Goal: Information Seeking & Learning: Learn about a topic

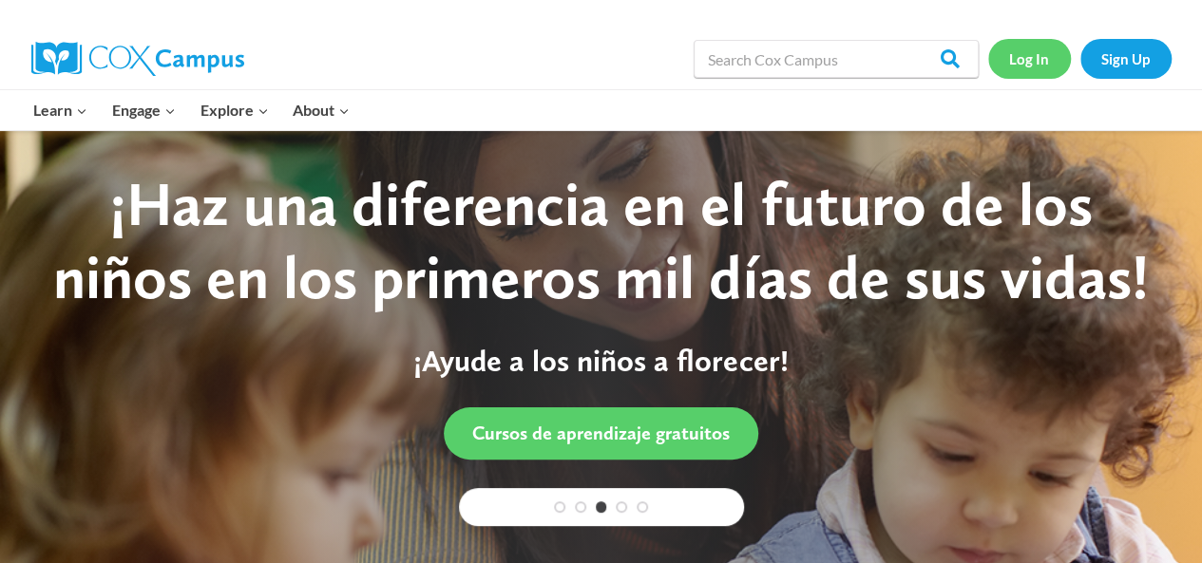
click at [1023, 71] on link "Log In" at bounding box center [1029, 58] width 83 height 39
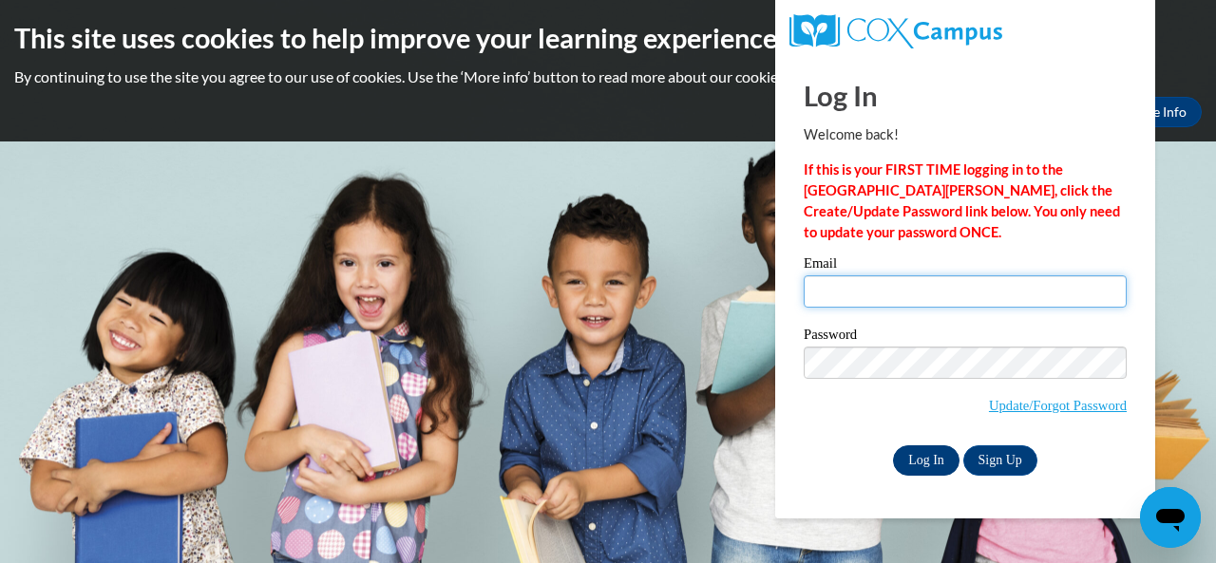
type input "[EMAIL_ADDRESS][DOMAIN_NAME]"
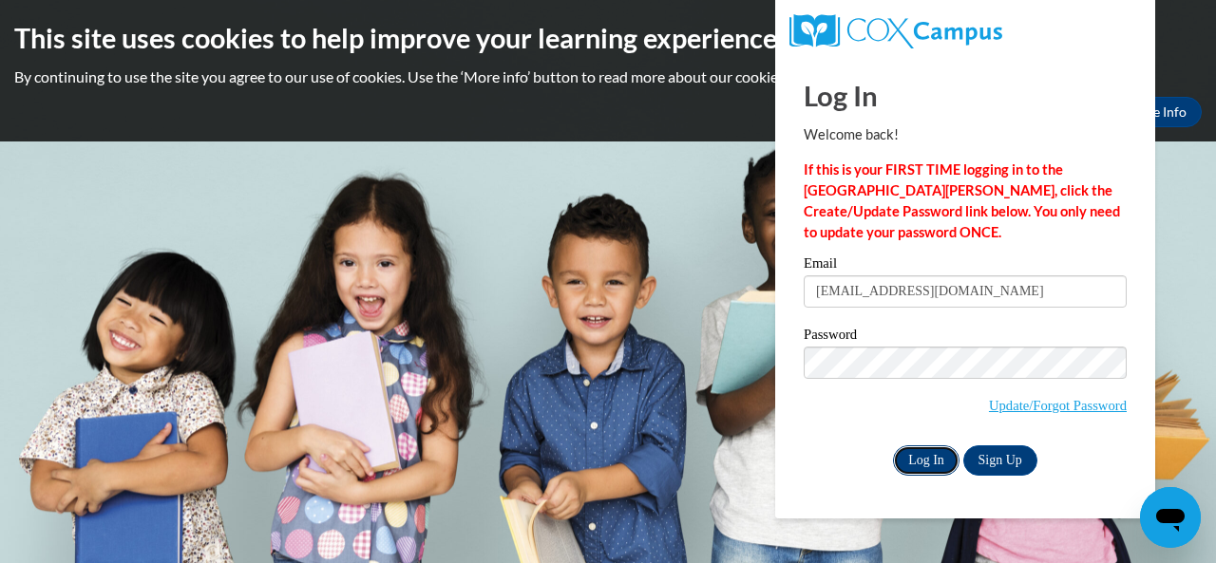
click at [923, 455] on input "Log In" at bounding box center [926, 461] width 67 height 30
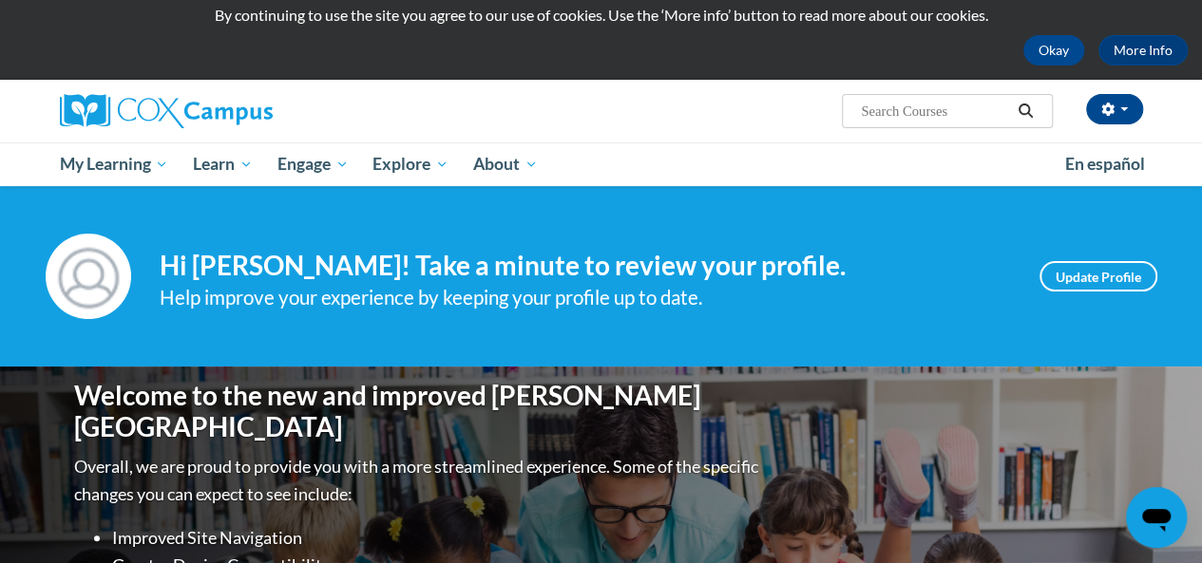
scroll to position [59, 0]
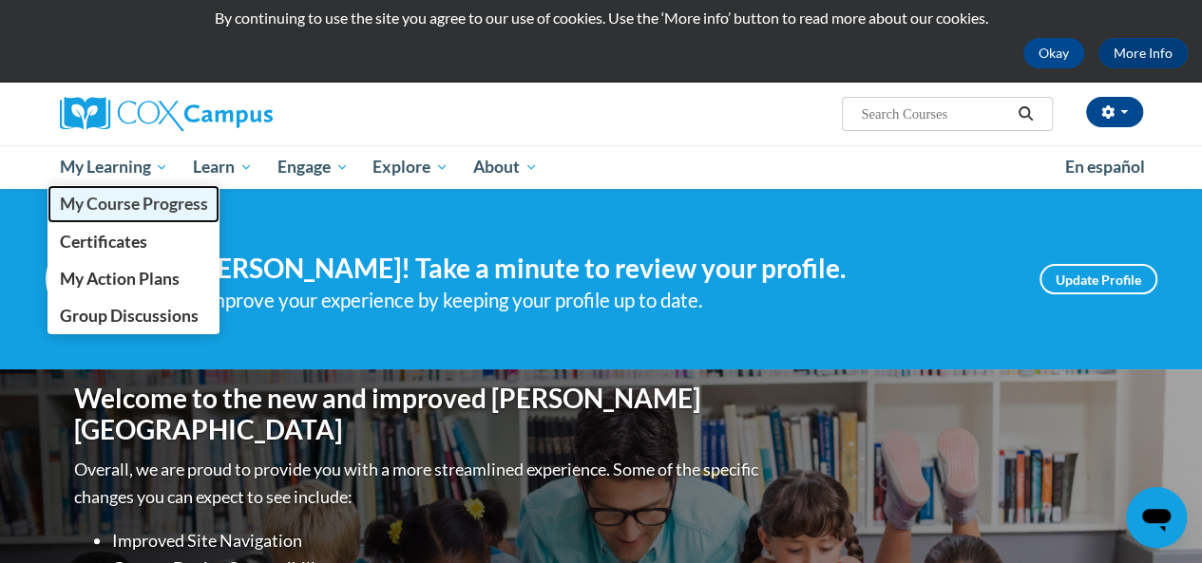
click at [137, 206] on span "My Course Progress" at bounding box center [133, 204] width 148 height 20
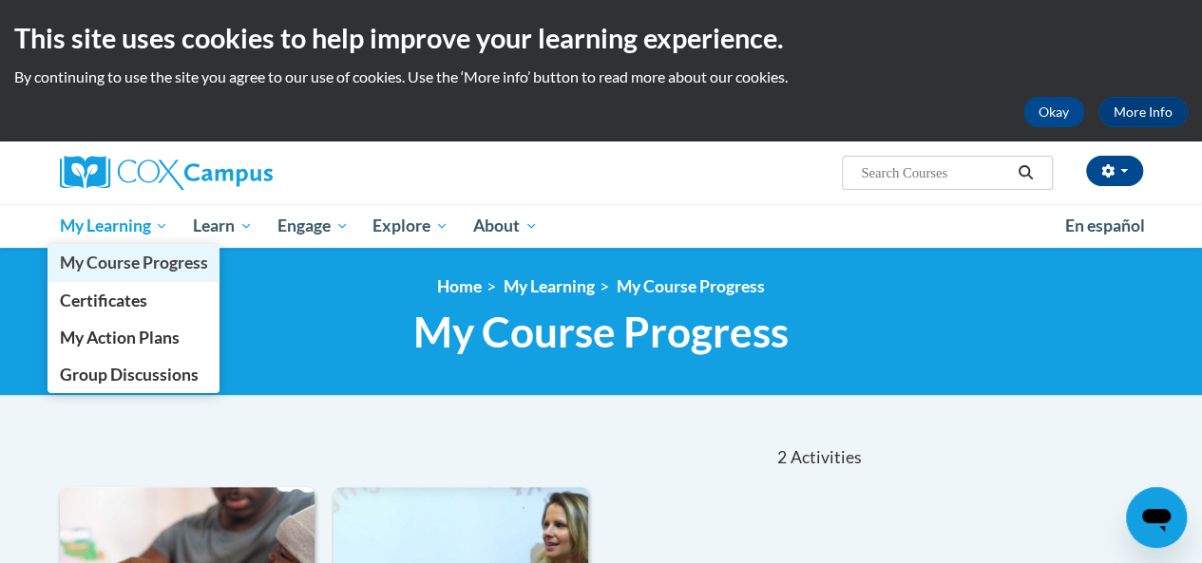
click at [128, 257] on span "My Course Progress" at bounding box center [133, 263] width 148 height 20
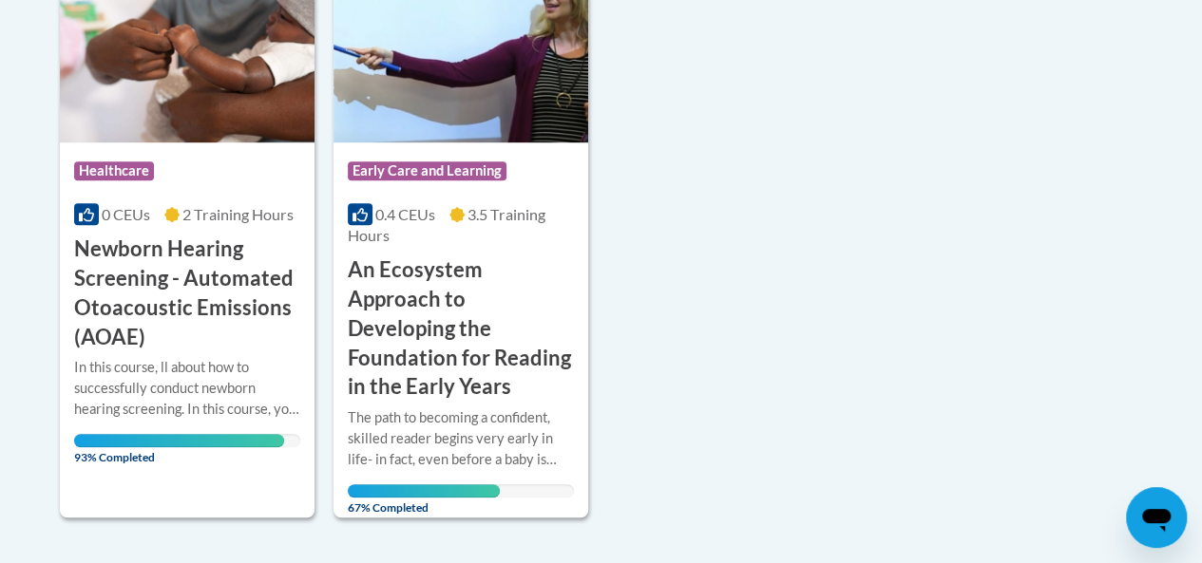
scroll to position [541, 0]
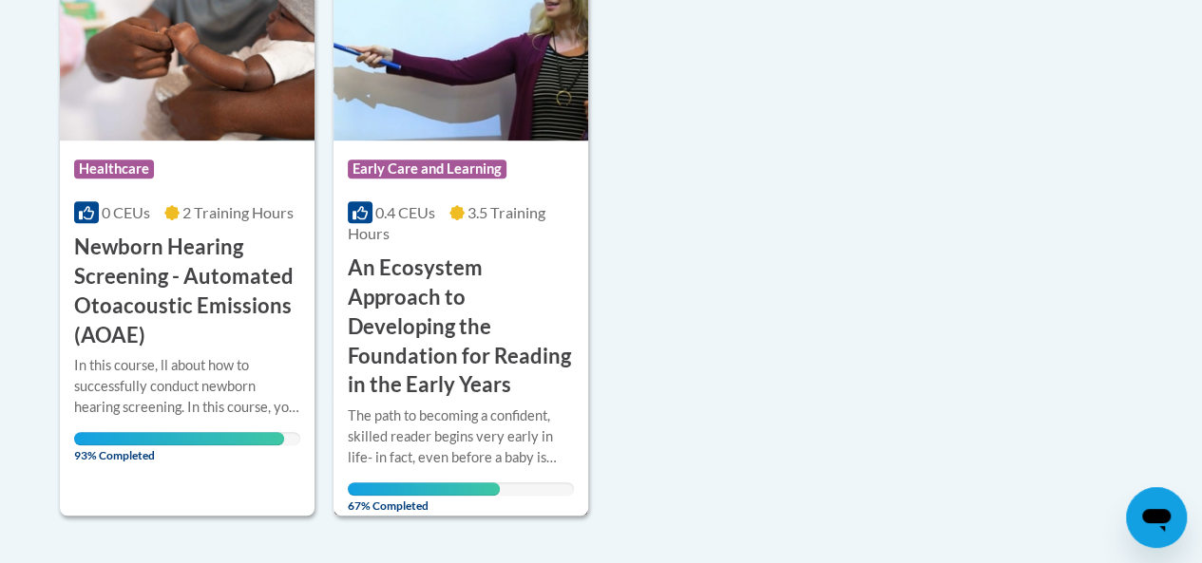
click at [400, 333] on h3 "An Ecosystem Approach to Developing the Foundation for Reading in the Early Yea…" at bounding box center [461, 327] width 226 height 146
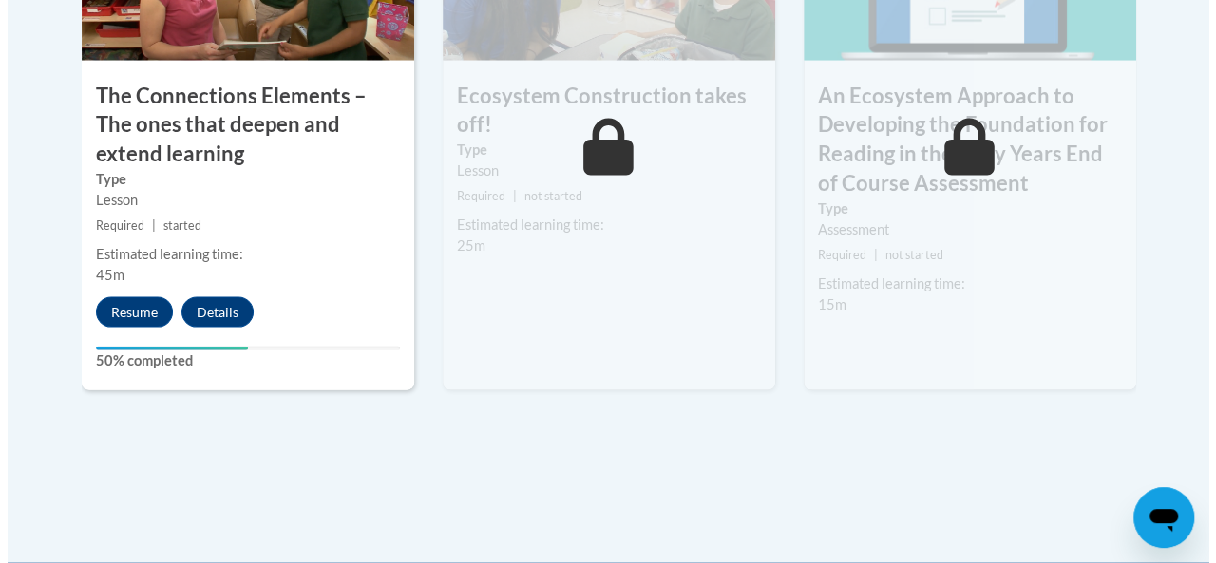
scroll to position [1955, 0]
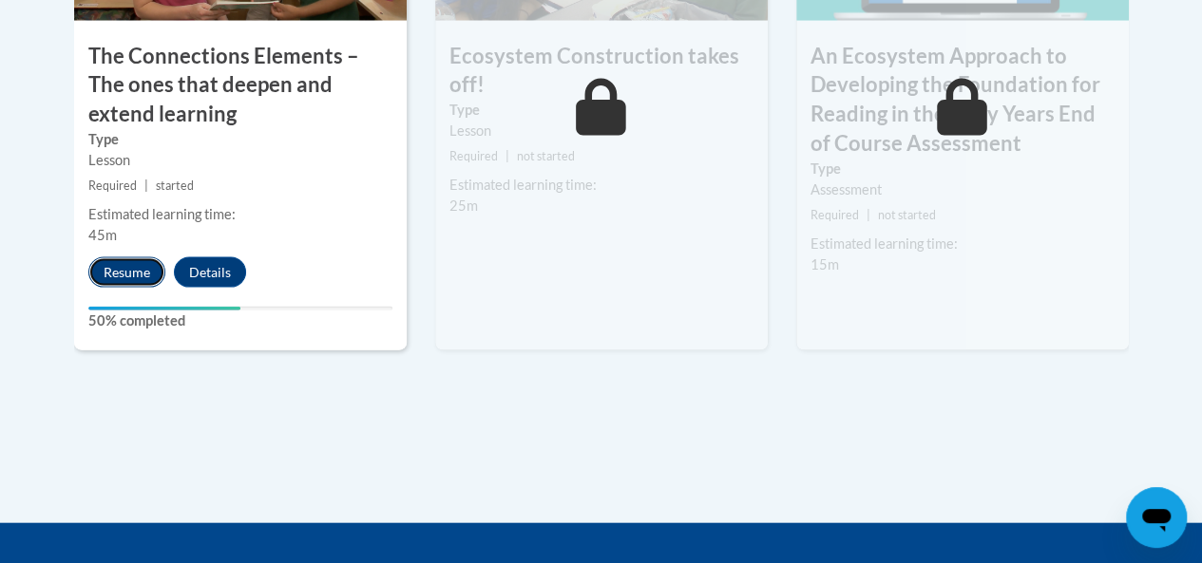
click at [122, 275] on button "Resume" at bounding box center [126, 272] width 77 height 30
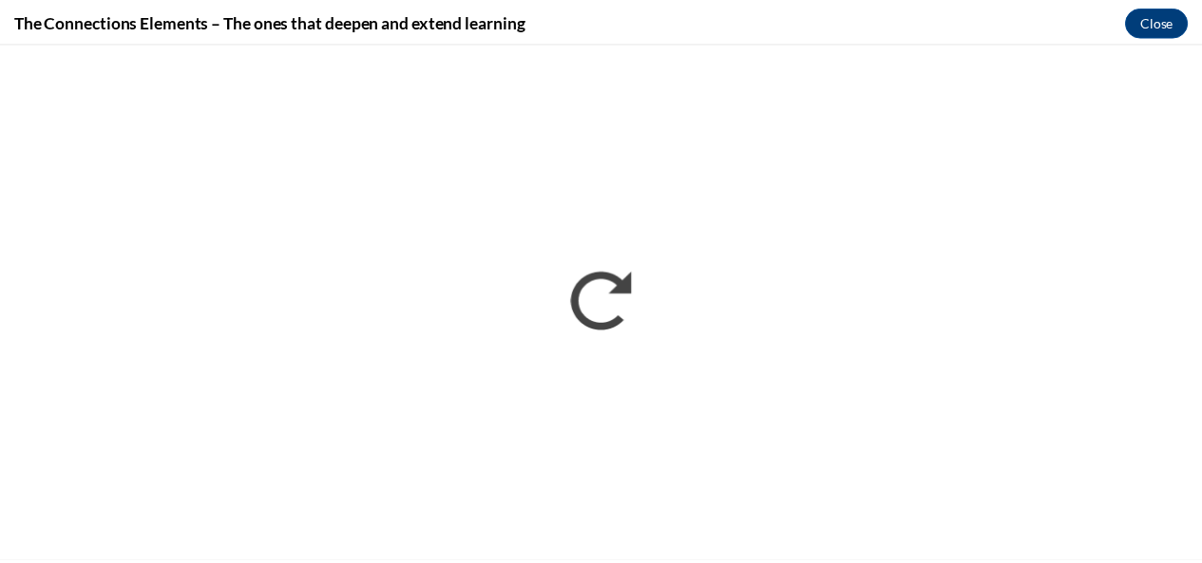
scroll to position [0, 0]
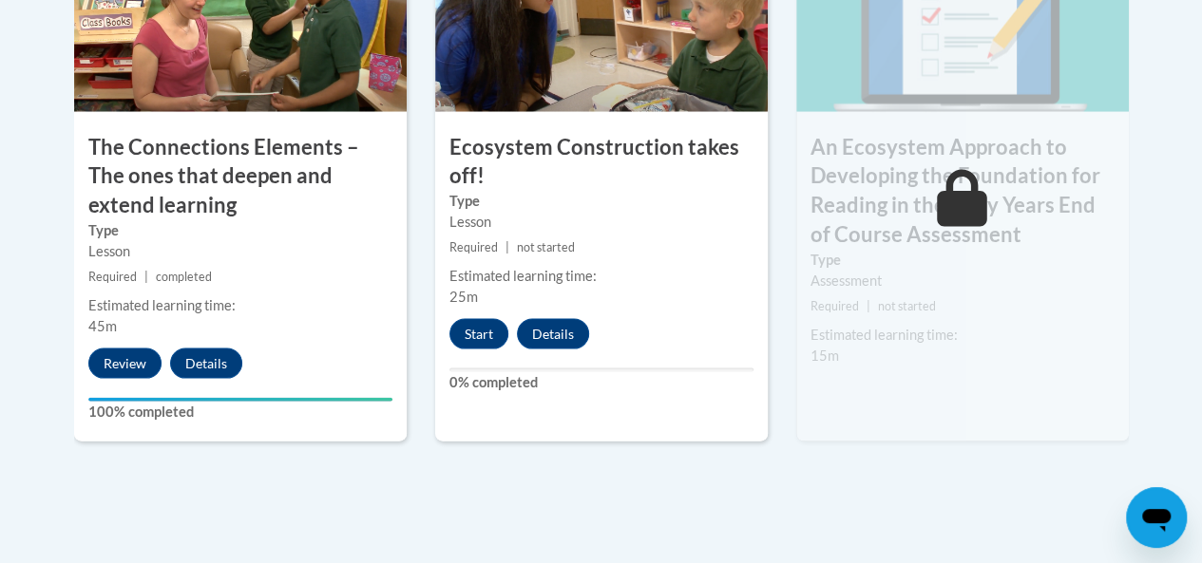
scroll to position [1877, 0]
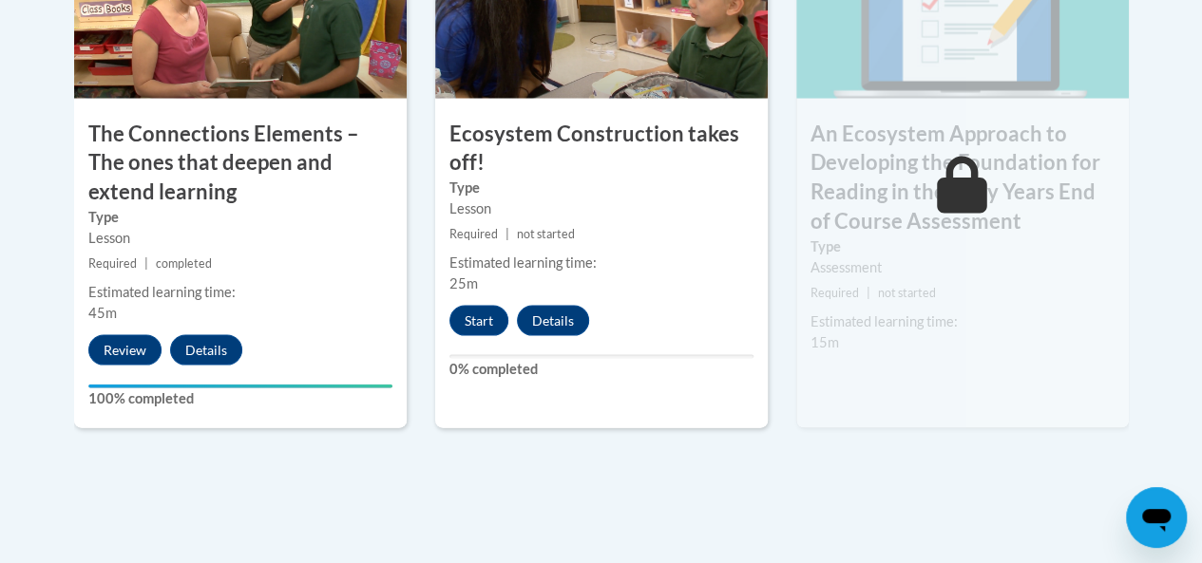
drag, startPoint x: 1160, startPoint y: 347, endPoint x: 1186, endPoint y: 369, distance: 33.7
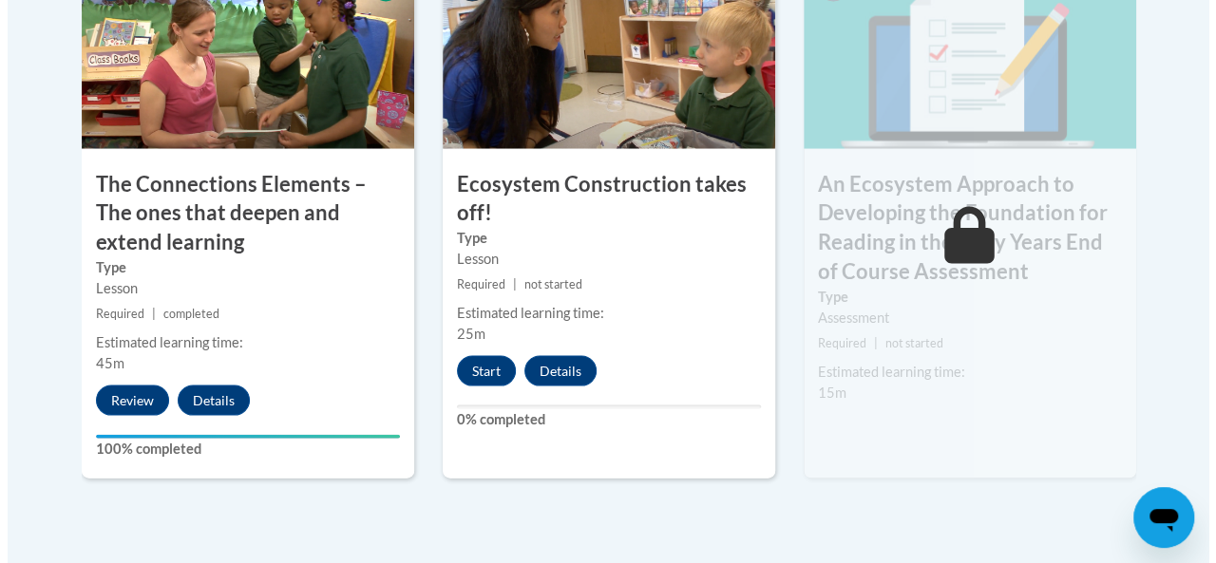
scroll to position [1814, 0]
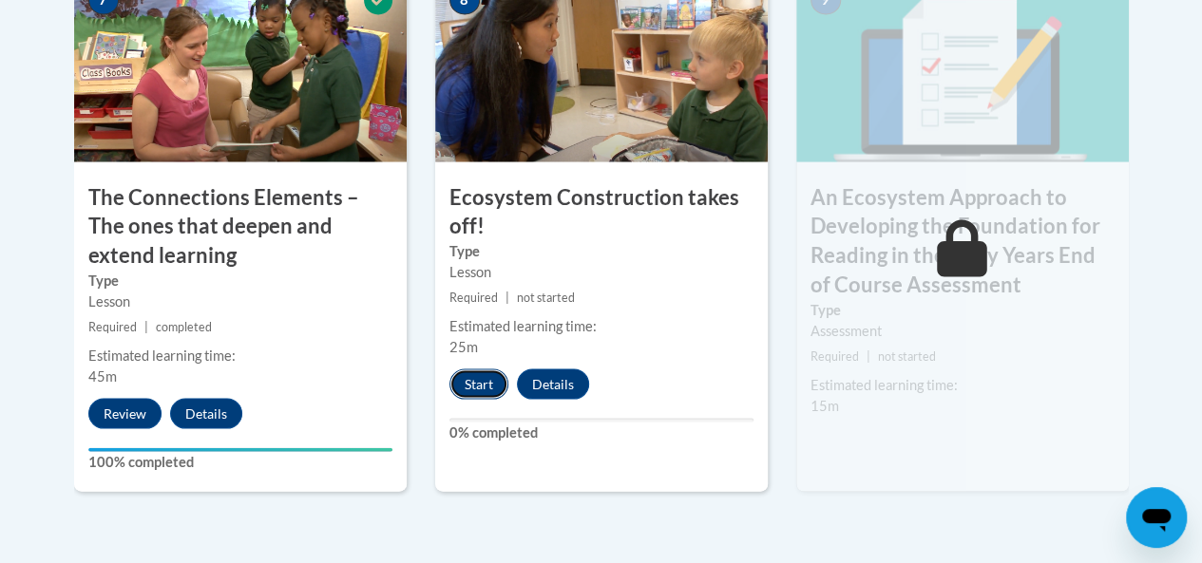
click at [480, 386] on button "Start" at bounding box center [478, 385] width 59 height 30
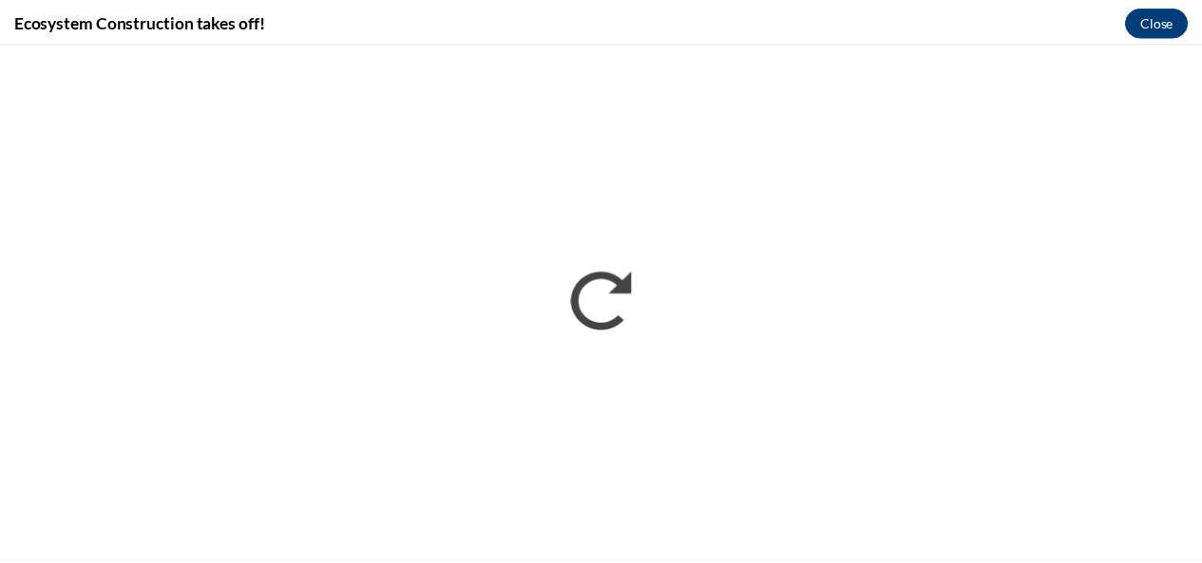
scroll to position [0, 0]
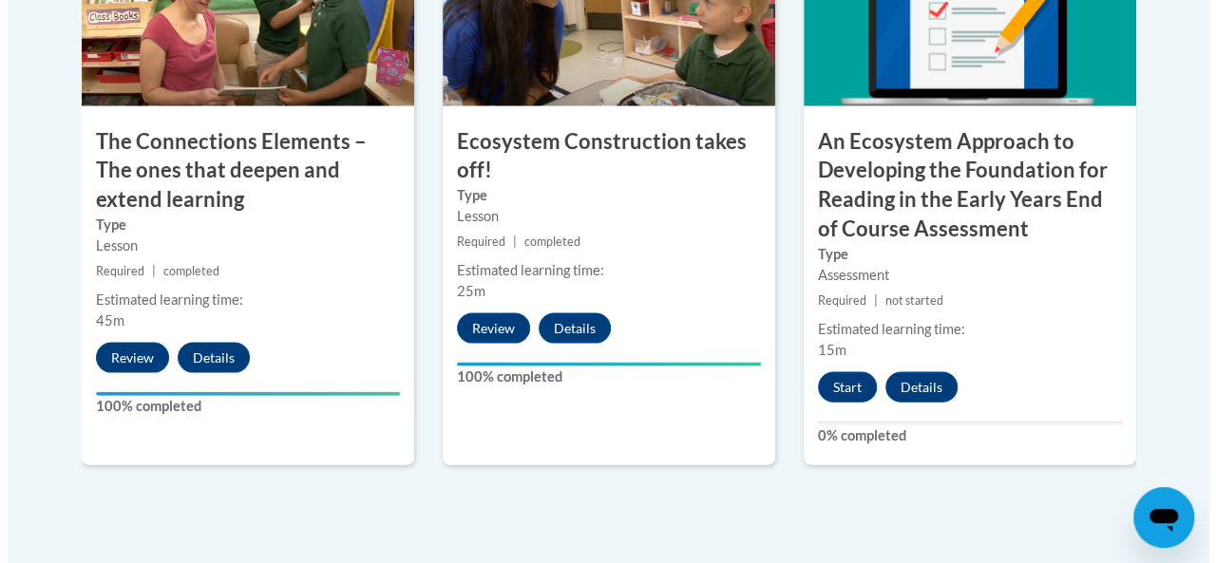
scroll to position [1866, 0]
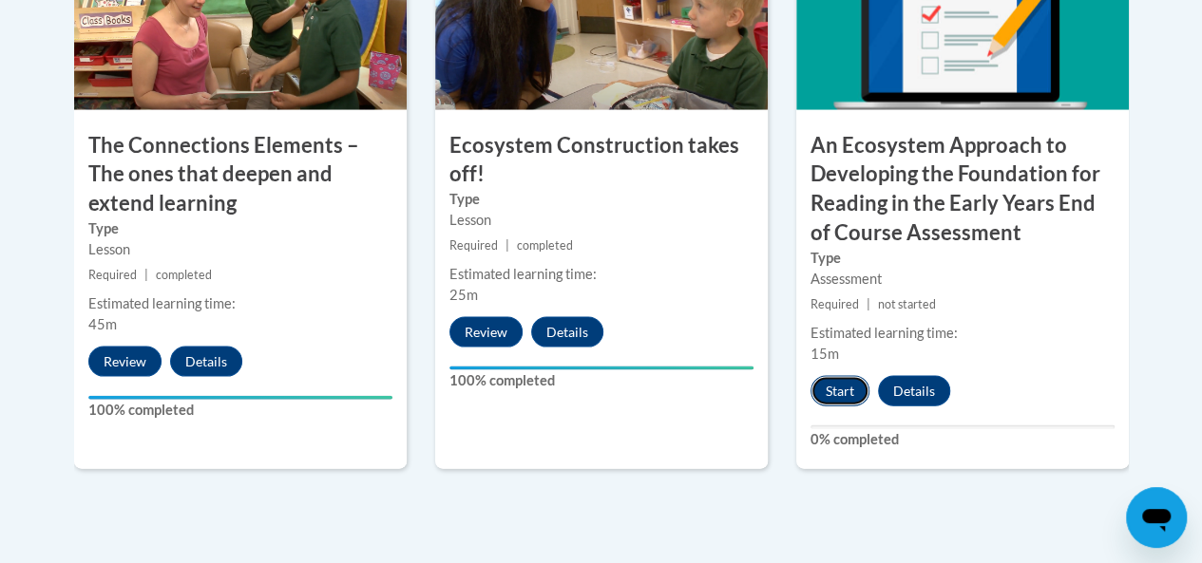
click at [839, 389] on button "Start" at bounding box center [839, 391] width 59 height 30
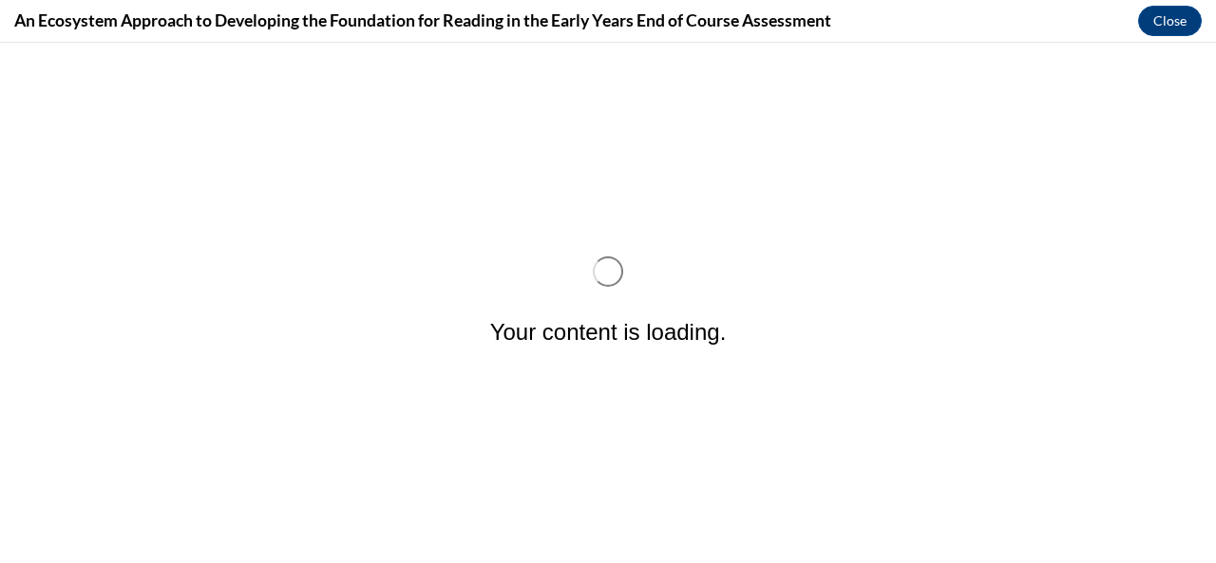
scroll to position [0, 0]
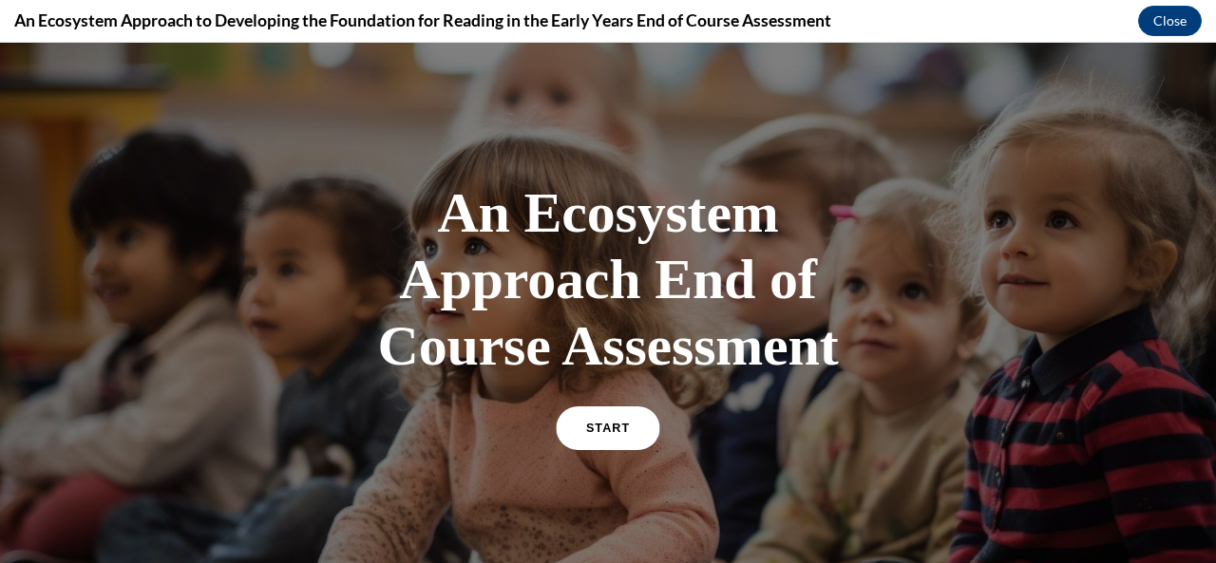
click at [608, 428] on span "START" at bounding box center [608, 429] width 44 height 14
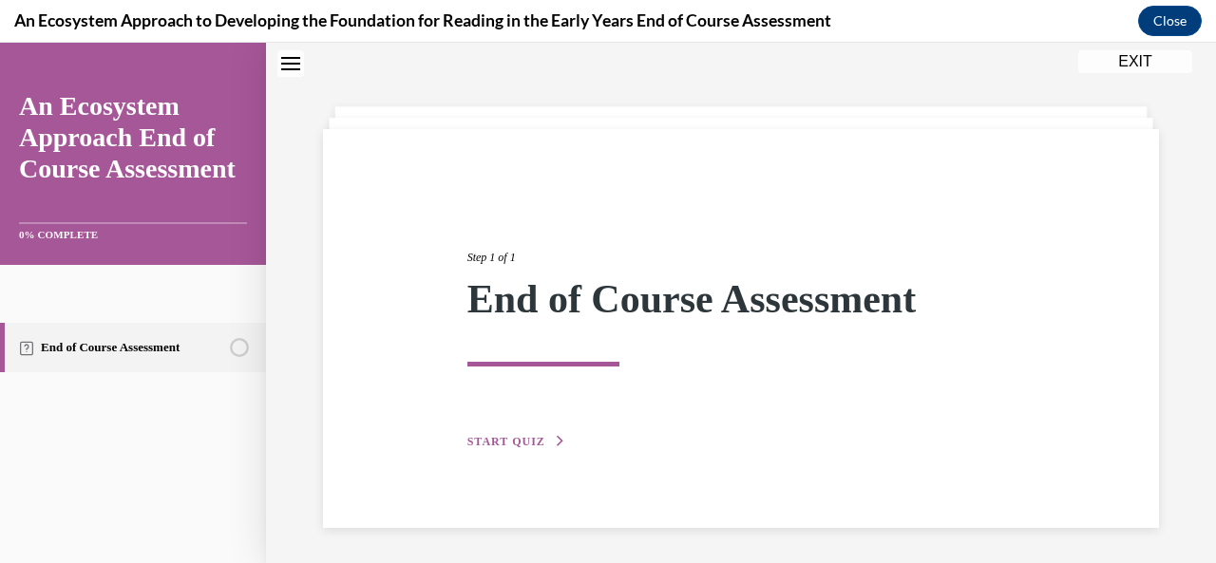
scroll to position [61, 0]
click at [504, 434] on button "START QUIZ" at bounding box center [516, 439] width 99 height 17
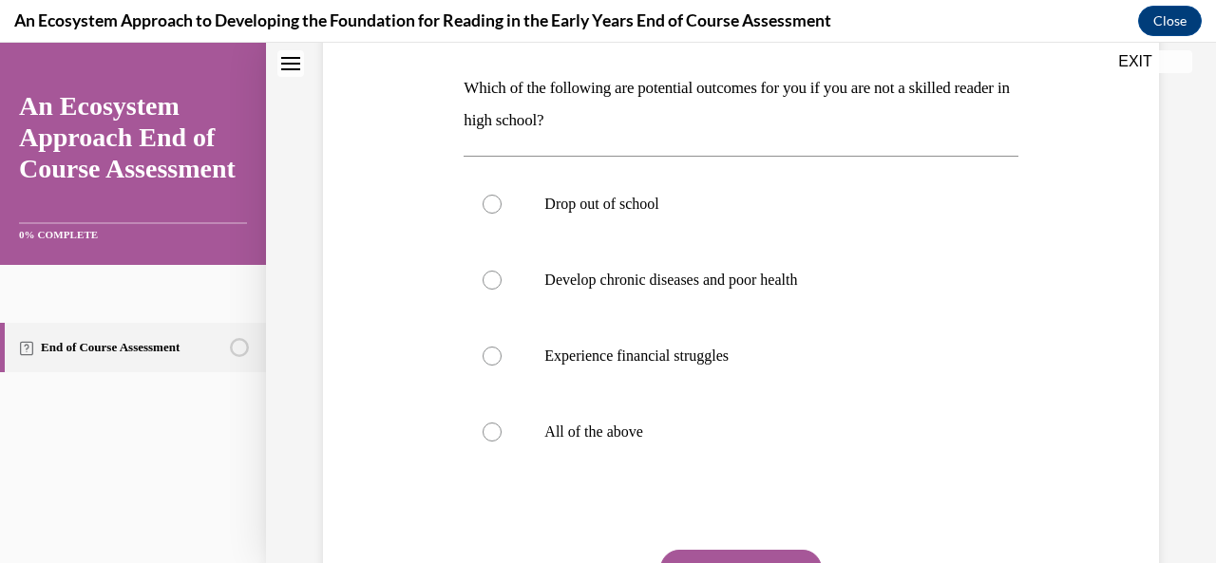
scroll to position [293, 0]
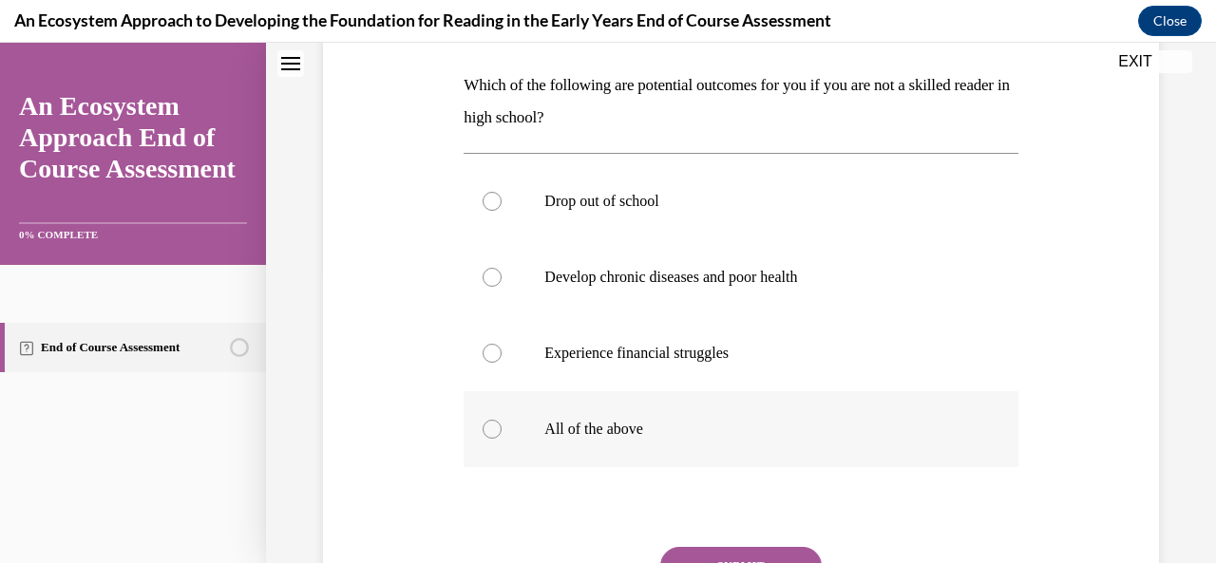
click at [488, 427] on div at bounding box center [492, 429] width 19 height 19
click at [488, 427] on input "All of the above" at bounding box center [492, 429] width 19 height 19
radio input "true"
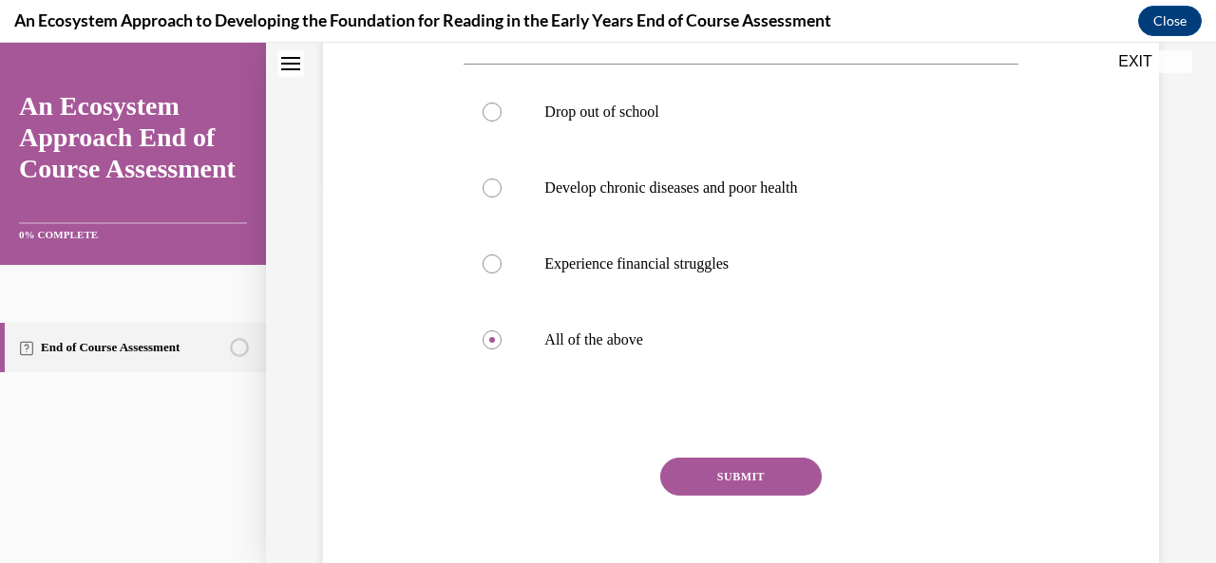
scroll to position [384, 0]
click at [713, 476] on button "SUBMIT" at bounding box center [741, 475] width 162 height 38
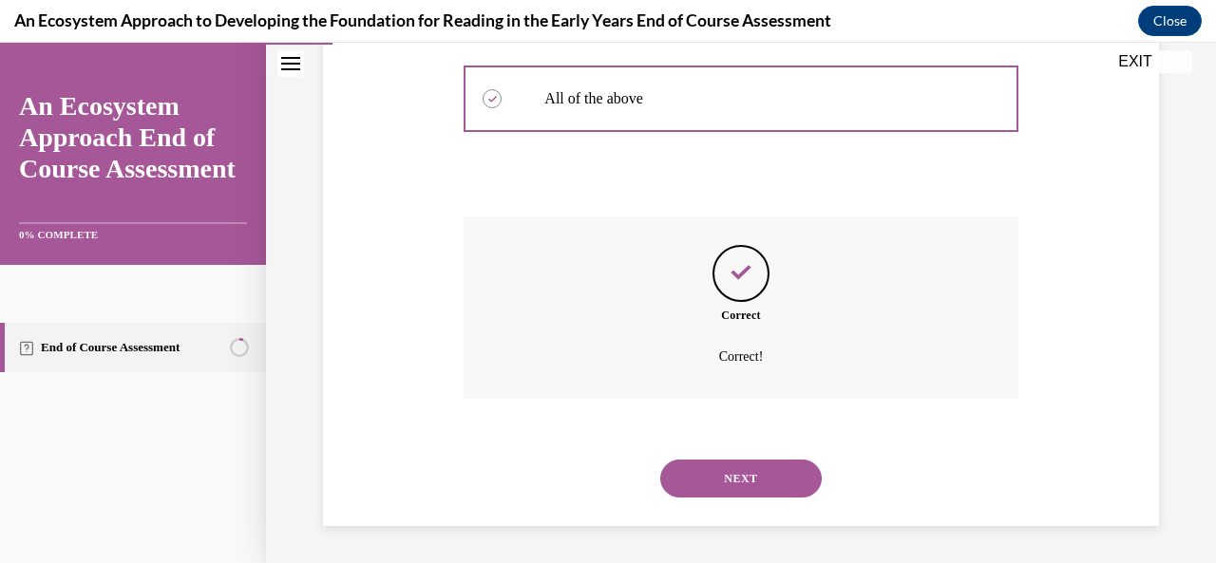
scroll to position [555, 0]
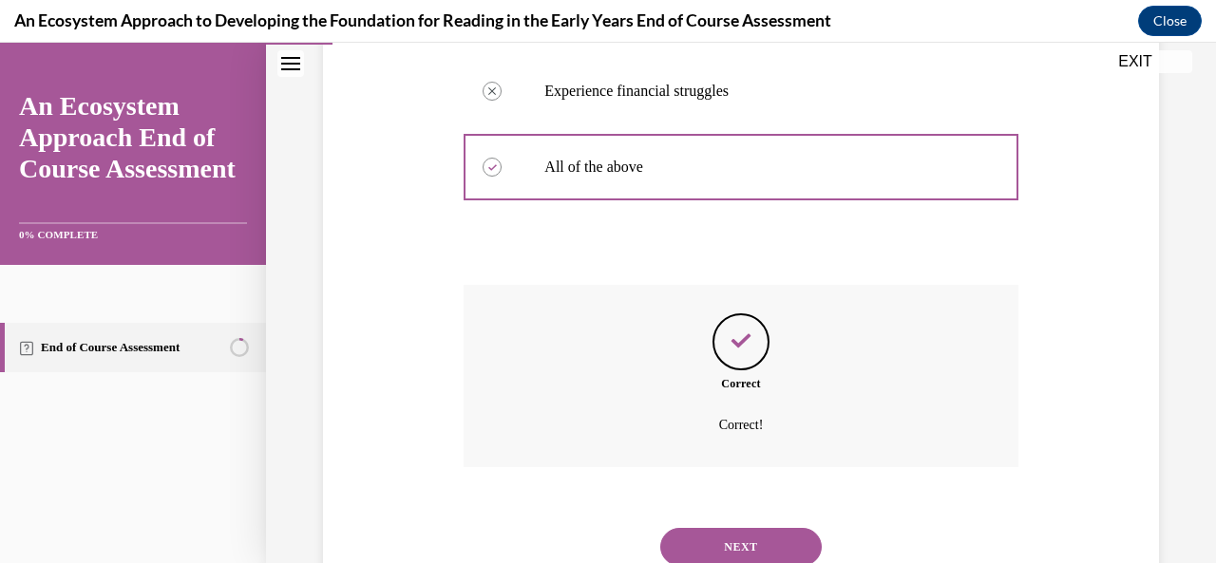
click at [724, 540] on button "NEXT" at bounding box center [741, 547] width 162 height 38
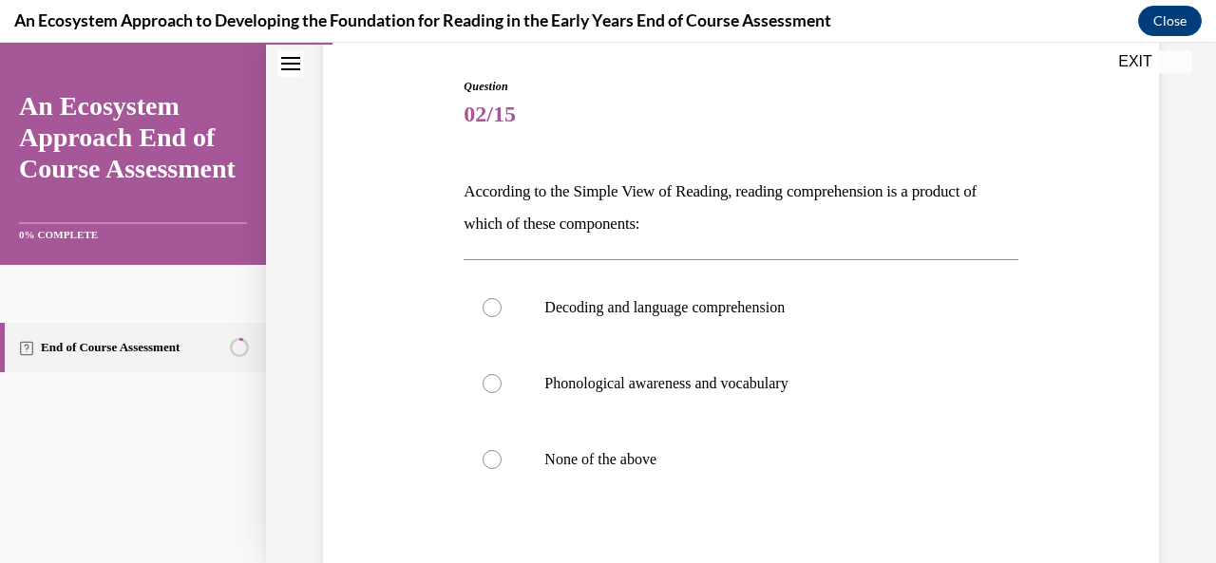
scroll to position [187, 0]
click at [489, 459] on div at bounding box center [492, 458] width 19 height 19
click at [489, 459] on input "None of the above" at bounding box center [492, 458] width 19 height 19
radio input "true"
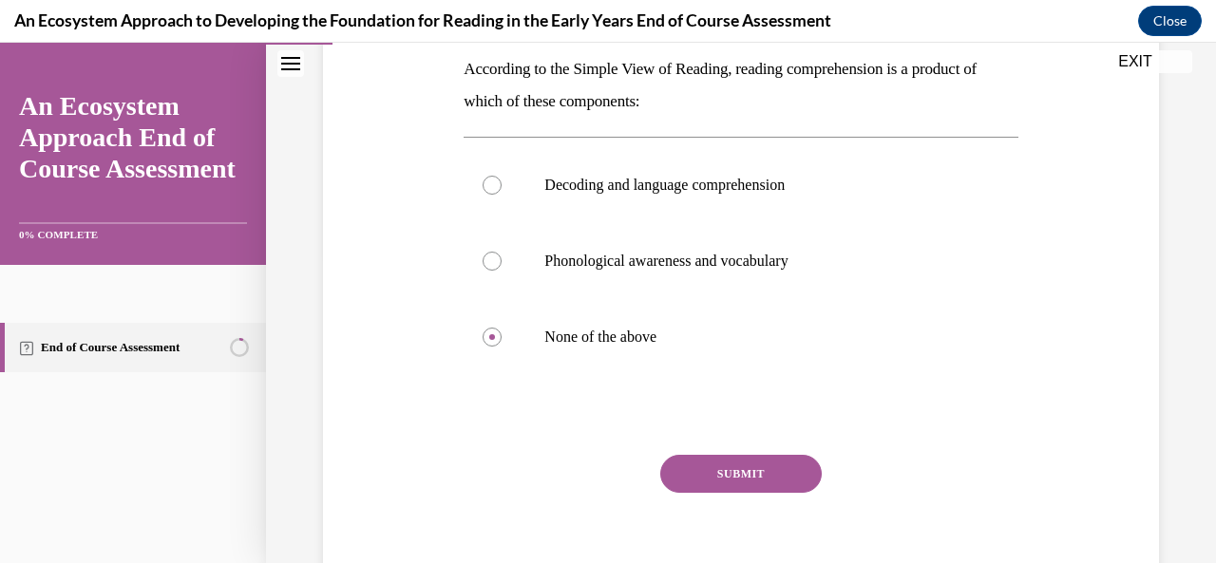
scroll to position [310, 0]
click at [737, 477] on button "SUBMIT" at bounding box center [741, 473] width 162 height 38
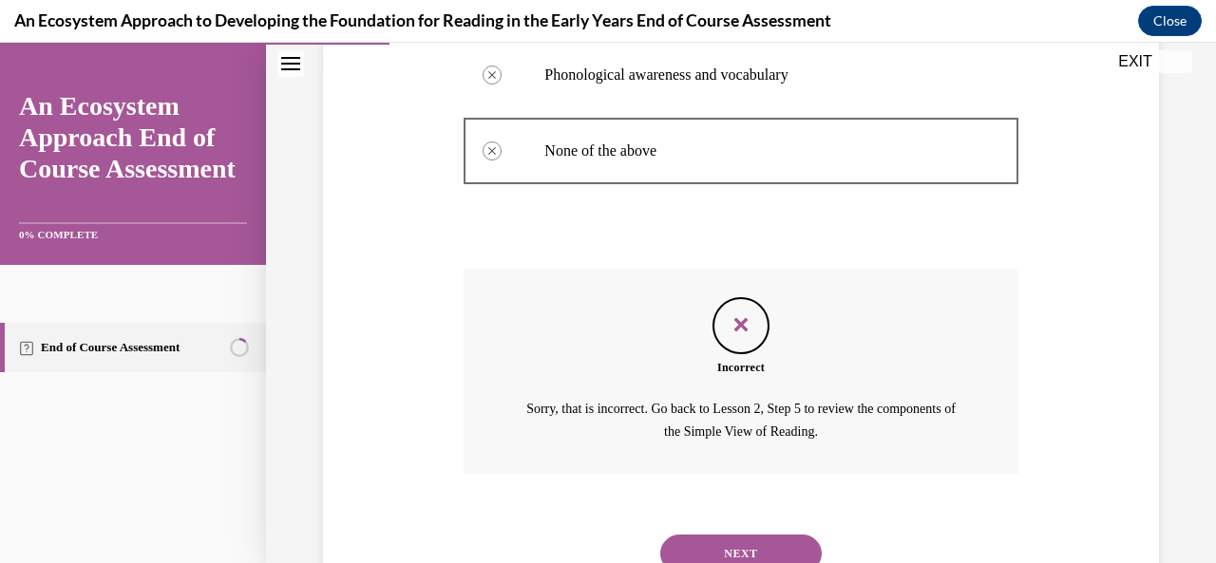
scroll to position [569, 0]
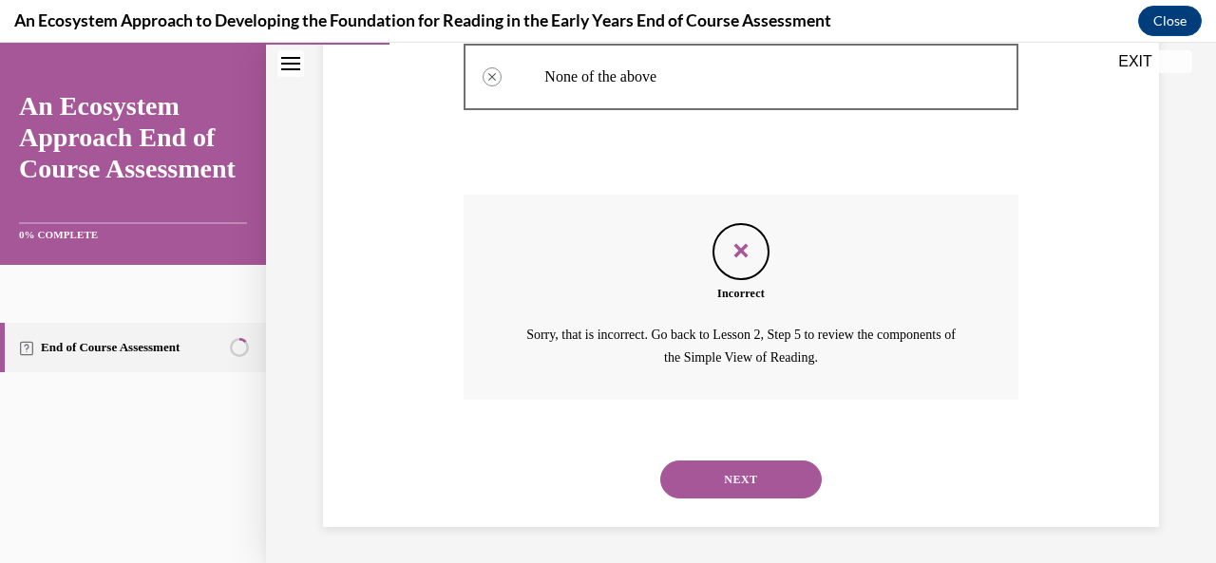
click at [741, 476] on button "NEXT" at bounding box center [741, 480] width 162 height 38
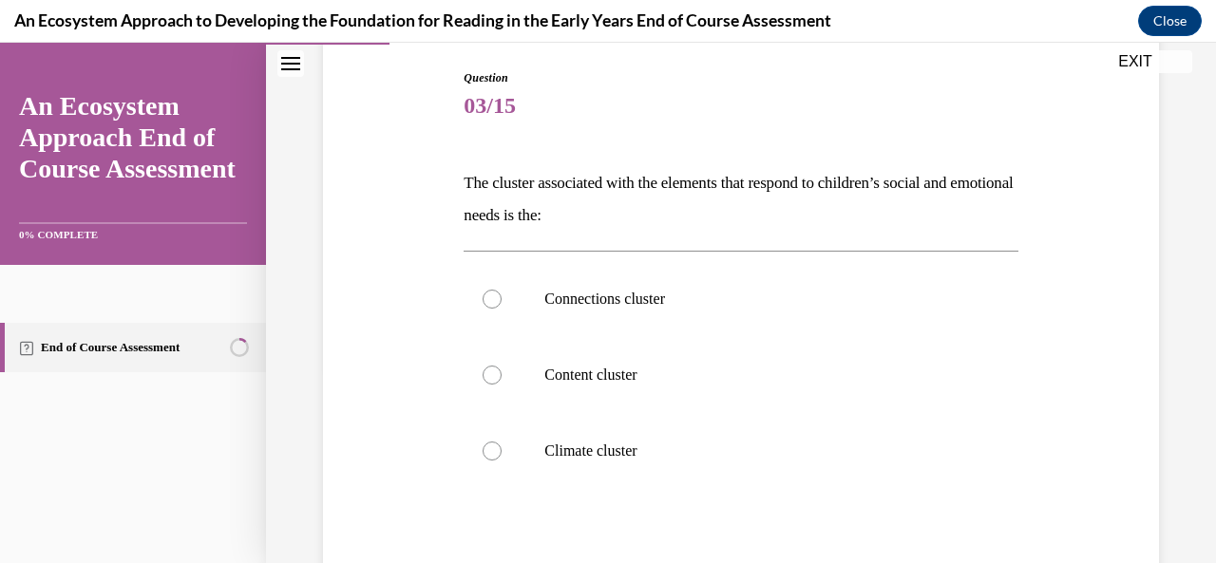
scroll to position [194, 0]
click at [494, 301] on div at bounding box center [492, 300] width 19 height 19
click at [494, 301] on input "Connections cluster" at bounding box center [492, 300] width 19 height 19
radio input "true"
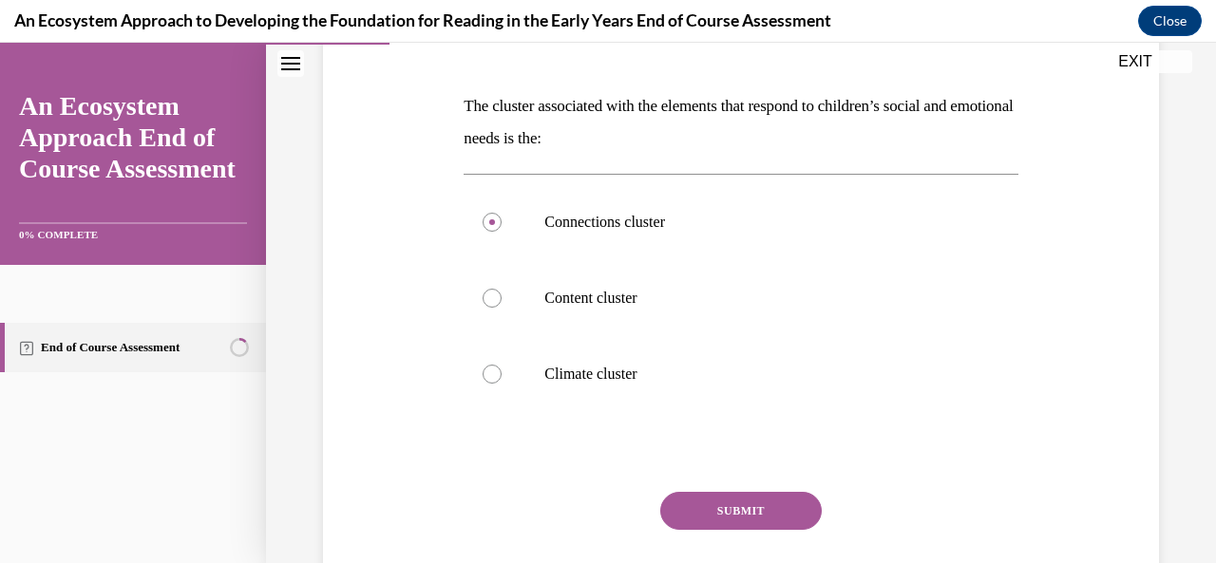
scroll to position [317, 0]
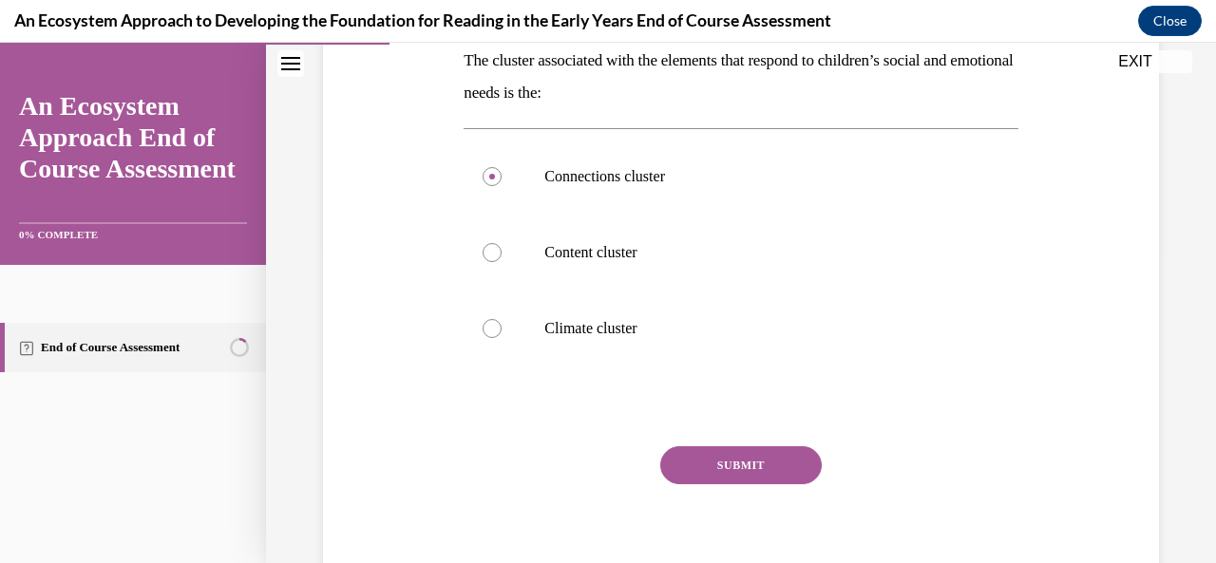
click at [711, 471] on button "SUBMIT" at bounding box center [741, 466] width 162 height 38
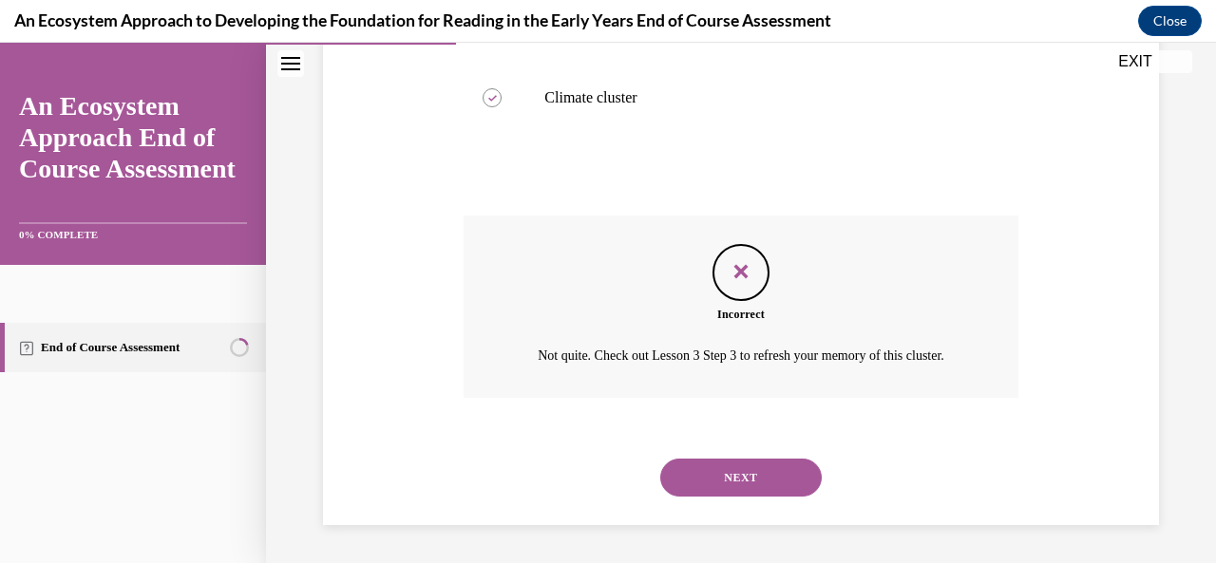
scroll to position [569, 0]
click at [731, 470] on button "NEXT" at bounding box center [741, 478] width 162 height 38
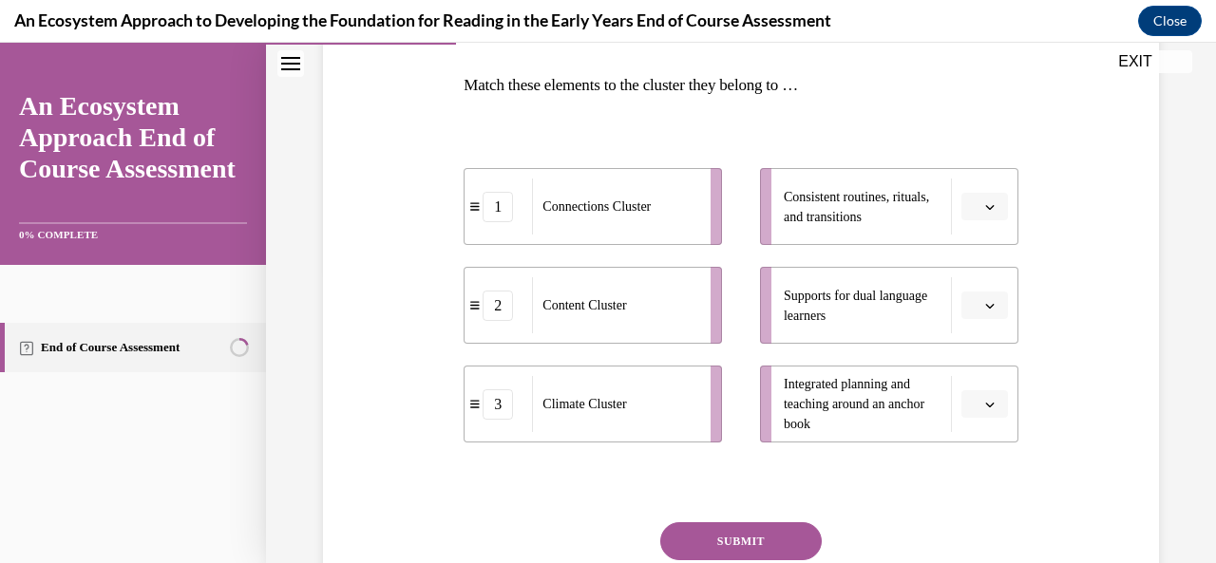
scroll to position [292, 0]
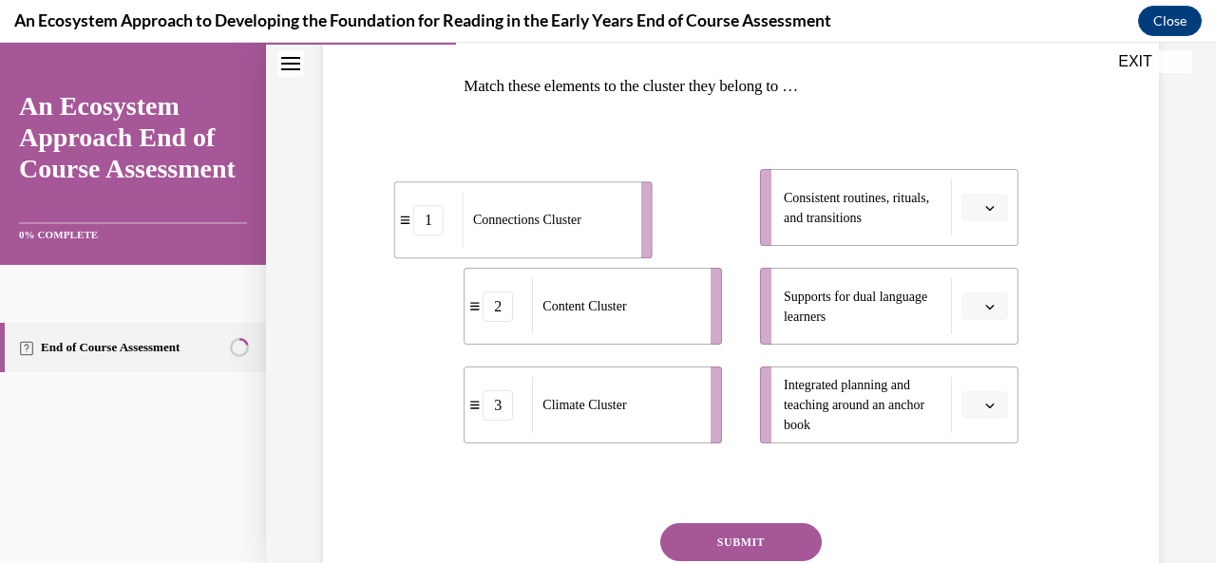
drag, startPoint x: 559, startPoint y: 215, endPoint x: 530, endPoint y: 218, distance: 28.6
click at [526, 223] on span "Connections Cluster" at bounding box center [527, 220] width 108 height 20
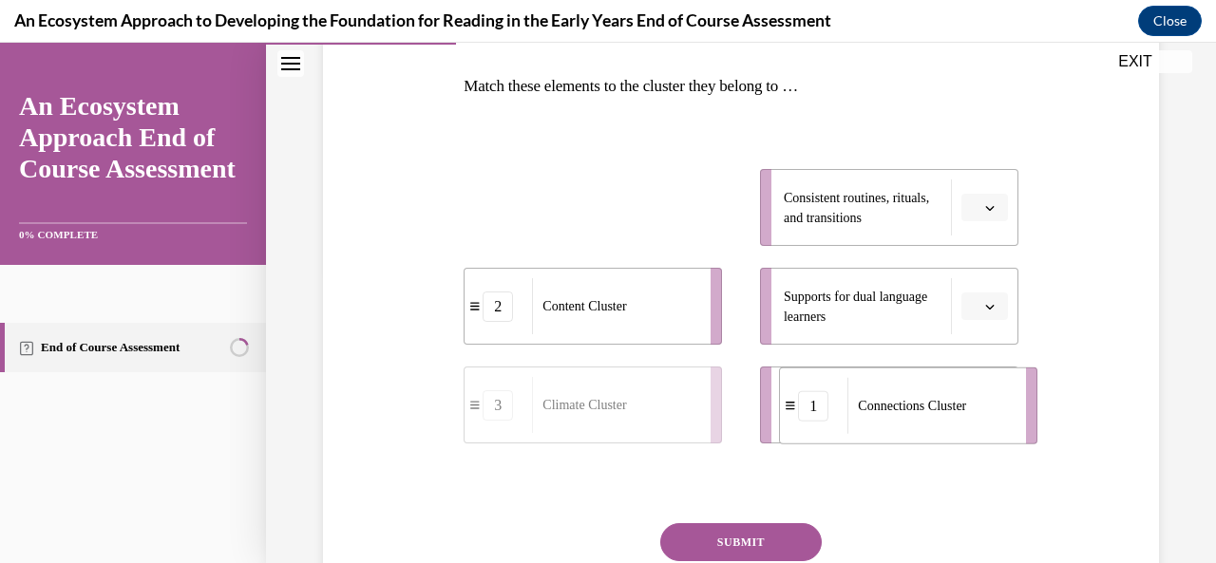
drag, startPoint x: 638, startPoint y: 199, endPoint x: 948, endPoint y: 401, distance: 370.0
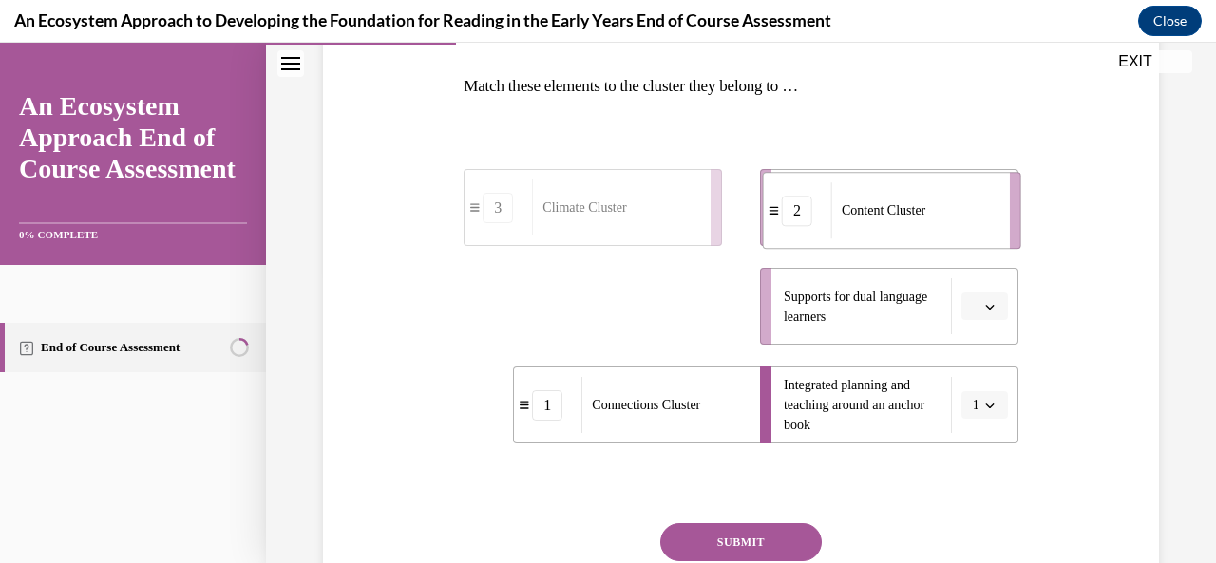
drag, startPoint x: 635, startPoint y: 342, endPoint x: 952, endPoint y: 228, distance: 337.2
click at [952, 229] on li "2 Content Cluster" at bounding box center [892, 210] width 258 height 77
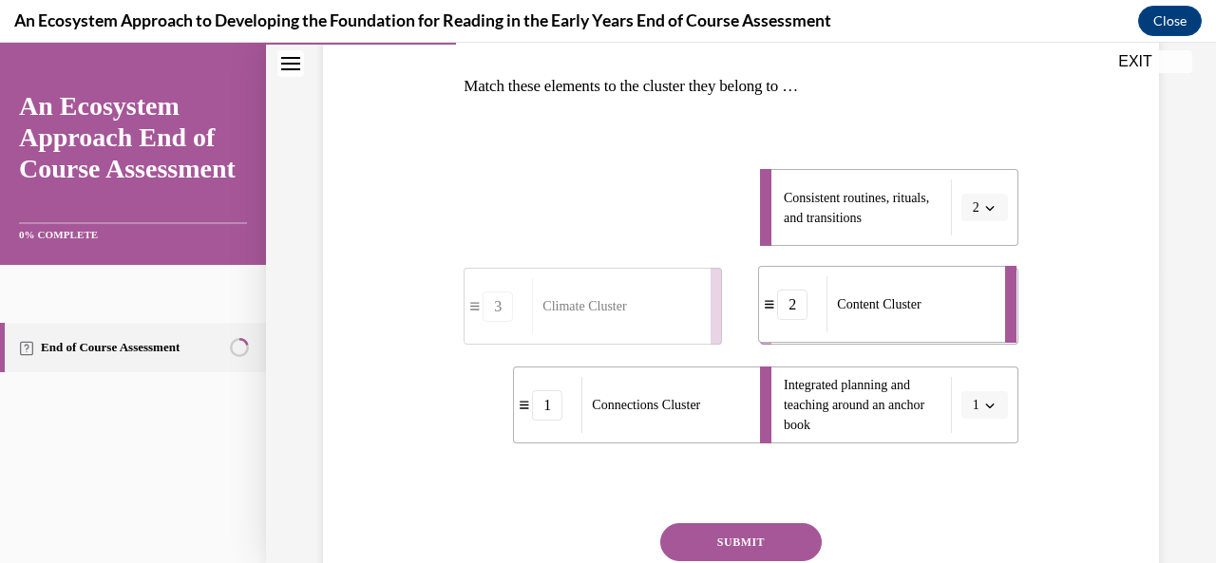
drag, startPoint x: 708, startPoint y: 219, endPoint x: 953, endPoint y: 316, distance: 263.6
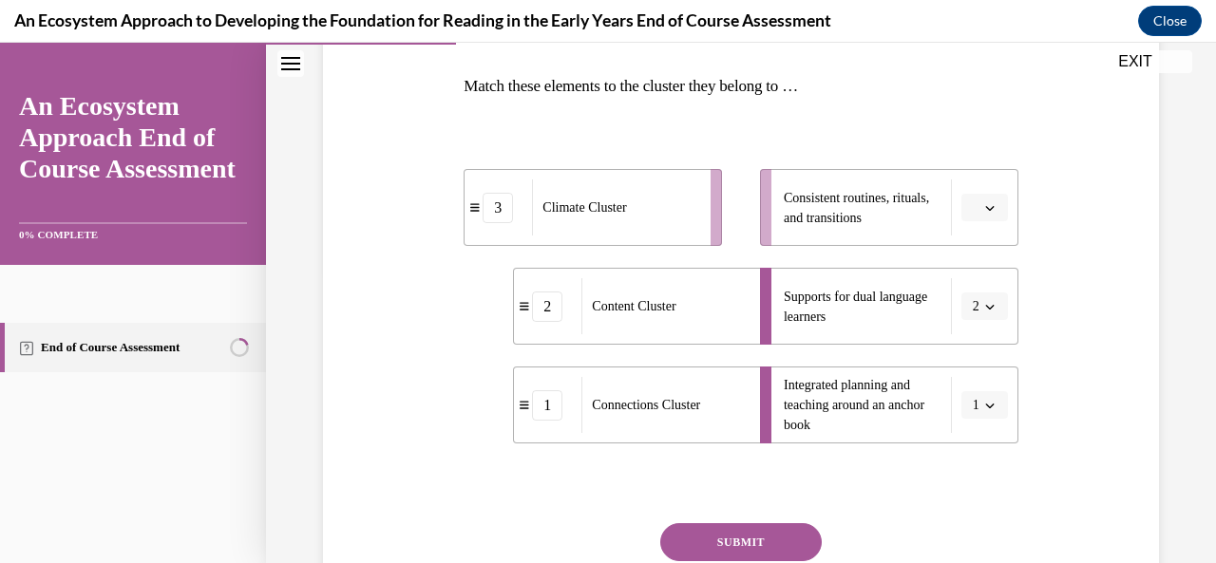
click at [732, 544] on button "SUBMIT" at bounding box center [741, 542] width 162 height 38
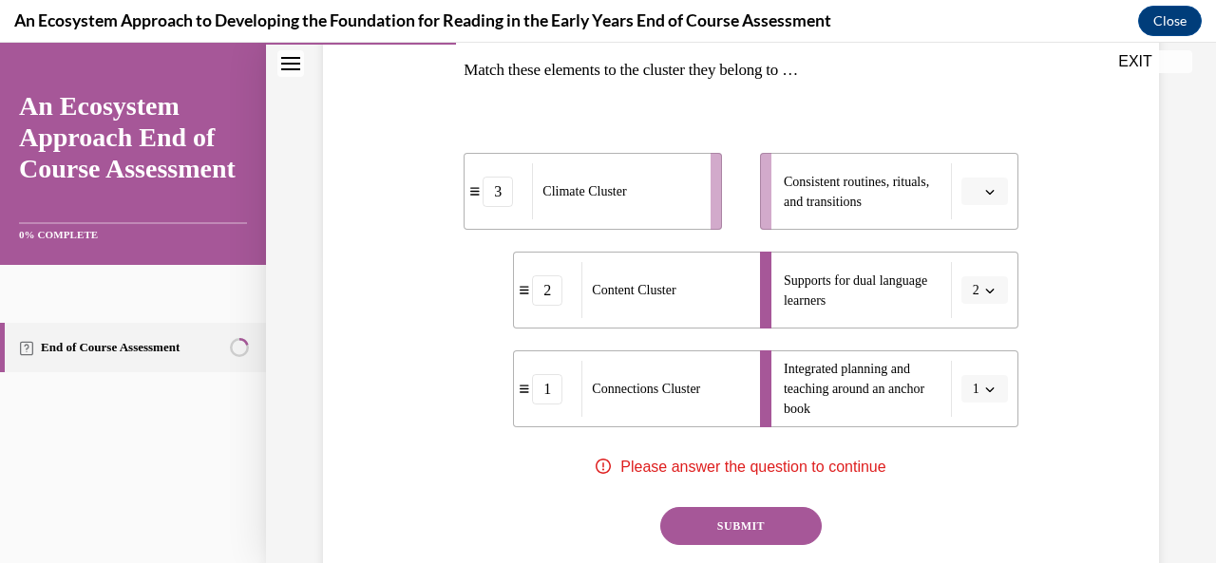
scroll to position [306, 0]
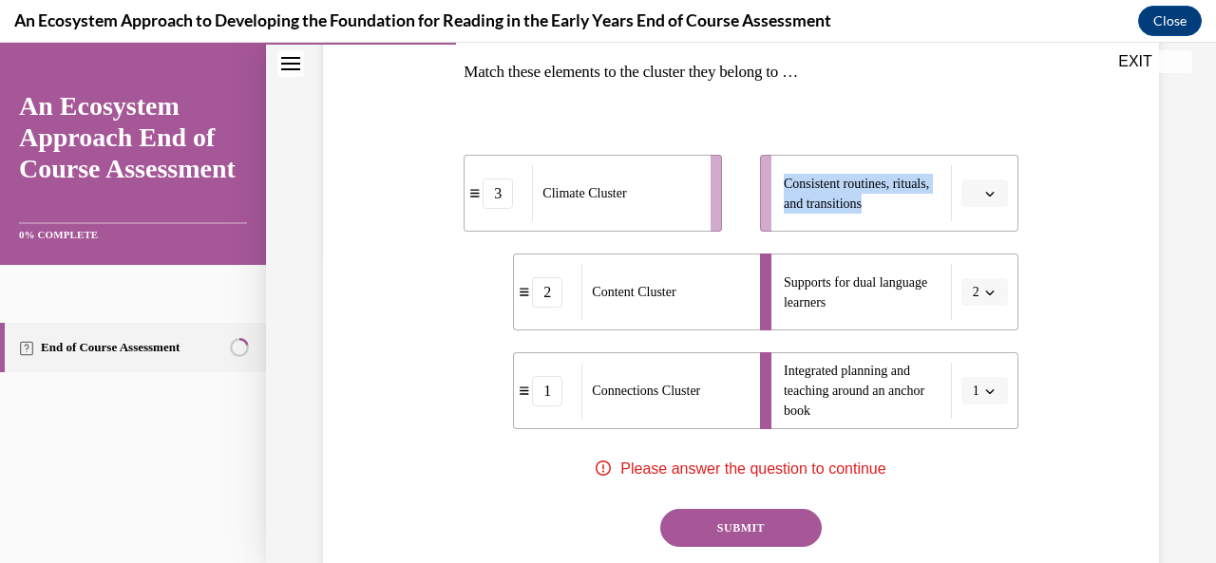
drag, startPoint x: 979, startPoint y: 206, endPoint x: 565, endPoint y: 229, distance: 413.9
click at [565, 229] on div "3 Climate Cluster 2 Content Cluster 1 Connections Cluster Consistent routines, …" at bounding box center [741, 273] width 554 height 313
click at [566, 229] on li "3 Climate Cluster" at bounding box center [593, 193] width 258 height 77
click at [614, 309] on div "Content Cluster" at bounding box center [664, 292] width 166 height 56
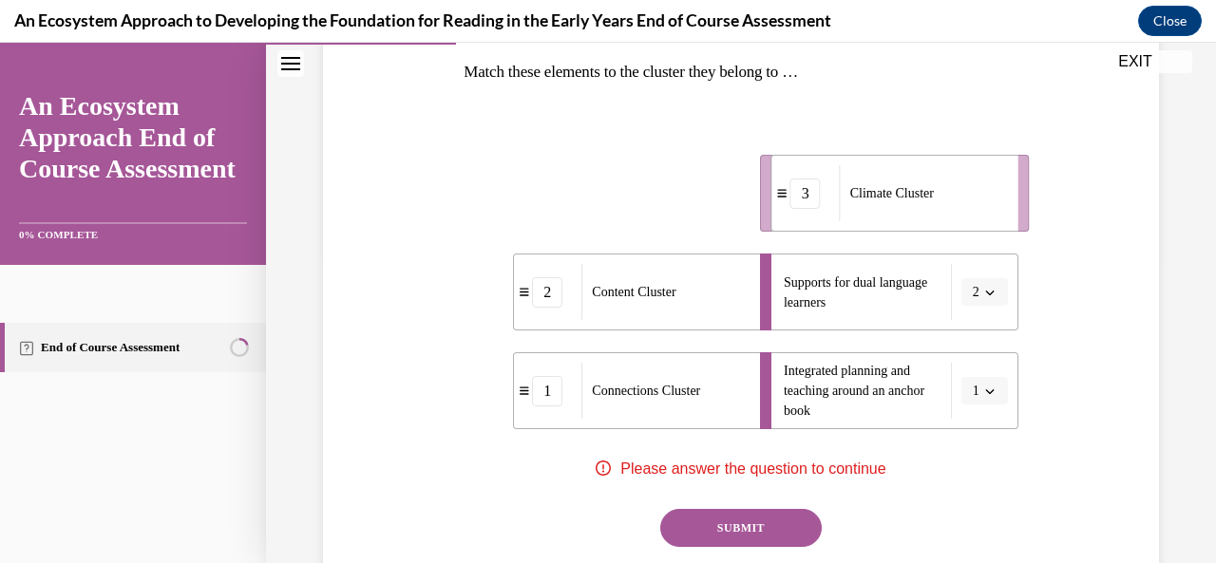
drag, startPoint x: 624, startPoint y: 209, endPoint x: 923, endPoint y: 199, distance: 299.5
click at [927, 206] on div "Climate Cluster" at bounding box center [923, 193] width 166 height 56
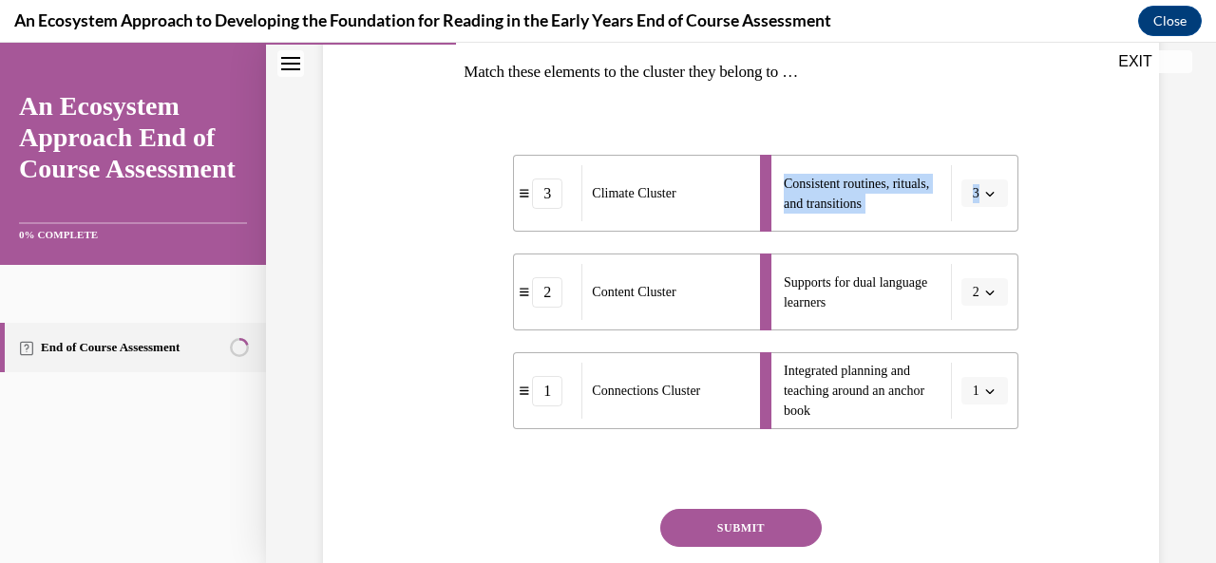
click at [727, 529] on button "SUBMIT" at bounding box center [741, 528] width 162 height 38
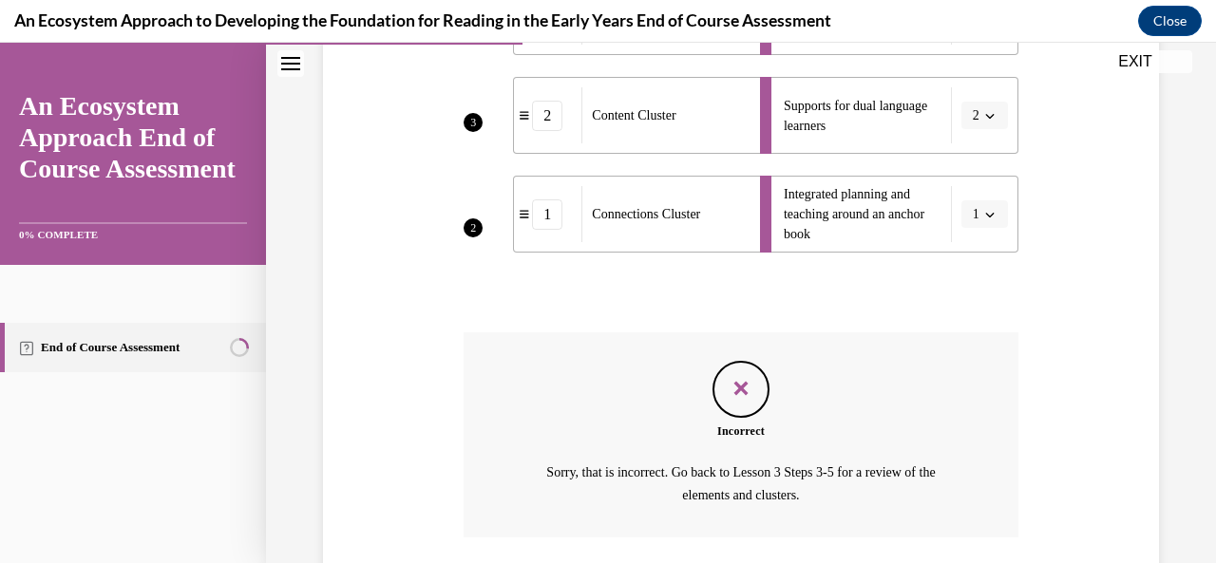
scroll to position [621, 0]
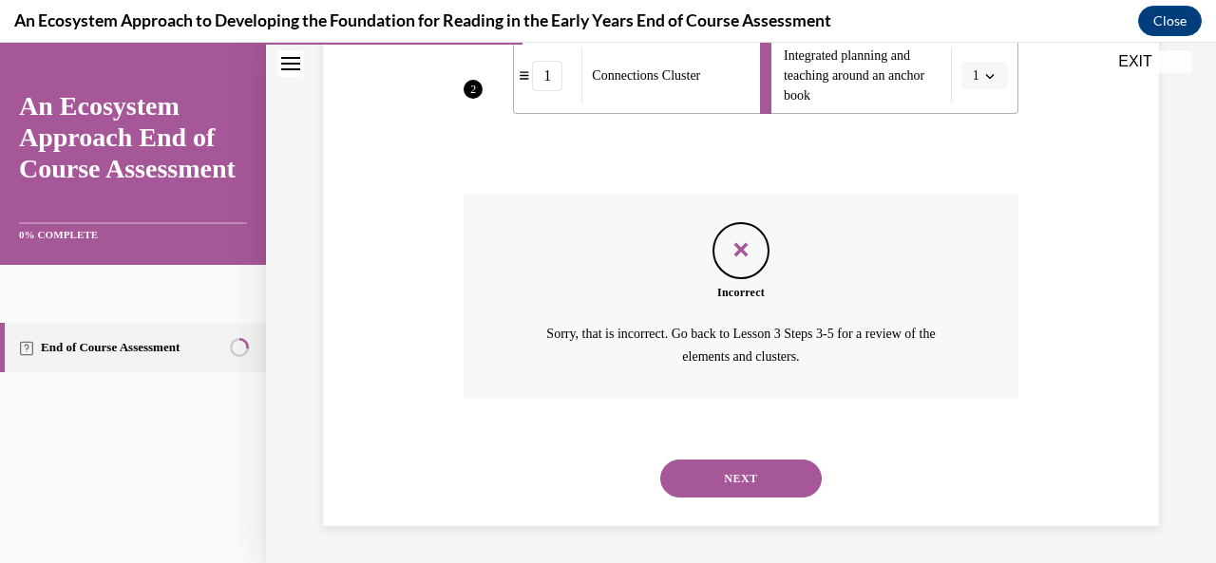
click at [735, 474] on button "NEXT" at bounding box center [741, 479] width 162 height 38
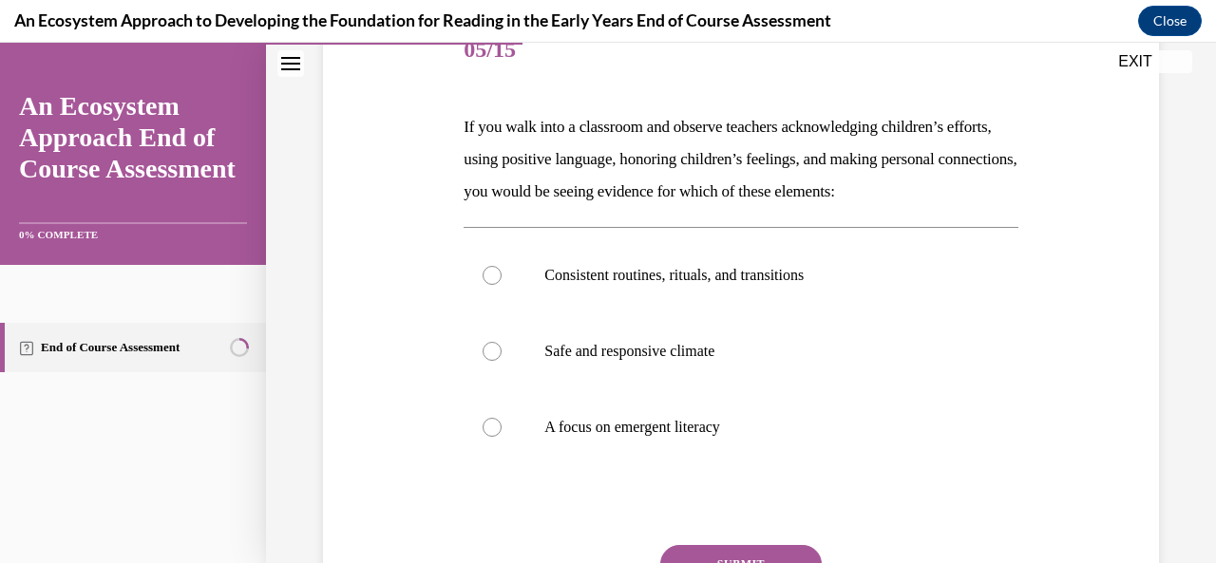
scroll to position [252, 0]
click at [488, 284] on div at bounding box center [492, 274] width 19 height 19
click at [488, 284] on input "Consistent routines, rituals, and transitions" at bounding box center [492, 274] width 19 height 19
radio input "true"
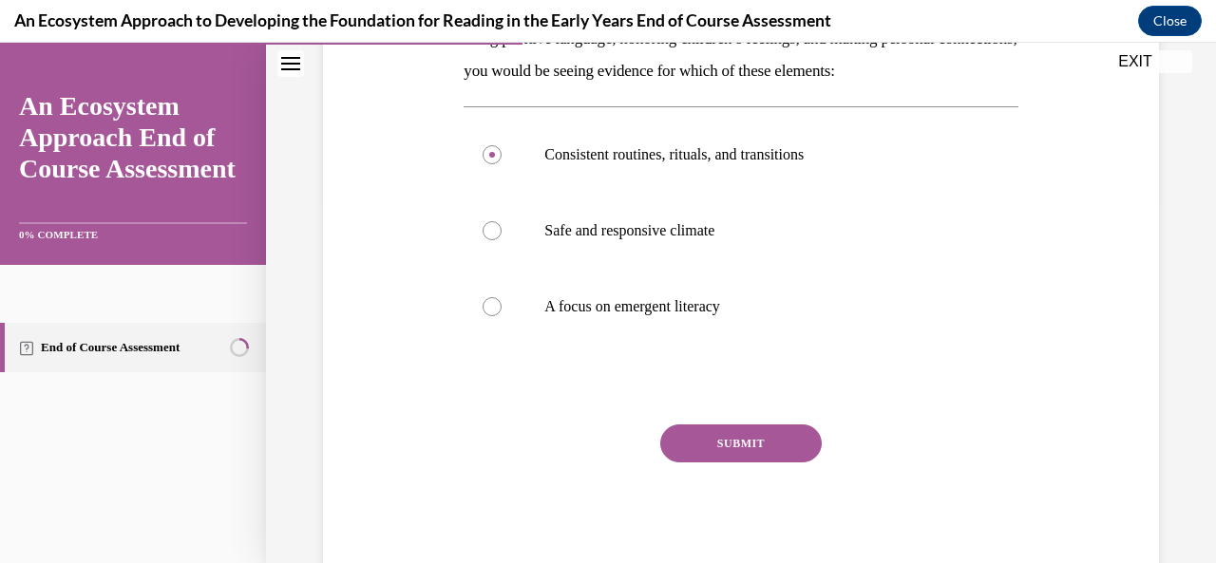
scroll to position [374, 0]
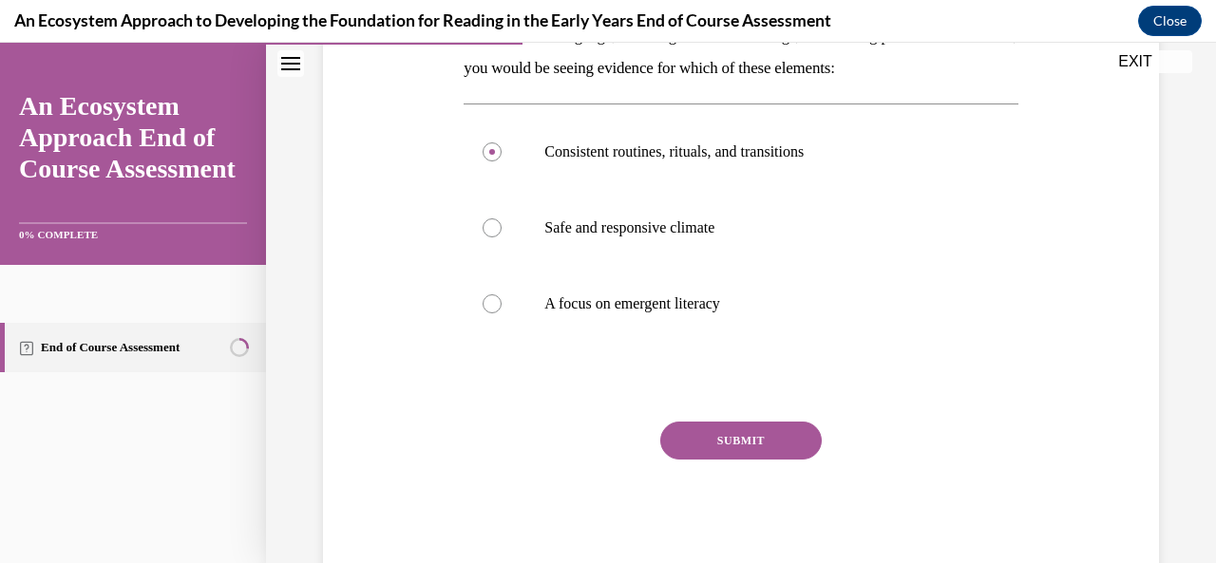
click at [721, 460] on button "SUBMIT" at bounding box center [741, 441] width 162 height 38
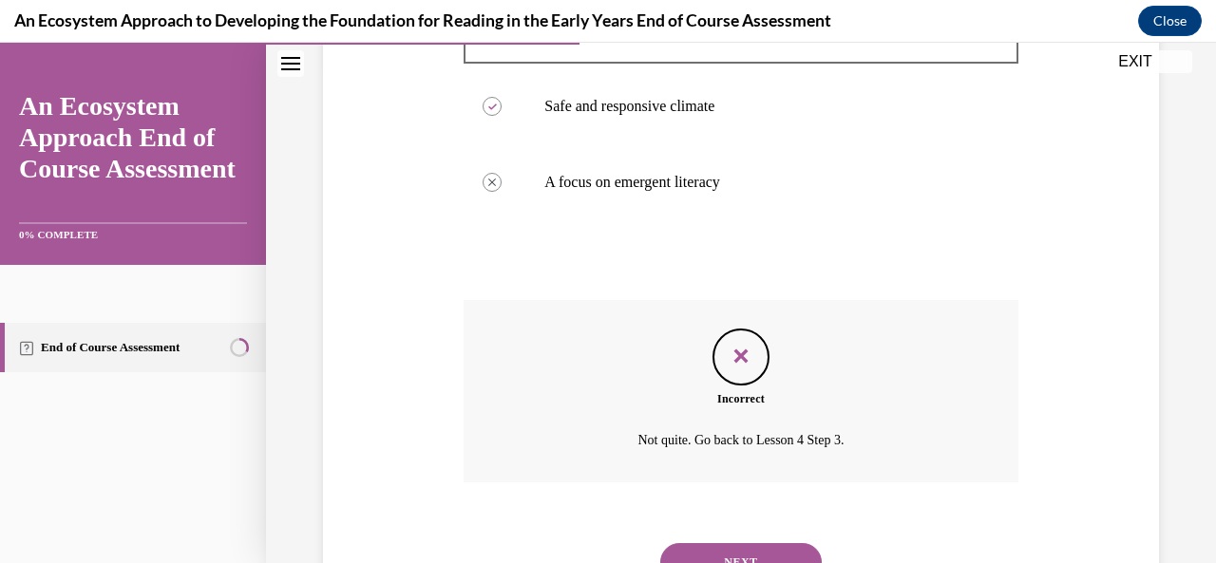
scroll to position [612, 0]
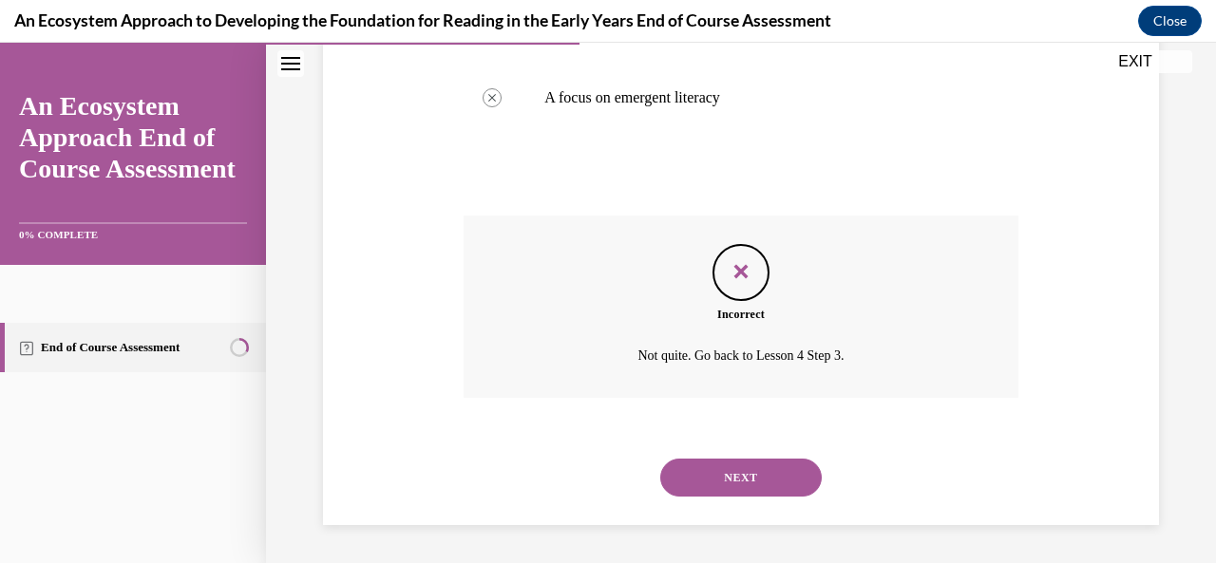
click at [737, 471] on button "NEXT" at bounding box center [741, 478] width 162 height 38
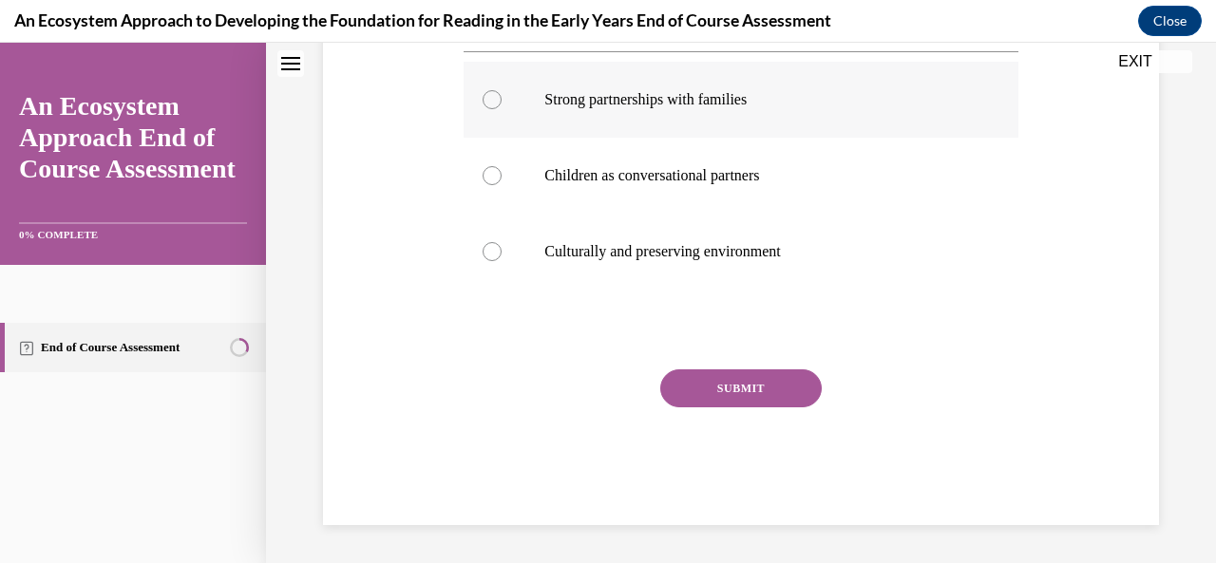
scroll to position [0, 0]
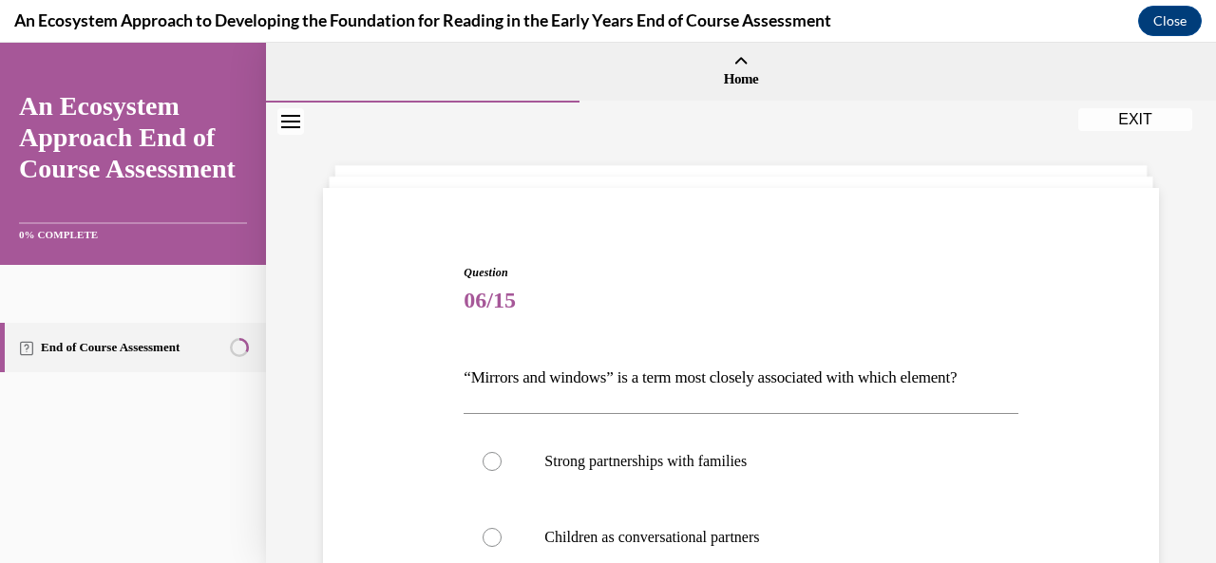
drag, startPoint x: 1199, startPoint y: 157, endPoint x: 1197, endPoint y: 225, distance: 68.4
click at [1197, 226] on div "Question 06/15 “Mirrors and windows” is a term most closely associated with whi…" at bounding box center [741, 514] width 950 height 823
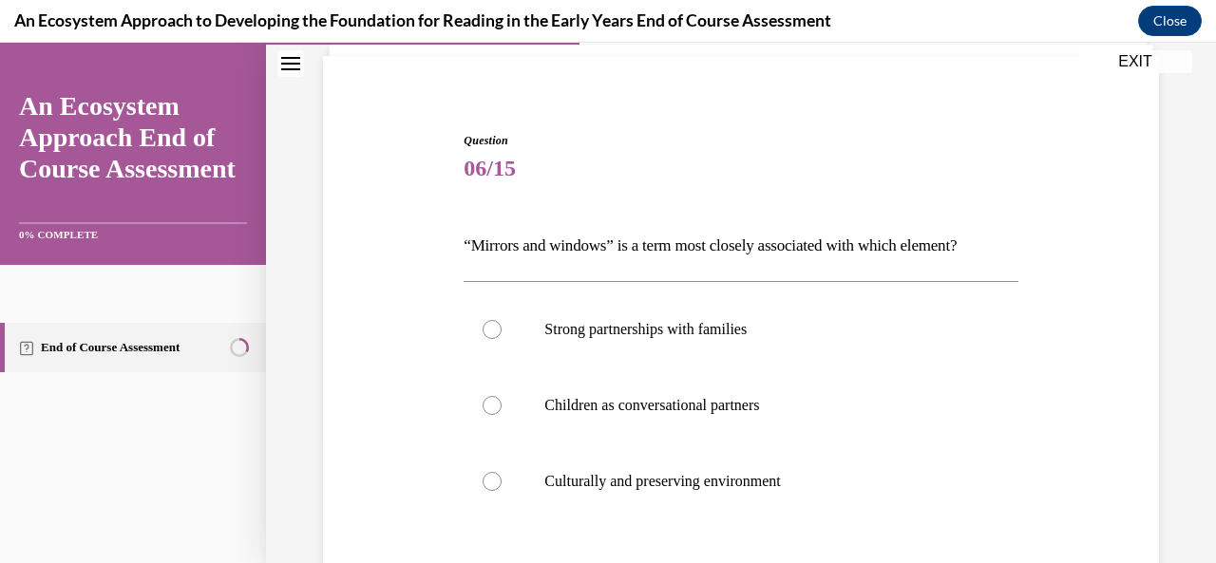
scroll to position [133, 0]
click at [495, 398] on div at bounding box center [492, 404] width 19 height 19
click at [495, 398] on input "Children as conversational partners" at bounding box center [492, 404] width 19 height 19
radio input "true"
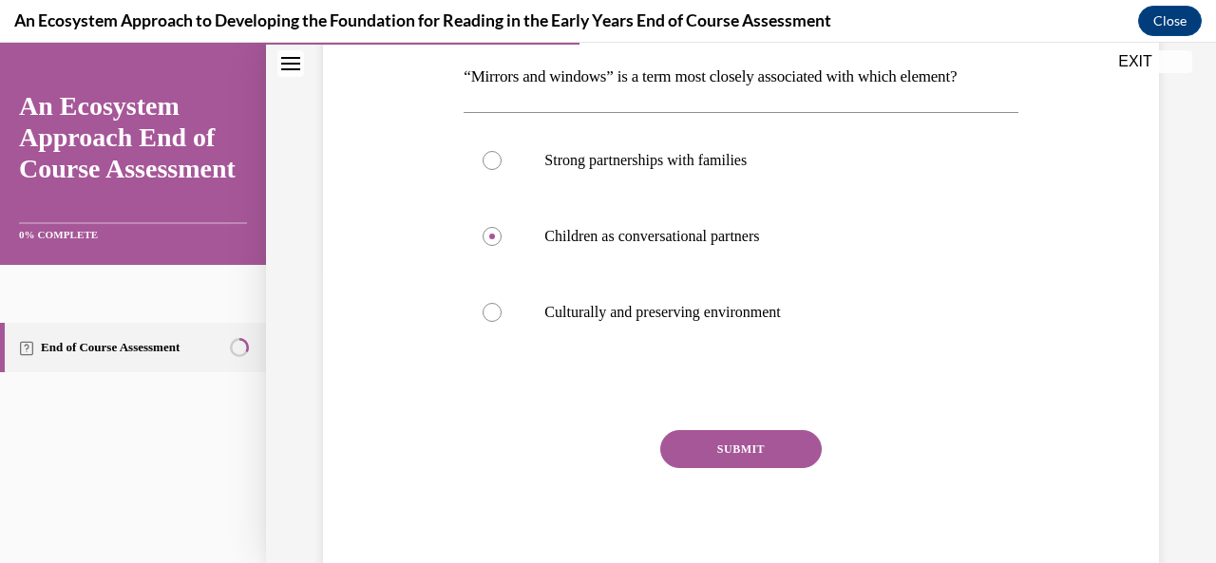
scroll to position [312, 0]
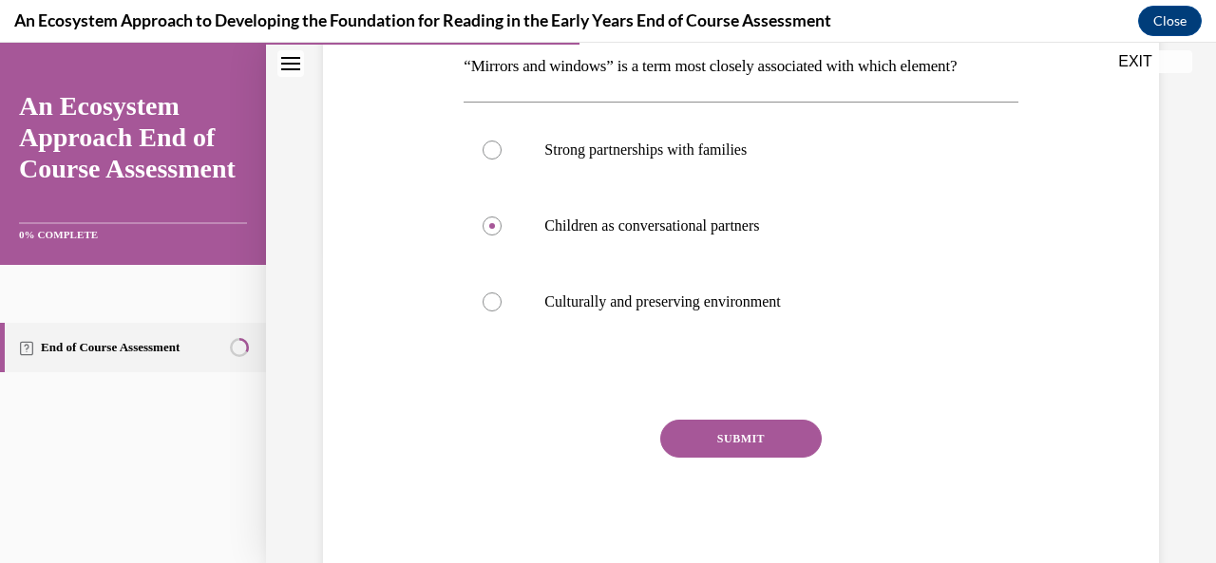
click at [721, 429] on button "SUBMIT" at bounding box center [741, 439] width 162 height 38
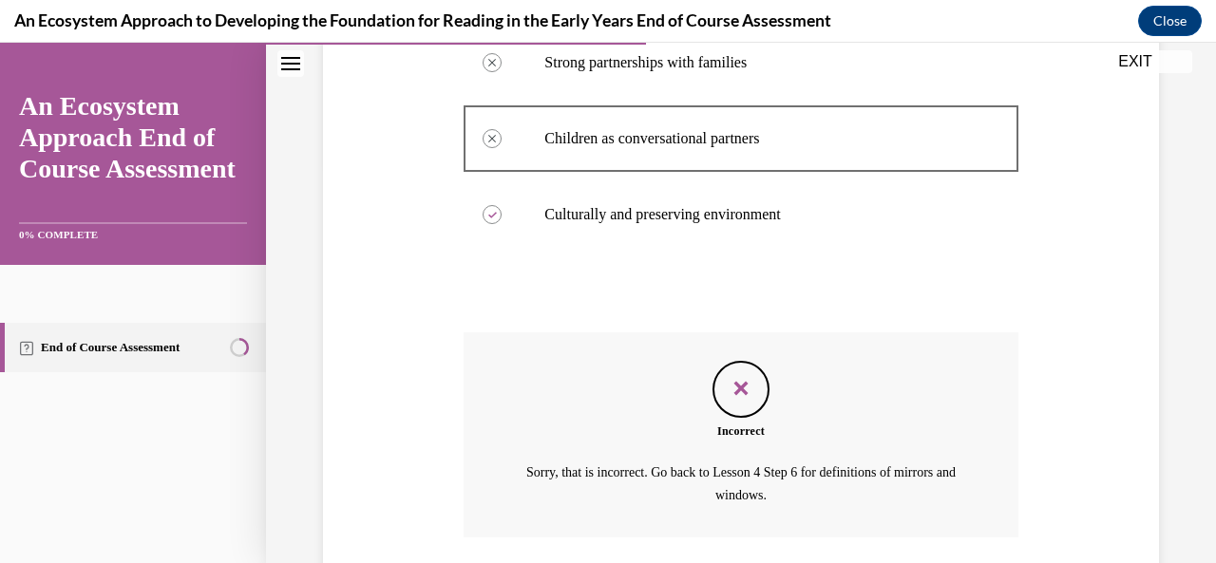
scroll to position [537, 0]
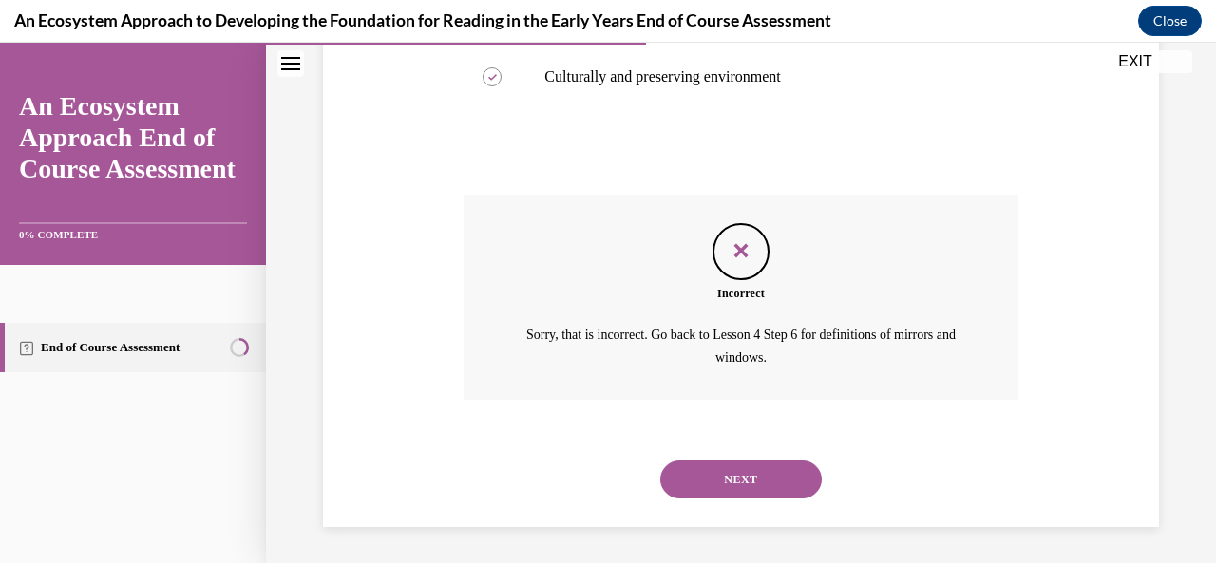
click at [728, 484] on button "NEXT" at bounding box center [741, 480] width 162 height 38
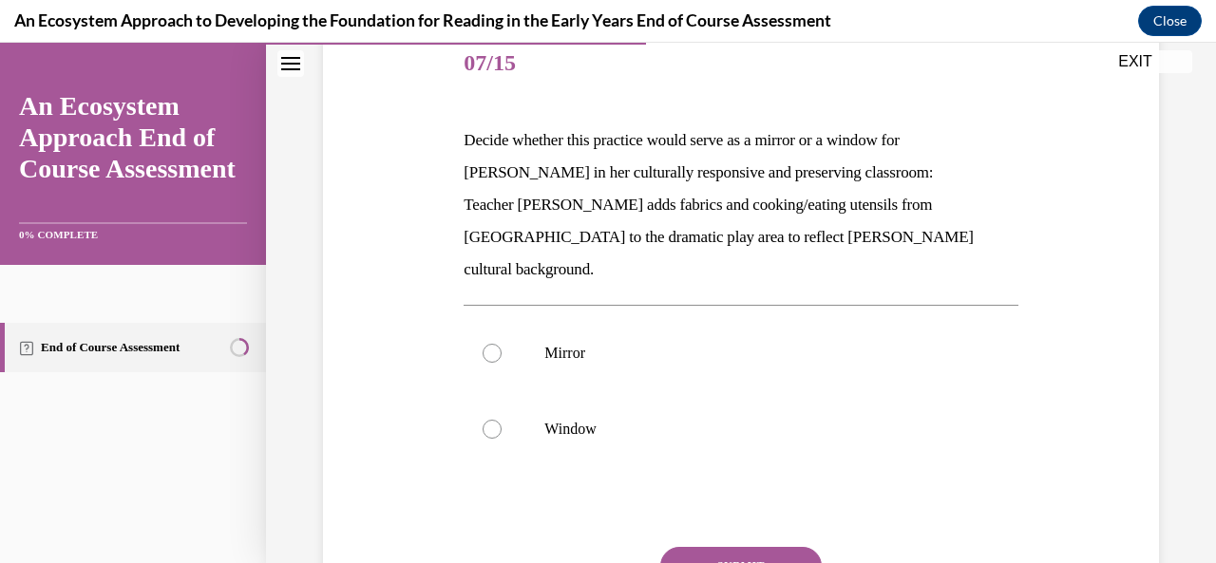
scroll to position [239, 0]
click at [488, 342] on div at bounding box center [492, 351] width 19 height 19
click at [488, 342] on input "Mirror" at bounding box center [492, 351] width 19 height 19
radio input "true"
click at [698, 545] on button "SUBMIT" at bounding box center [741, 564] width 162 height 38
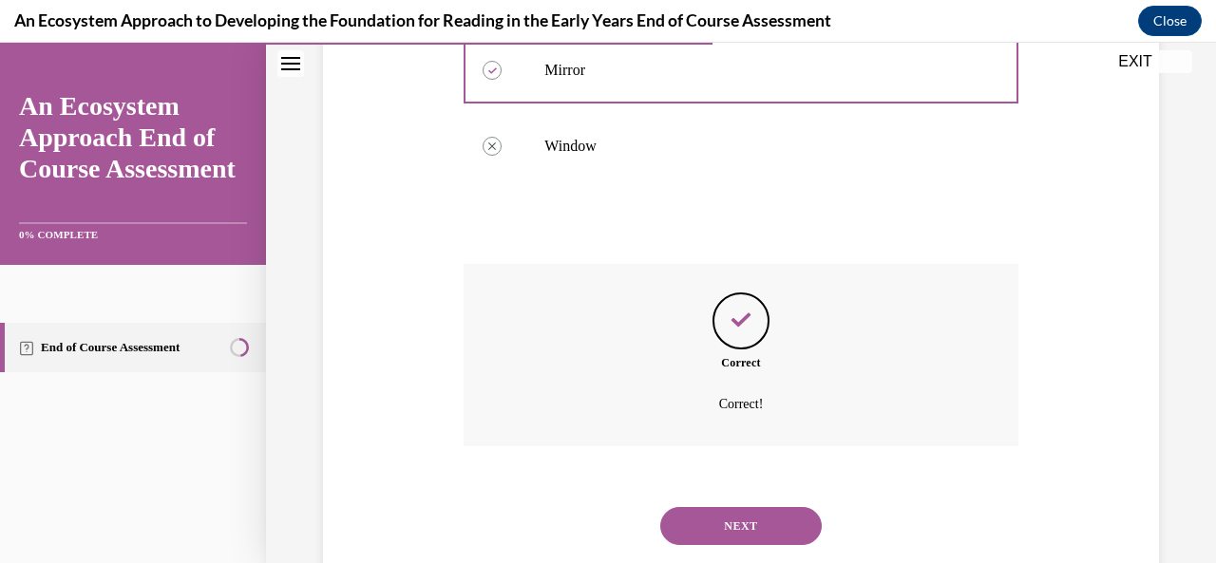
scroll to position [536, 0]
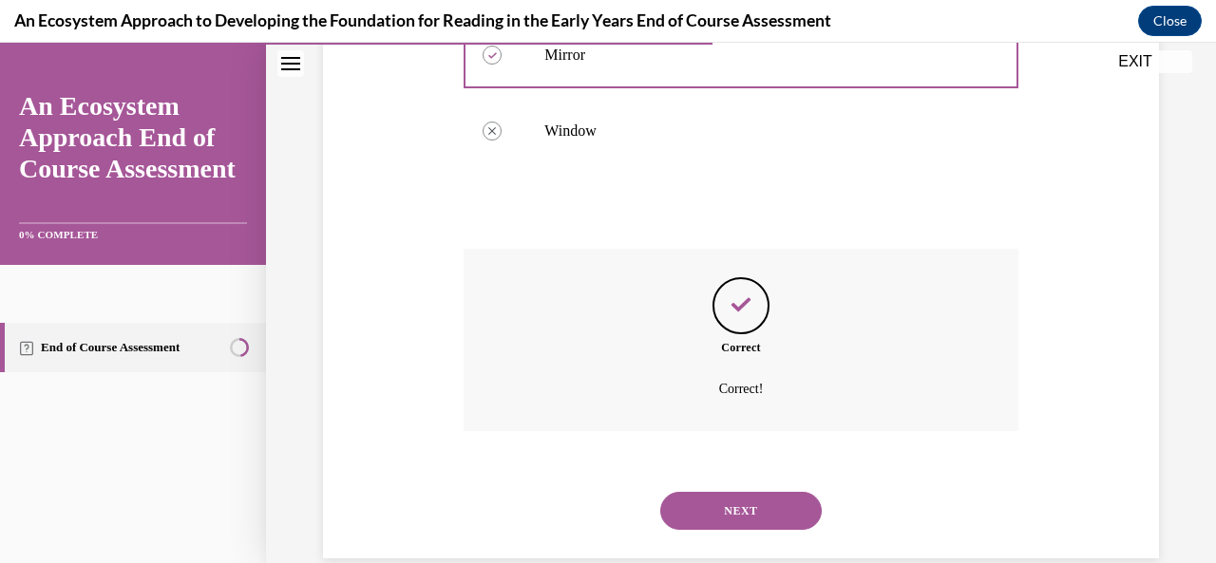
click at [710, 492] on button "NEXT" at bounding box center [741, 511] width 162 height 38
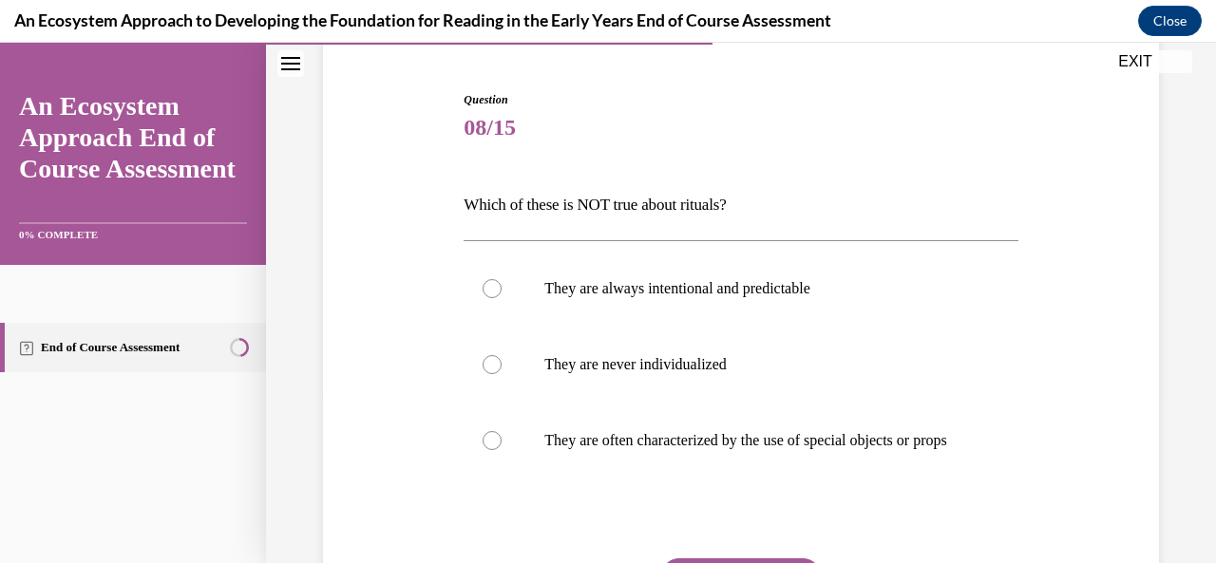
scroll to position [177, 0]
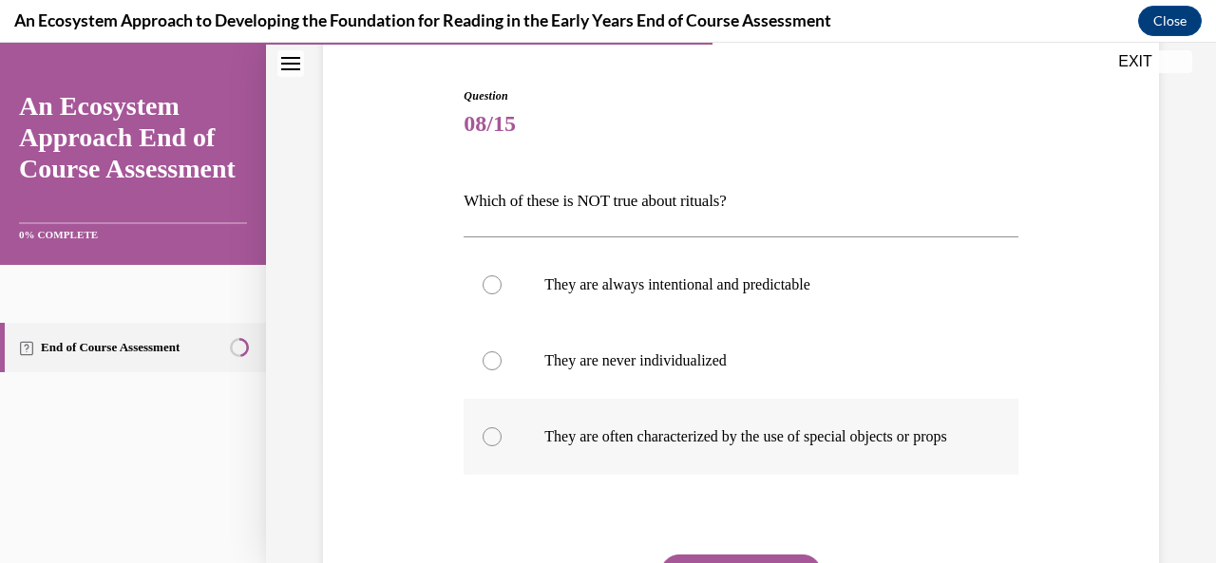
click at [492, 456] on label "They are often characterized by the use of special objects or props" at bounding box center [741, 437] width 554 height 76
click at [492, 447] on input "They are often characterized by the use of special objects or props" at bounding box center [492, 437] width 19 height 19
radio input "true"
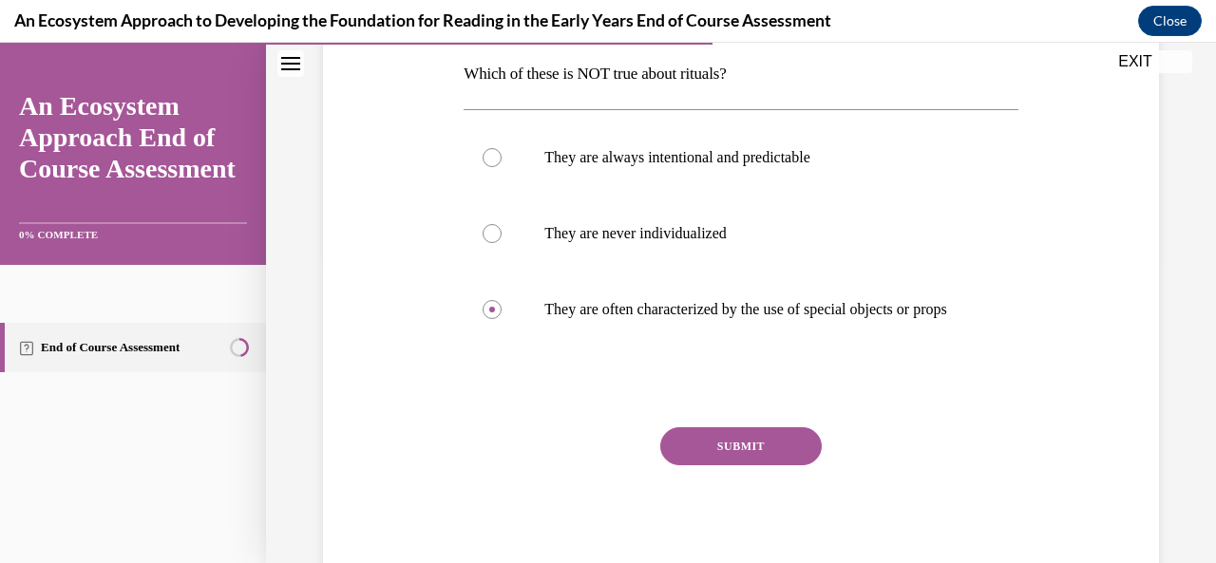
scroll to position [315, 0]
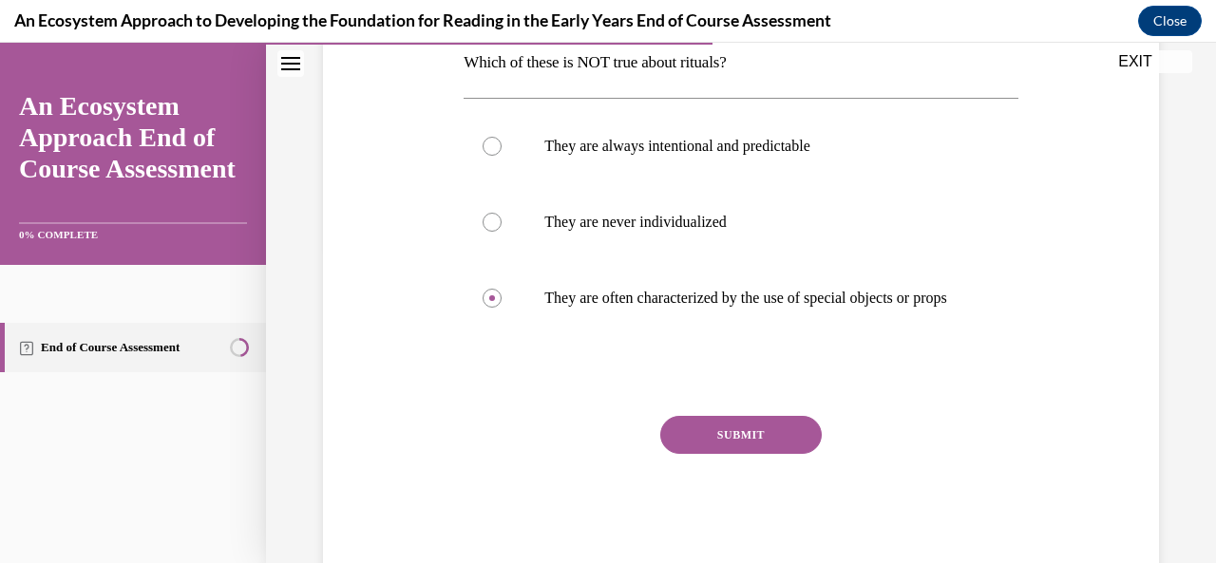
click at [703, 454] on button "SUBMIT" at bounding box center [741, 435] width 162 height 38
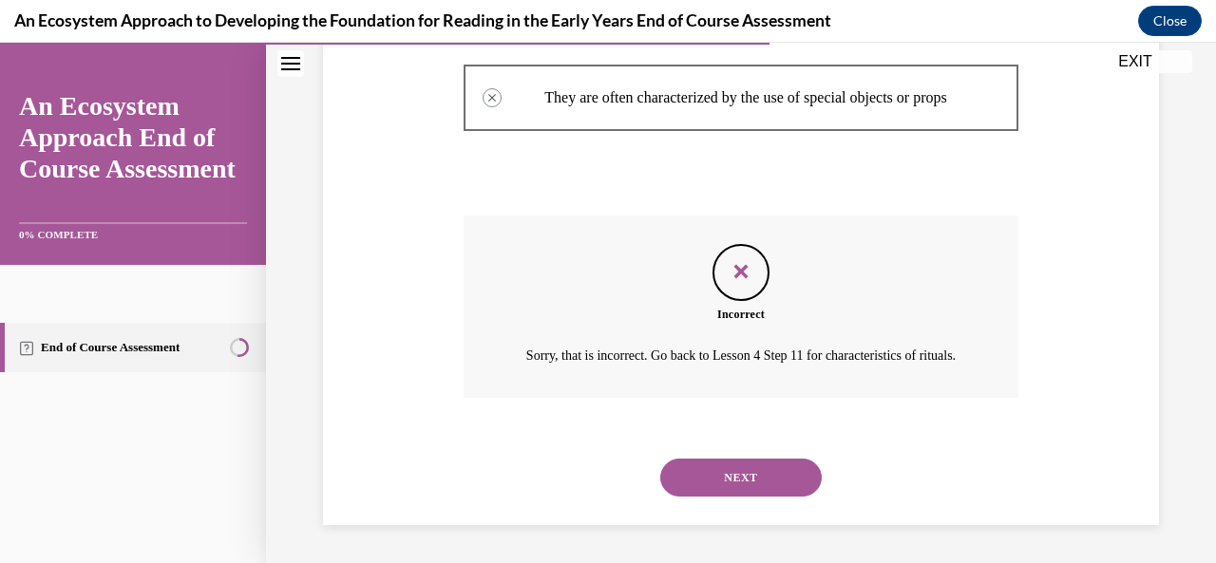
scroll to position [556, 0]
click at [717, 499] on div "NEXT" at bounding box center [741, 478] width 554 height 76
click at [714, 481] on button "NEXT" at bounding box center [741, 478] width 162 height 38
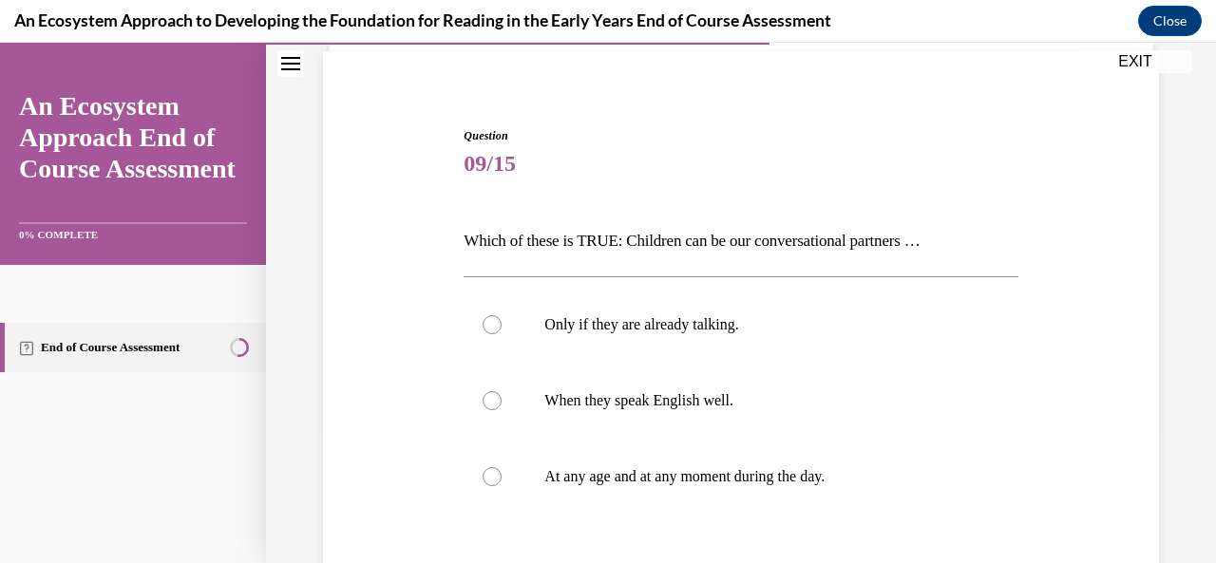
scroll to position [155, 0]
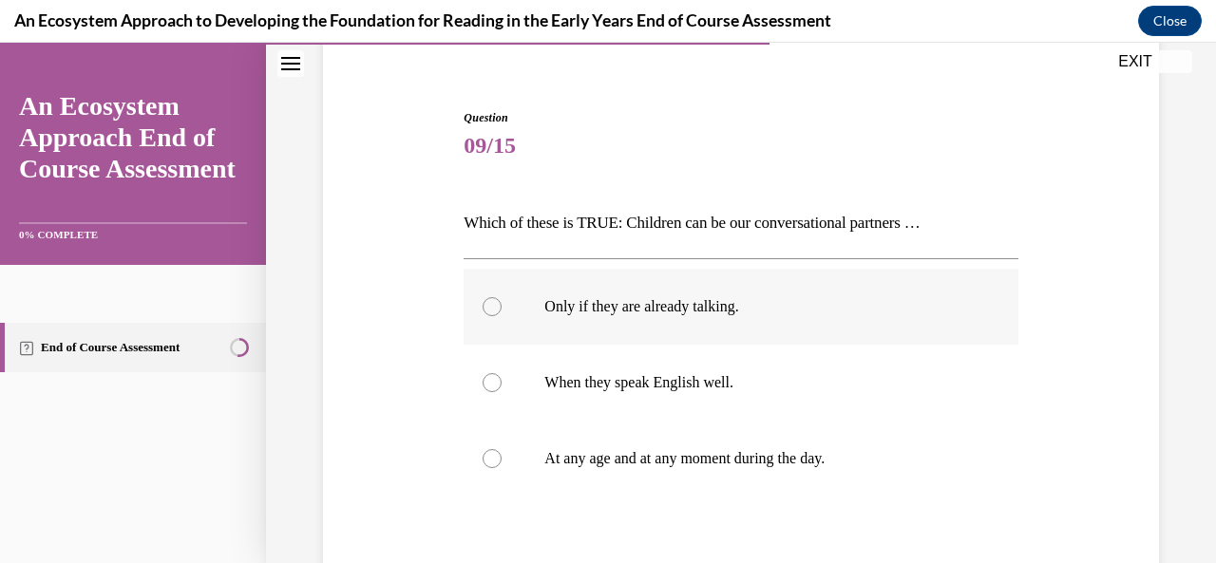
click at [490, 307] on div at bounding box center [492, 306] width 19 height 19
click at [490, 307] on input "Only if they are already talking." at bounding box center [492, 306] width 19 height 19
radio input "true"
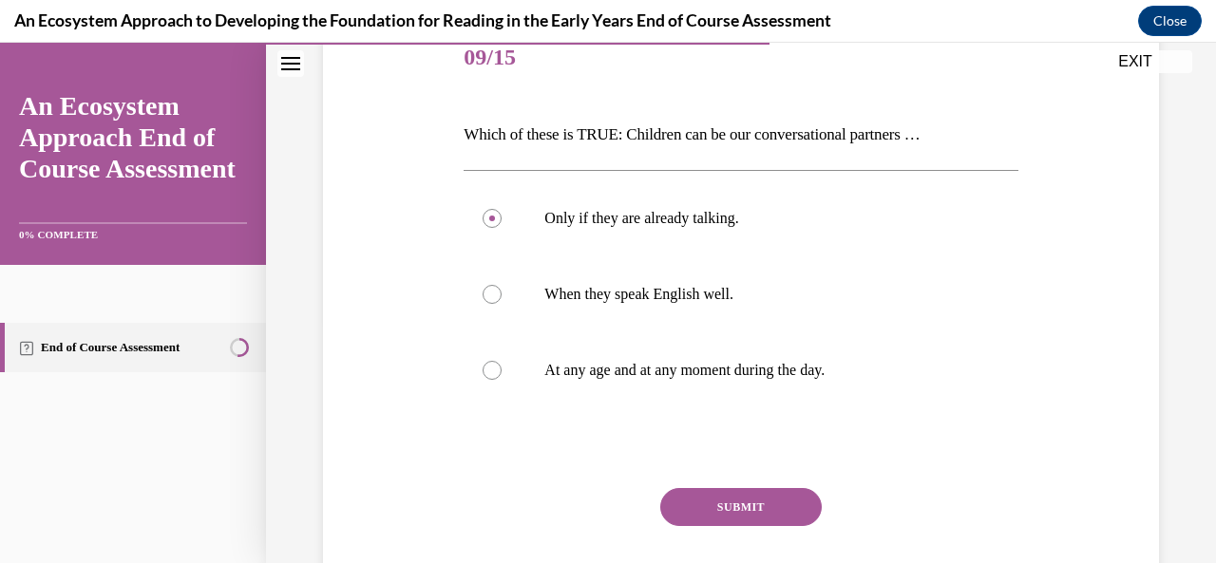
scroll to position [361, 0]
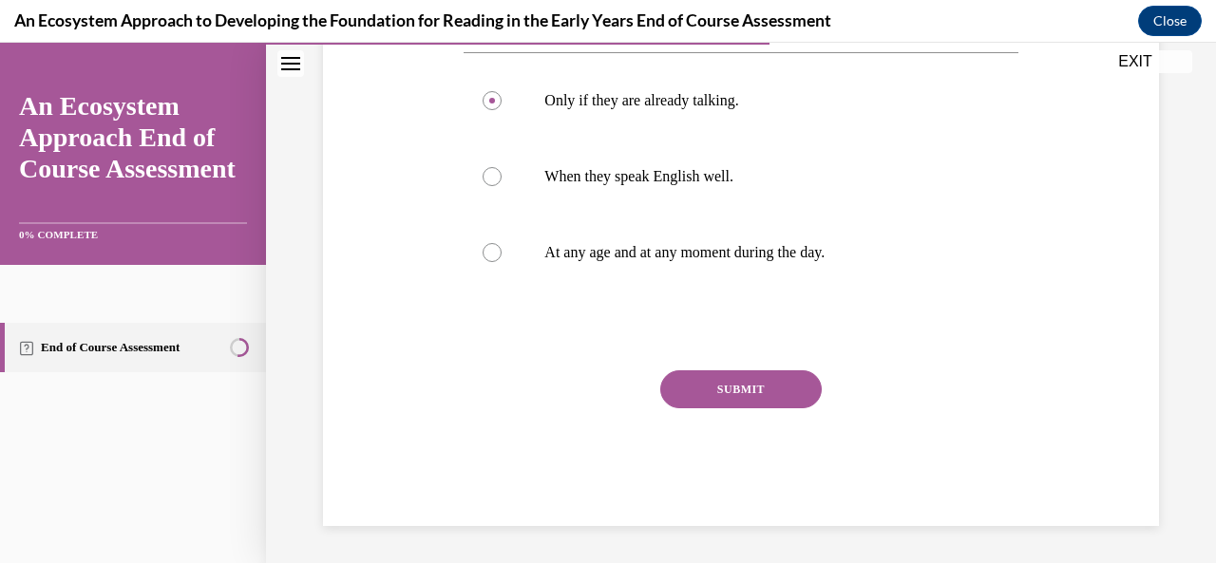
click at [752, 396] on button "SUBMIT" at bounding box center [741, 390] width 162 height 38
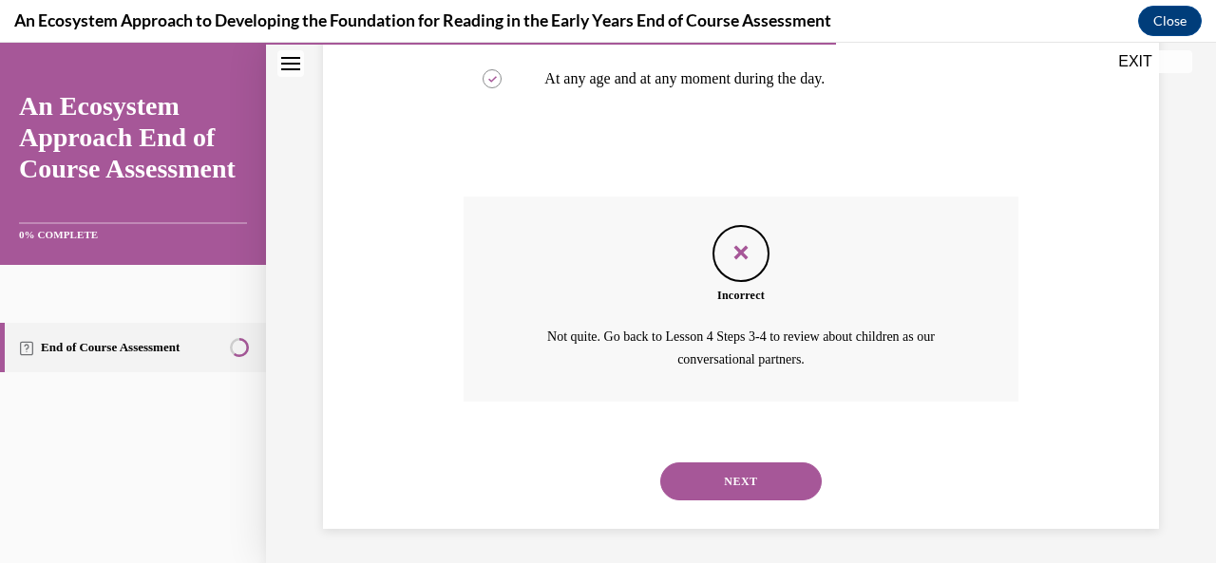
scroll to position [537, 0]
click at [728, 478] on button "NEXT" at bounding box center [741, 480] width 162 height 38
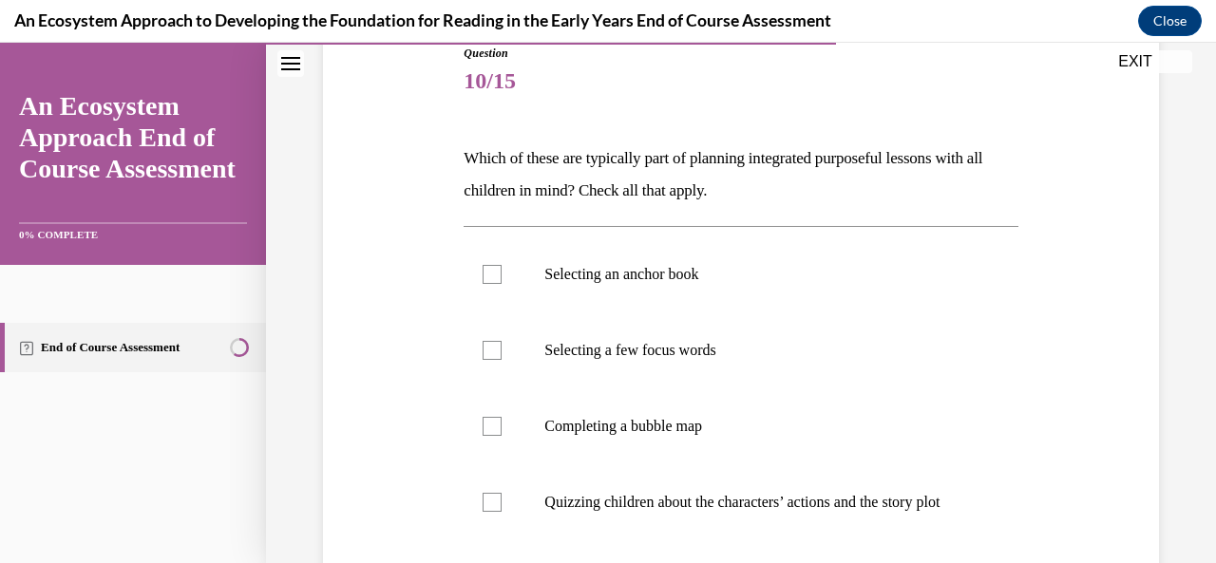
scroll to position [240, 0]
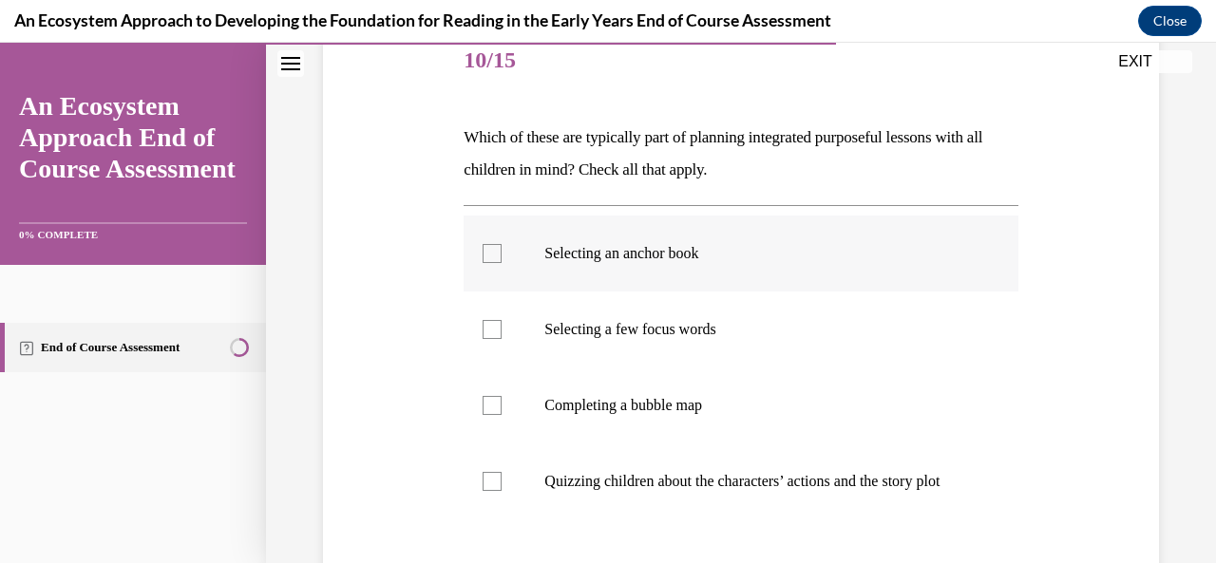
click at [490, 265] on label "Selecting an anchor book" at bounding box center [741, 254] width 554 height 76
click at [490, 263] on input "Selecting an anchor book" at bounding box center [492, 253] width 19 height 19
checkbox input "true"
click at [493, 327] on div at bounding box center [492, 329] width 19 height 19
click at [493, 327] on input "Selecting a few focus words" at bounding box center [492, 329] width 19 height 19
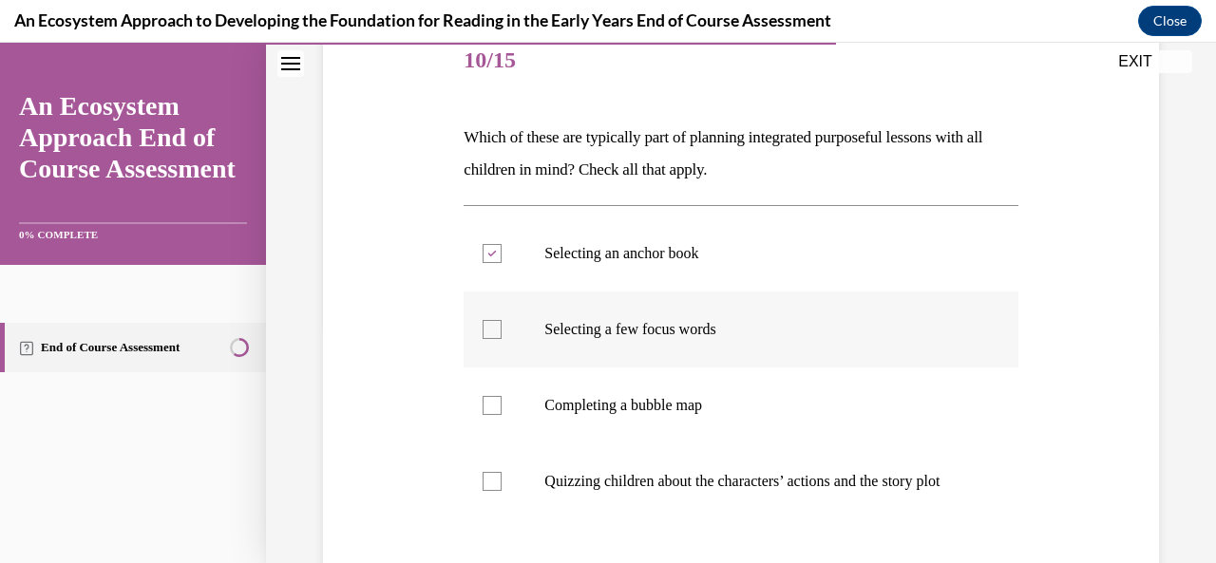
checkbox input "true"
click at [490, 411] on div at bounding box center [492, 405] width 19 height 19
click at [490, 411] on input "Completing a bubble map" at bounding box center [492, 405] width 19 height 19
checkbox input "true"
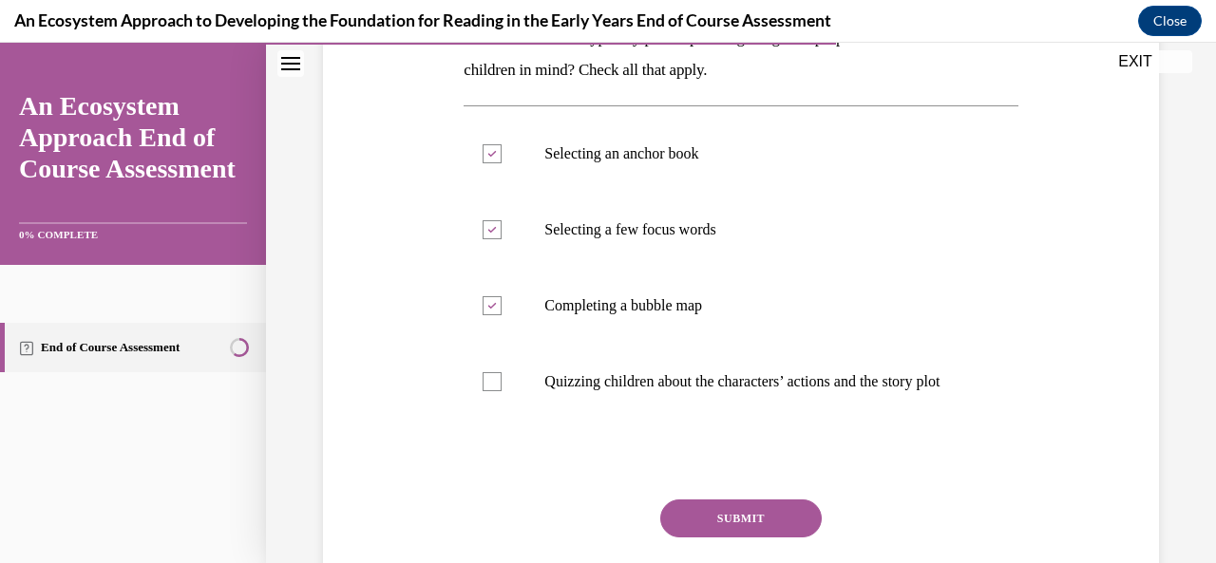
scroll to position [365, 0]
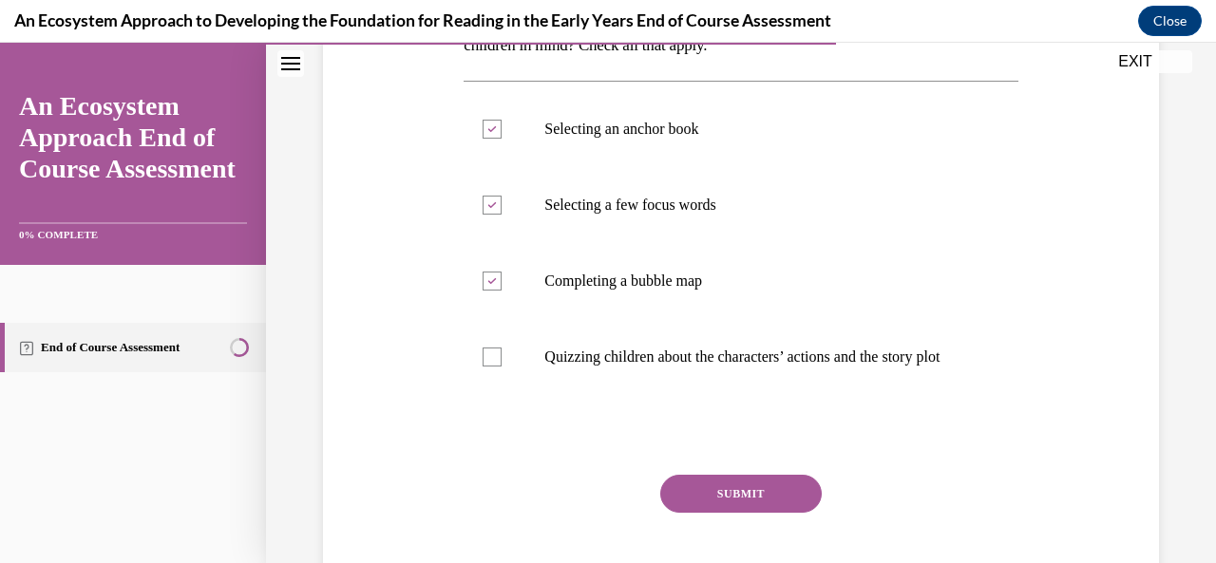
click at [715, 513] on button "SUBMIT" at bounding box center [741, 494] width 162 height 38
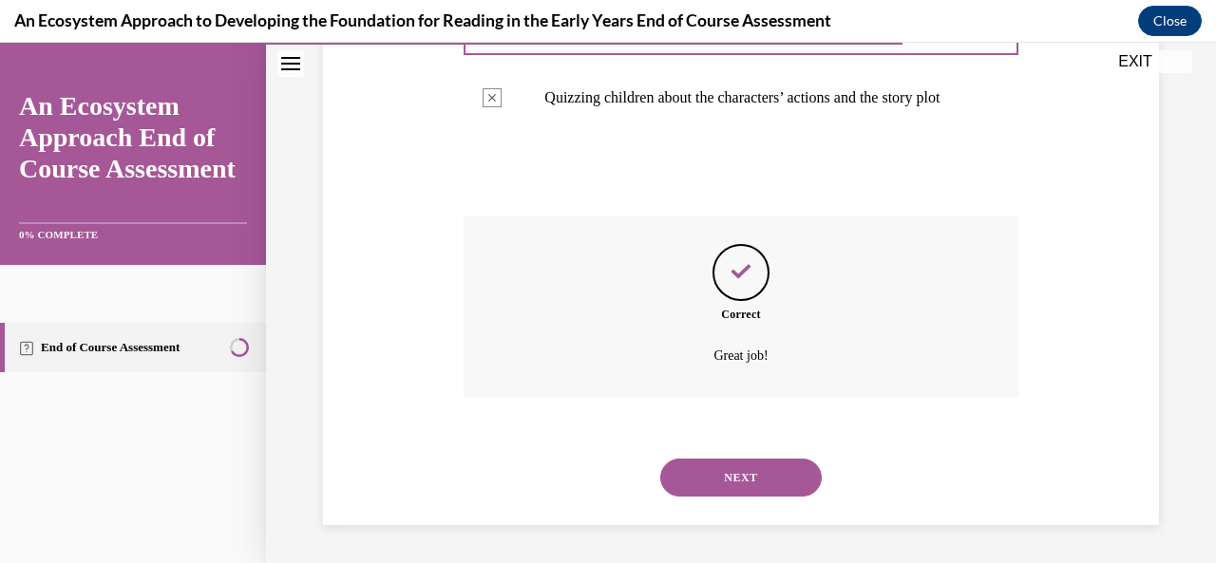
scroll to position [642, 0]
click at [725, 488] on button "NEXT" at bounding box center [741, 478] width 162 height 38
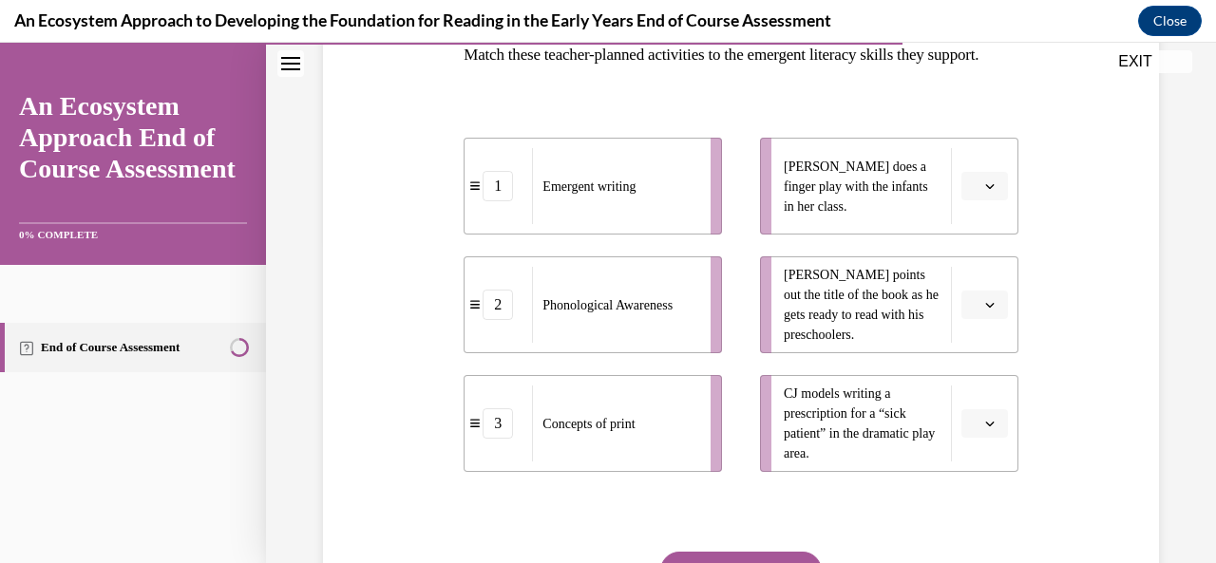
scroll to position [330, 0]
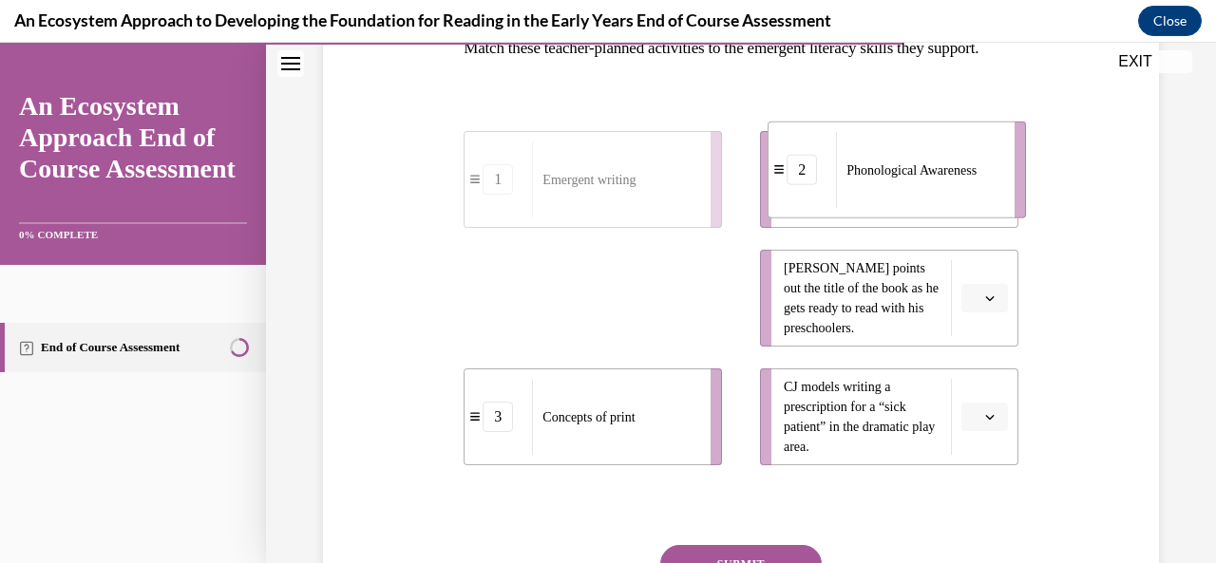
drag, startPoint x: 666, startPoint y: 356, endPoint x: 969, endPoint y: 230, distance: 328.4
click at [970, 208] on div "Phonological Awareness" at bounding box center [919, 170] width 166 height 76
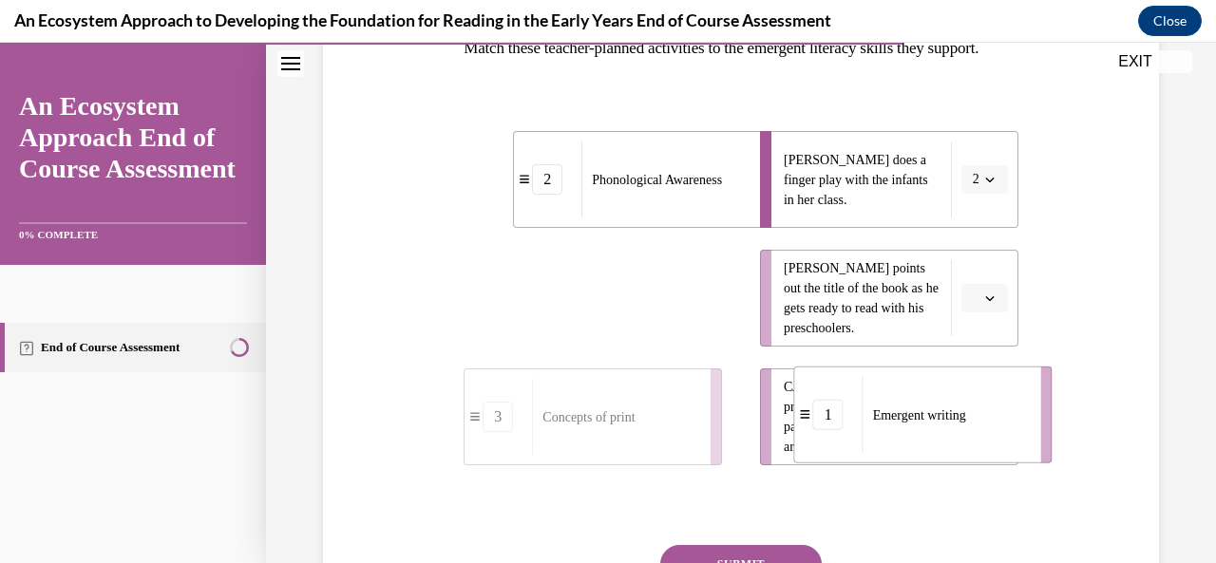
drag, startPoint x: 650, startPoint y: 346, endPoint x: 954, endPoint y: 466, distance: 326.7
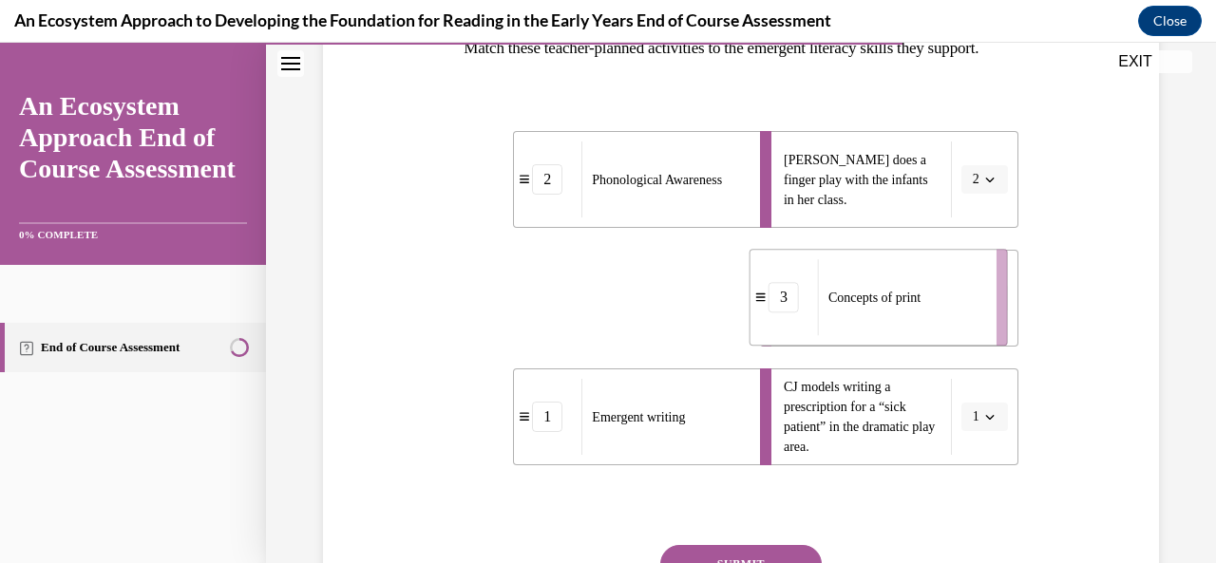
drag, startPoint x: 654, startPoint y: 351, endPoint x: 939, endPoint y: 345, distance: 285.1
click at [939, 335] on div "Concepts of print" at bounding box center [901, 297] width 166 height 76
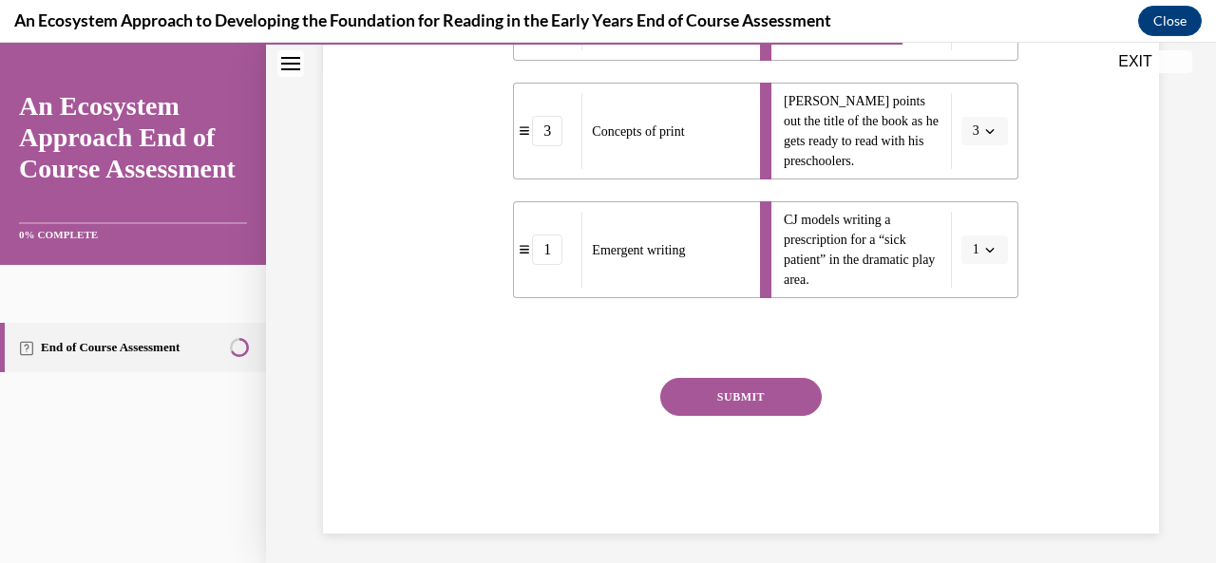
scroll to position [500, 0]
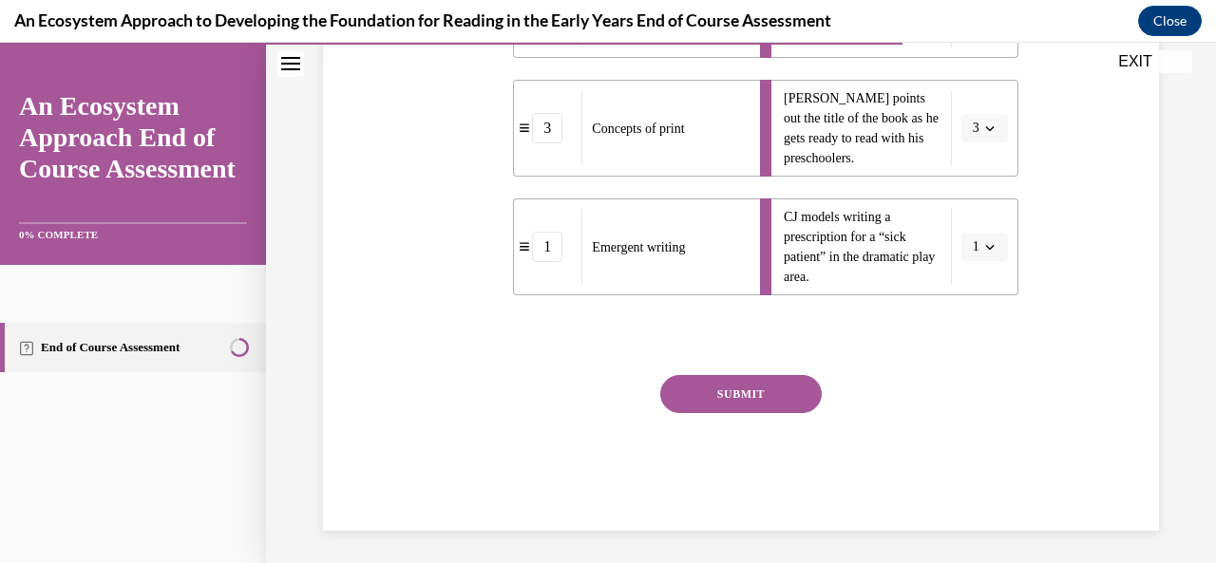
click at [737, 413] on button "SUBMIT" at bounding box center [741, 394] width 162 height 38
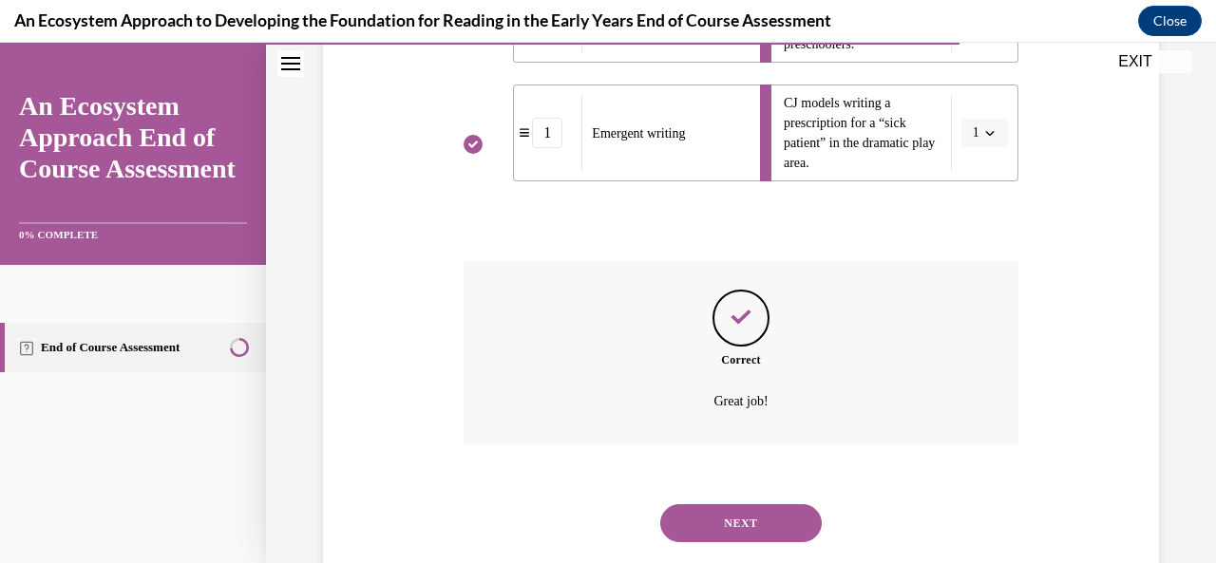
scroll to position [691, 0]
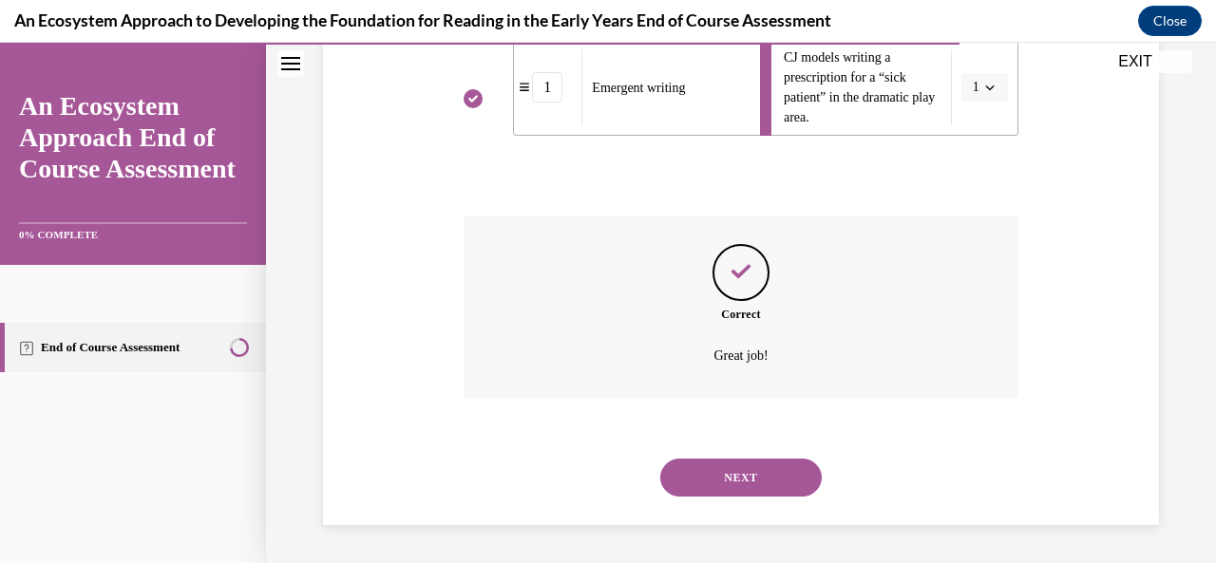
click at [727, 482] on button "NEXT" at bounding box center [741, 478] width 162 height 38
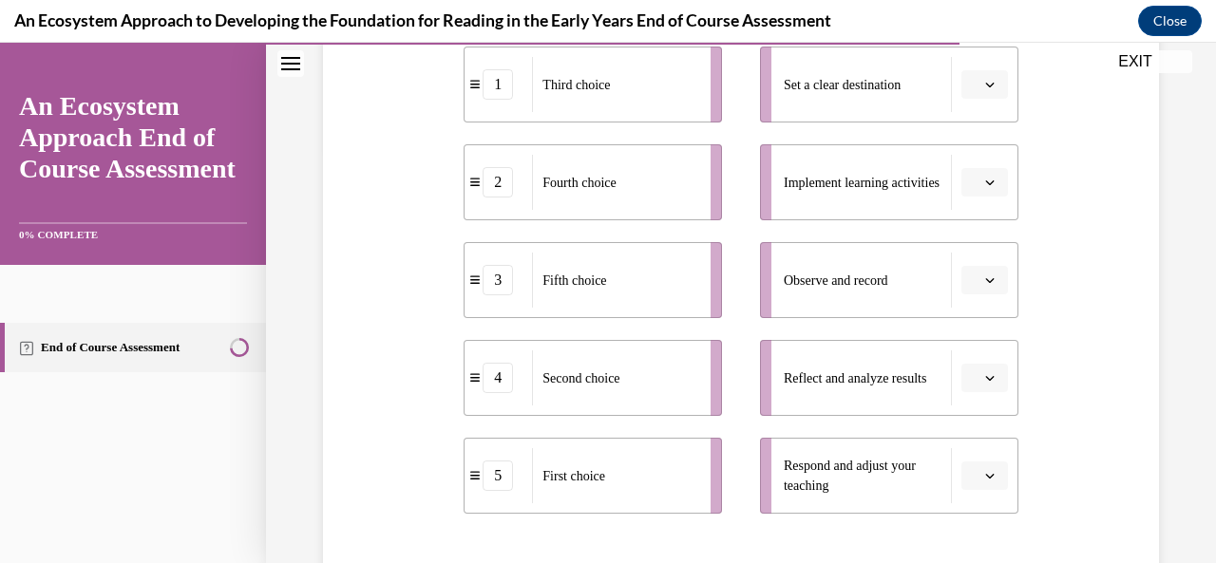
scroll to position [389, 0]
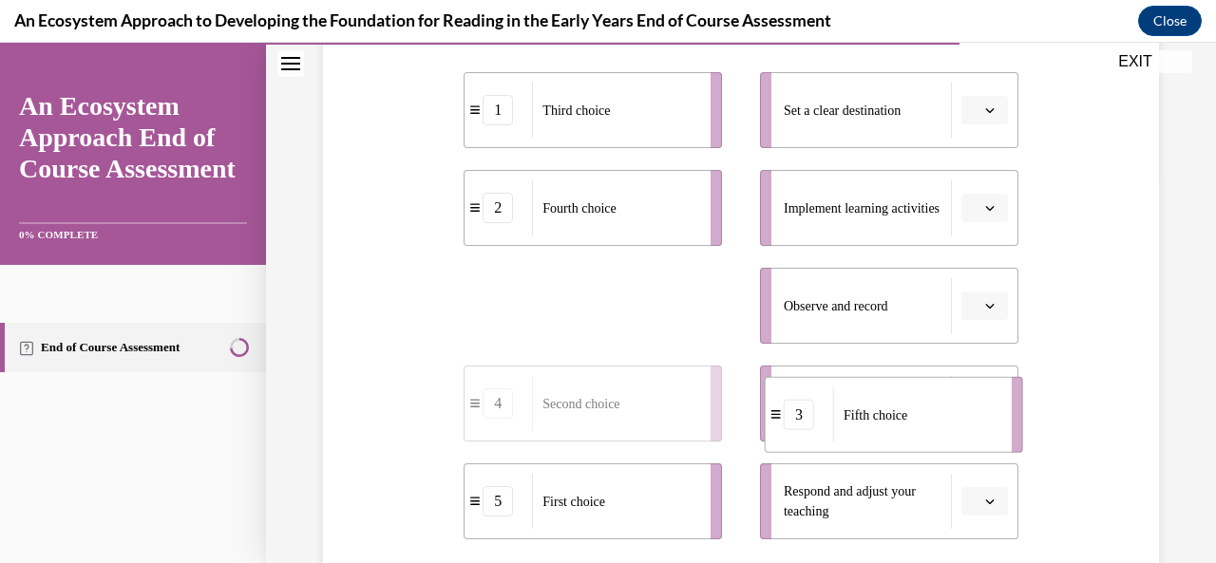
drag, startPoint x: 619, startPoint y: 293, endPoint x: 935, endPoint y: 411, distance: 337.0
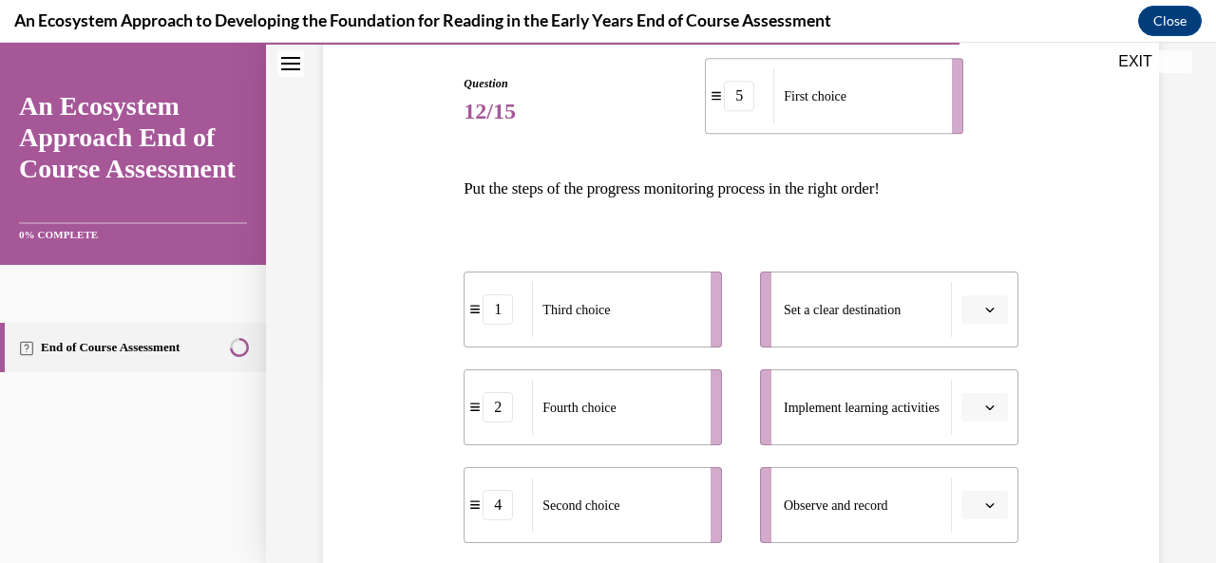
scroll to position [179, 0]
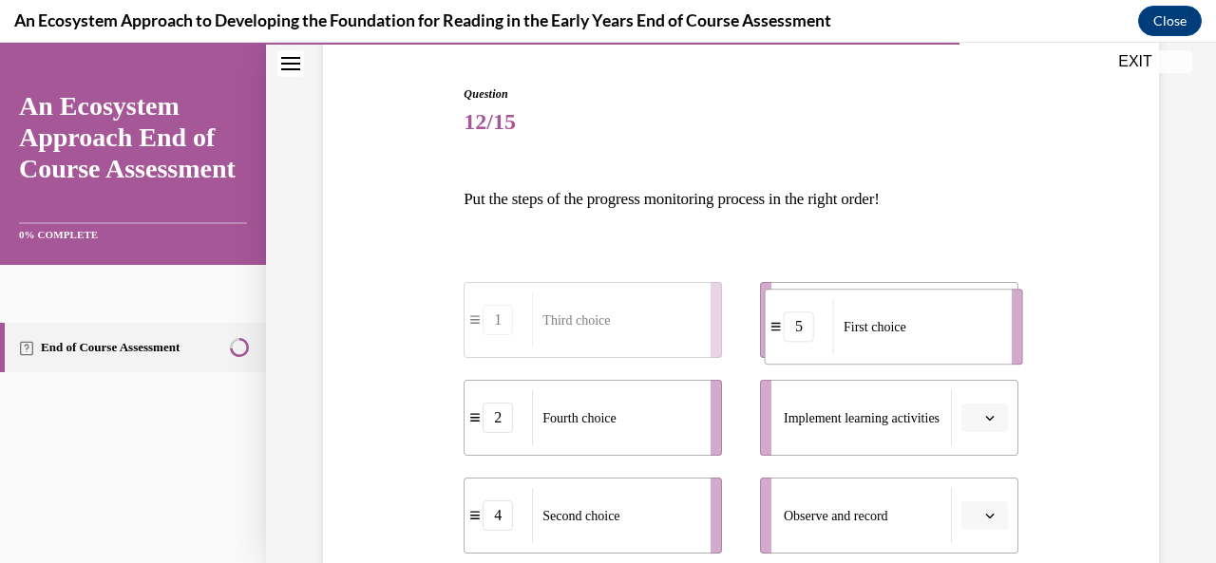
drag, startPoint x: 629, startPoint y: 497, endPoint x: 928, endPoint y: 328, distance: 343.8
click at [928, 328] on div "First choice" at bounding box center [916, 326] width 166 height 55
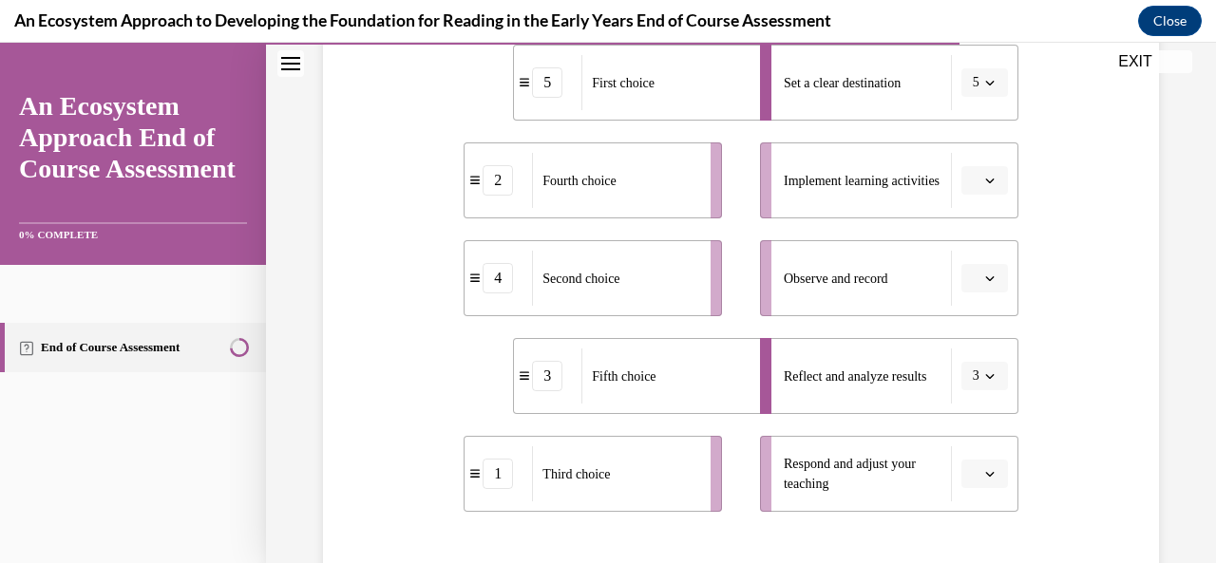
scroll to position [378, 0]
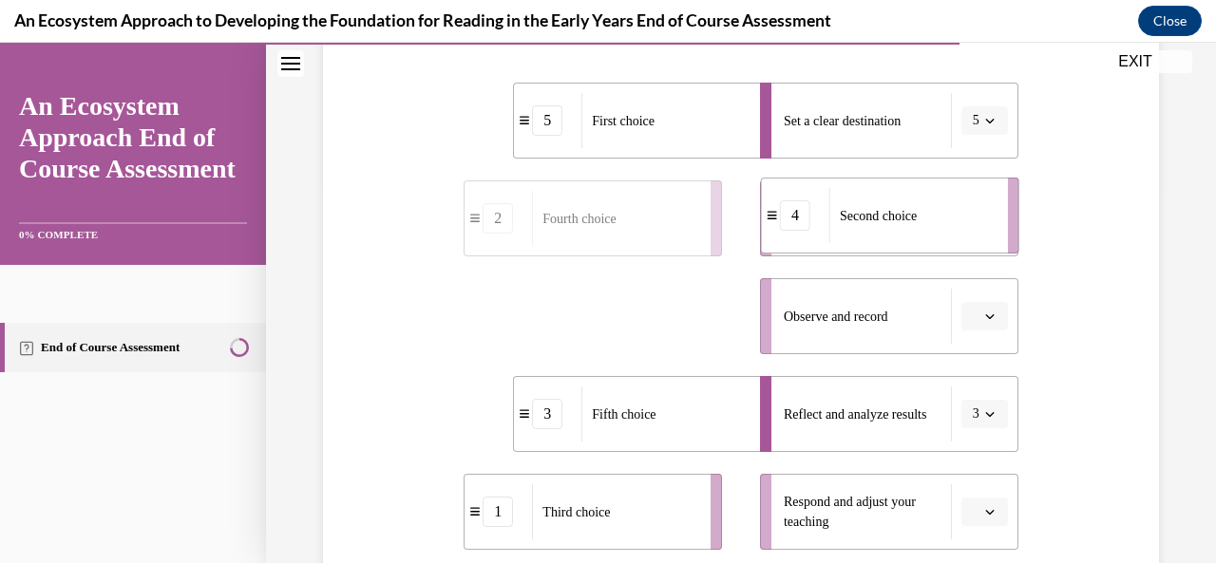
drag, startPoint x: 625, startPoint y: 339, endPoint x: 974, endPoint y: 200, distance: 375.3
click at [974, 200] on div "Second choice" at bounding box center [912, 215] width 166 height 55
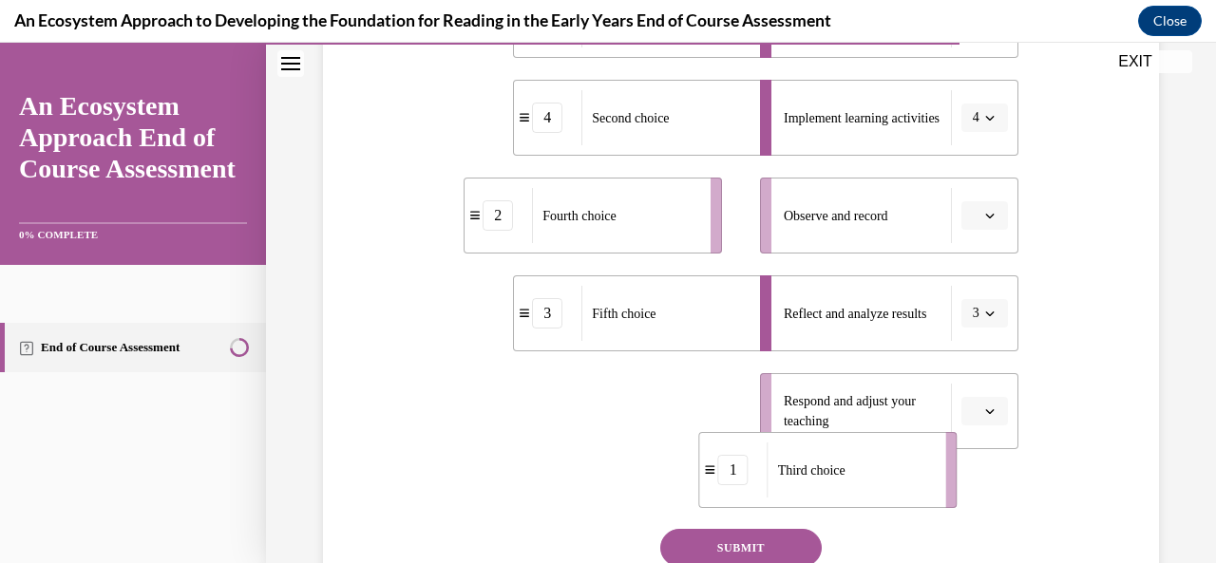
scroll to position [504, 0]
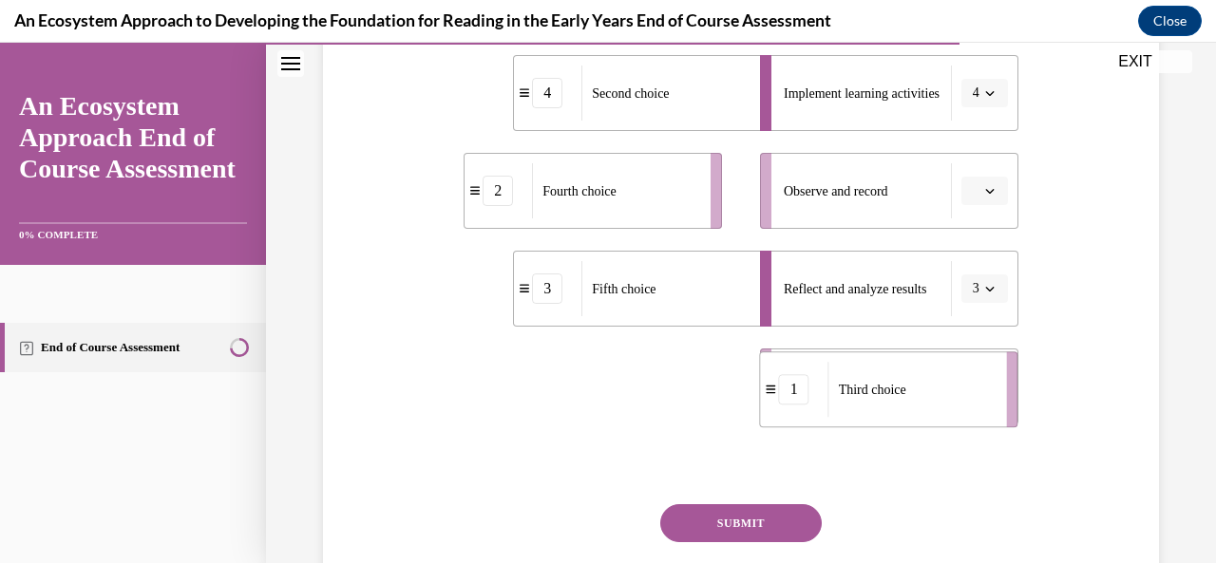
drag, startPoint x: 747, startPoint y: 494, endPoint x: 1022, endPoint y: 405, distance: 289.6
click at [1022, 398] on div "Question 12/15 Put the steps of the progress monitoring process in the right or…" at bounding box center [741, 182] width 846 height 957
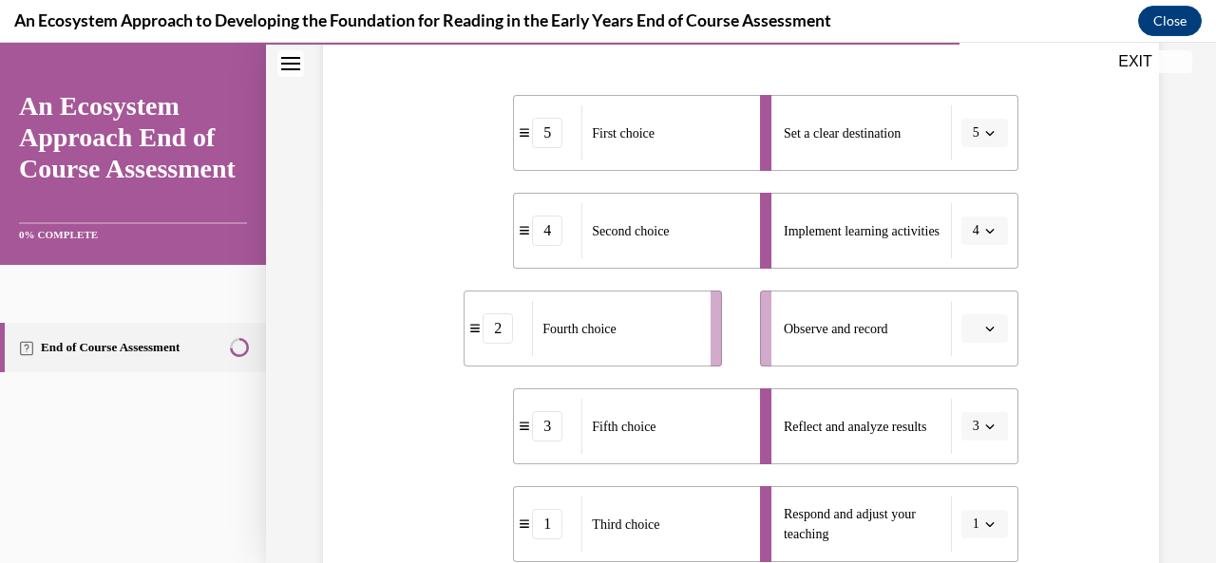
scroll to position [371, 0]
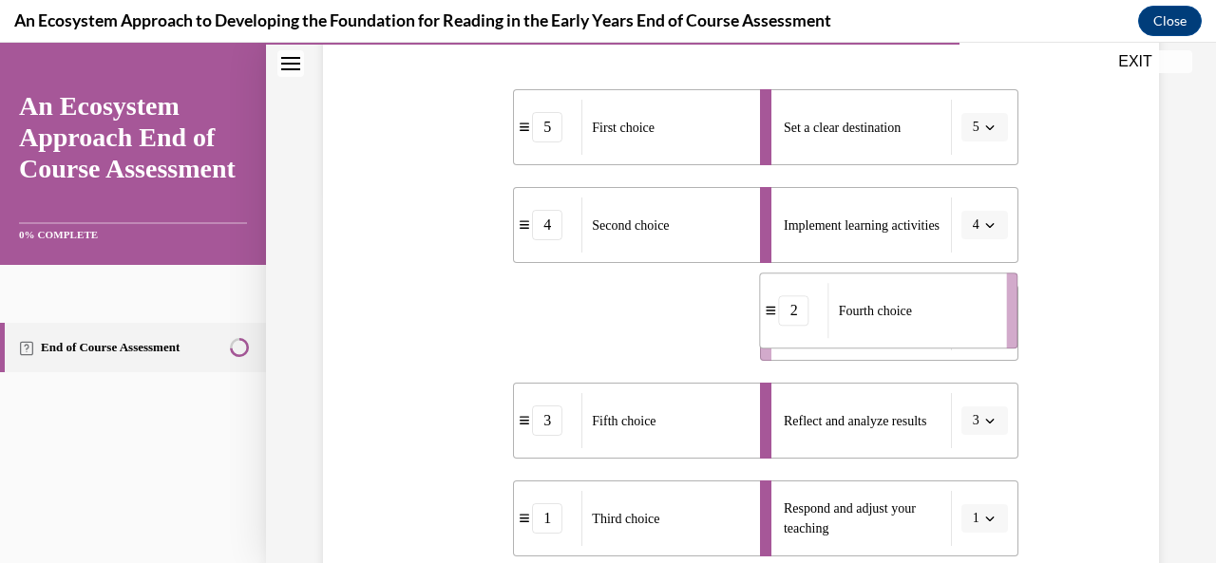
drag, startPoint x: 680, startPoint y: 352, endPoint x: 982, endPoint y: 336, distance: 302.6
click at [982, 336] on li "2 Fourth choice" at bounding box center [889, 311] width 258 height 76
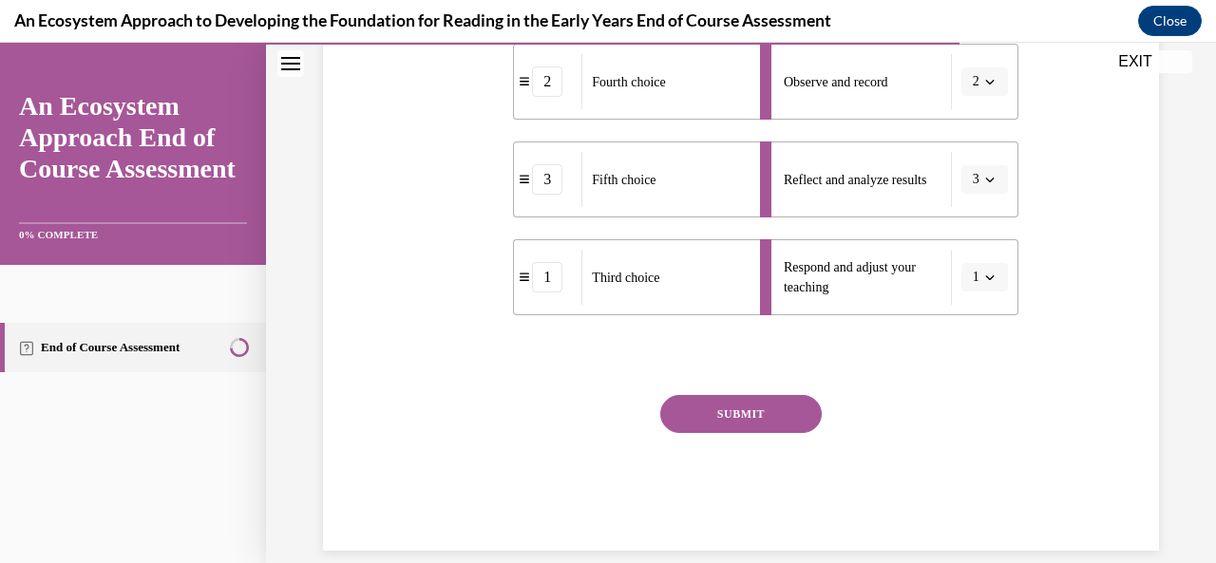
scroll to position [638, 0]
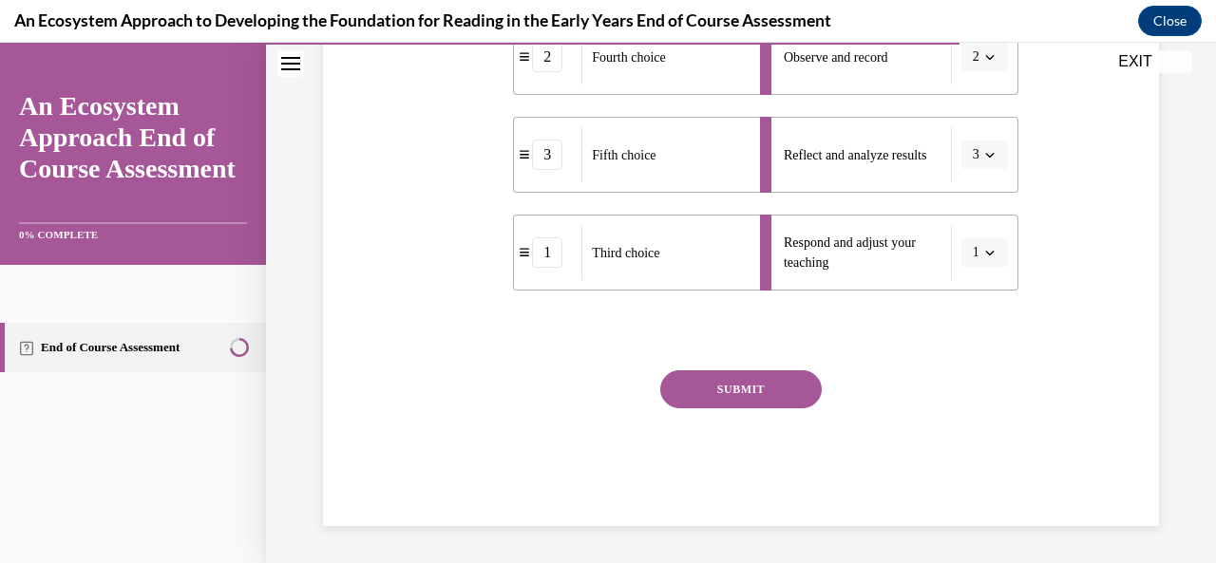
click at [733, 397] on button "SUBMIT" at bounding box center [741, 390] width 162 height 38
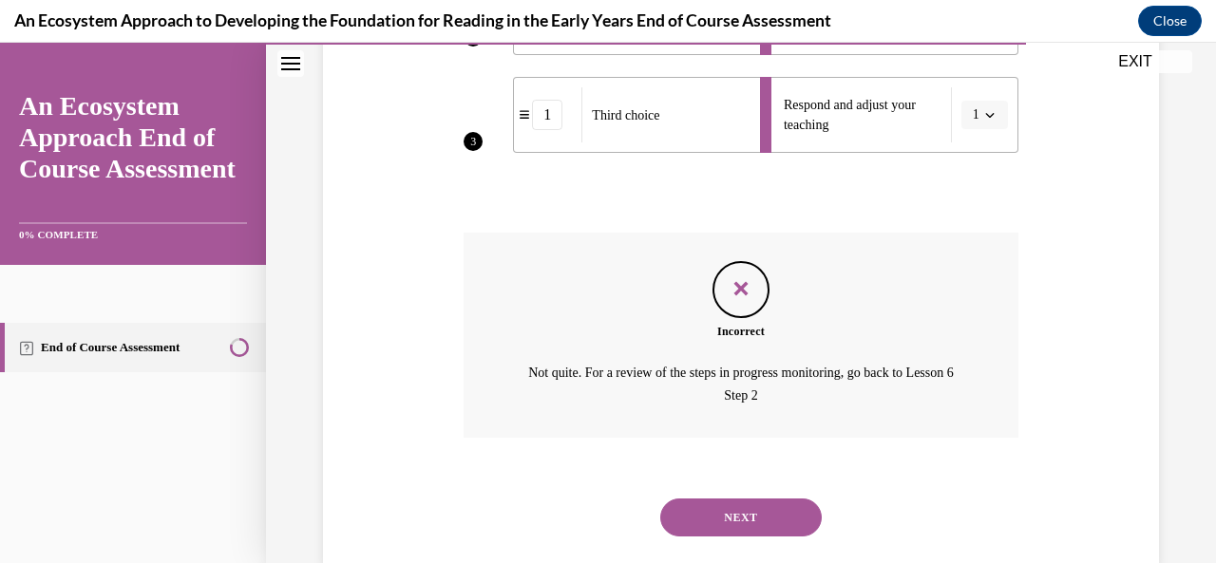
scroll to position [813, 0]
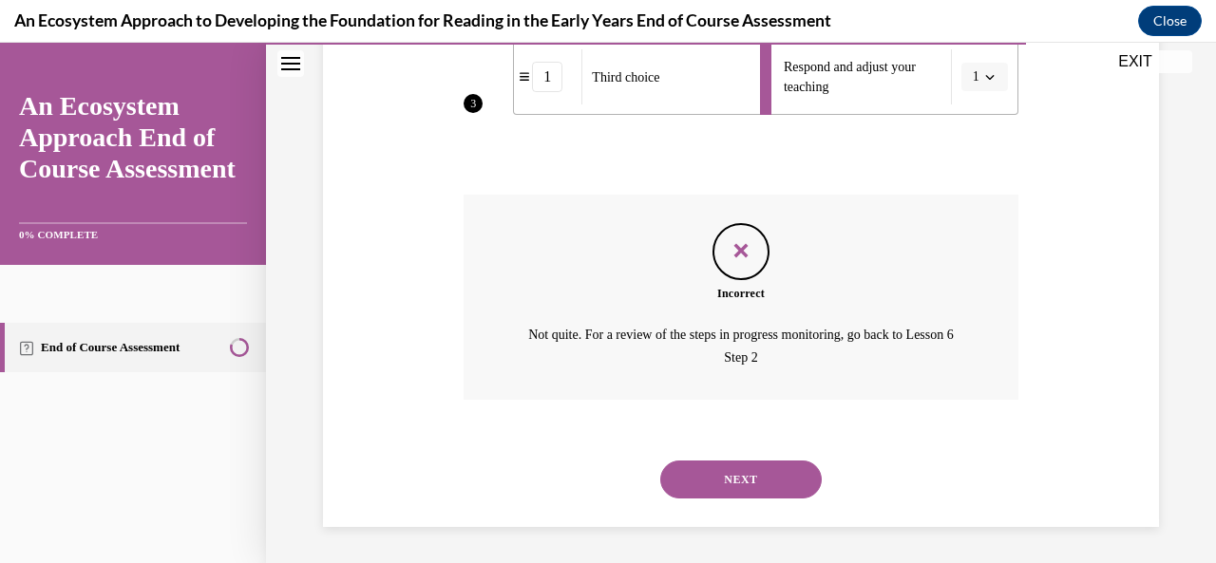
click at [728, 478] on button "NEXT" at bounding box center [741, 480] width 162 height 38
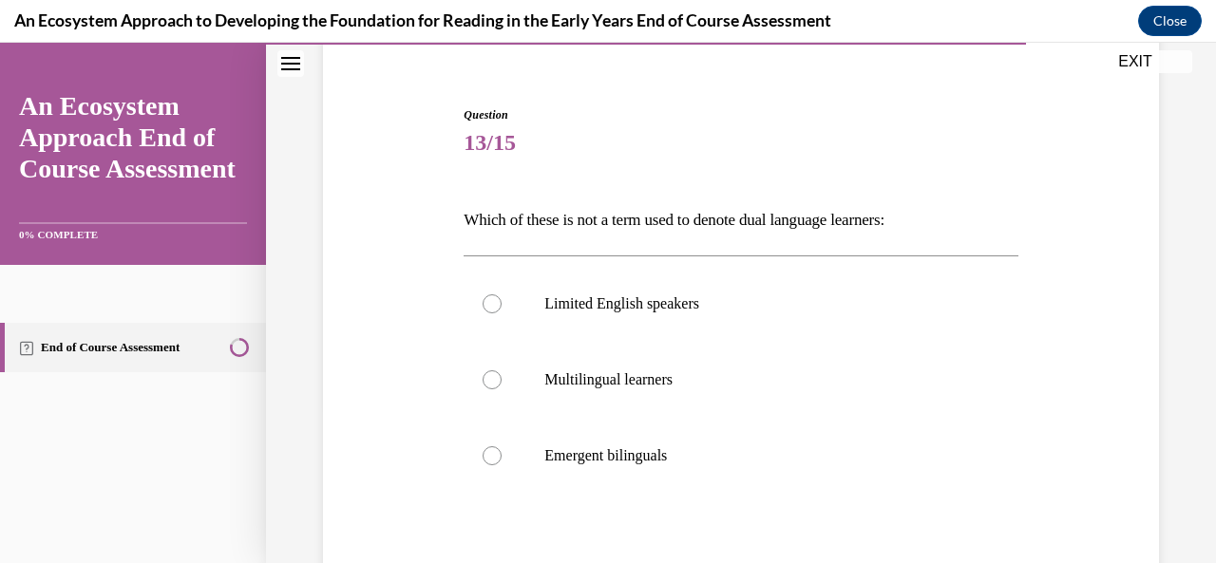
scroll to position [129, 0]
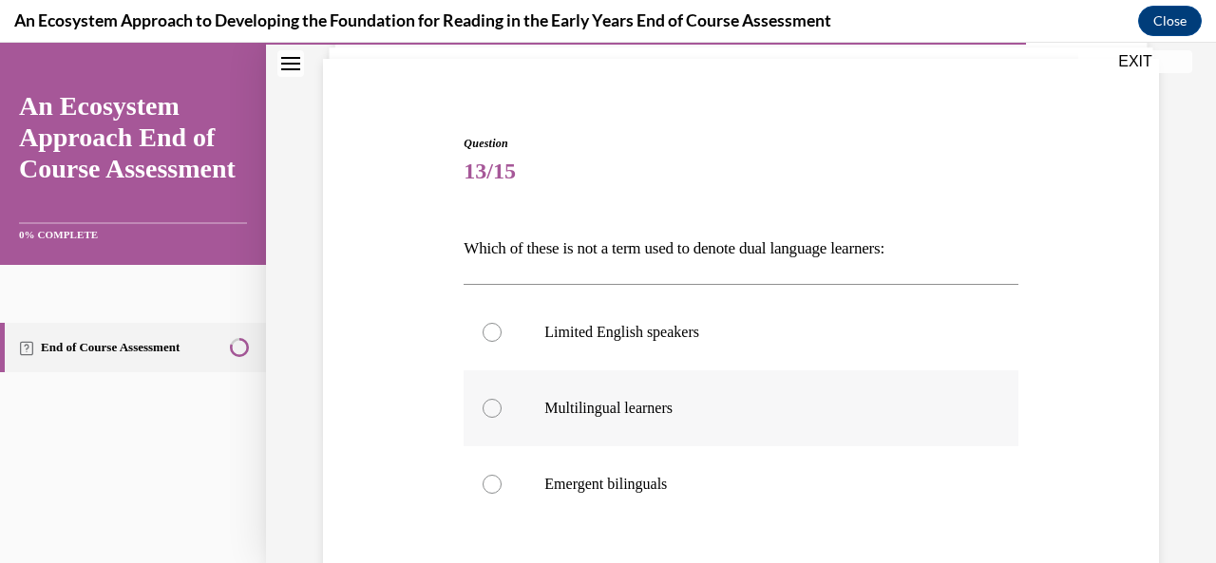
click at [488, 411] on div at bounding box center [492, 408] width 19 height 19
click at [488, 411] on input "Multilingual learners" at bounding box center [492, 408] width 19 height 19
radio input "true"
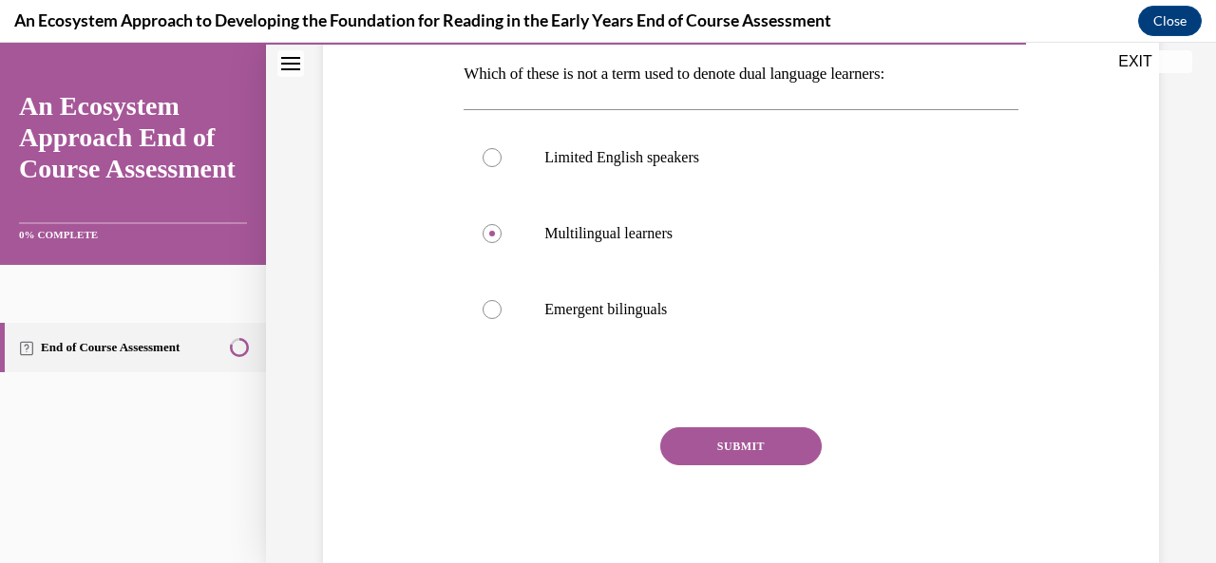
scroll to position [353, 0]
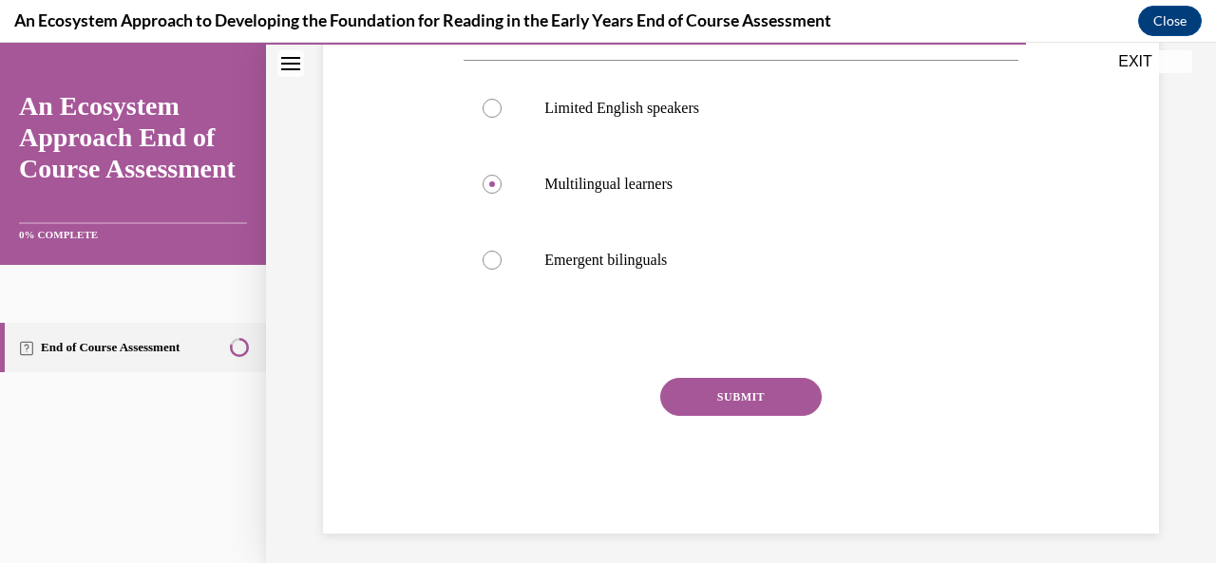
click at [734, 394] on button "SUBMIT" at bounding box center [741, 397] width 162 height 38
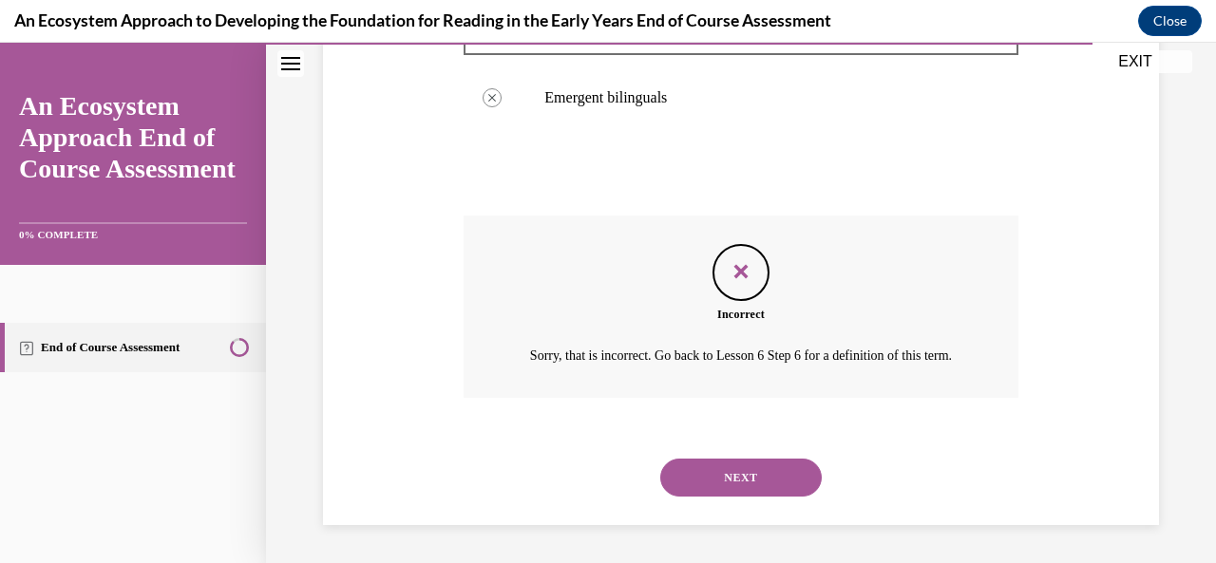
scroll to position [537, 0]
click at [728, 480] on button "NEXT" at bounding box center [741, 478] width 162 height 38
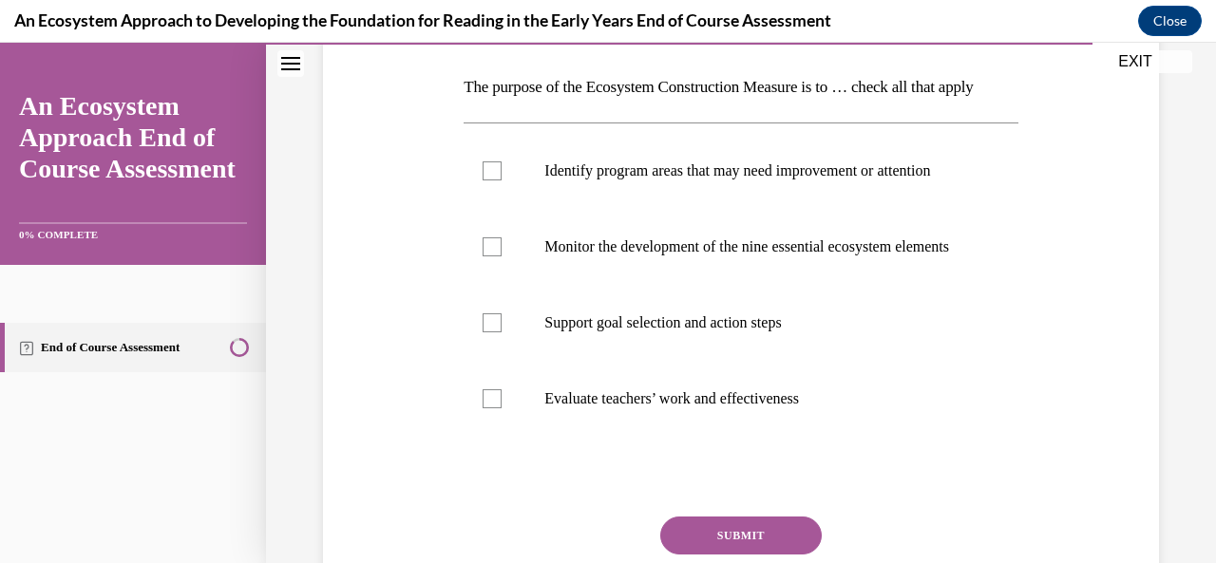
scroll to position [311, 0]
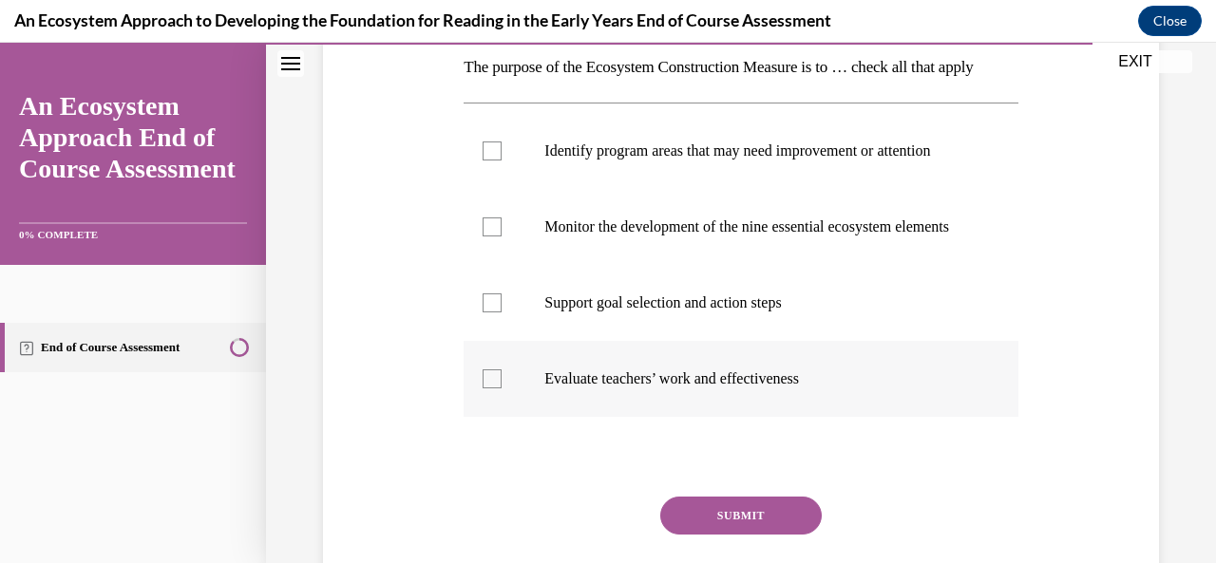
click at [491, 389] on div at bounding box center [492, 379] width 19 height 19
click at [491, 389] on input "Evaluate teachers’ work and effectiveness" at bounding box center [492, 379] width 19 height 19
checkbox input "true"
click at [495, 161] on div at bounding box center [492, 151] width 19 height 19
click at [495, 161] on input "Identify program areas that may need improvement or attention" at bounding box center [492, 151] width 19 height 19
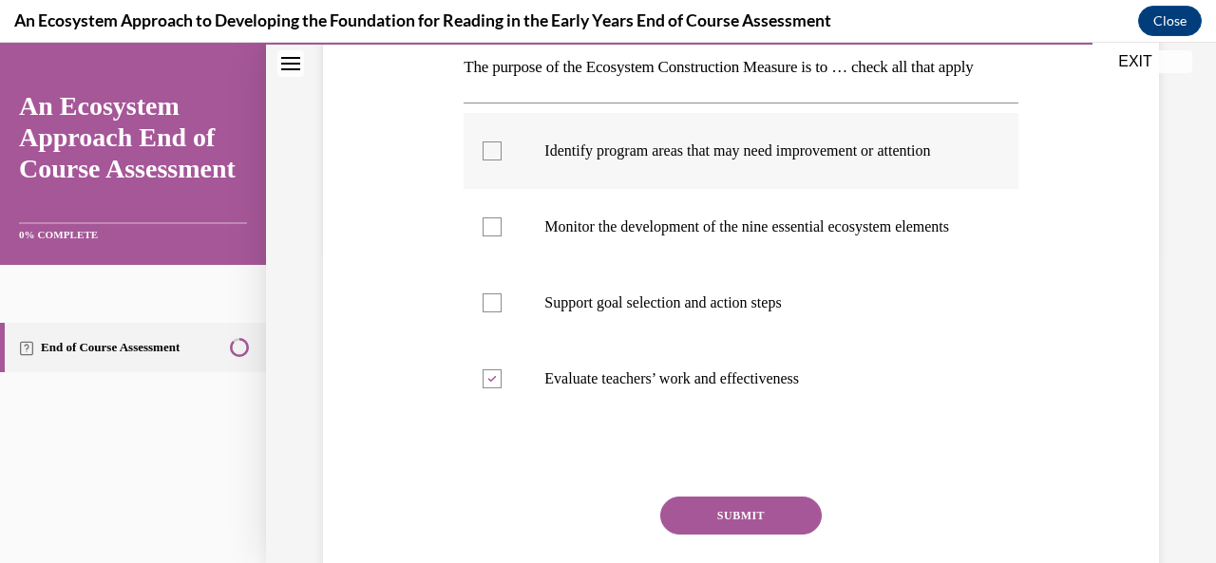
checkbox input "true"
drag, startPoint x: 485, startPoint y: 376, endPoint x: 482, endPoint y: 348, distance: 28.6
click at [484, 313] on div at bounding box center [492, 303] width 19 height 19
click at [484, 313] on input "Support goal selection and action steps" at bounding box center [492, 303] width 19 height 19
checkbox input "true"
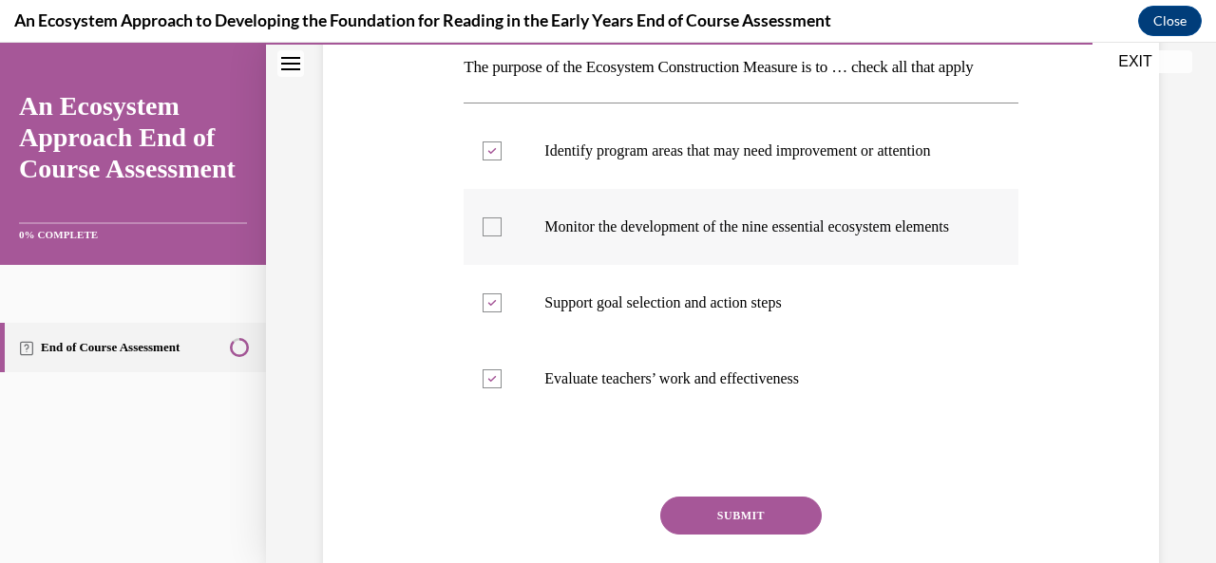
click at [485, 237] on div at bounding box center [492, 227] width 19 height 19
click at [485, 237] on input "Monitor the development of the nine essential ecosystem elements" at bounding box center [492, 227] width 19 height 19
checkbox input "true"
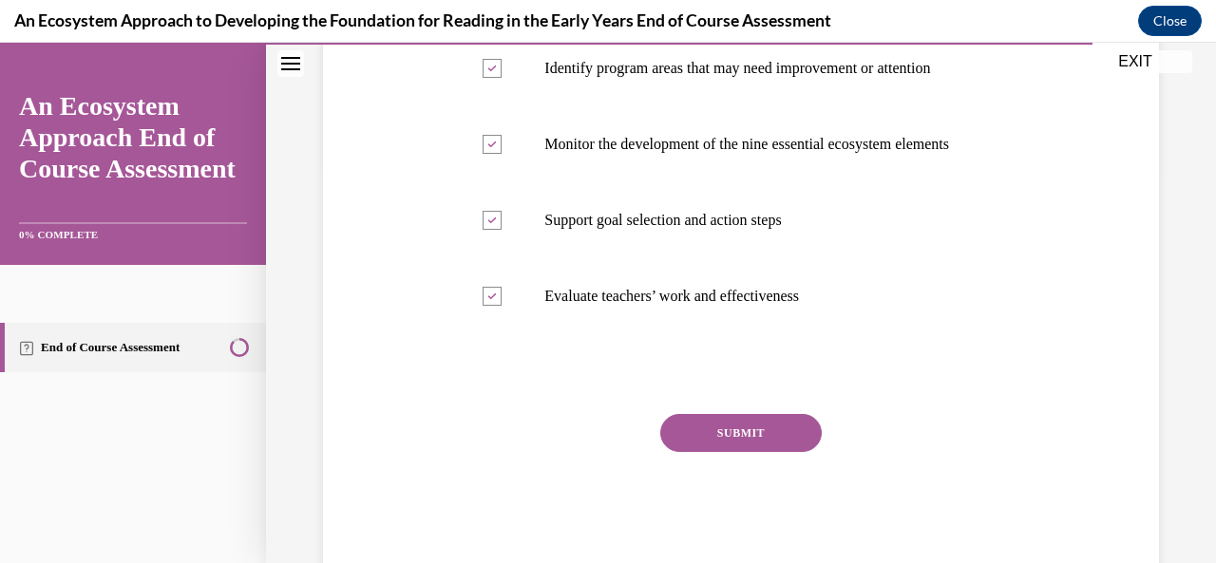
scroll to position [469, 0]
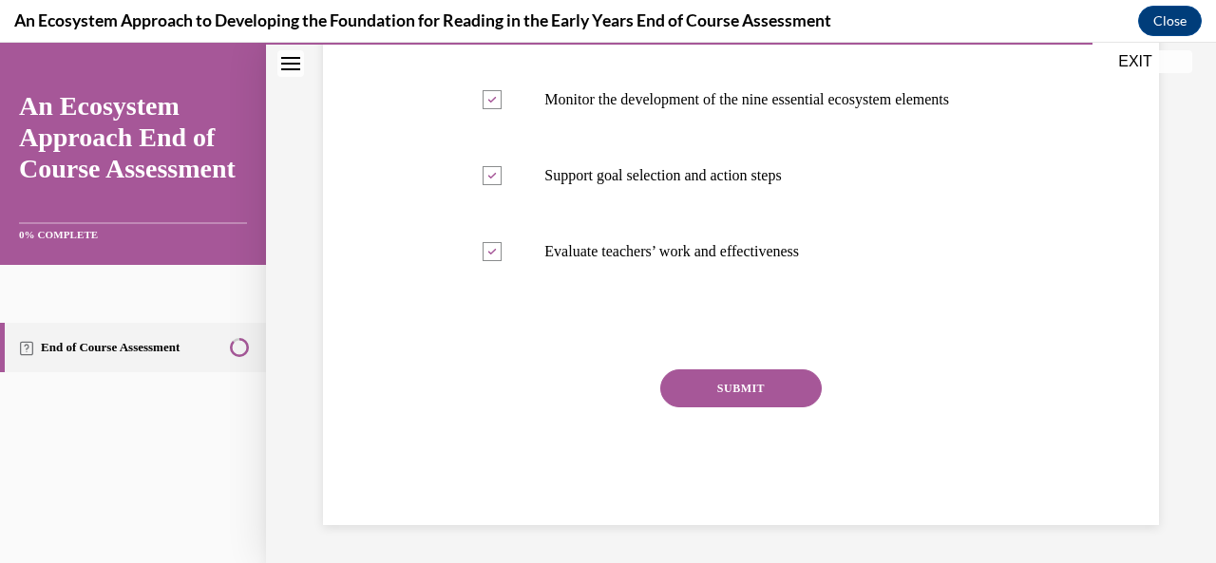
click at [743, 408] on button "SUBMIT" at bounding box center [741, 389] width 162 height 38
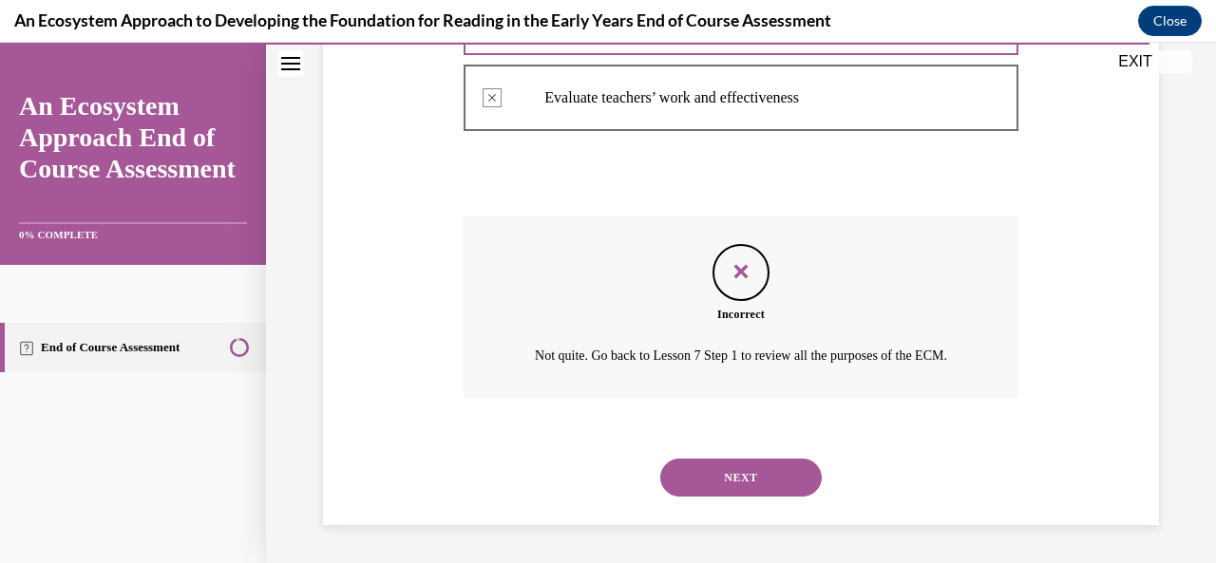
scroll to position [683, 0]
click at [726, 475] on button "NEXT" at bounding box center [741, 478] width 162 height 38
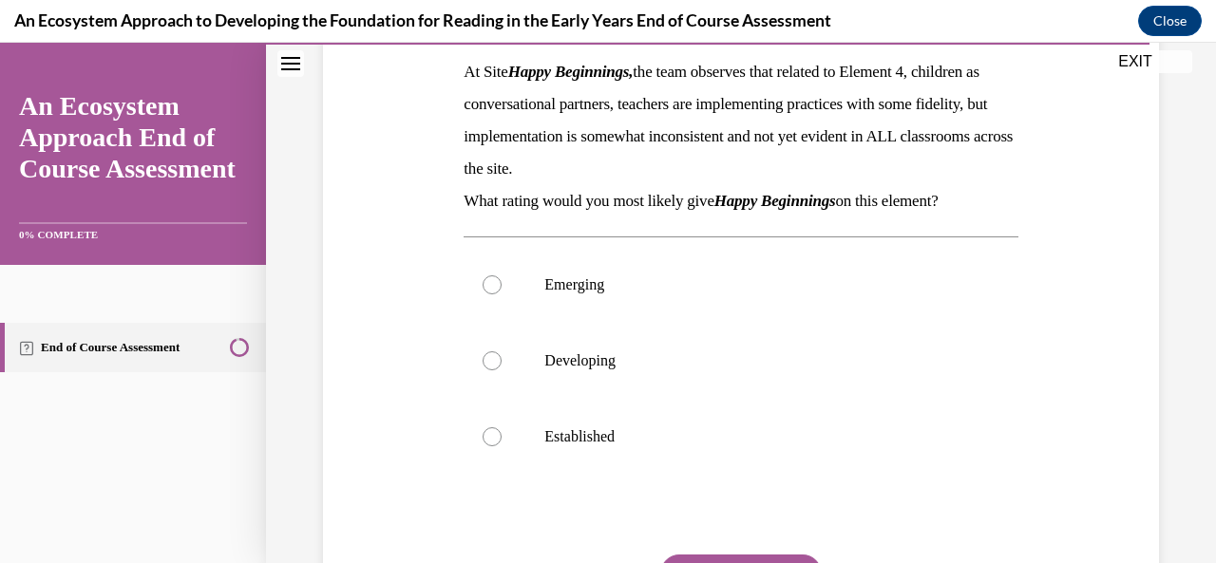
scroll to position [270, 0]
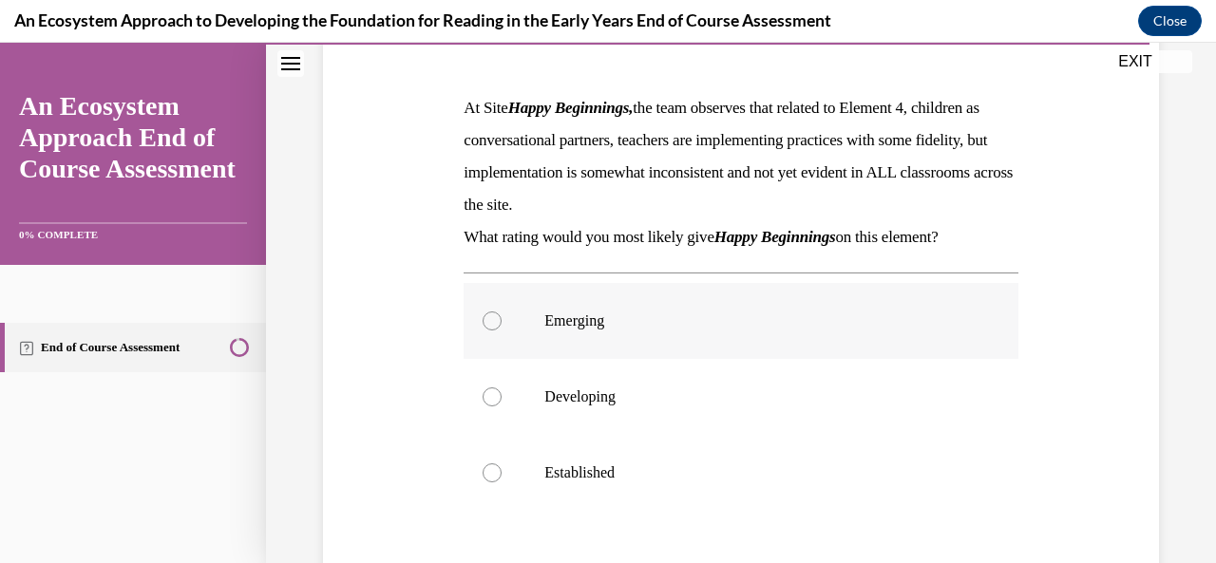
drag, startPoint x: 1047, startPoint y: 206, endPoint x: 707, endPoint y: 347, distance: 368.0
click at [707, 347] on div "Question 15/15 At Site Happy Beginnings, the team observes that related to Elem…" at bounding box center [741, 341] width 846 height 809
click at [493, 398] on div at bounding box center [492, 397] width 19 height 19
click at [493, 398] on input "Developing" at bounding box center [492, 397] width 19 height 19
radio input "true"
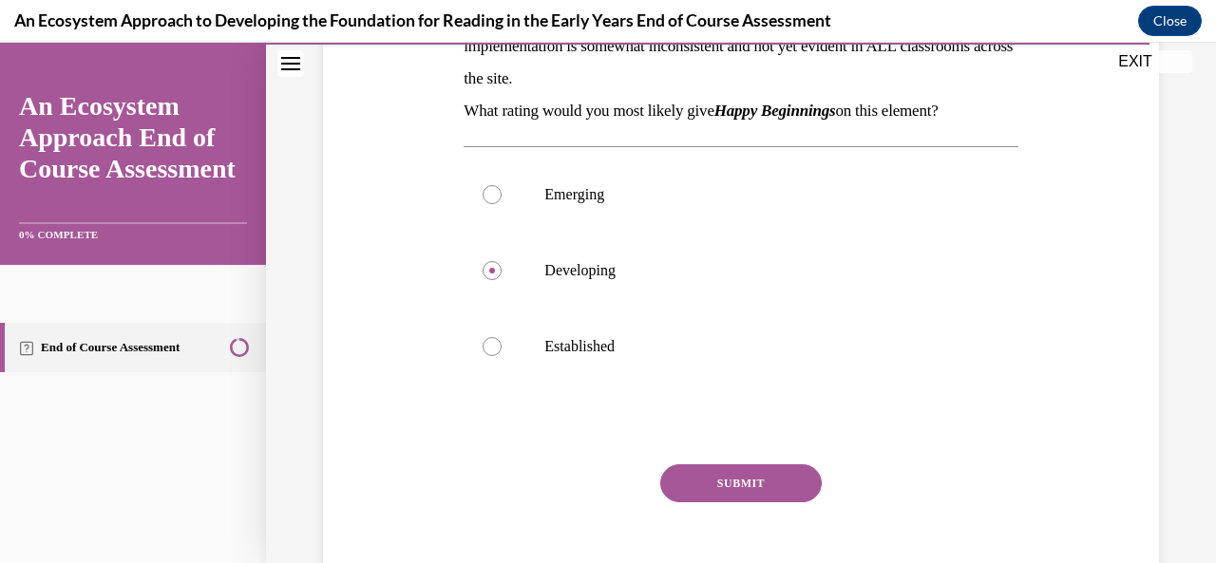
scroll to position [490, 0]
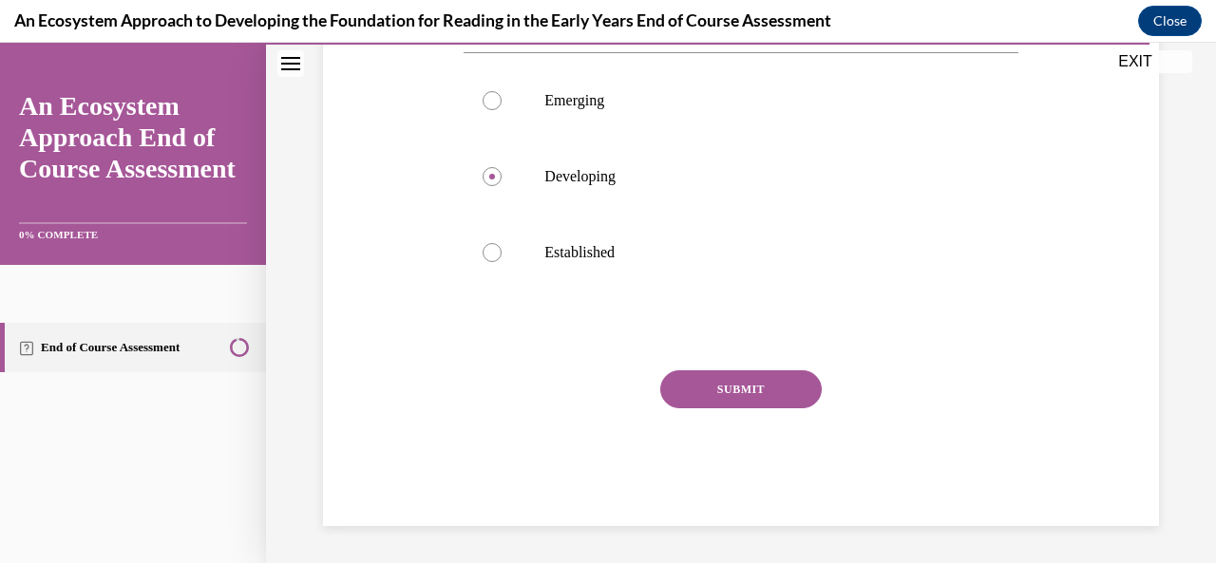
click at [721, 396] on button "SUBMIT" at bounding box center [741, 390] width 162 height 38
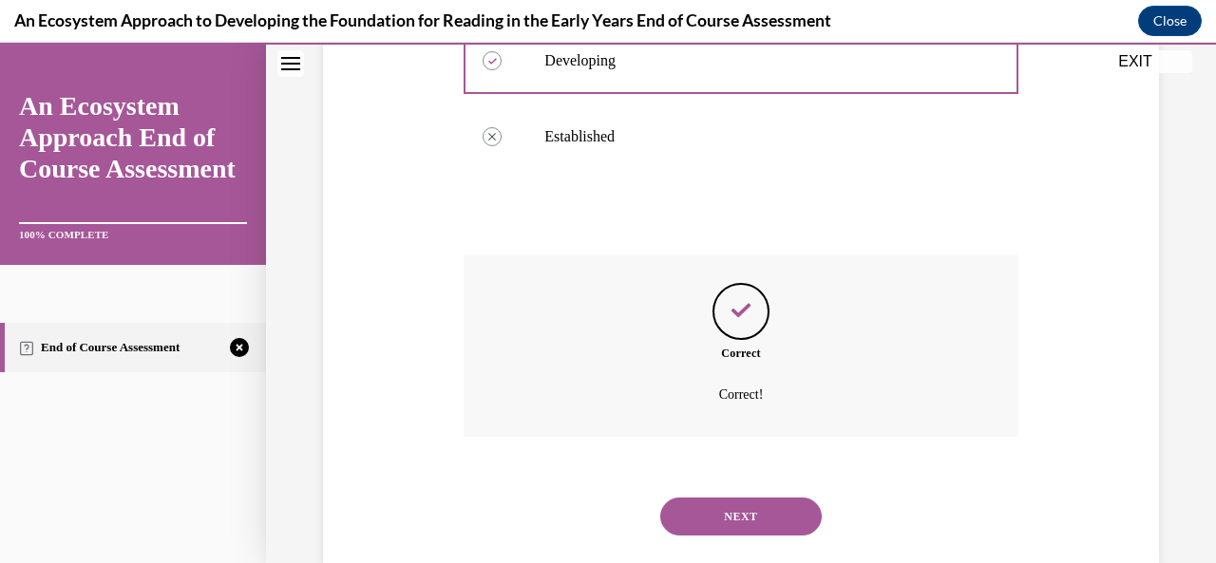
scroll to position [644, 0]
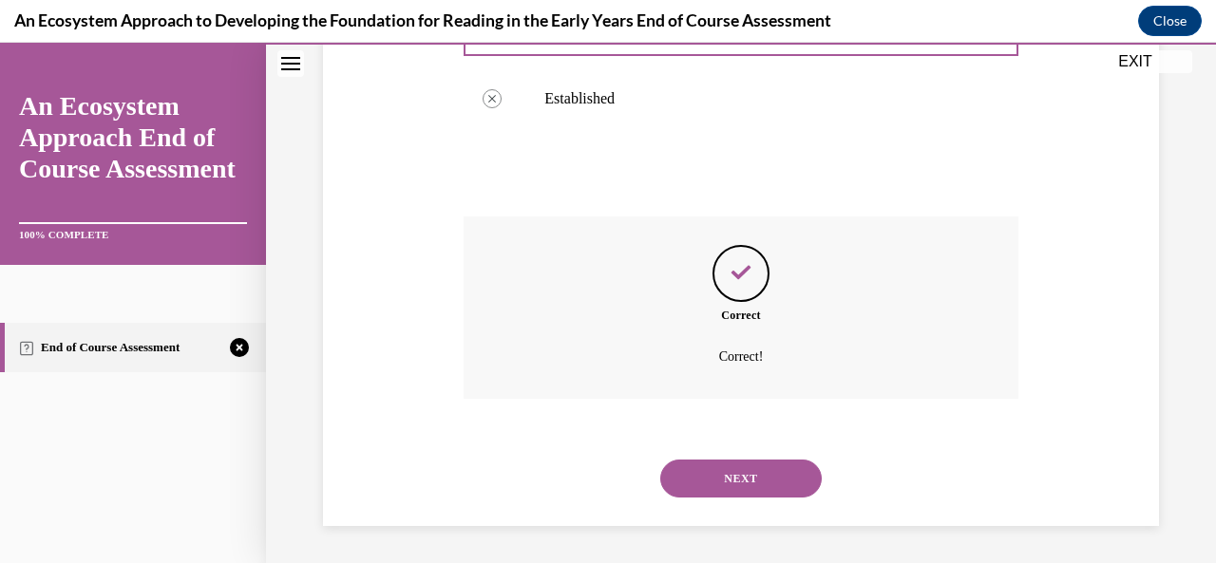
click at [727, 484] on button "NEXT" at bounding box center [741, 479] width 162 height 38
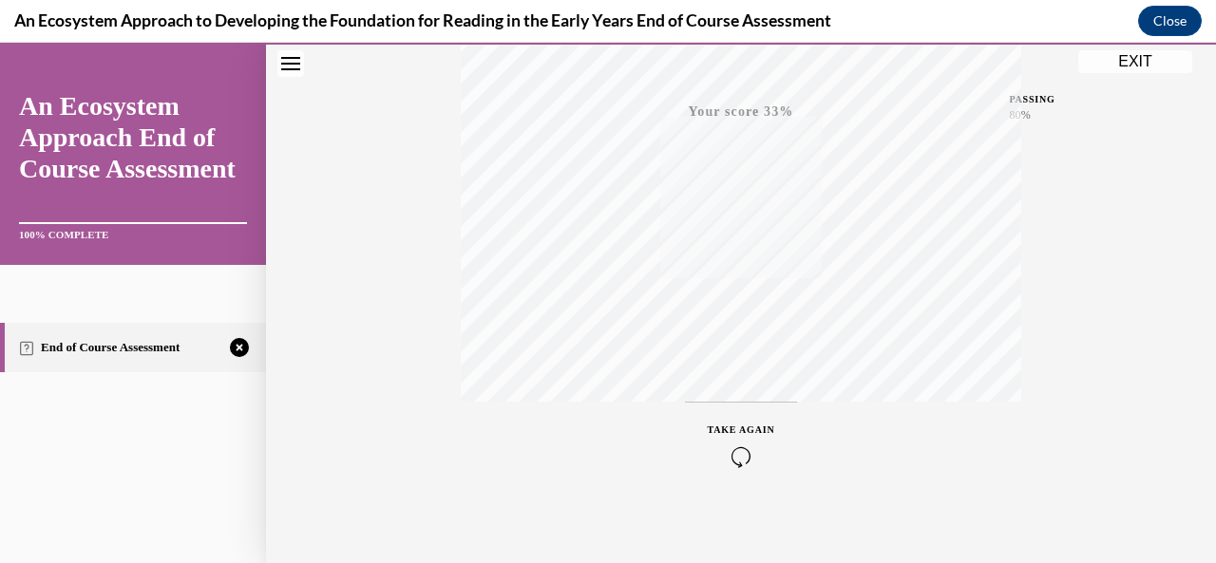
scroll to position [452, 0]
click at [730, 431] on div "TAKE AGAIN" at bounding box center [741, 436] width 67 height 45
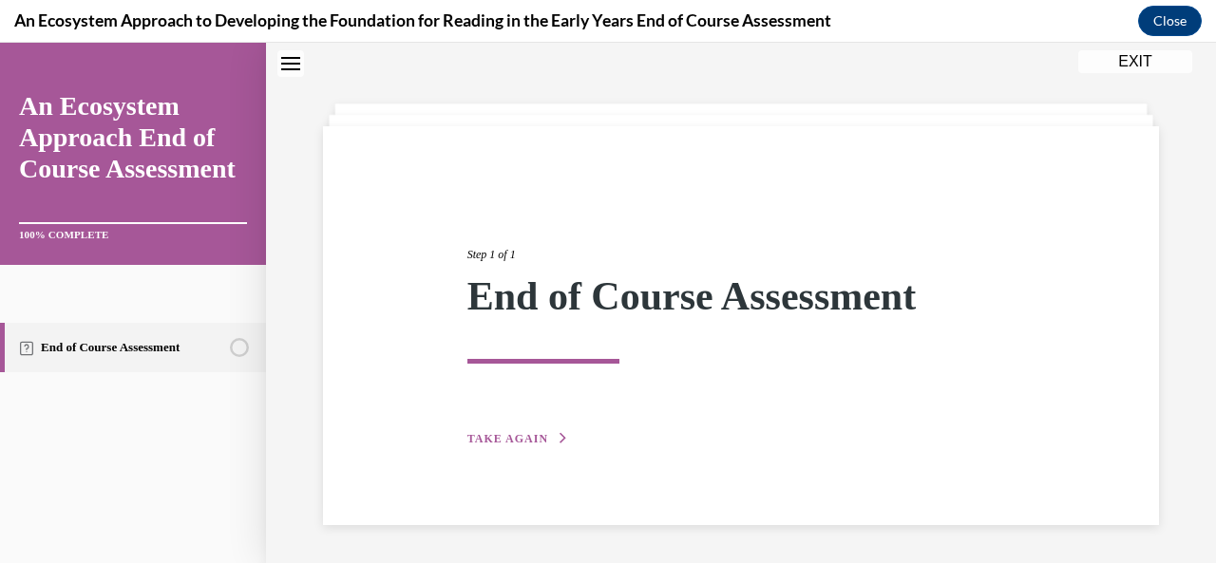
scroll to position [61, 0]
click at [526, 432] on button "TAKE AGAIN" at bounding box center [518, 439] width 102 height 17
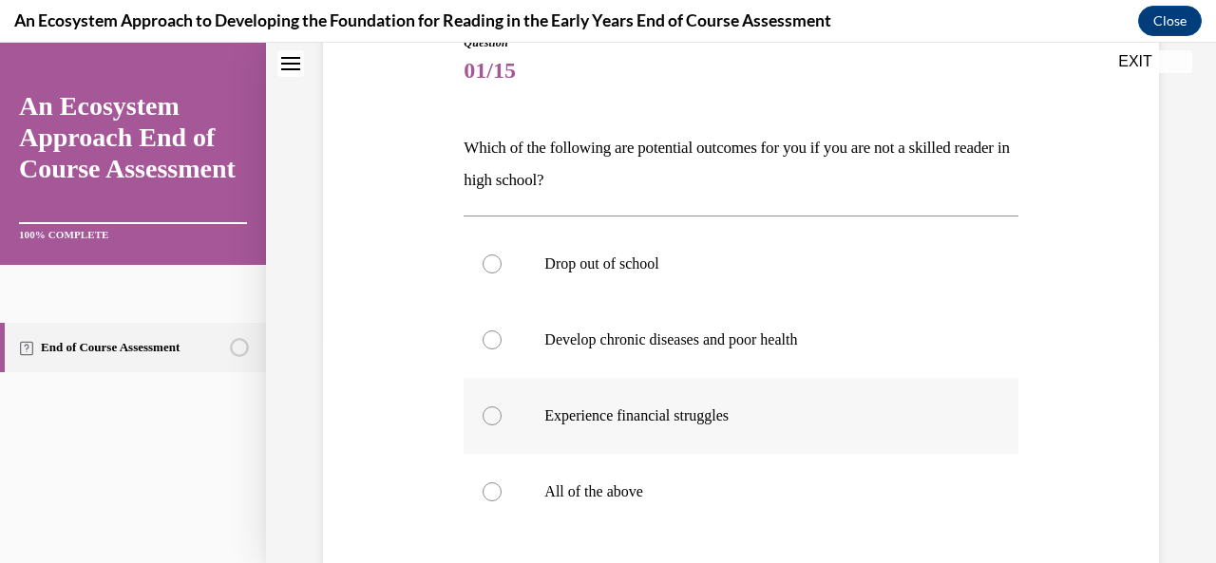
scroll to position [230, 0]
click at [485, 491] on div at bounding box center [492, 492] width 19 height 19
click at [485, 491] on input "All of the above" at bounding box center [492, 492] width 19 height 19
radio input "true"
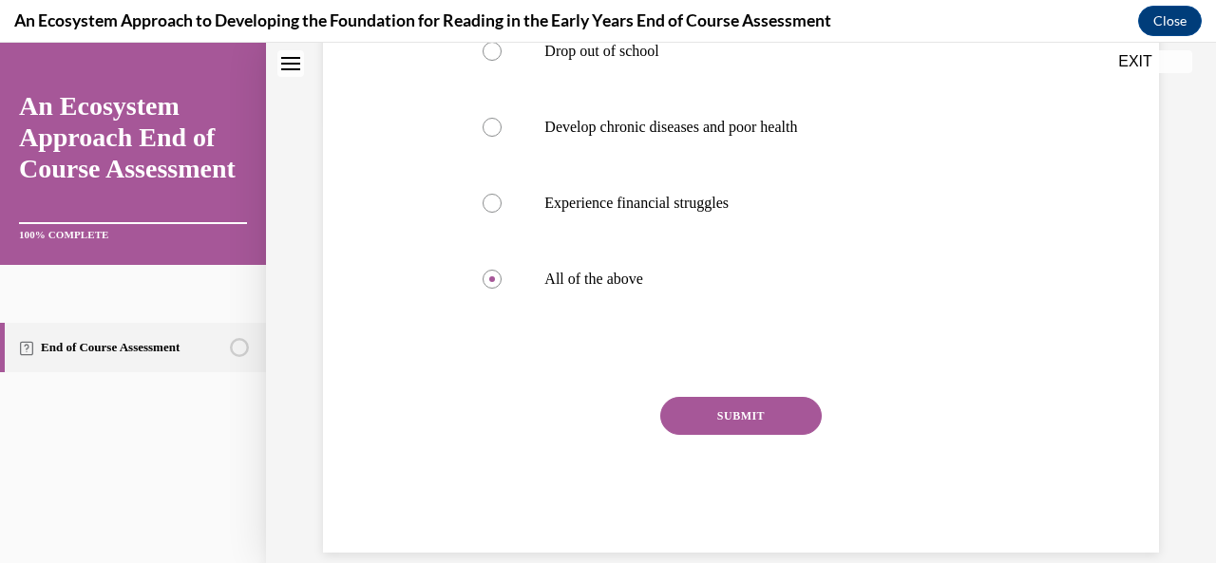
scroll to position [440, 0]
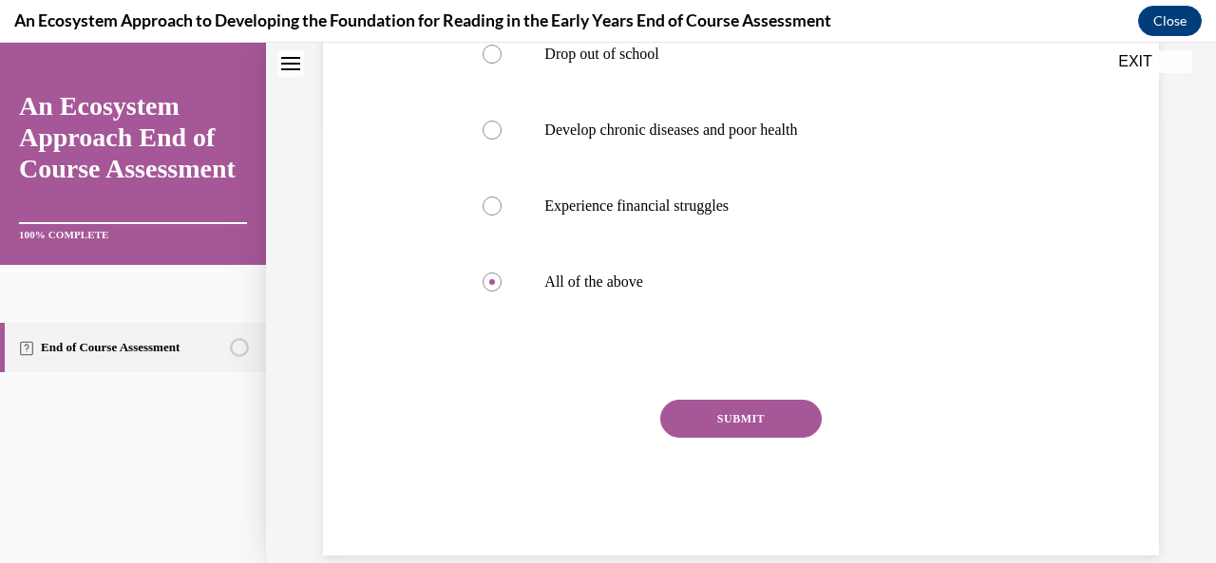
click at [697, 420] on button "SUBMIT" at bounding box center [741, 419] width 162 height 38
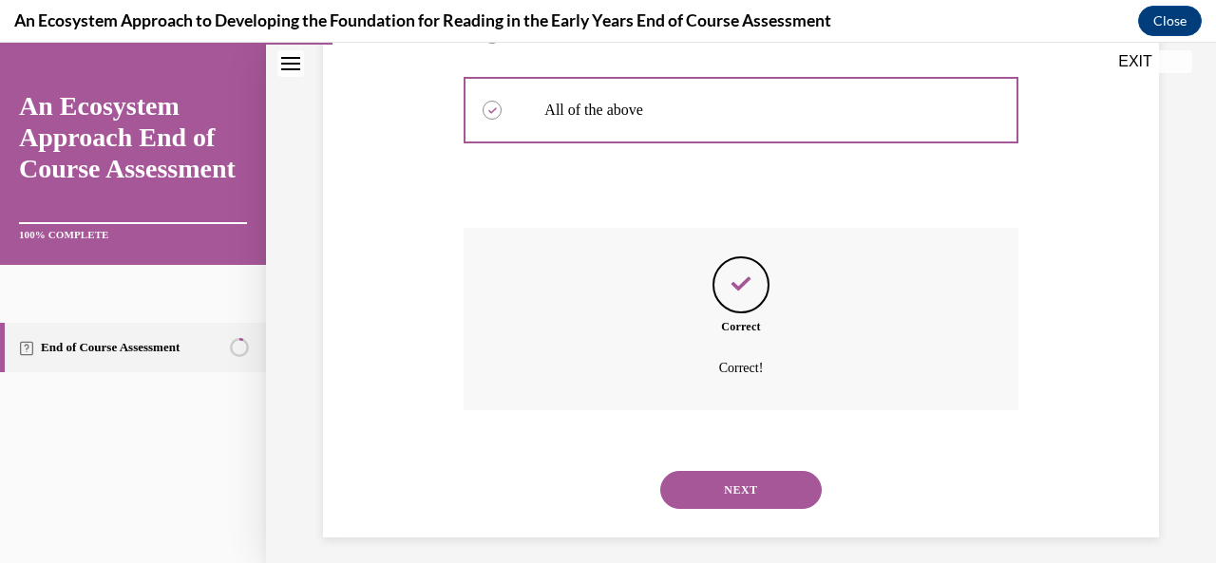
scroll to position [623, 0]
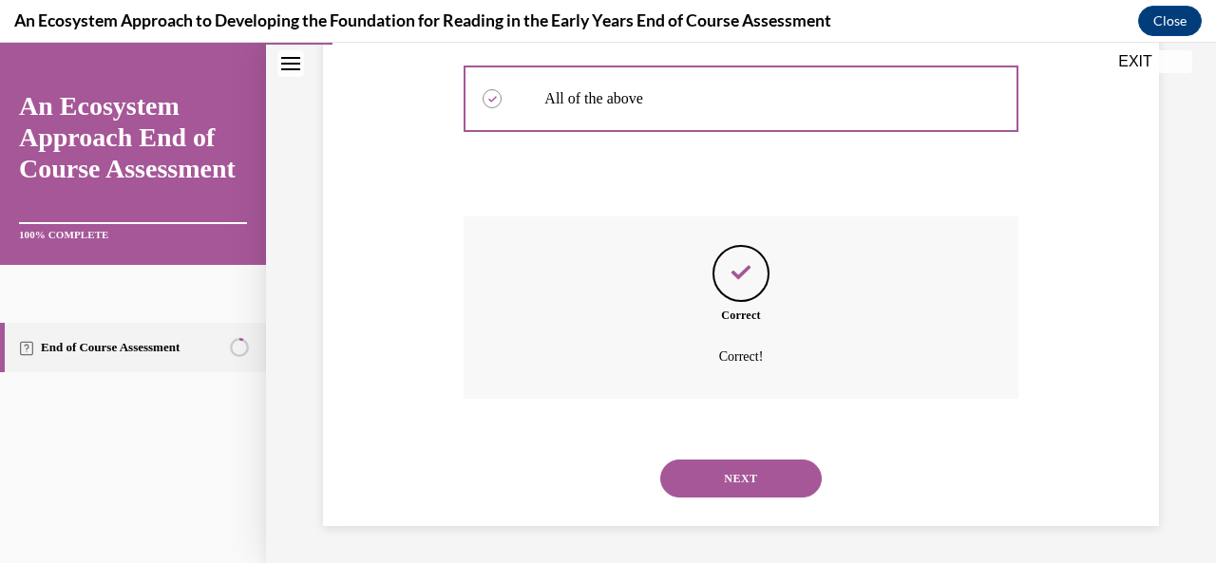
click at [743, 466] on button "NEXT" at bounding box center [741, 479] width 162 height 38
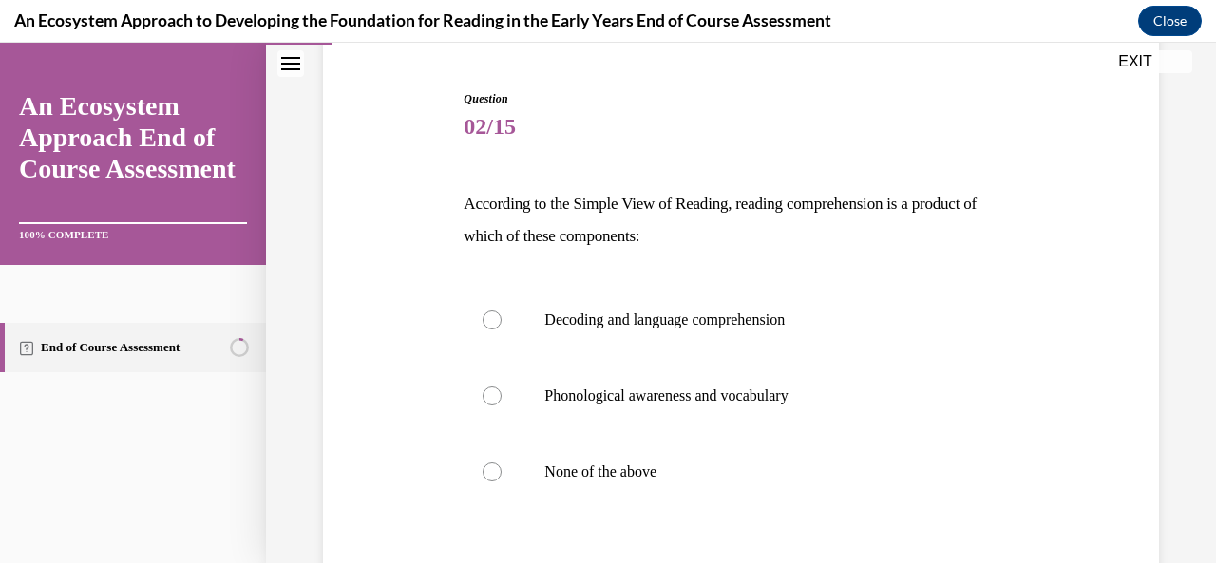
scroll to position [193, 0]
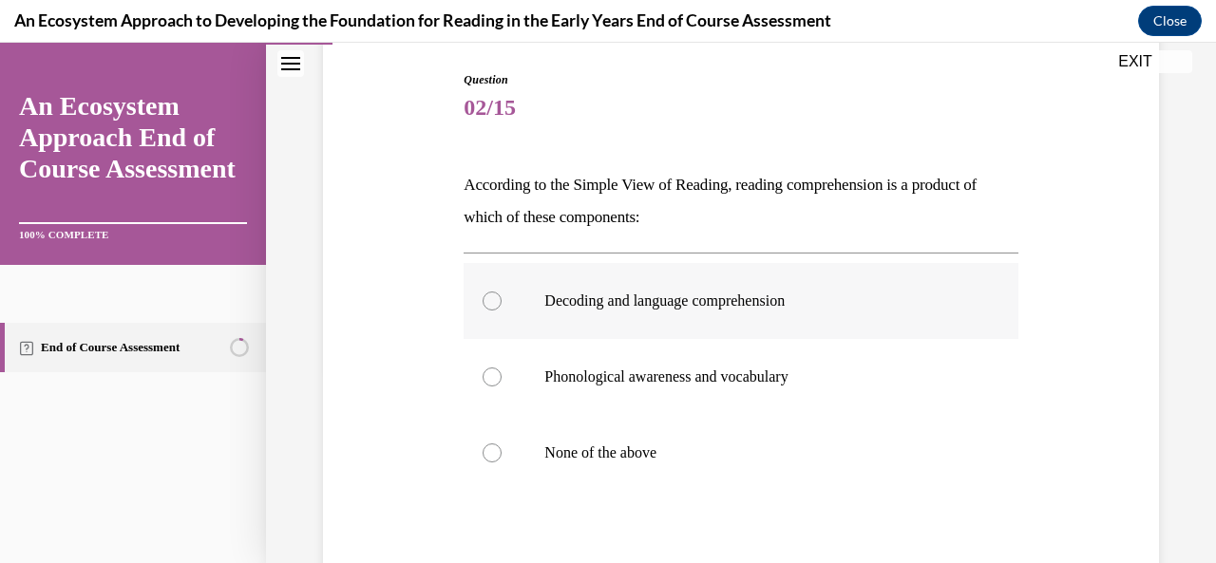
click at [492, 303] on div at bounding box center [492, 301] width 19 height 19
click at [492, 303] on input "Decoding and language comprehension" at bounding box center [492, 301] width 19 height 19
radio input "true"
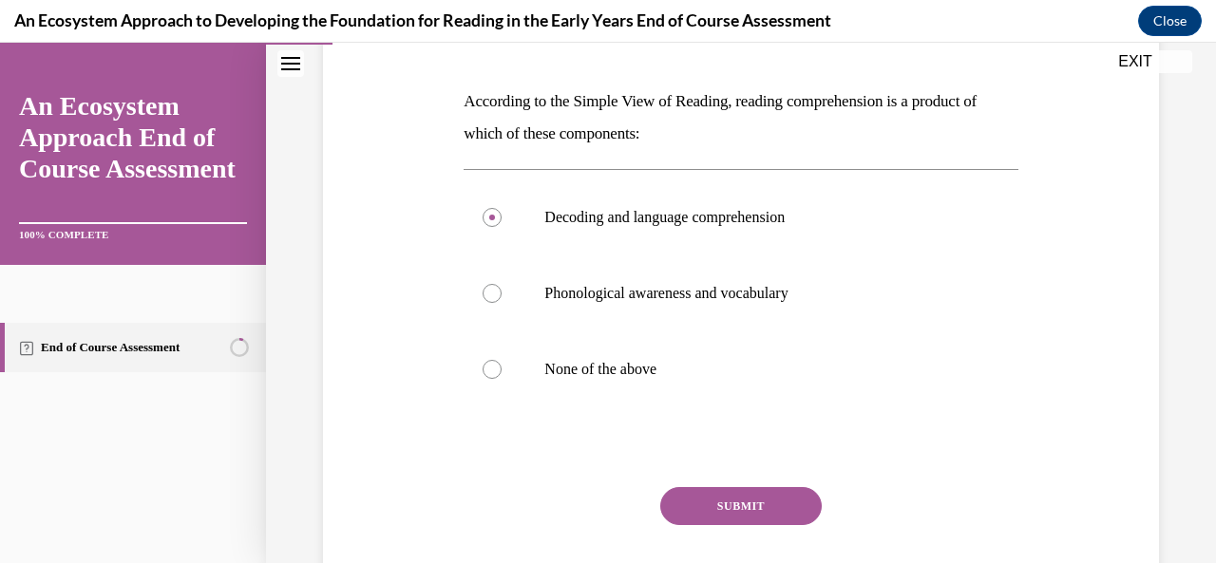
scroll to position [309, 0]
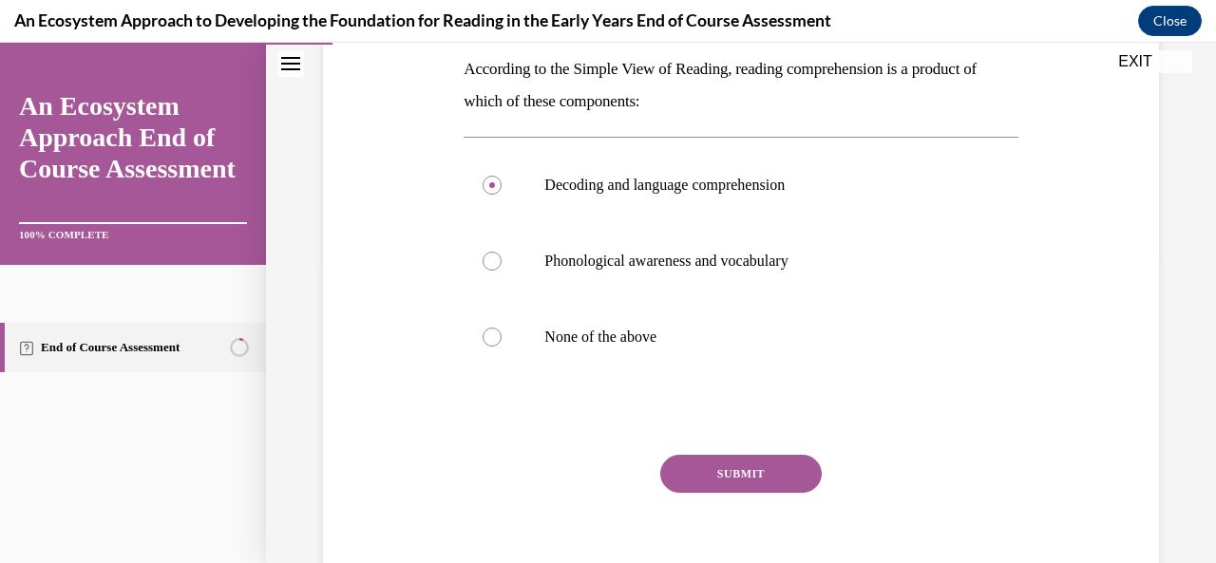
click at [716, 469] on button "SUBMIT" at bounding box center [741, 474] width 162 height 38
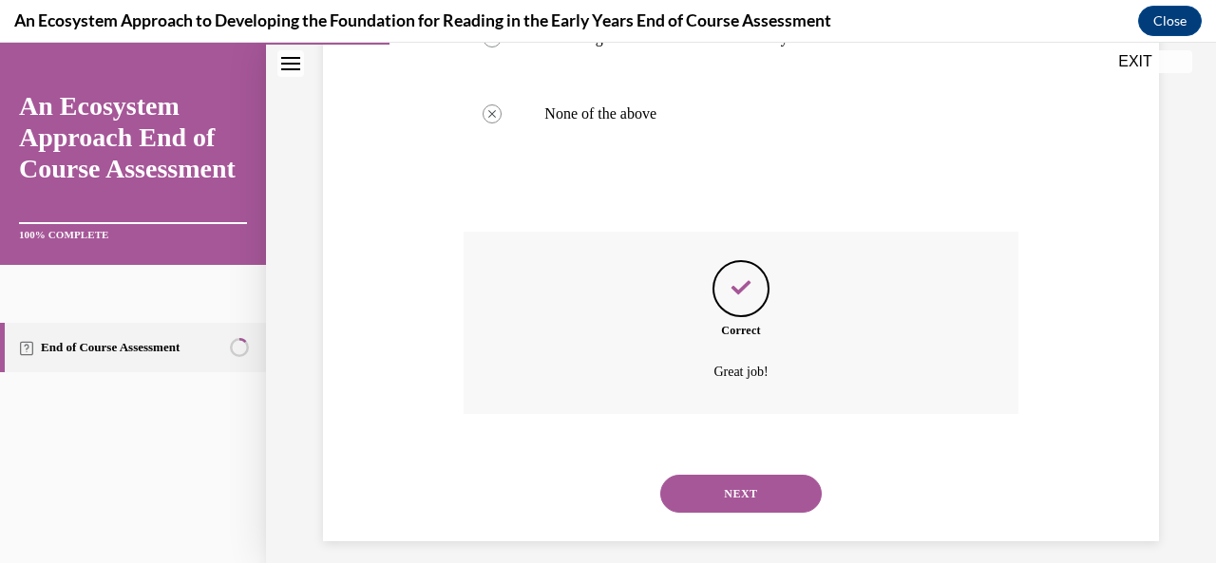
scroll to position [547, 0]
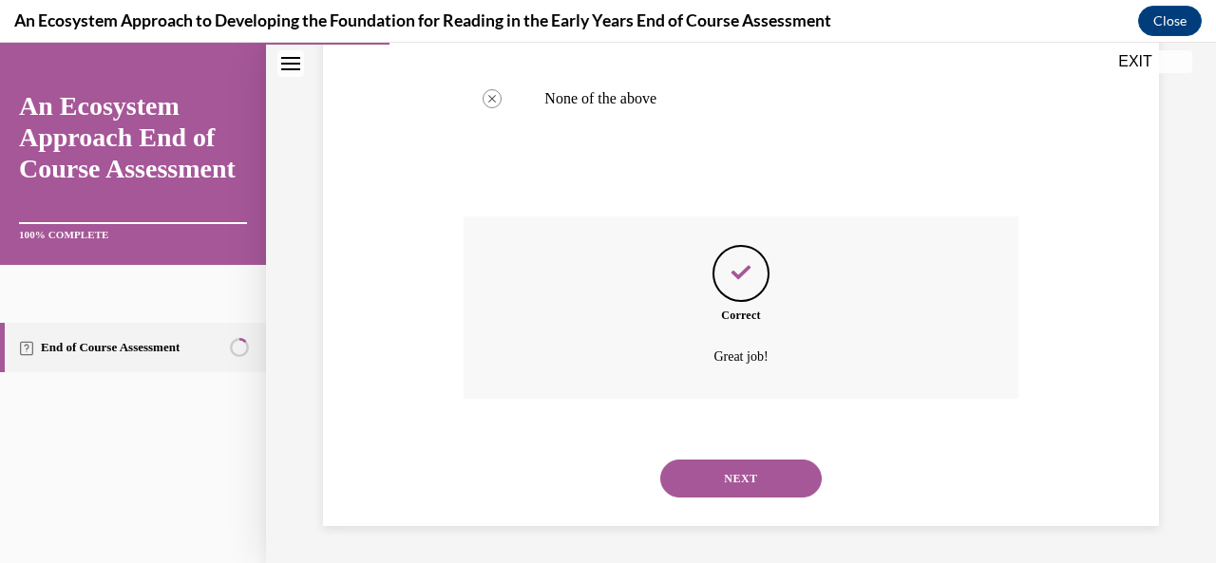
click at [735, 467] on button "NEXT" at bounding box center [741, 479] width 162 height 38
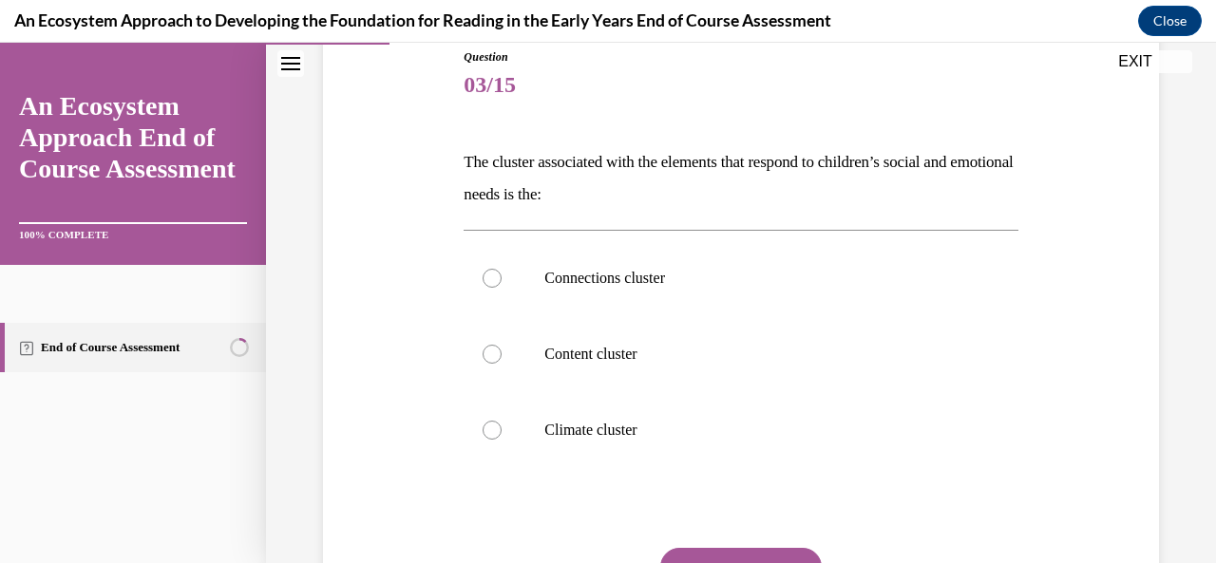
scroll to position [225, 0]
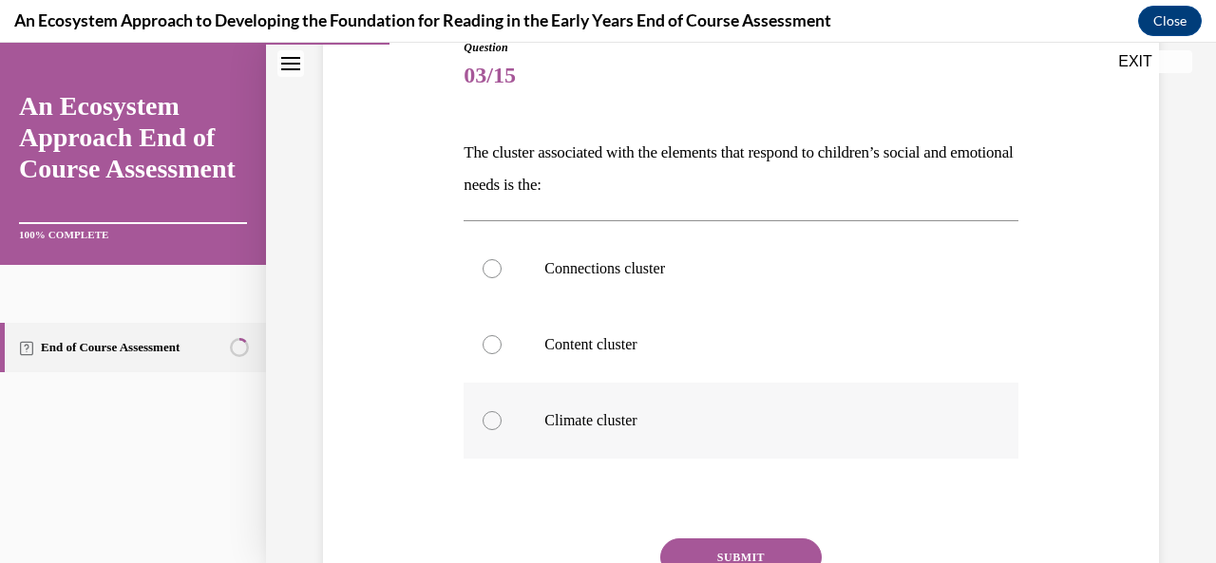
drag, startPoint x: 491, startPoint y: 423, endPoint x: 488, endPoint y: 411, distance: 11.8
click at [489, 413] on div at bounding box center [492, 420] width 19 height 19
click at [489, 413] on input "Climate cluster" at bounding box center [492, 420] width 19 height 19
radio input "true"
click at [716, 553] on button "SUBMIT" at bounding box center [741, 558] width 162 height 38
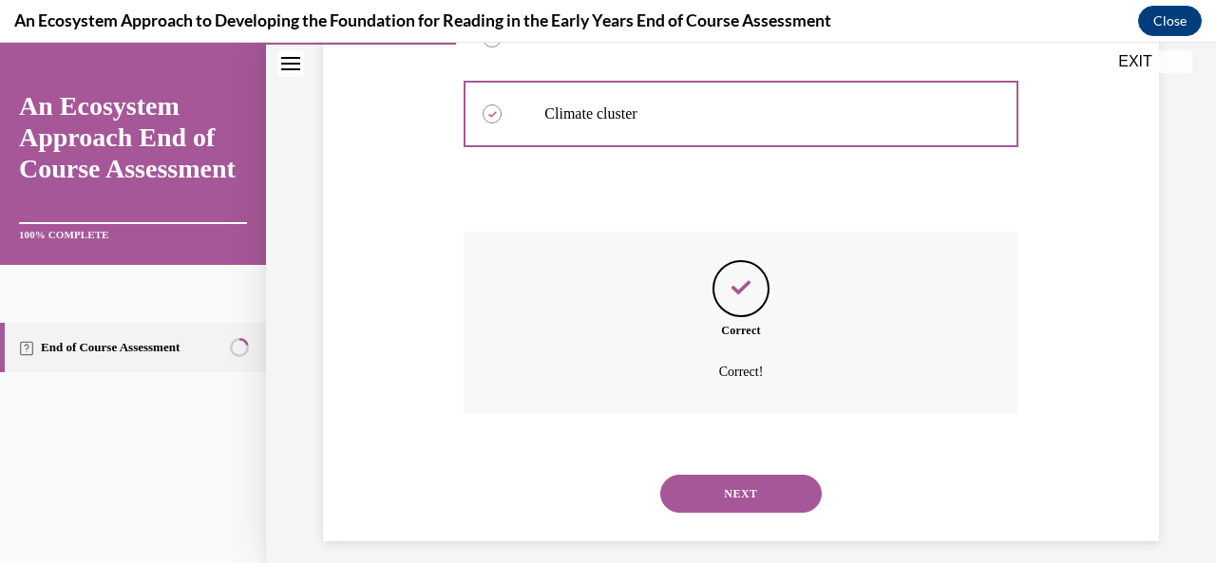
scroll to position [547, 0]
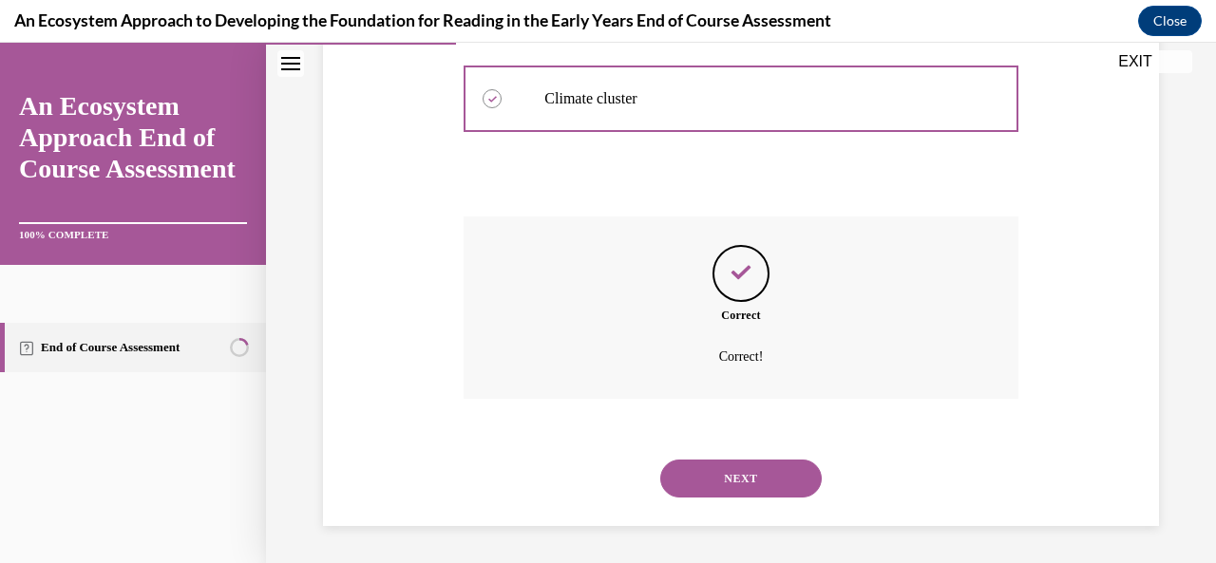
click at [727, 480] on button "NEXT" at bounding box center [741, 479] width 162 height 38
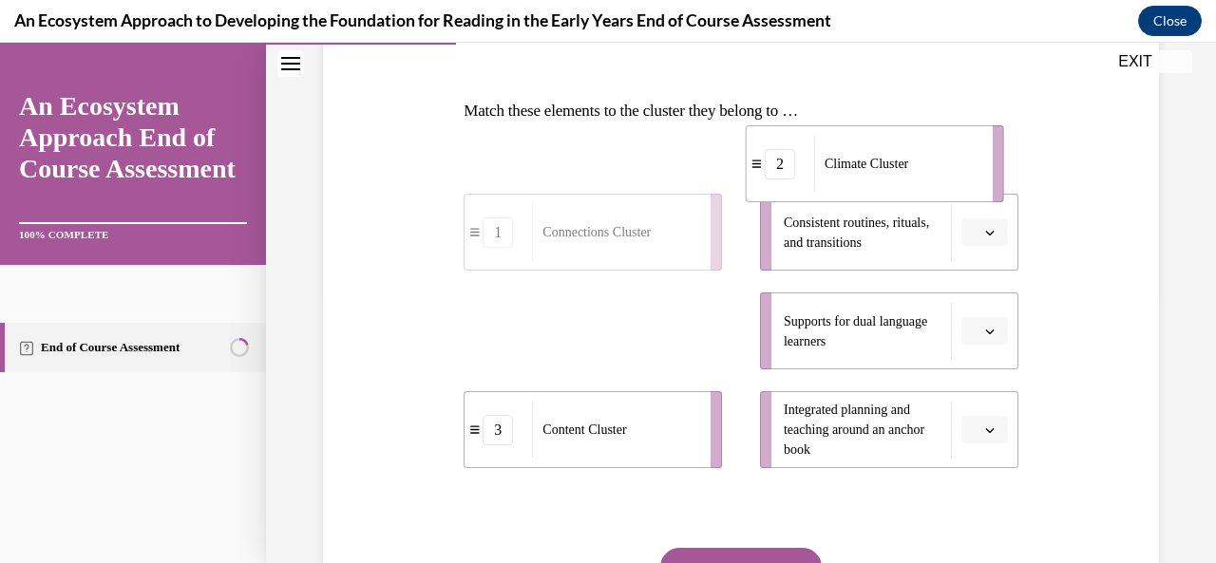
scroll to position [257, 0]
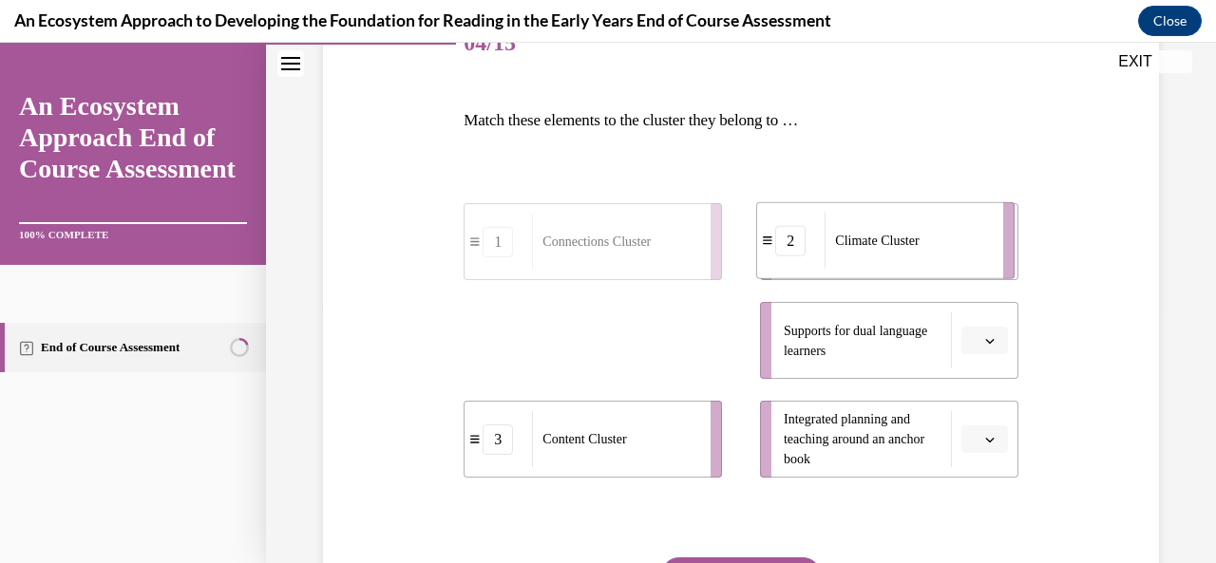
drag, startPoint x: 627, startPoint y: 290, endPoint x: 1007, endPoint y: 168, distance: 399.0
click at [1009, 171] on div "Question 04/15 Match these elements to the cluster they belong to … 1 Connectio…" at bounding box center [740, 345] width 563 height 735
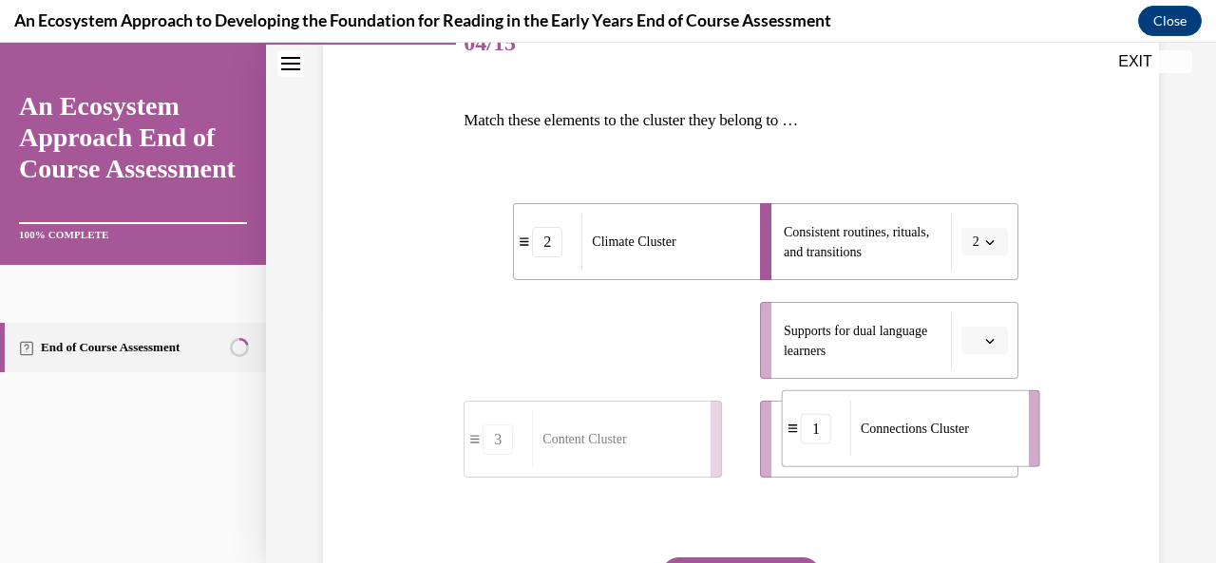
drag, startPoint x: 682, startPoint y: 371, endPoint x: 979, endPoint y: 455, distance: 308.3
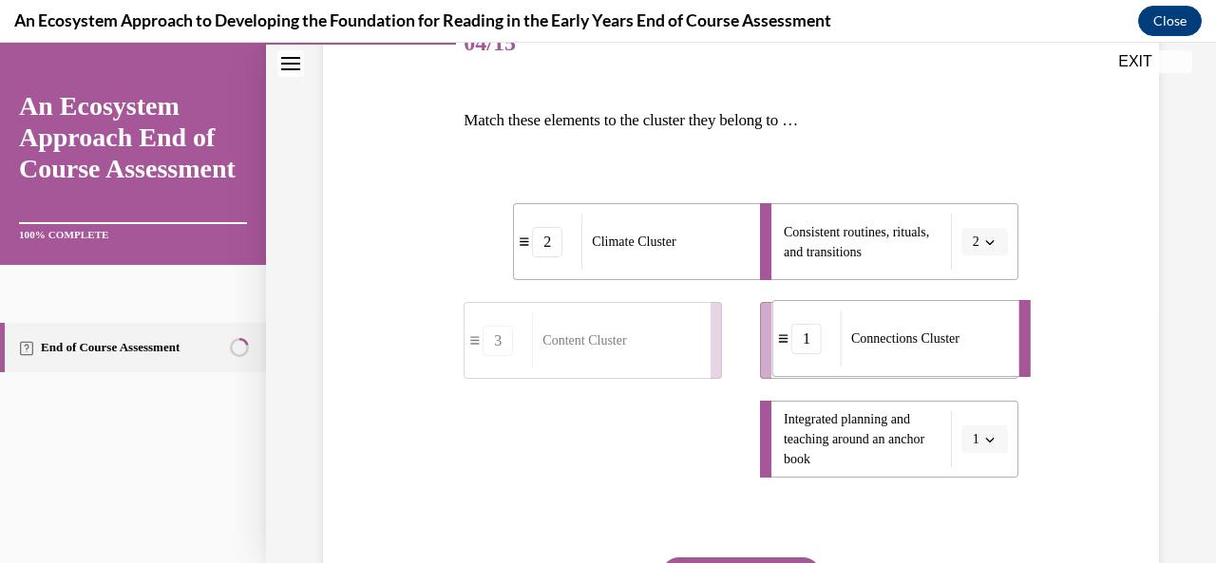
drag, startPoint x: 736, startPoint y: 399, endPoint x: 999, endPoint y: 301, distance: 280.8
click at [999, 304] on li "1 Connections Cluster" at bounding box center [901, 338] width 258 height 77
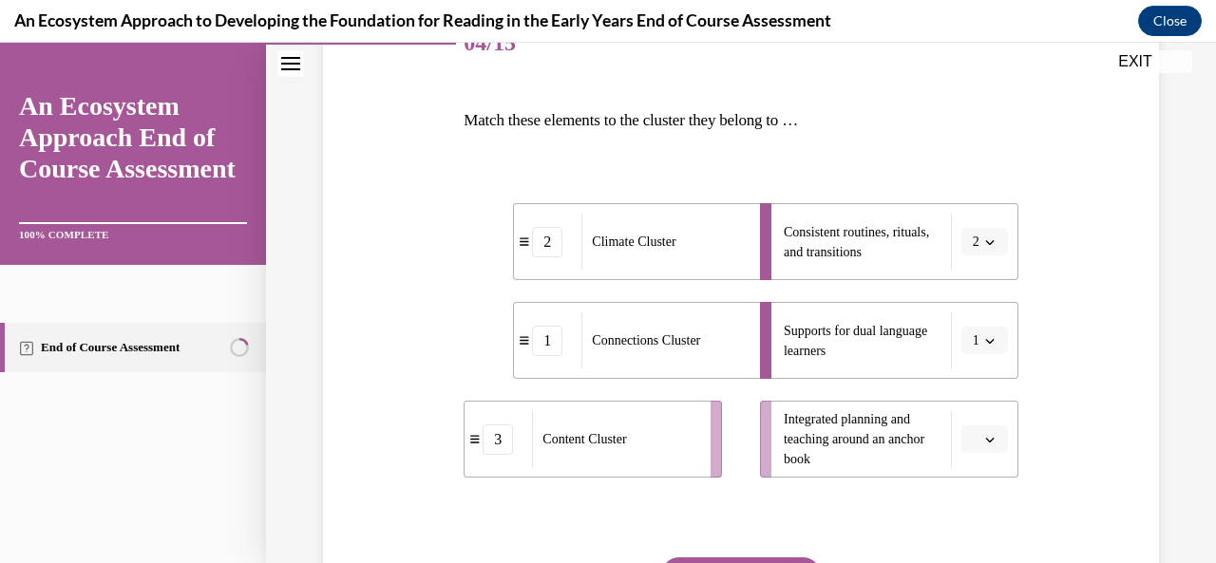
click at [994, 299] on ul "Consistent routines, rituals, and transitions 2 Supports for dual language lear…" at bounding box center [879, 340] width 277 height 275
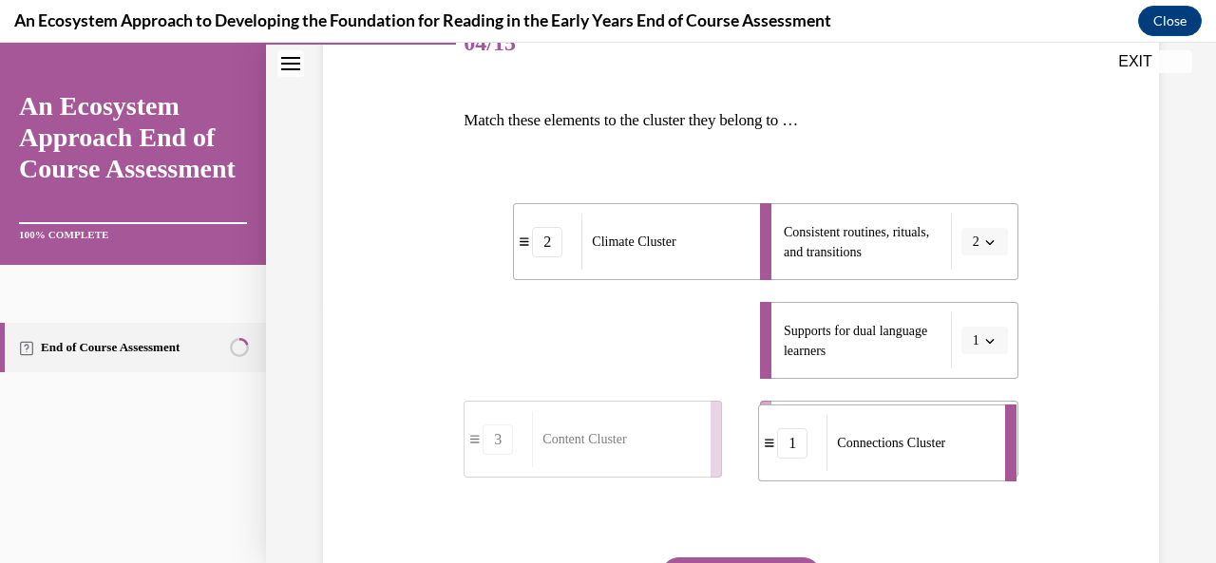
drag, startPoint x: 690, startPoint y: 350, endPoint x: 953, endPoint y: 463, distance: 286.4
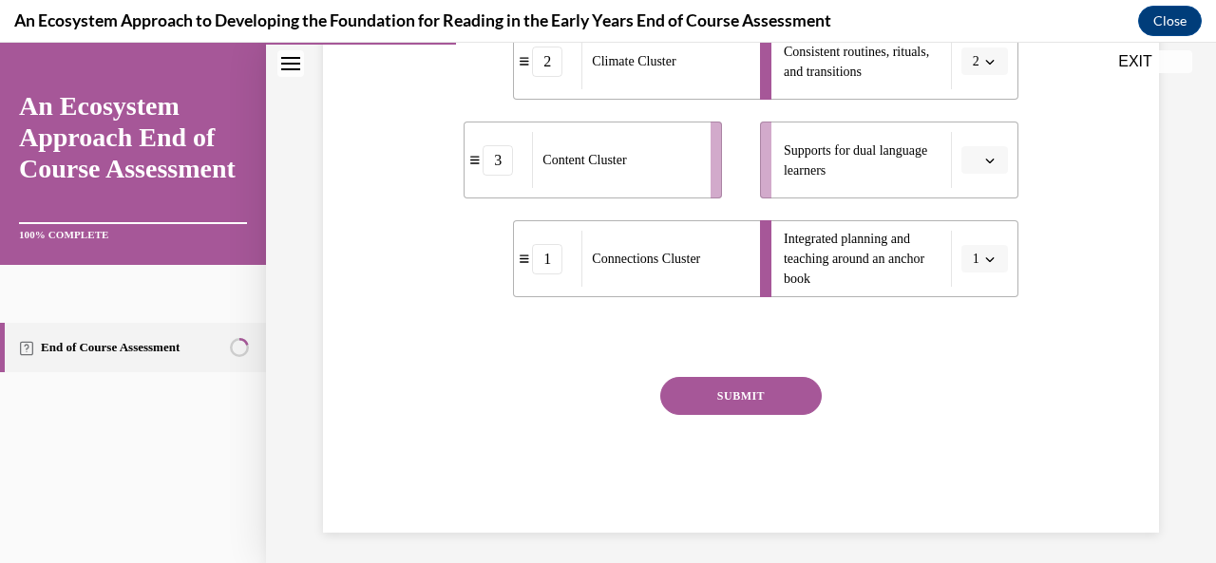
scroll to position [445, 0]
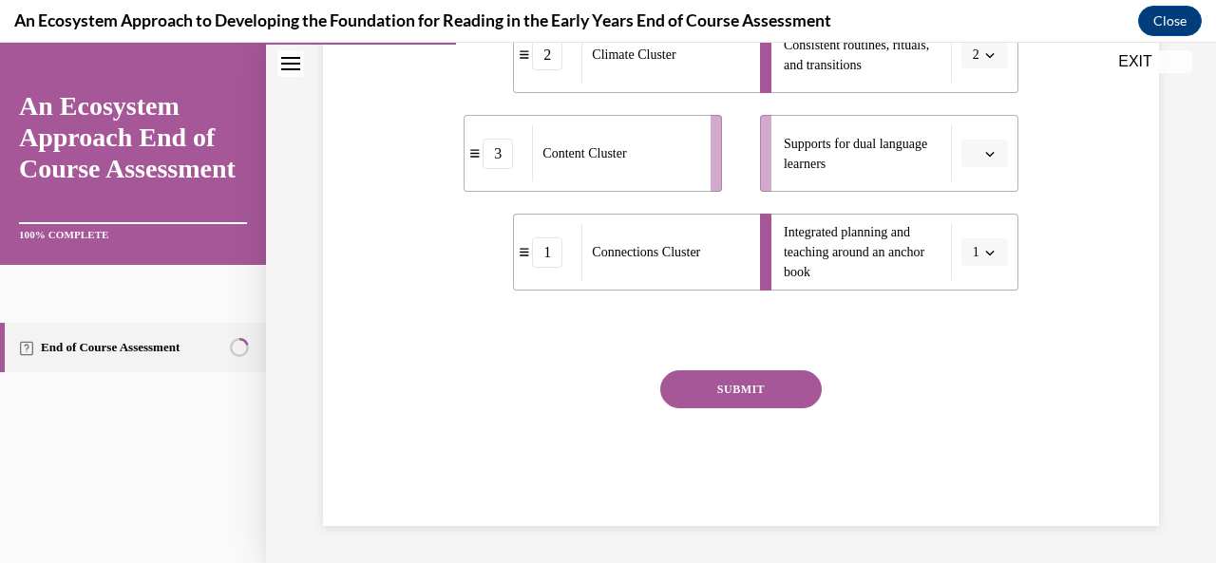
click at [749, 396] on button "SUBMIT" at bounding box center [741, 390] width 162 height 38
click at [609, 297] on div "2 Climate Cluster 3 Content Cluster 1 Connections Cluster Consistent routines, …" at bounding box center [741, 135] width 554 height 332
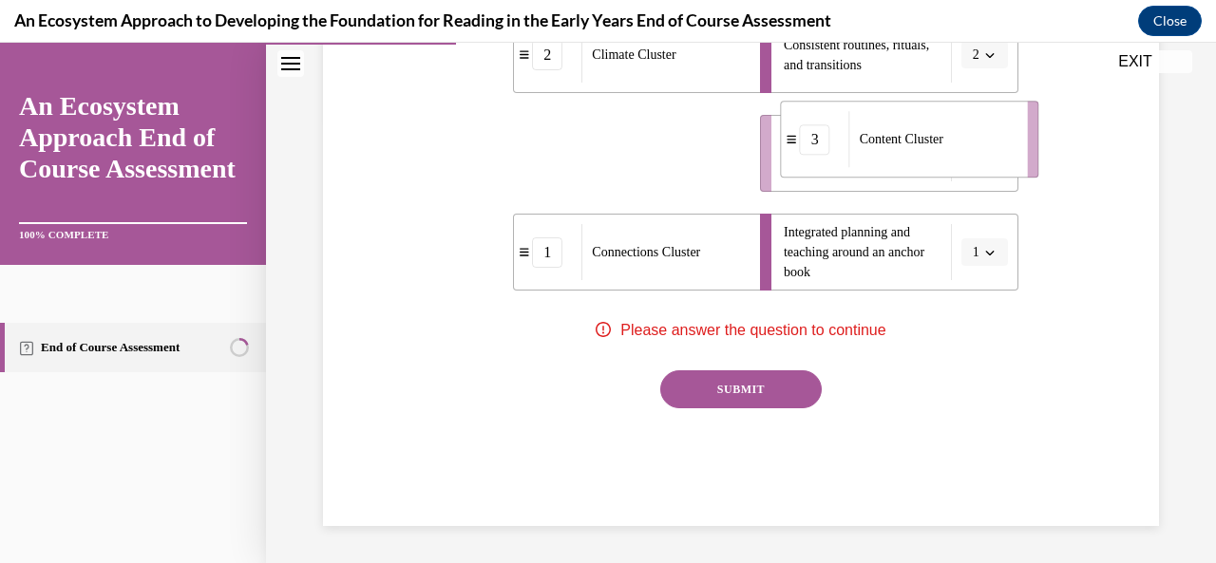
drag, startPoint x: 622, startPoint y: 164, endPoint x: 939, endPoint y: 152, distance: 316.6
click at [939, 152] on div "Content Cluster" at bounding box center [932, 139] width 166 height 56
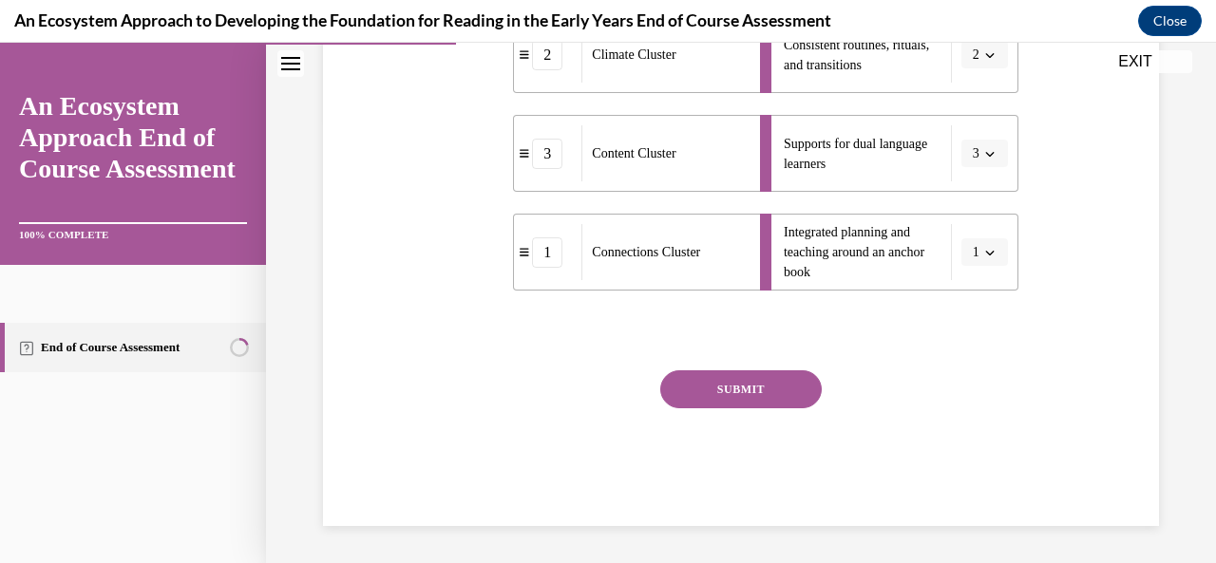
click at [735, 392] on button "SUBMIT" at bounding box center [741, 390] width 162 height 38
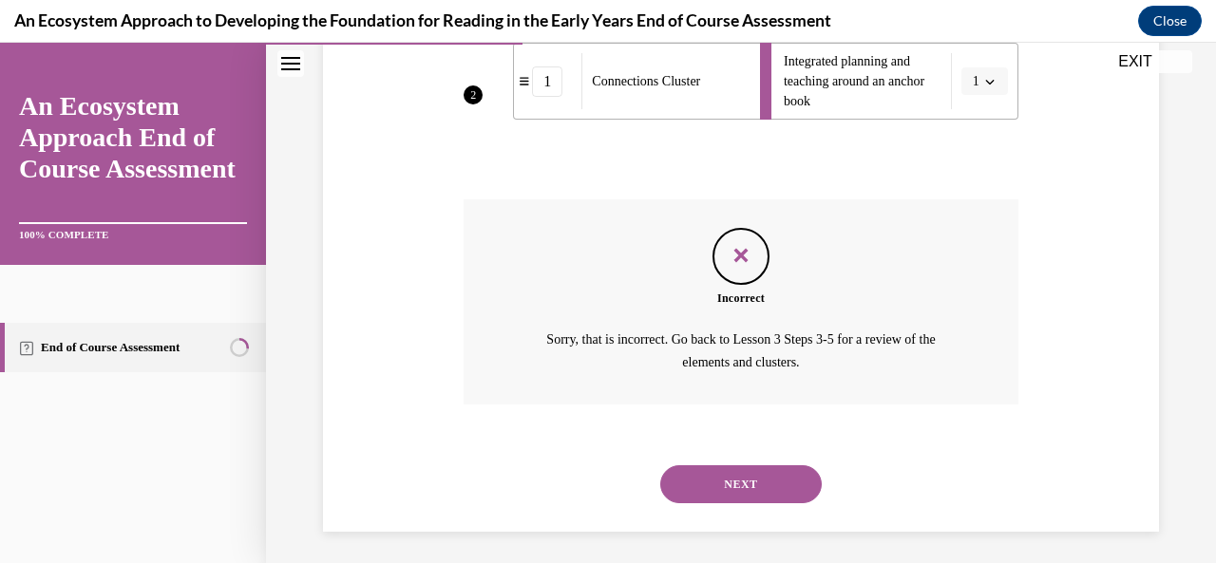
scroll to position [621, 0]
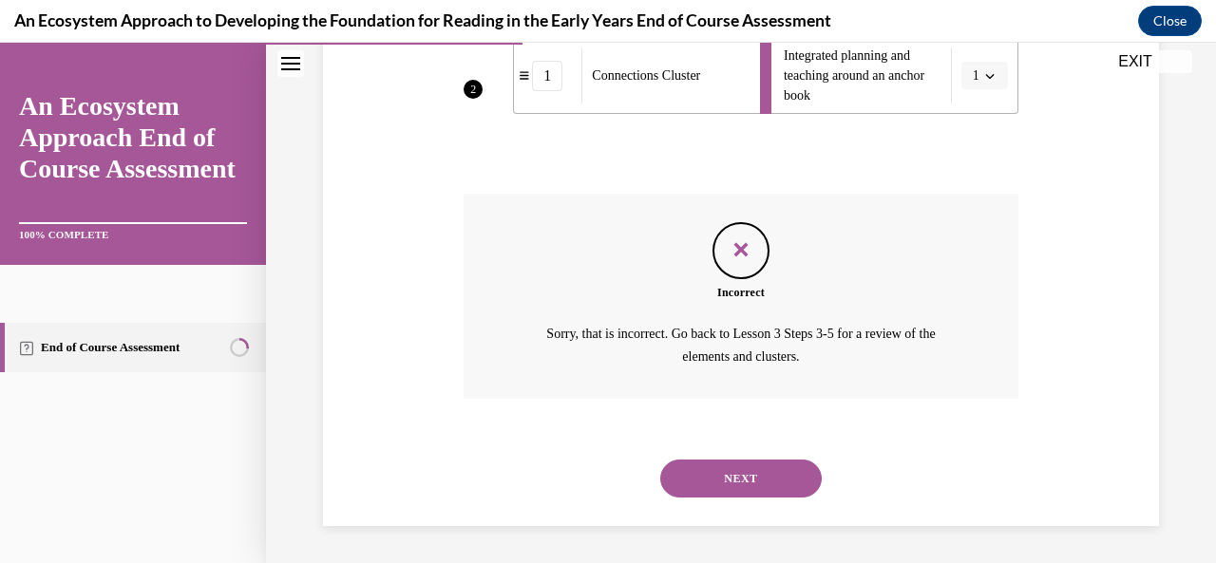
click at [717, 485] on button "NEXT" at bounding box center [741, 479] width 162 height 38
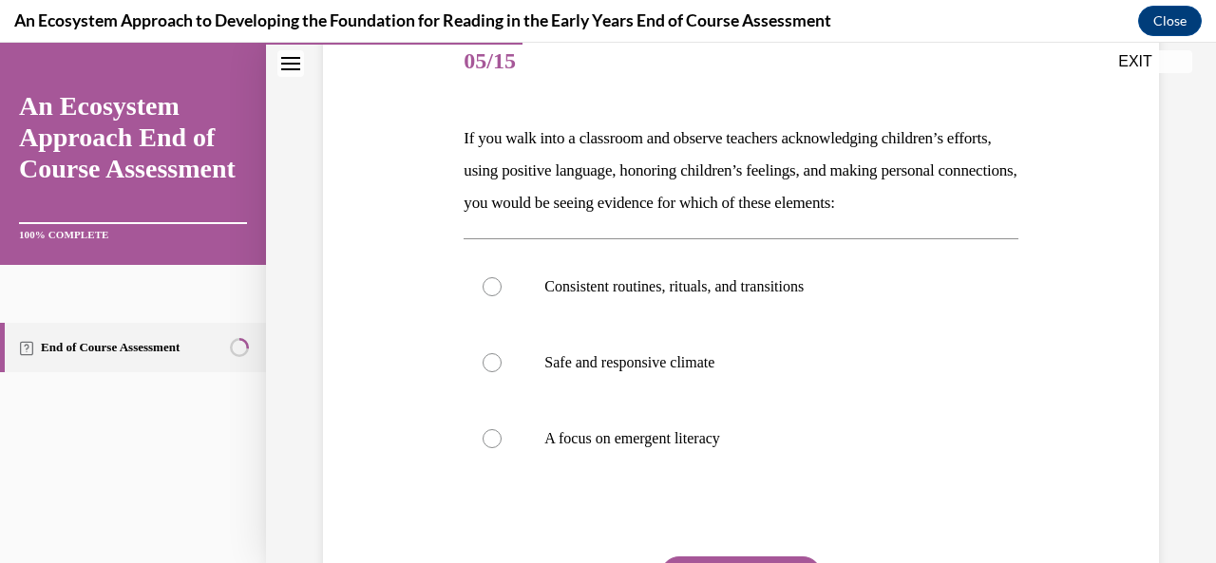
scroll to position [242, 0]
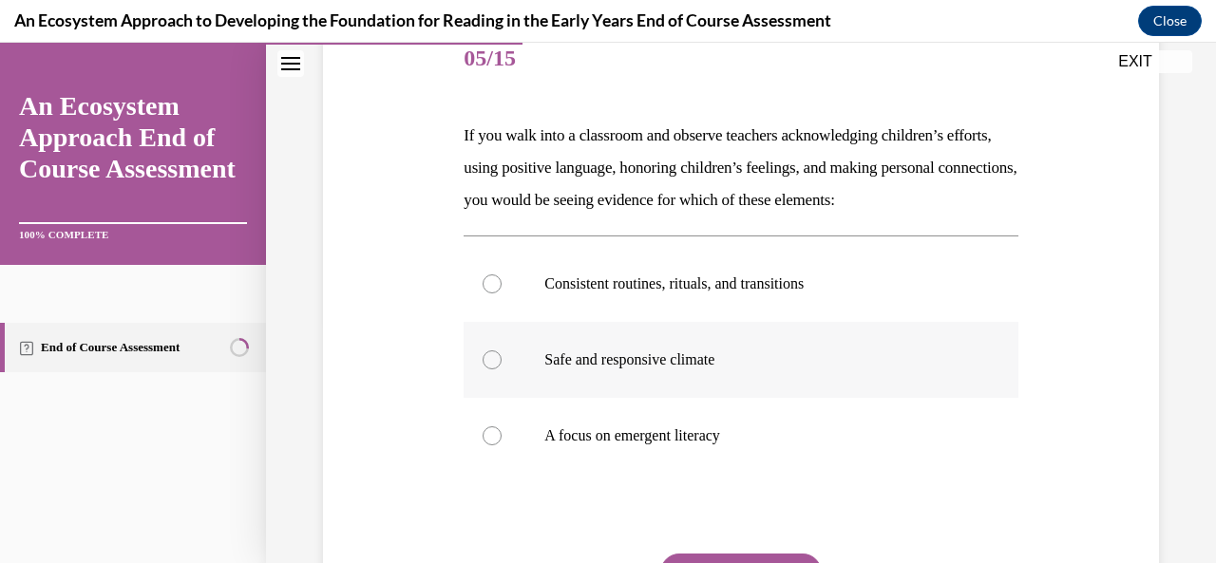
drag, startPoint x: 836, startPoint y: 333, endPoint x: 494, endPoint y: 398, distance: 348.3
click at [494, 398] on div "Consistent routines, rituals, and transitions Safe and responsive climate A foc…" at bounding box center [741, 360] width 554 height 228
click at [492, 370] on div at bounding box center [492, 360] width 19 height 19
click at [492, 370] on input "Safe and responsive climate" at bounding box center [492, 360] width 19 height 19
radio input "true"
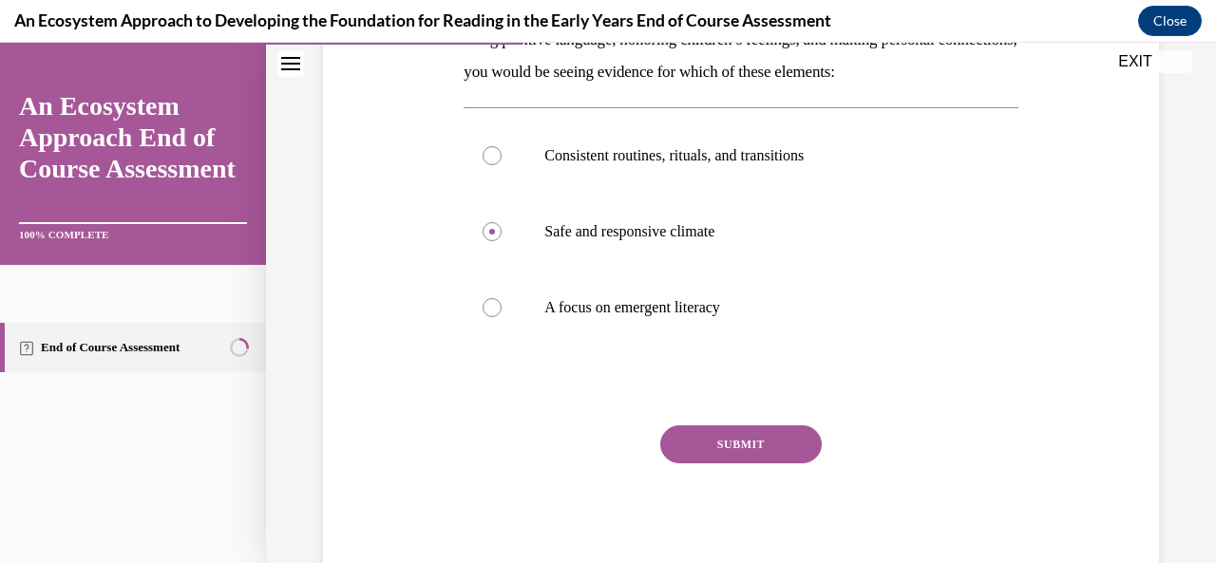
scroll to position [393, 0]
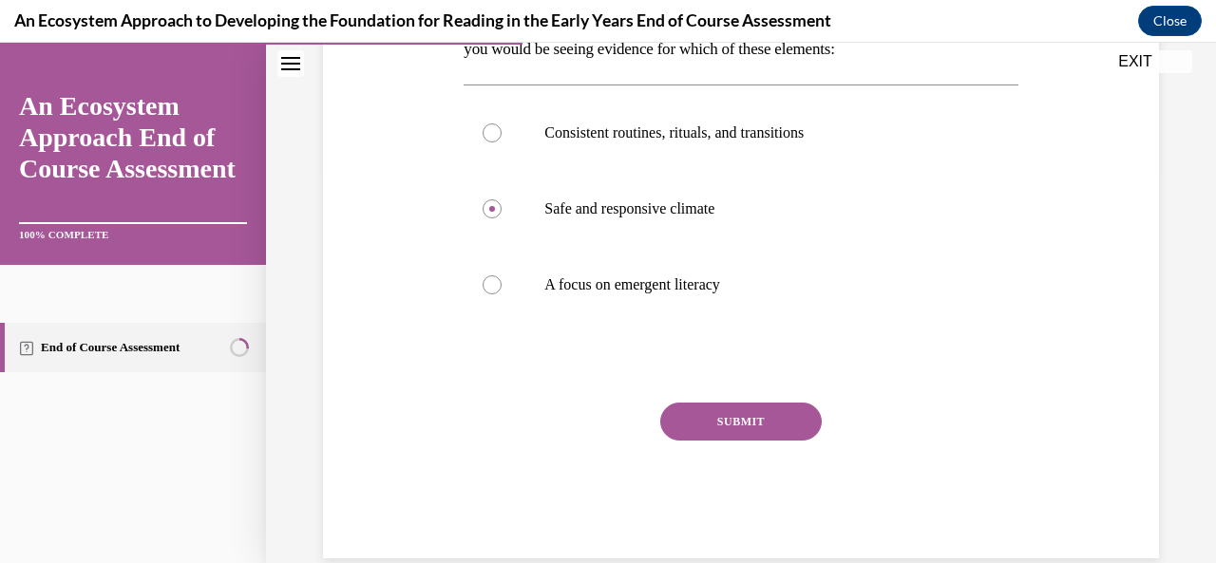
click at [739, 441] on button "SUBMIT" at bounding box center [741, 422] width 162 height 38
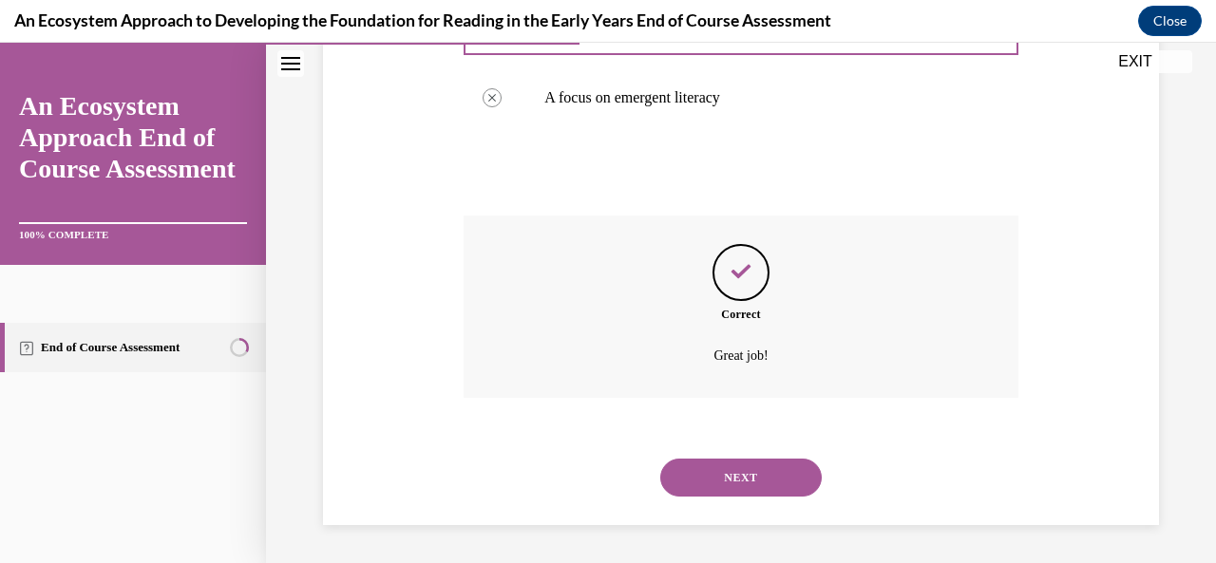
scroll to position [612, 0]
click at [726, 480] on button "NEXT" at bounding box center [741, 478] width 162 height 38
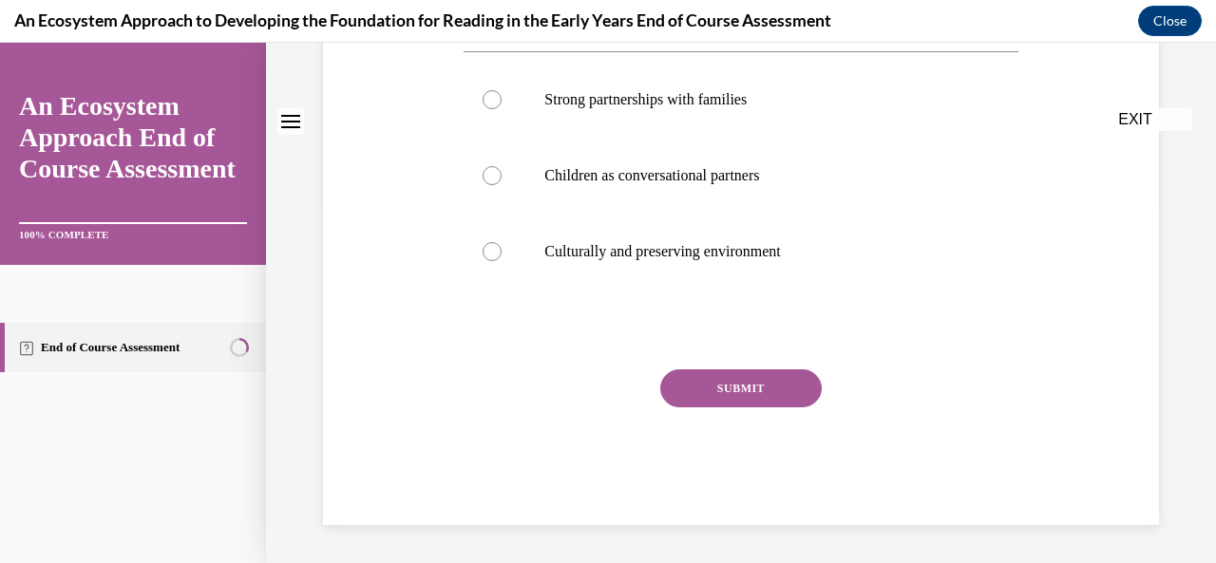
scroll to position [0, 0]
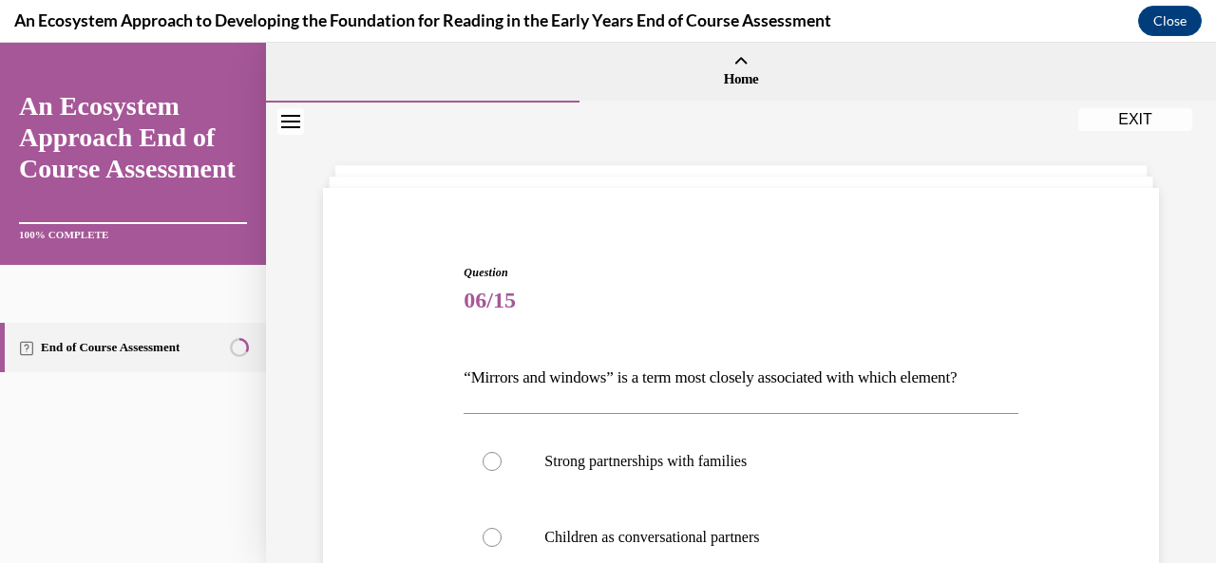
drag, startPoint x: 1198, startPoint y: 178, endPoint x: 1198, endPoint y: 193, distance: 15.2
click at [1198, 202] on div "Question 06/15 “Mirrors and windows” is a term most closely associated with whi…" at bounding box center [741, 514] width 950 height 823
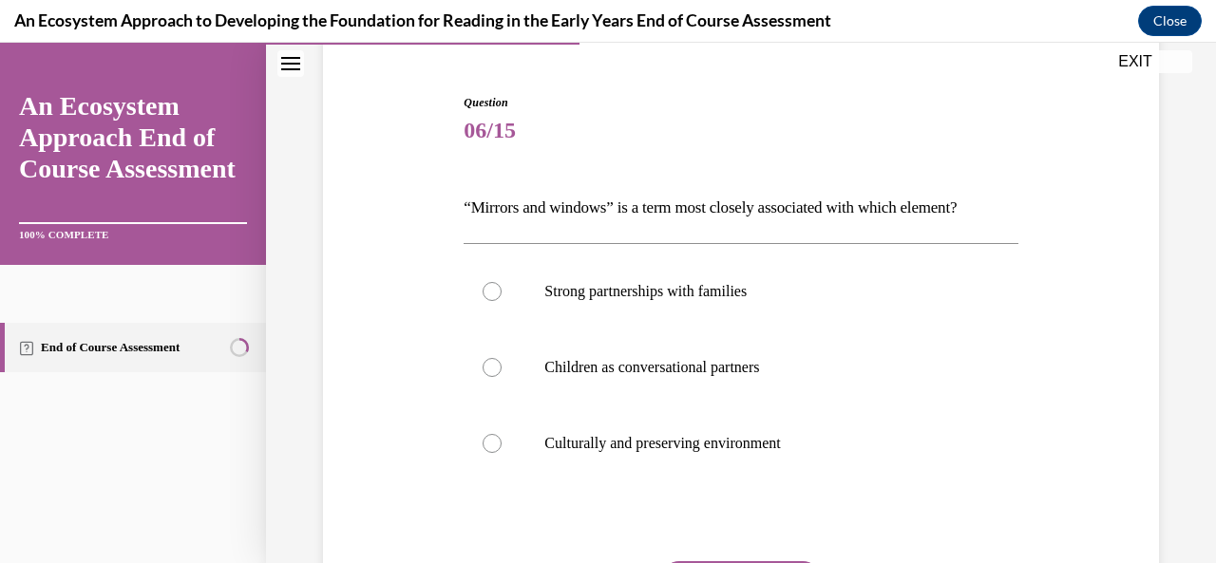
scroll to position [171, 0]
click at [490, 368] on div at bounding box center [492, 366] width 19 height 19
click at [490, 368] on input "Children as conversational partners" at bounding box center [492, 366] width 19 height 19
radio input "true"
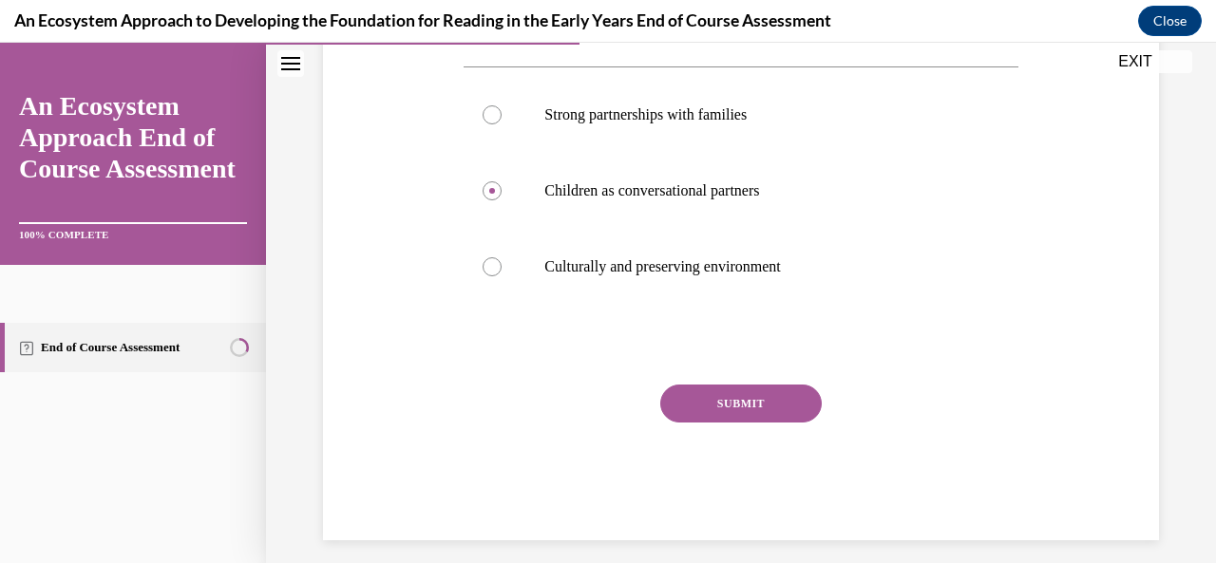
scroll to position [356, 0]
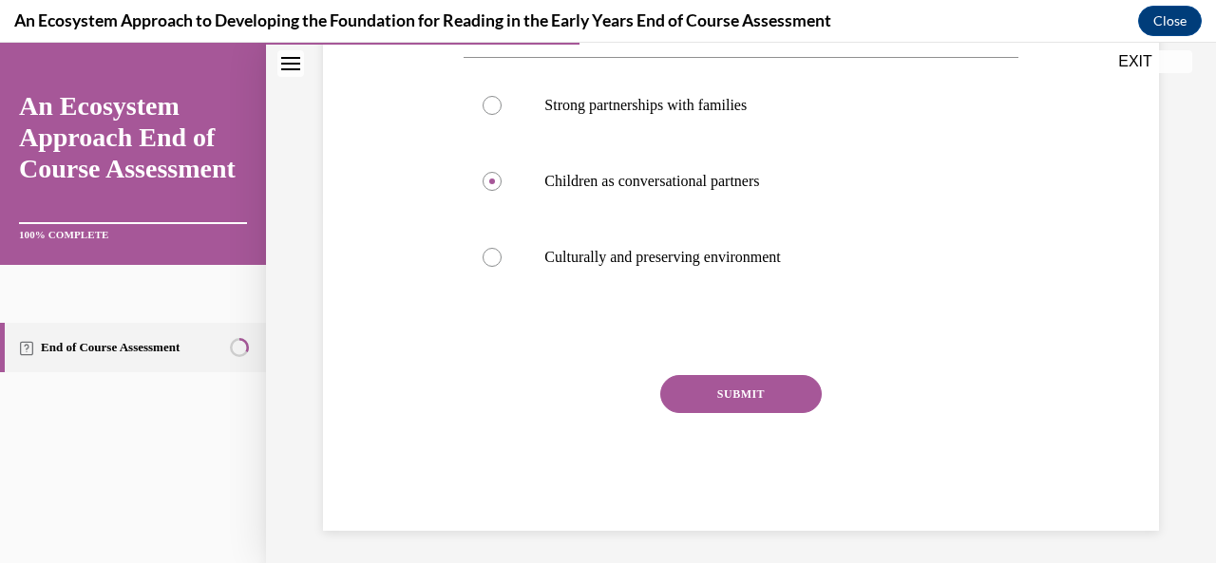
click at [764, 404] on button "SUBMIT" at bounding box center [741, 394] width 162 height 38
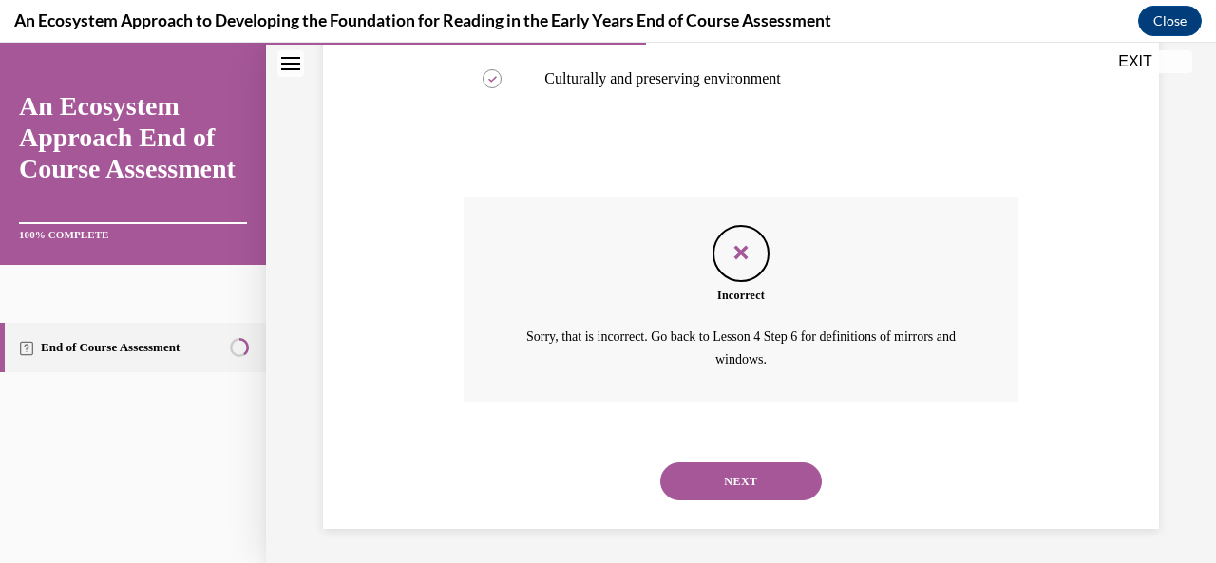
scroll to position [537, 0]
click at [716, 470] on button "NEXT" at bounding box center [741, 480] width 162 height 38
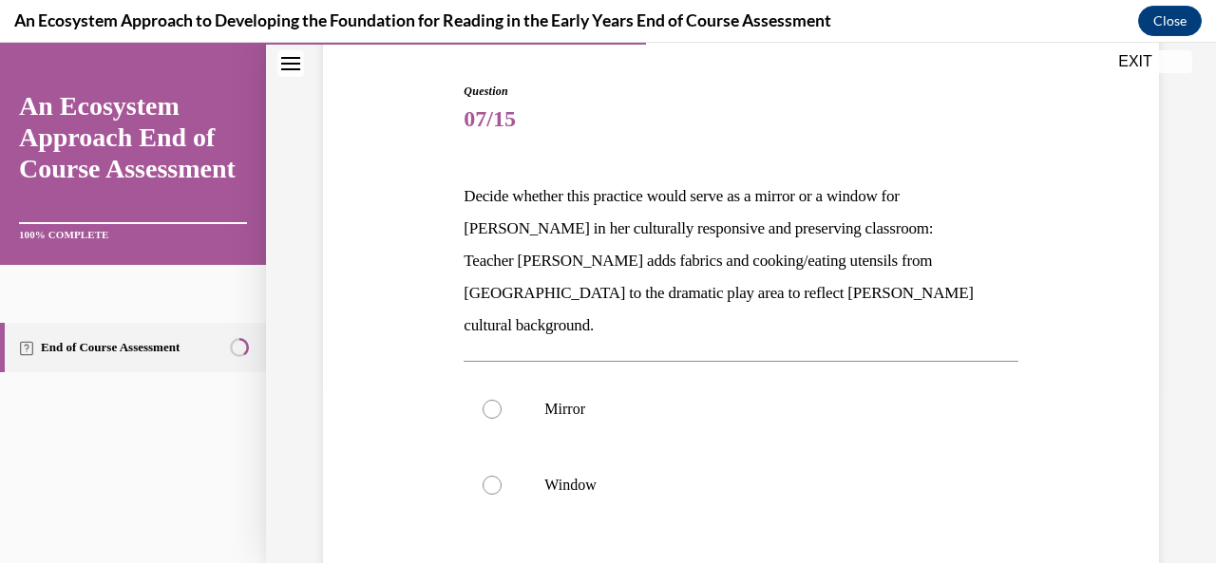
scroll to position [184, 0]
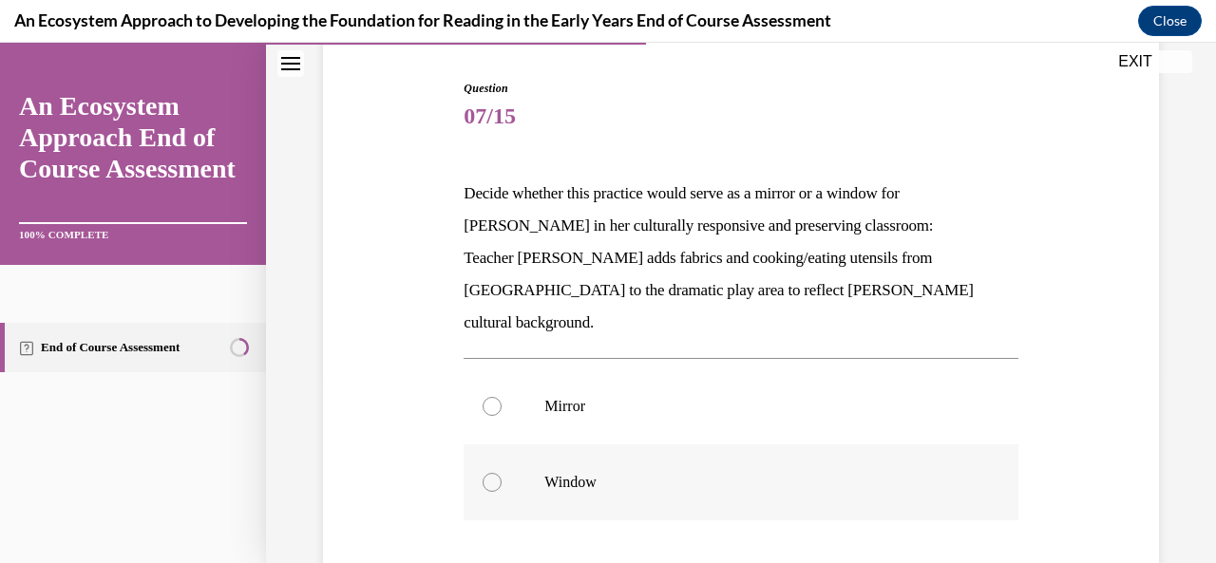
click at [493, 473] on div at bounding box center [492, 482] width 19 height 19
click at [493, 473] on input "Window" at bounding box center [492, 482] width 19 height 19
radio input "true"
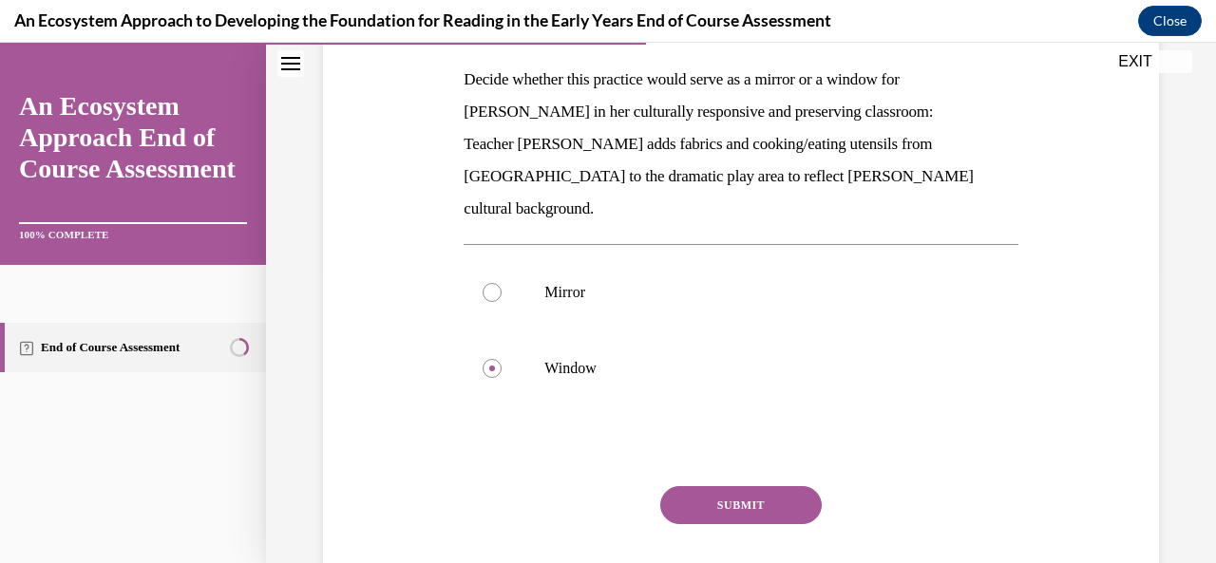
scroll to position [310, 0]
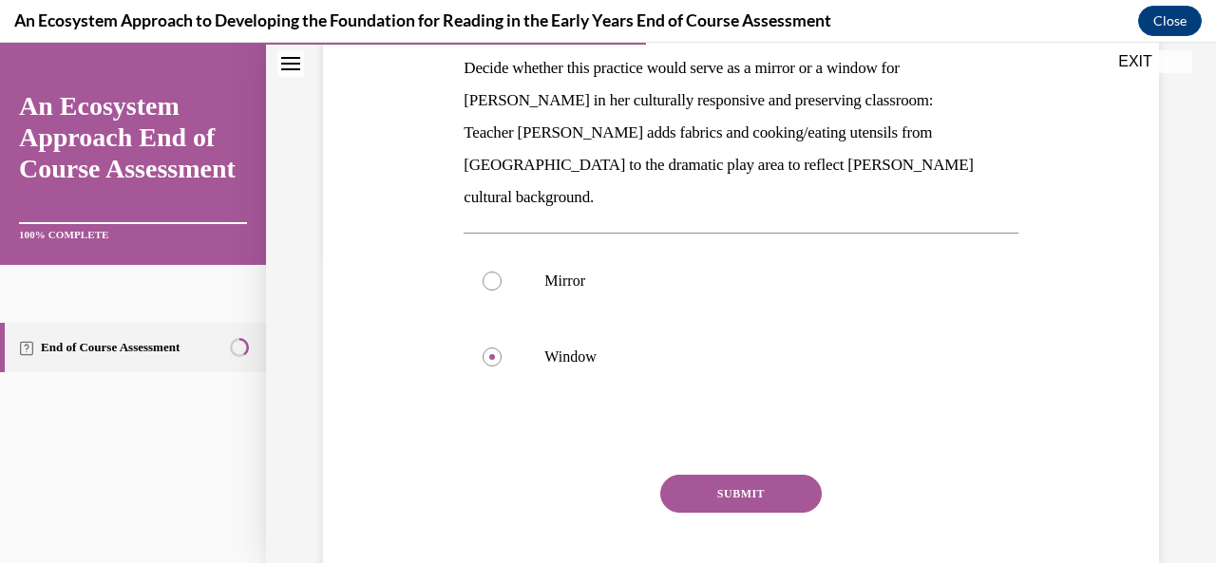
click at [721, 475] on button "SUBMIT" at bounding box center [741, 494] width 162 height 38
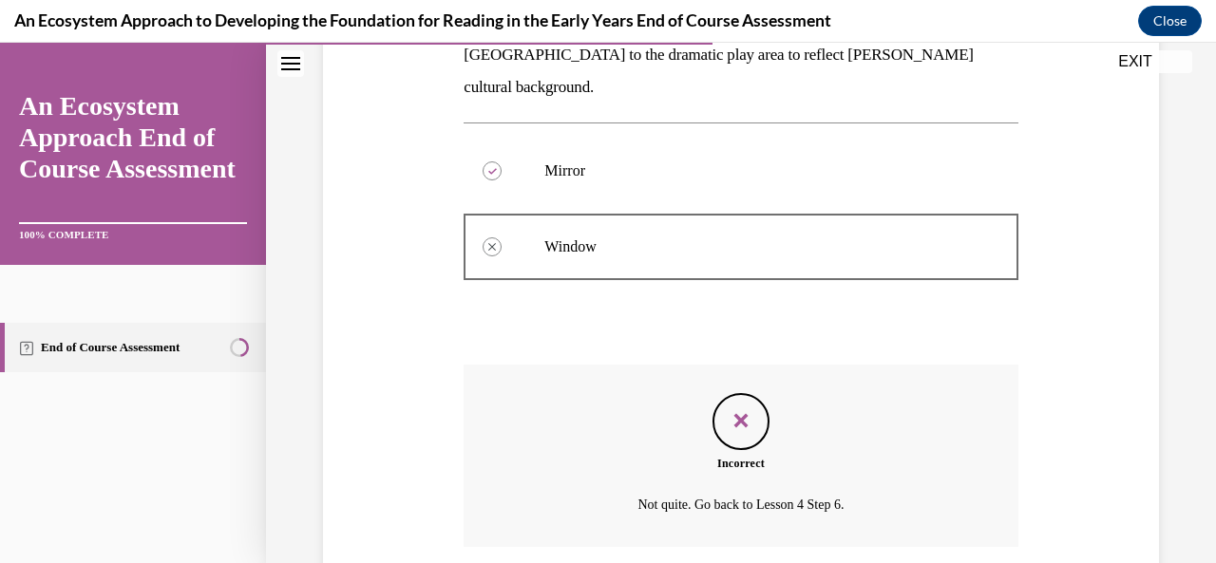
scroll to position [536, 0]
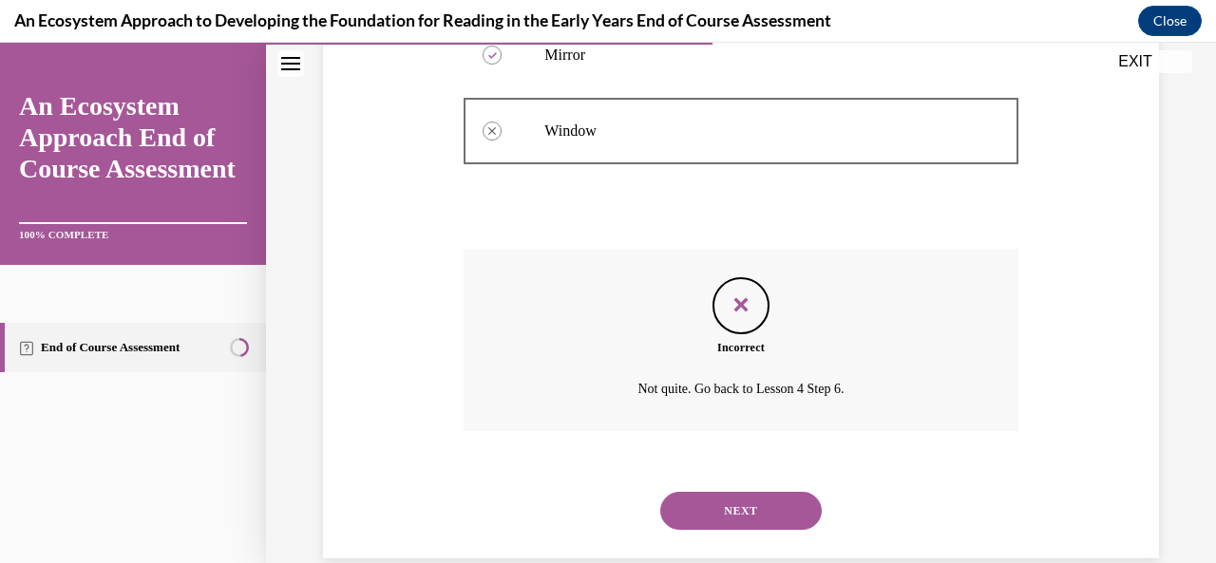
click at [741, 492] on button "NEXT" at bounding box center [741, 511] width 162 height 38
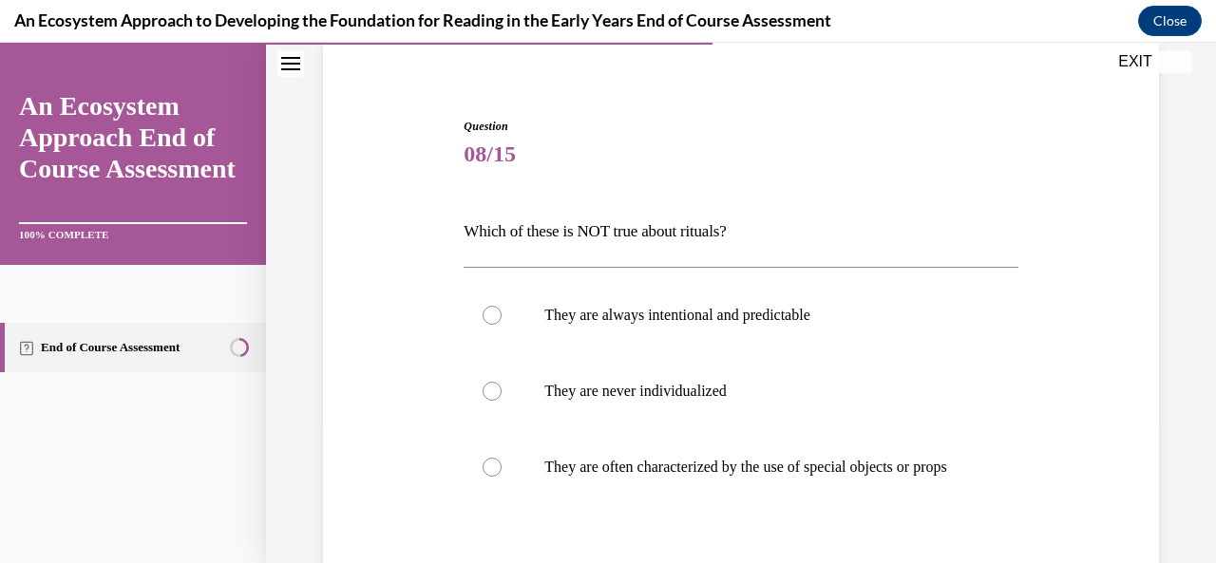
scroll to position [156, 0]
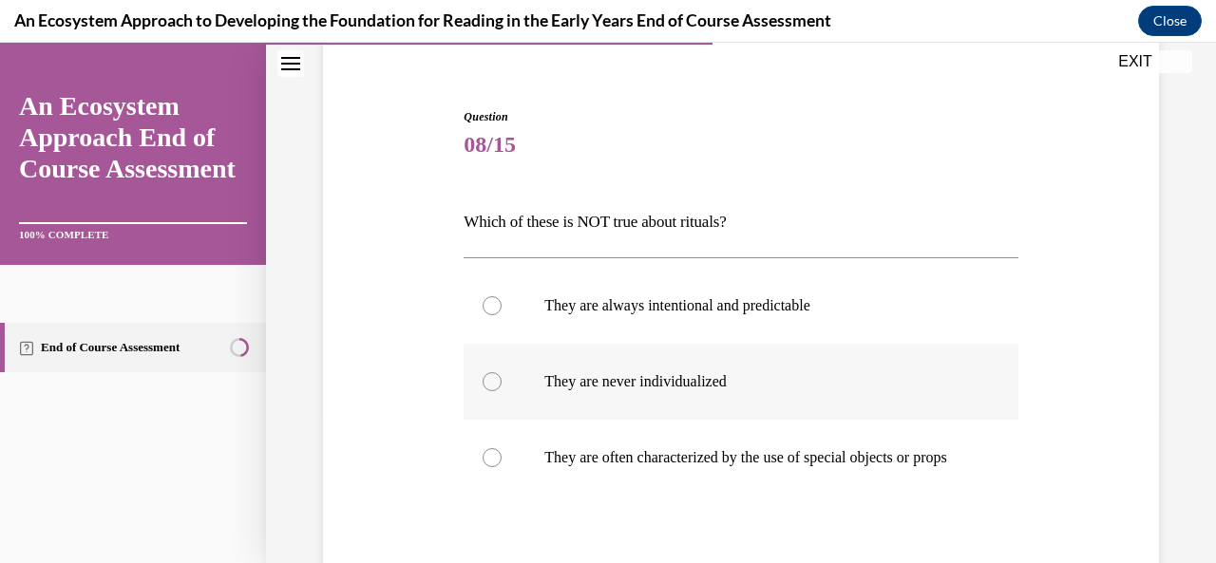
click at [490, 376] on div at bounding box center [492, 381] width 19 height 19
click at [490, 376] on input "They are never individualized" at bounding box center [492, 381] width 19 height 19
radio input "true"
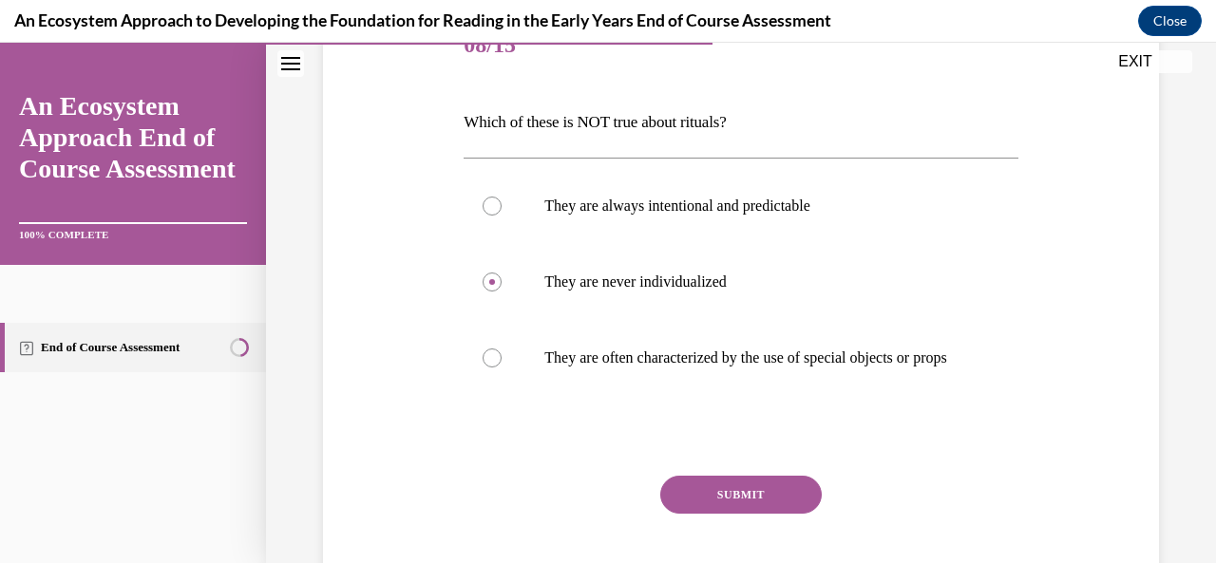
scroll to position [350, 0]
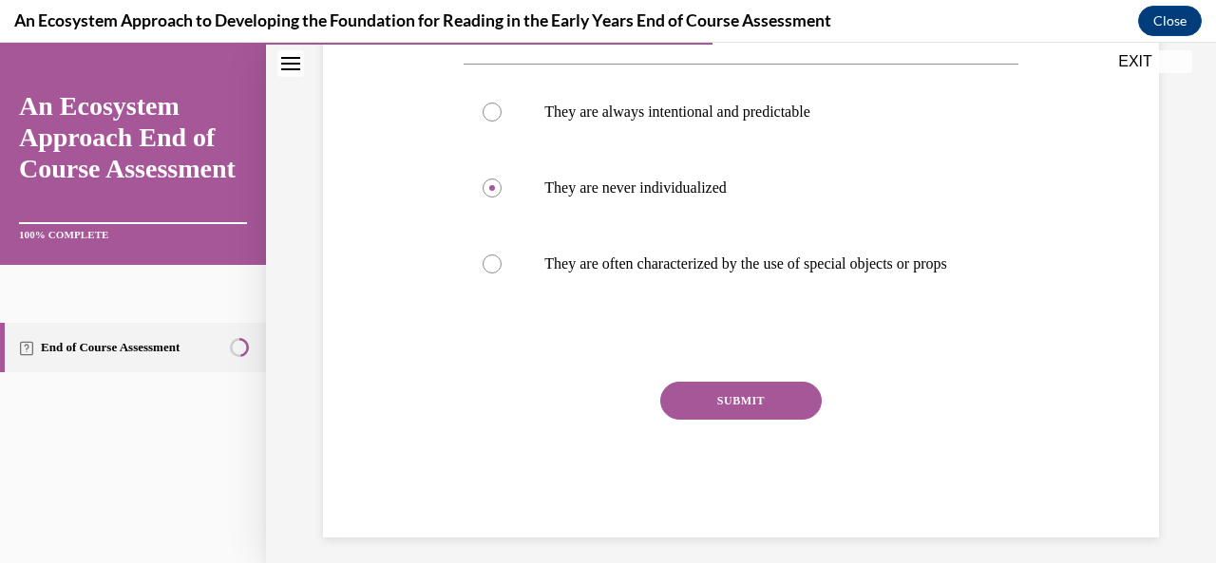
click at [739, 418] on button "SUBMIT" at bounding box center [741, 401] width 162 height 38
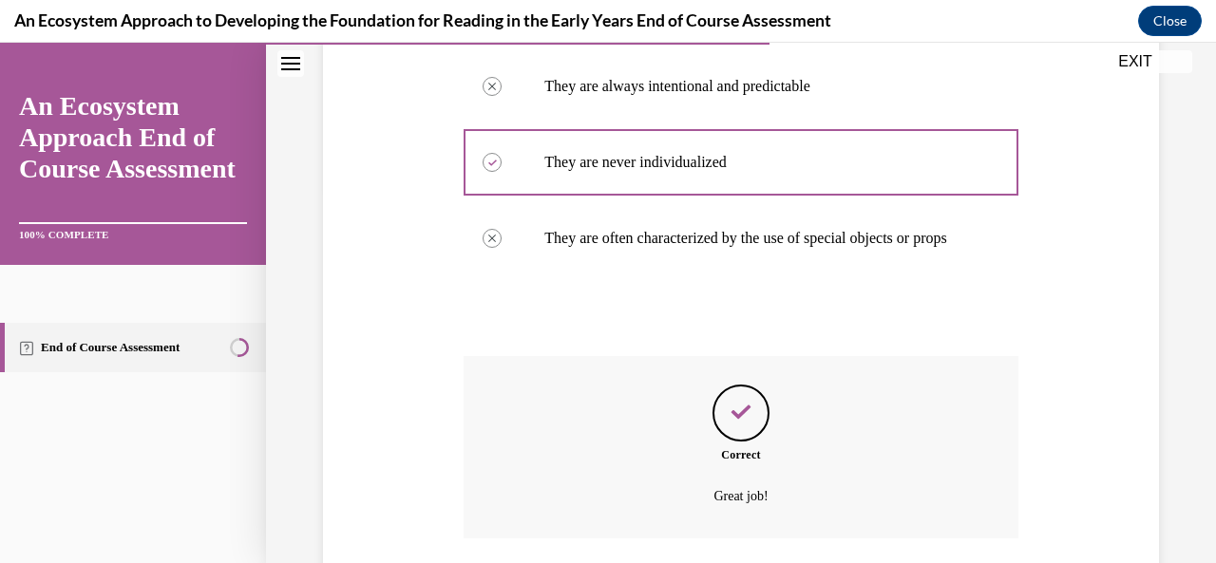
scroll to position [372, 0]
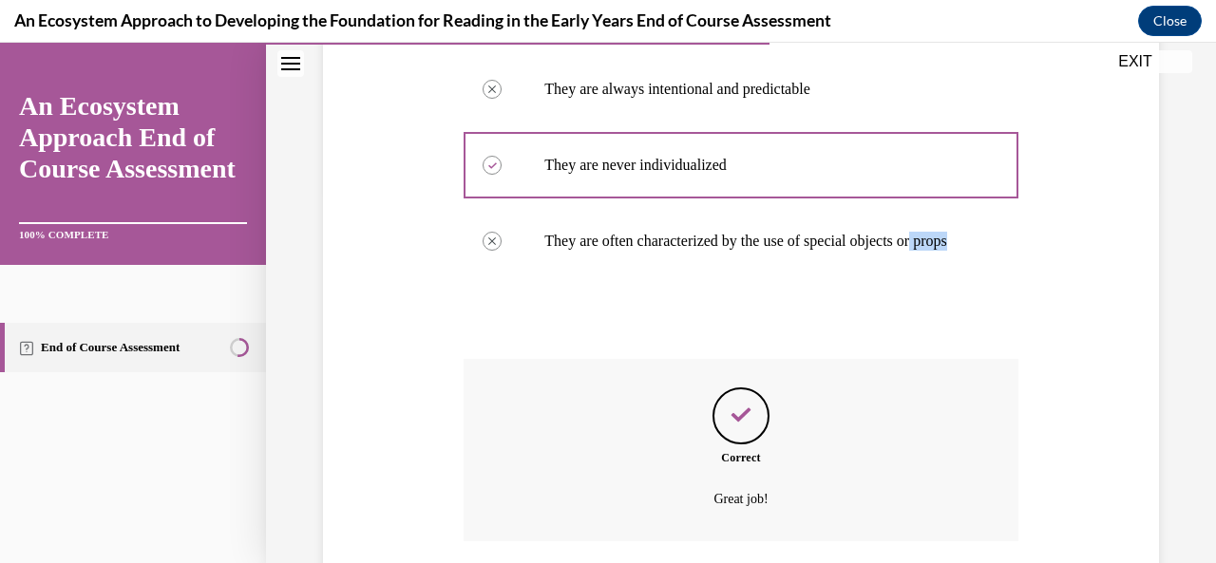
drag, startPoint x: 1201, startPoint y: 271, endPoint x: 1204, endPoint y: 225, distance: 45.7
click at [1201, 225] on div "Home Question 07/15 Decide whether this practice would serve as a mirror or a w…" at bounding box center [741, 303] width 950 height 521
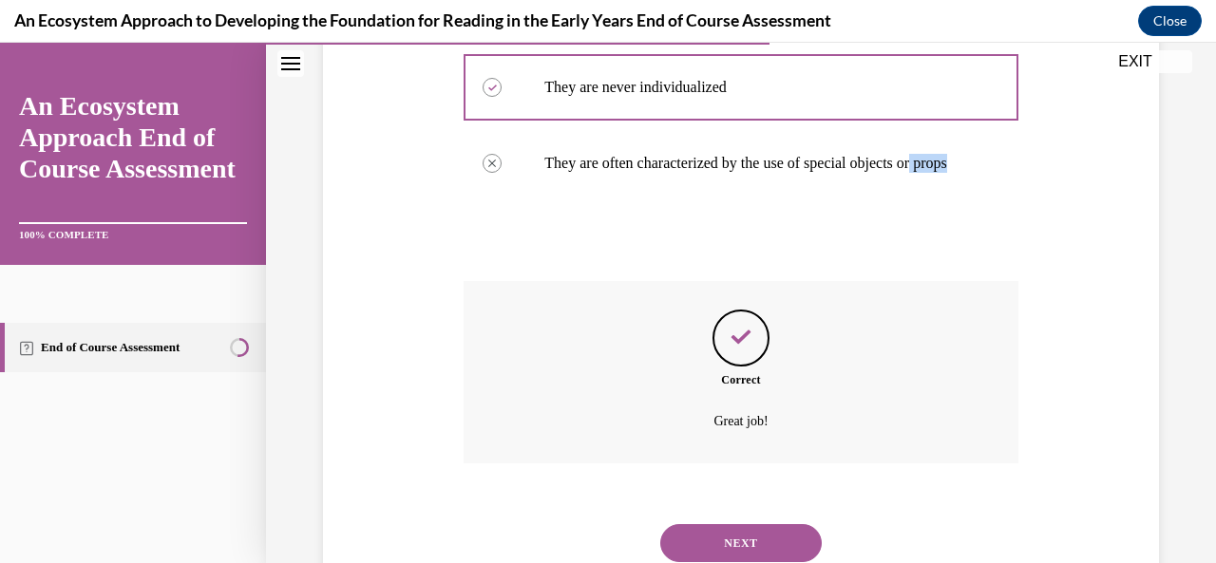
scroll to position [534, 0]
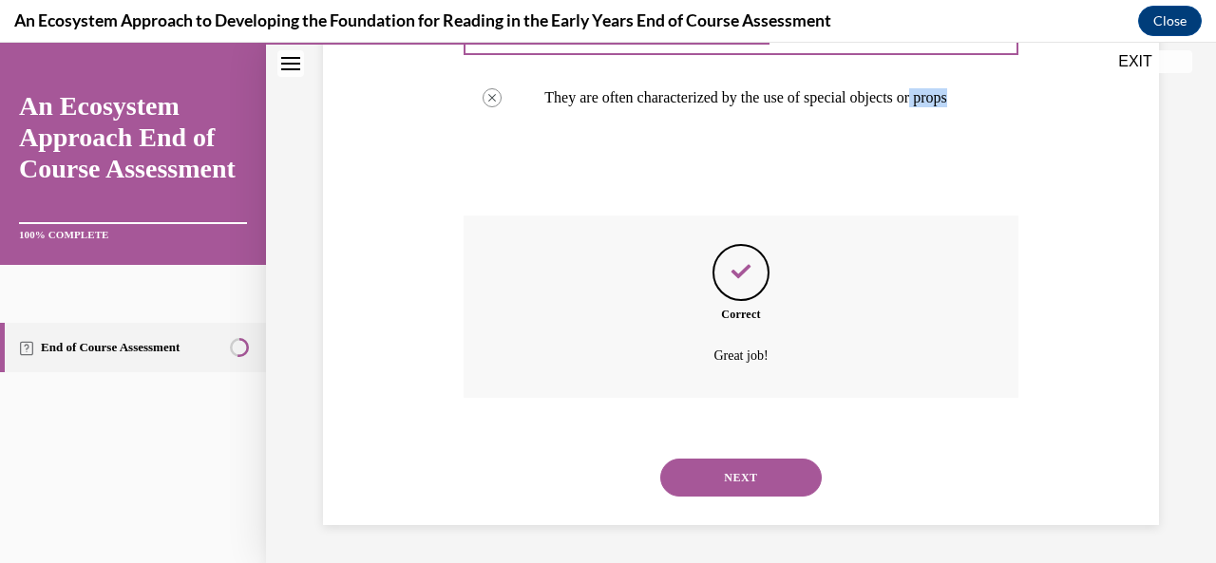
click at [726, 481] on button "NEXT" at bounding box center [741, 478] width 162 height 38
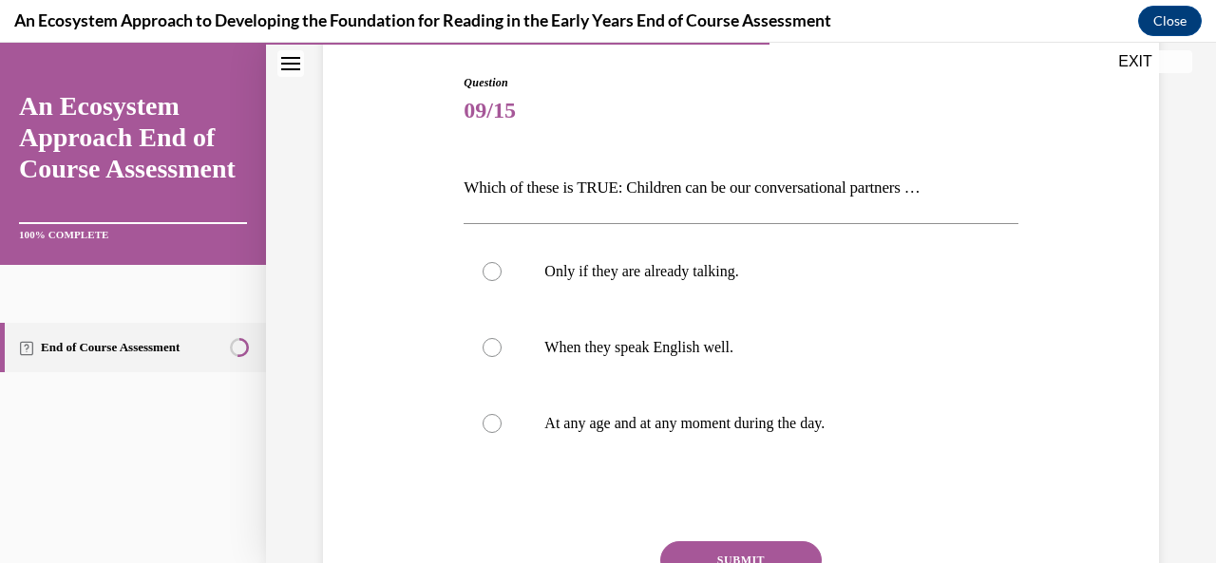
scroll to position [192, 0]
click at [496, 427] on div at bounding box center [492, 421] width 19 height 19
click at [496, 427] on input "At any age and at any moment during the day." at bounding box center [492, 421] width 19 height 19
radio input "true"
click at [718, 555] on button "SUBMIT" at bounding box center [741, 559] width 162 height 38
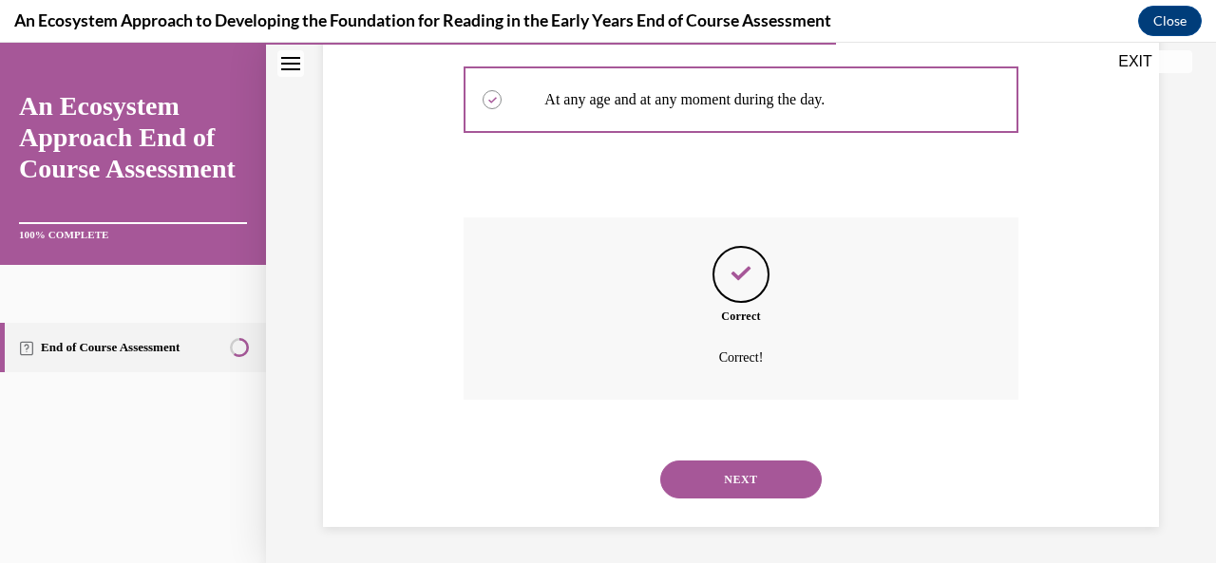
scroll to position [515, 0]
click at [716, 544] on div "Question 09/15 Which of these is TRUE: Children can be our conversational partn…" at bounding box center [741, 76] width 950 height 977
click at [746, 465] on button "NEXT" at bounding box center [741, 479] width 162 height 38
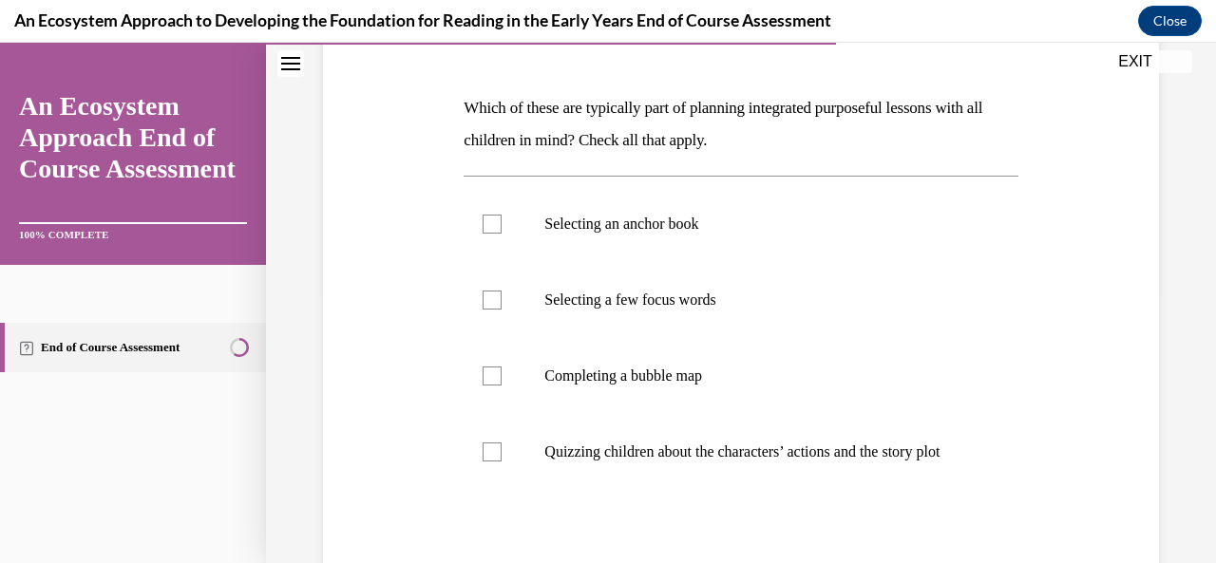
scroll to position [272, 0]
click at [488, 223] on div at bounding box center [492, 222] width 19 height 19
click at [488, 223] on input "Selecting an anchor book" at bounding box center [492, 222] width 19 height 19
checkbox input "true"
click at [492, 289] on div at bounding box center [492, 298] width 19 height 19
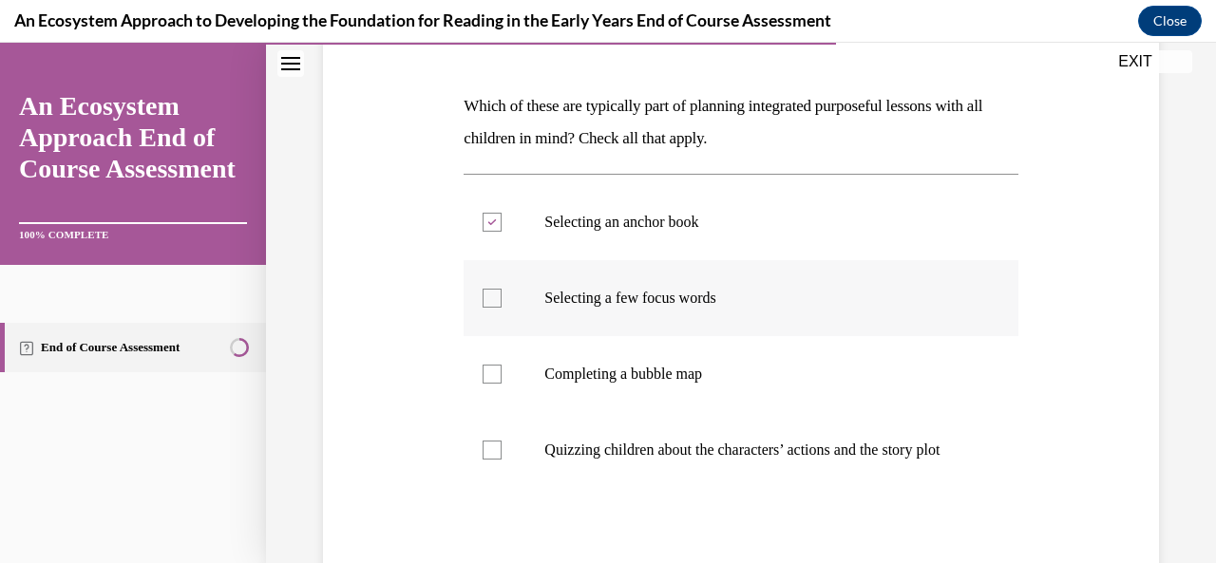
click at [492, 289] on input "Selecting a few focus words" at bounding box center [492, 298] width 19 height 19
checkbox input "true"
click at [490, 377] on div at bounding box center [492, 374] width 19 height 19
click at [490, 377] on input "Completing a bubble map" at bounding box center [492, 374] width 19 height 19
click at [479, 363] on label "Completing a bubble map" at bounding box center [741, 374] width 554 height 76
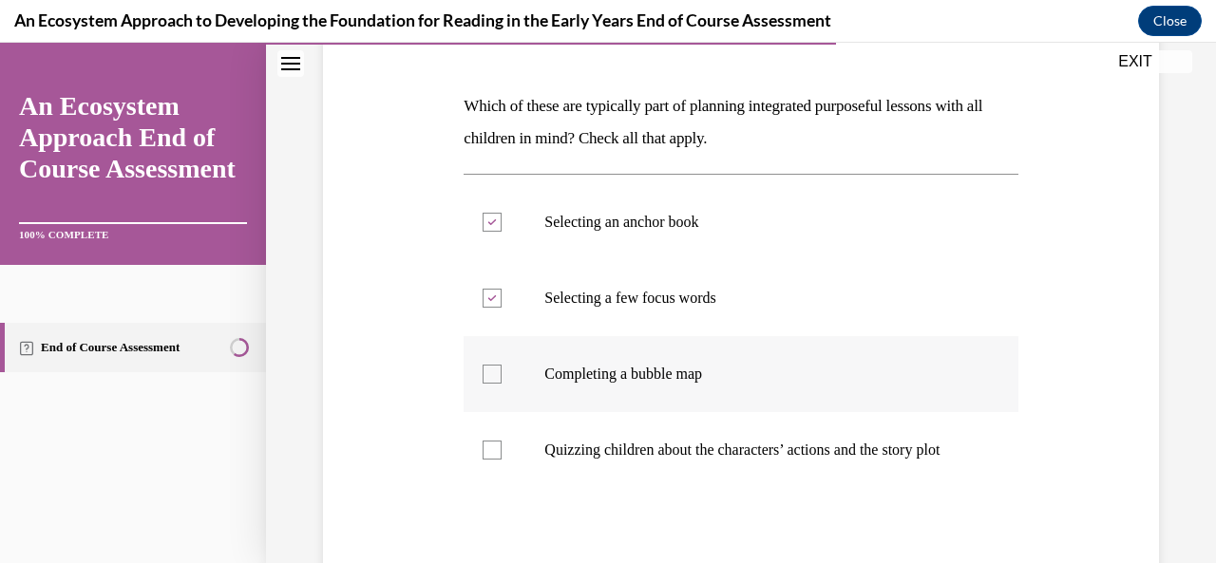
click at [483, 365] on input "Completing a bubble map" at bounding box center [492, 374] width 19 height 19
click at [494, 374] on div at bounding box center [492, 374] width 19 height 19
click at [494, 374] on input "Completing a bubble map" at bounding box center [492, 374] width 19 height 19
checkbox input "true"
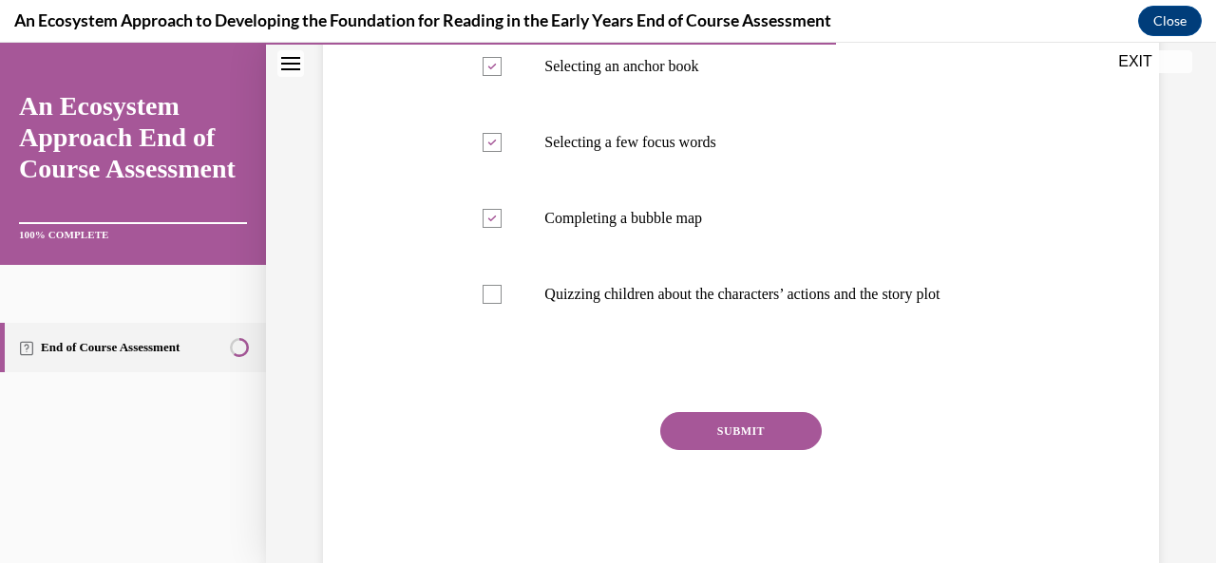
scroll to position [433, 0]
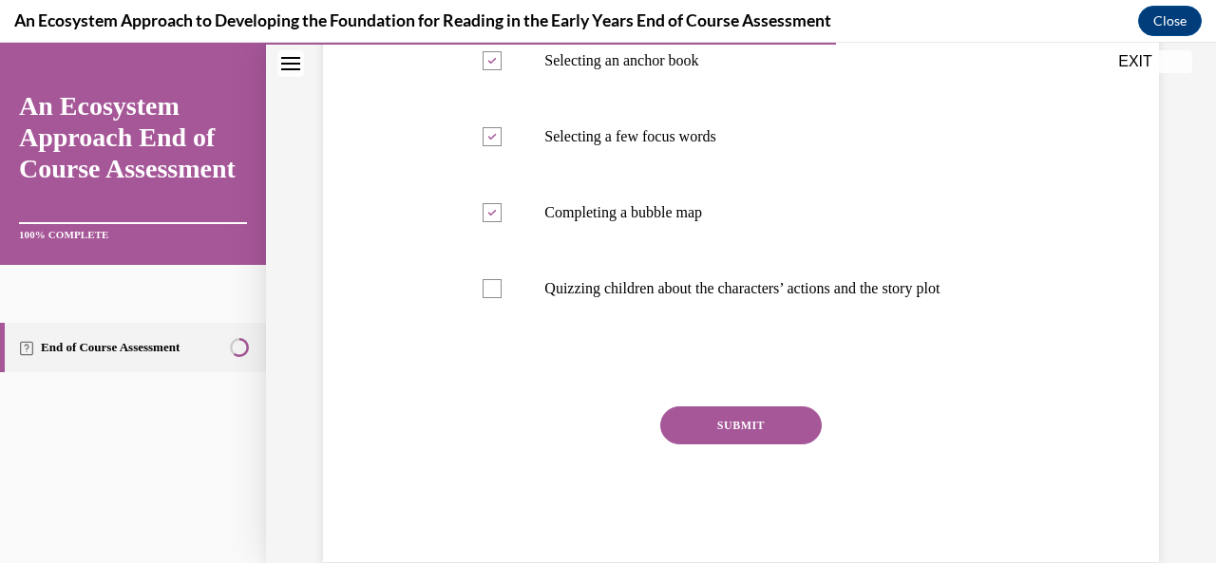
click at [737, 445] on button "SUBMIT" at bounding box center [741, 426] width 162 height 38
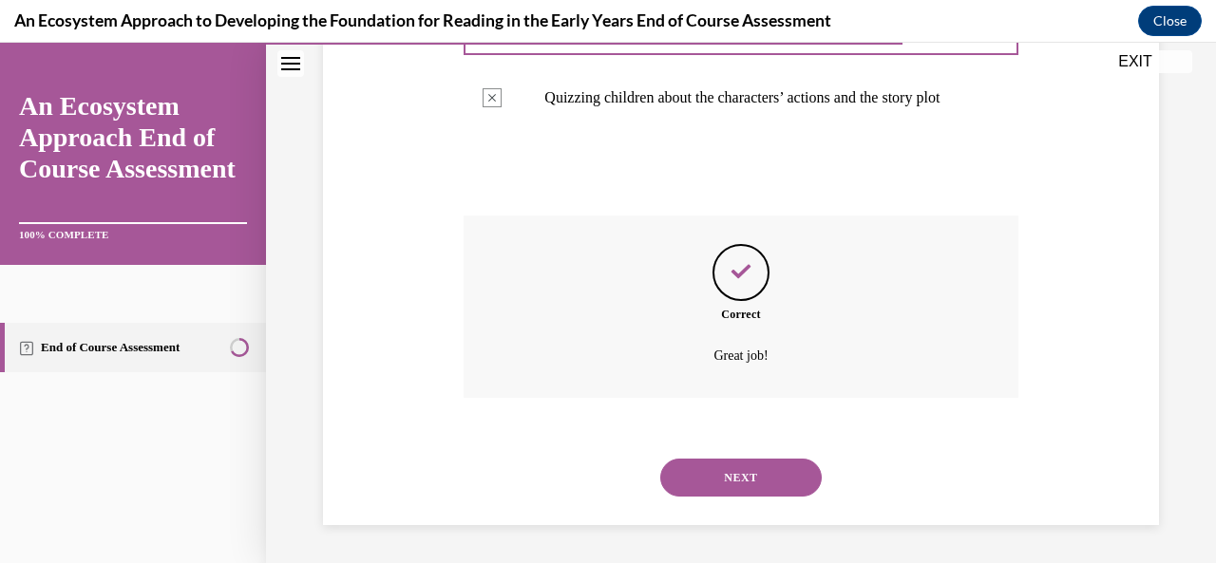
scroll to position [642, 0]
click at [722, 480] on button "NEXT" at bounding box center [741, 478] width 162 height 38
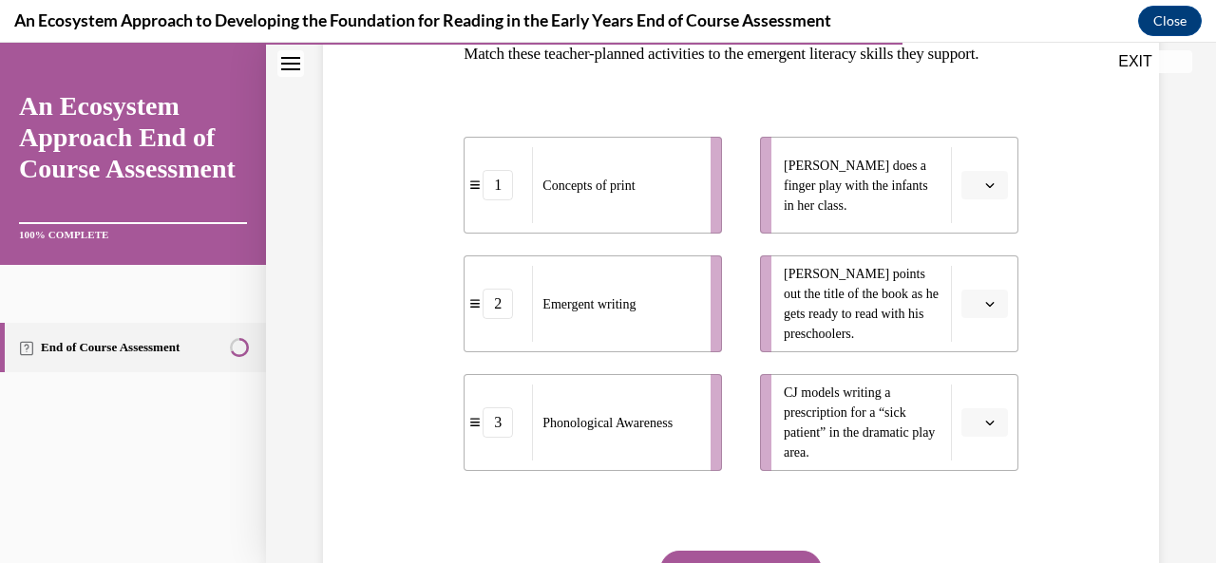
scroll to position [344, 0]
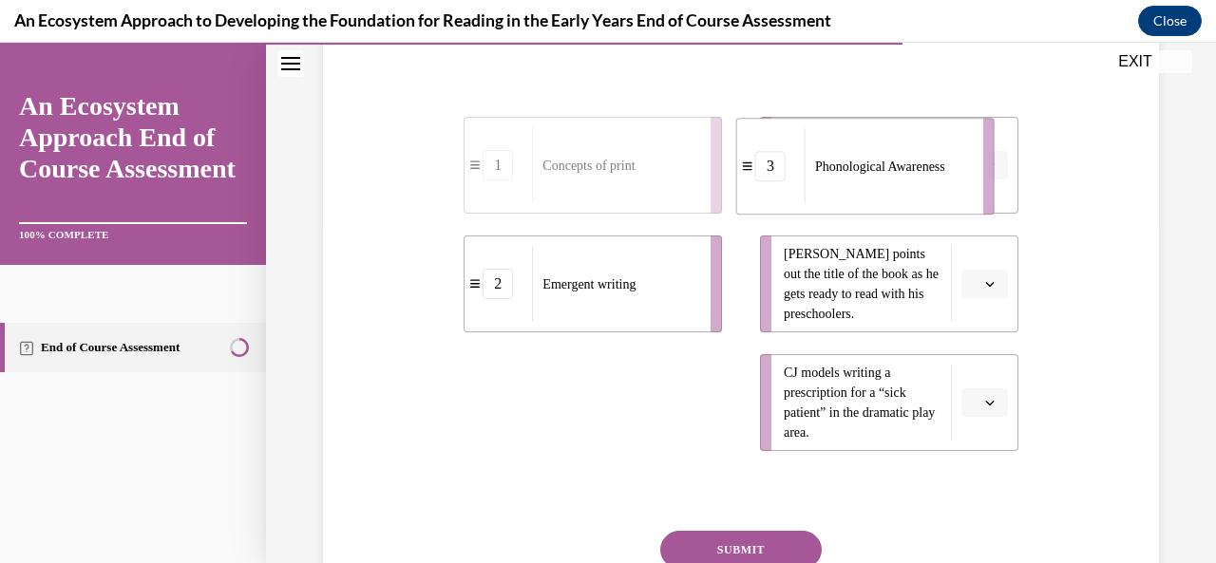
drag, startPoint x: 641, startPoint y: 418, endPoint x: 904, endPoint y: 215, distance: 332.6
click at [904, 204] on div "Phonological Awareness" at bounding box center [888, 166] width 166 height 76
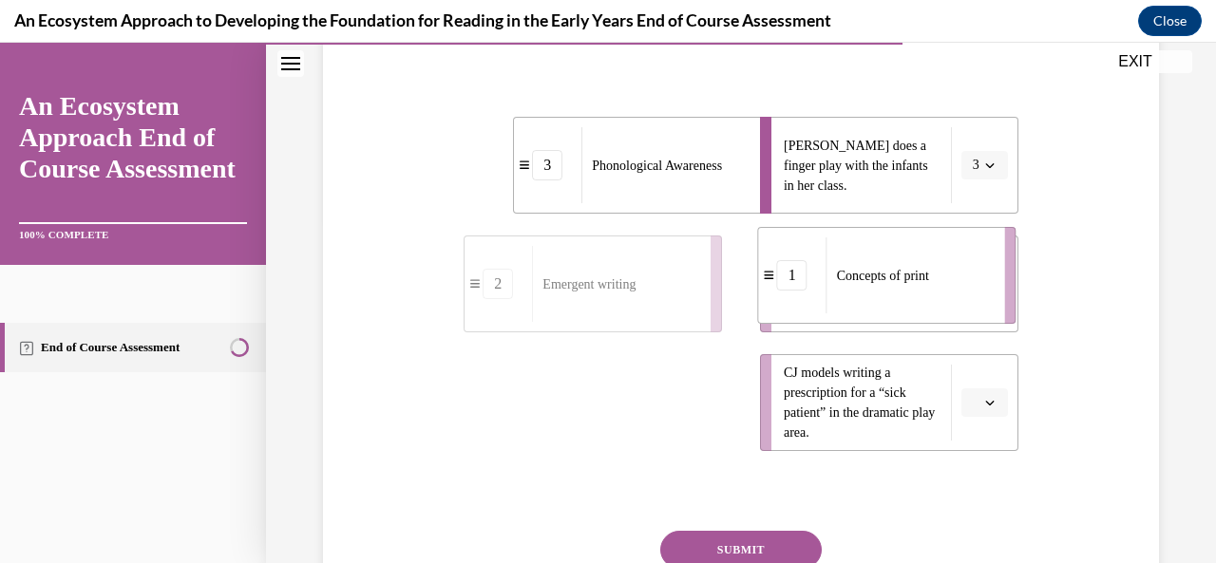
drag, startPoint x: 637, startPoint y: 466, endPoint x: 925, endPoint y: 333, distance: 318.0
click at [925, 314] on div "Concepts of print" at bounding box center [910, 276] width 166 height 76
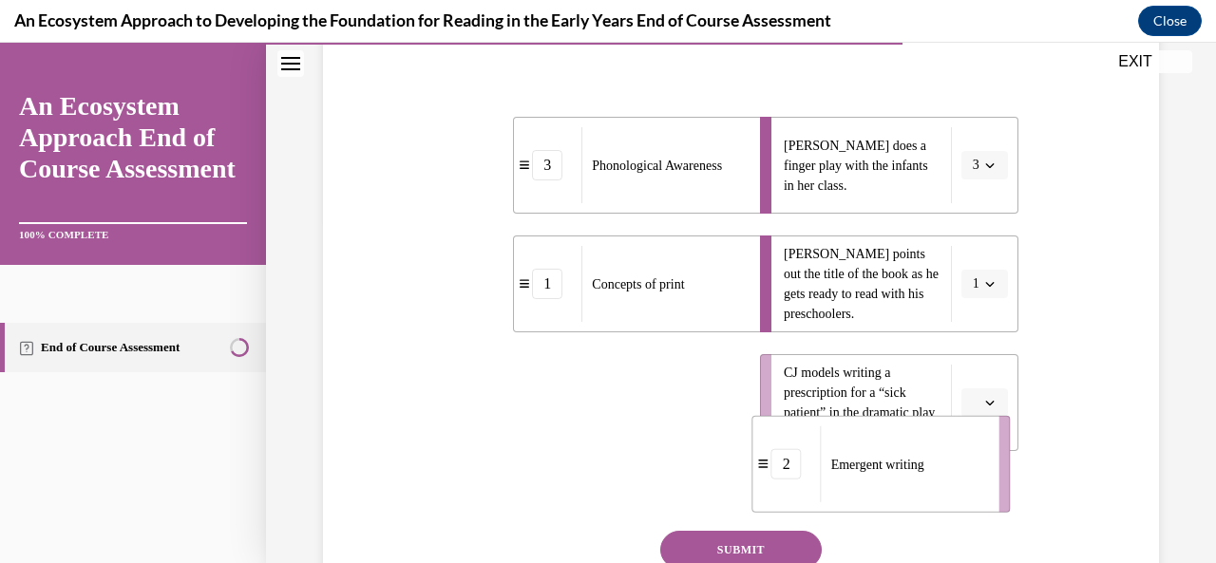
scroll to position [371, 0]
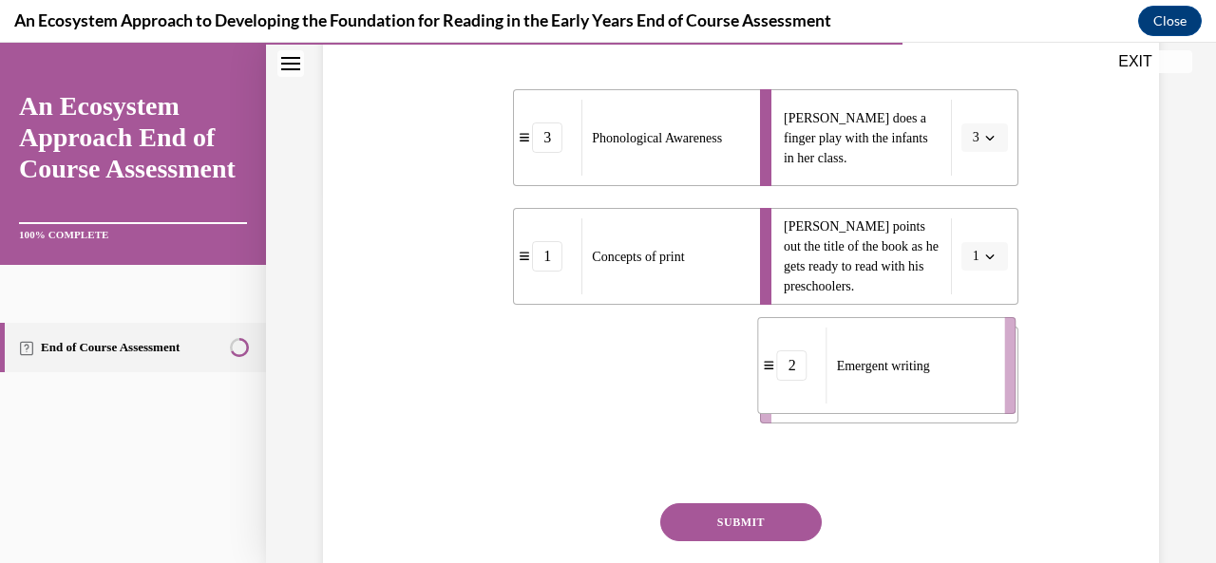
drag, startPoint x: 615, startPoint y: 454, endPoint x: 942, endPoint y: 415, distance: 330.1
click at [942, 404] on div "Emergent writing" at bounding box center [910, 366] width 166 height 76
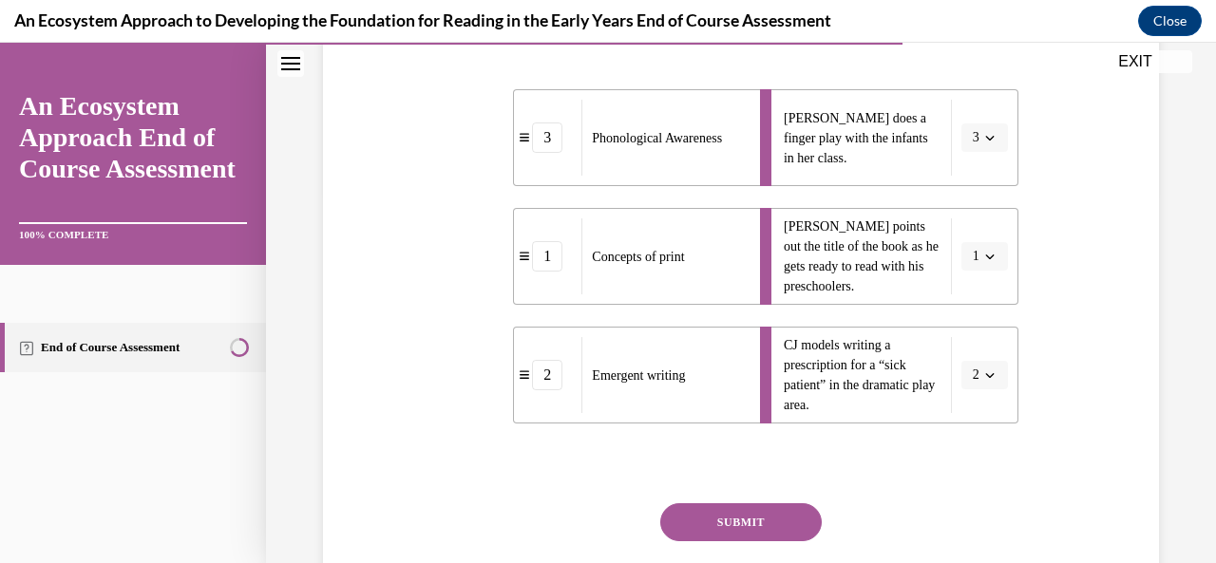
click at [726, 541] on button "SUBMIT" at bounding box center [741, 523] width 162 height 38
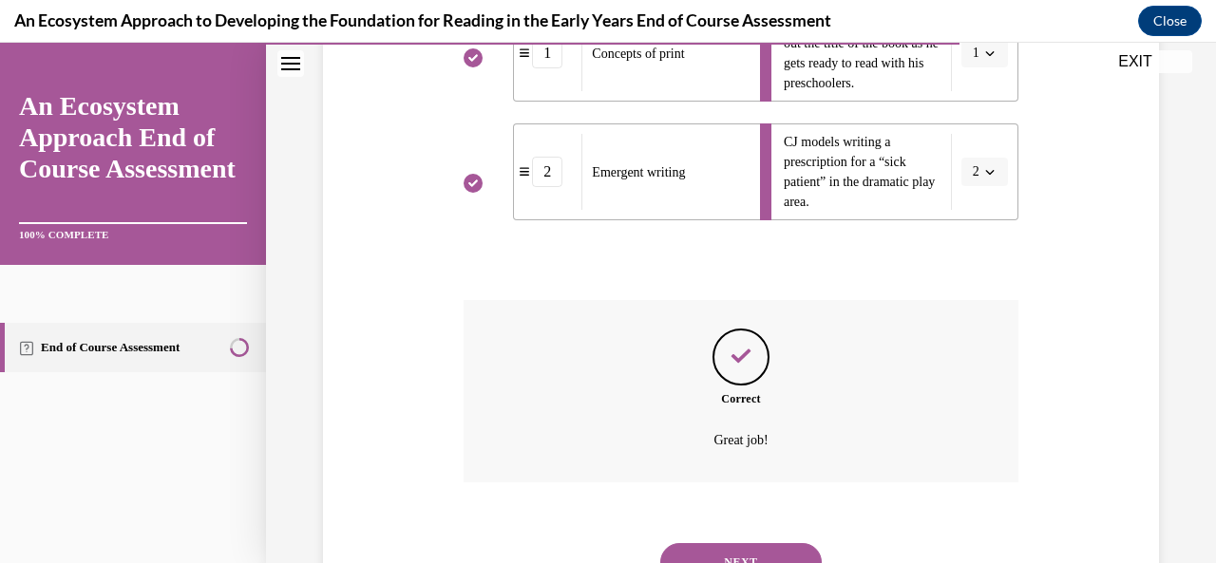
scroll to position [691, 0]
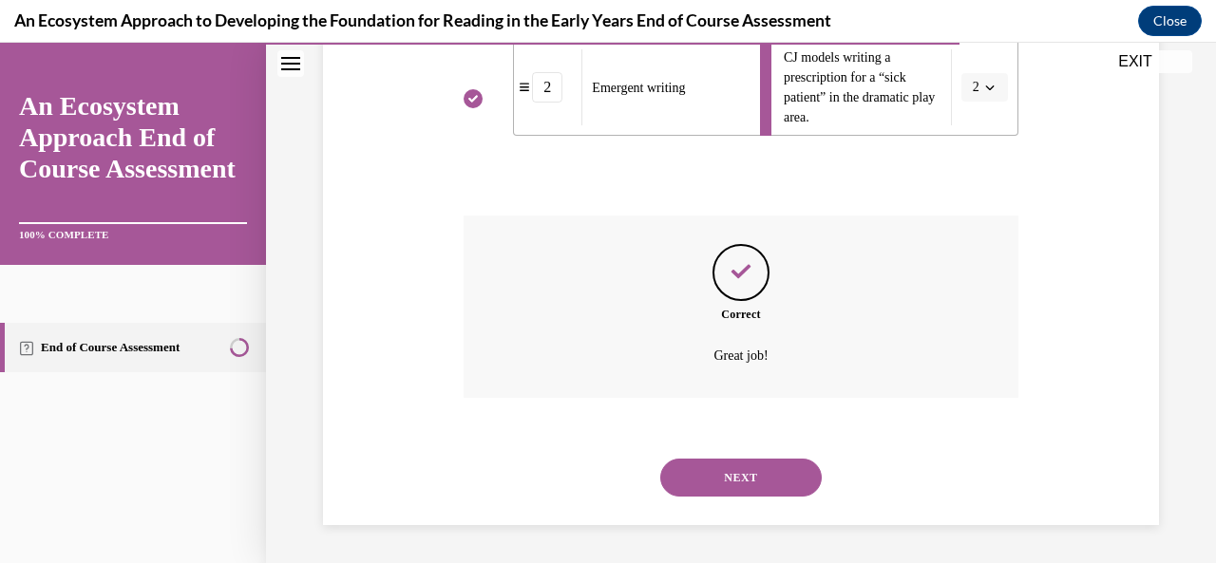
click at [733, 469] on button "NEXT" at bounding box center [741, 478] width 162 height 38
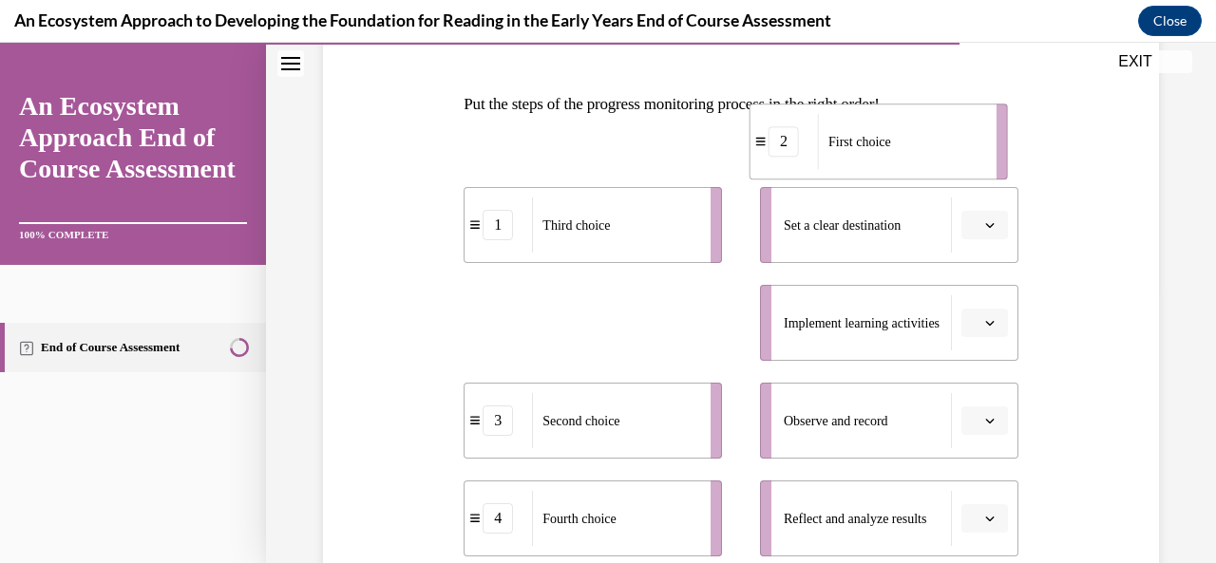
scroll to position [247, 0]
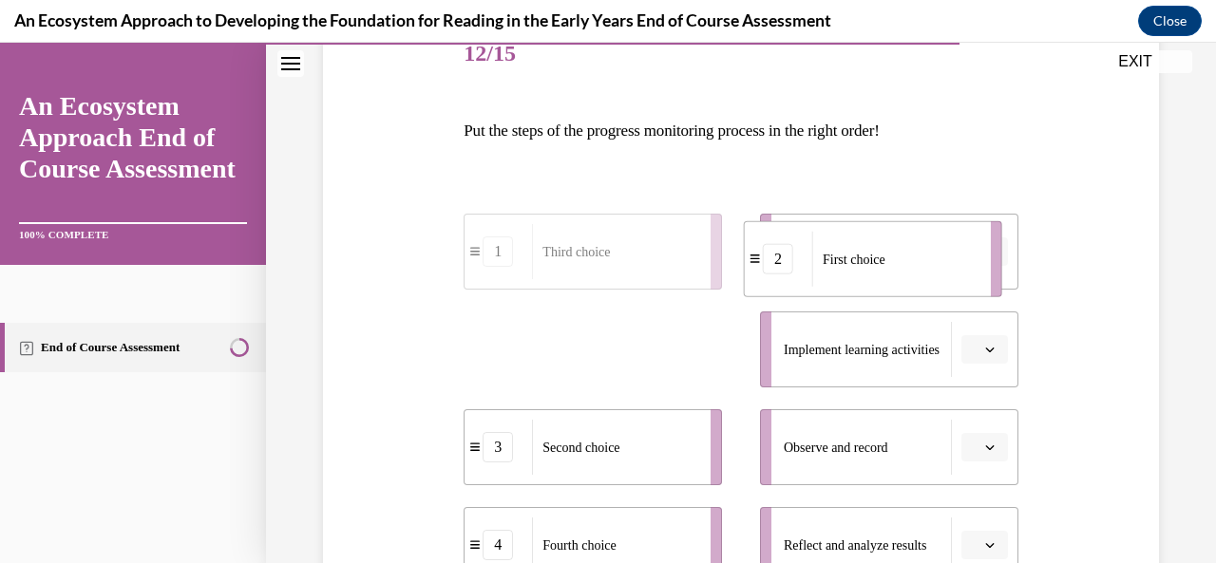
drag, startPoint x: 609, startPoint y: 214, endPoint x: 924, endPoint y: 248, distance: 317.3
click at [924, 248] on div "First choice" at bounding box center [895, 259] width 166 height 55
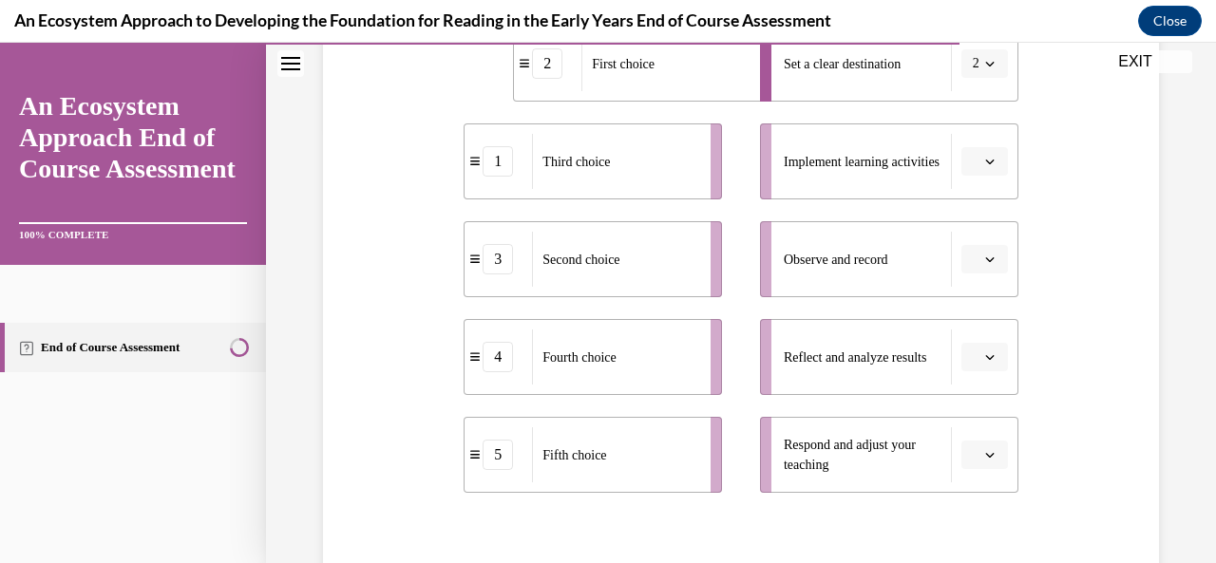
scroll to position [437, 0]
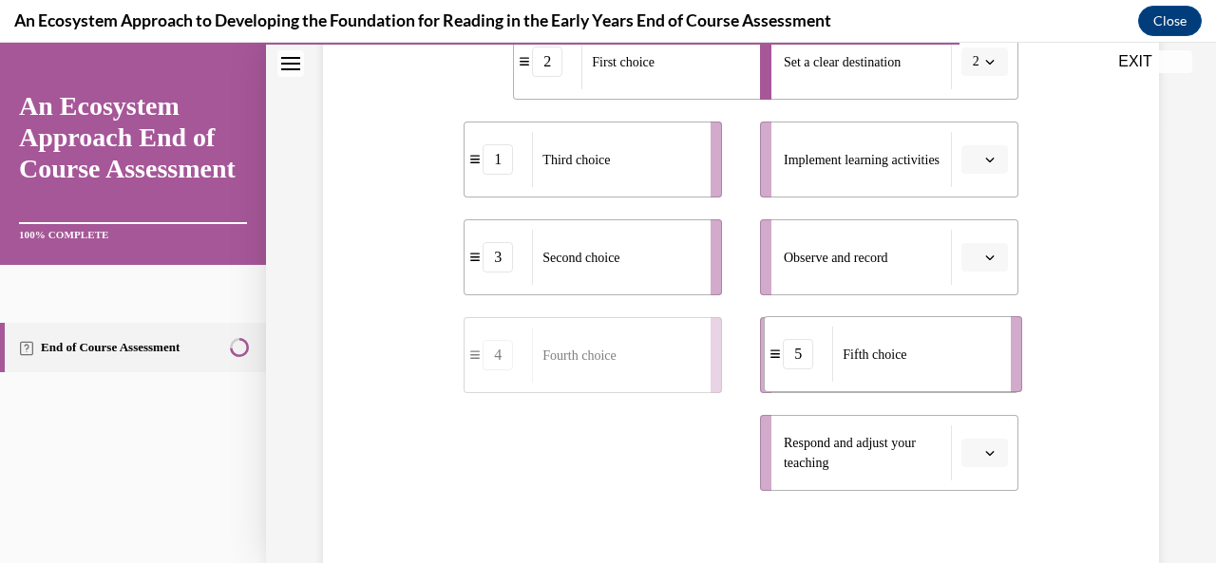
drag, startPoint x: 615, startPoint y: 470, endPoint x: 915, endPoint y: 372, distance: 315.8
click at [915, 373] on div "Fifth choice" at bounding box center [915, 354] width 166 height 55
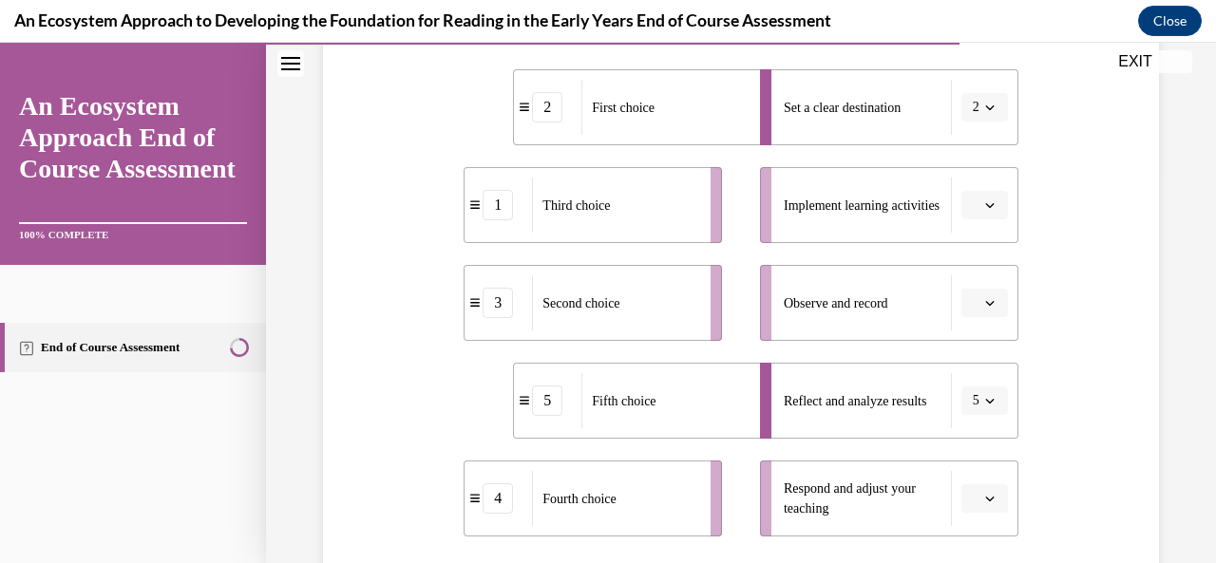
scroll to position [393, 0]
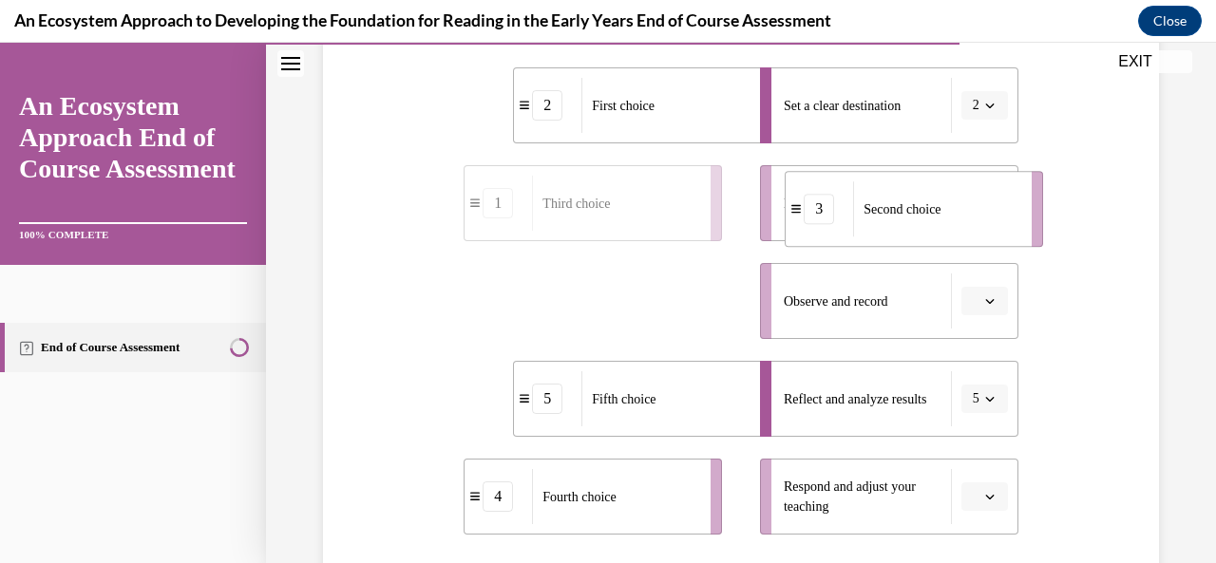
drag, startPoint x: 685, startPoint y: 320, endPoint x: 961, endPoint y: 230, distance: 290.8
click at [964, 231] on li "3 Second choice" at bounding box center [914, 209] width 258 height 76
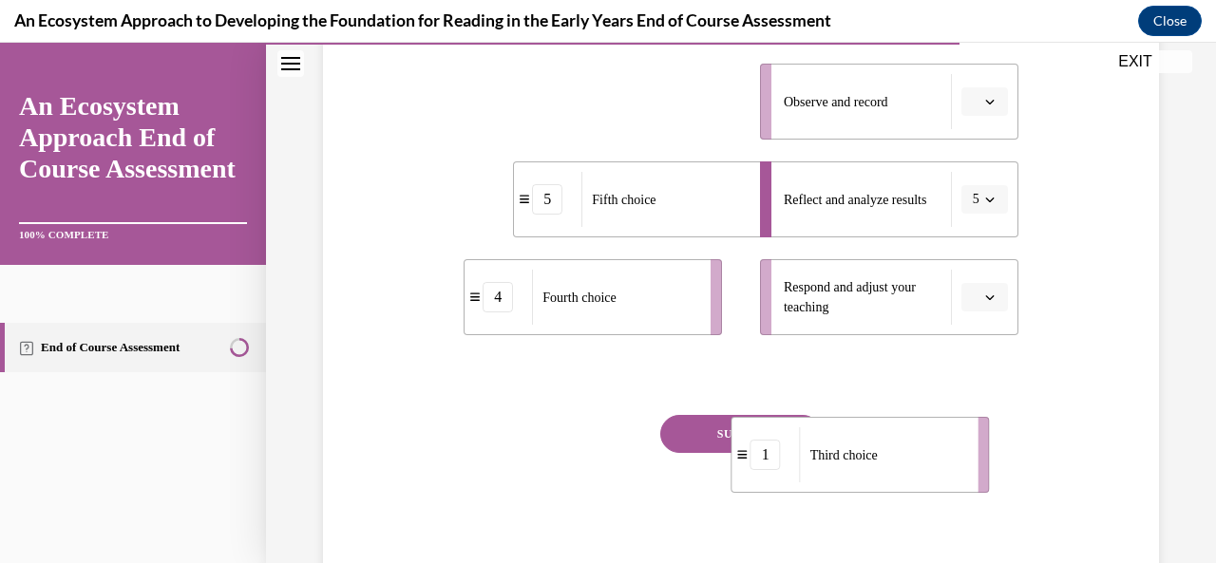
scroll to position [626, 0]
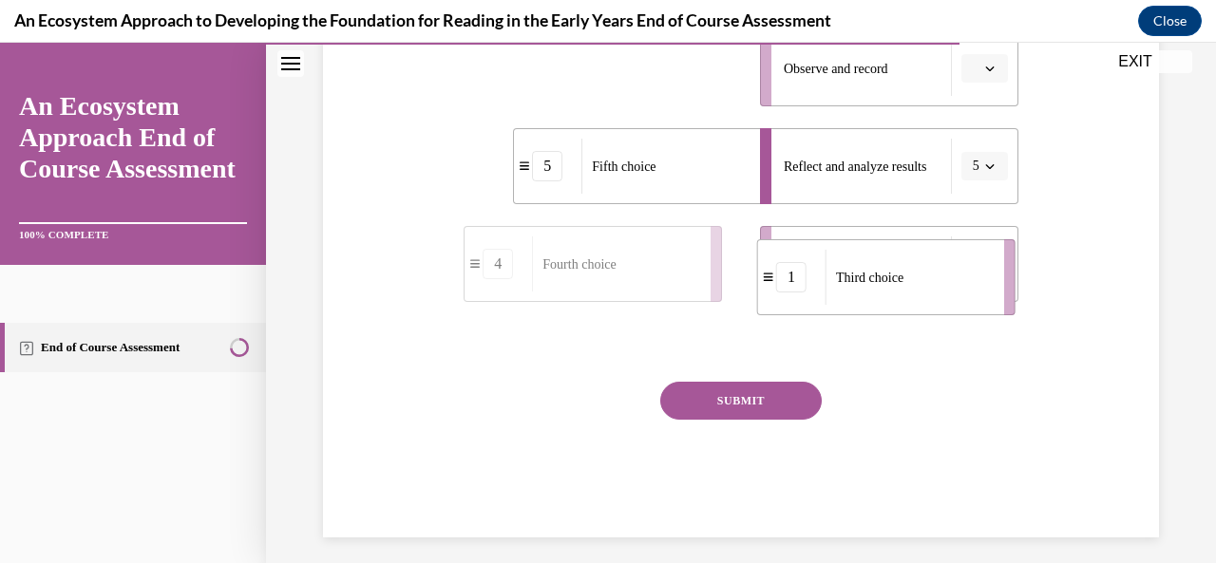
drag, startPoint x: 734, startPoint y: 347, endPoint x: 1066, endPoint y: 320, distance: 332.6
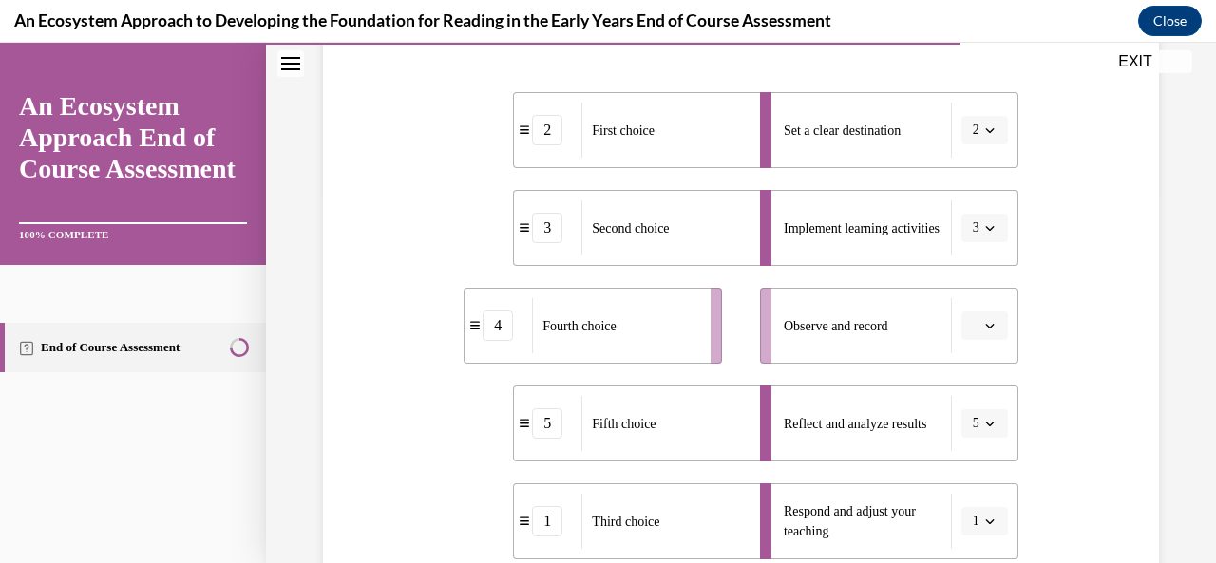
scroll to position [365, 0]
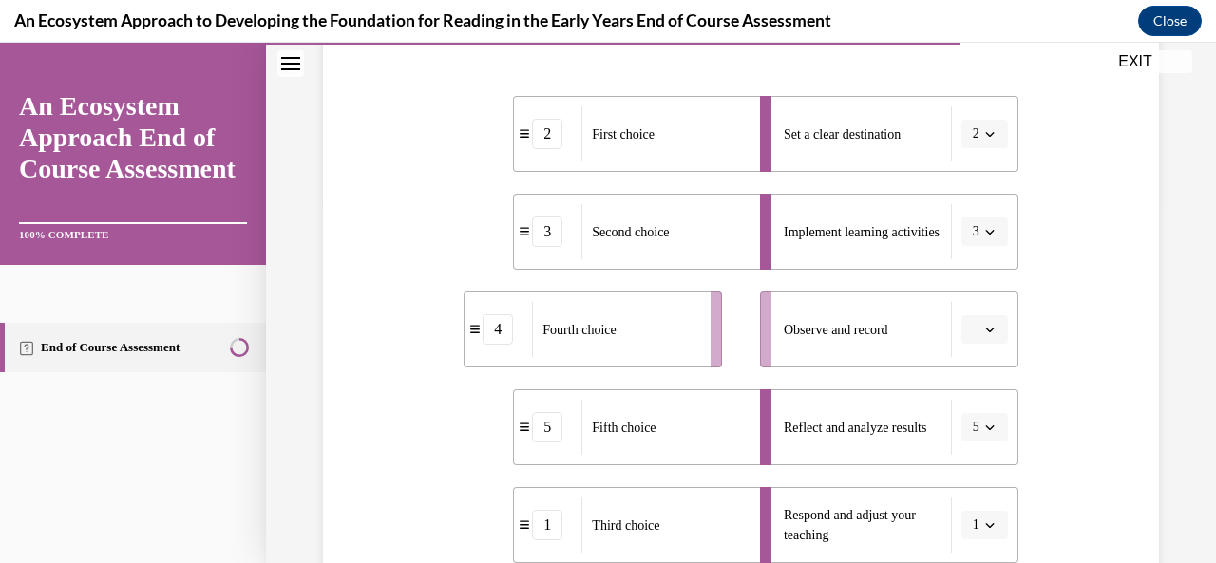
click at [1190, 230] on div "Question 12/15 Put the steps of the progress monitoring process in the right or…" at bounding box center [741, 287] width 950 height 1099
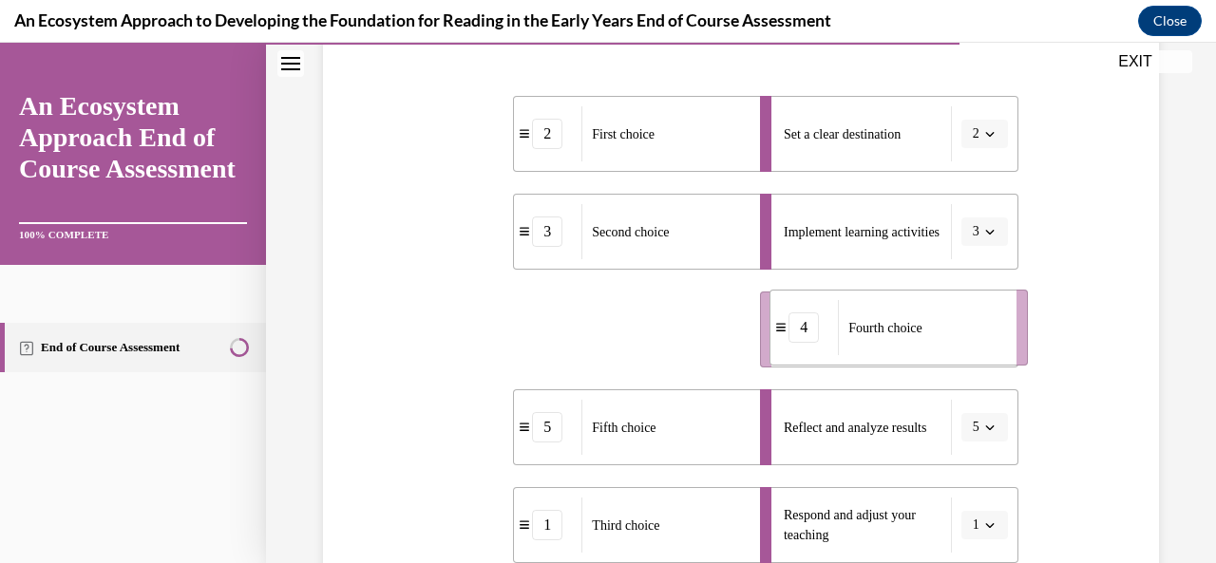
drag, startPoint x: 657, startPoint y: 354, endPoint x: 982, endPoint y: 352, distance: 325.9
click at [982, 352] on div "Fourth choice" at bounding box center [921, 327] width 166 height 55
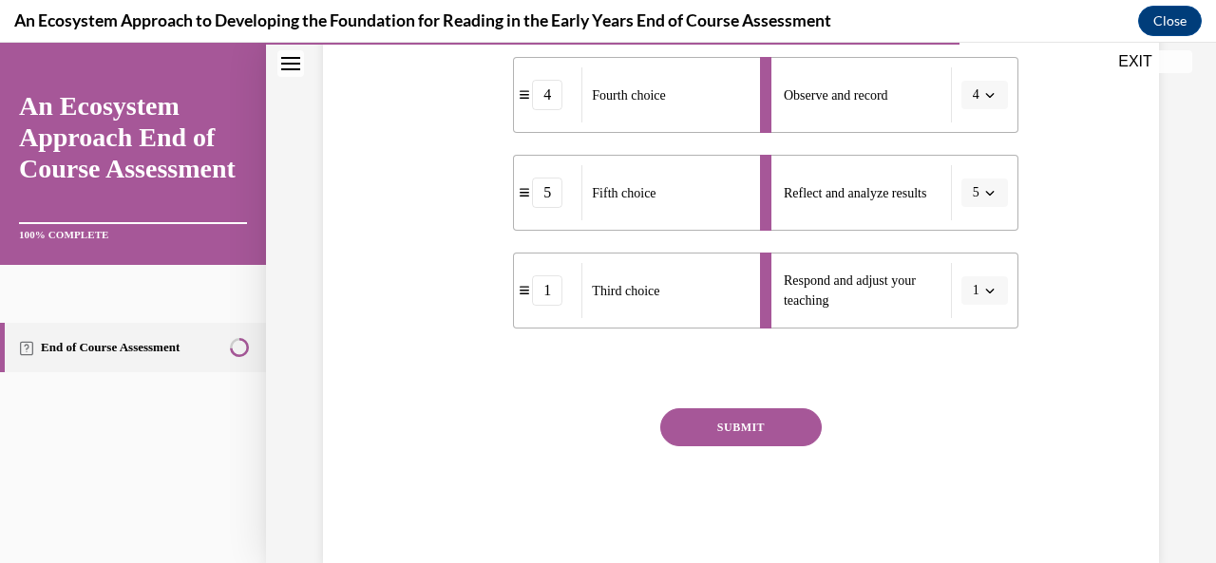
scroll to position [604, 0]
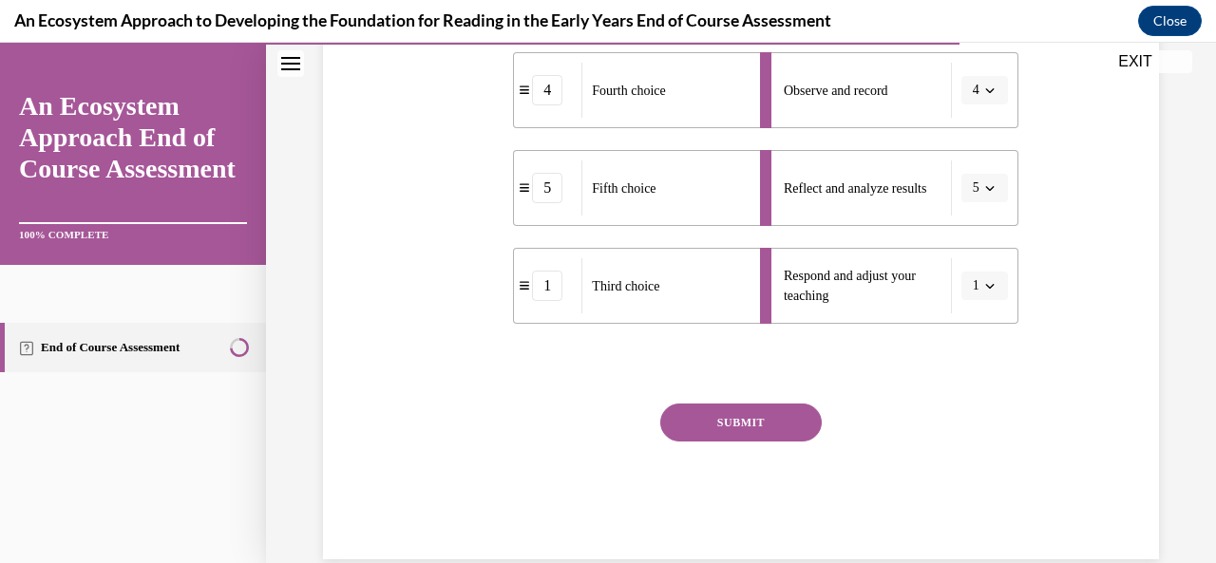
click at [740, 421] on button "SUBMIT" at bounding box center [741, 423] width 162 height 38
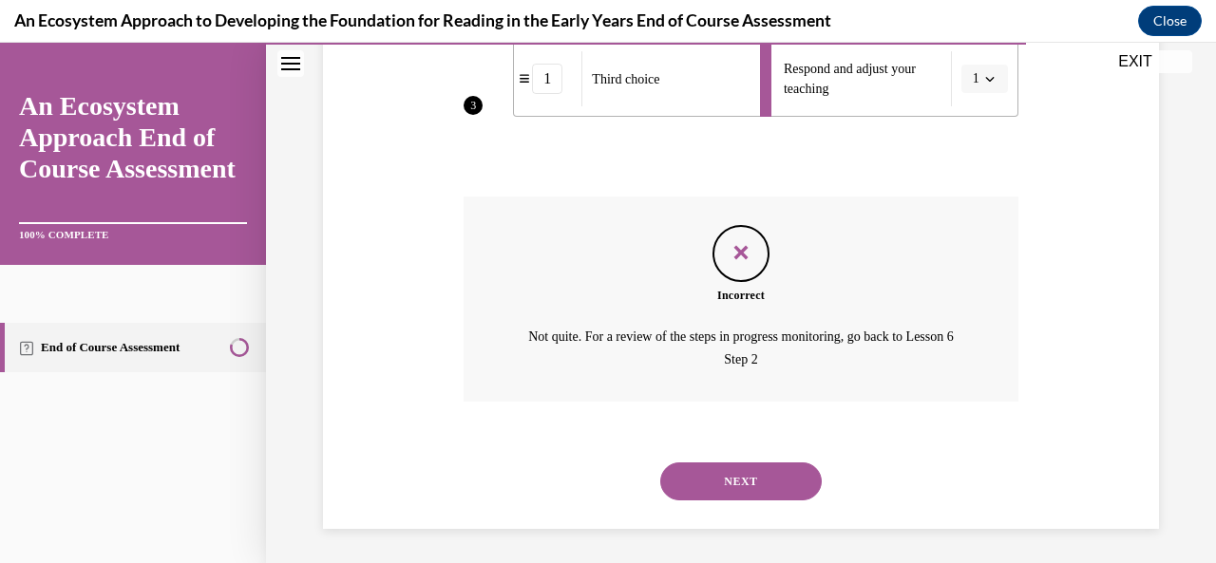
scroll to position [813, 0]
click at [744, 471] on button "NEXT" at bounding box center [741, 480] width 162 height 38
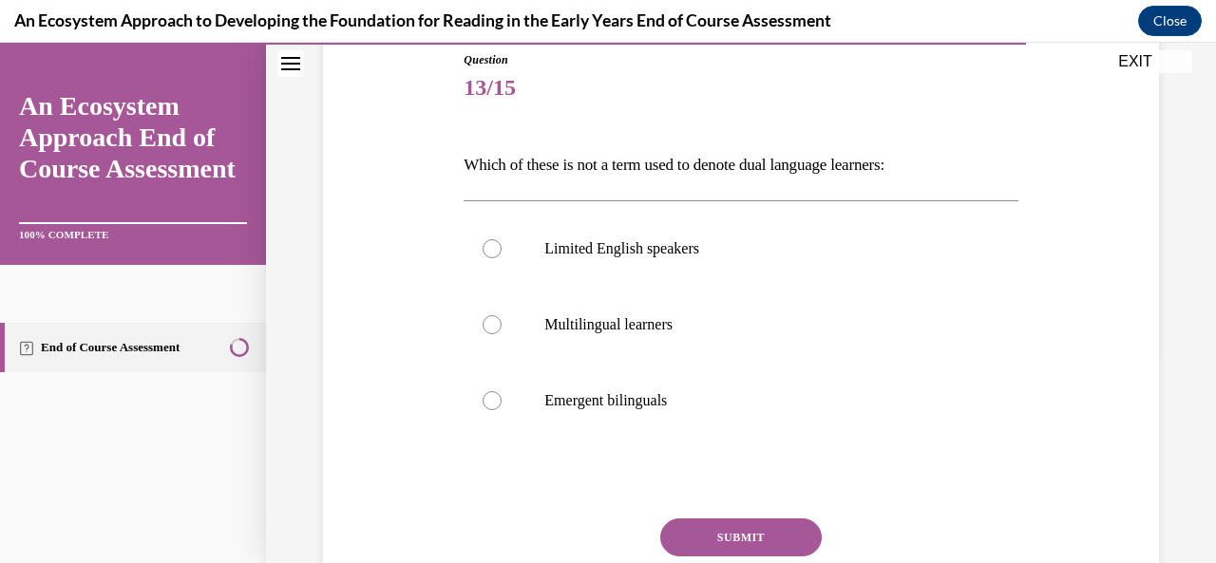
scroll to position [216, 0]
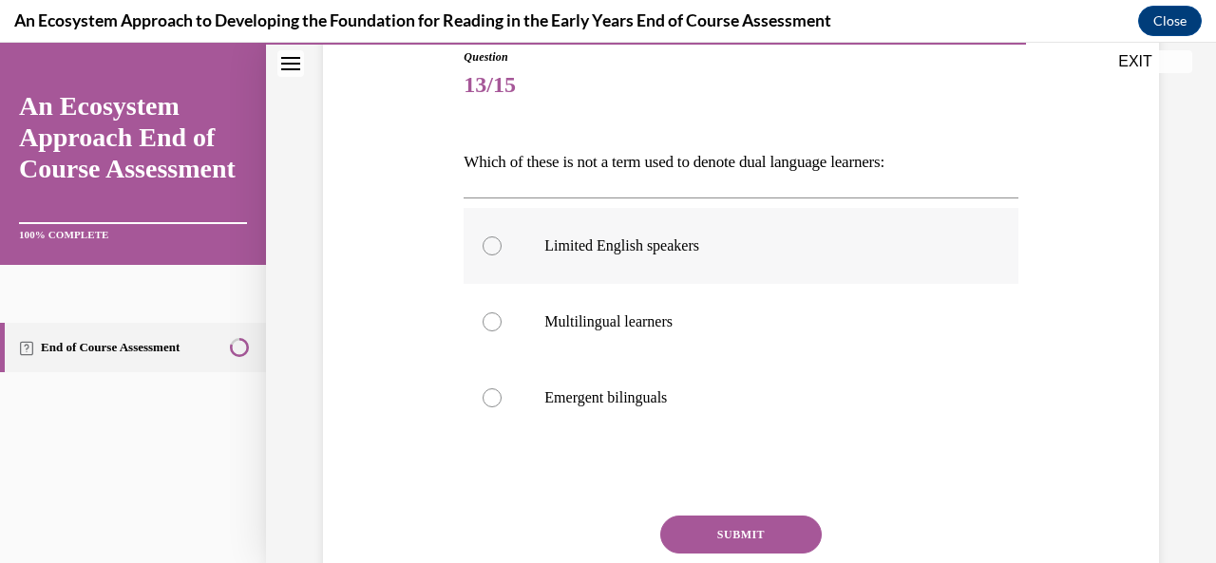
click at [491, 250] on div at bounding box center [492, 246] width 19 height 19
click at [491, 250] on input "Limited English speakers" at bounding box center [492, 246] width 19 height 19
radio input "true"
click at [724, 537] on button "SUBMIT" at bounding box center [741, 535] width 162 height 38
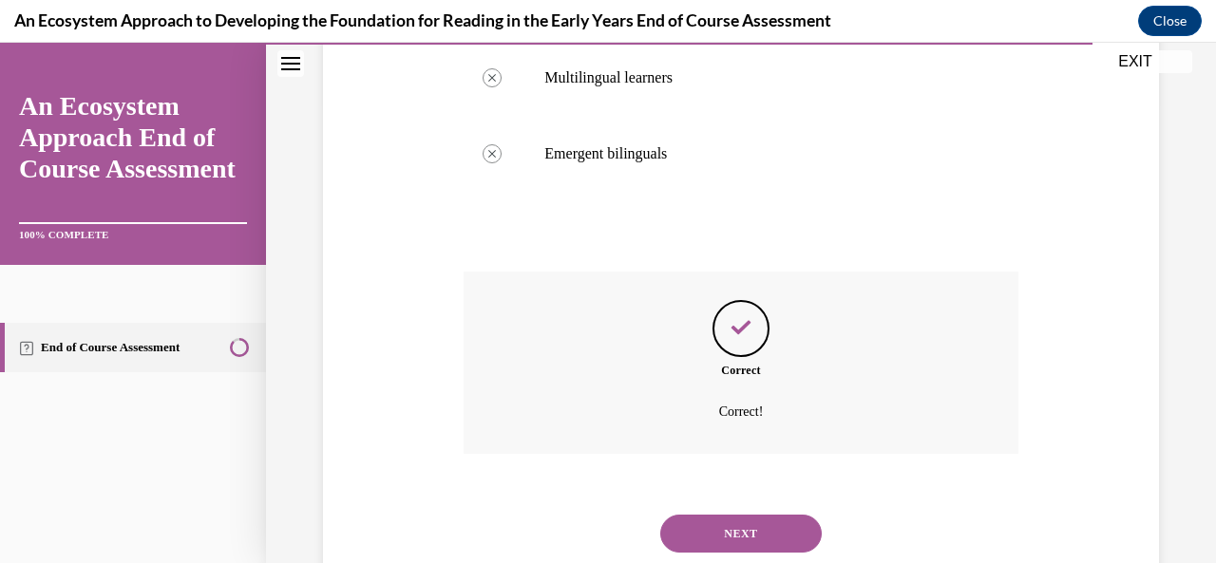
scroll to position [515, 0]
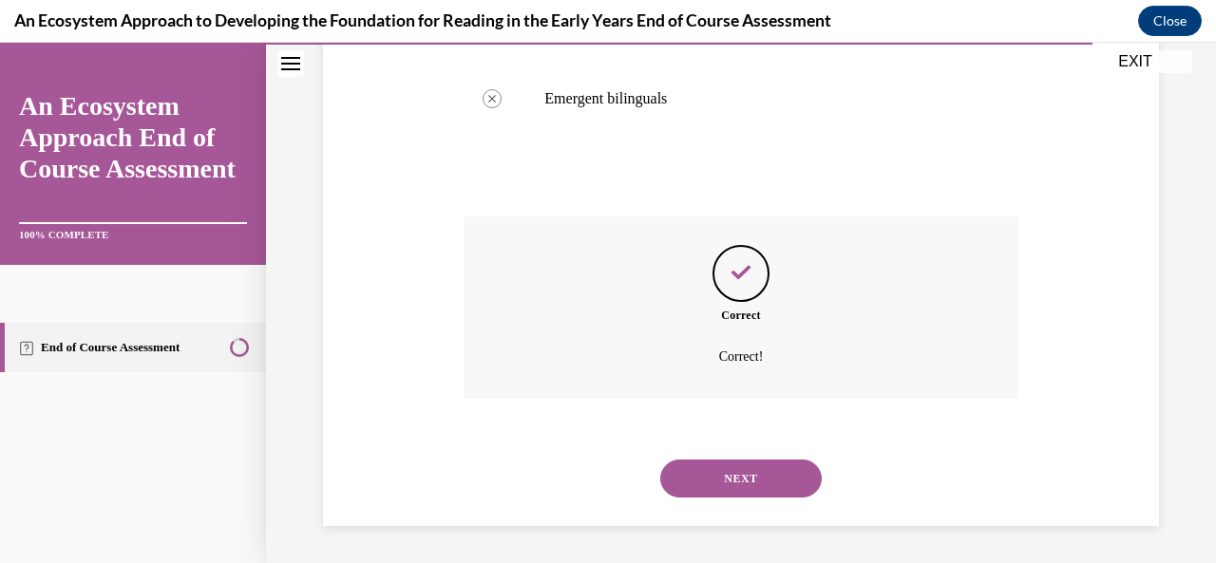
click at [732, 472] on button "NEXT" at bounding box center [741, 479] width 162 height 38
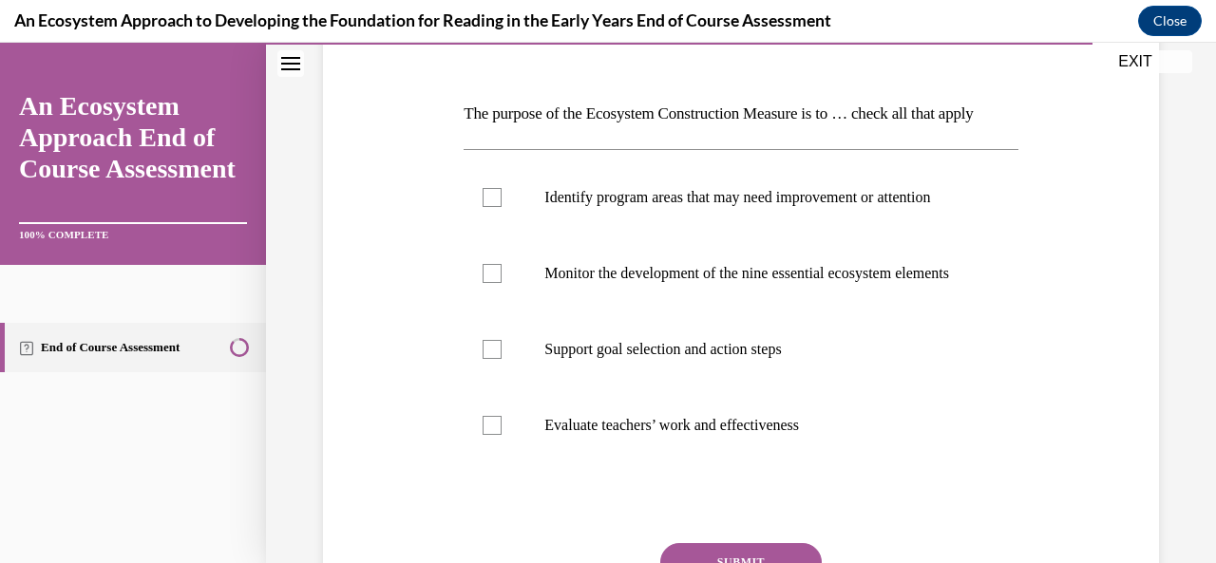
scroll to position [263, 0]
click at [488, 436] on div at bounding box center [492, 426] width 19 height 19
click at [488, 436] on input "Evaluate teachers’ work and effectiveness" at bounding box center [492, 426] width 19 height 19
checkbox input "true"
click at [494, 360] on div at bounding box center [492, 350] width 19 height 19
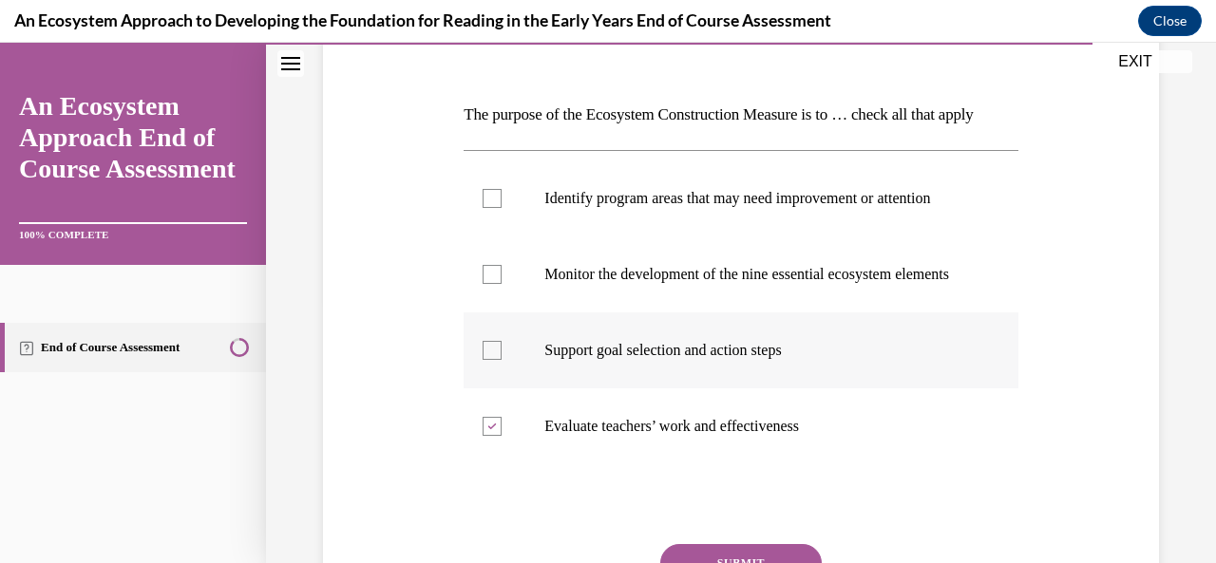
click at [494, 360] on input "Support goal selection and action steps" at bounding box center [492, 350] width 19 height 19
checkbox input "true"
click at [500, 237] on label "Identify program areas that may need improvement or attention" at bounding box center [741, 199] width 554 height 76
click at [500, 208] on input "Identify program areas that may need improvement or attention" at bounding box center [492, 198] width 19 height 19
checkbox input "true"
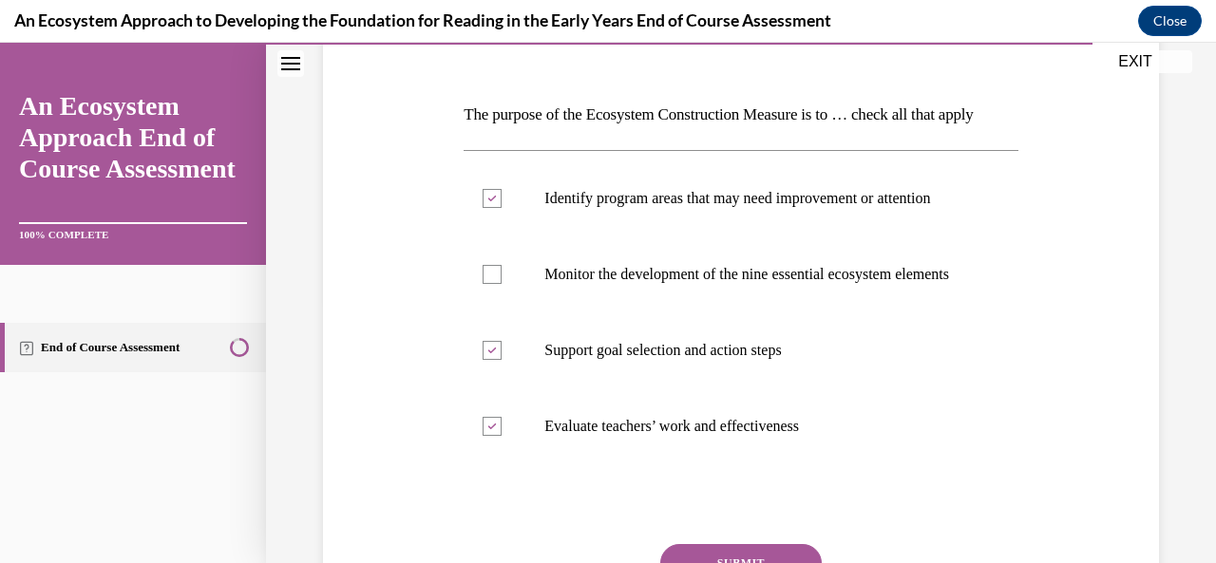
scroll to position [412, 0]
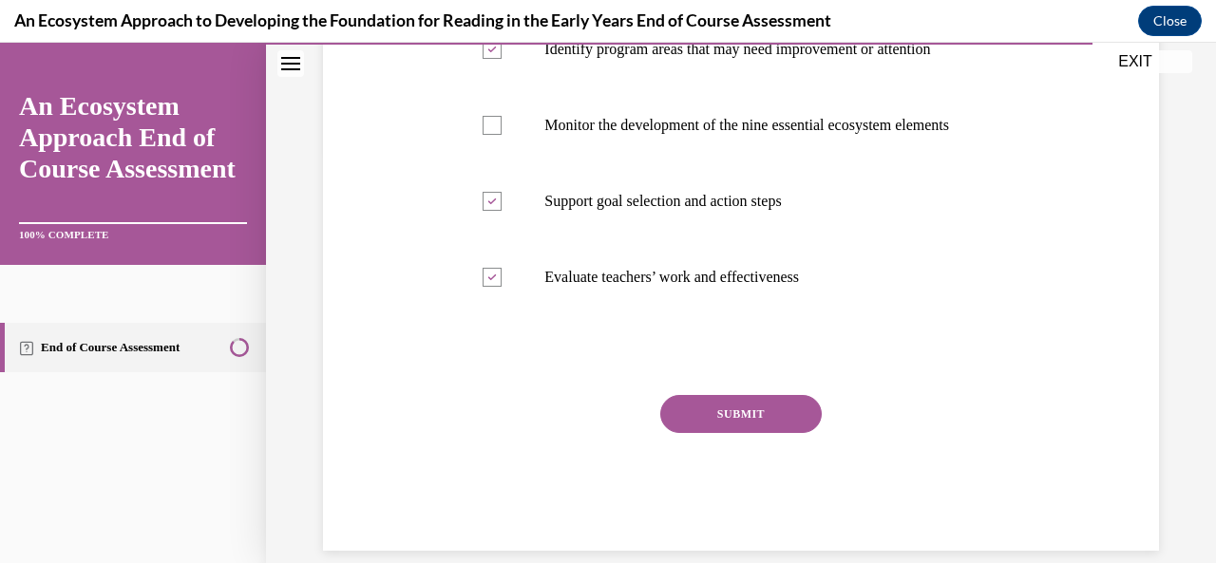
click at [729, 433] on button "SUBMIT" at bounding box center [741, 414] width 162 height 38
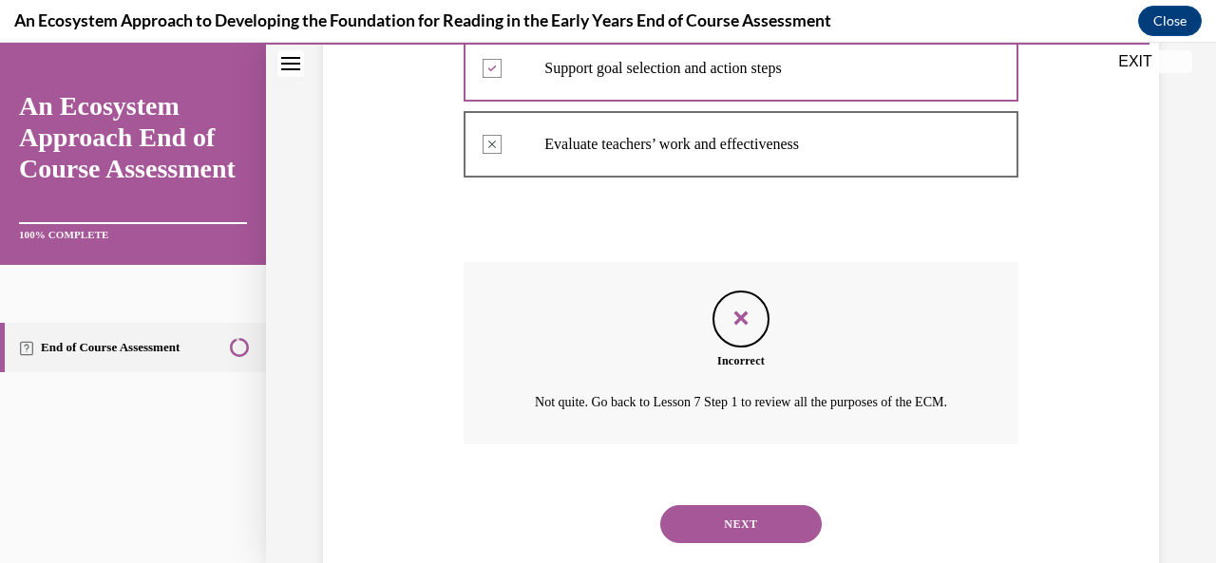
scroll to position [683, 0]
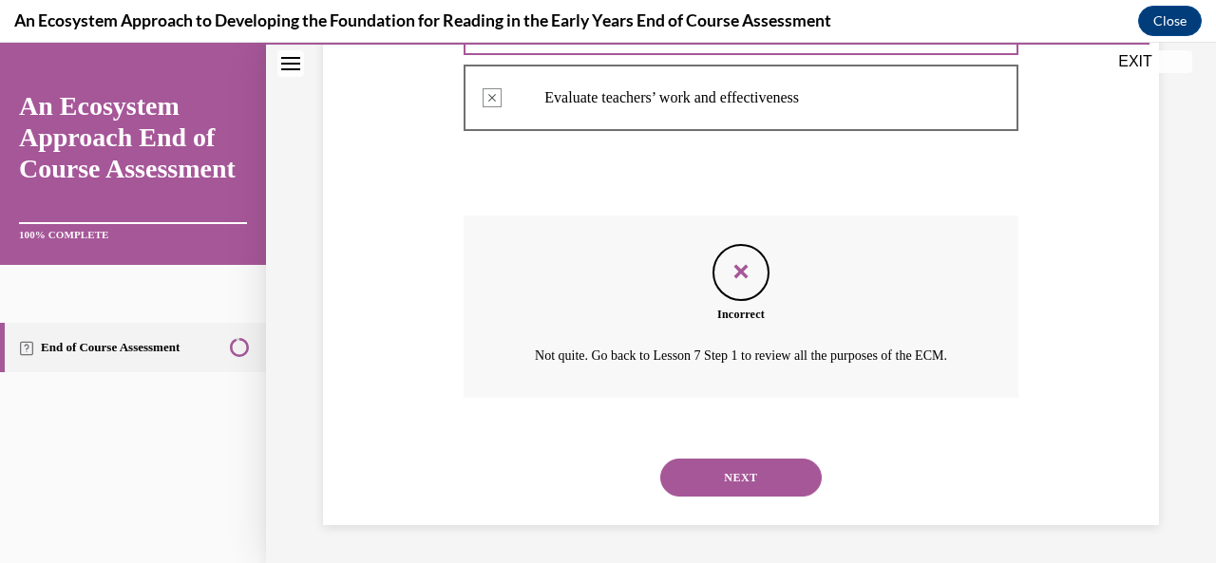
click at [725, 488] on button "NEXT" at bounding box center [741, 478] width 162 height 38
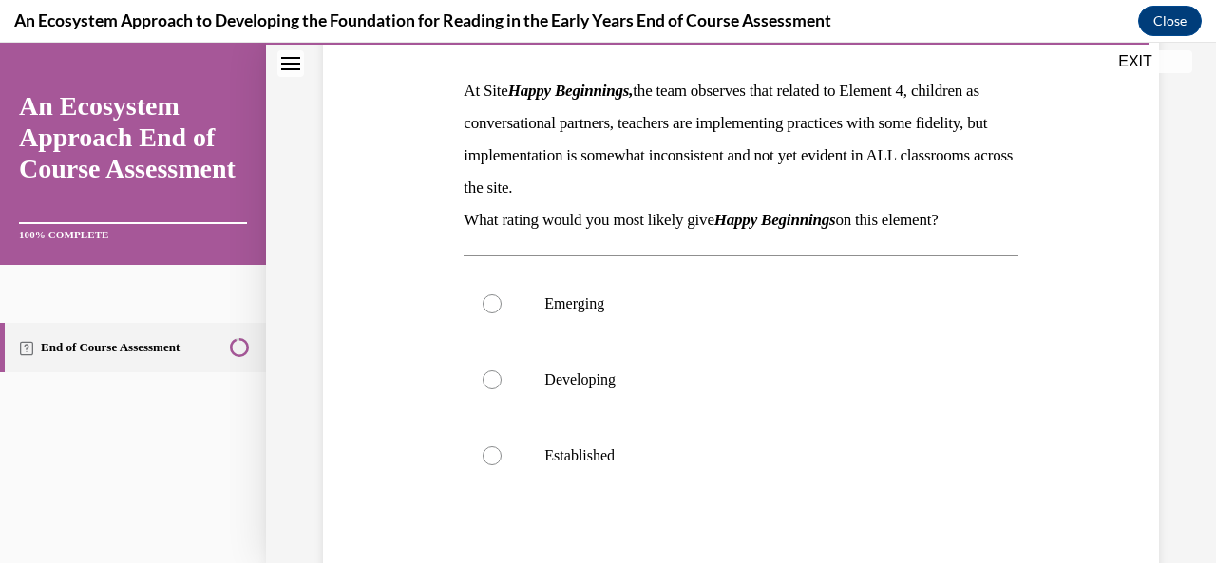
scroll to position [300, 0]
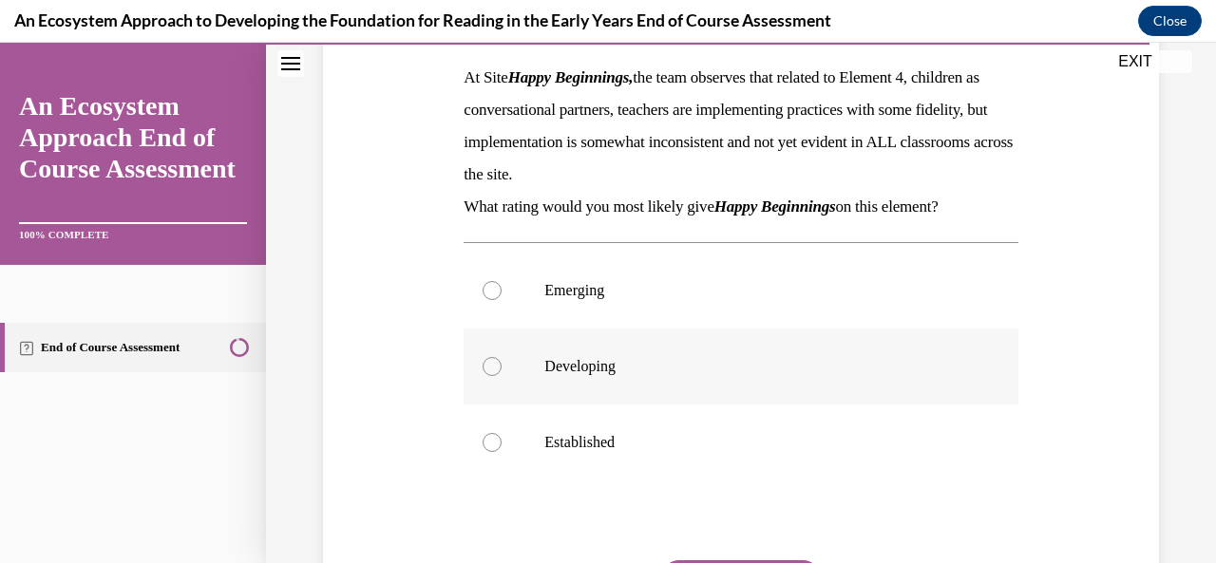
click at [492, 376] on label "Developing" at bounding box center [741, 367] width 554 height 76
click at [492, 376] on input "Developing" at bounding box center [492, 366] width 19 height 19
radio input "true"
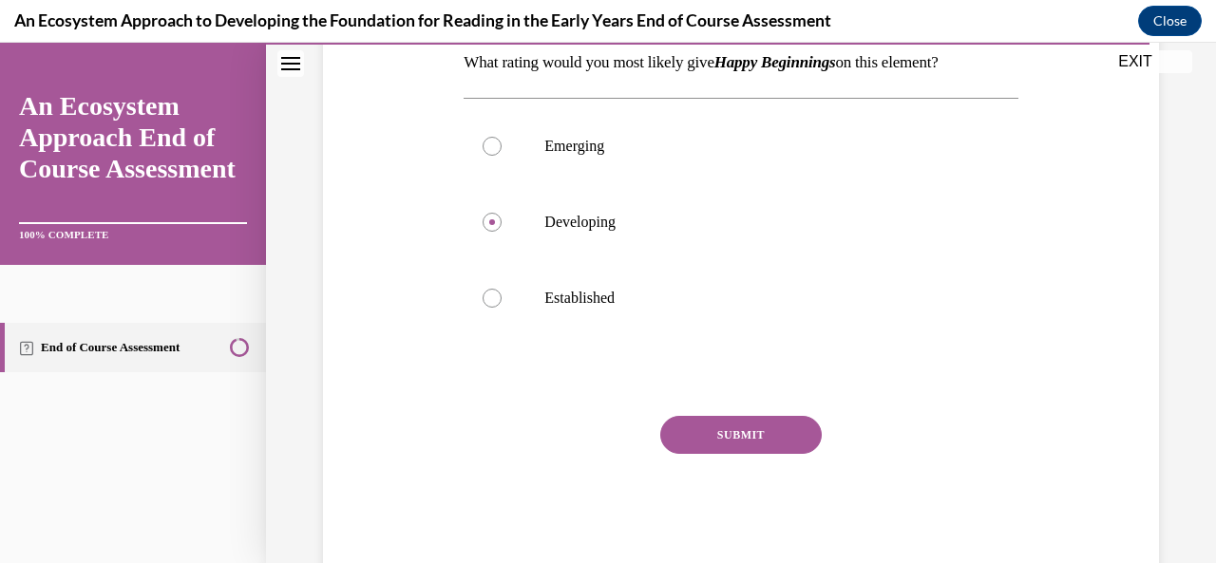
scroll to position [490, 0]
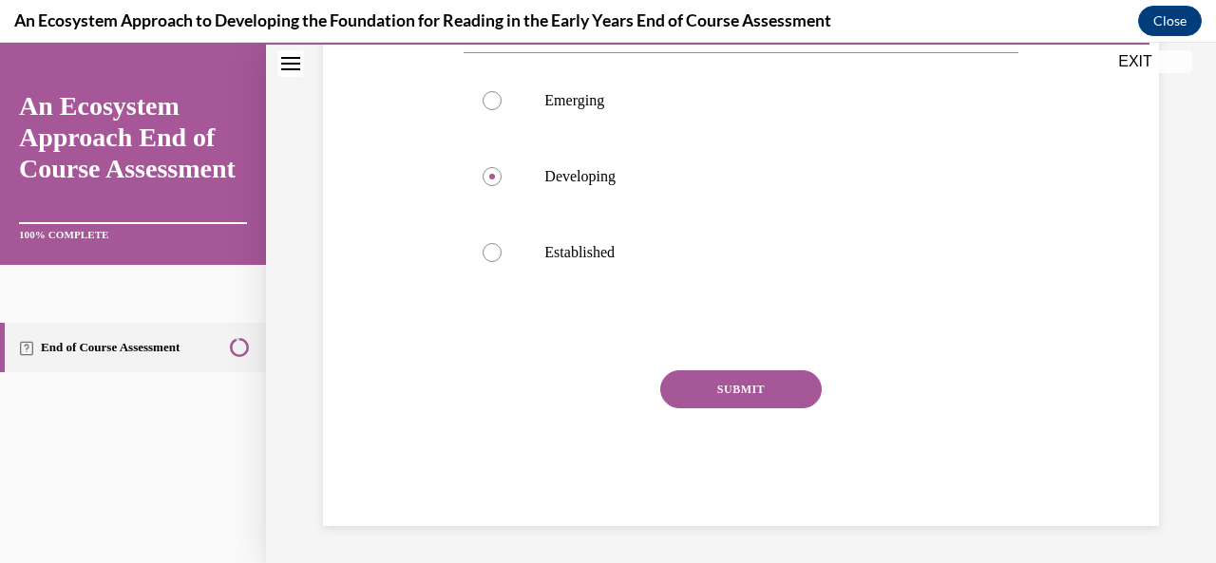
click at [713, 388] on button "SUBMIT" at bounding box center [741, 390] width 162 height 38
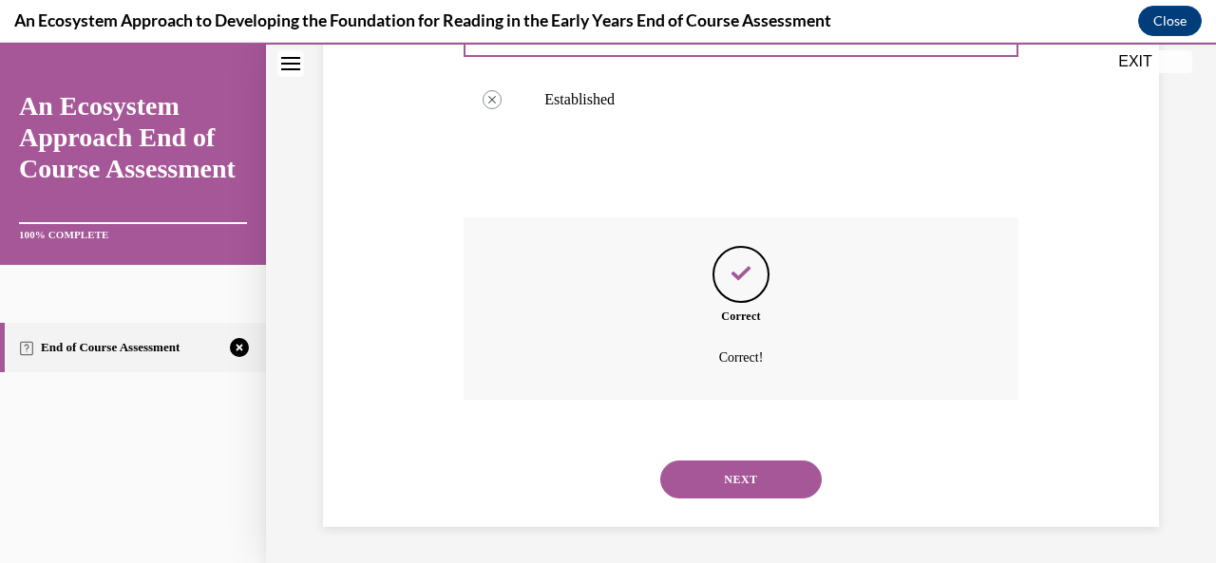
scroll to position [644, 0]
click at [721, 468] on button "NEXT" at bounding box center [741, 479] width 162 height 38
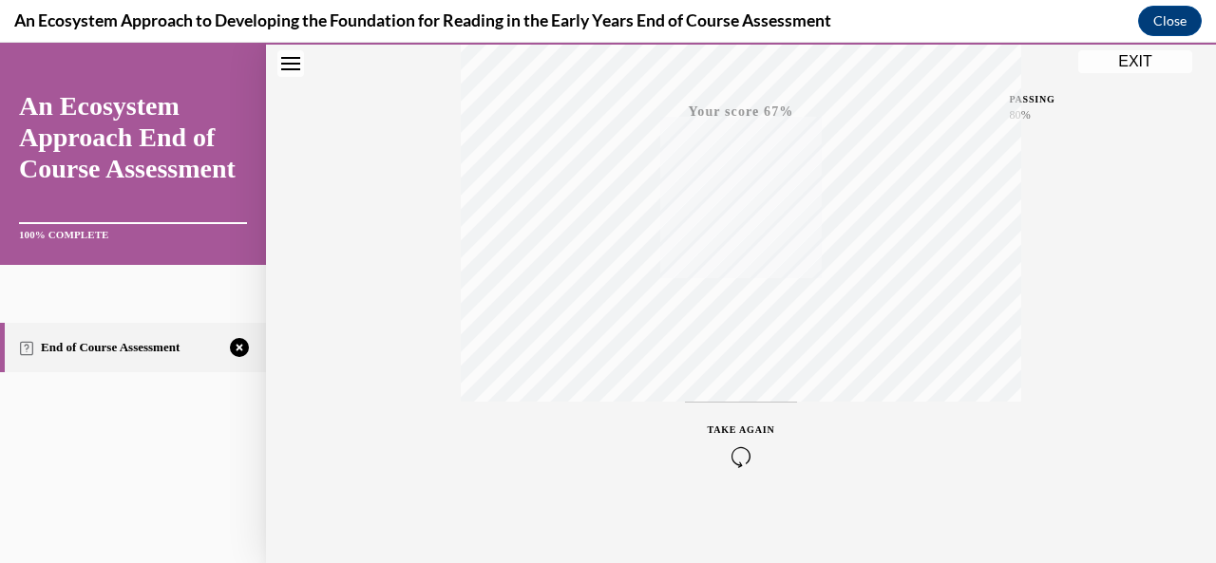
scroll to position [452, 0]
click at [752, 423] on span "TAKE AGAIN" at bounding box center [741, 421] width 67 height 10
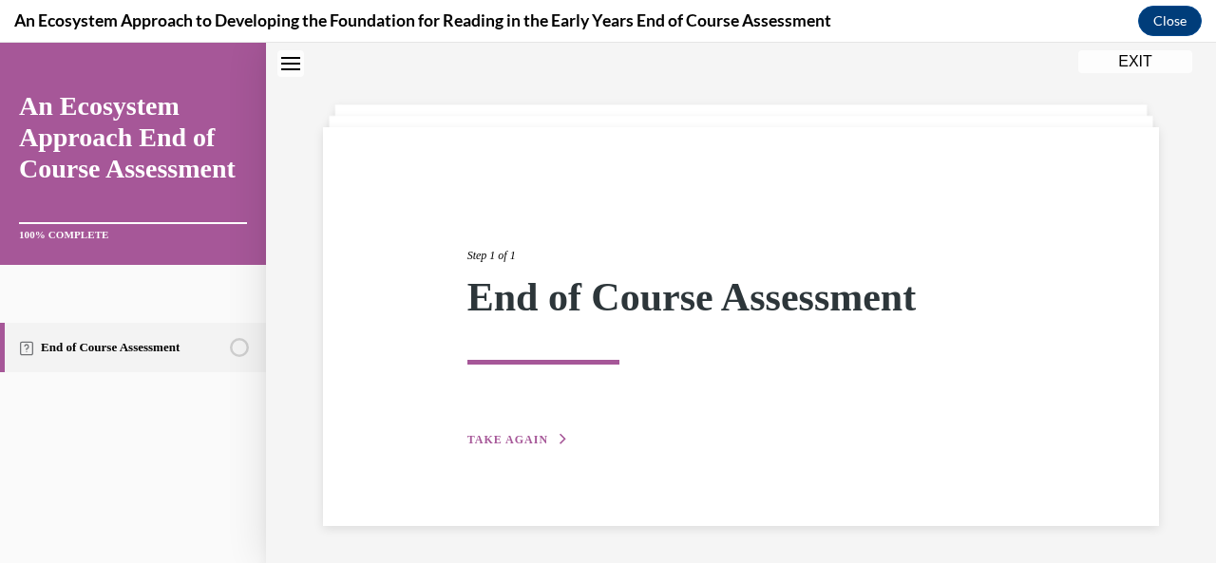
click at [502, 432] on button "TAKE AGAIN" at bounding box center [518, 439] width 102 height 17
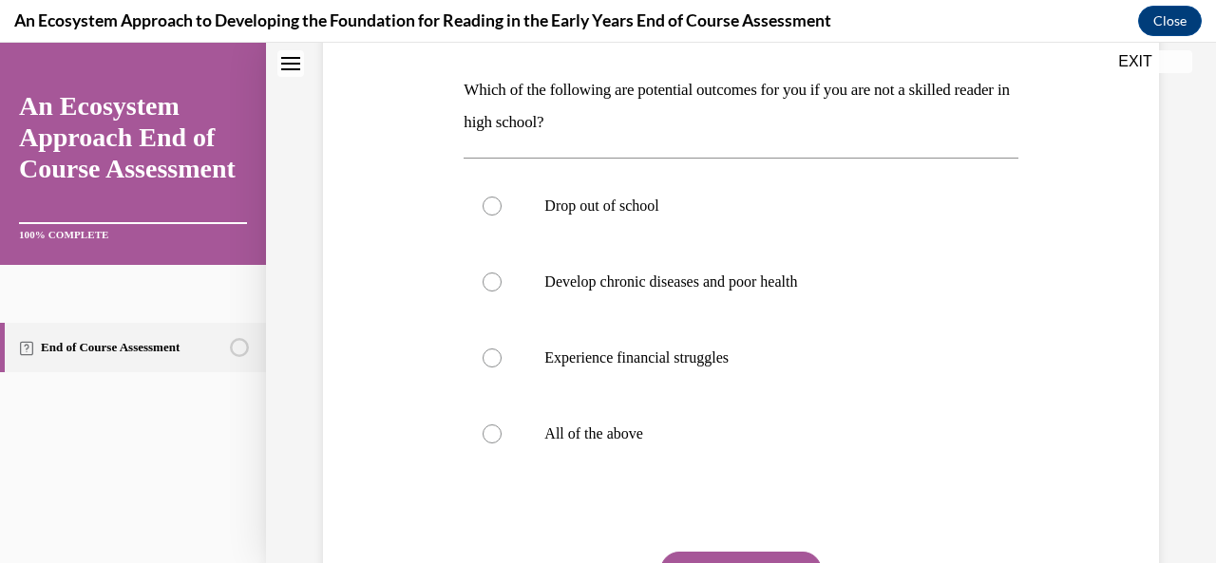
scroll to position [289, 0]
click at [491, 434] on div at bounding box center [492, 433] width 19 height 19
click at [491, 434] on input "All of the above" at bounding box center [492, 433] width 19 height 19
radio input "true"
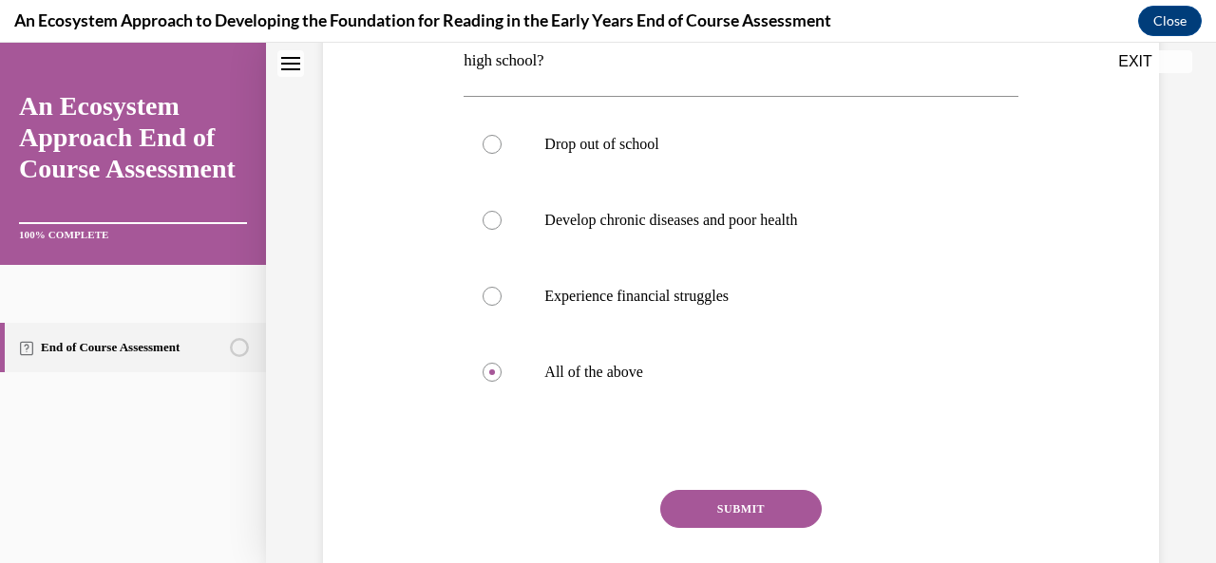
scroll to position [384, 0]
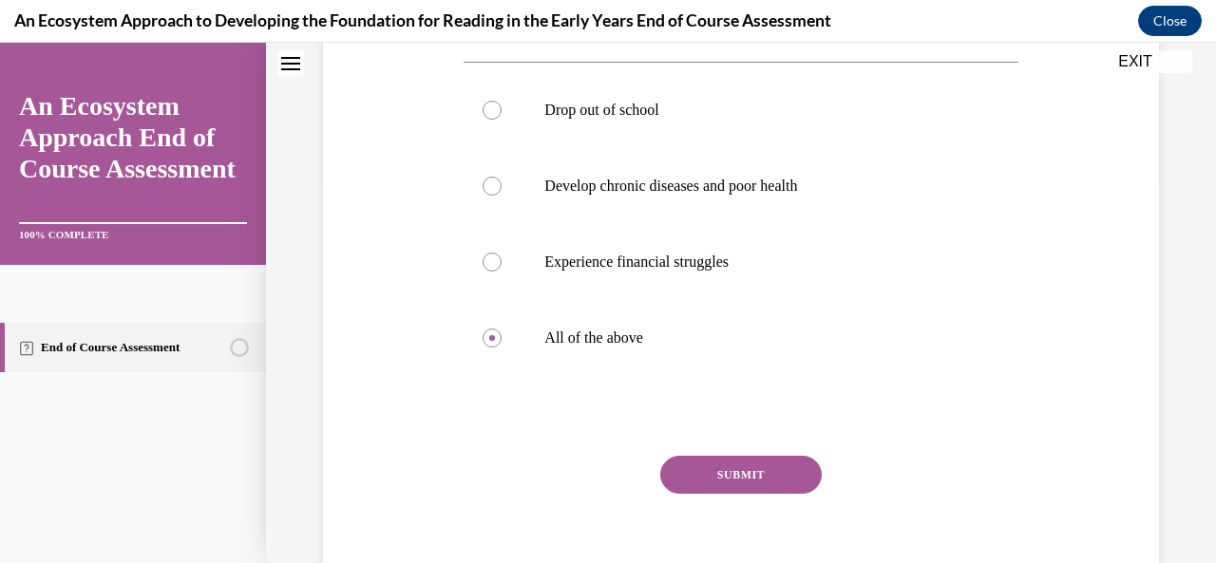
click at [737, 479] on button "SUBMIT" at bounding box center [741, 475] width 162 height 38
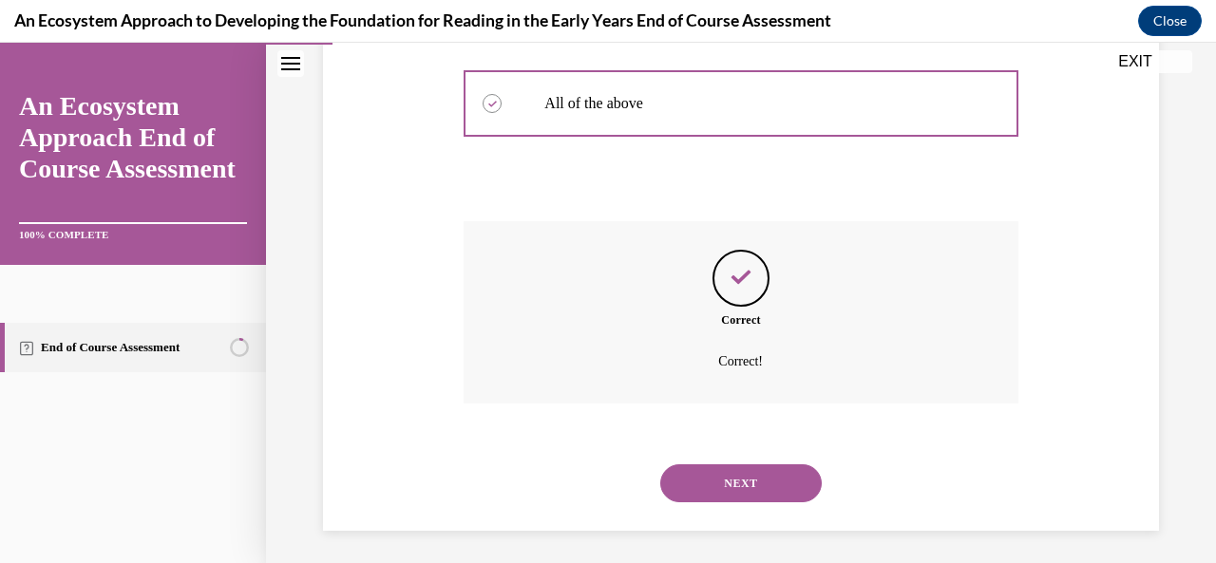
scroll to position [623, 0]
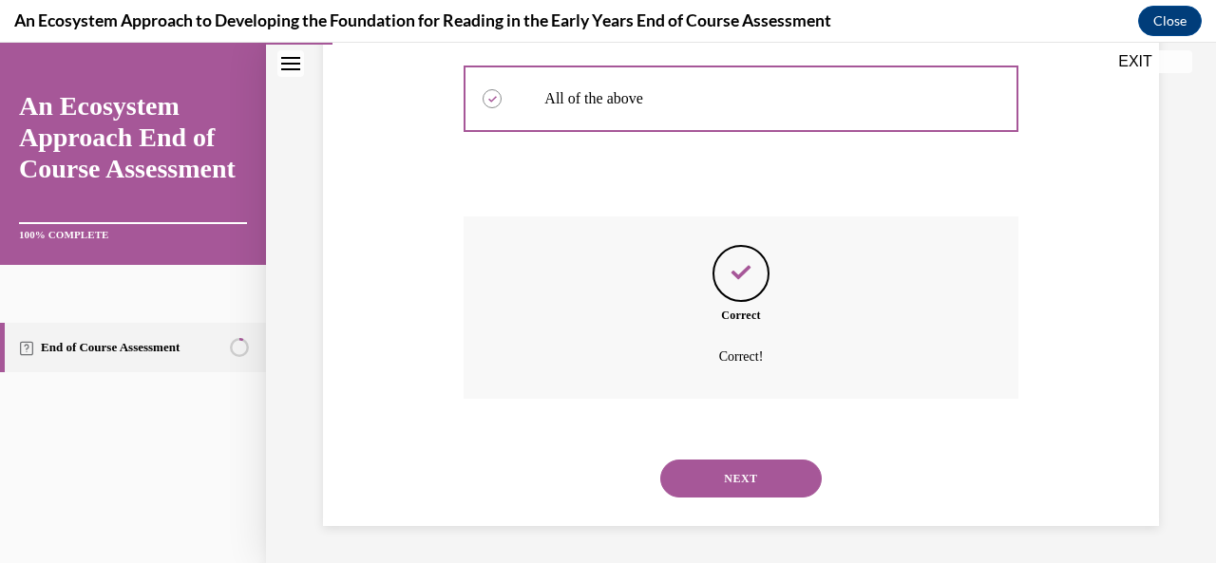
click at [737, 479] on button "NEXT" at bounding box center [741, 479] width 162 height 38
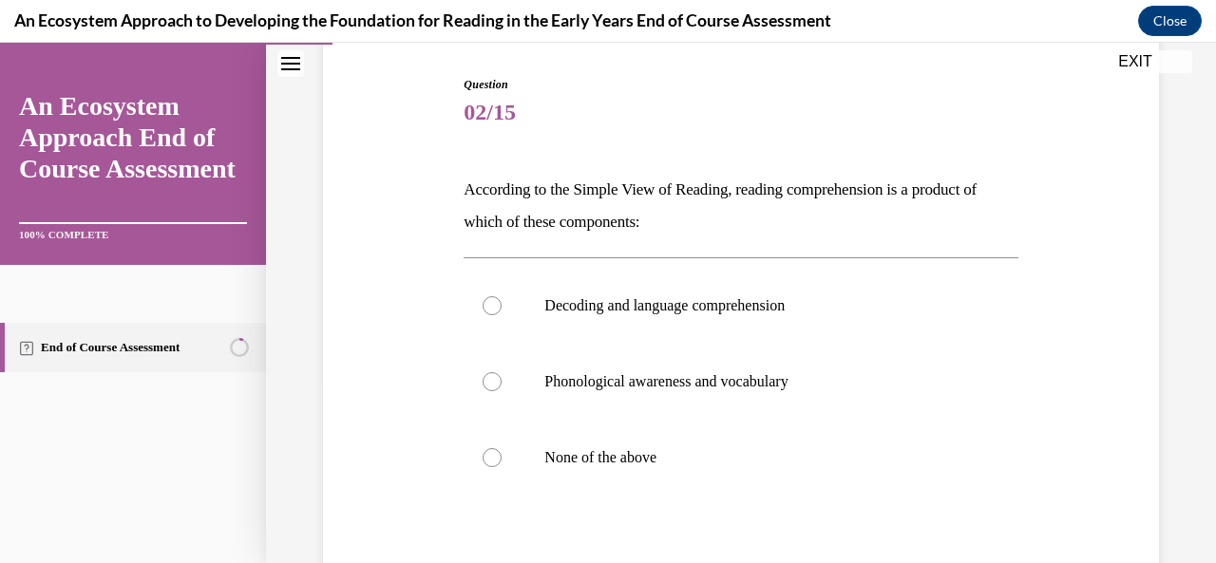
scroll to position [194, 0]
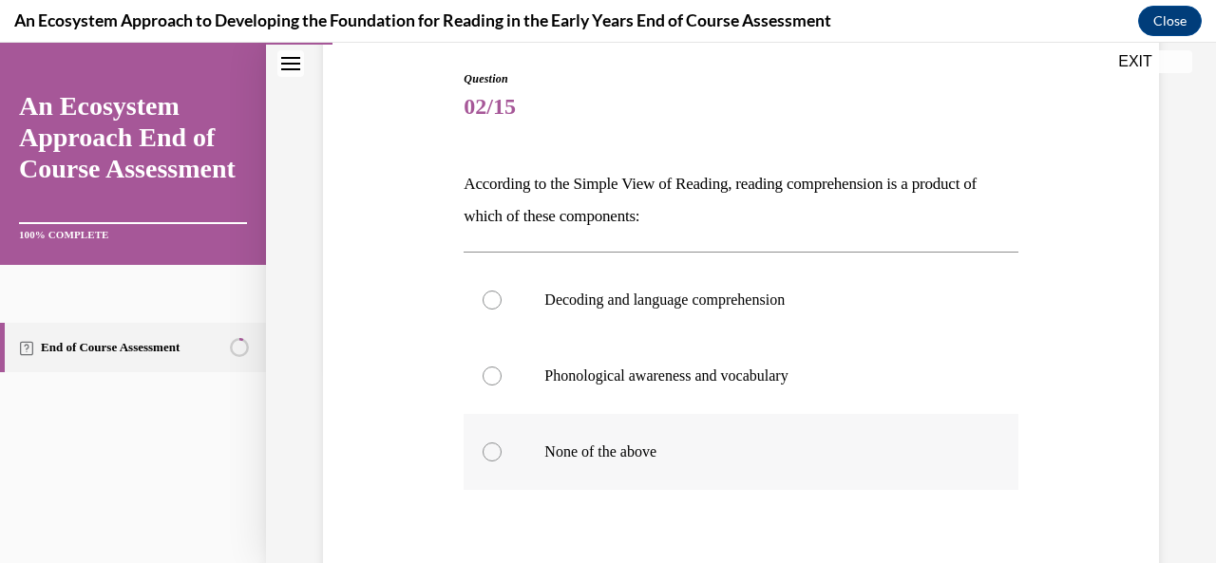
click at [535, 463] on label "None of the above" at bounding box center [741, 452] width 554 height 76
click at [502, 462] on input "None of the above" at bounding box center [492, 452] width 19 height 19
radio input "true"
click at [535, 463] on label "None of the above" at bounding box center [741, 452] width 554 height 76
click at [502, 462] on input "None of the above" at bounding box center [492, 452] width 19 height 19
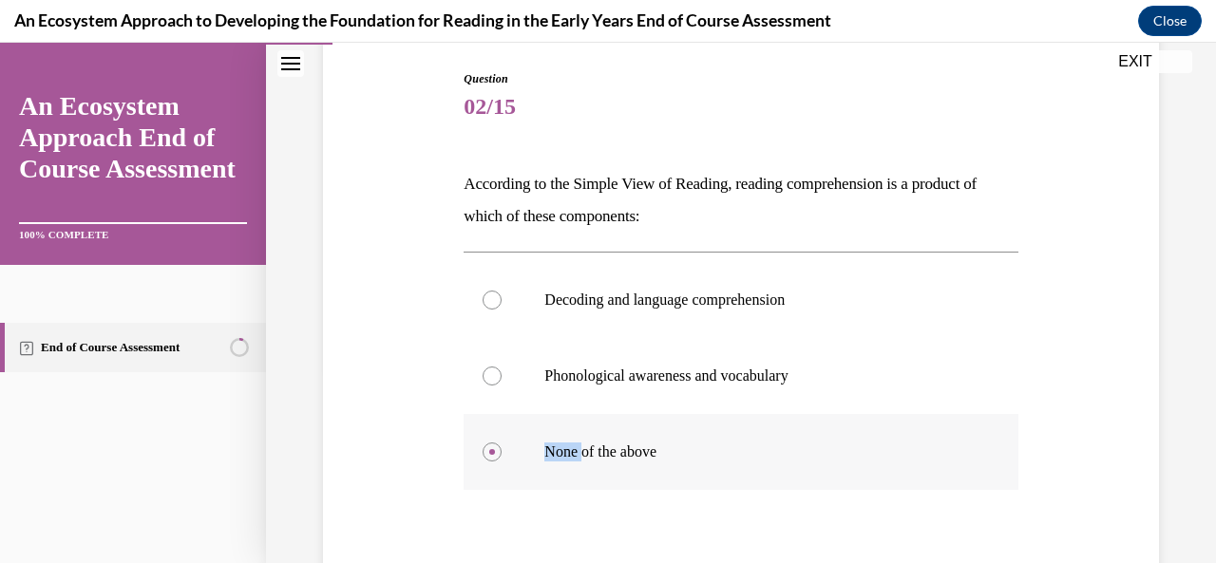
click at [513, 414] on label "None of the above" at bounding box center [741, 452] width 554 height 76
click at [502, 443] on input "None of the above" at bounding box center [492, 452] width 19 height 19
click at [513, 414] on label "None of the above" at bounding box center [741, 452] width 554 height 76
click at [502, 443] on input "None of the above" at bounding box center [492, 452] width 19 height 19
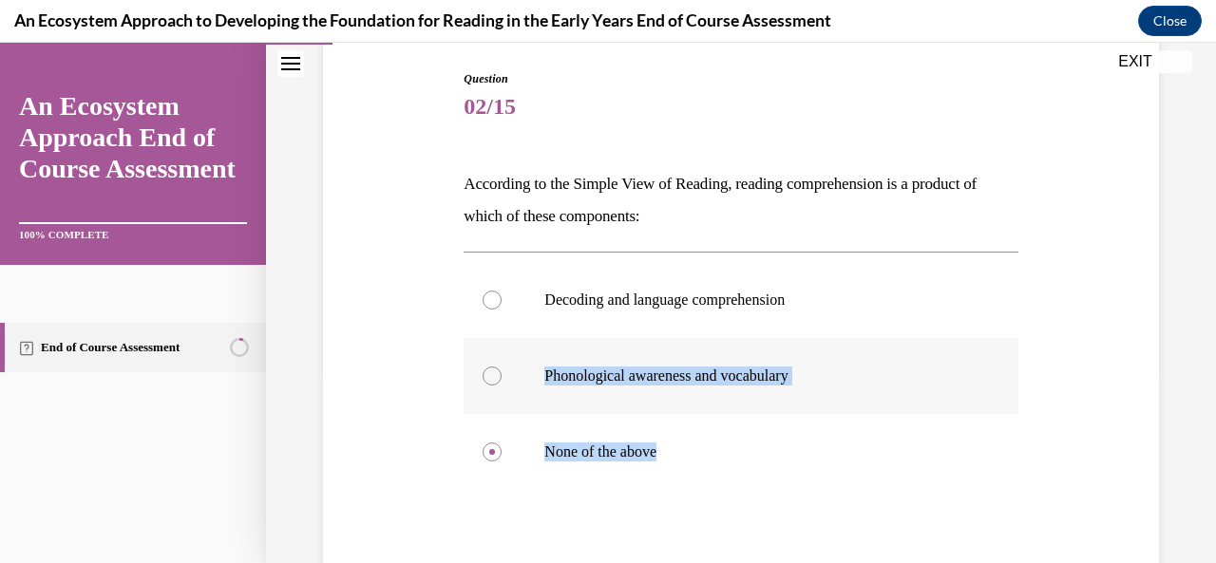
drag, startPoint x: 513, startPoint y: 413, endPoint x: 481, endPoint y: 380, distance: 46.4
click at [481, 380] on div "Decoding and language comprehension Phonological awareness and vocabulary None …" at bounding box center [741, 376] width 554 height 228
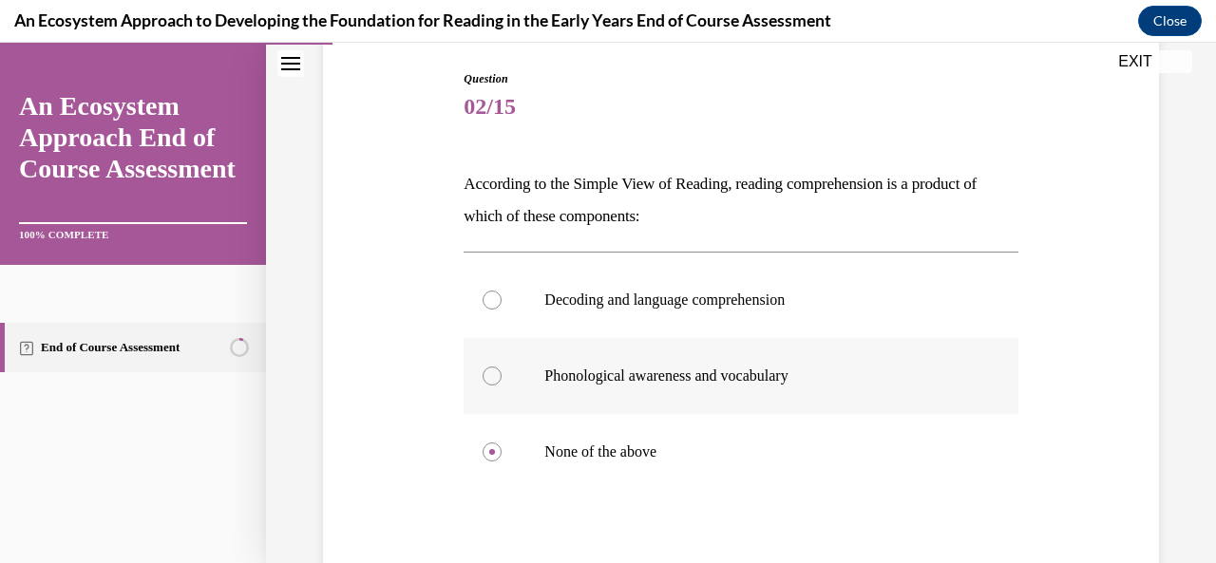
click at [490, 376] on div at bounding box center [492, 376] width 19 height 19
click at [490, 376] on input "Phonological awareness and vocabulary" at bounding box center [492, 376] width 19 height 19
radio input "true"
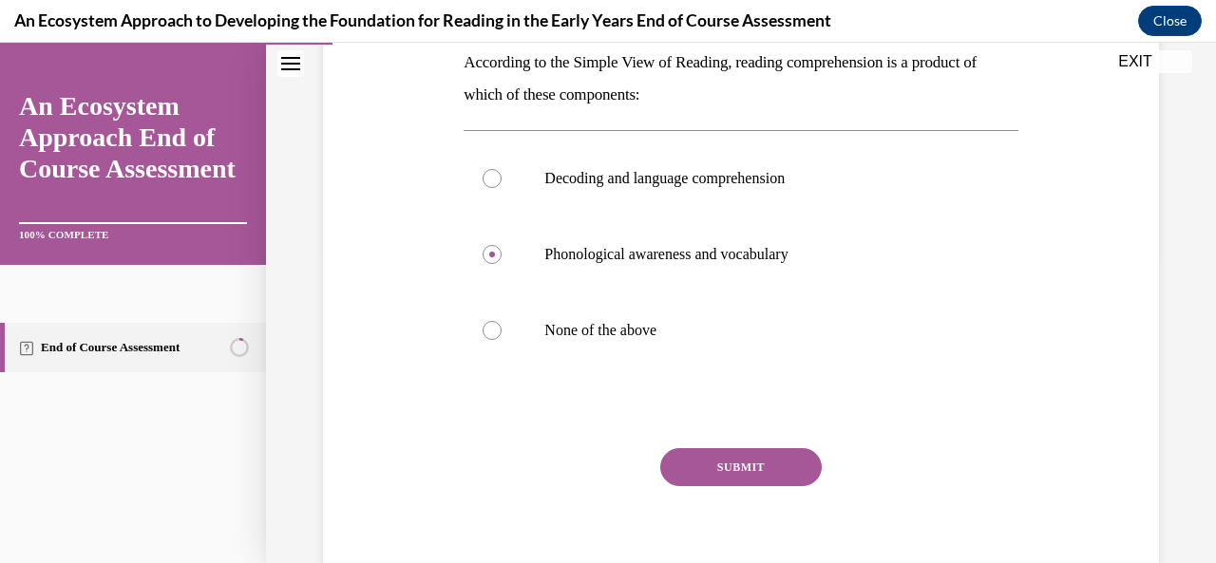
scroll to position [324, 0]
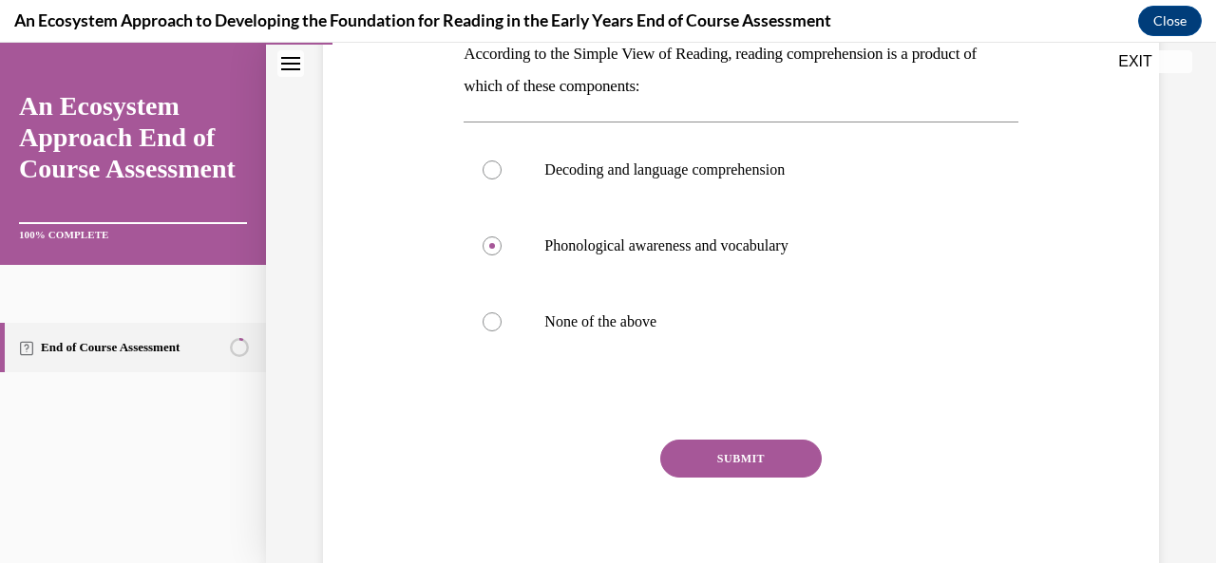
click at [730, 457] on button "SUBMIT" at bounding box center [741, 459] width 162 height 38
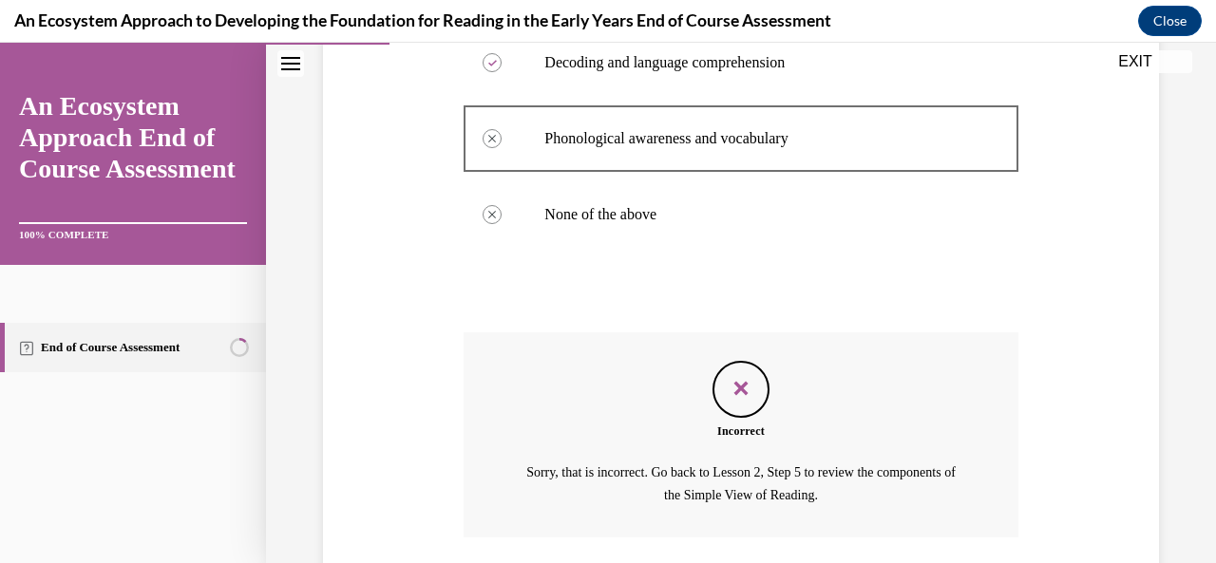
scroll to position [569, 0]
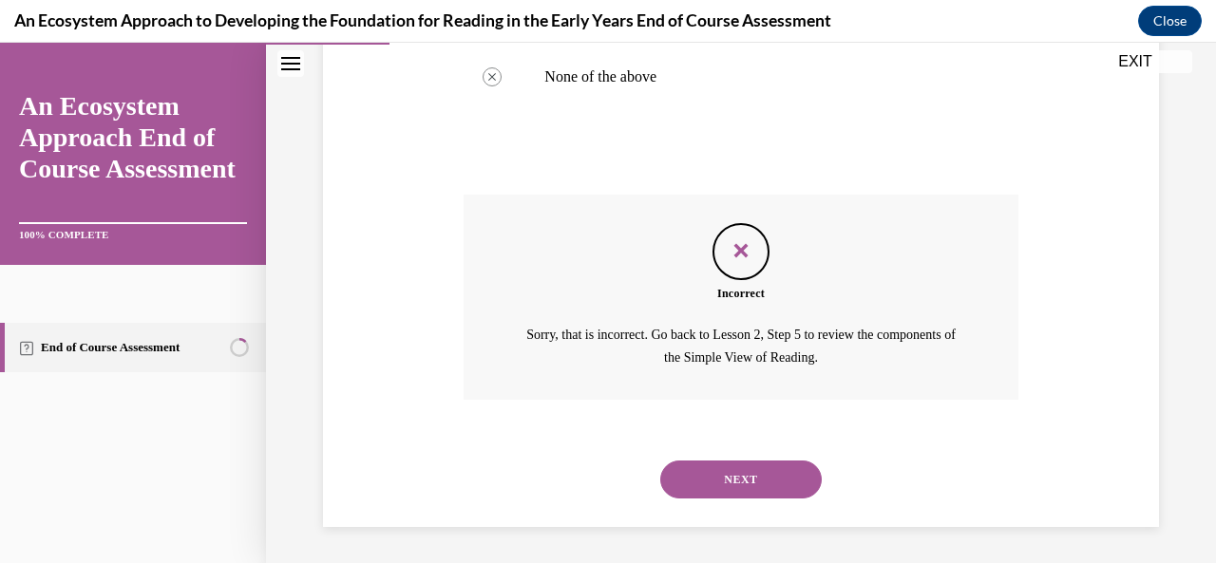
click at [733, 463] on button "NEXT" at bounding box center [741, 480] width 162 height 38
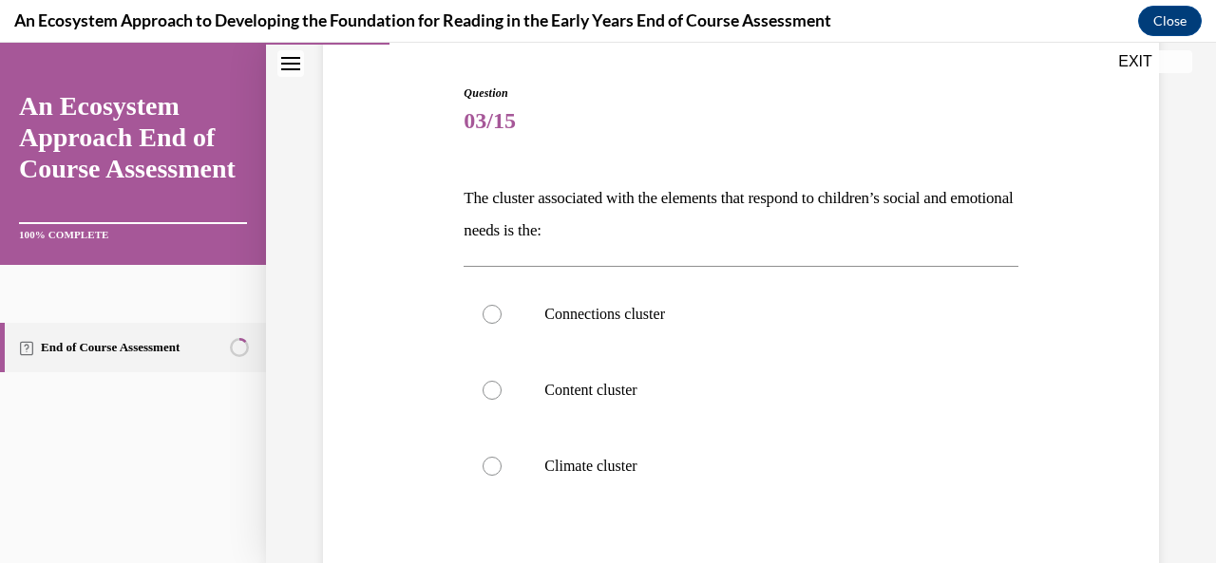
scroll to position [182, 0]
click at [492, 301] on label "Connections cluster" at bounding box center [741, 312] width 554 height 76
click at [492, 302] on input "Connections cluster" at bounding box center [492, 311] width 19 height 19
radio input "true"
click at [492, 301] on label "Connections cluster" at bounding box center [741, 312] width 554 height 76
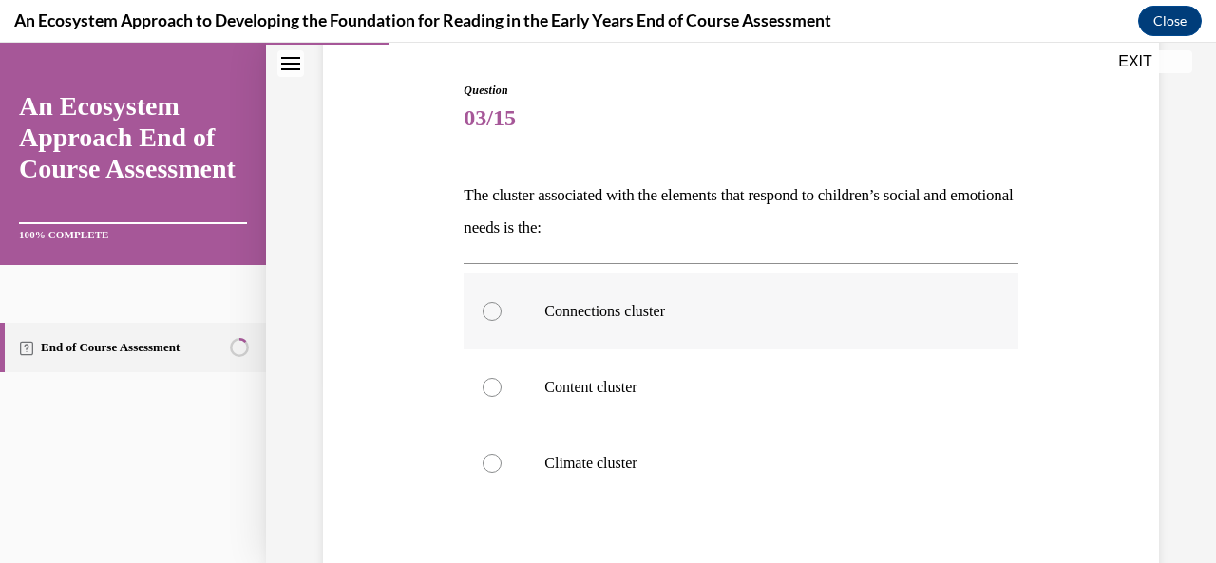
click at [492, 302] on input "Connections cluster" at bounding box center [492, 311] width 19 height 19
click at [492, 301] on label "Connections cluster" at bounding box center [741, 312] width 554 height 76
click at [492, 302] on input "Connections cluster" at bounding box center [492, 311] width 19 height 19
click at [492, 301] on label "Connections cluster" at bounding box center [741, 312] width 554 height 76
click at [492, 302] on input "Connections cluster" at bounding box center [492, 311] width 19 height 19
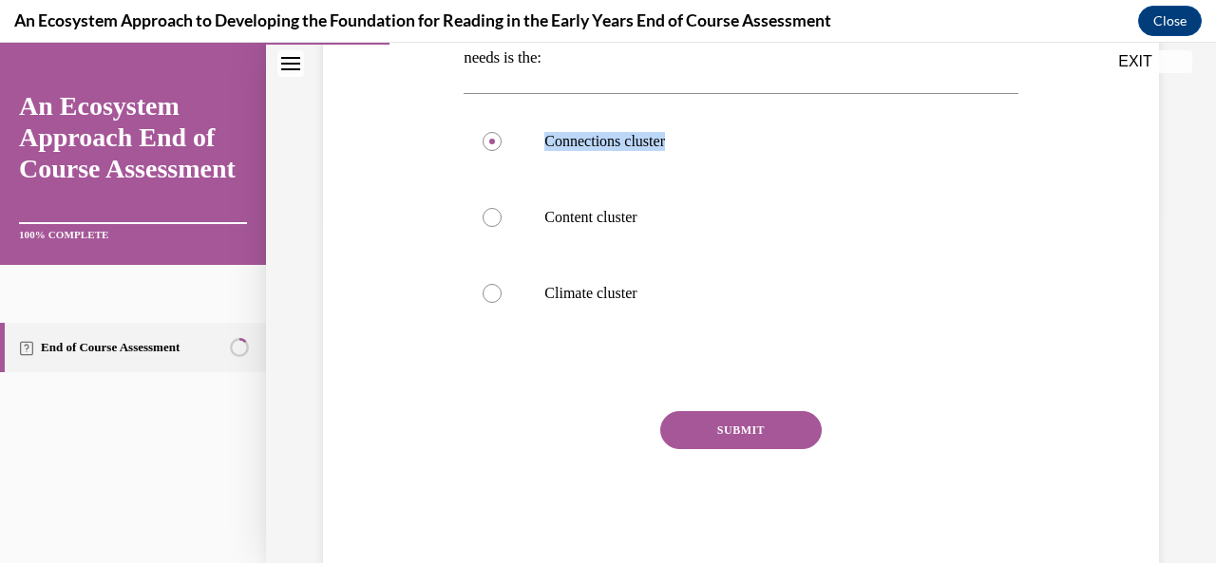
scroll to position [385, 0]
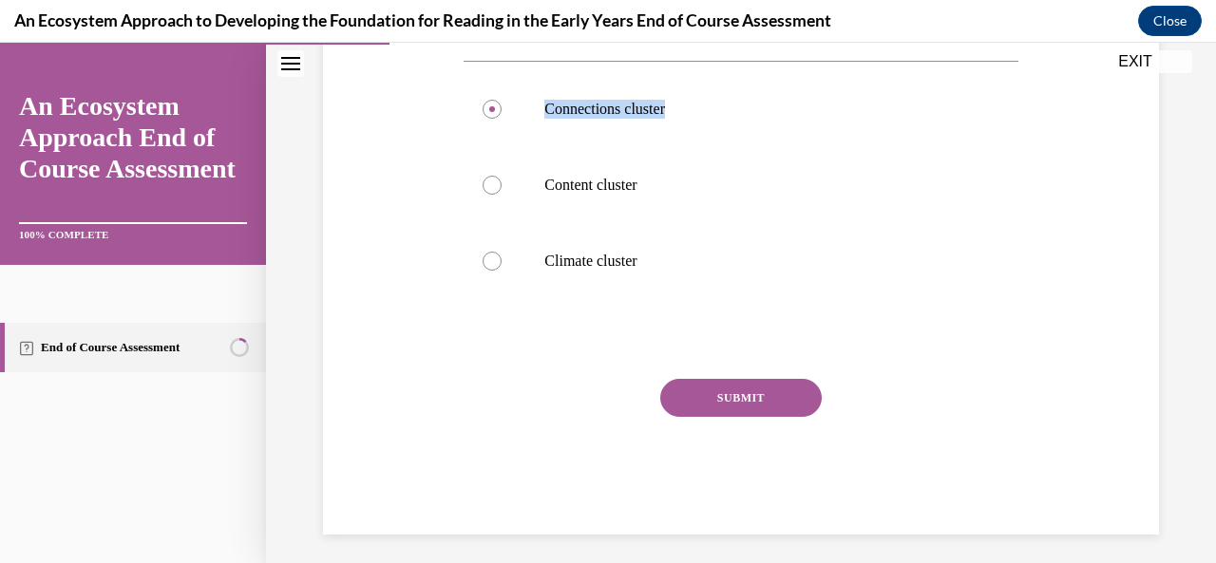
click at [714, 388] on button "SUBMIT" at bounding box center [741, 398] width 162 height 38
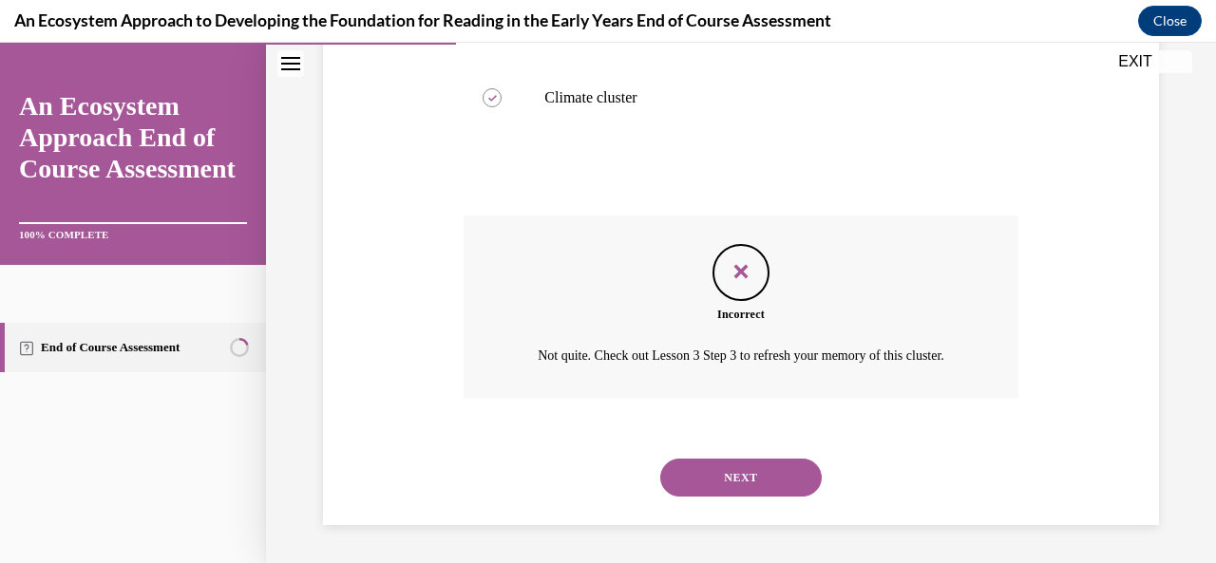
scroll to position [569, 0]
click at [735, 481] on button "NEXT" at bounding box center [741, 478] width 162 height 38
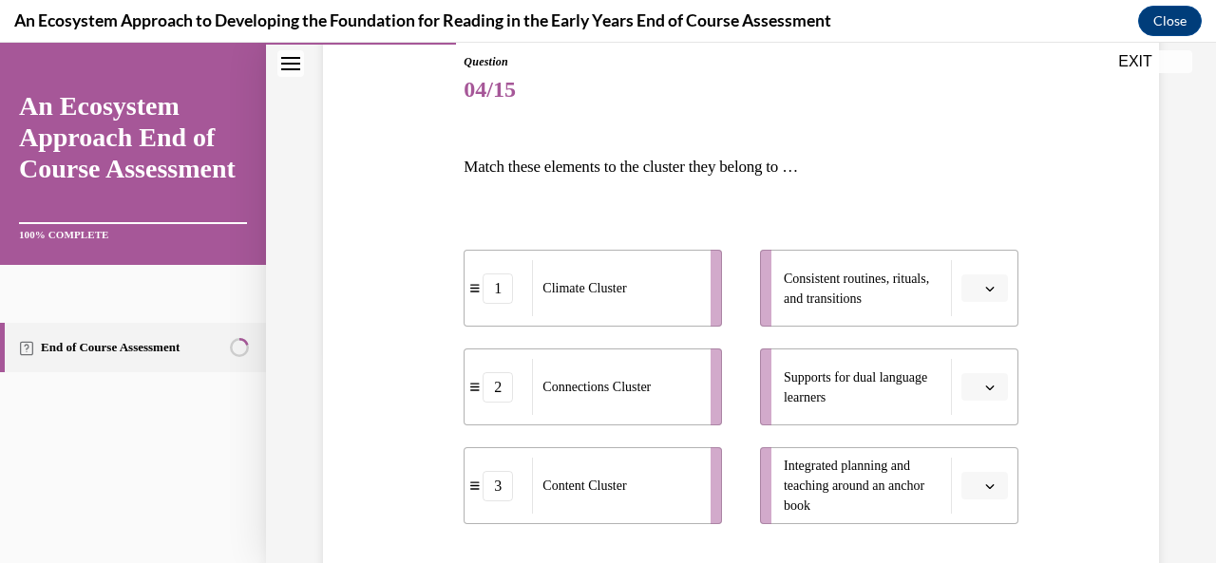
scroll to position [226, 0]
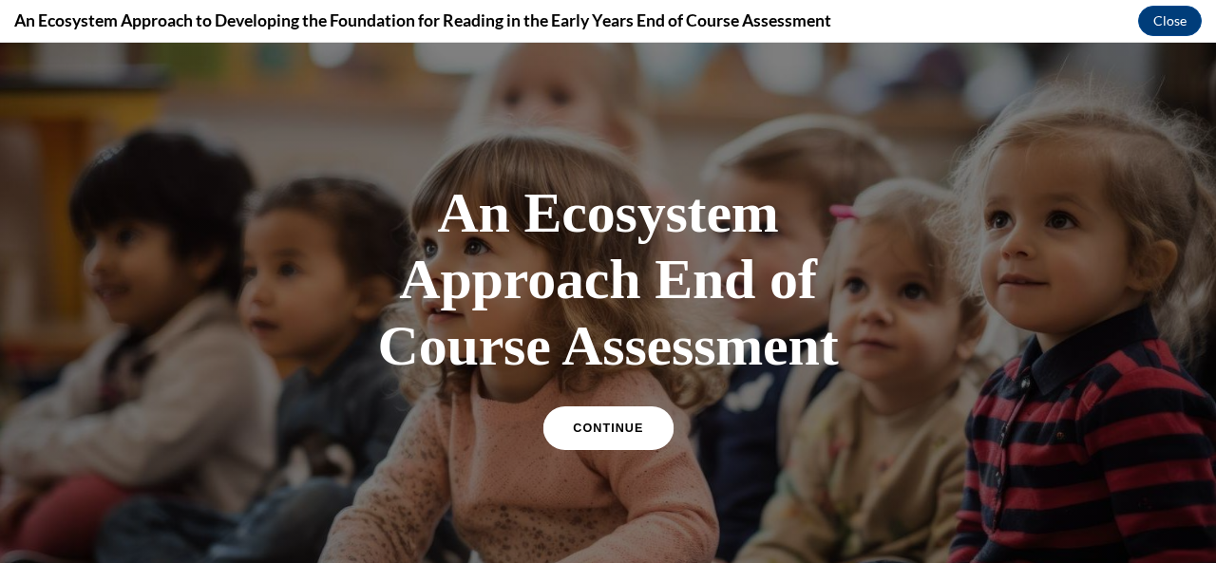
click at [598, 424] on span "CONTINUE" at bounding box center [608, 429] width 70 height 14
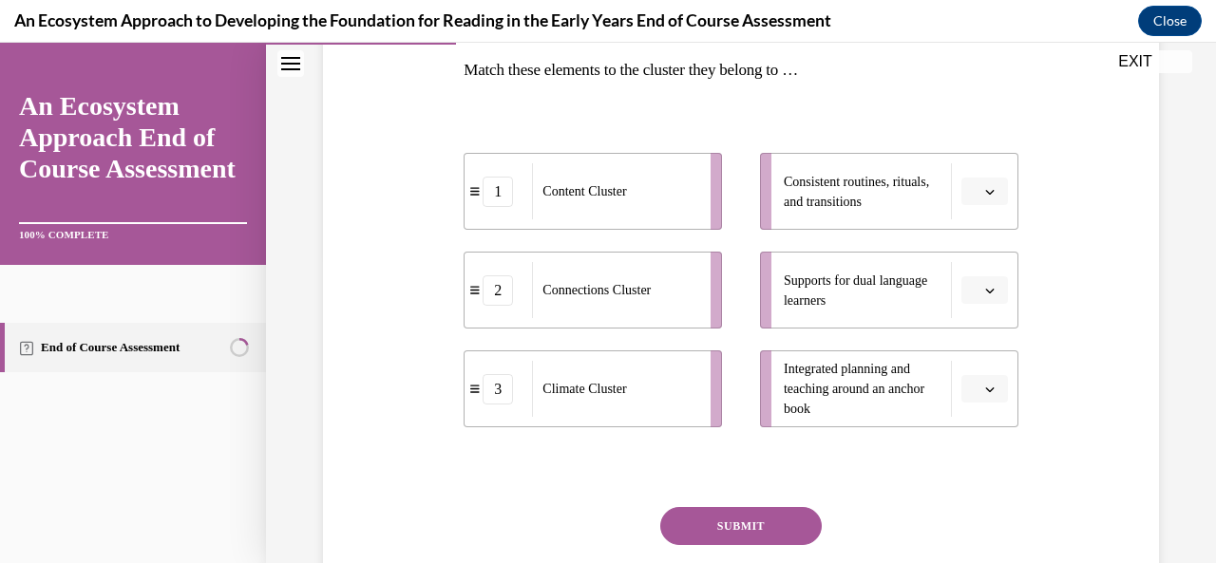
scroll to position [311, 0]
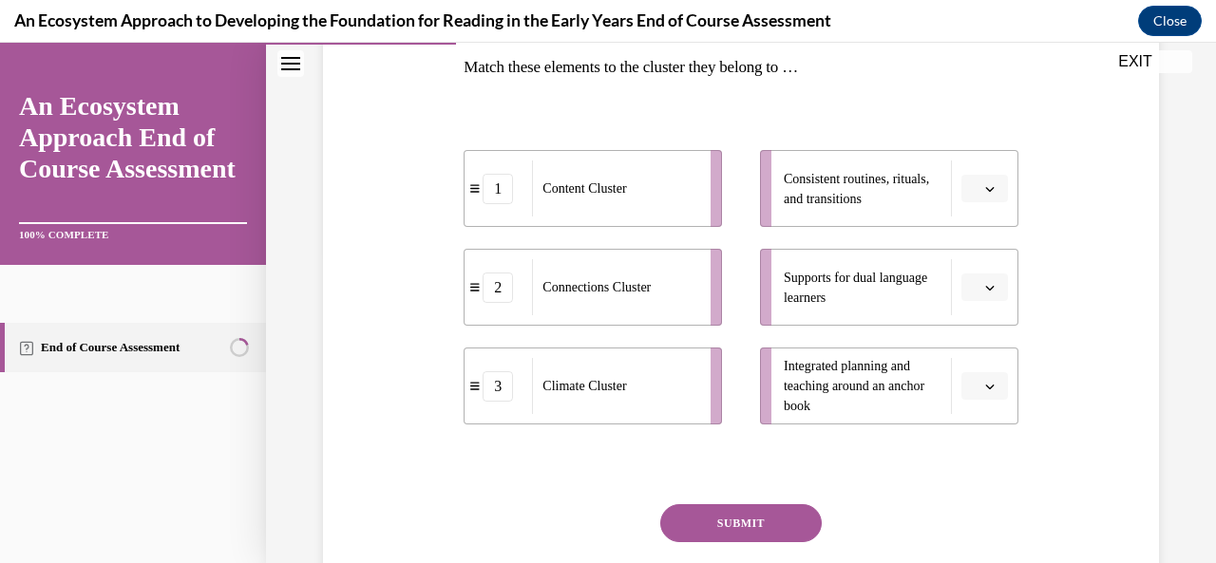
click at [967, 191] on button "button" at bounding box center [984, 189] width 47 height 29
click at [1034, 162] on div "Question 04/15 Match these elements to the cluster they belong to … 1 Content C…" at bounding box center [741, 278] width 846 height 764
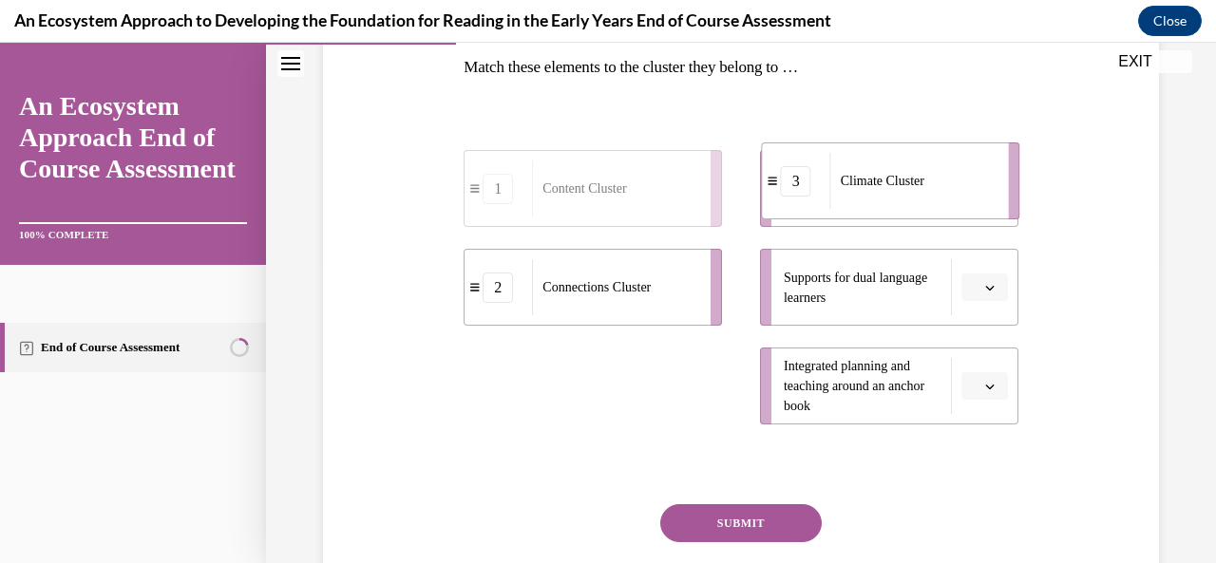
drag, startPoint x: 680, startPoint y: 375, endPoint x: 991, endPoint y: 178, distance: 368.2
click at [982, 171] on div "Climate Cluster" at bounding box center [913, 181] width 166 height 56
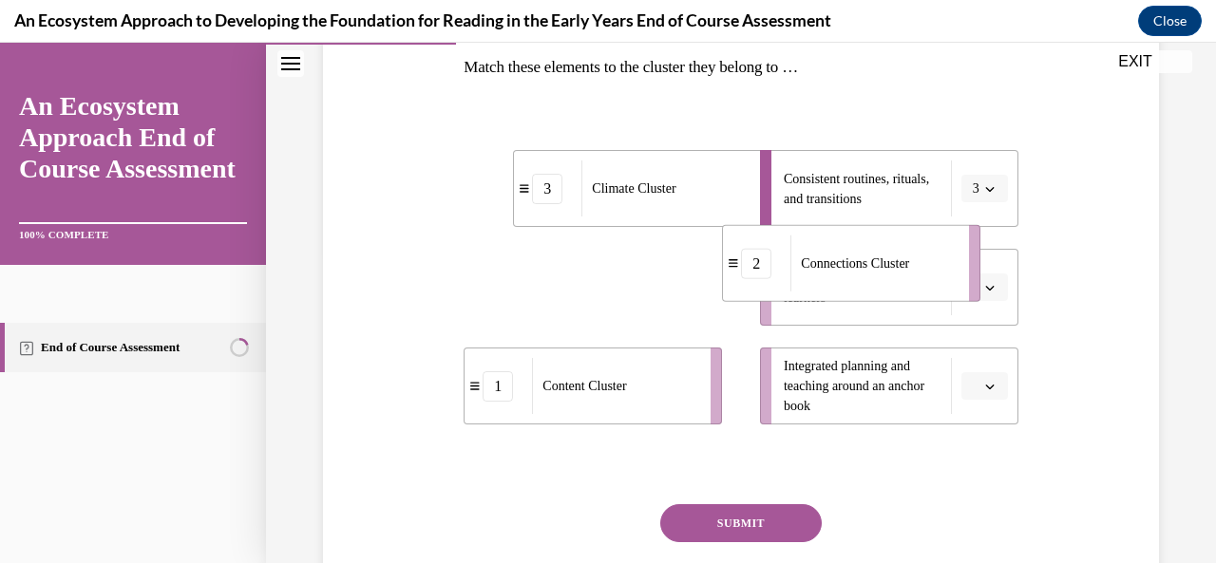
drag, startPoint x: 649, startPoint y: 299, endPoint x: 1030, endPoint y: 299, distance: 381.0
click at [996, 280] on div "3 Climate Cluster 2 Connections Cluster 1 Content Cluster Consistent routines, …" at bounding box center [741, 268] width 554 height 313
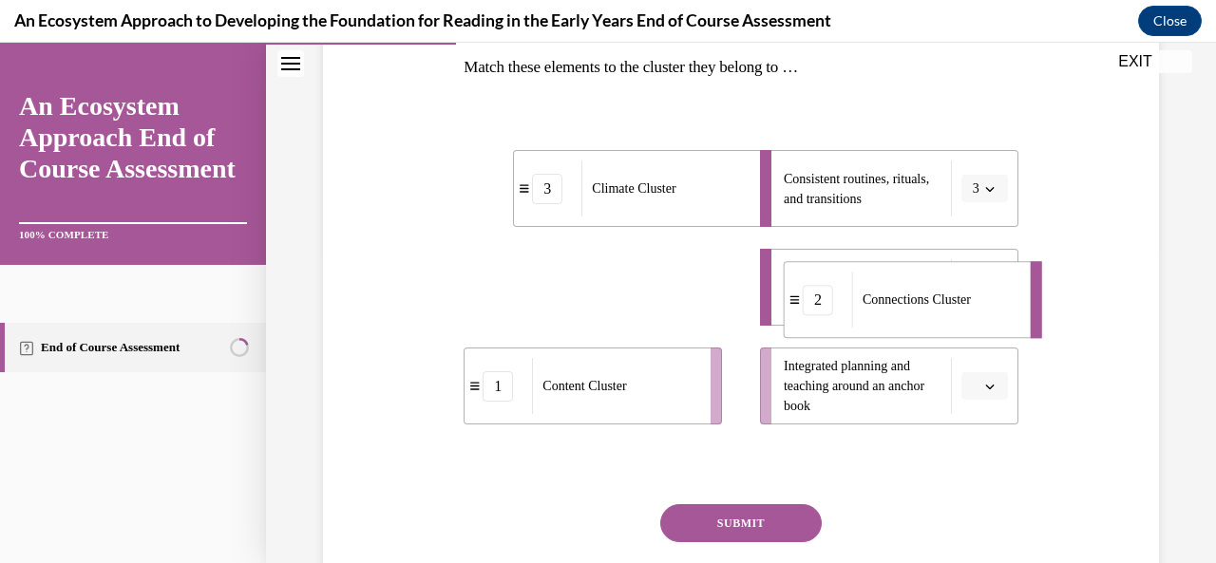
drag, startPoint x: 699, startPoint y: 309, endPoint x: 955, endPoint y: 318, distance: 255.7
click at [955, 318] on div "Connections Cluster" at bounding box center [935, 300] width 166 height 56
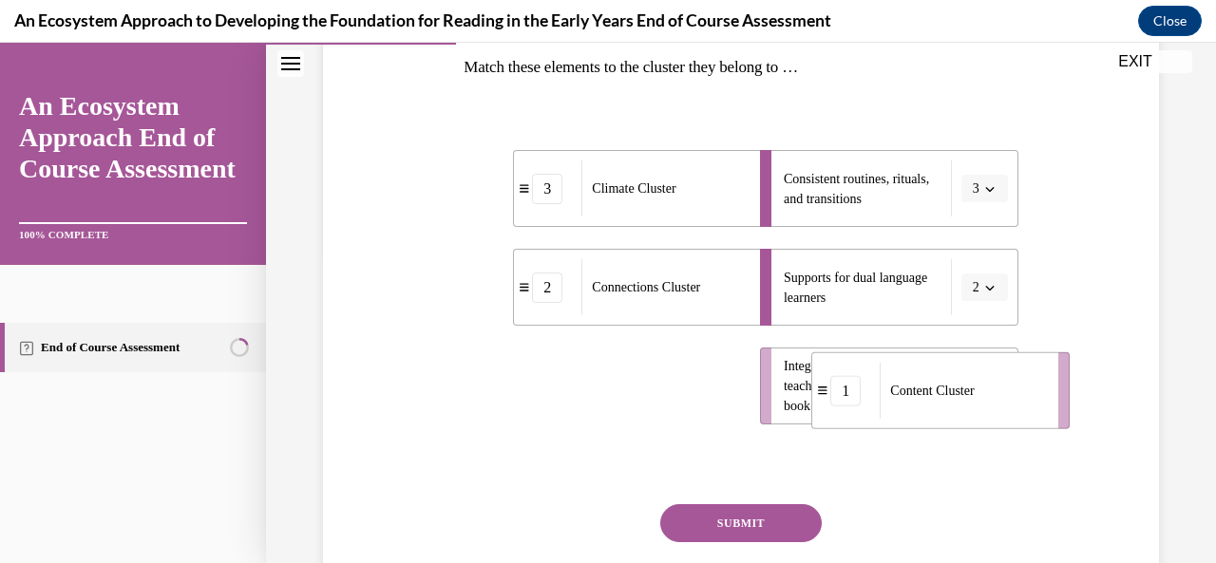
drag, startPoint x: 645, startPoint y: 388, endPoint x: 979, endPoint y: 390, distance: 333.5
click at [974, 390] on span "Content Cluster" at bounding box center [932, 391] width 84 height 14
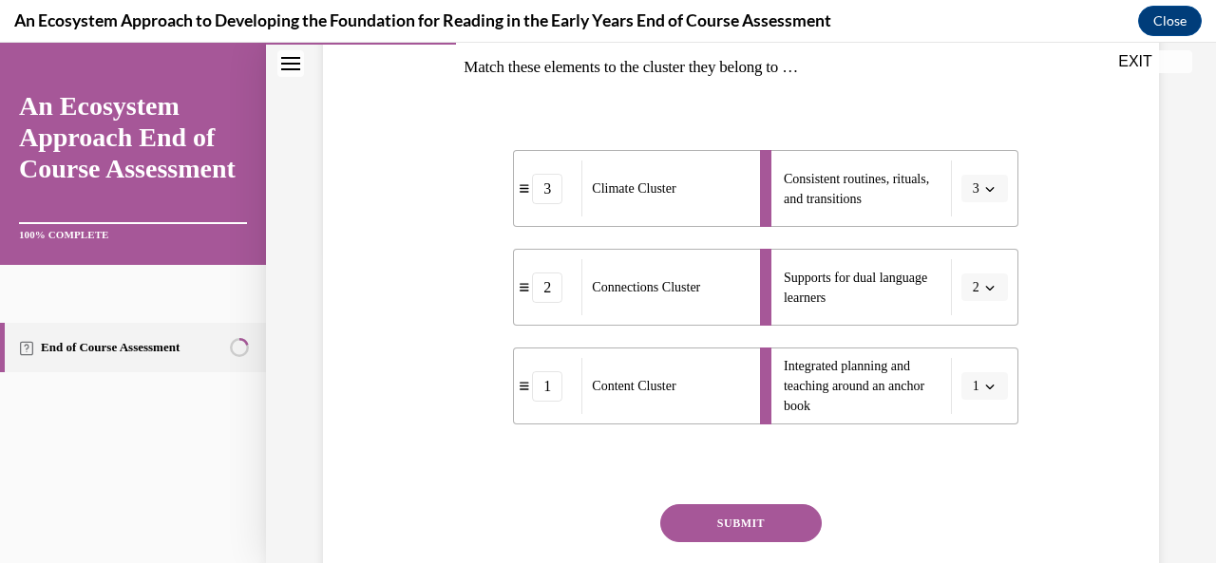
click at [749, 518] on button "SUBMIT" at bounding box center [741, 523] width 162 height 38
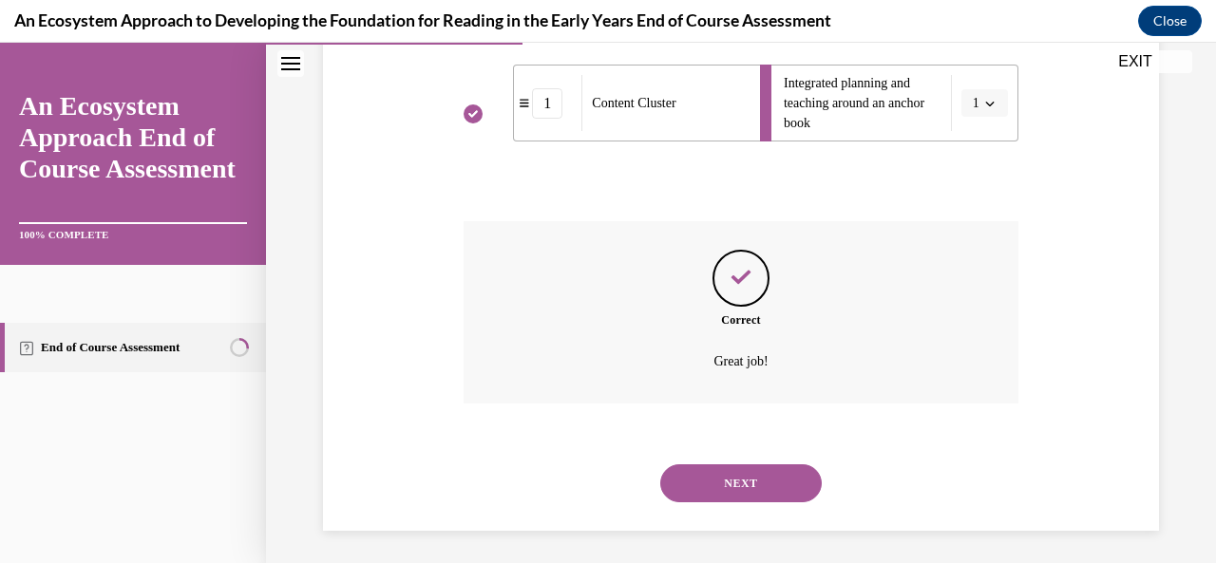
scroll to position [599, 0]
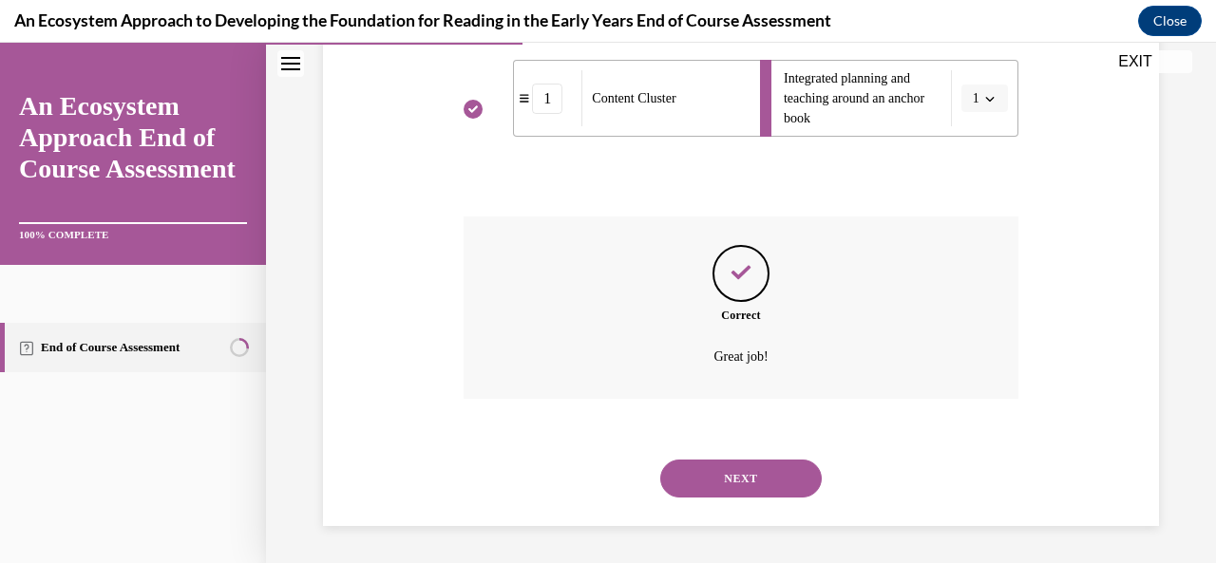
click at [739, 478] on button "NEXT" at bounding box center [741, 479] width 162 height 38
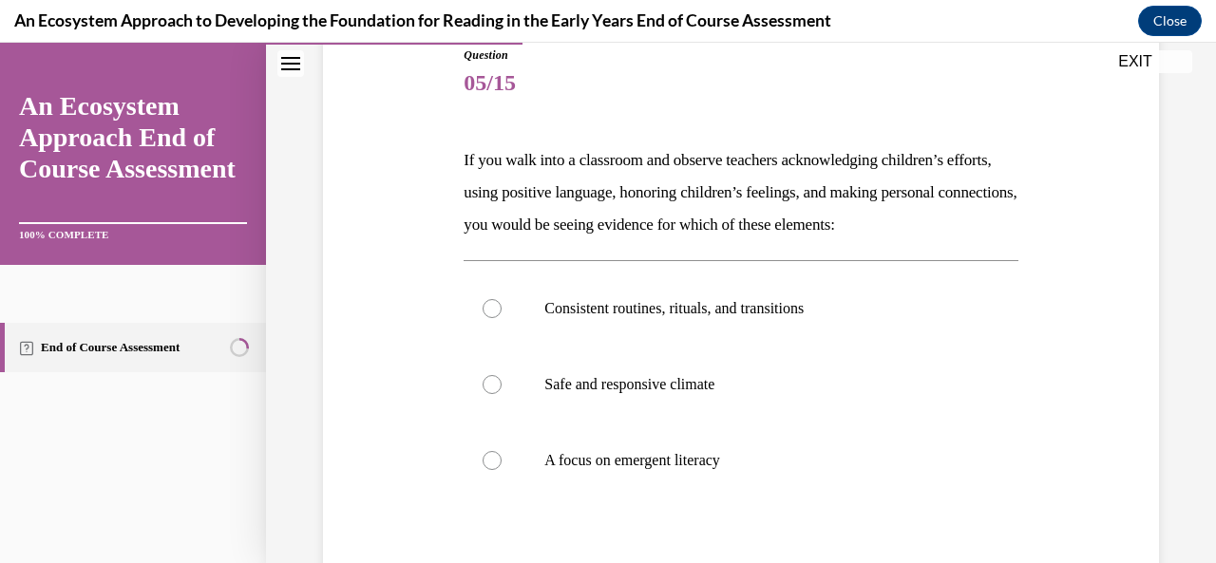
scroll to position [283, 0]
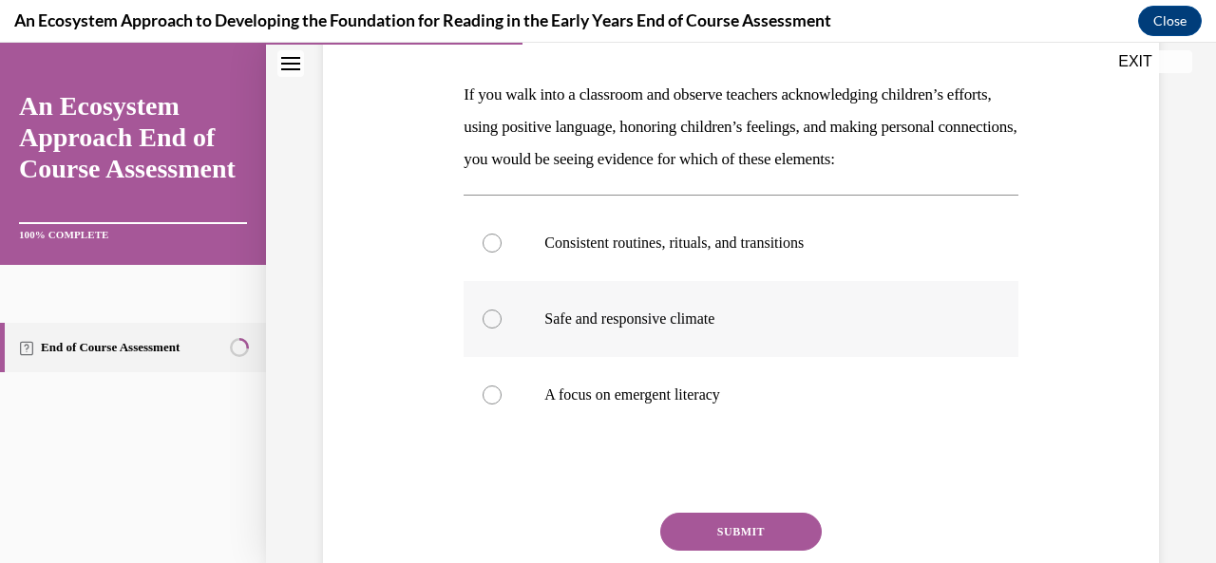
click at [498, 357] on label "Safe and responsive climate" at bounding box center [741, 319] width 554 height 76
click at [498, 329] on input "Safe and responsive climate" at bounding box center [492, 319] width 19 height 19
radio input "true"
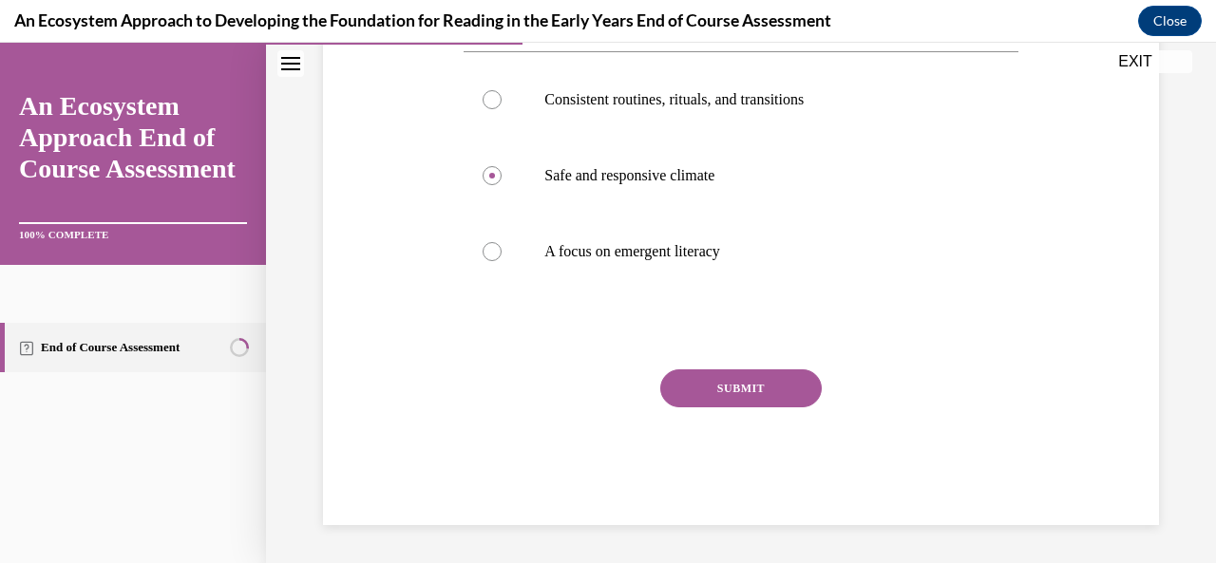
scroll to position [448, 0]
click at [727, 399] on button "SUBMIT" at bounding box center [741, 389] width 162 height 38
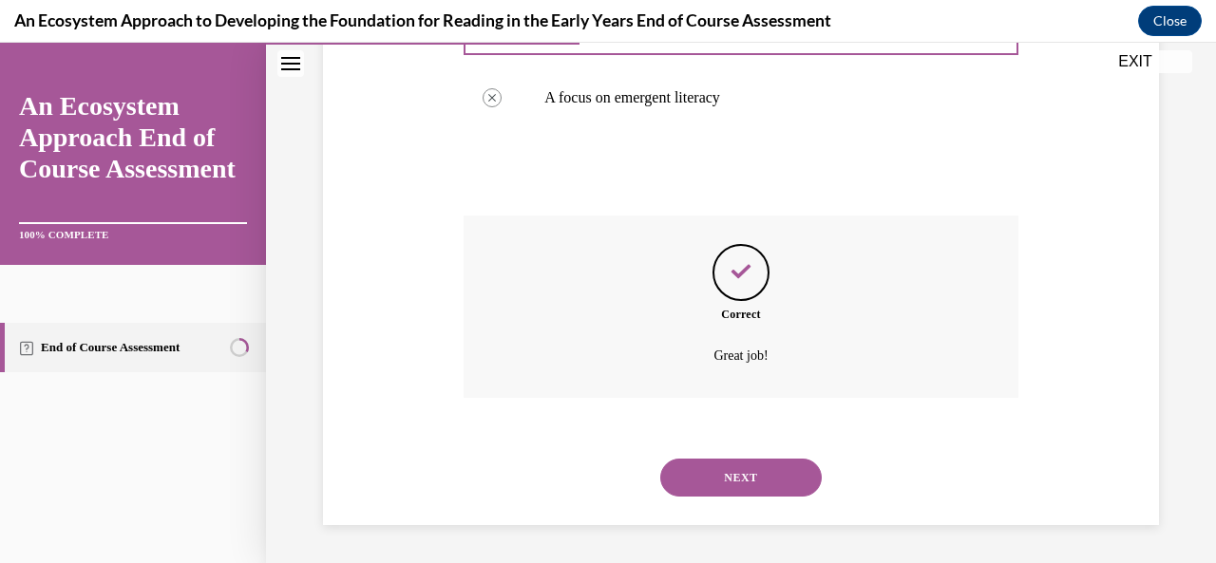
scroll to position [612, 0]
click at [712, 476] on button "NEXT" at bounding box center [741, 478] width 162 height 38
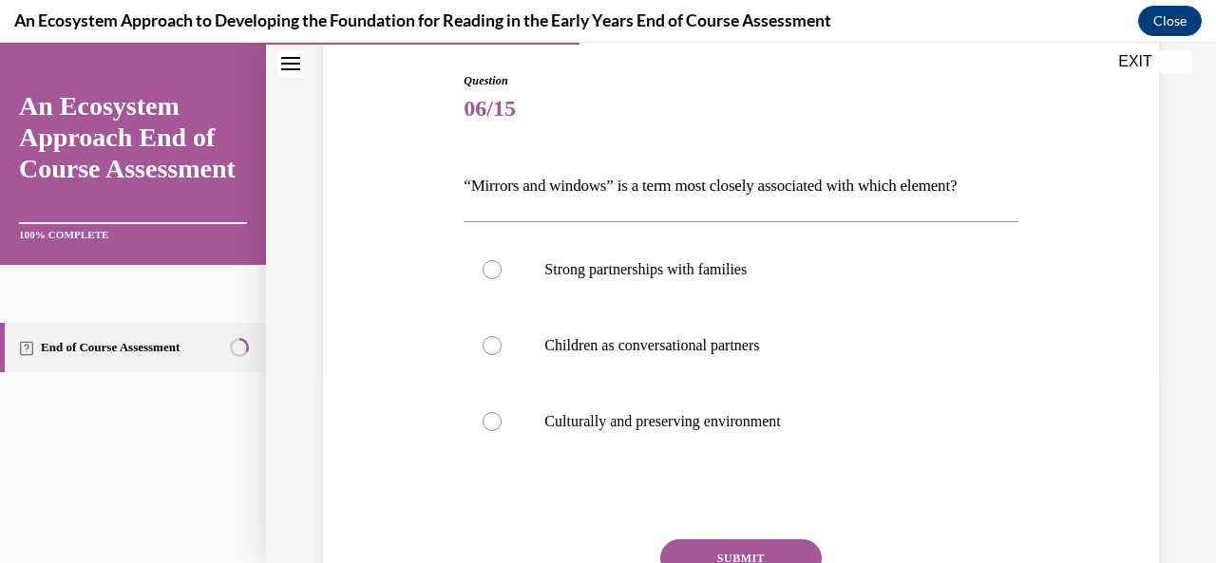
scroll to position [193, 0]
drag, startPoint x: 493, startPoint y: 338, endPoint x: 488, endPoint y: 328, distance: 11.5
click at [488, 328] on label "Children as conversational partners" at bounding box center [741, 345] width 554 height 76
click at [488, 335] on input "Children as conversational partners" at bounding box center [492, 344] width 19 height 19
radio input "true"
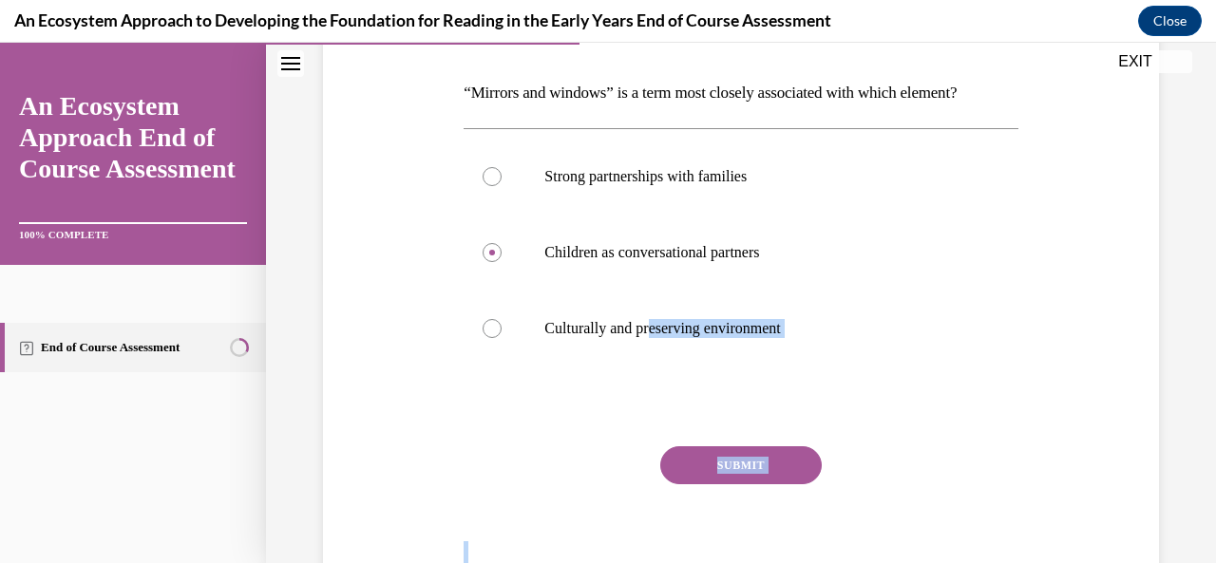
scroll to position [308, 0]
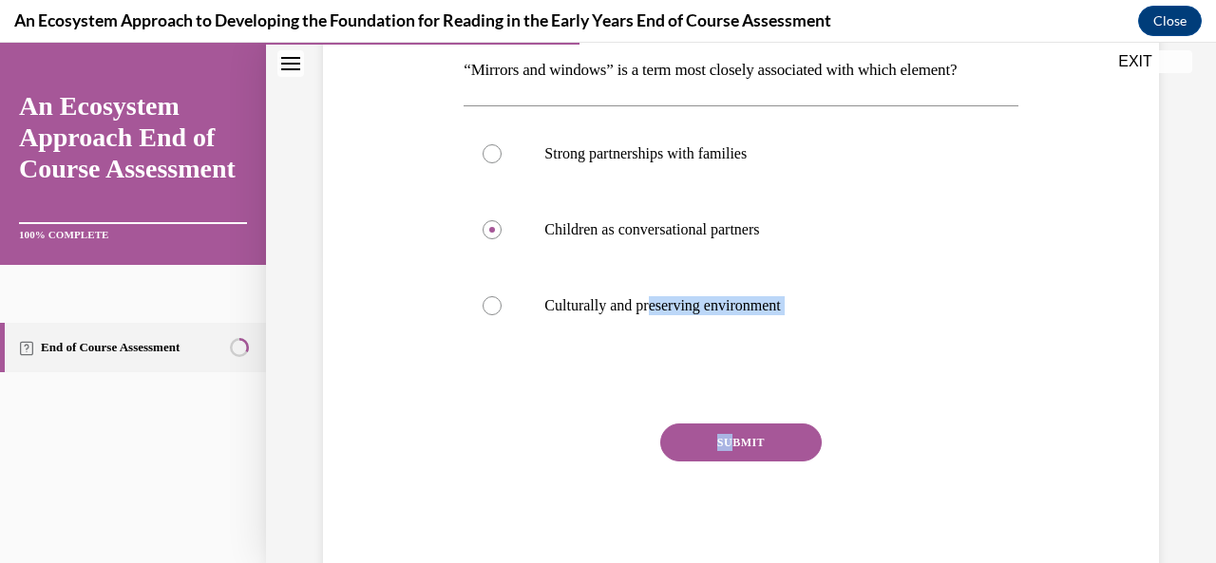
drag, startPoint x: 655, startPoint y: 419, endPoint x: 726, endPoint y: 450, distance: 77.8
click at [726, 450] on div "Question 06/15 “Mirrors and windows” is a term most closely associated with whi…" at bounding box center [741, 267] width 554 height 623
click at [759, 447] on button "SUBMIT" at bounding box center [741, 443] width 162 height 38
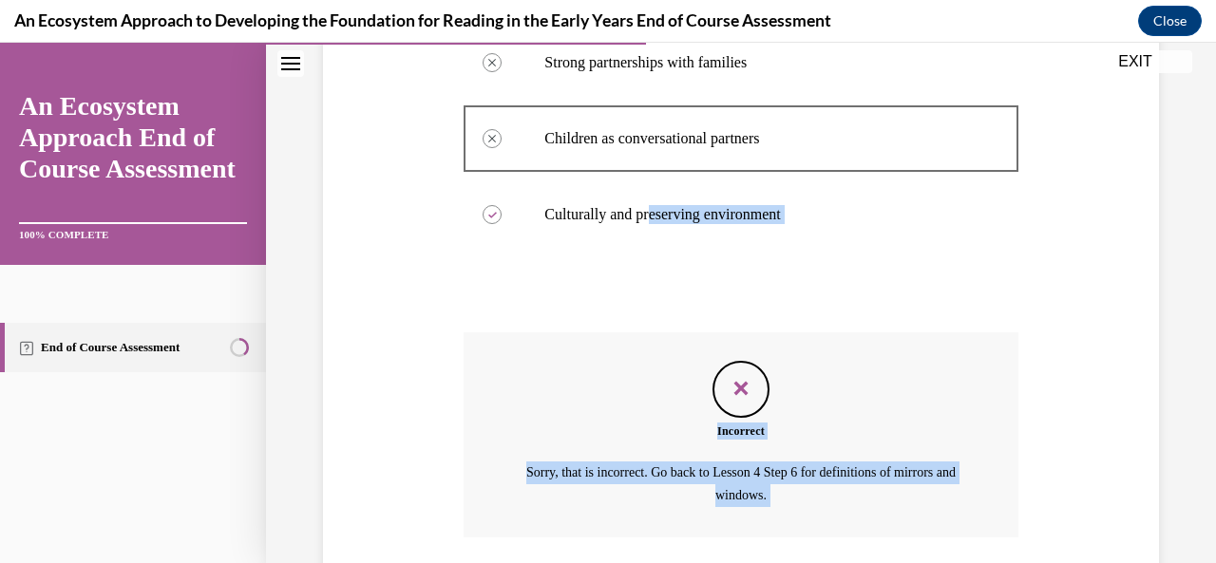
scroll to position [537, 0]
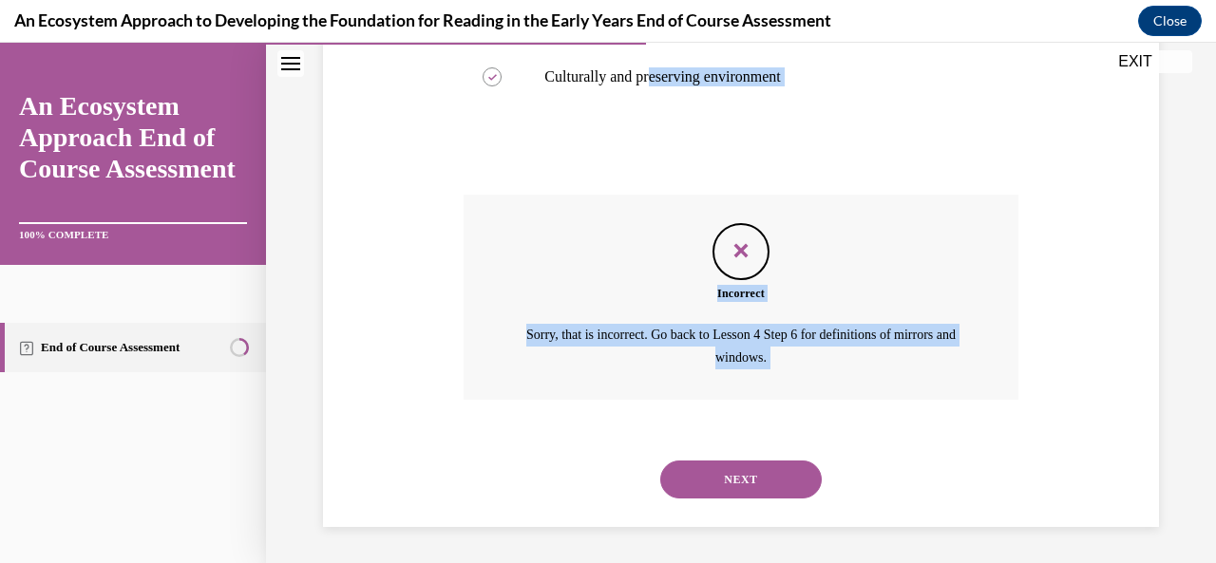
click at [741, 476] on button "NEXT" at bounding box center [741, 480] width 162 height 38
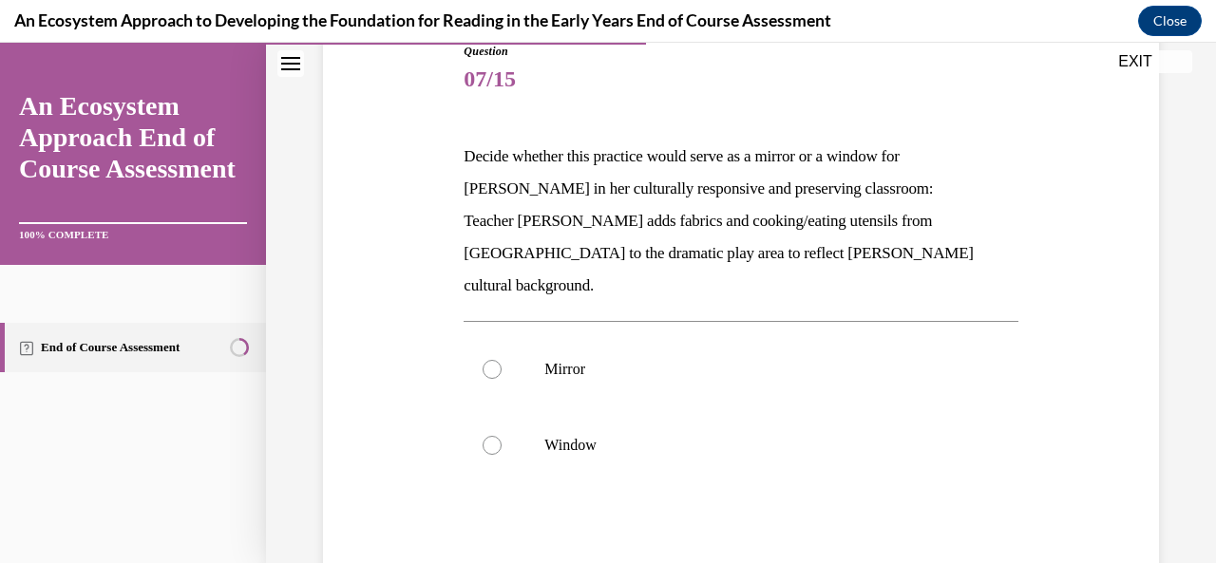
scroll to position [237, 0]
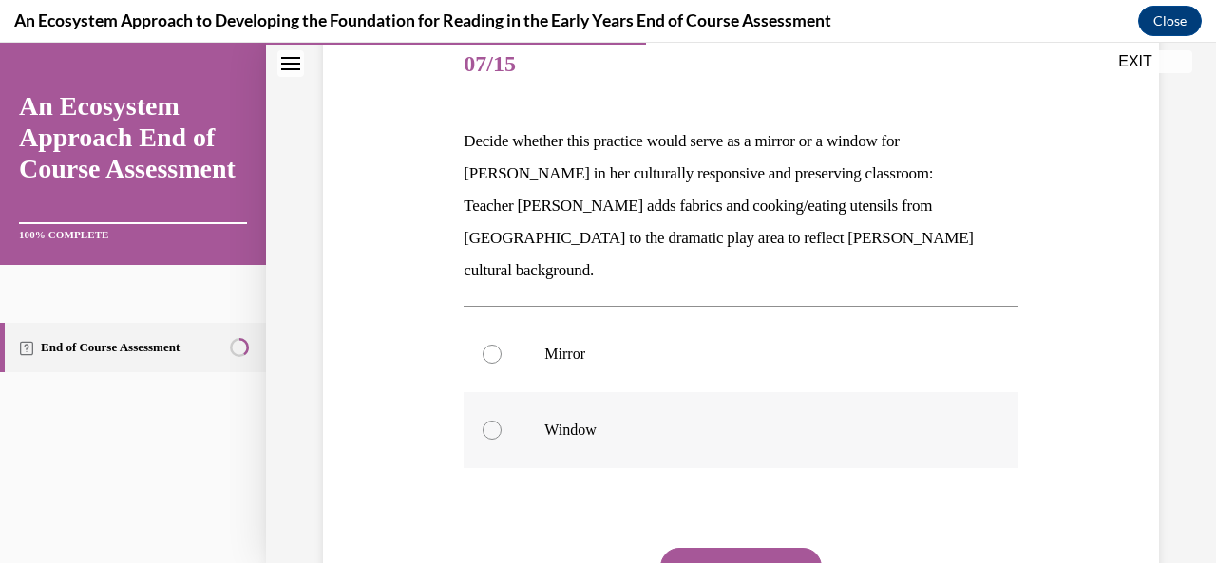
click at [485, 421] on div at bounding box center [492, 430] width 19 height 19
click at [485, 421] on input "Window" at bounding box center [492, 430] width 19 height 19
radio input "true"
click at [733, 548] on button "SUBMIT" at bounding box center [741, 567] width 162 height 38
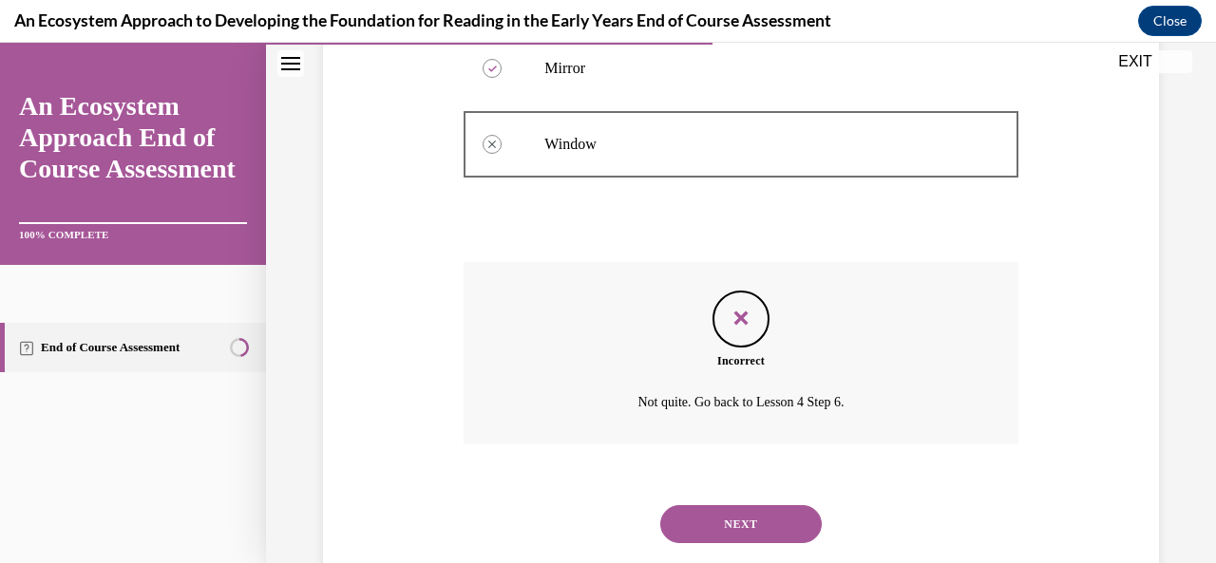
scroll to position [524, 0]
click at [733, 504] on button "NEXT" at bounding box center [741, 523] width 162 height 38
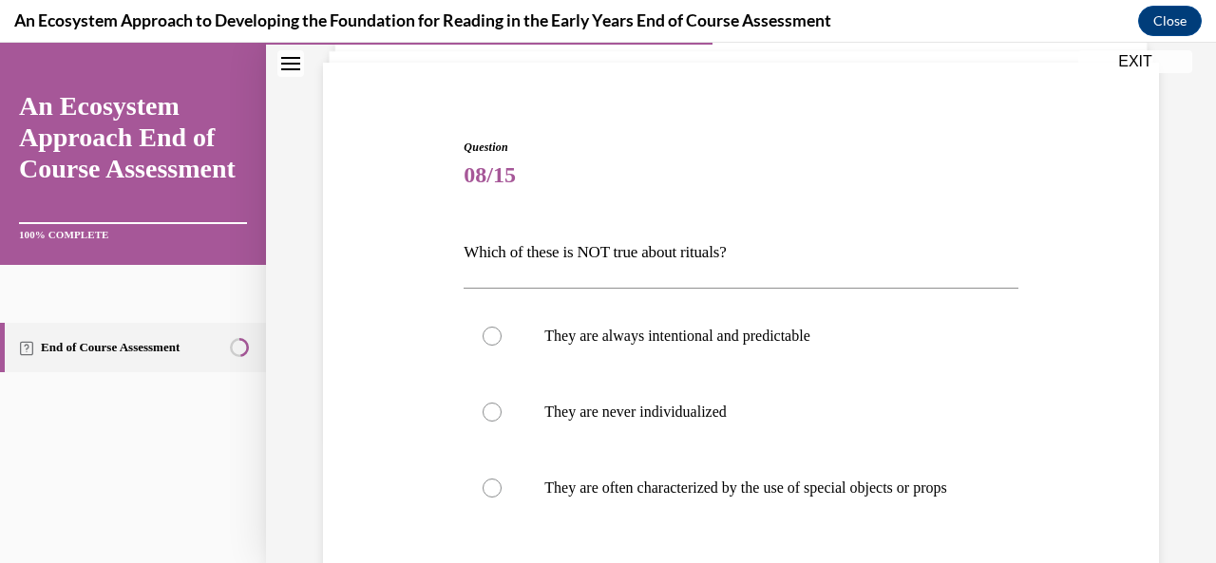
scroll to position [108, 0]
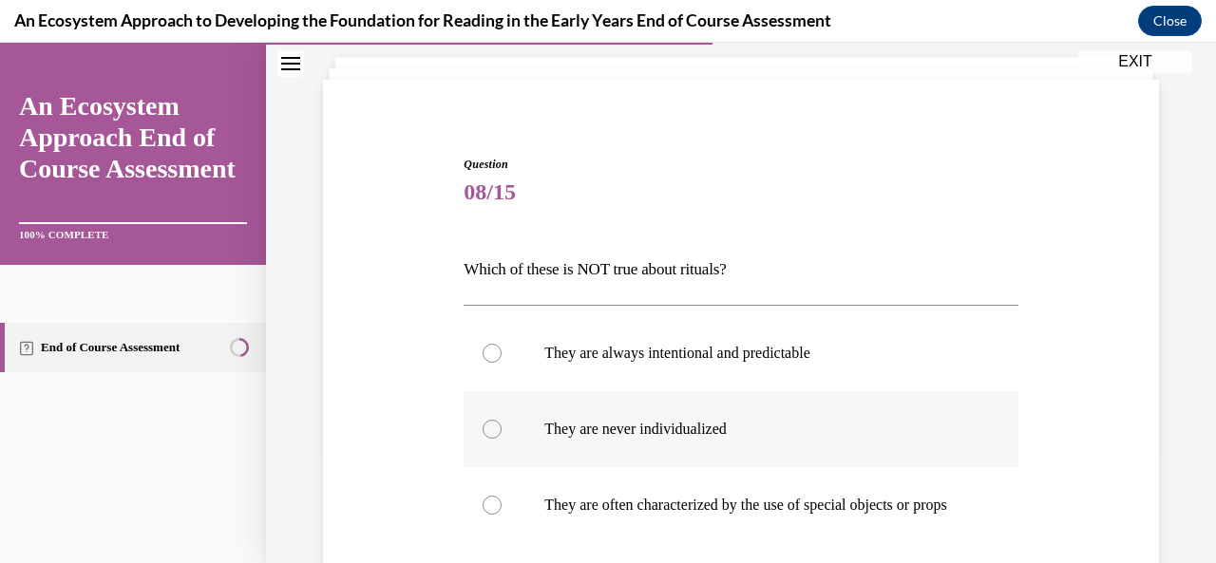
click at [492, 424] on div at bounding box center [492, 429] width 19 height 19
click at [492, 424] on input "They are never individualized" at bounding box center [492, 429] width 19 height 19
radio input "true"
drag, startPoint x: 1115, startPoint y: 274, endPoint x: 1205, endPoint y: 267, distance: 89.6
click at [1201, 294] on div "Home Question 07/15 Decide whether this practice would serve as a mirror or a w…" at bounding box center [741, 303] width 950 height 521
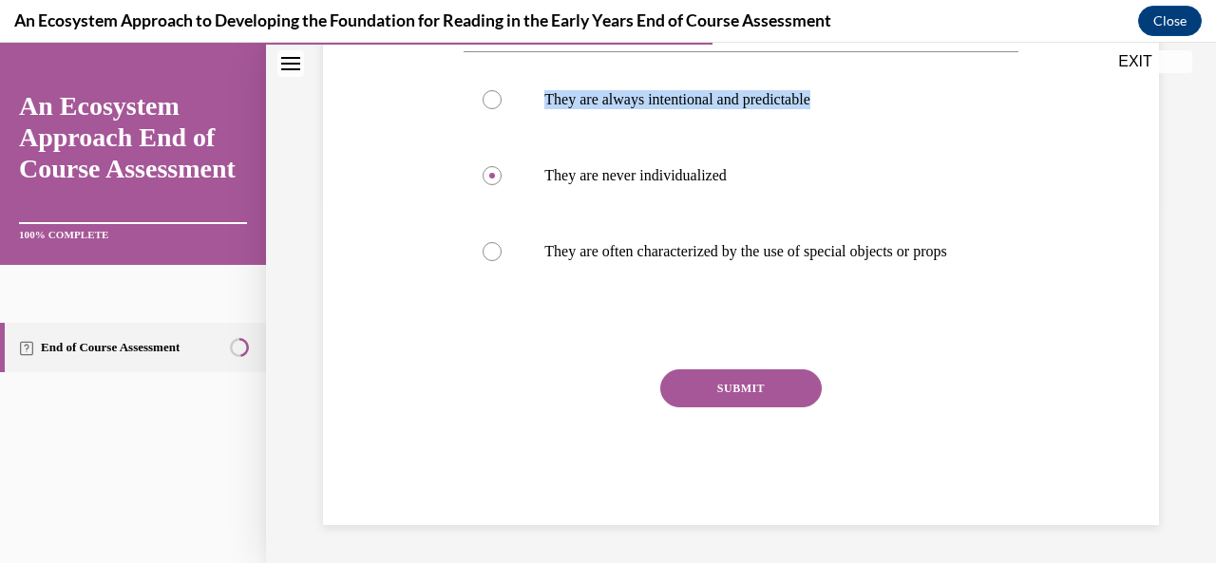
scroll to position [380, 0]
click at [767, 400] on button "SUBMIT" at bounding box center [741, 389] width 162 height 38
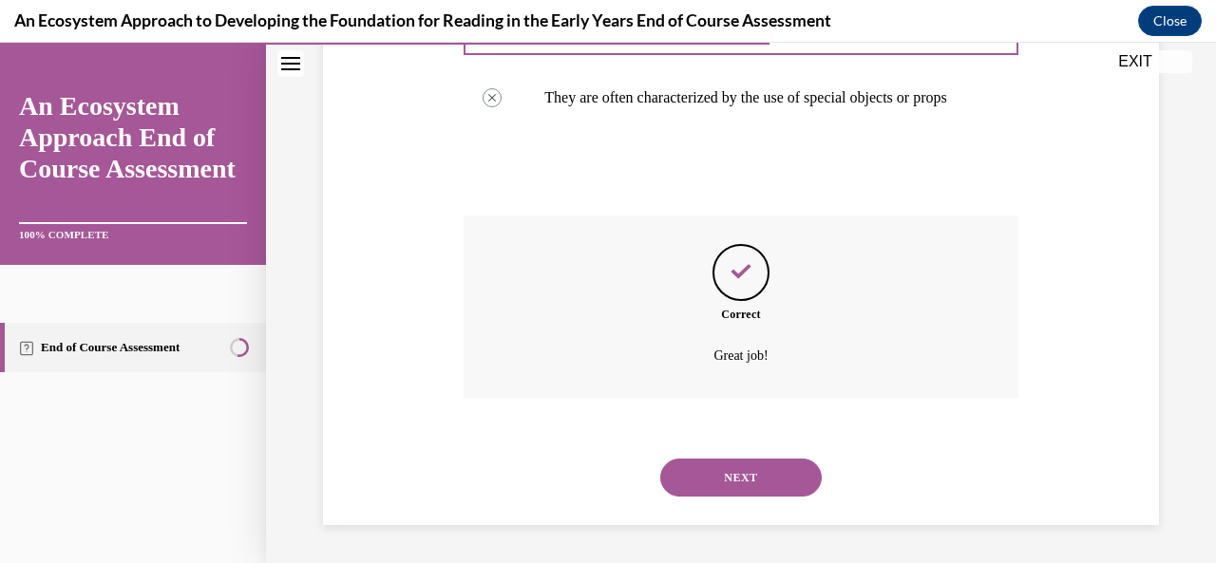
scroll to position [534, 0]
click at [710, 485] on button "NEXT" at bounding box center [741, 478] width 162 height 38
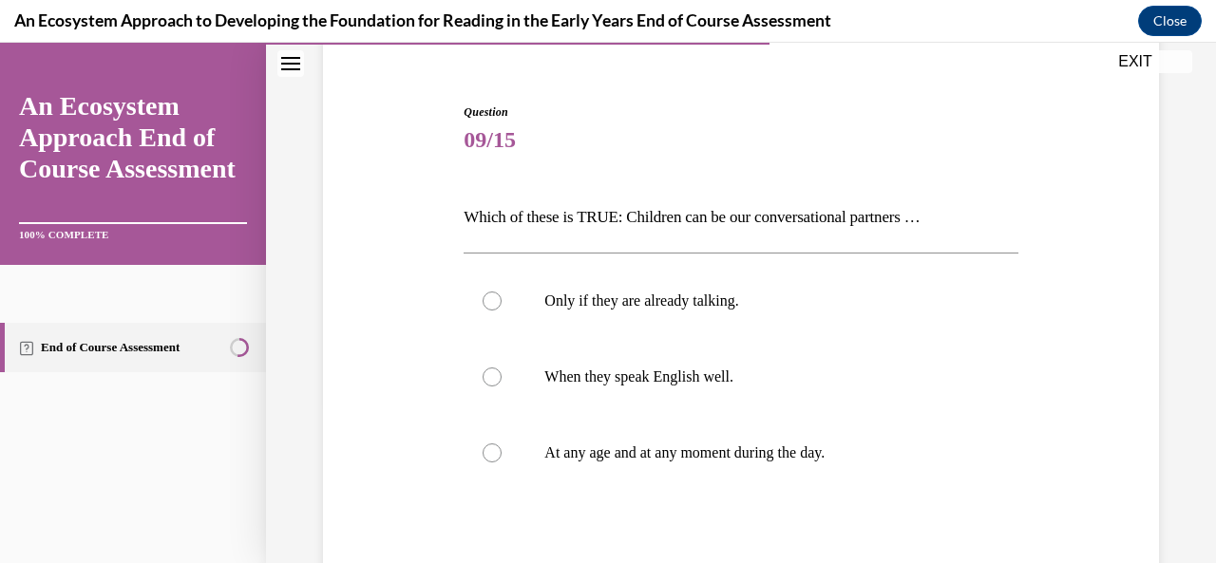
scroll to position [163, 0]
click at [488, 442] on div at bounding box center [492, 450] width 19 height 19
click at [488, 442] on input "At any age and at any moment during the day." at bounding box center [492, 450] width 19 height 19
radio input "true"
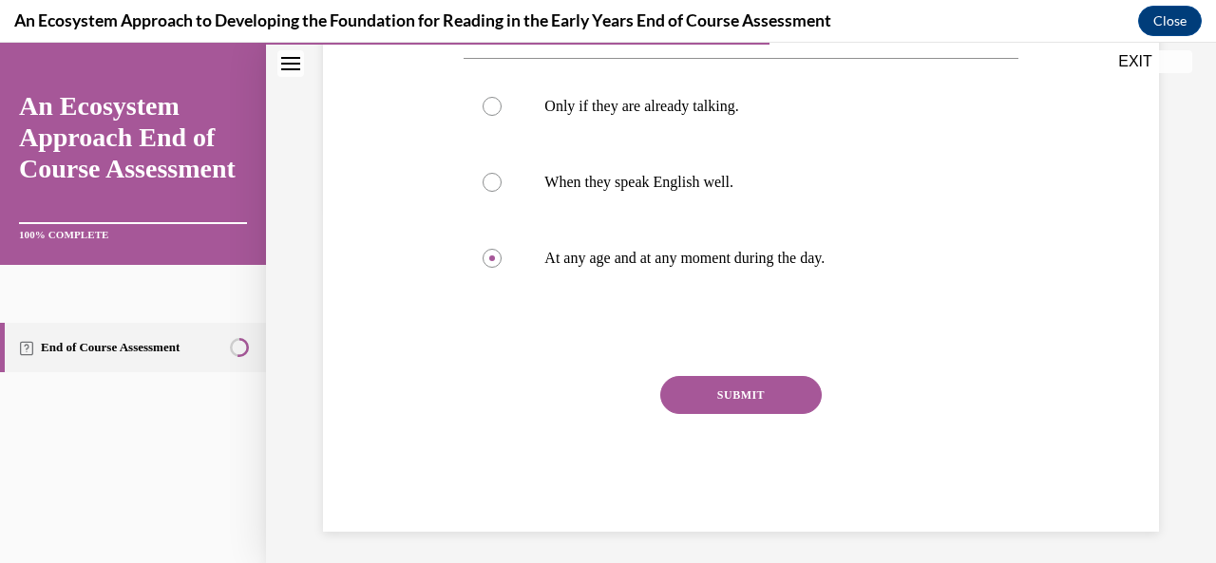
scroll to position [361, 0]
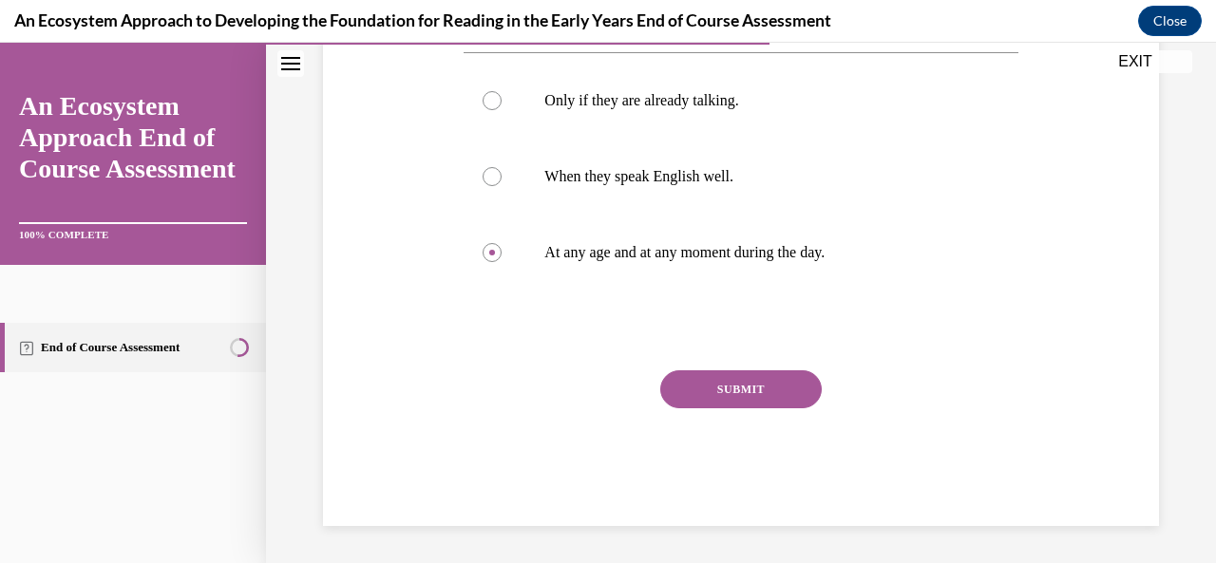
click at [732, 383] on button "SUBMIT" at bounding box center [741, 390] width 162 height 38
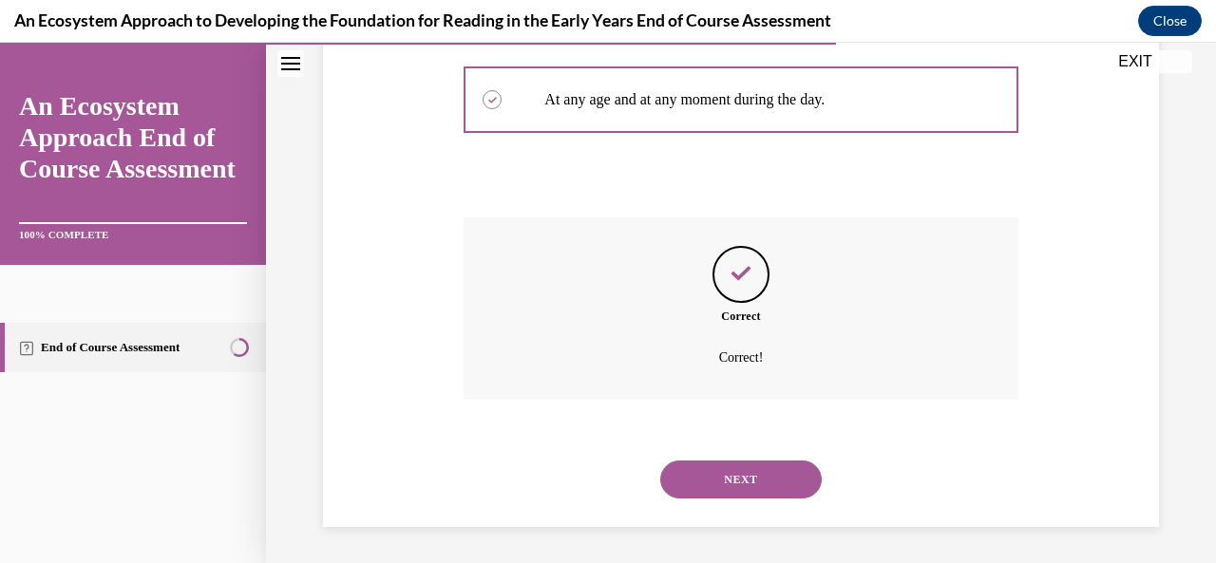
scroll to position [515, 0]
click at [730, 476] on button "NEXT" at bounding box center [741, 479] width 162 height 38
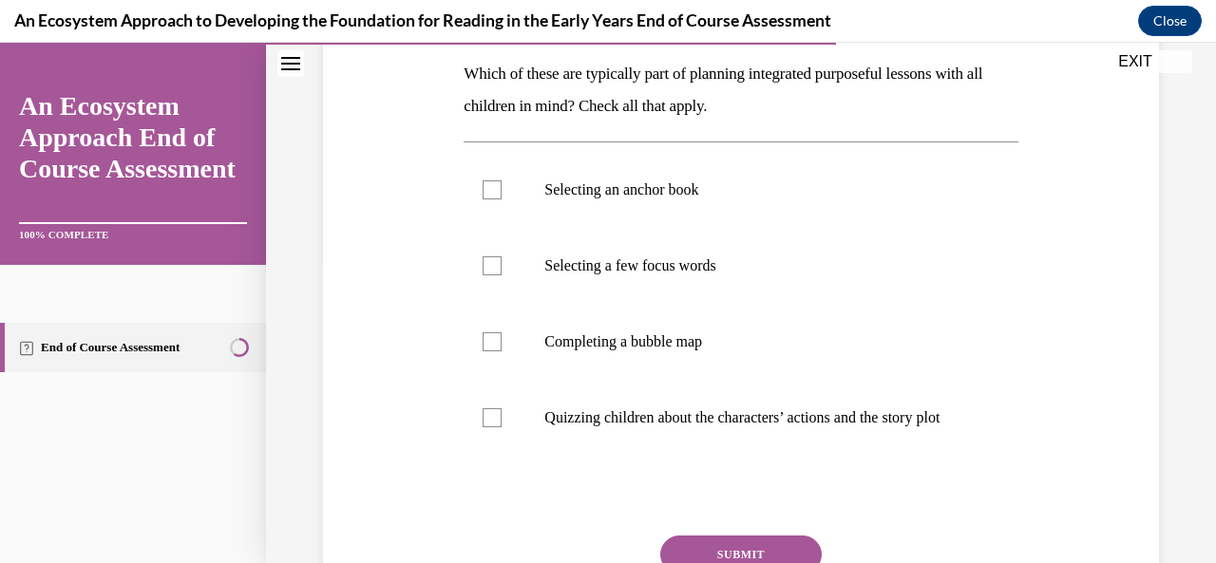
scroll to position [308, 0]
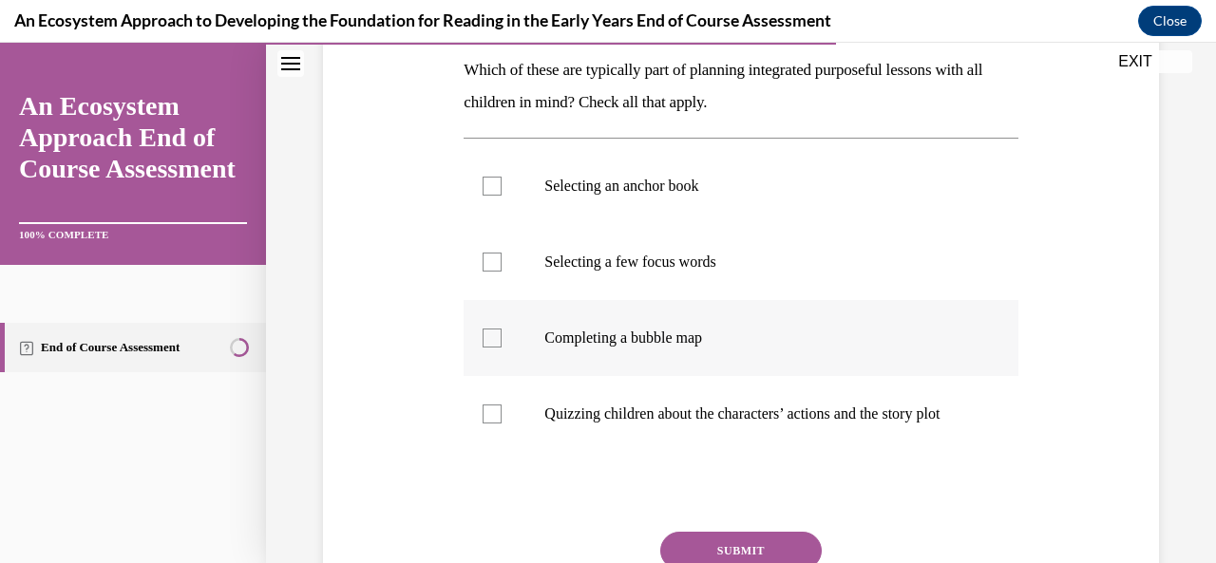
click at [492, 340] on div at bounding box center [492, 338] width 19 height 19
click at [492, 340] on input "Completing a bubble map" at bounding box center [492, 338] width 19 height 19
checkbox input "true"
click at [492, 262] on div at bounding box center [492, 262] width 19 height 19
click at [492, 262] on input "Selecting a few focus words" at bounding box center [492, 262] width 19 height 19
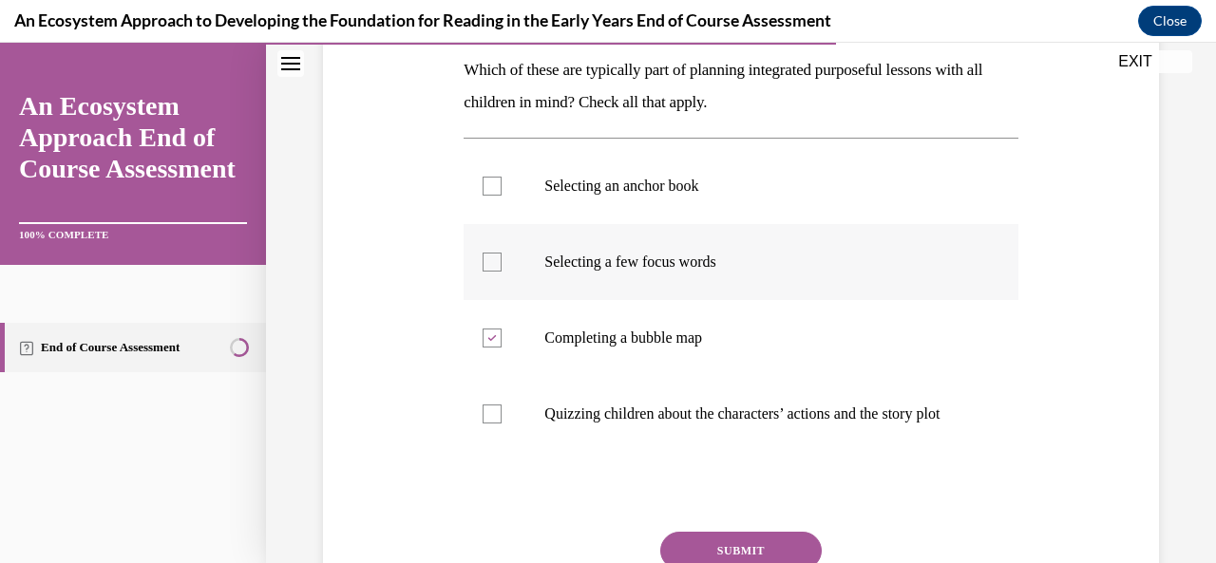
checkbox input "true"
click at [496, 179] on div at bounding box center [492, 186] width 19 height 19
click at [496, 179] on input "Selecting an anchor book" at bounding box center [492, 186] width 19 height 19
checkbox input "true"
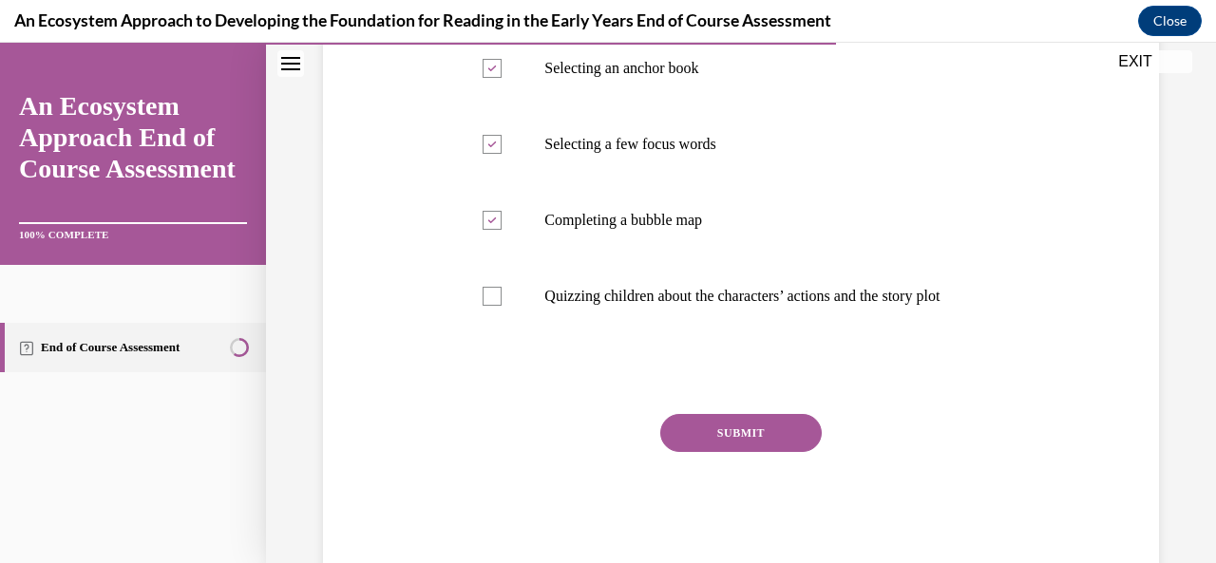
scroll to position [488, 0]
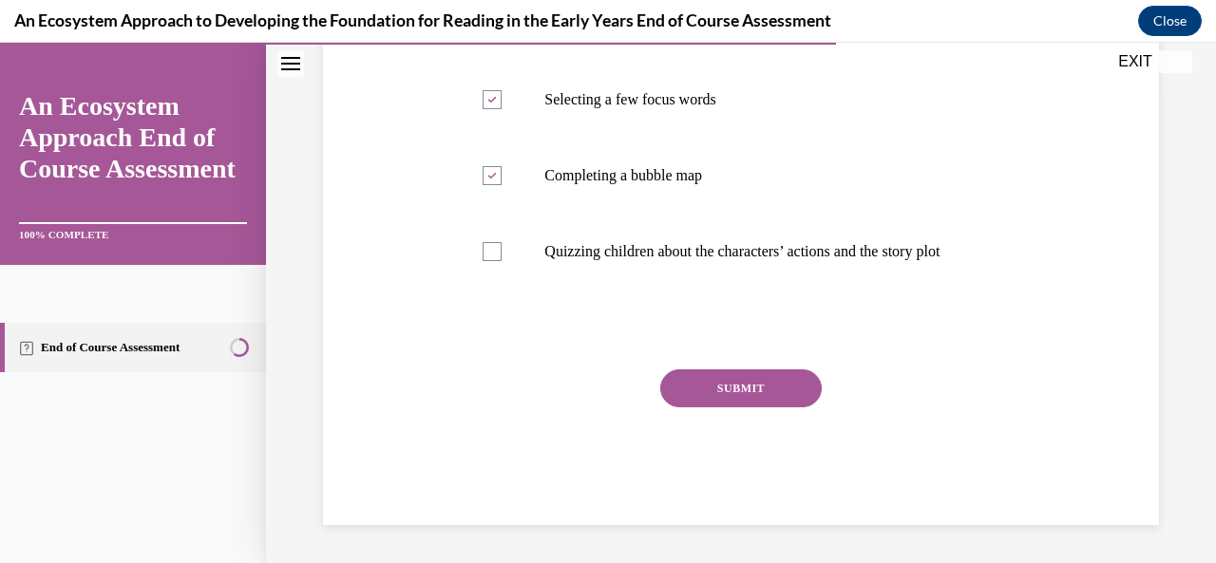
click at [764, 396] on button "SUBMIT" at bounding box center [741, 389] width 162 height 38
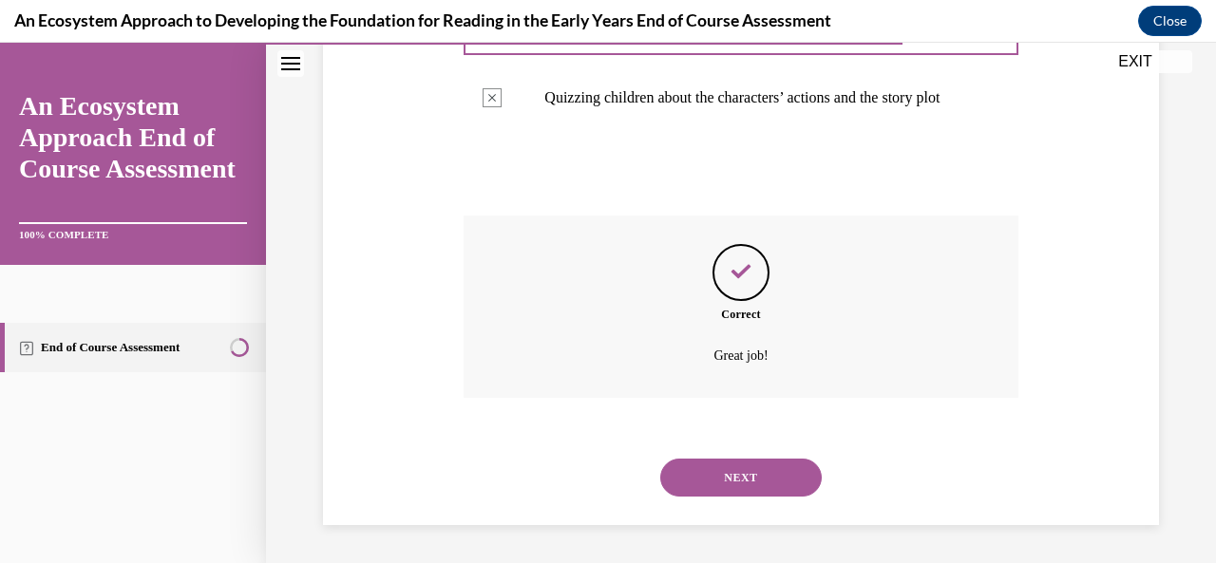
scroll to position [642, 0]
click at [716, 484] on button "NEXT" at bounding box center [741, 478] width 162 height 38
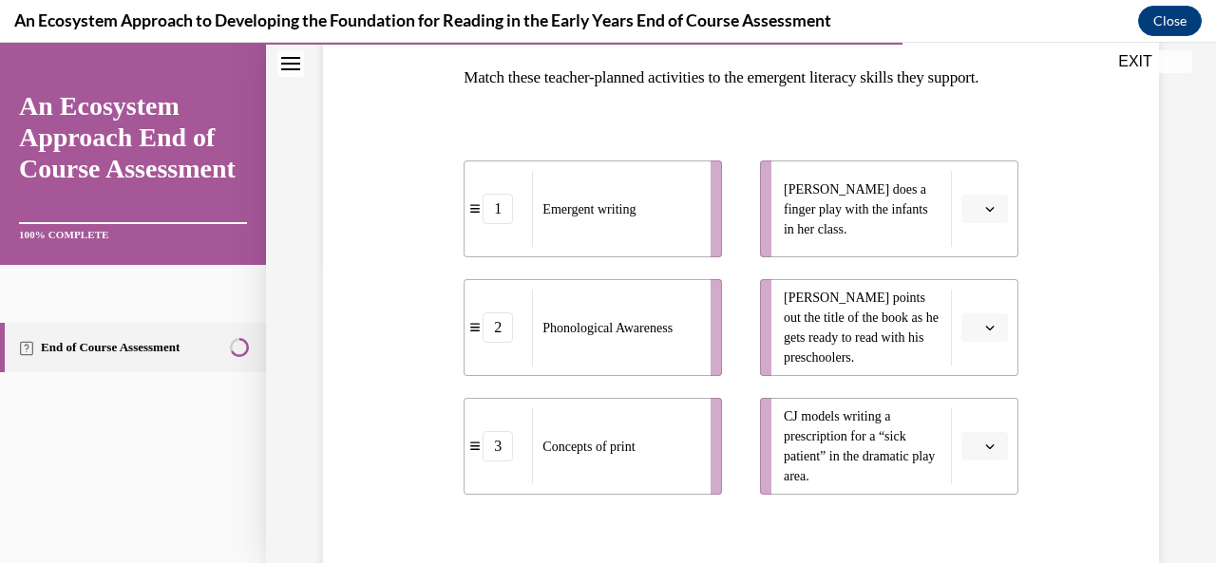
scroll to position [318, 0]
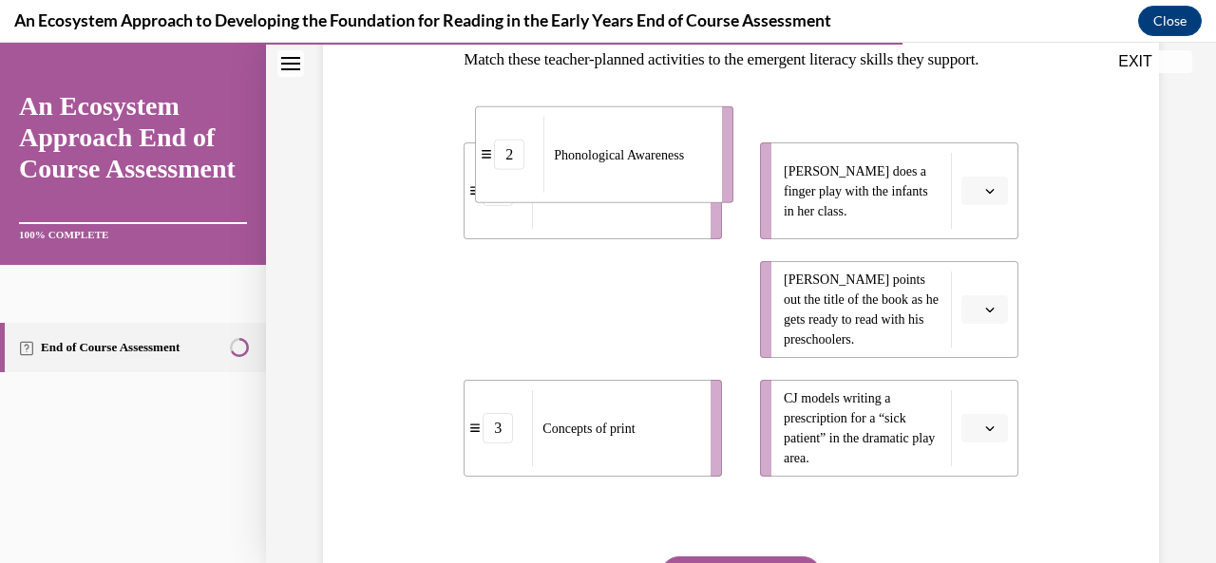
drag, startPoint x: 638, startPoint y: 351, endPoint x: 650, endPoint y: 115, distance: 235.9
click at [650, 115] on div "Question 11/15 Match these teacher-planned activities to the emergent literacy …" at bounding box center [741, 329] width 554 height 767
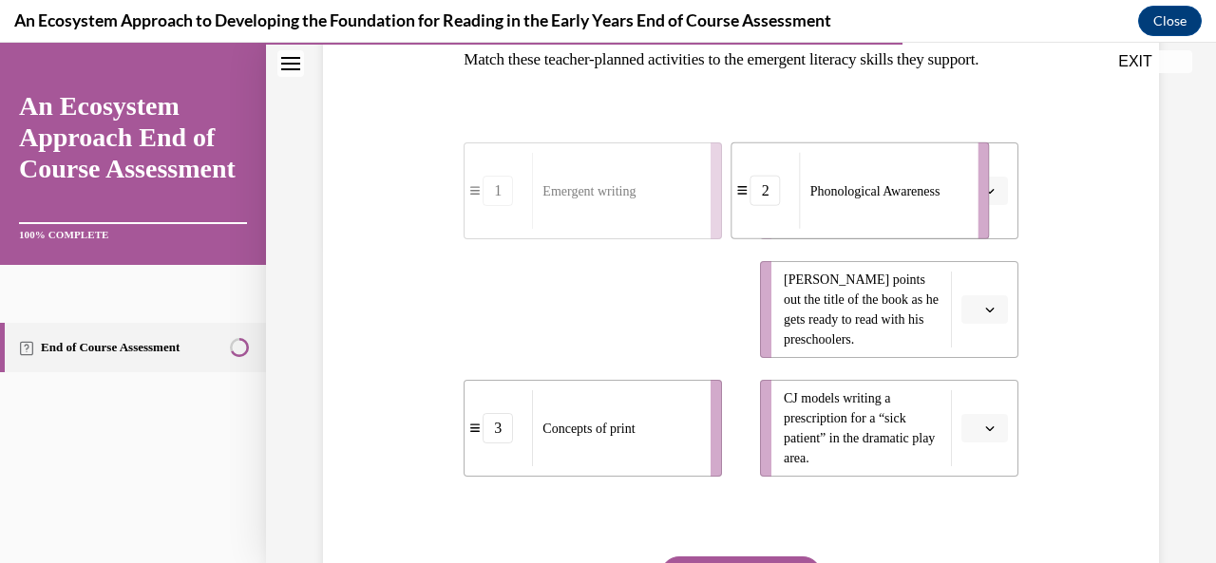
drag, startPoint x: 619, startPoint y: 344, endPoint x: 903, endPoint y: 226, distance: 306.7
click at [900, 198] on span "Phonological Awareness" at bounding box center [875, 190] width 130 height 14
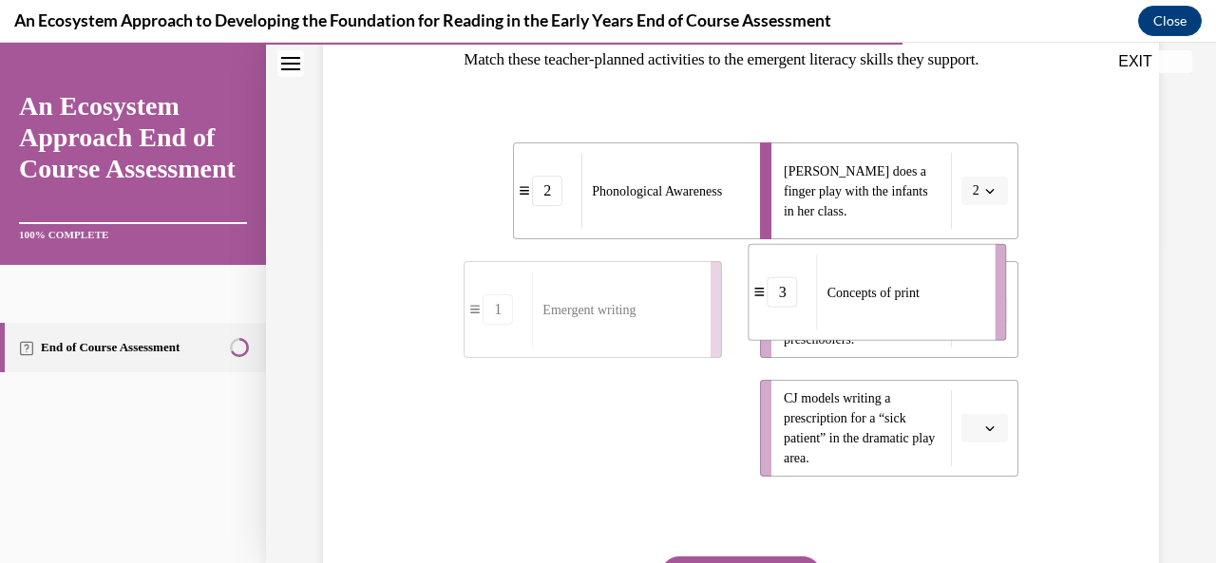
drag, startPoint x: 602, startPoint y: 441, endPoint x: 892, endPoint y: 308, distance: 318.8
click at [890, 303] on div "Concepts of print" at bounding box center [900, 293] width 166 height 76
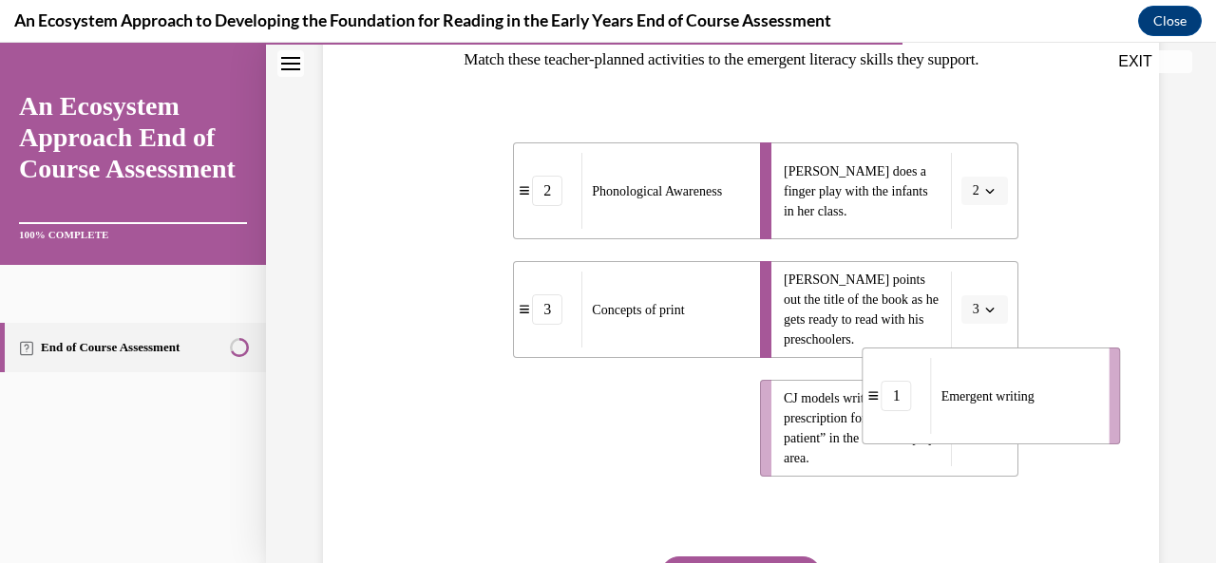
drag, startPoint x: 606, startPoint y: 474, endPoint x: 1045, endPoint y: 455, distance: 439.3
click at [1045, 434] on div "Emergent writing" at bounding box center [1014, 396] width 166 height 76
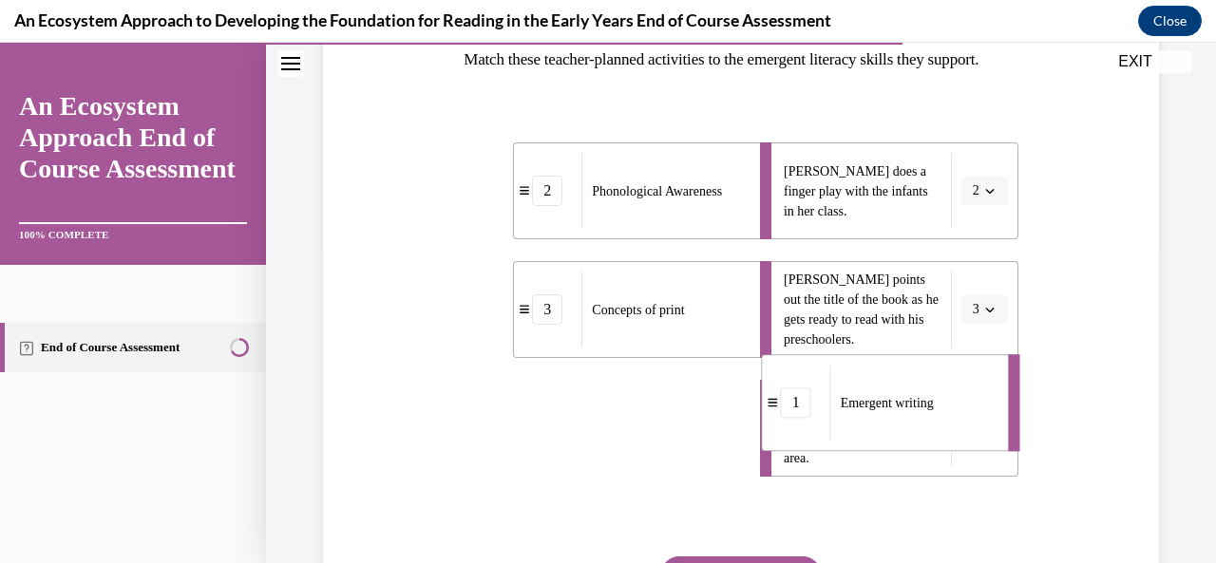
drag, startPoint x: 720, startPoint y: 459, endPoint x: 963, endPoint y: 430, distance: 244.9
click at [963, 430] on div "Emergent writing" at bounding box center [913, 403] width 166 height 76
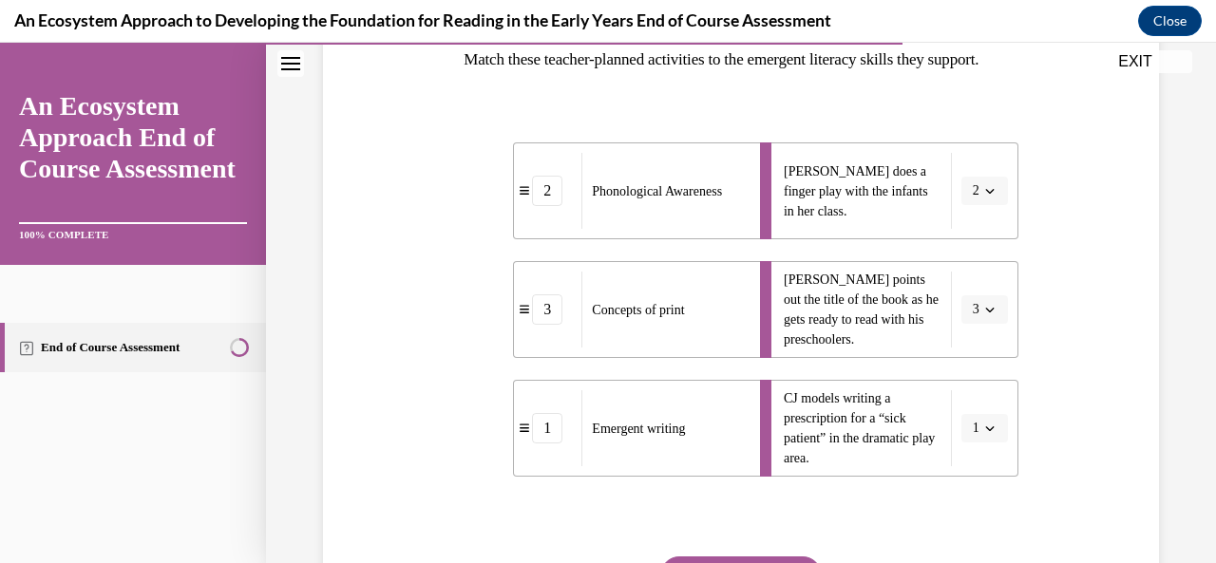
scroll to position [490, 0]
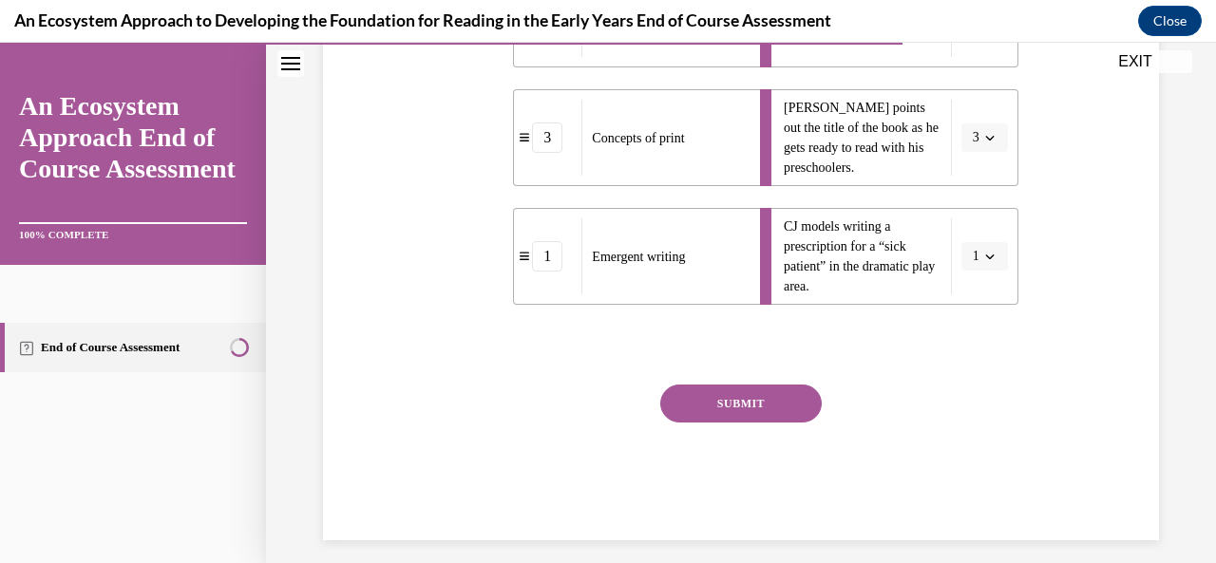
click at [732, 423] on button "SUBMIT" at bounding box center [741, 404] width 162 height 38
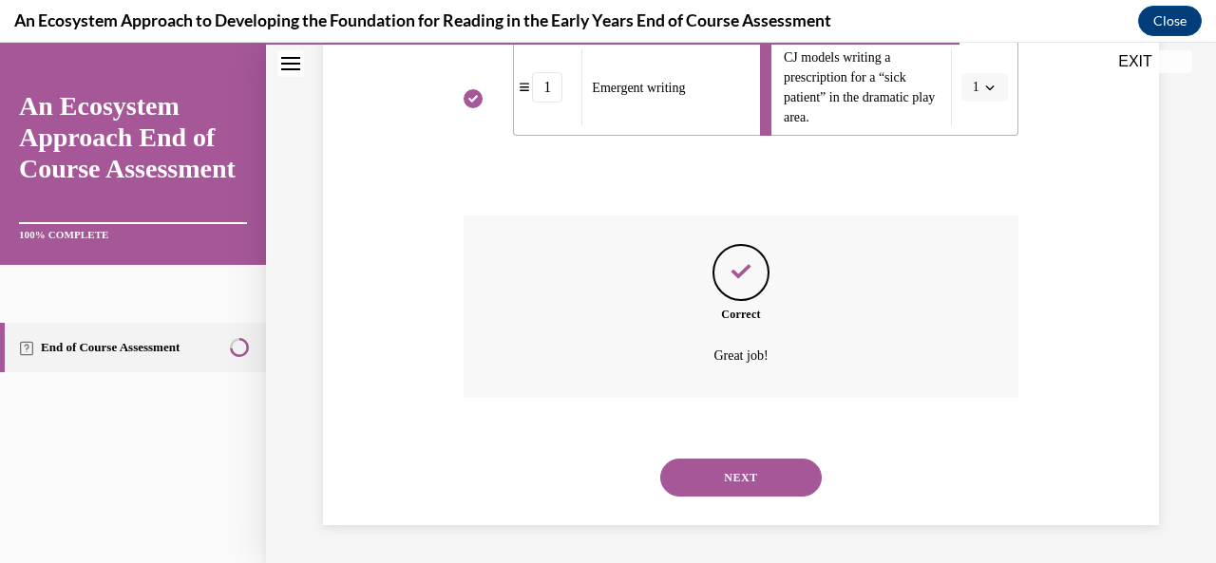
scroll to position [691, 0]
click at [730, 484] on button "NEXT" at bounding box center [741, 478] width 162 height 38
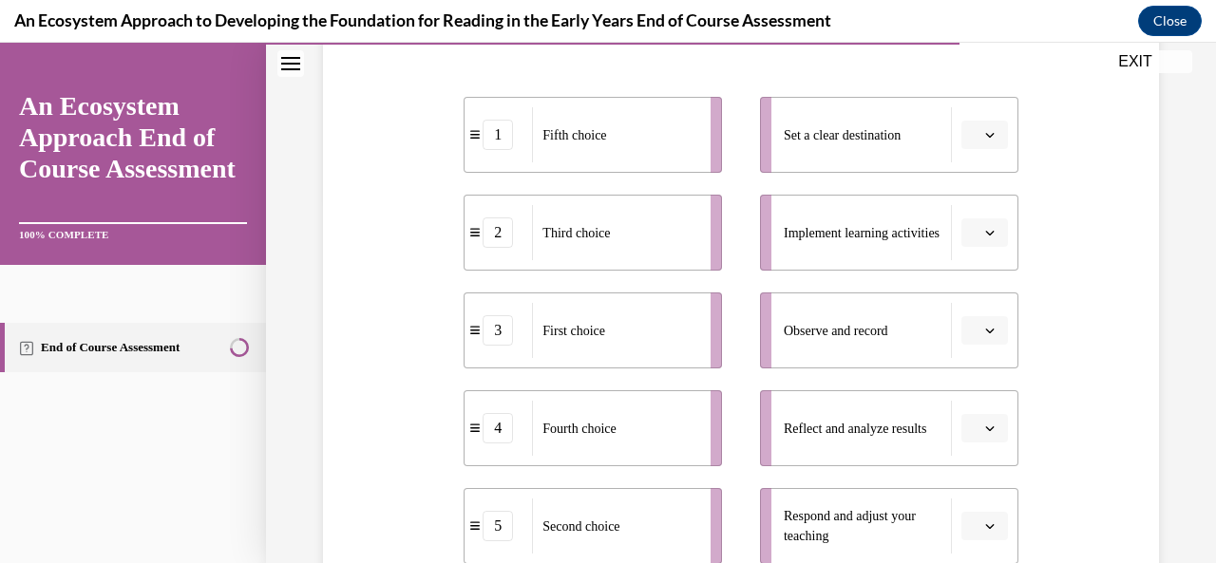
scroll to position [376, 0]
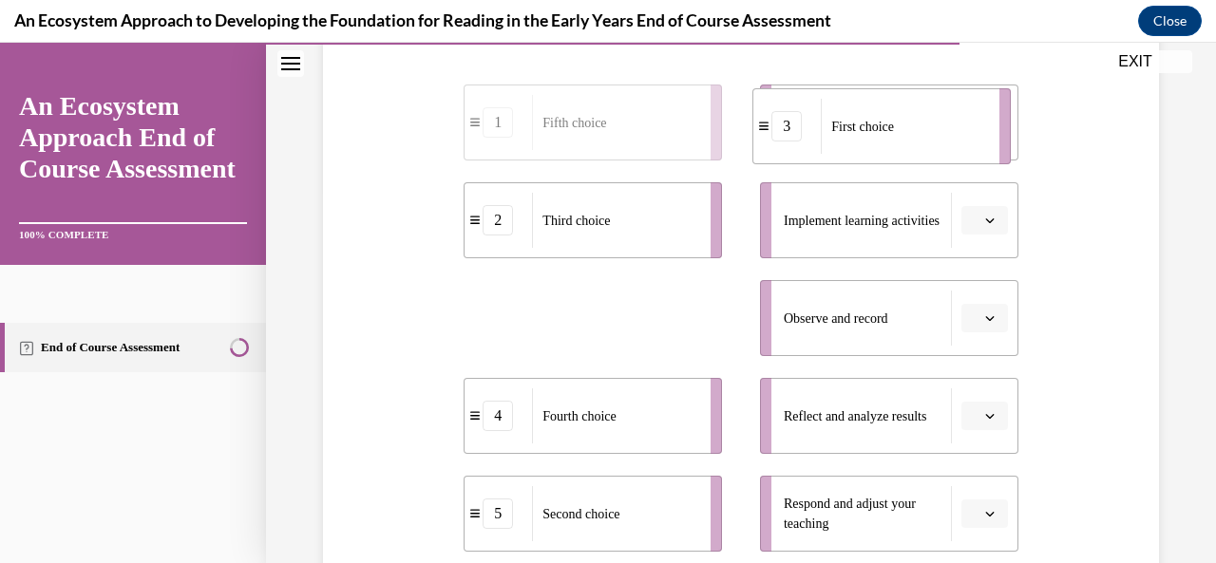
drag, startPoint x: 635, startPoint y: 333, endPoint x: 920, endPoint y: 136, distance: 346.3
click at [922, 138] on div "First choice" at bounding box center [904, 126] width 166 height 55
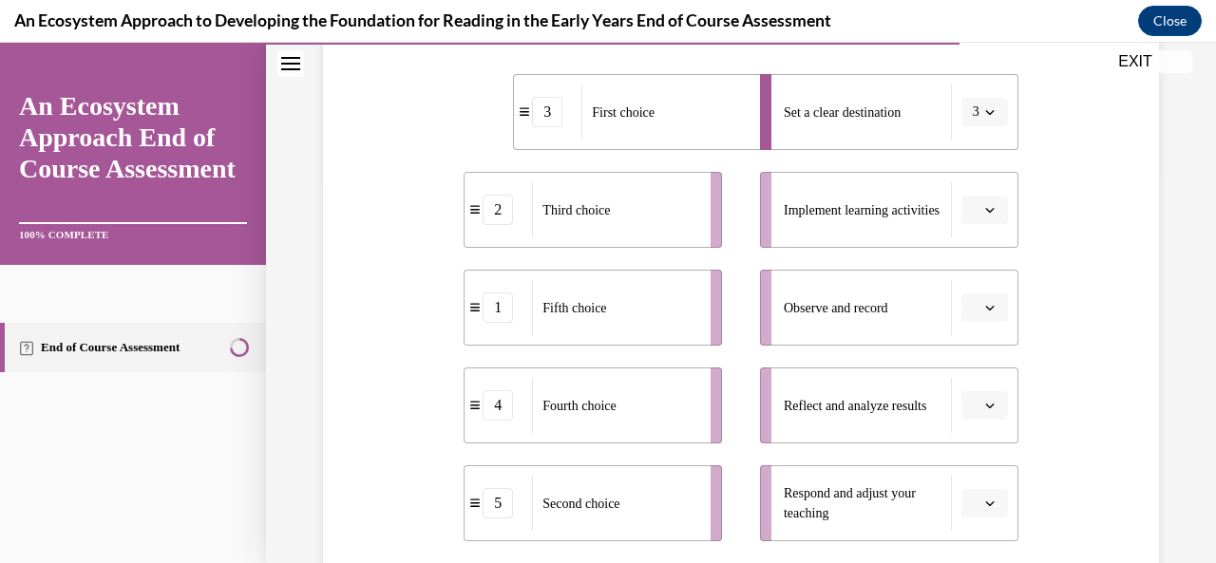
scroll to position [388, 0]
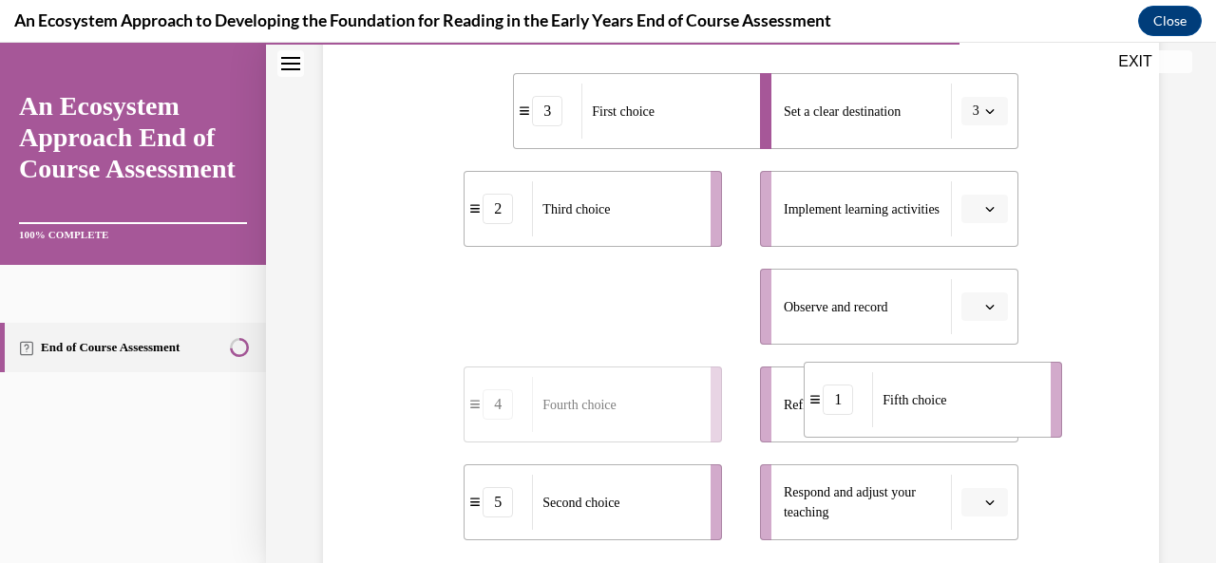
drag, startPoint x: 610, startPoint y: 313, endPoint x: 904, endPoint y: 413, distance: 310.4
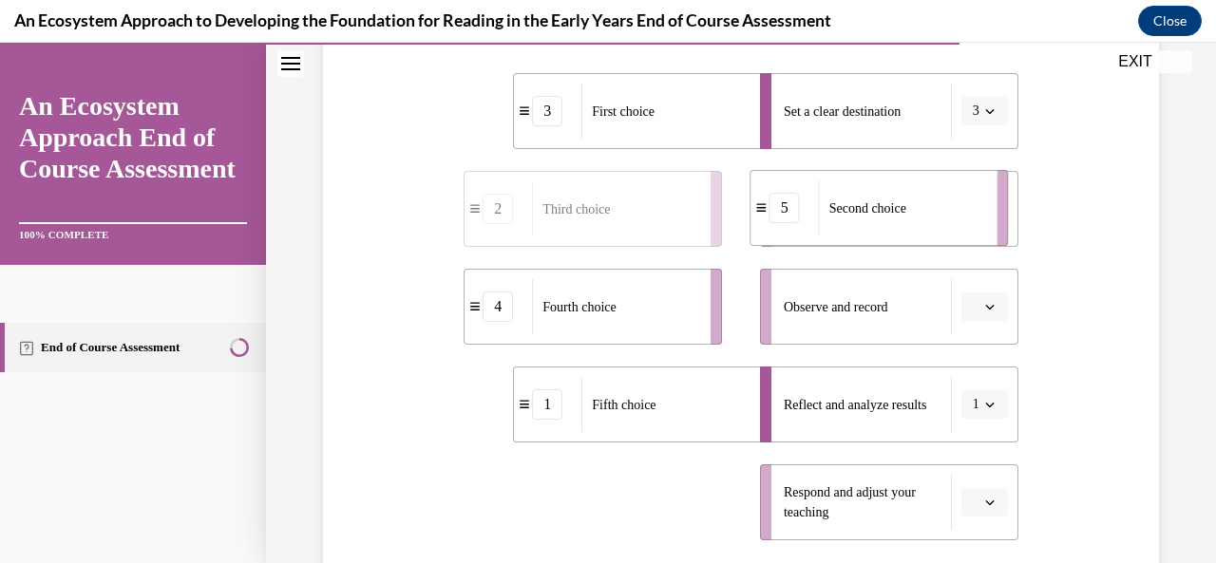
drag, startPoint x: 704, startPoint y: 418, endPoint x: 984, endPoint y: 170, distance: 374.2
click at [984, 168] on div "3 First choice 2 Third choice 4 Fourth choice 1 Fifth choice 5 Second choice Se…" at bounding box center [741, 287] width 554 height 505
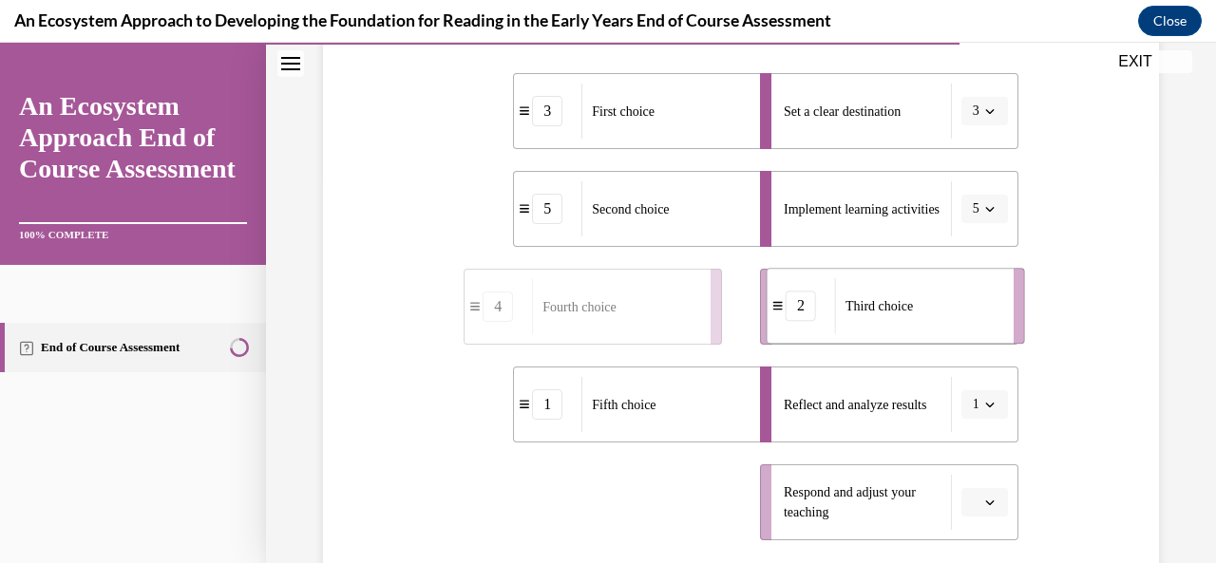
drag, startPoint x: 686, startPoint y: 446, endPoint x: 969, endPoint y: 273, distance: 331.8
click at [969, 273] on li "2 Third choice" at bounding box center [896, 306] width 258 height 76
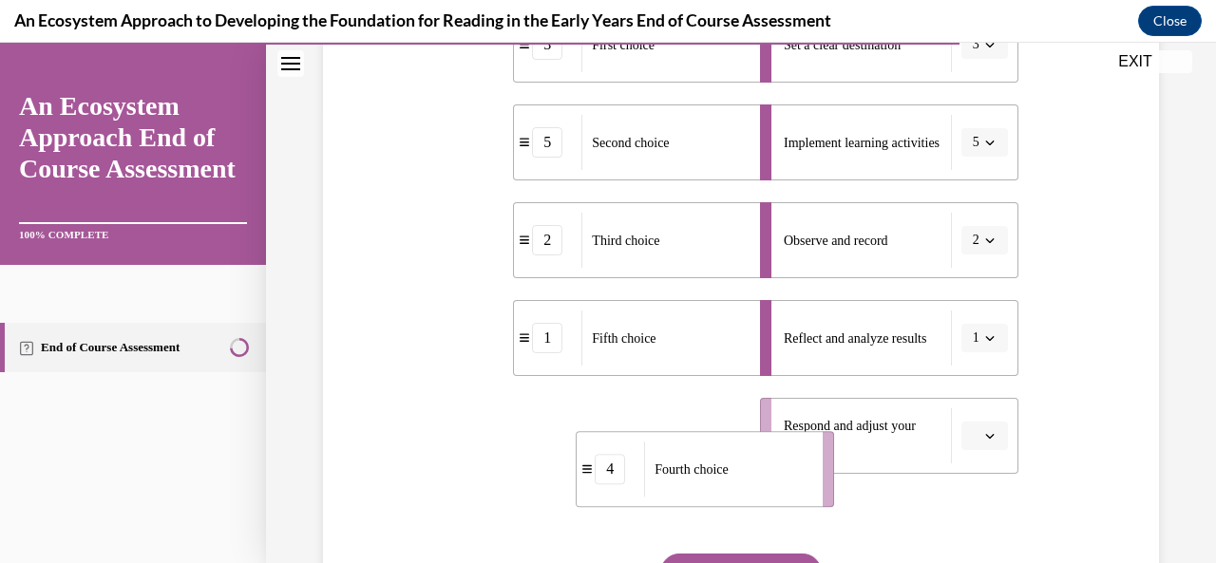
scroll to position [464, 0]
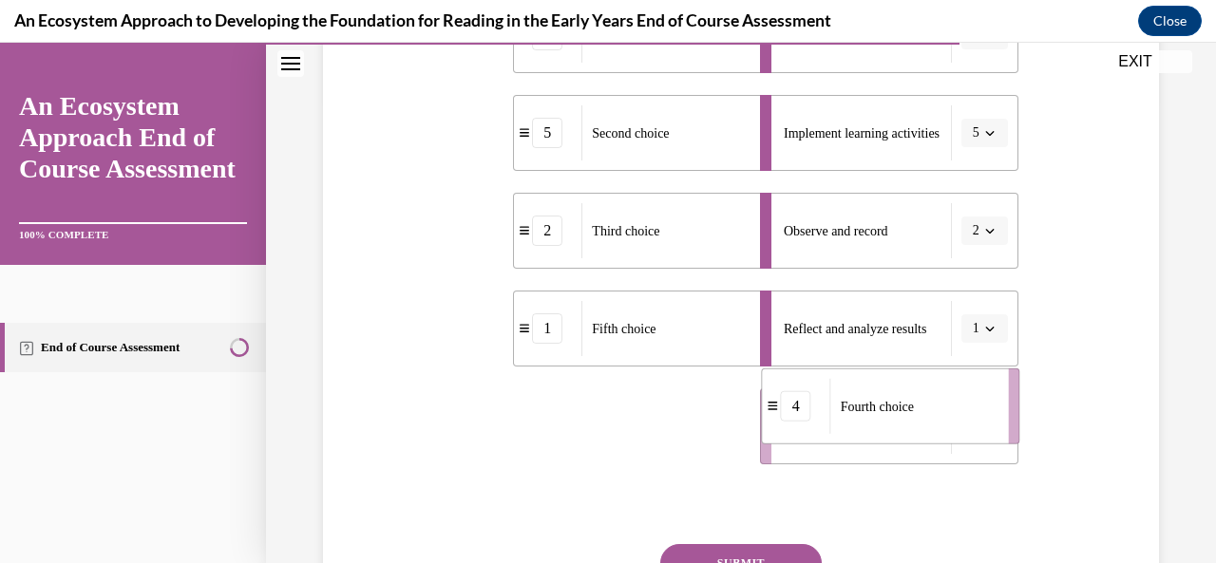
drag, startPoint x: 715, startPoint y: 516, endPoint x: 1011, endPoint y: 429, distance: 307.9
click at [1011, 418] on li "4 Fourth choice" at bounding box center [891, 407] width 258 height 76
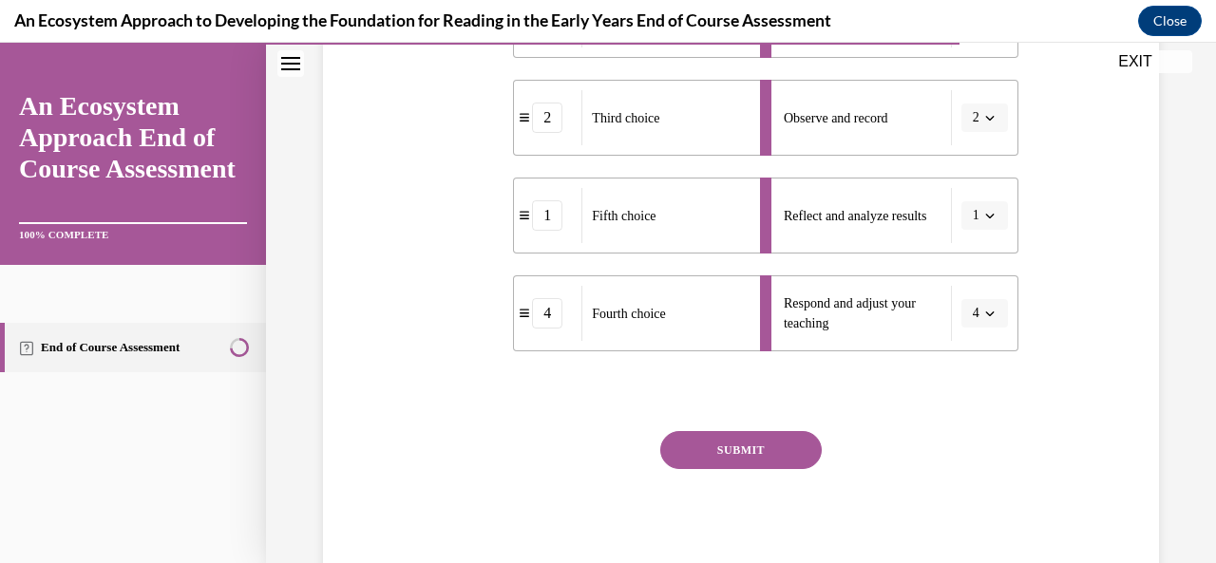
scroll to position [582, 0]
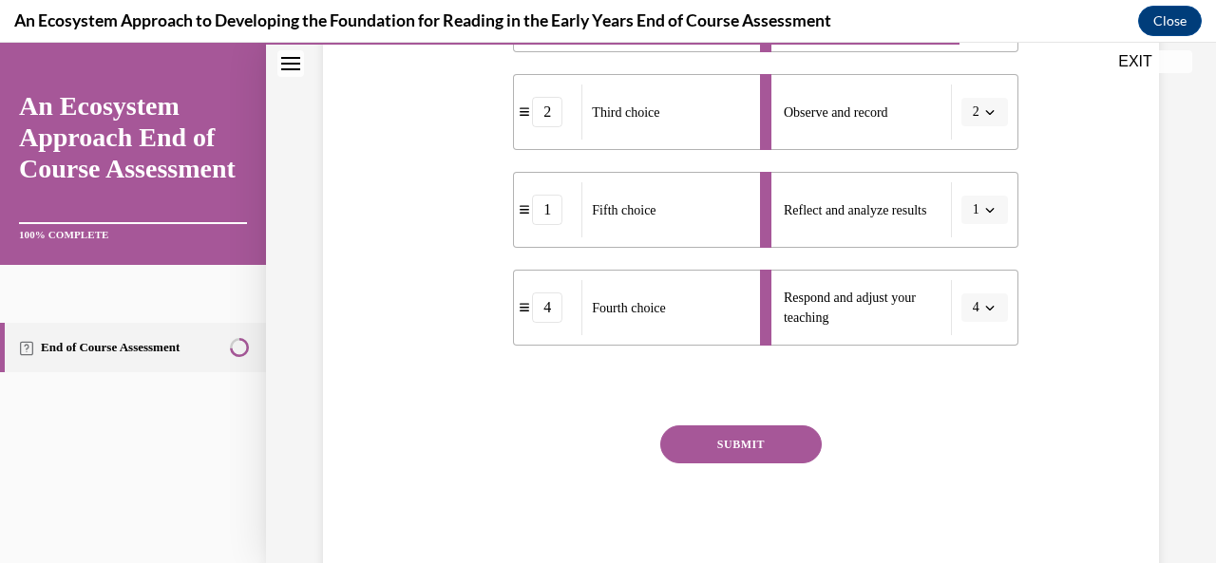
click at [744, 443] on button "SUBMIT" at bounding box center [741, 445] width 162 height 38
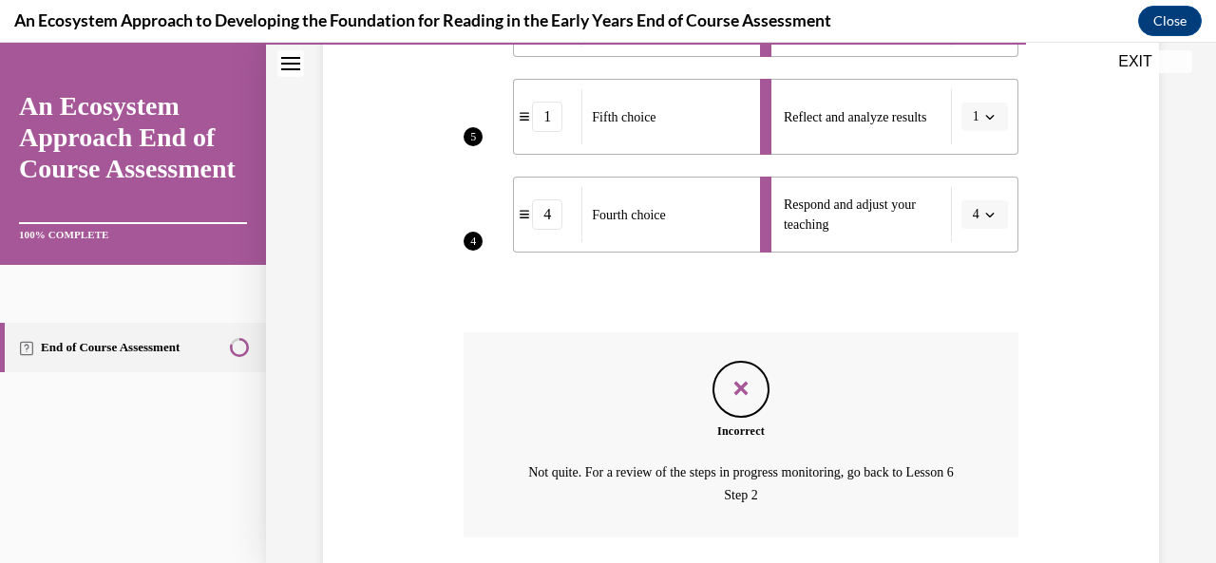
scroll to position [813, 0]
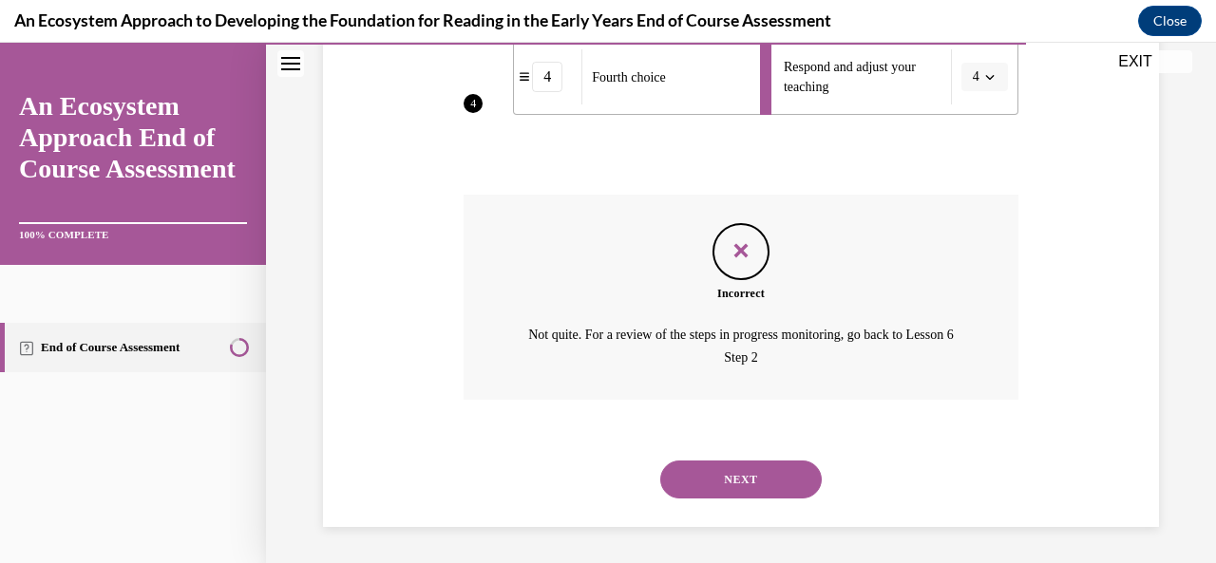
click at [742, 484] on button "NEXT" at bounding box center [741, 480] width 162 height 38
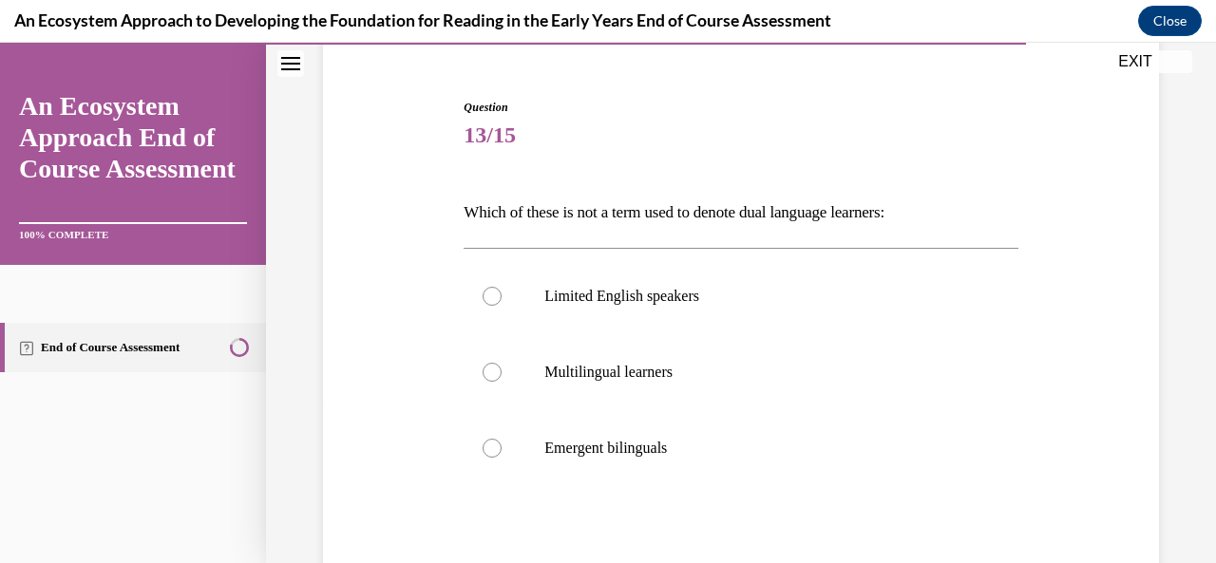
scroll to position [166, 0]
click at [493, 296] on div at bounding box center [492, 295] width 19 height 19
click at [493, 296] on input "Limited English speakers" at bounding box center [492, 295] width 19 height 19
radio input "true"
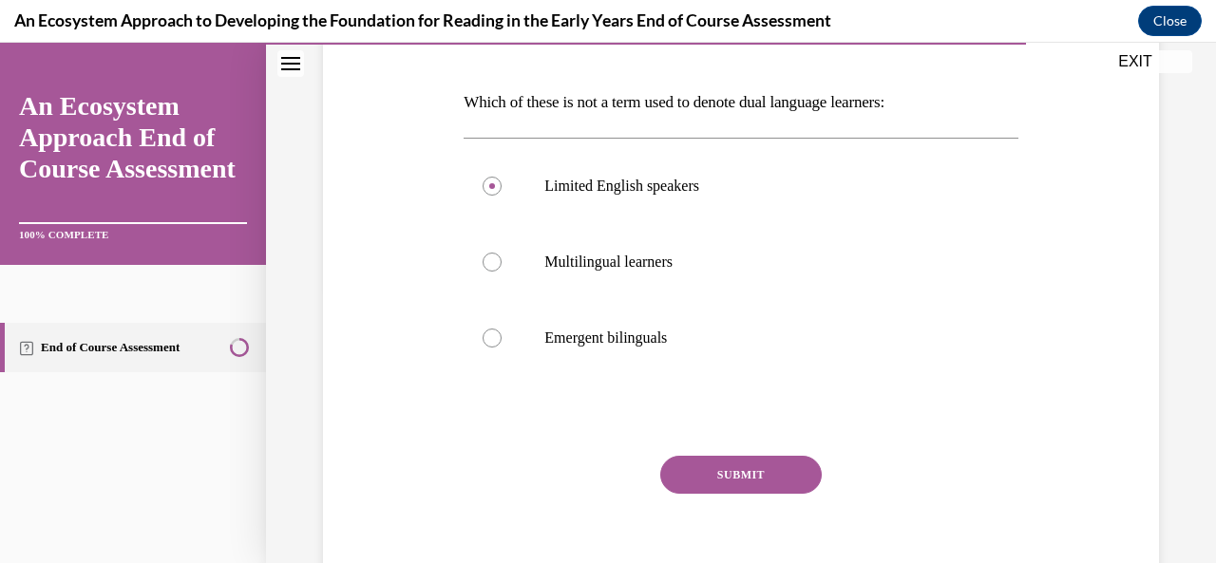
scroll to position [324, 0]
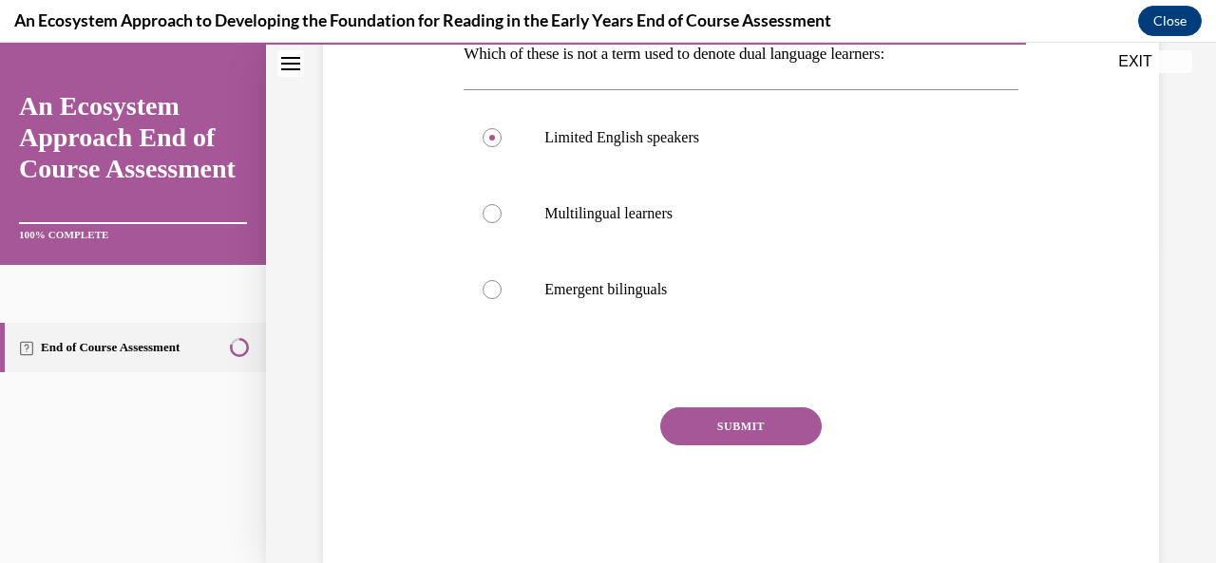
click at [733, 428] on button "SUBMIT" at bounding box center [741, 427] width 162 height 38
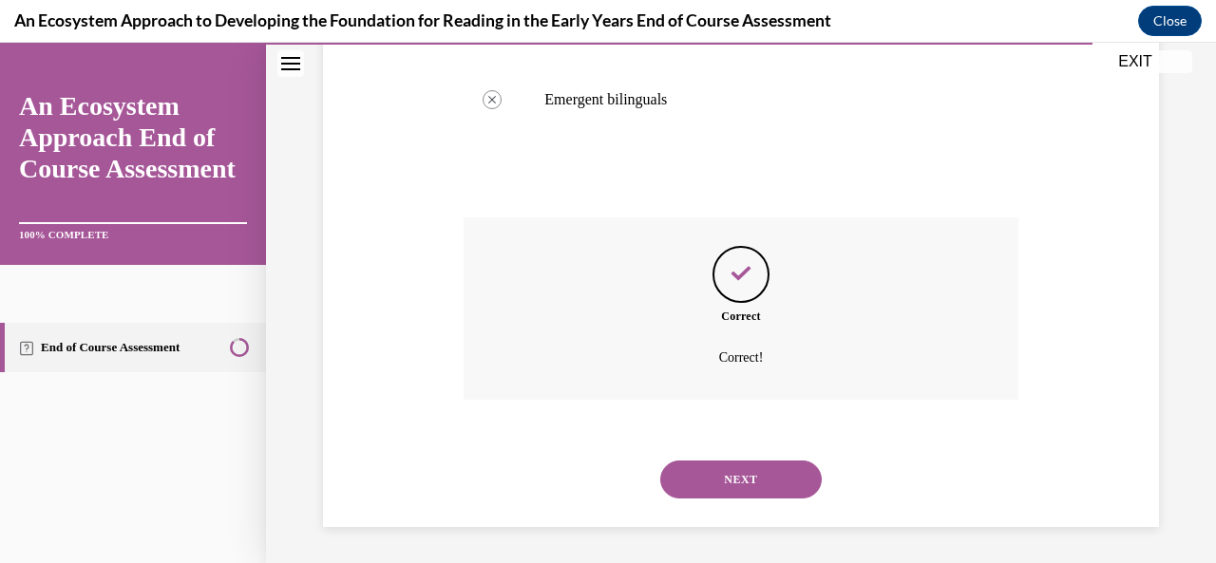
scroll to position [515, 0]
click at [717, 487] on button "NEXT" at bounding box center [741, 479] width 162 height 38
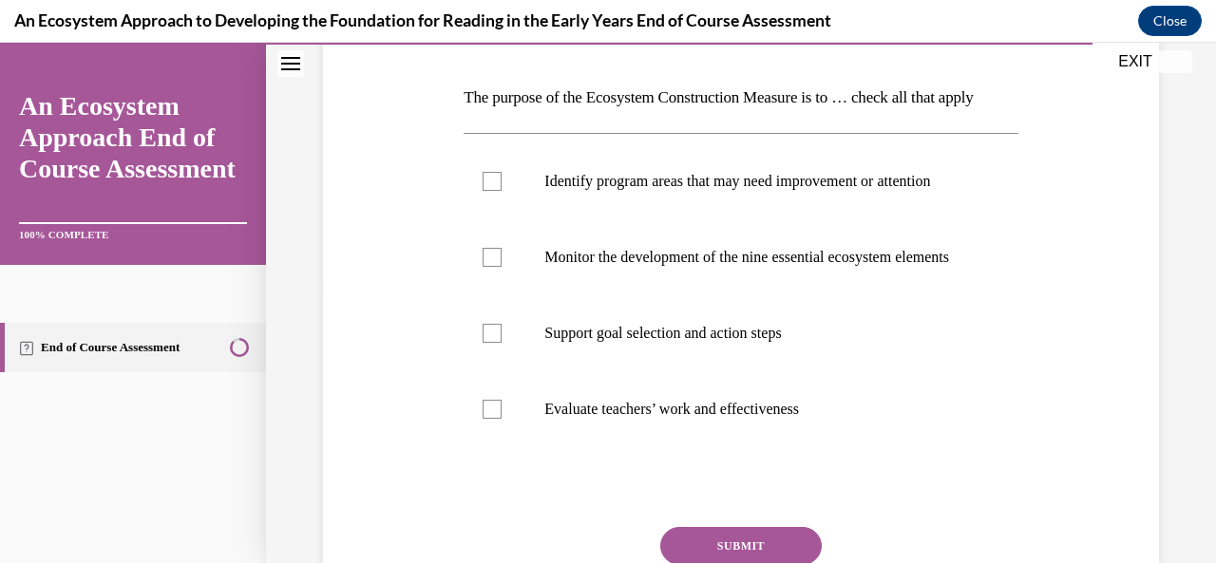
scroll to position [314, 0]
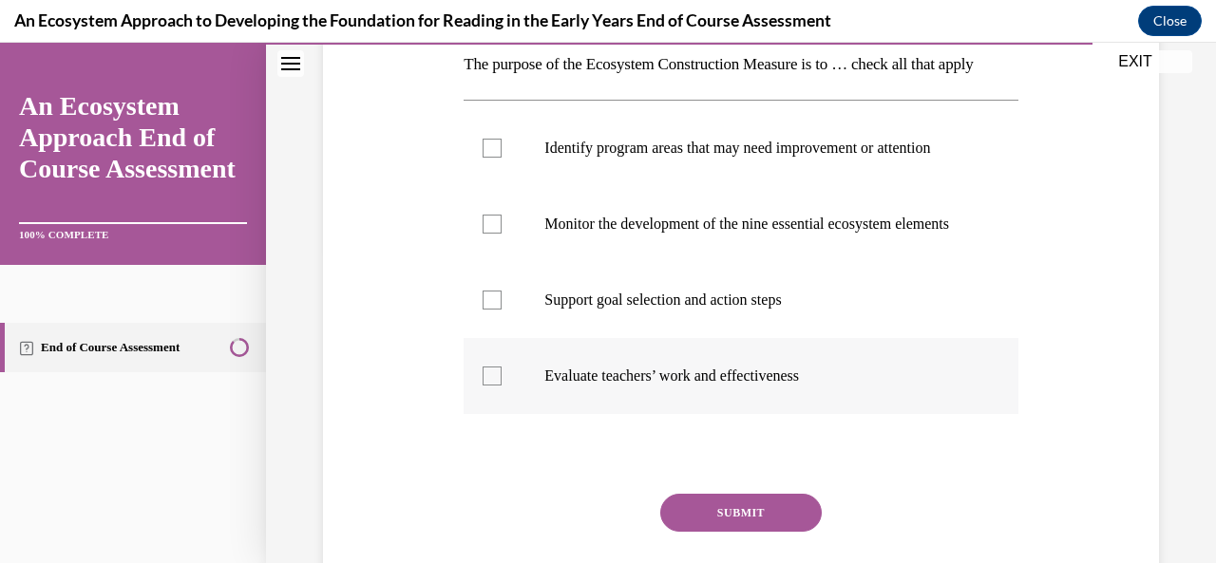
click at [490, 386] on div at bounding box center [492, 376] width 19 height 19
click at [490, 386] on input "Evaluate teachers’ work and effectiveness" at bounding box center [492, 376] width 19 height 19
checkbox input "true"
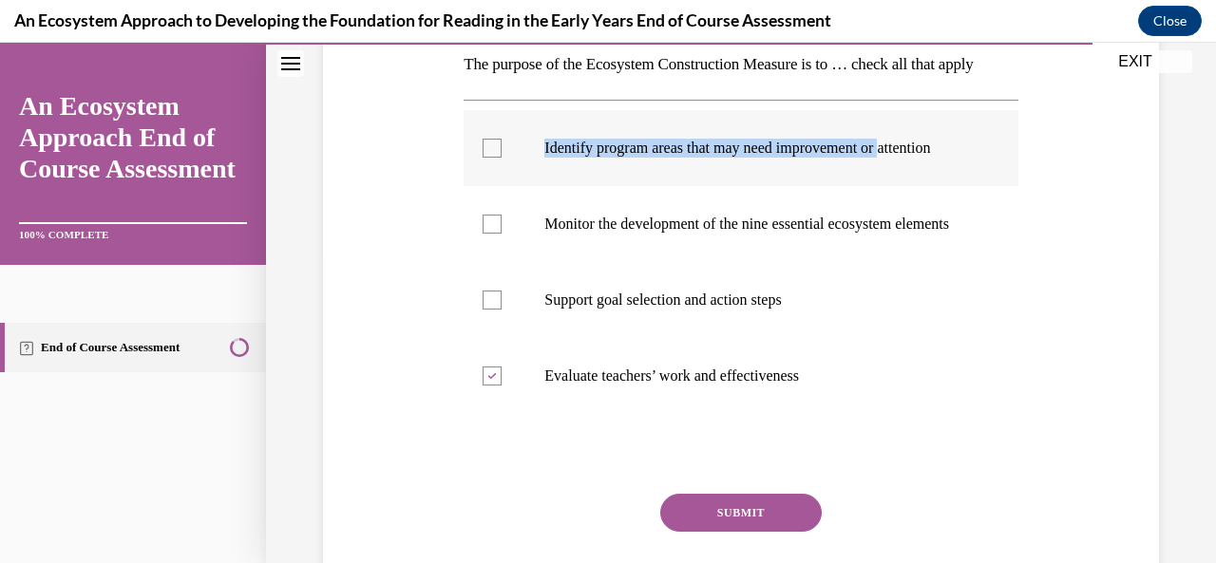
click at [498, 186] on label "Identify program areas that may need improvement or attention" at bounding box center [741, 148] width 554 height 76
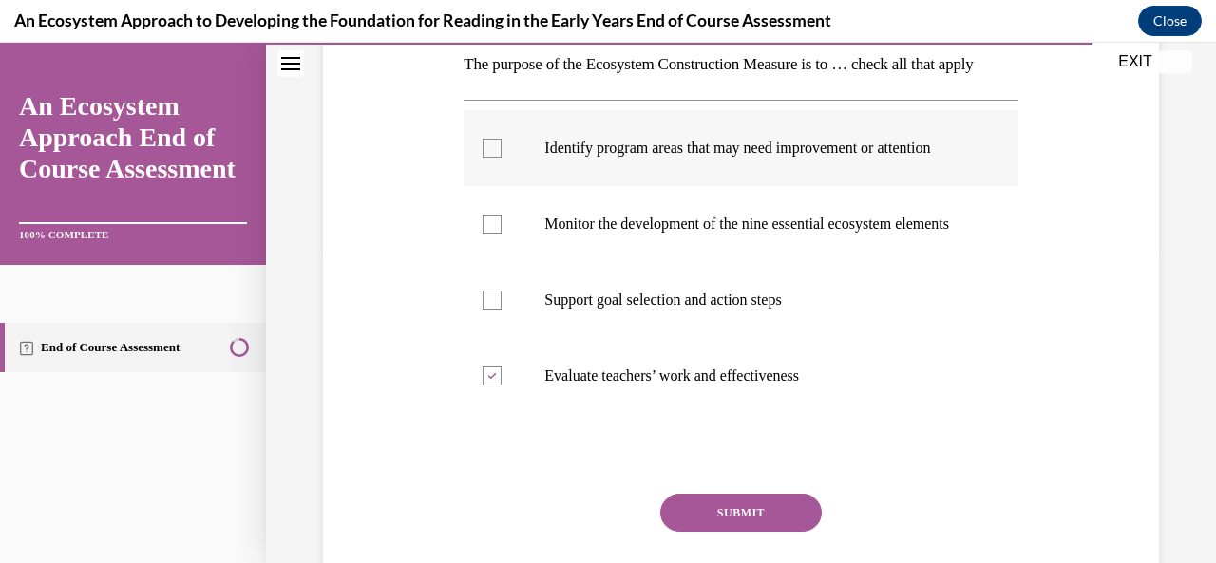
click at [490, 158] on div at bounding box center [492, 148] width 19 height 19
click at [490, 158] on input "Identify program areas that may need improvement or attention" at bounding box center [492, 148] width 19 height 19
checkbox input "true"
click at [485, 310] on div at bounding box center [492, 300] width 19 height 19
click at [485, 310] on input "Support goal selection and action steps" at bounding box center [492, 300] width 19 height 19
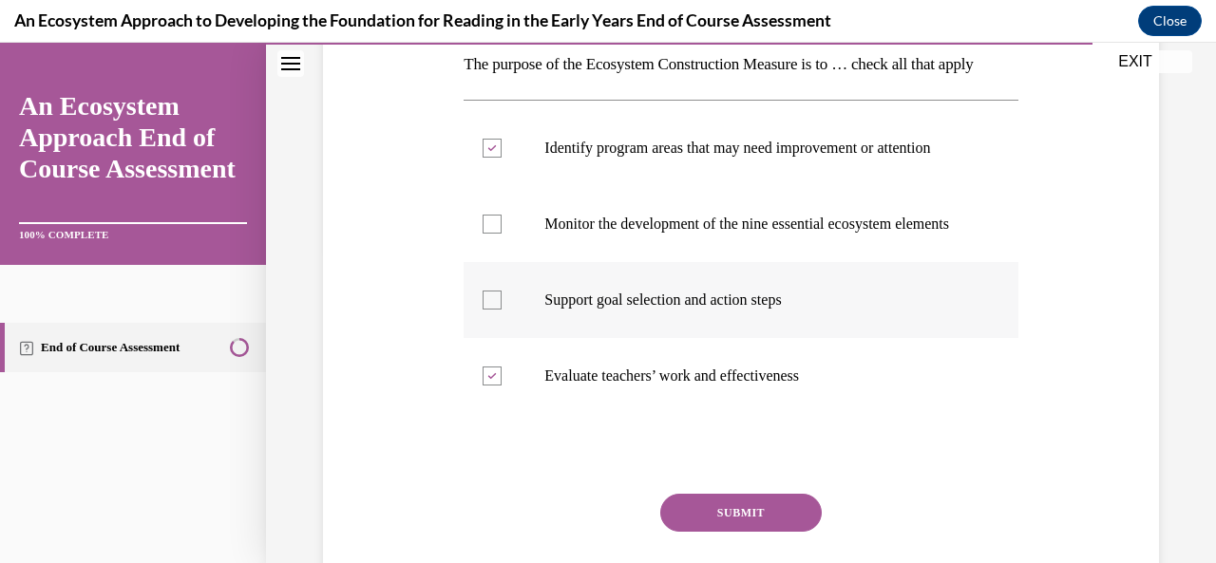
checkbox input "true"
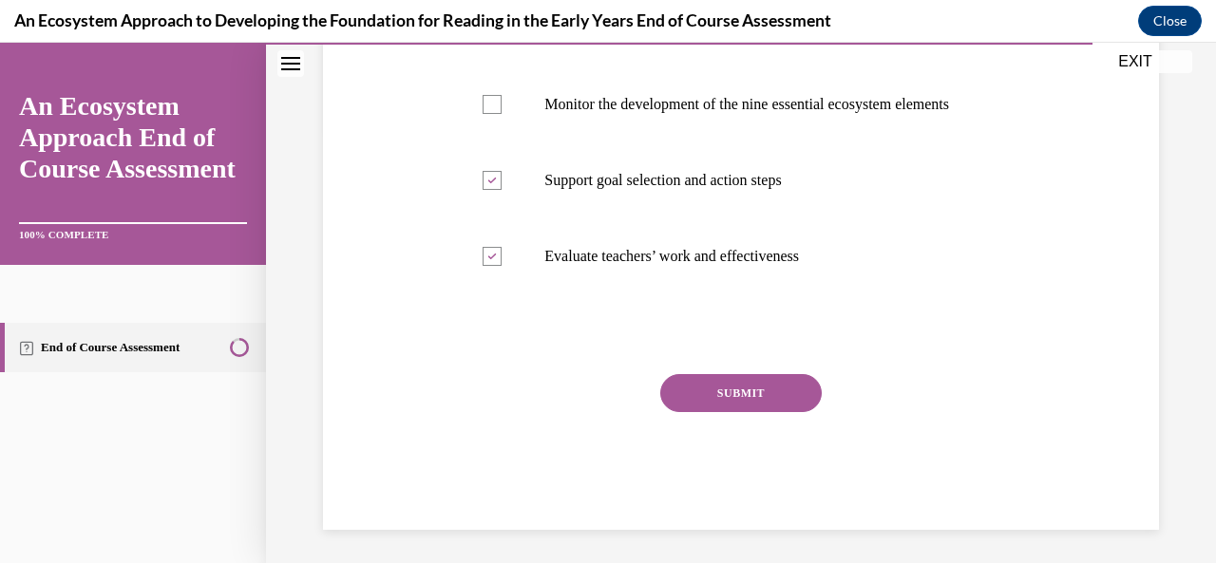
scroll to position [441, 0]
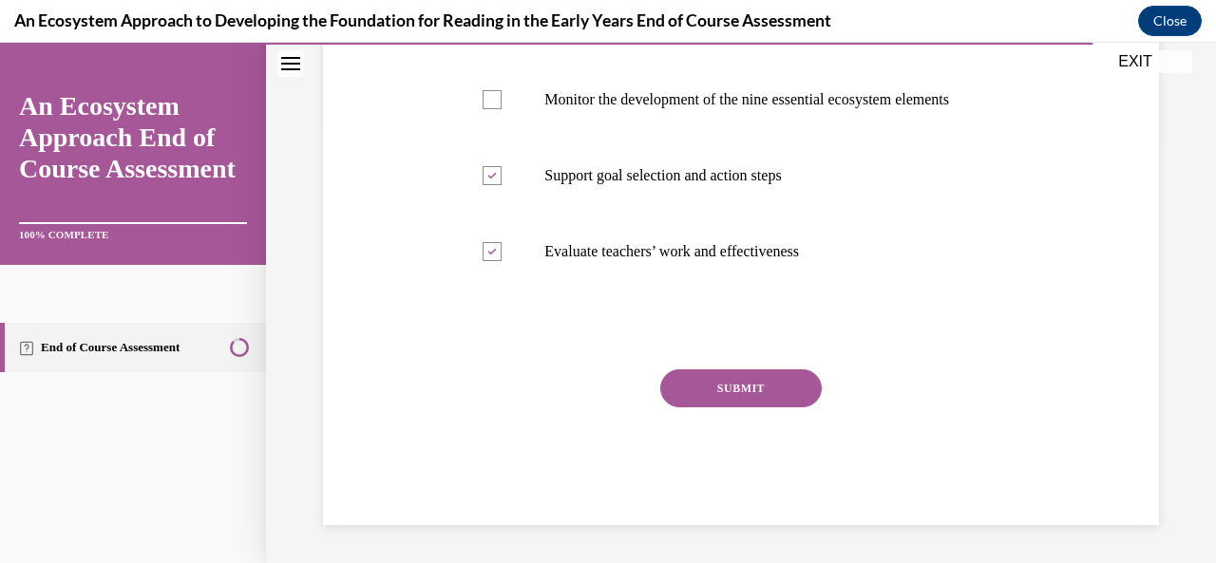
click at [760, 408] on button "SUBMIT" at bounding box center [741, 389] width 162 height 38
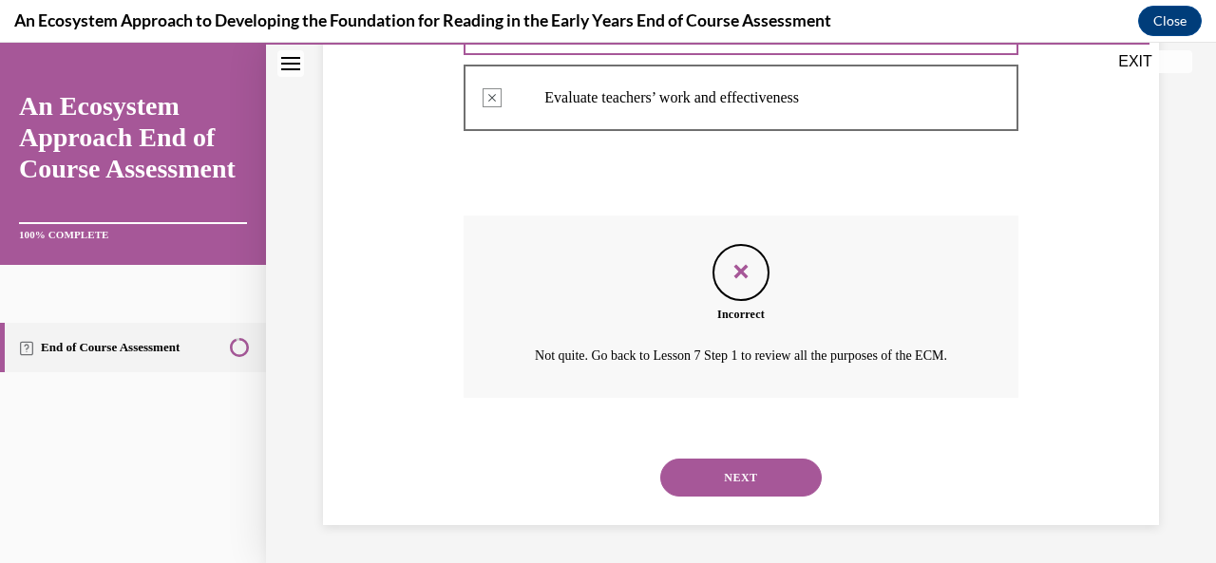
scroll to position [683, 0]
click at [745, 474] on button "NEXT" at bounding box center [741, 478] width 162 height 38
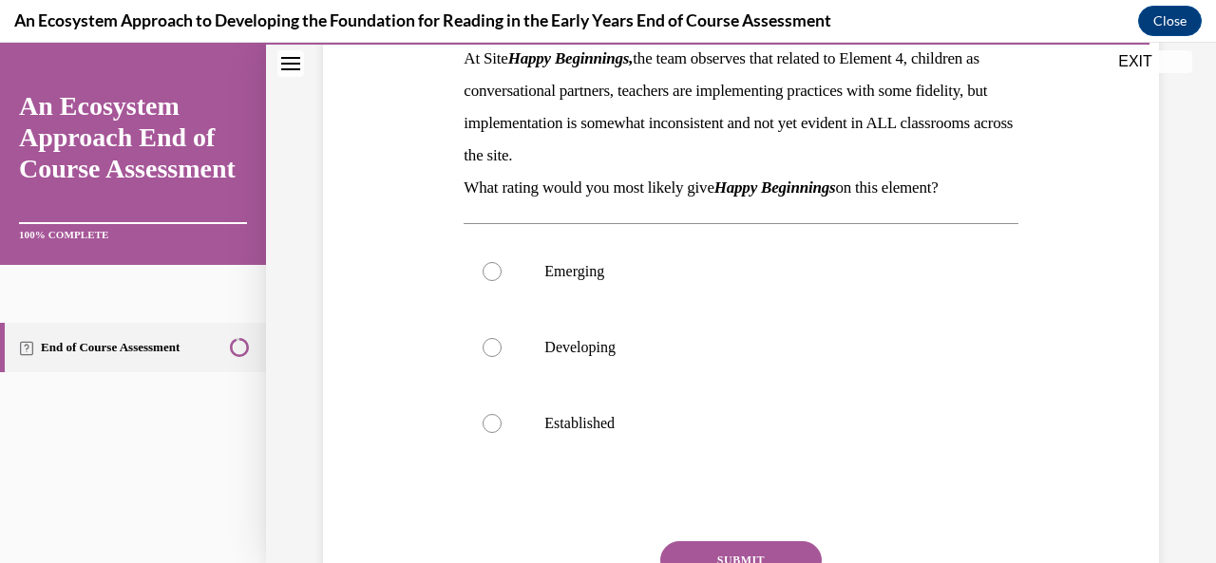
scroll to position [322, 0]
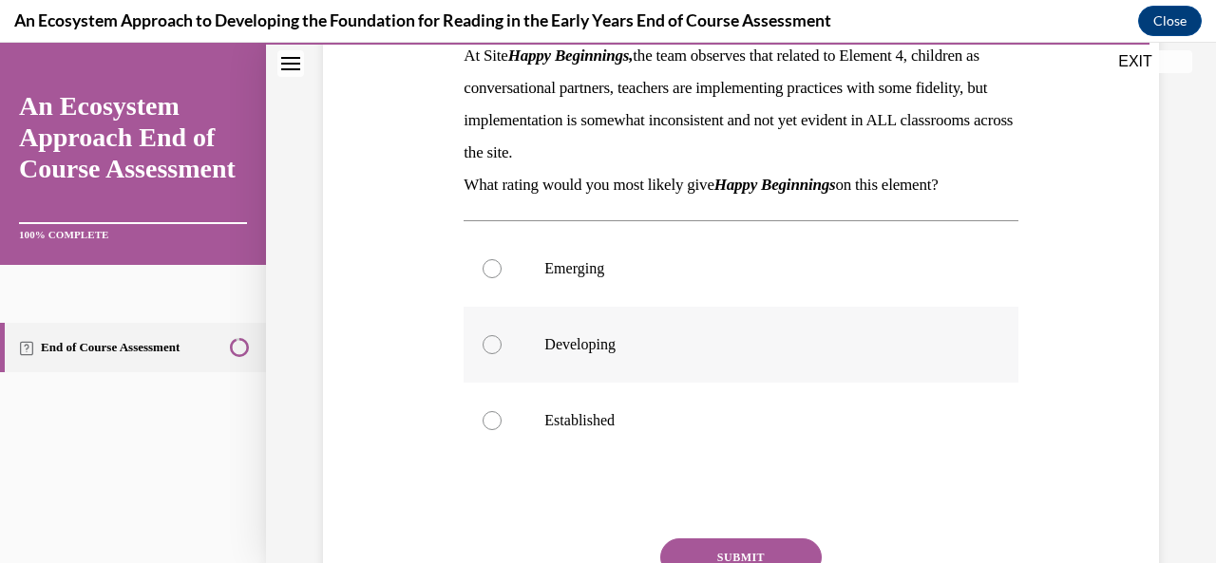
click at [493, 349] on div at bounding box center [492, 344] width 19 height 19
click at [493, 349] on input "Developing" at bounding box center [492, 344] width 19 height 19
radio input "true"
click at [732, 554] on button "SUBMIT" at bounding box center [741, 558] width 162 height 38
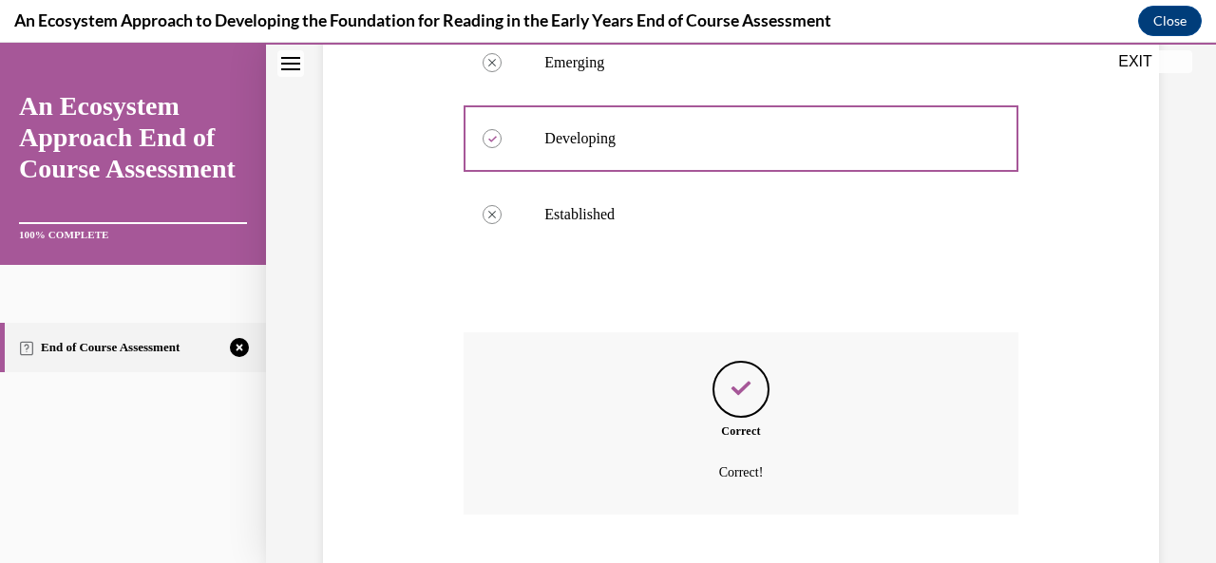
scroll to position [644, 0]
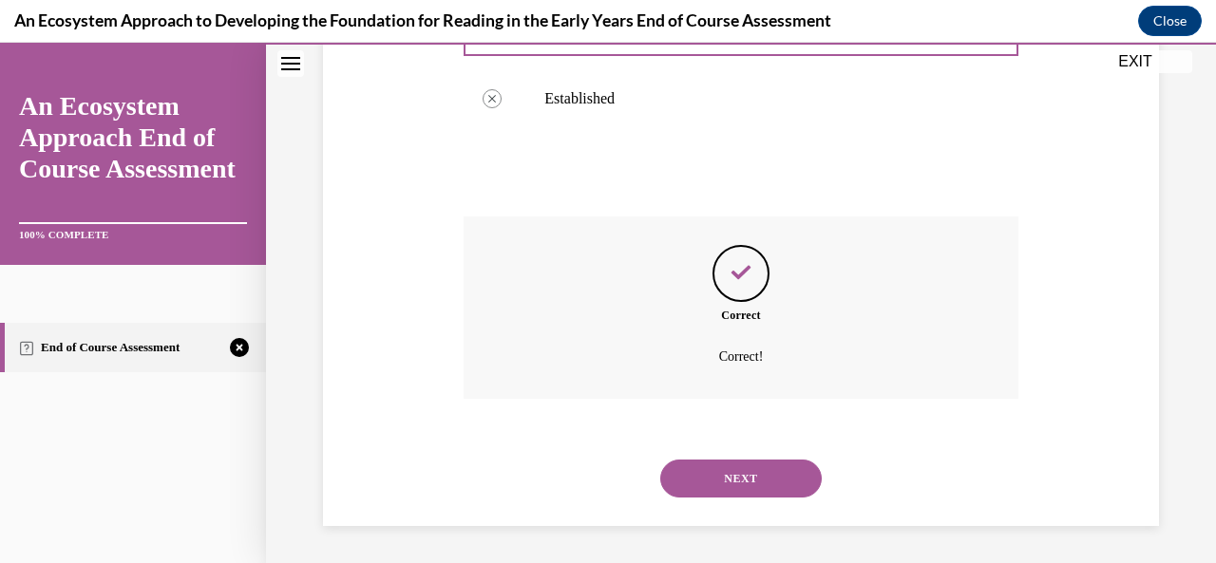
click at [730, 470] on button "NEXT" at bounding box center [741, 479] width 162 height 38
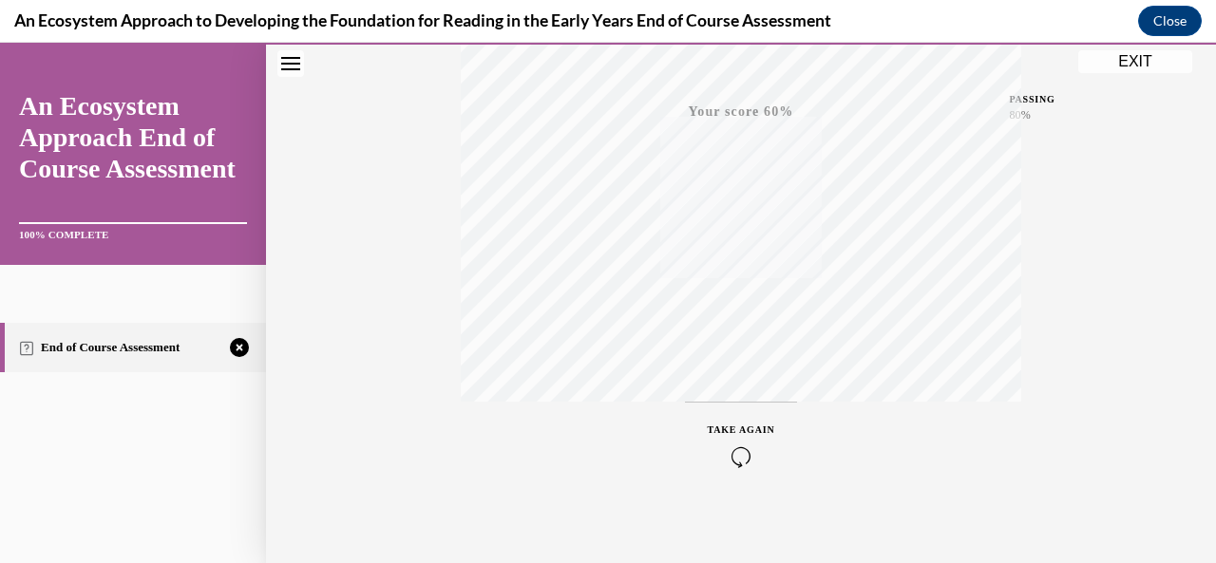
scroll to position [452, 0]
click at [739, 417] on span "TAKE AGAIN" at bounding box center [741, 421] width 67 height 10
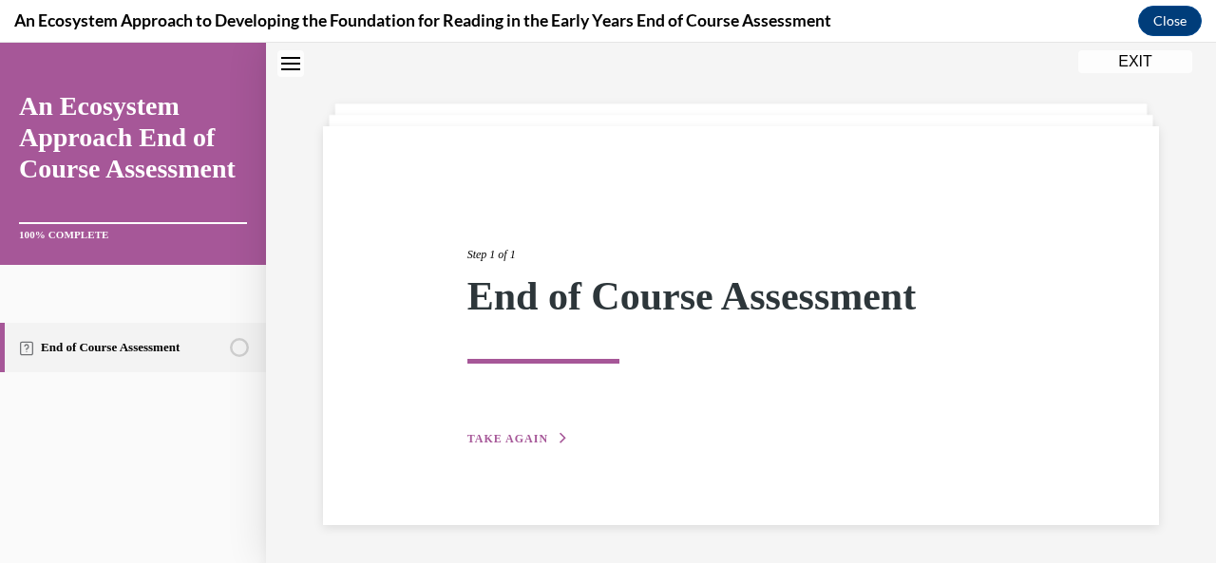
scroll to position [61, 0]
click at [524, 431] on button "TAKE AGAIN" at bounding box center [518, 439] width 102 height 17
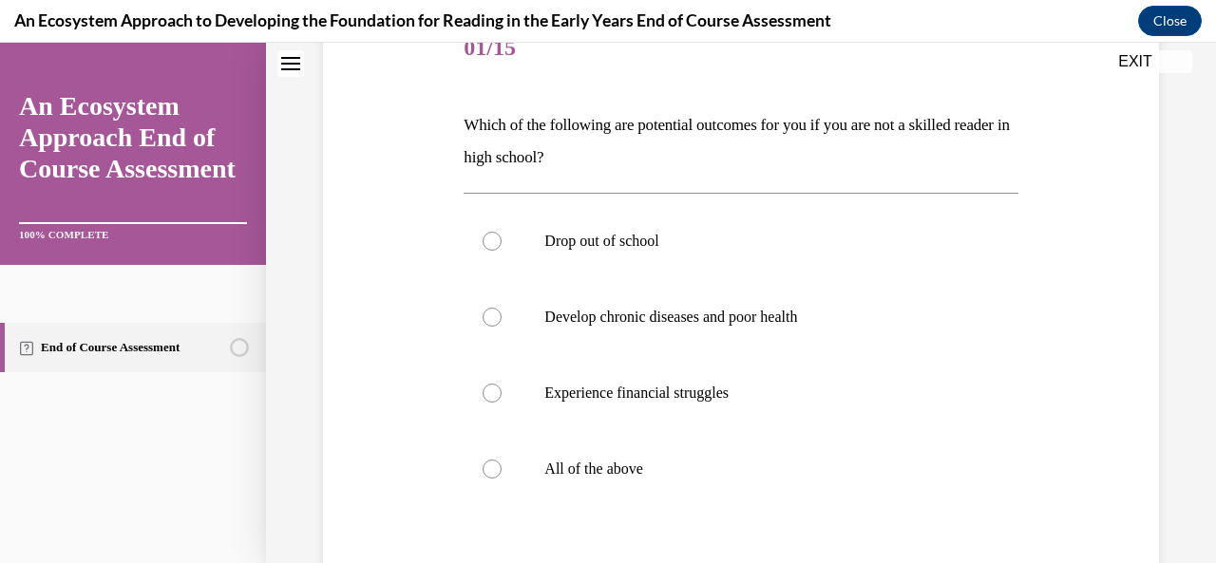
scroll to position [314, 0]
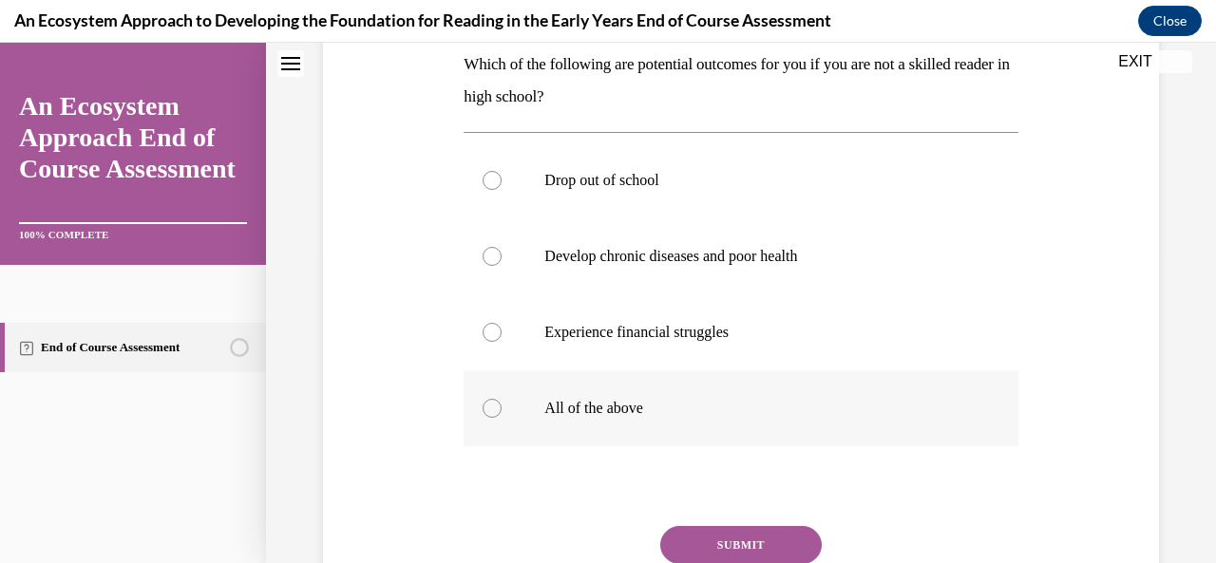
click at [492, 402] on div at bounding box center [492, 408] width 19 height 19
click at [492, 402] on input "All of the above" at bounding box center [492, 408] width 19 height 19
radio input "true"
click at [695, 544] on button "SUBMIT" at bounding box center [741, 545] width 162 height 38
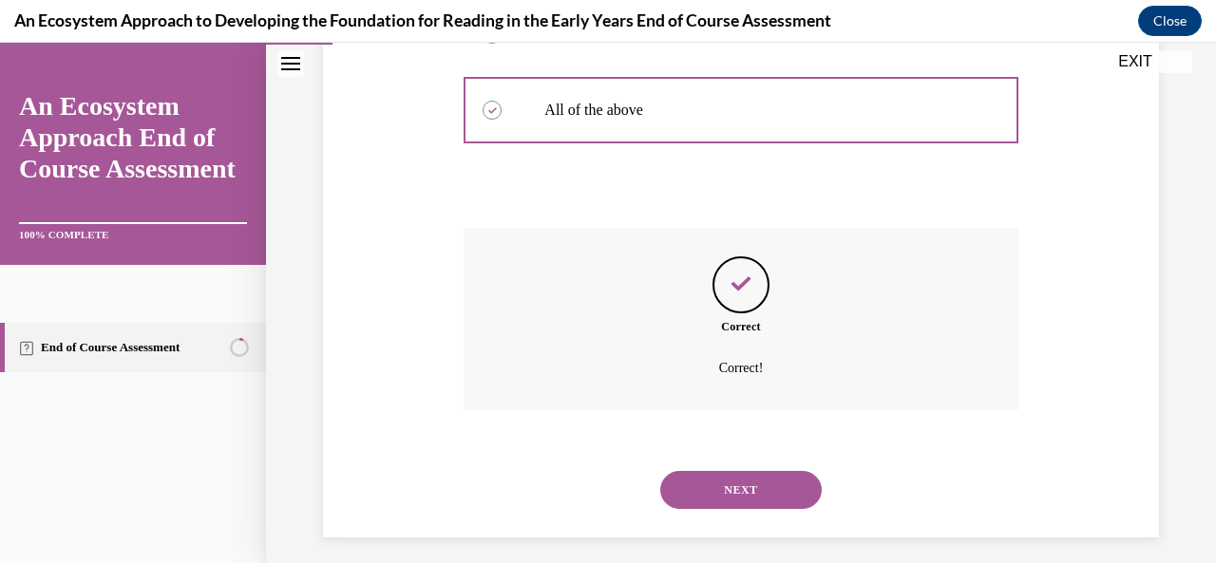
scroll to position [623, 0]
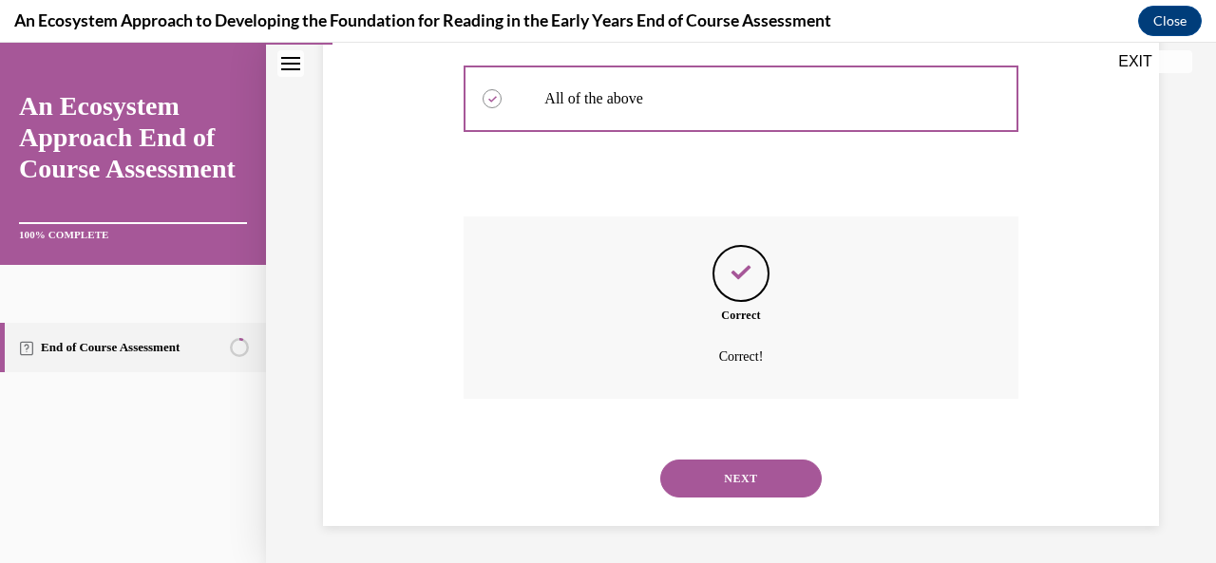
click at [686, 485] on button "NEXT" at bounding box center [741, 479] width 162 height 38
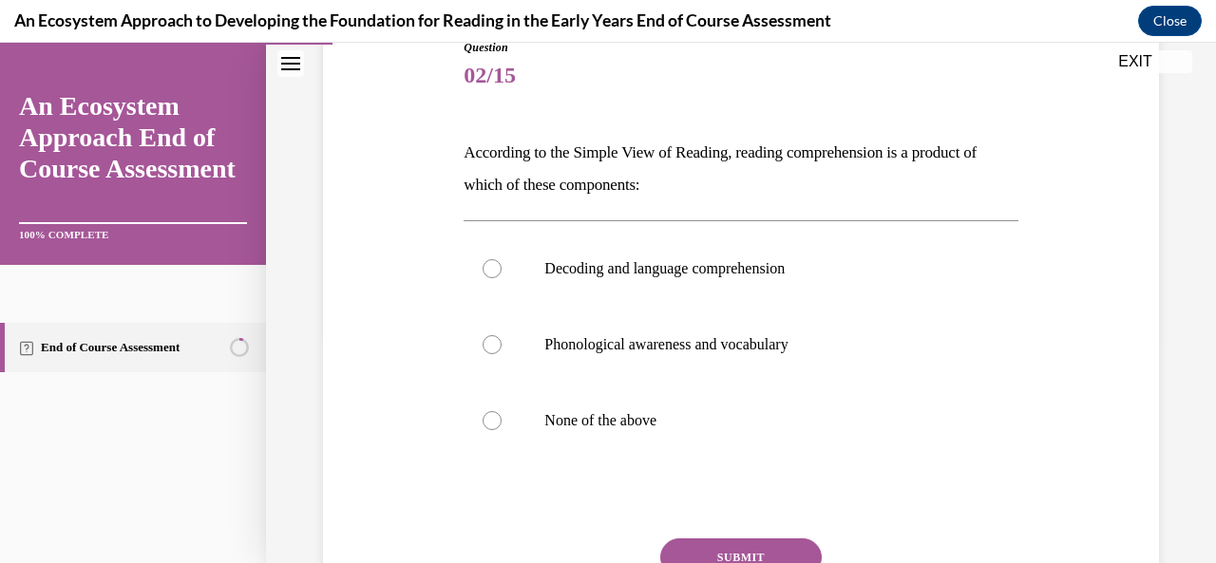
scroll to position [229, 0]
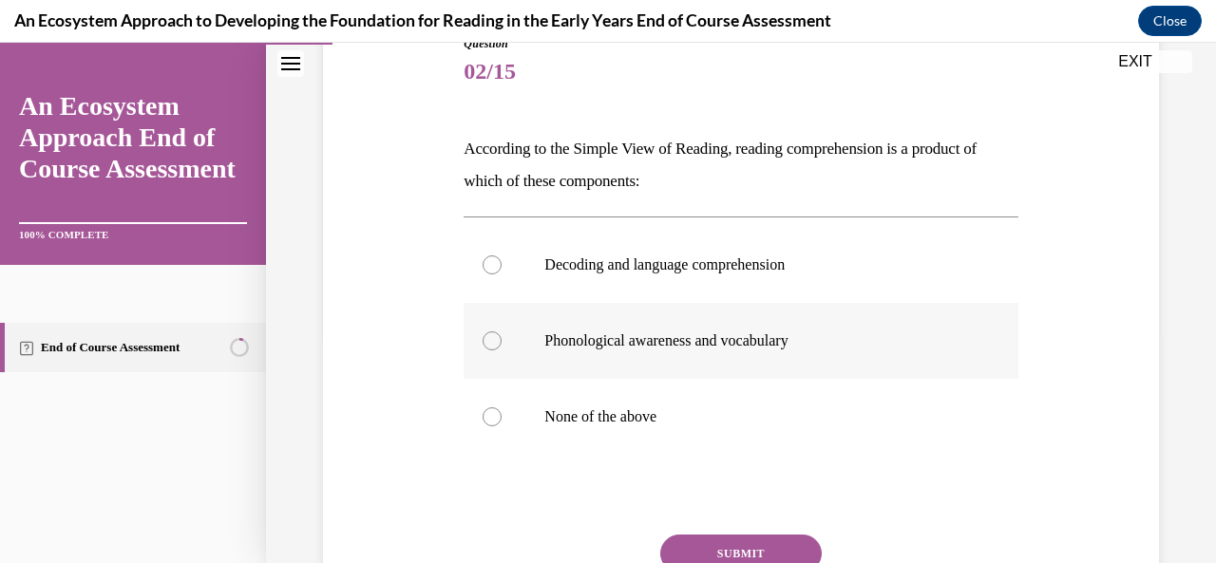
click at [486, 343] on div at bounding box center [492, 341] width 19 height 19
click at [486, 343] on input "Phonological awareness and vocabulary" at bounding box center [492, 341] width 19 height 19
radio input "true"
click at [711, 555] on button "SUBMIT" at bounding box center [741, 554] width 162 height 38
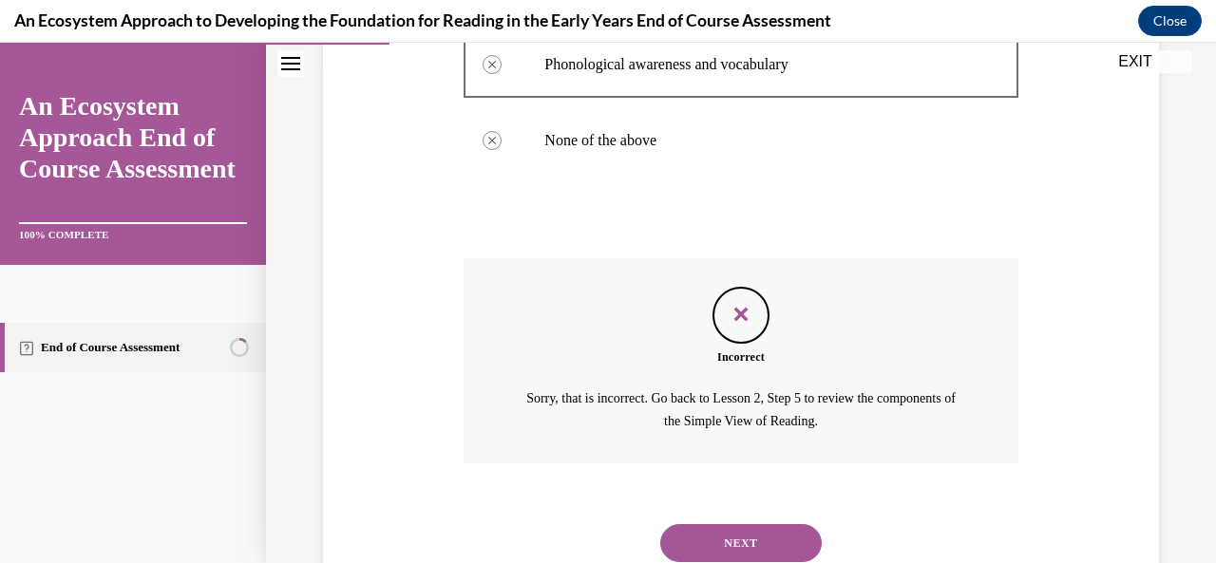
scroll to position [569, 0]
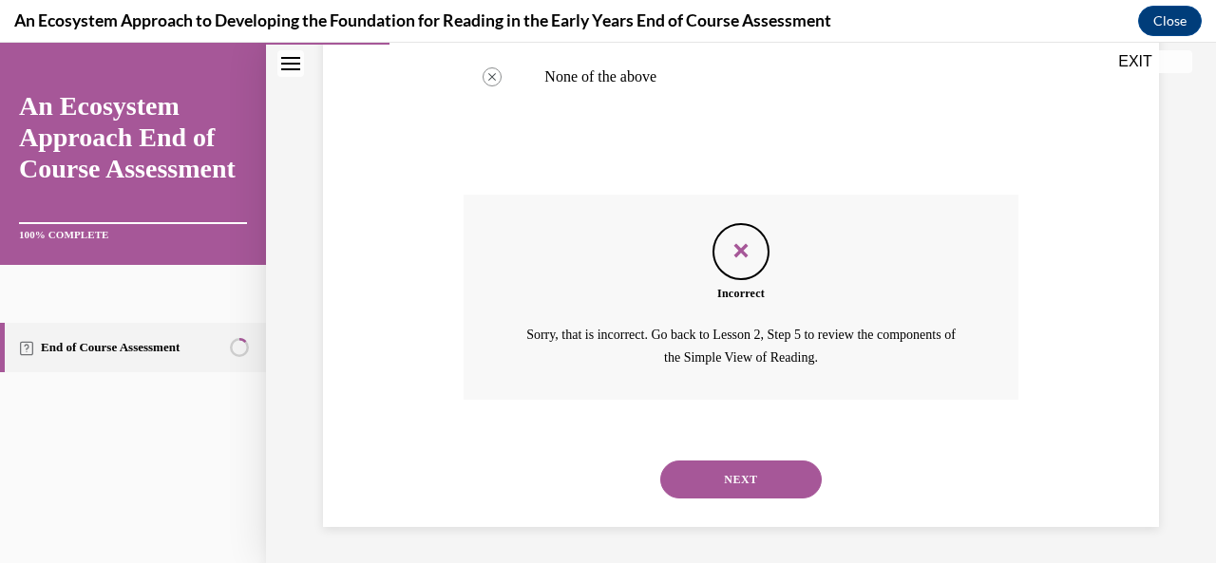
click at [718, 484] on button "NEXT" at bounding box center [741, 480] width 162 height 38
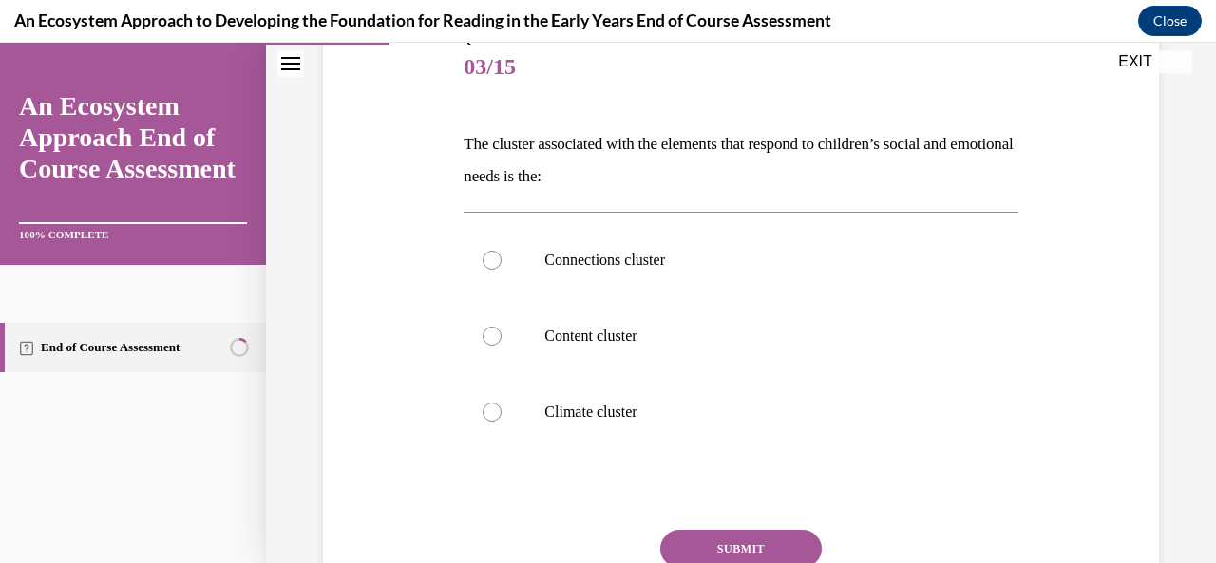
scroll to position [235, 0]
click at [498, 415] on div at bounding box center [492, 411] width 19 height 19
click at [498, 415] on input "Climate cluster" at bounding box center [492, 411] width 19 height 19
radio input "true"
click at [732, 542] on button "SUBMIT" at bounding box center [741, 548] width 162 height 38
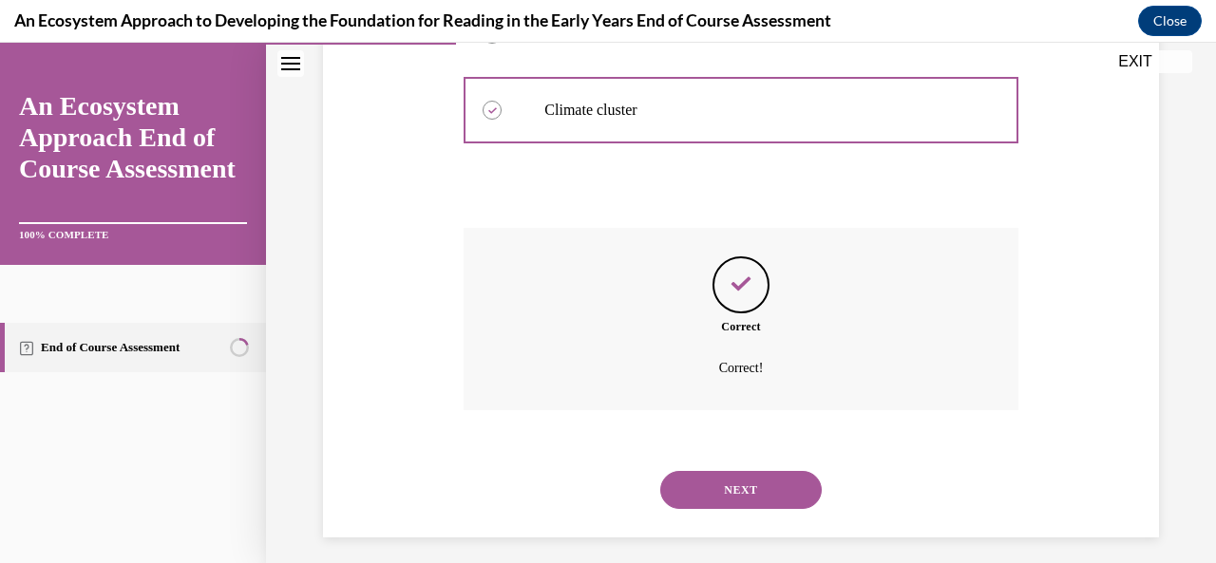
scroll to position [547, 0]
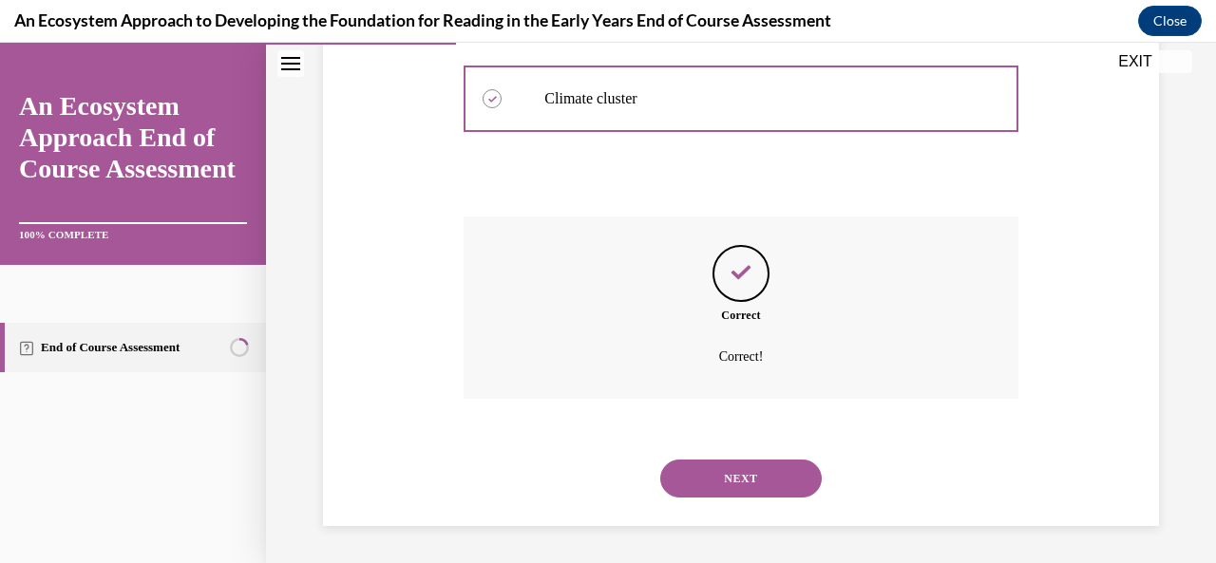
click at [741, 485] on button "NEXT" at bounding box center [741, 479] width 162 height 38
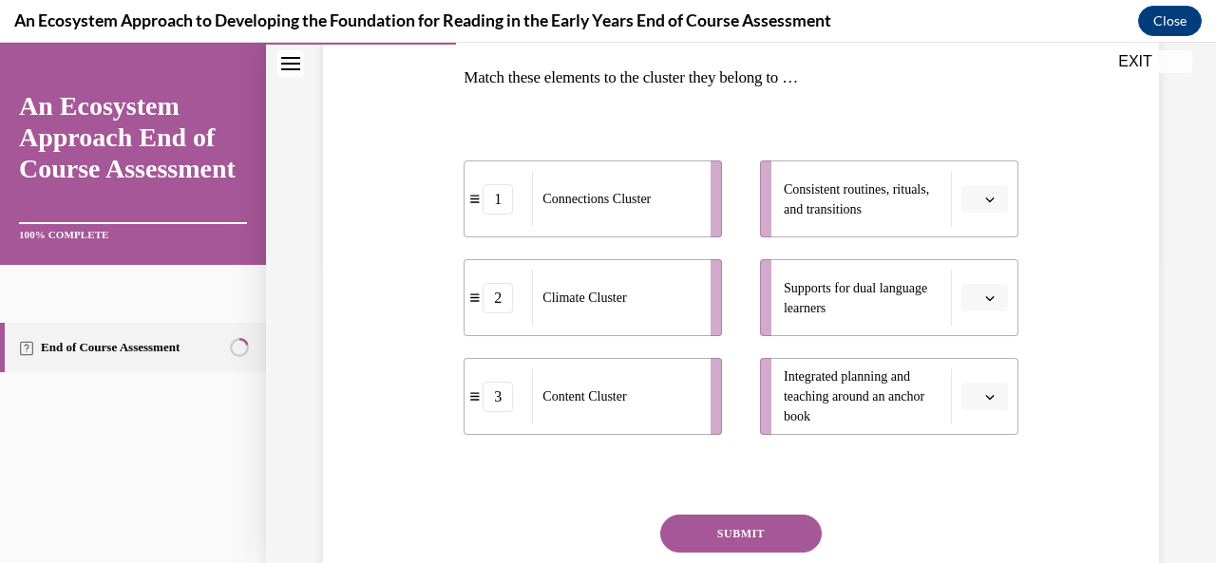
scroll to position [301, 0]
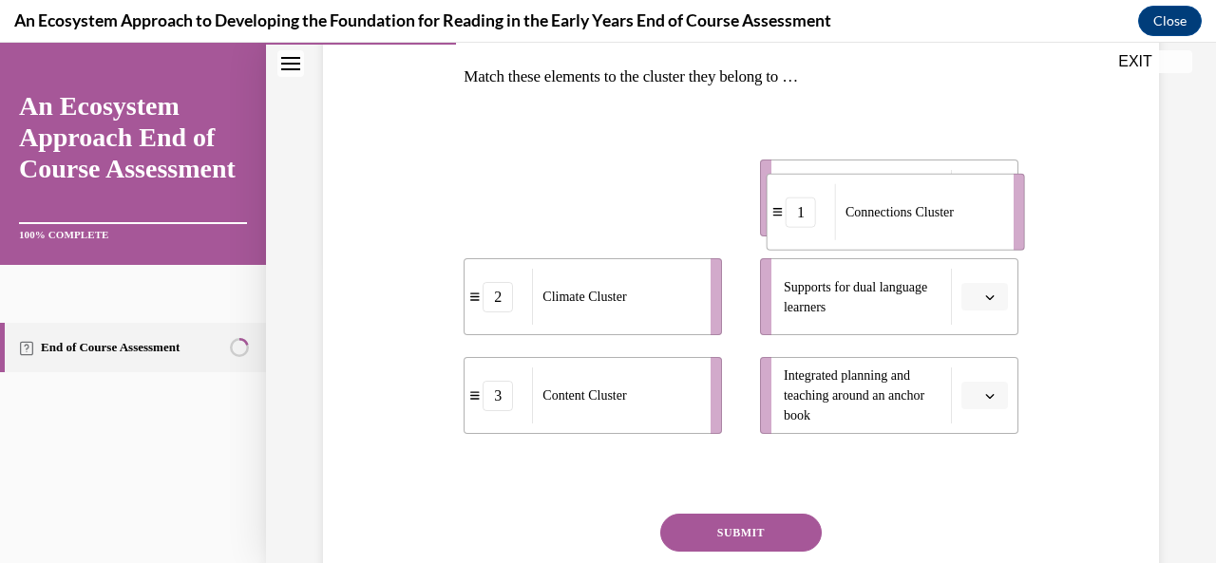
drag, startPoint x: 594, startPoint y: 208, endPoint x: 897, endPoint y: 222, distance: 303.4
click at [897, 222] on div "Connections Cluster" at bounding box center [918, 212] width 166 height 56
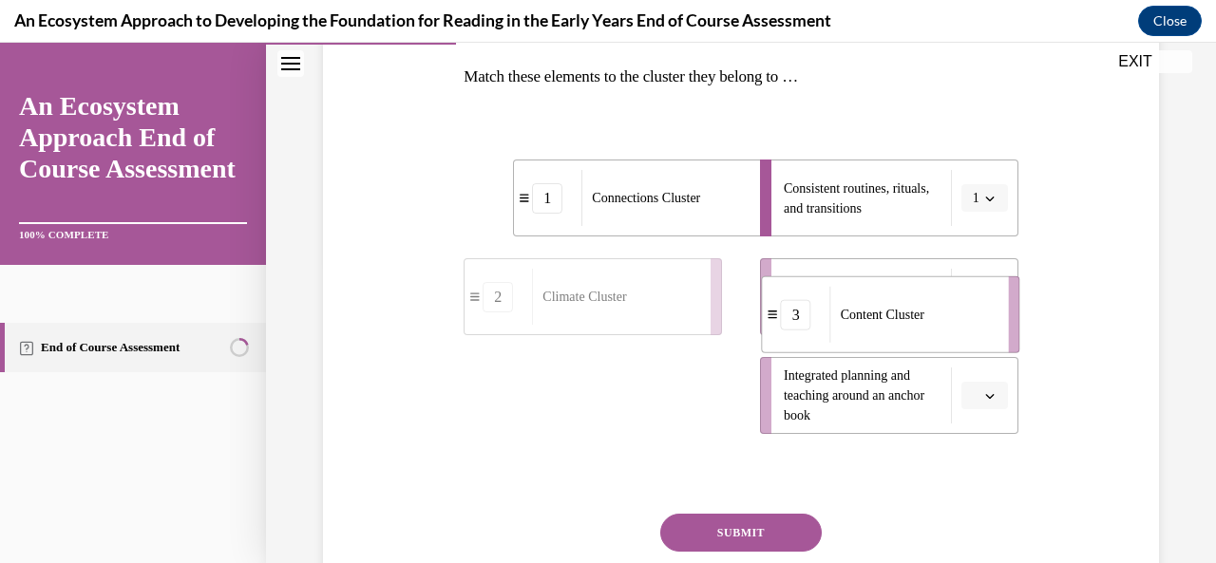
drag, startPoint x: 621, startPoint y: 411, endPoint x: 923, endPoint y: 314, distance: 317.6
click at [923, 322] on div "Content Cluster" at bounding box center [913, 315] width 166 height 56
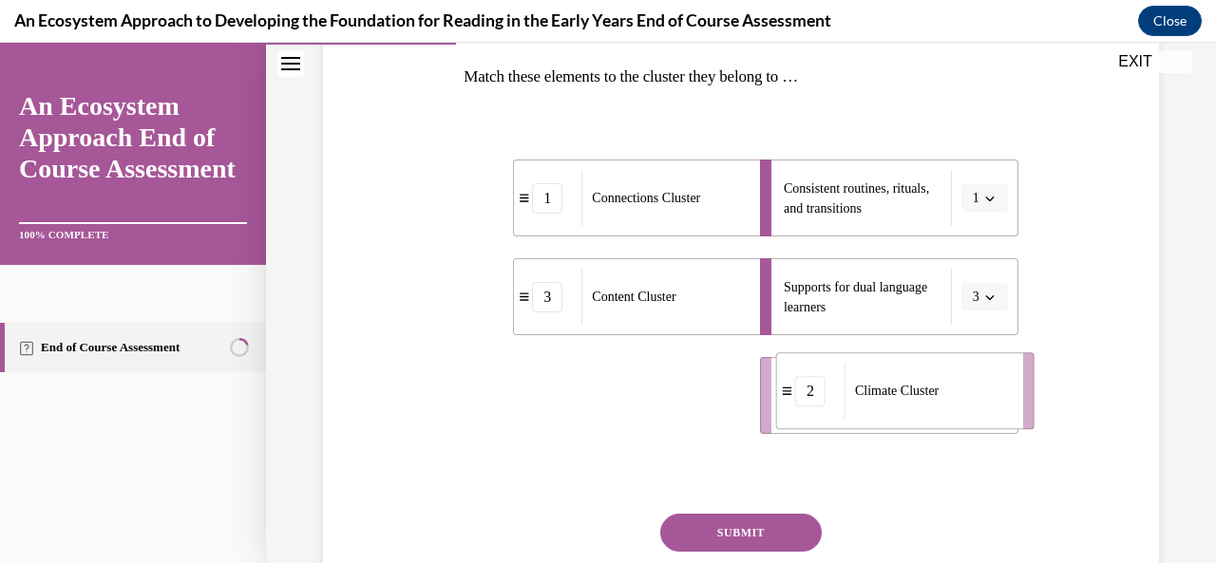
drag, startPoint x: 588, startPoint y: 428, endPoint x: 886, endPoint y: 415, distance: 298.6
click at [891, 415] on li "2 Climate Cluster" at bounding box center [905, 390] width 258 height 77
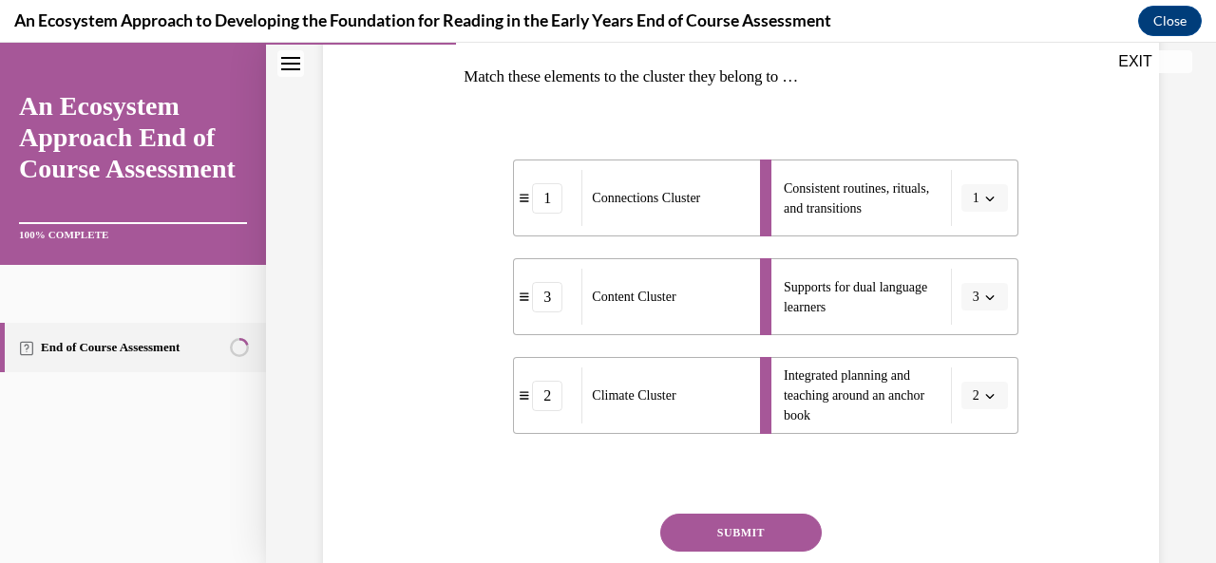
click at [714, 521] on button "SUBMIT" at bounding box center [741, 533] width 162 height 38
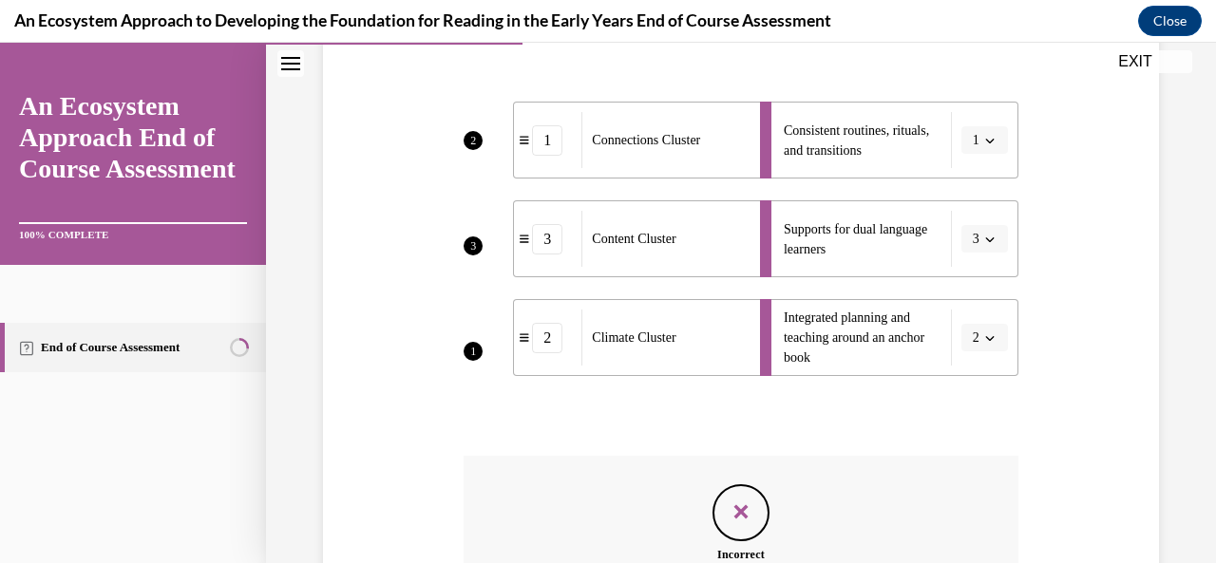
scroll to position [357, 0]
drag, startPoint x: 1201, startPoint y: 287, endPoint x: 1215, endPoint y: 350, distance: 64.3
click at [1201, 350] on div "Home Question 03/15 The cluster associated with the elements that respond to ch…" at bounding box center [741, 303] width 950 height 521
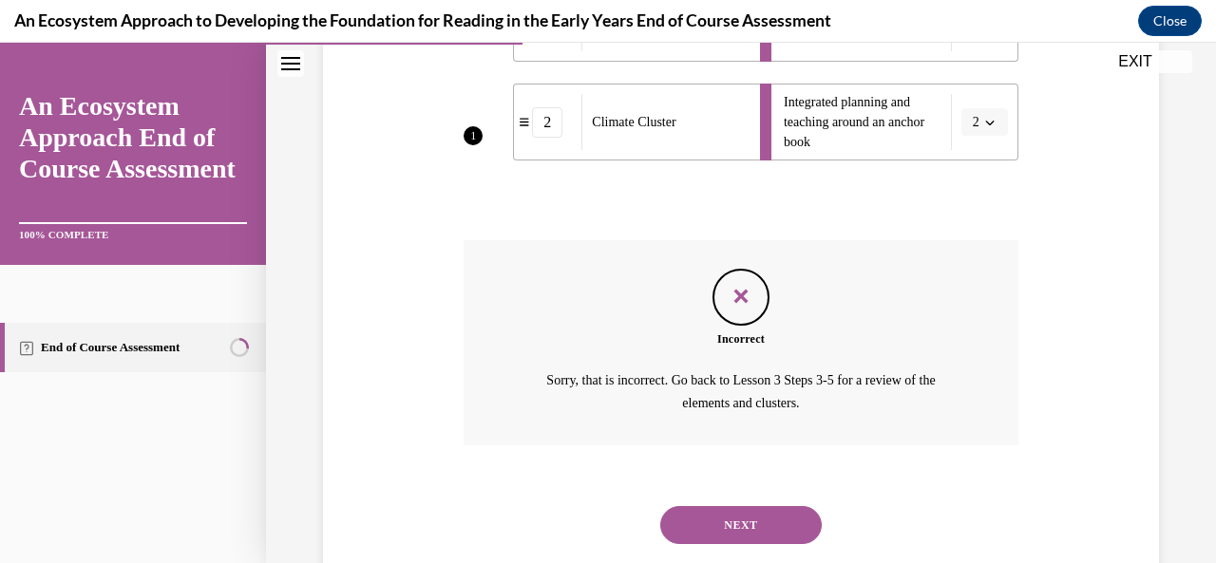
scroll to position [578, 0]
click at [725, 515] on button "NEXT" at bounding box center [741, 523] width 162 height 38
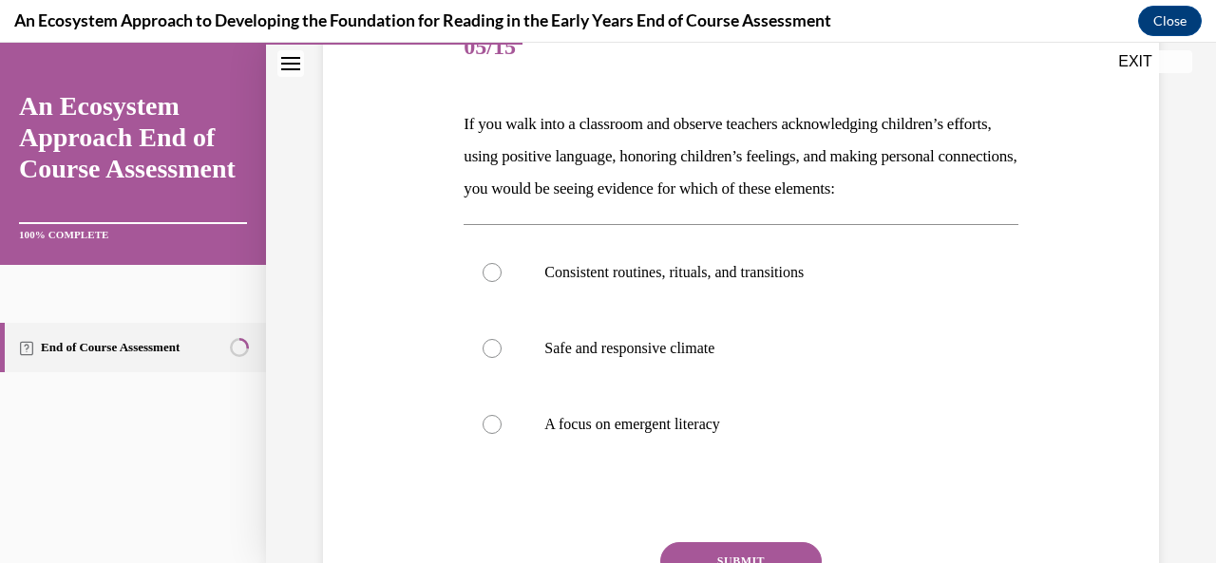
scroll to position [257, 0]
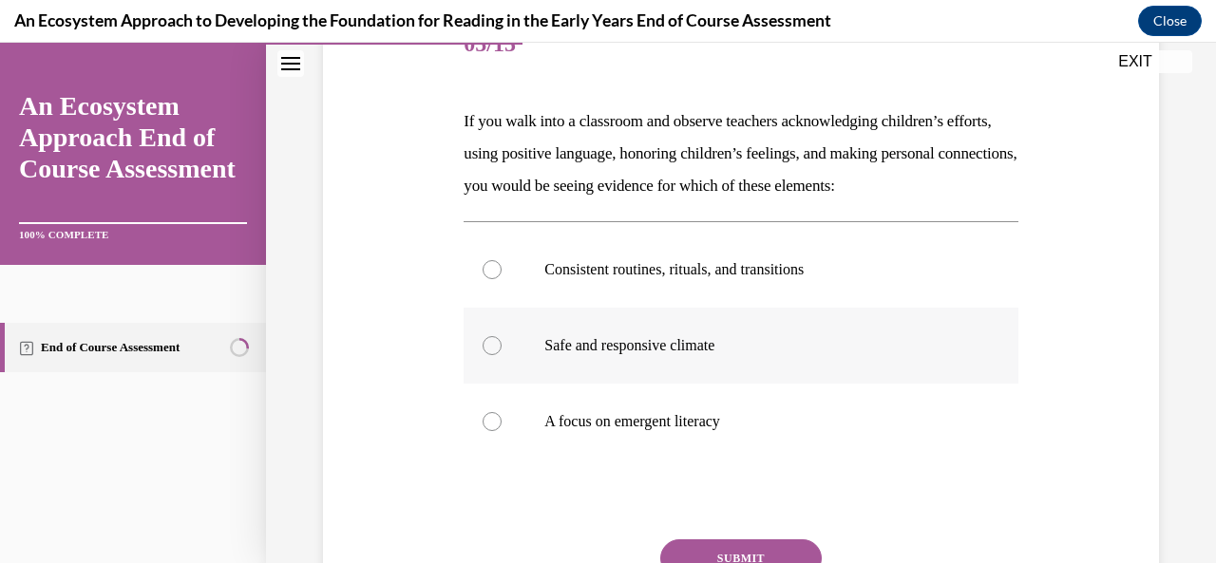
click at [494, 384] on label "Safe and responsive climate" at bounding box center [741, 346] width 554 height 76
click at [494, 355] on input "Safe and responsive climate" at bounding box center [492, 345] width 19 height 19
radio input "true"
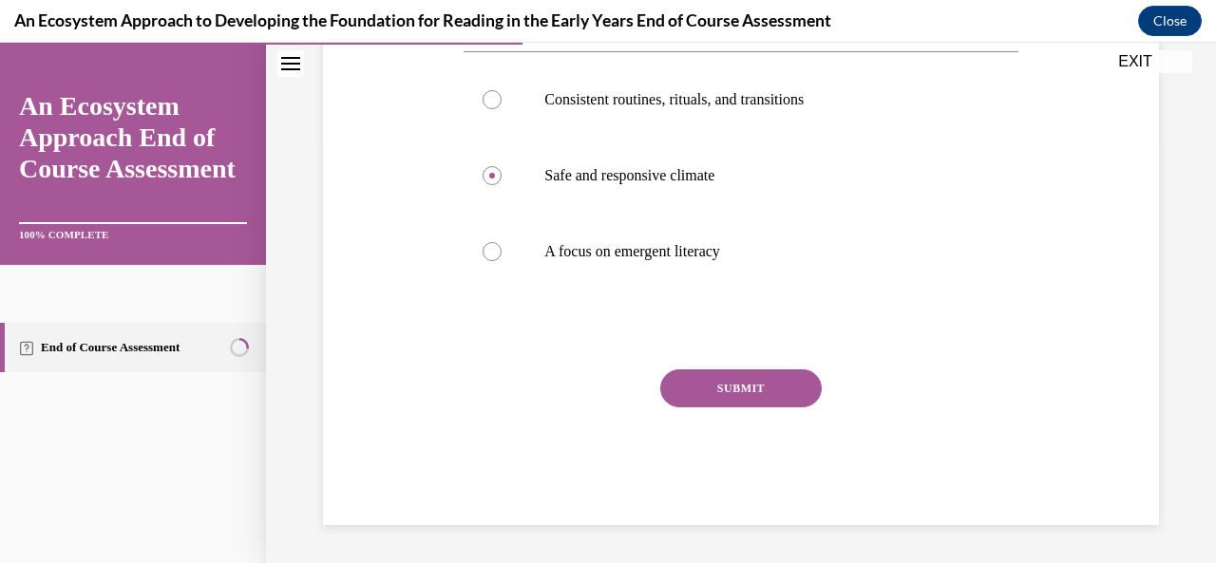
scroll to position [433, 0]
click at [732, 408] on button "SUBMIT" at bounding box center [741, 389] width 162 height 38
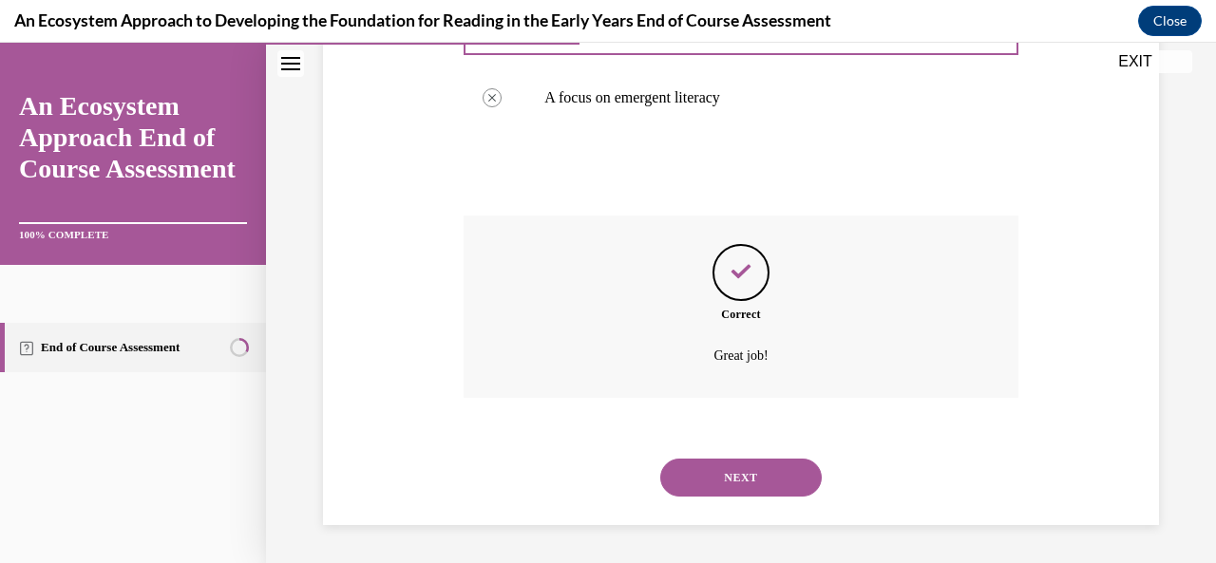
scroll to position [612, 0]
click at [728, 480] on button "NEXT" at bounding box center [741, 478] width 162 height 38
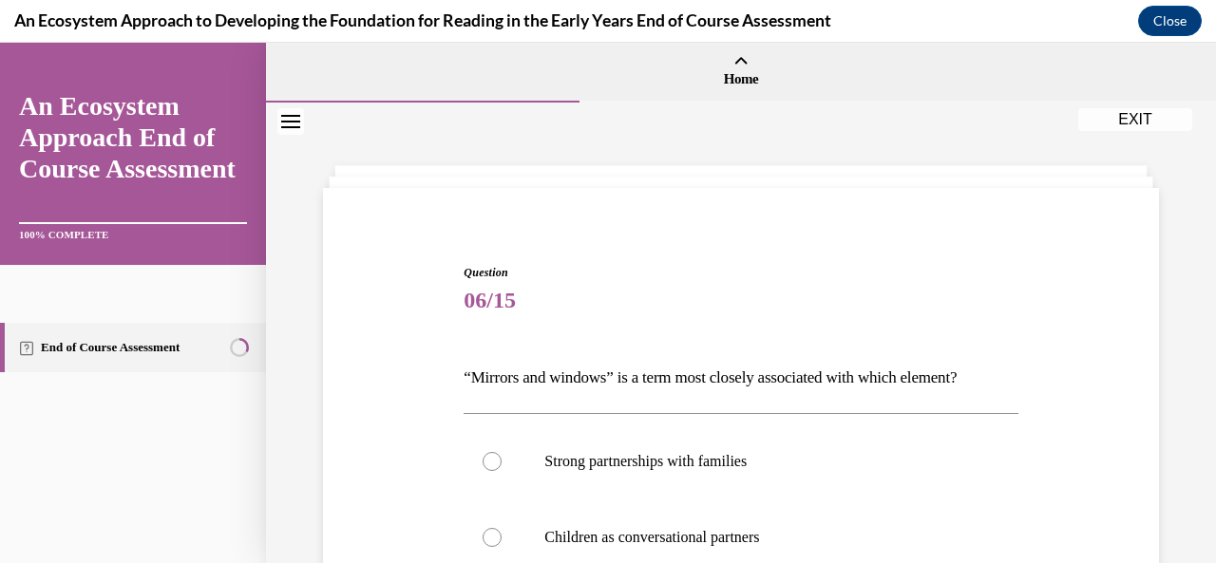
drag, startPoint x: 1199, startPoint y: 146, endPoint x: 1190, endPoint y: 184, distance: 39.0
click at [1201, 208] on div "Home Question 05/15 If you walk into a classroom and observe teachers acknowled…" at bounding box center [741, 303] width 950 height 521
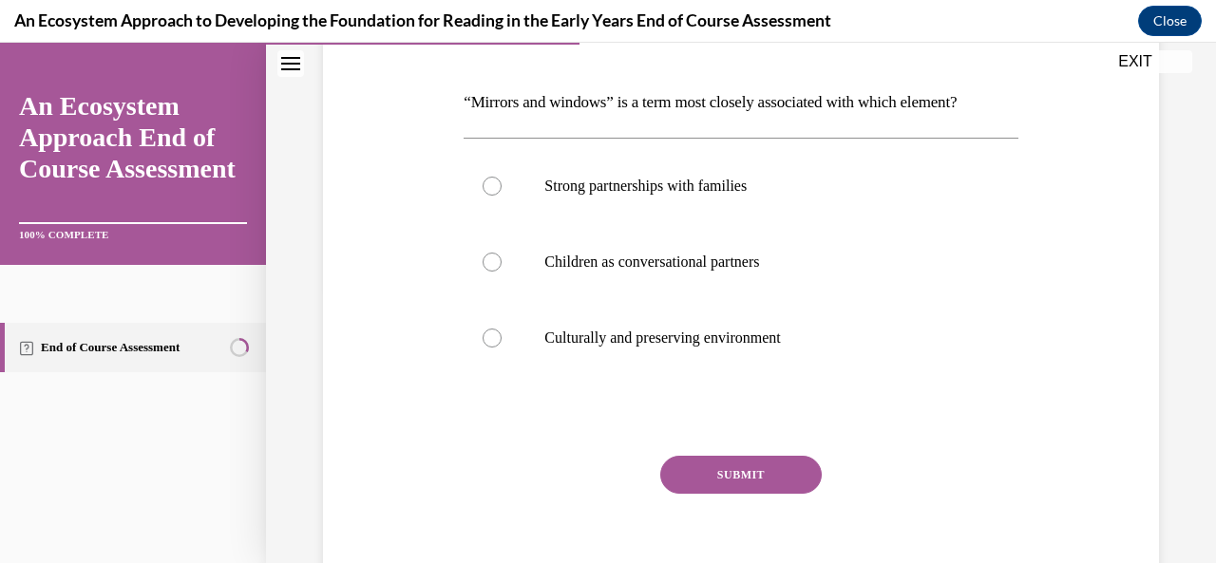
scroll to position [266, 0]
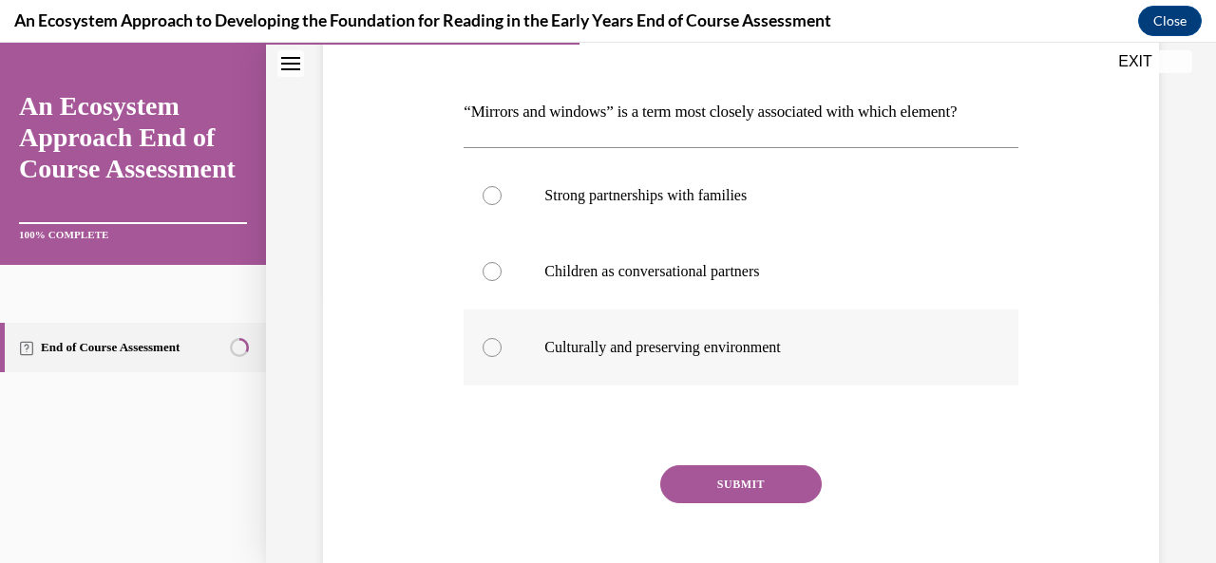
click at [490, 354] on div at bounding box center [492, 347] width 19 height 19
click at [490, 354] on input "Culturally and preserving environment" at bounding box center [492, 347] width 19 height 19
radio input "true"
click at [702, 485] on button "SUBMIT" at bounding box center [741, 485] width 162 height 38
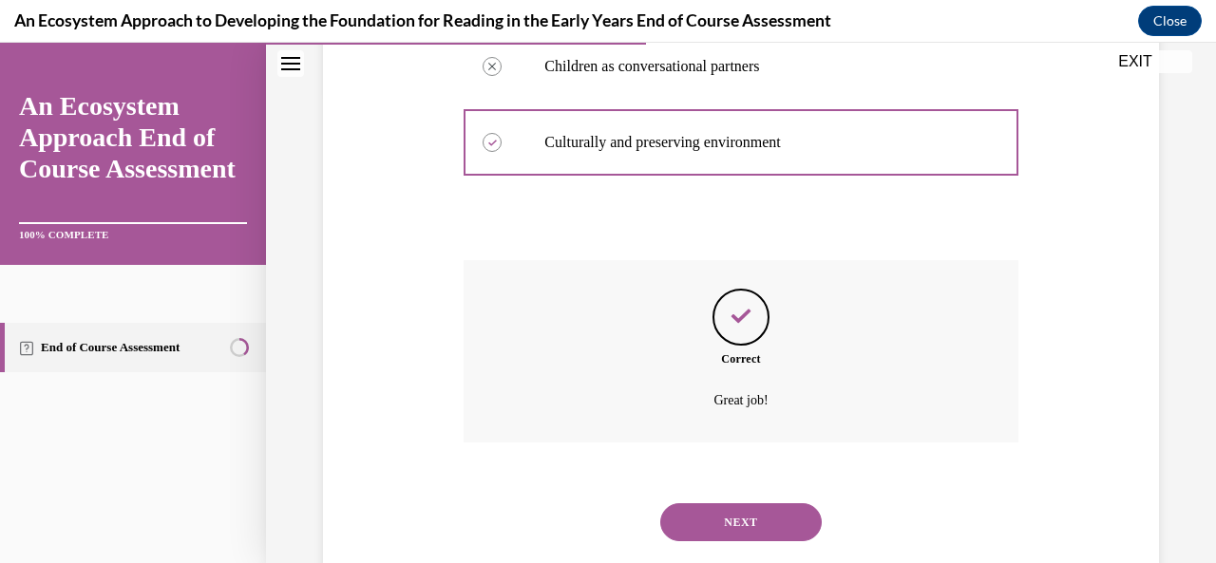
scroll to position [515, 0]
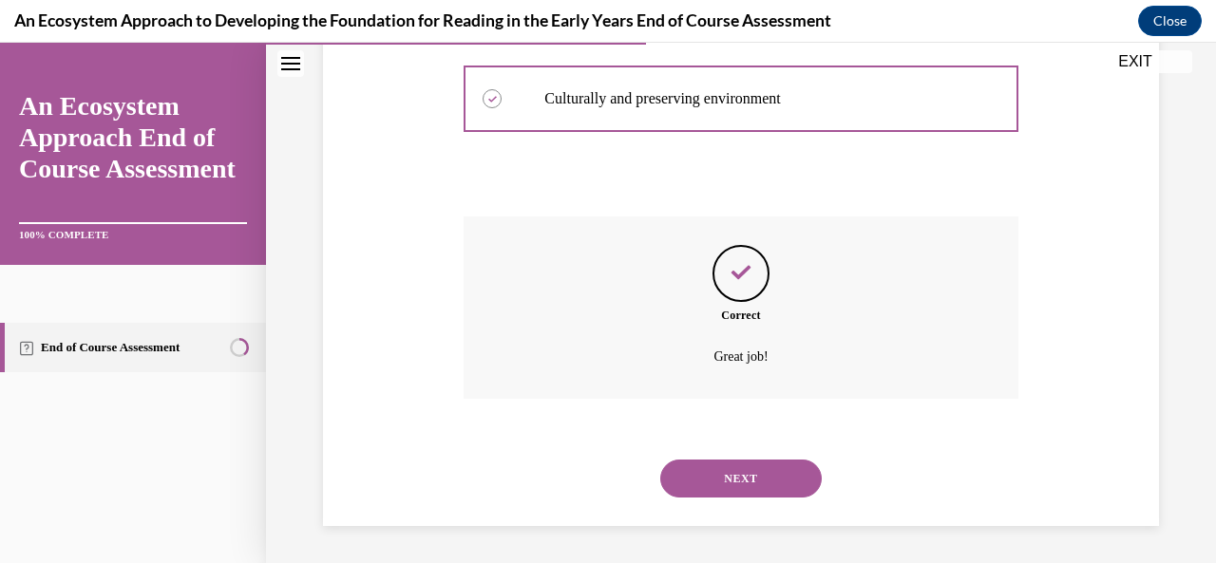
click at [722, 476] on button "NEXT" at bounding box center [741, 479] width 162 height 38
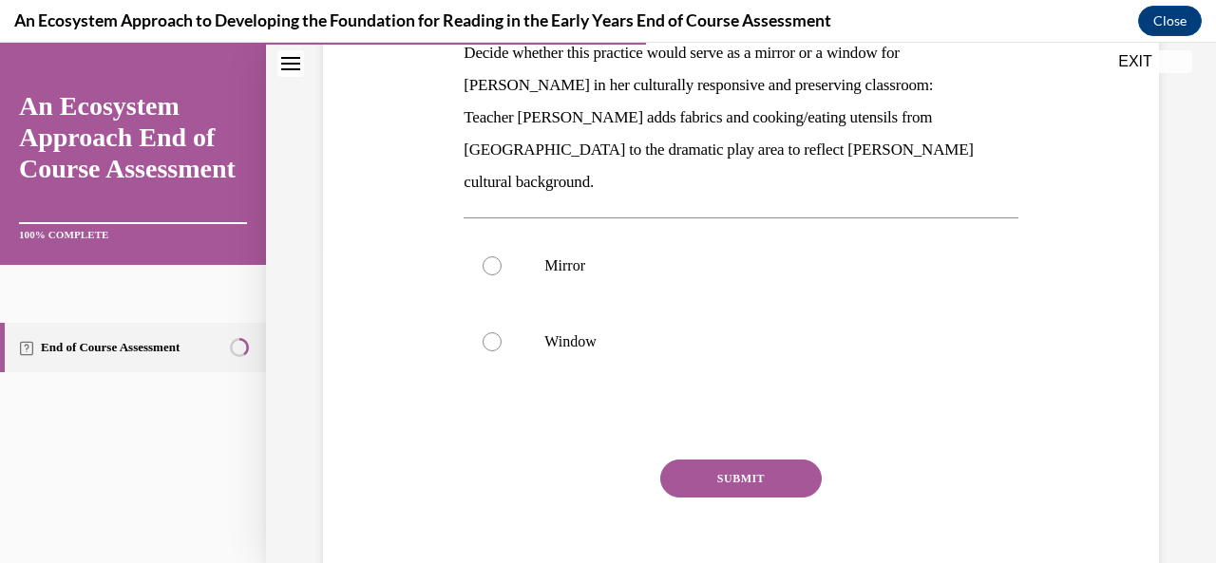
scroll to position [327, 0]
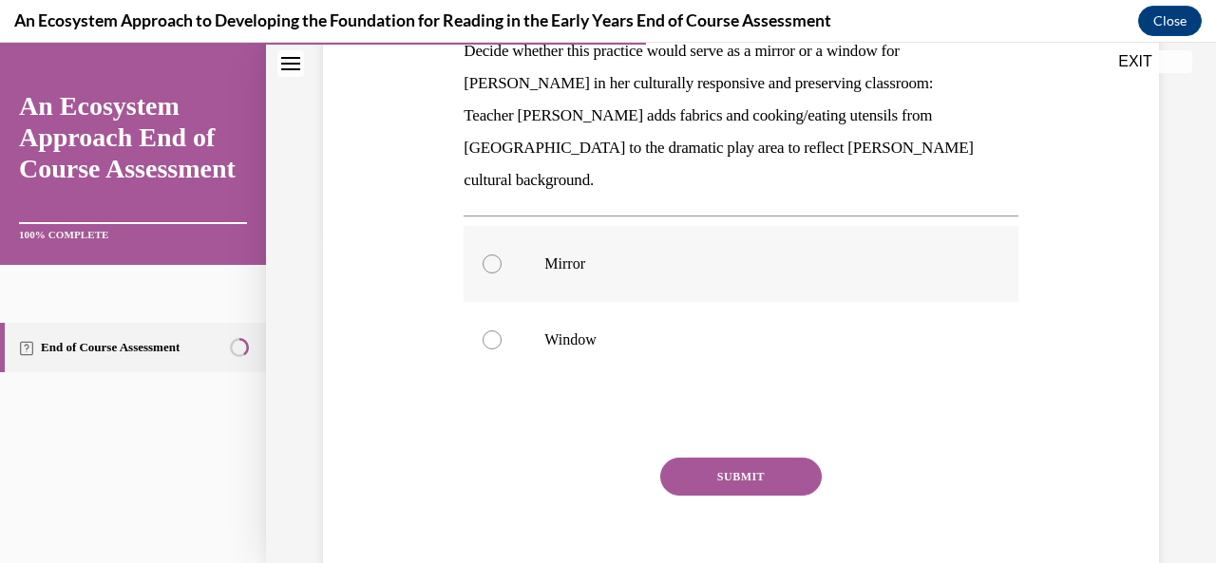
click at [495, 255] on div at bounding box center [492, 264] width 19 height 19
click at [495, 255] on input "Mirror" at bounding box center [492, 264] width 19 height 19
radio input "true"
click at [711, 458] on button "SUBMIT" at bounding box center [741, 477] width 162 height 38
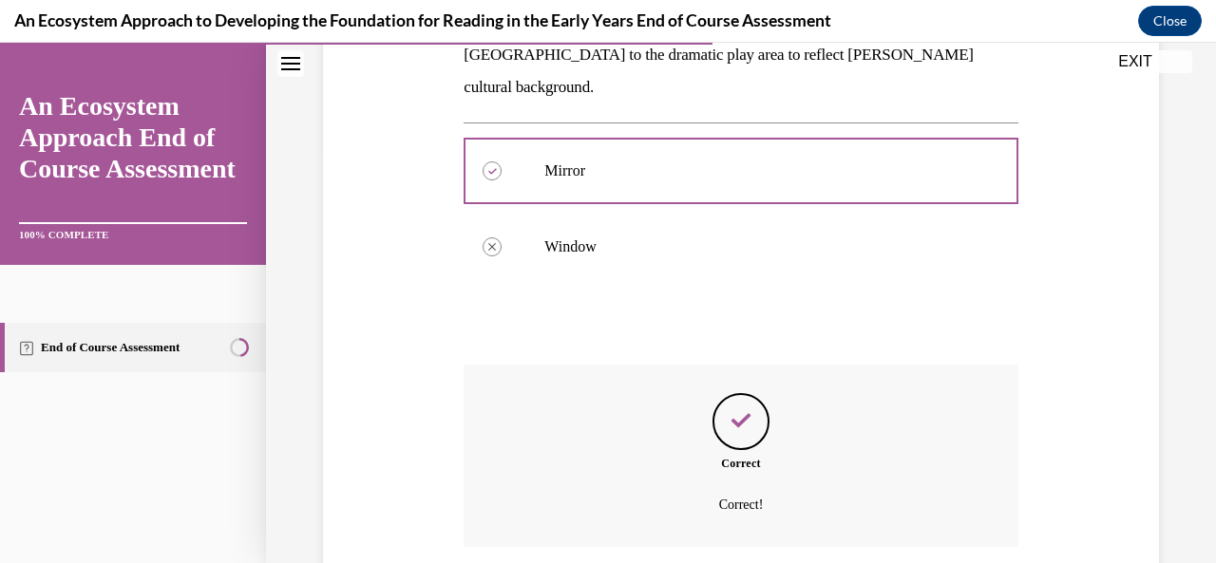
scroll to position [536, 0]
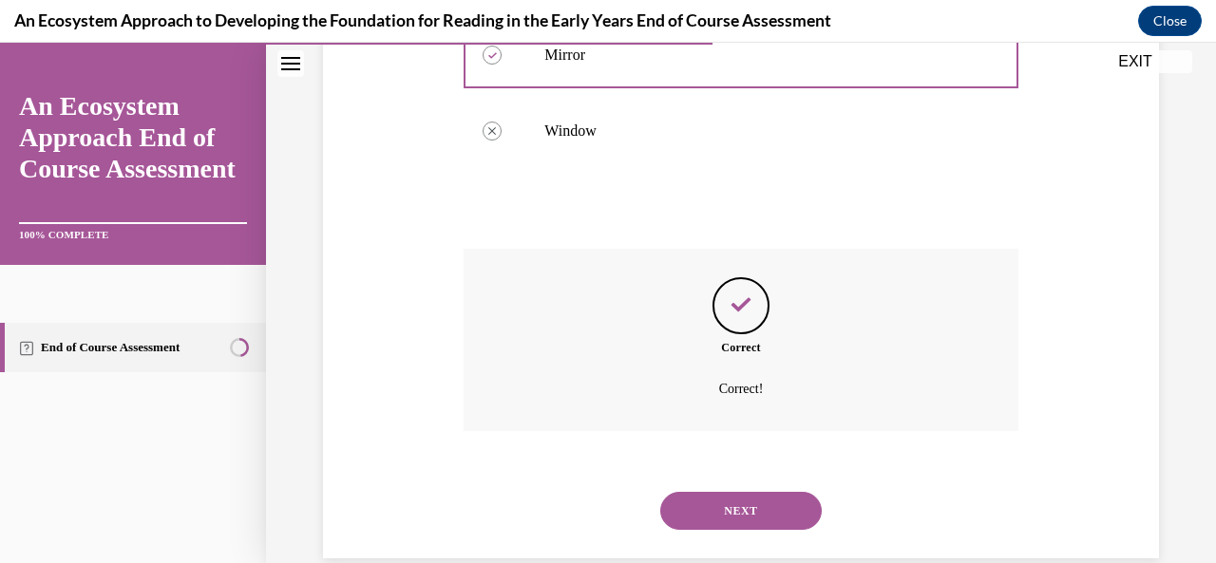
click at [720, 492] on button "NEXT" at bounding box center [741, 511] width 162 height 38
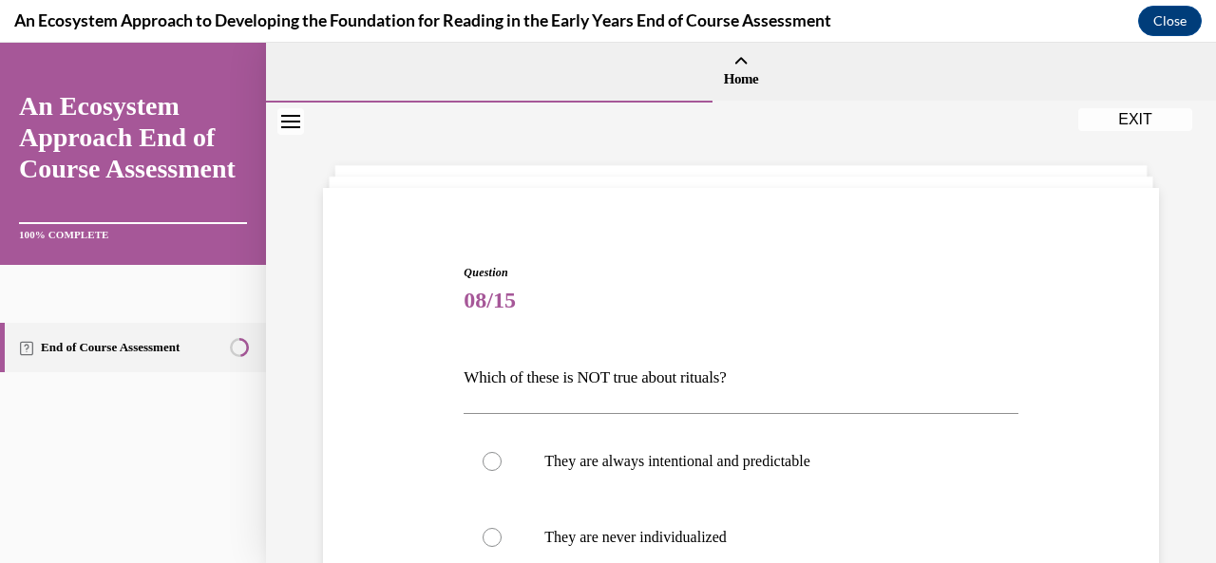
drag, startPoint x: 1199, startPoint y: 128, endPoint x: 1201, endPoint y: 186, distance: 58.0
click at [1201, 186] on div "Question 08/15 Which of these is NOT true about rituals? They are always intent…" at bounding box center [741, 514] width 950 height 823
drag, startPoint x: 1200, startPoint y: 137, endPoint x: 1197, endPoint y: 241, distance: 104.5
click at [1197, 237] on div "Question 08/15 Which of these is NOT true about rituals? They are always intent…" at bounding box center [741, 514] width 950 height 823
drag, startPoint x: 1199, startPoint y: 111, endPoint x: 1195, endPoint y: 190, distance: 78.9
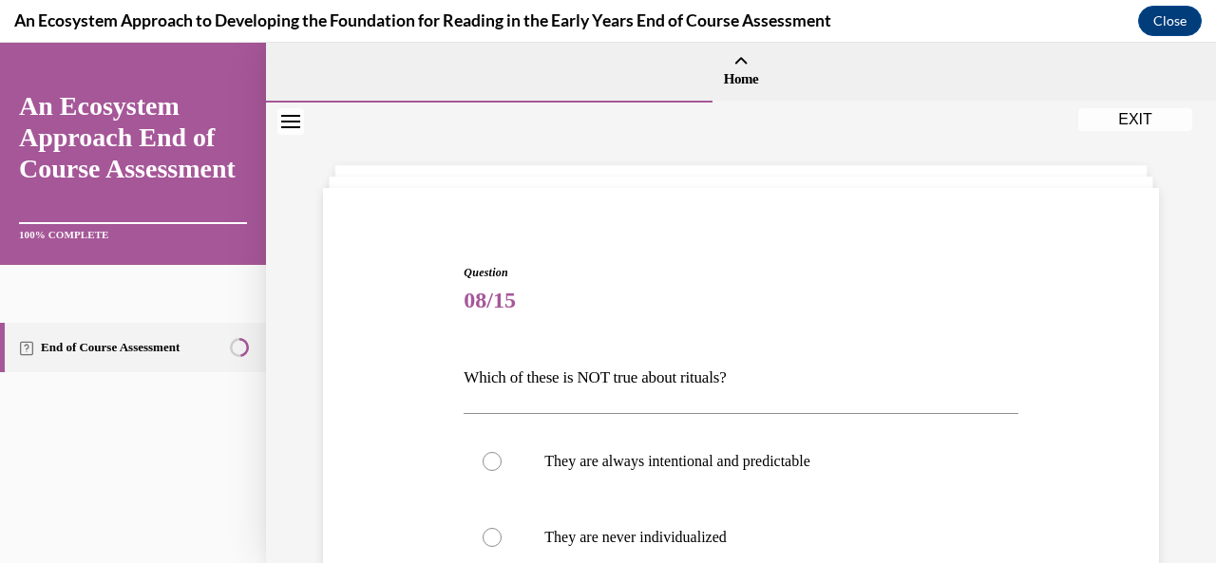
click at [1195, 190] on div "Question 08/15 Which of these is NOT true about rituals? They are always intent…" at bounding box center [741, 514] width 950 height 823
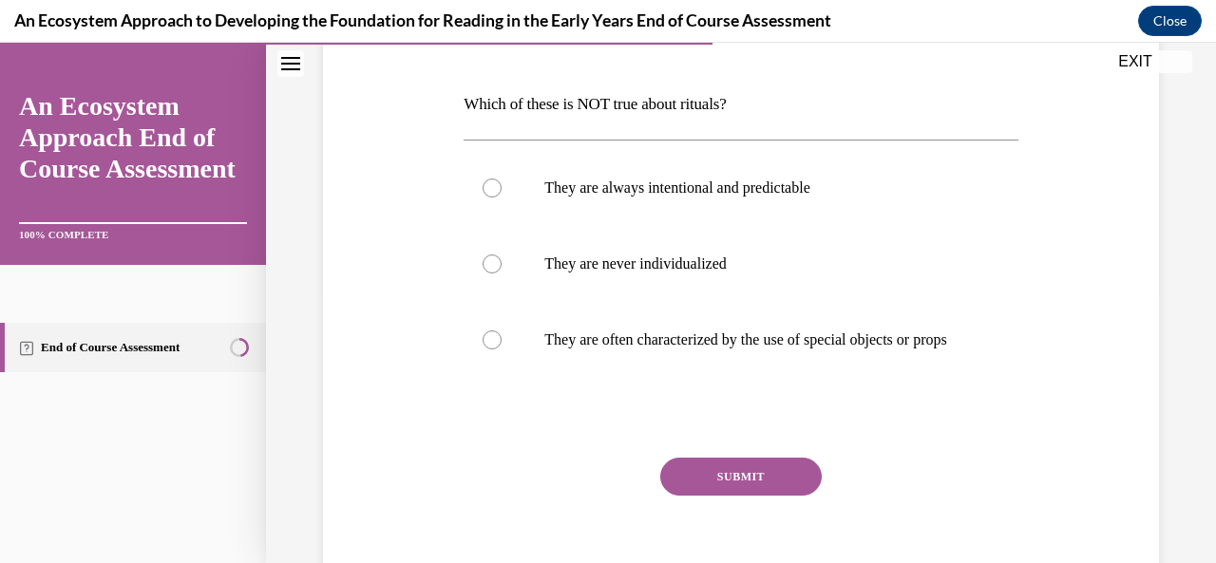
scroll to position [278, 0]
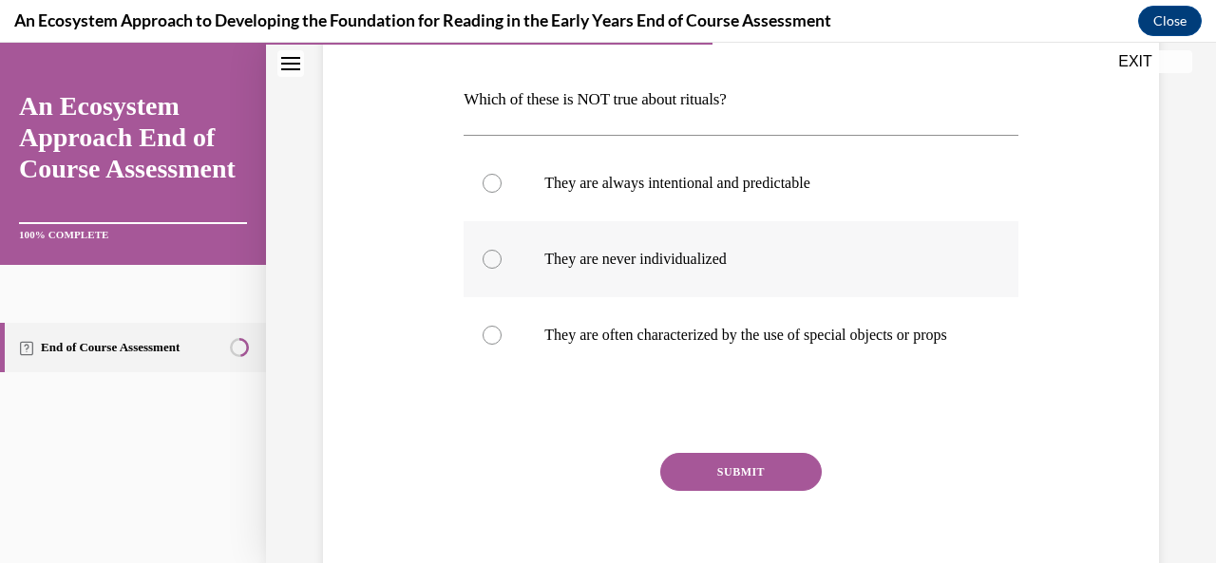
click at [494, 256] on div at bounding box center [492, 259] width 19 height 19
click at [494, 256] on input "They are never individualized" at bounding box center [492, 259] width 19 height 19
radio input "true"
click at [739, 485] on button "SUBMIT" at bounding box center [741, 472] width 162 height 38
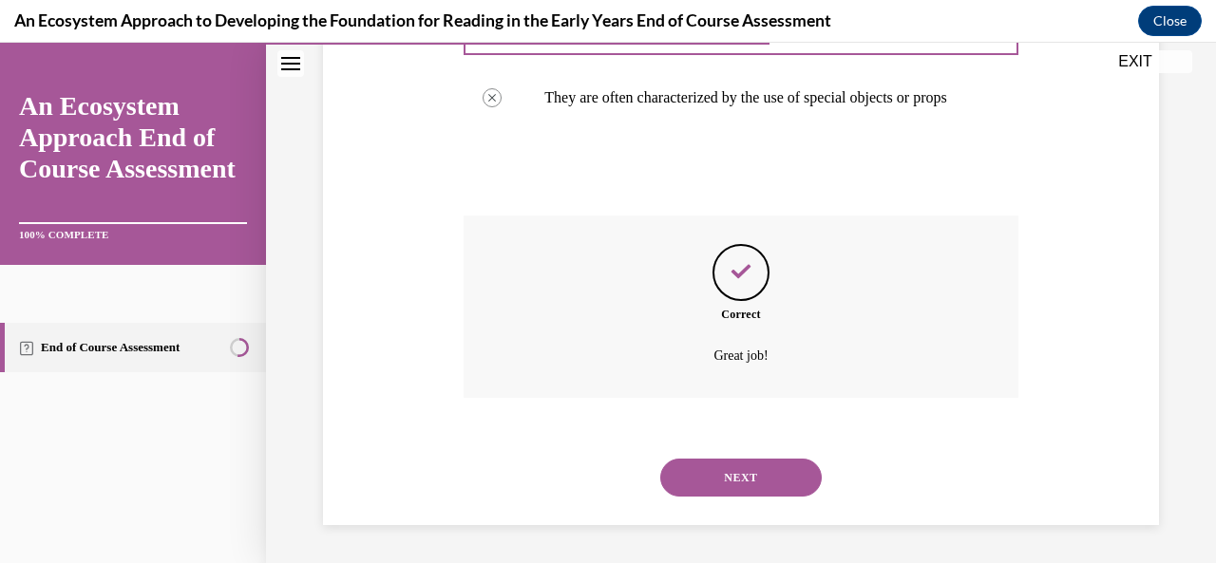
scroll to position [534, 0]
click at [709, 485] on button "NEXT" at bounding box center [741, 478] width 162 height 38
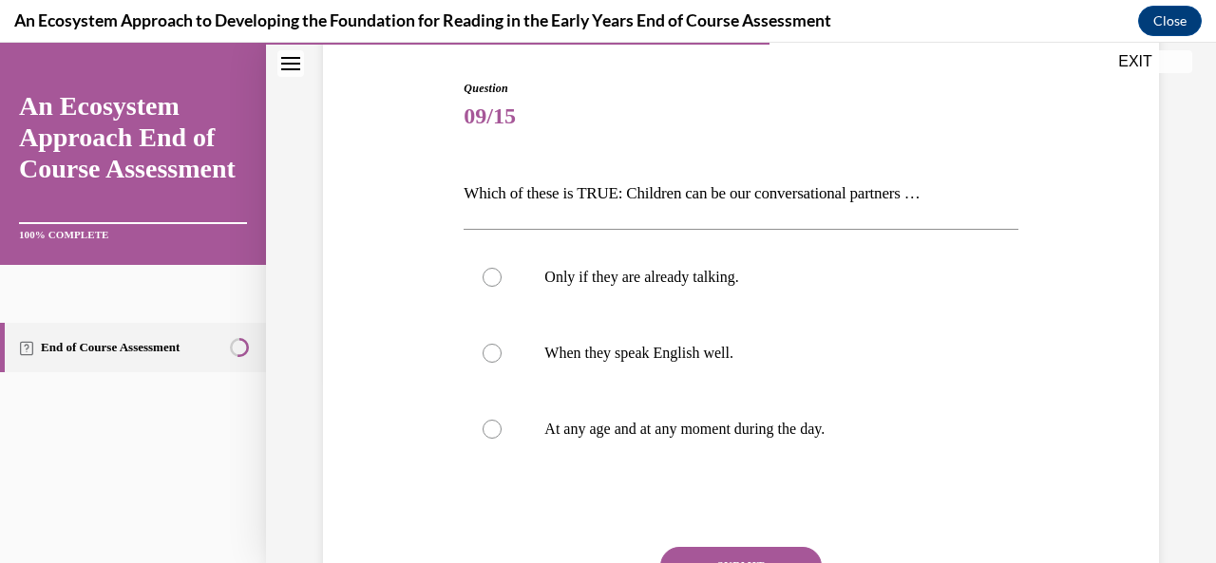
scroll to position [186, 0]
click at [497, 428] on div at bounding box center [492, 427] width 19 height 19
click at [497, 428] on input "At any age and at any moment during the day." at bounding box center [492, 427] width 19 height 19
radio input "true"
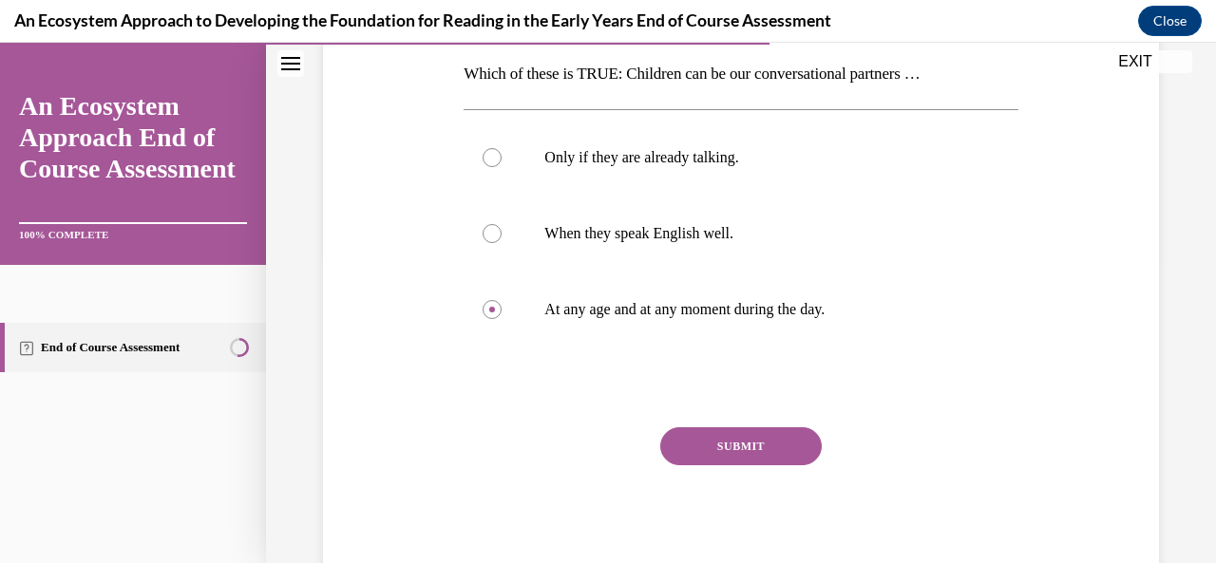
scroll to position [308, 0]
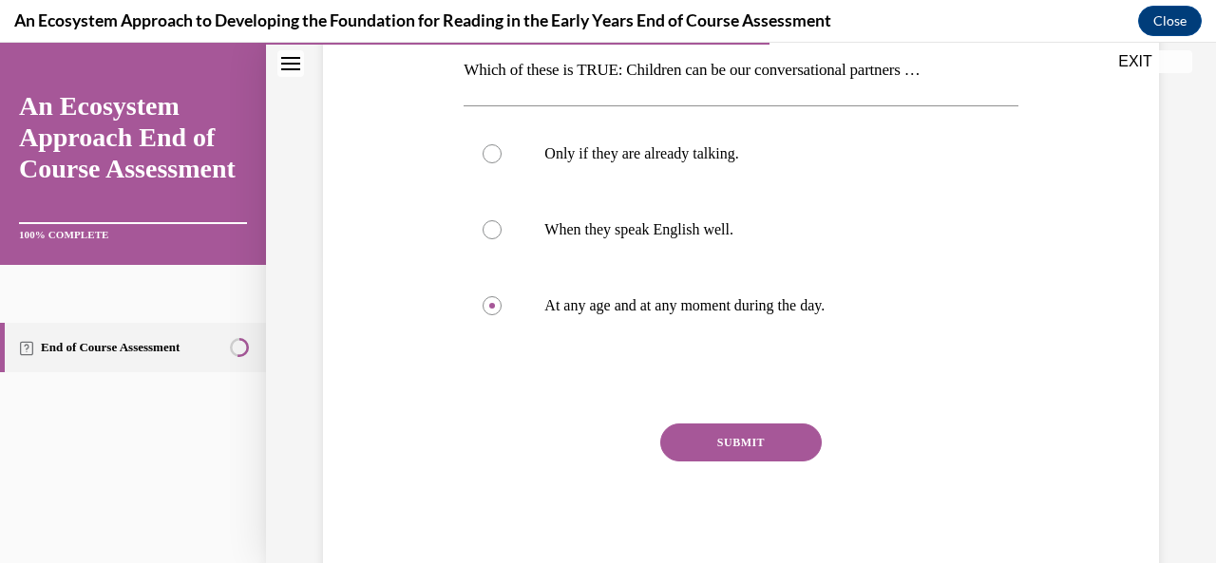
click at [728, 442] on button "SUBMIT" at bounding box center [741, 443] width 162 height 38
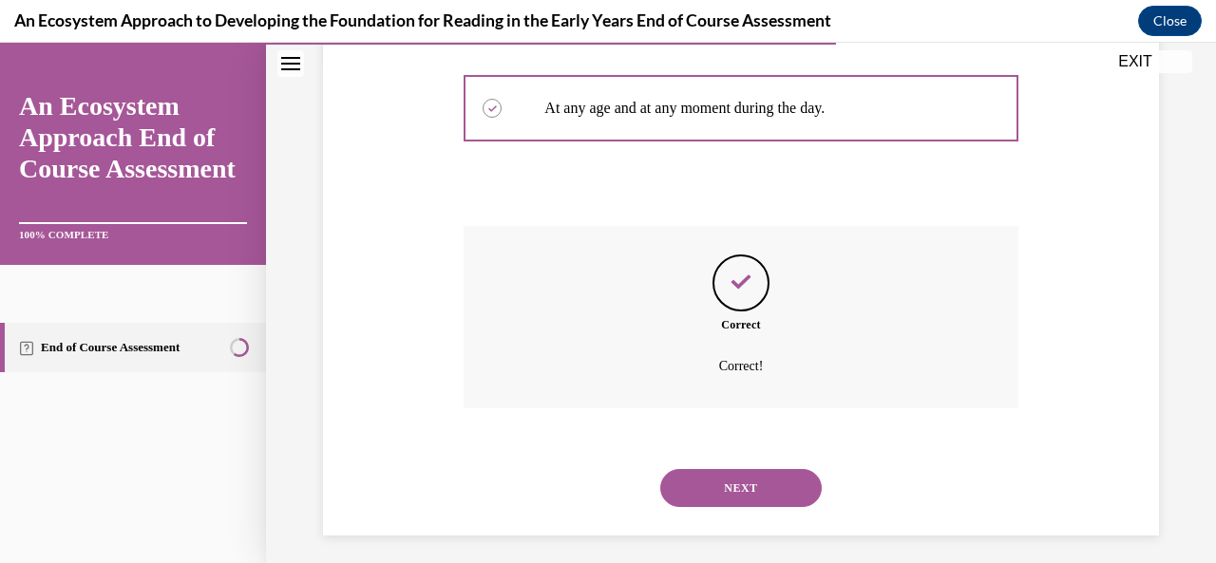
scroll to position [515, 0]
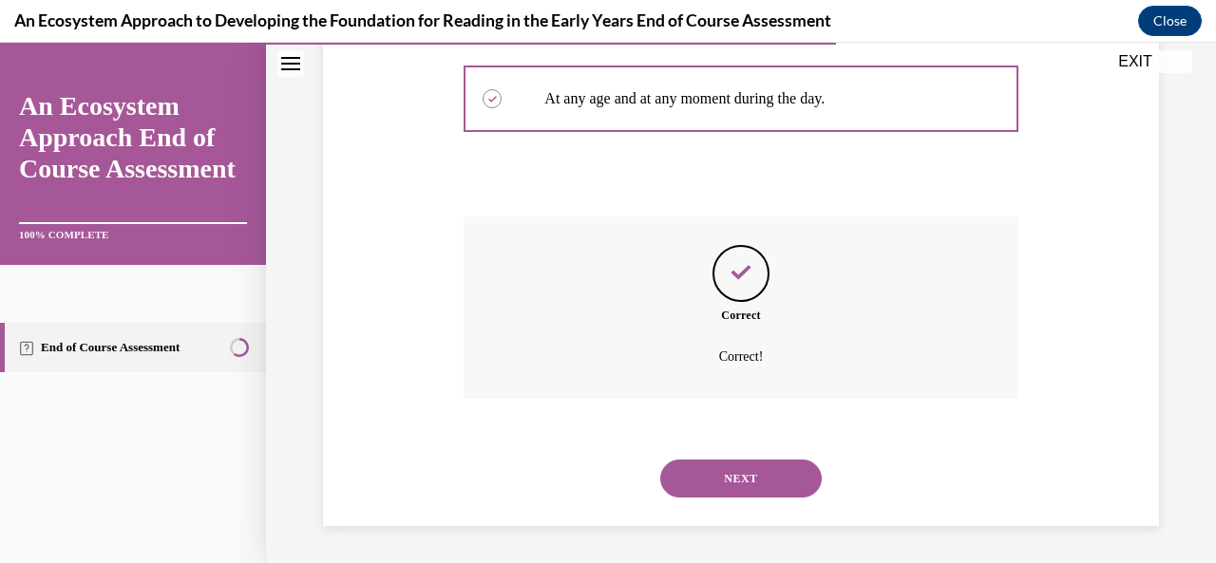
click at [746, 474] on button "NEXT" at bounding box center [741, 479] width 162 height 38
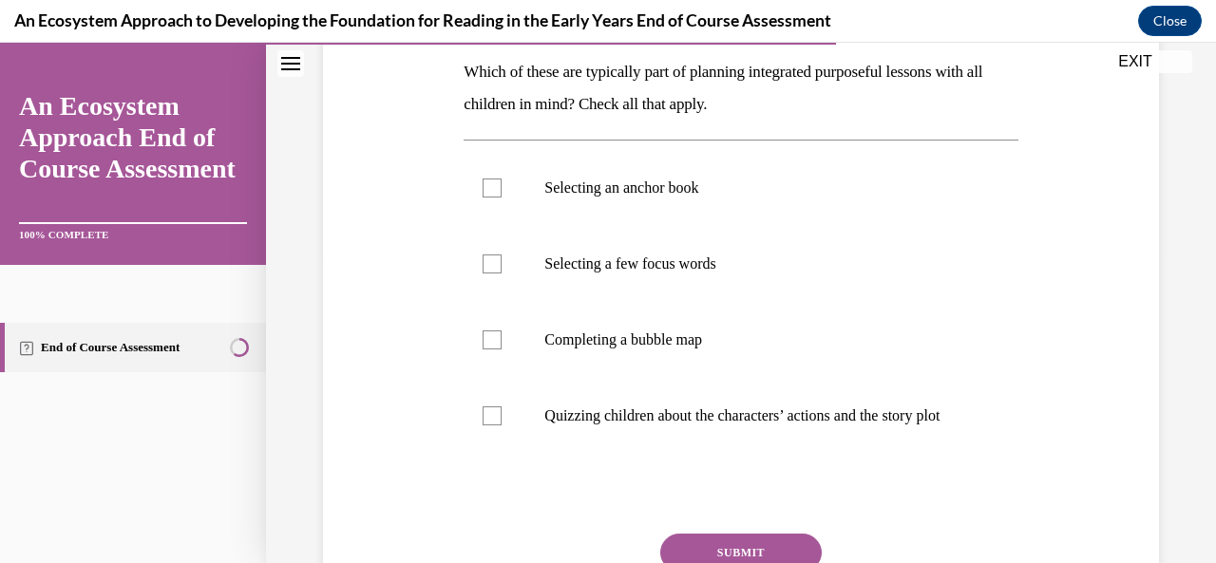
scroll to position [308, 0]
click at [495, 335] on div at bounding box center [492, 338] width 19 height 19
click at [495, 335] on input "Completing a bubble map" at bounding box center [492, 338] width 19 height 19
checkbox input "true"
click at [485, 269] on div at bounding box center [492, 262] width 19 height 19
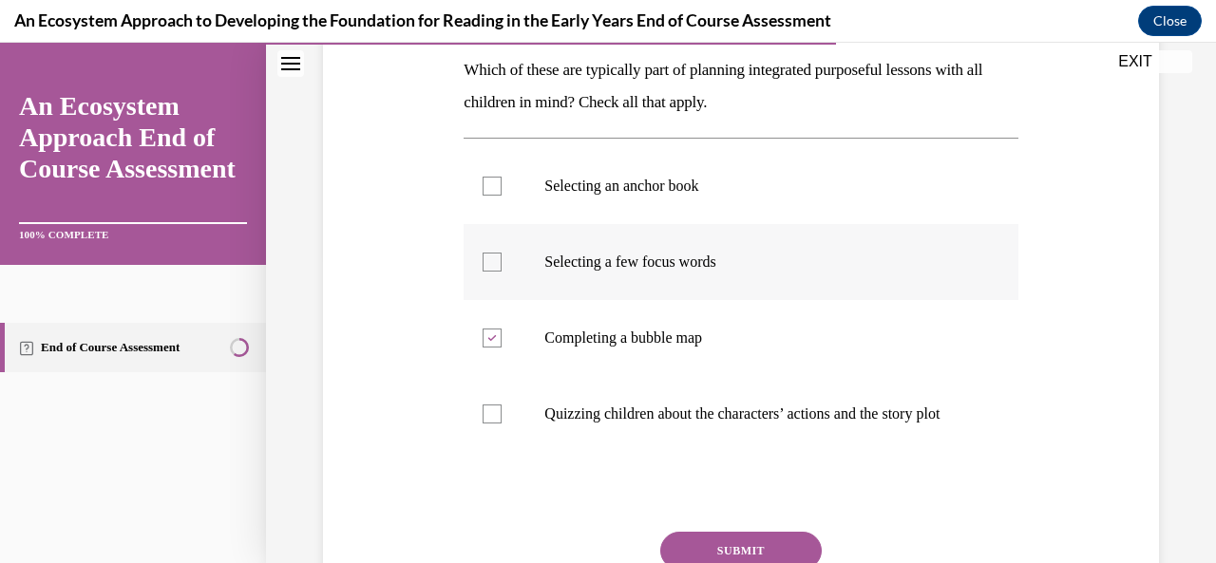
click at [485, 269] on input "Selecting a few focus words" at bounding box center [492, 262] width 19 height 19
checkbox input "true"
click at [490, 174] on label "Selecting an anchor book" at bounding box center [741, 186] width 554 height 76
click at [490, 177] on input "Selecting an anchor book" at bounding box center [492, 186] width 19 height 19
checkbox input "true"
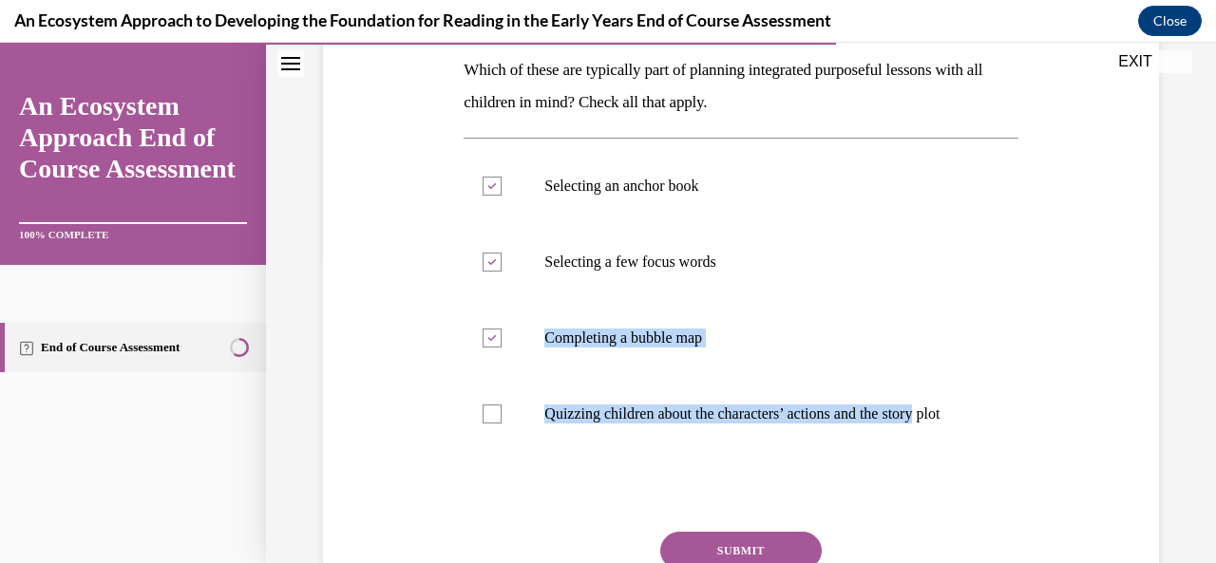
drag, startPoint x: 1199, startPoint y: 269, endPoint x: 1209, endPoint y: 416, distance: 147.6
click at [1201, 422] on div "Home Question 09/15 Which of these is TRUE: Children can be our conversational …" at bounding box center [741, 303] width 950 height 521
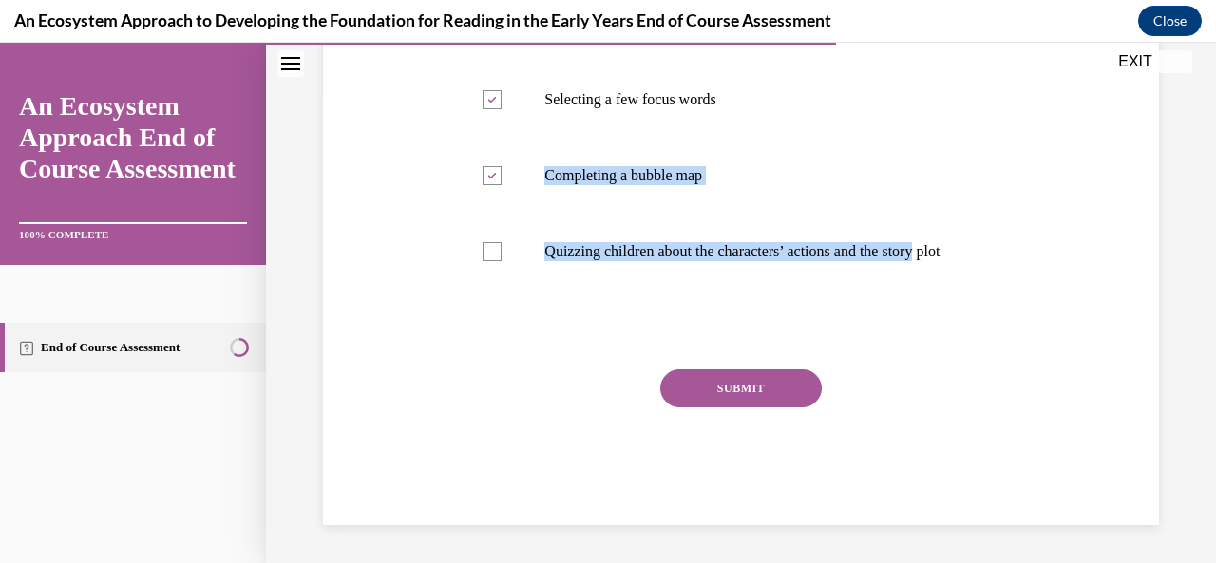
scroll to position [488, 0]
click at [741, 400] on button "SUBMIT" at bounding box center [741, 389] width 162 height 38
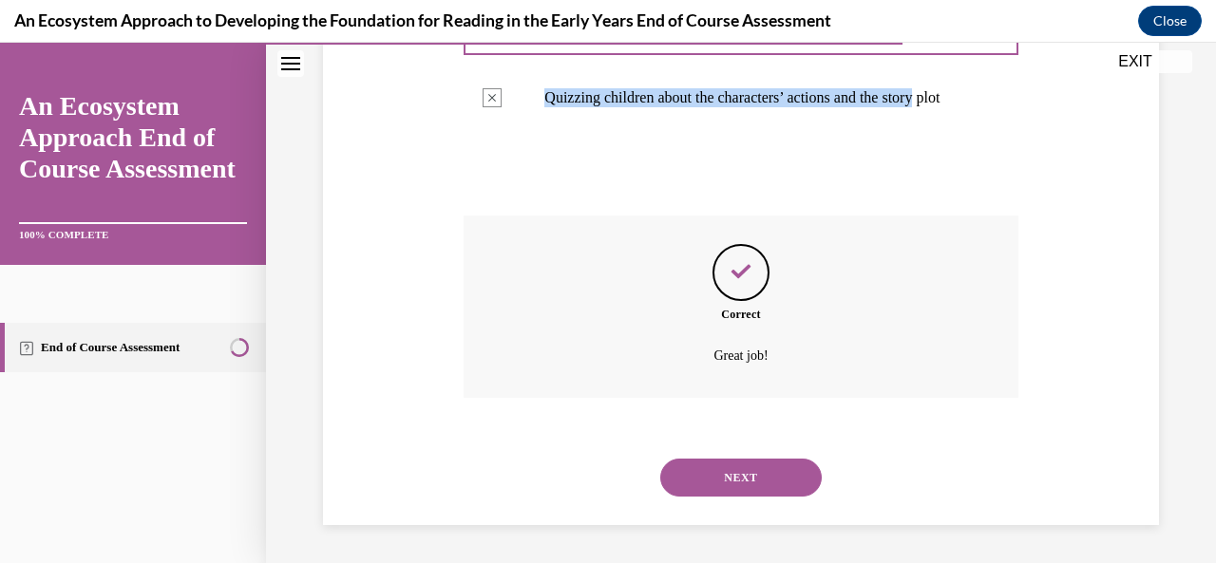
scroll to position [642, 0]
click at [714, 485] on button "NEXT" at bounding box center [741, 478] width 162 height 38
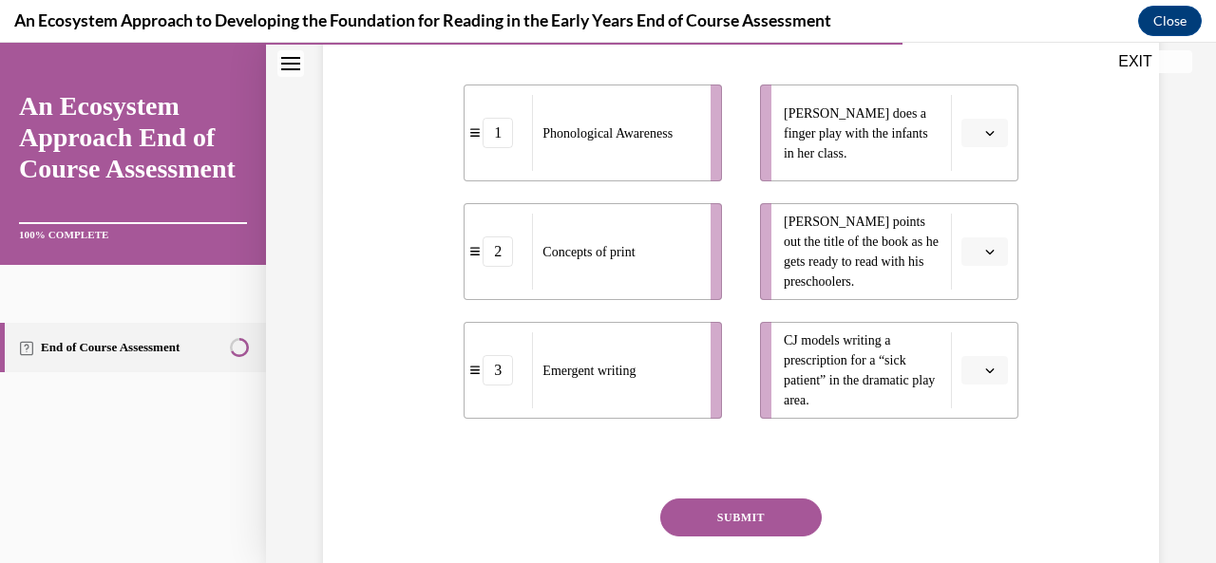
scroll to position [380, 0]
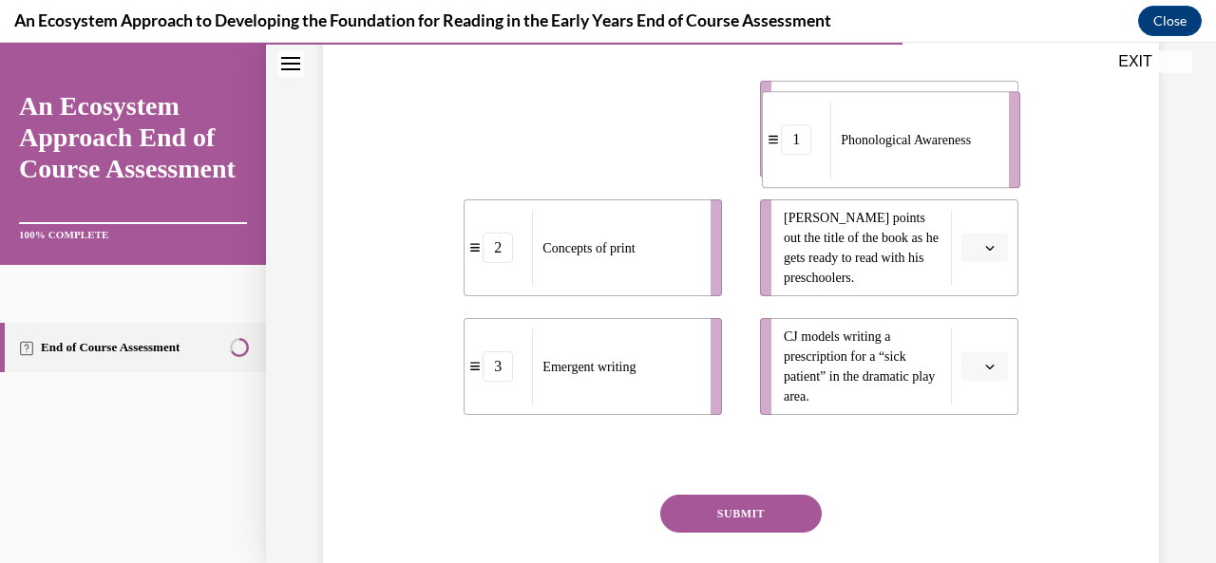
drag, startPoint x: 600, startPoint y: 172, endPoint x: 899, endPoint y: 185, distance: 299.6
click at [899, 178] on div "Phonological Awareness" at bounding box center [913, 140] width 166 height 76
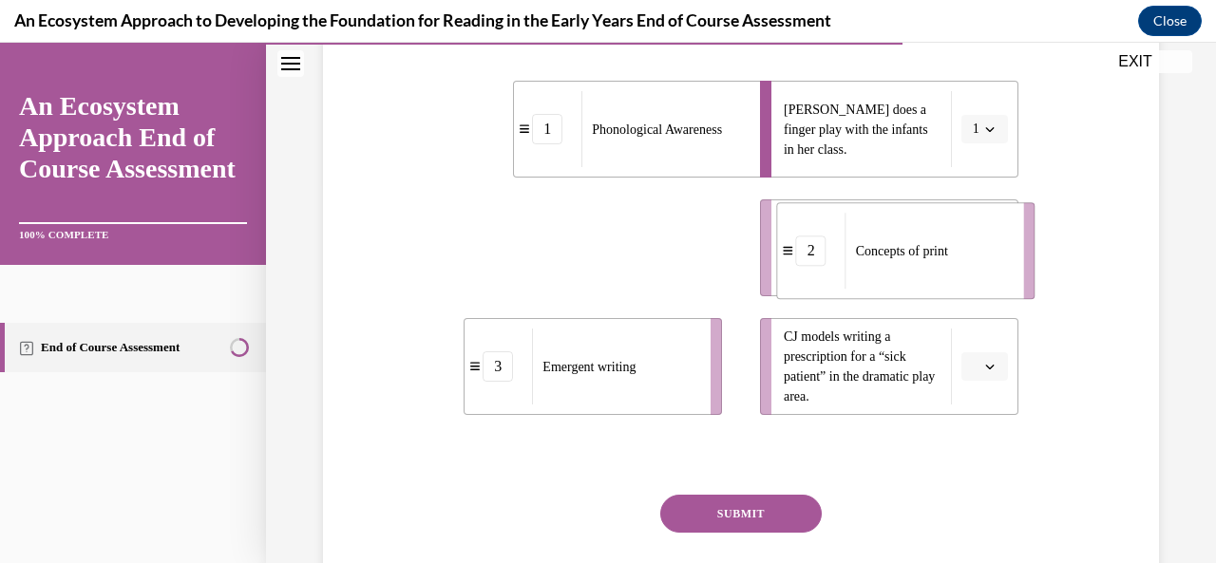
drag, startPoint x: 581, startPoint y: 307, endPoint x: 890, endPoint y: 307, distance: 308.8
click at [891, 289] on div "Concepts of print" at bounding box center [929, 251] width 166 height 76
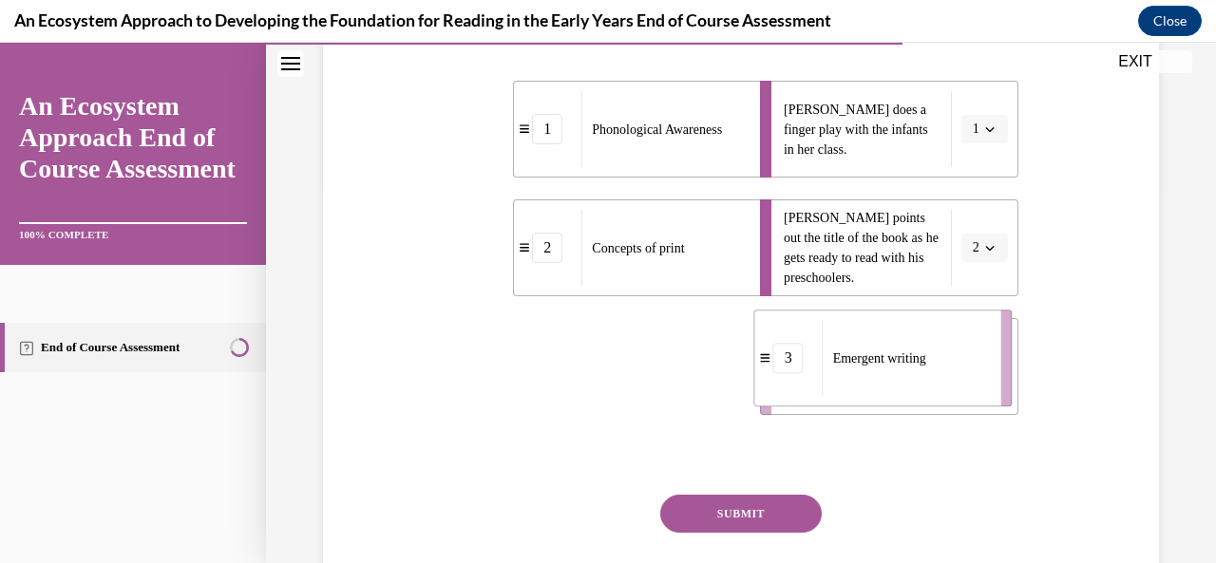
drag, startPoint x: 585, startPoint y: 429, endPoint x: 874, endPoint y: 425, distance: 288.9
click at [874, 396] on div "Emergent writing" at bounding box center [906, 358] width 166 height 76
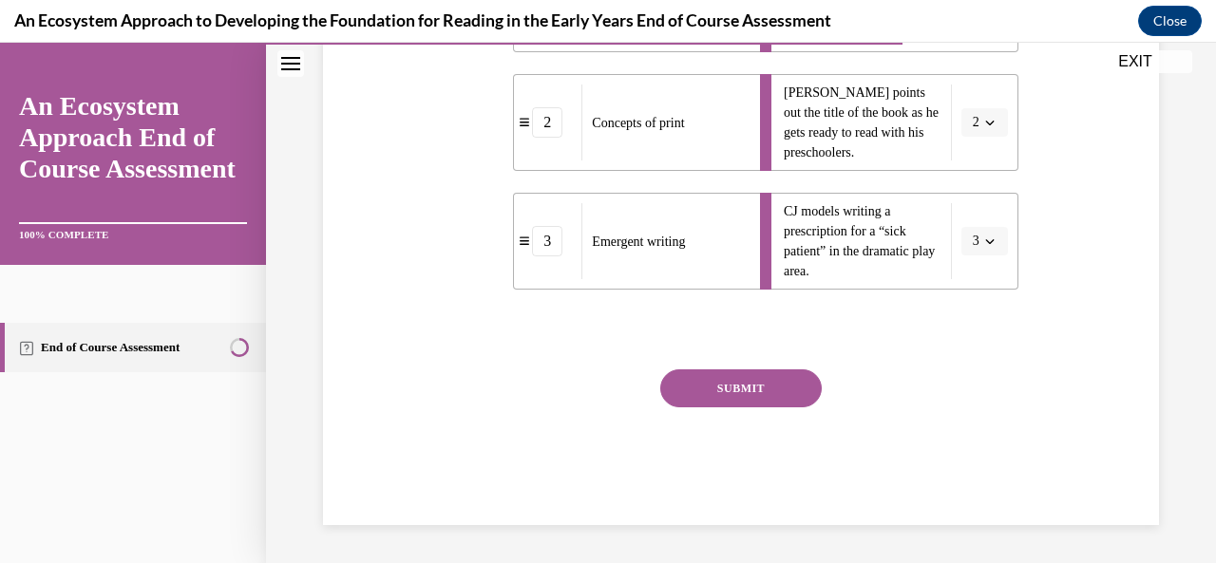
scroll to position [537, 0]
click at [730, 390] on button "SUBMIT" at bounding box center [741, 389] width 162 height 38
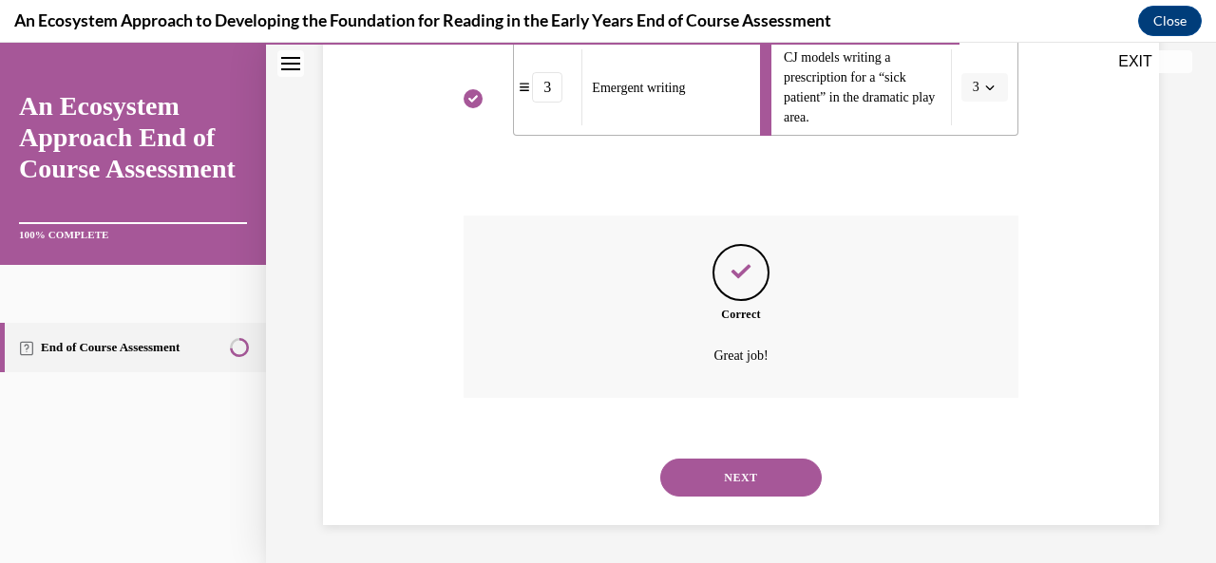
scroll to position [691, 0]
click at [722, 484] on button "NEXT" at bounding box center [741, 478] width 162 height 38
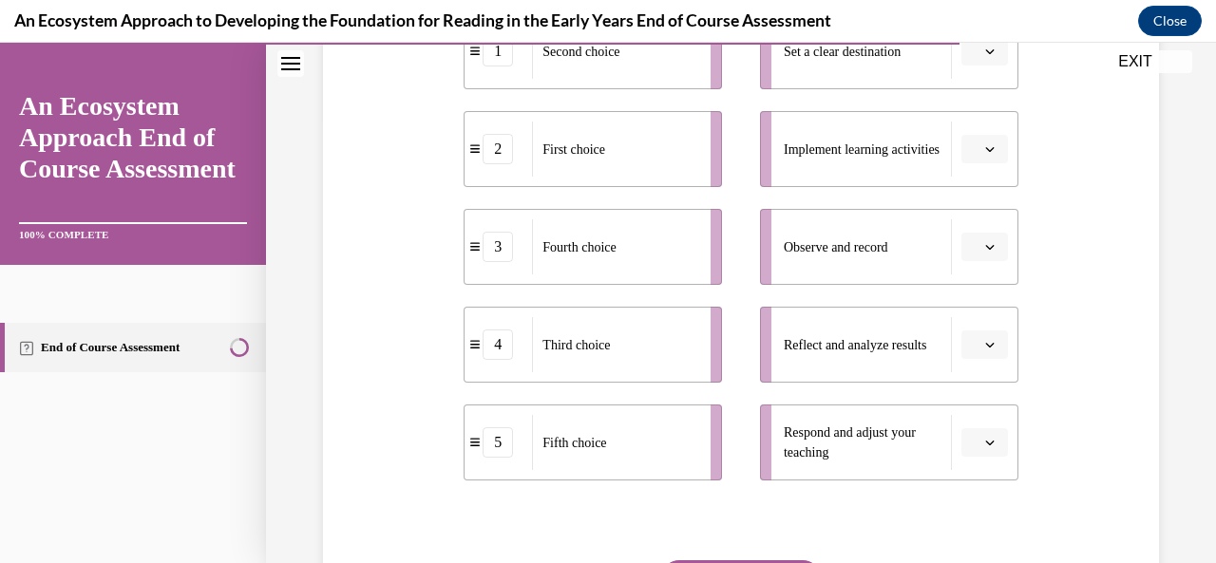
scroll to position [425, 0]
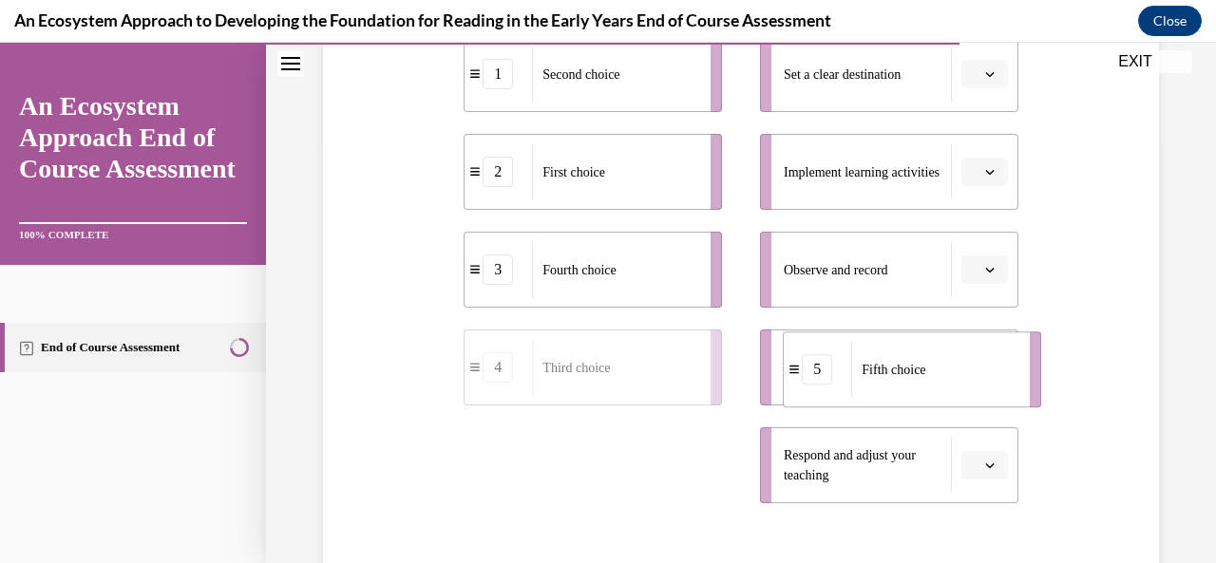
drag, startPoint x: 638, startPoint y: 465, endPoint x: 956, endPoint y: 371, distance: 331.9
click at [957, 371] on div "Fifth choice" at bounding box center [934, 369] width 166 height 55
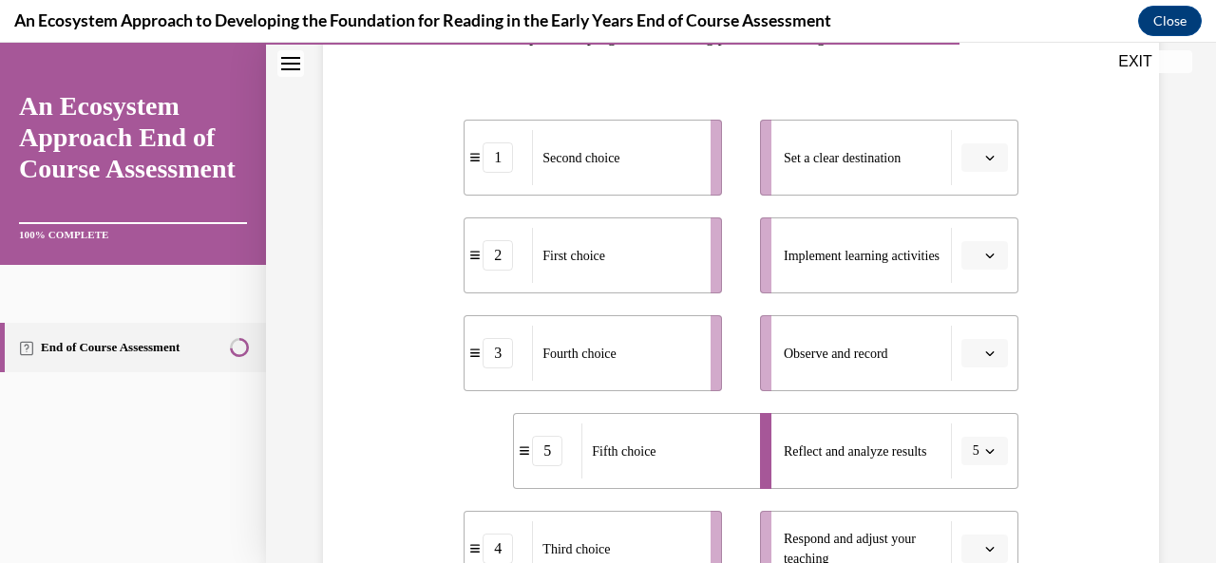
scroll to position [338, 0]
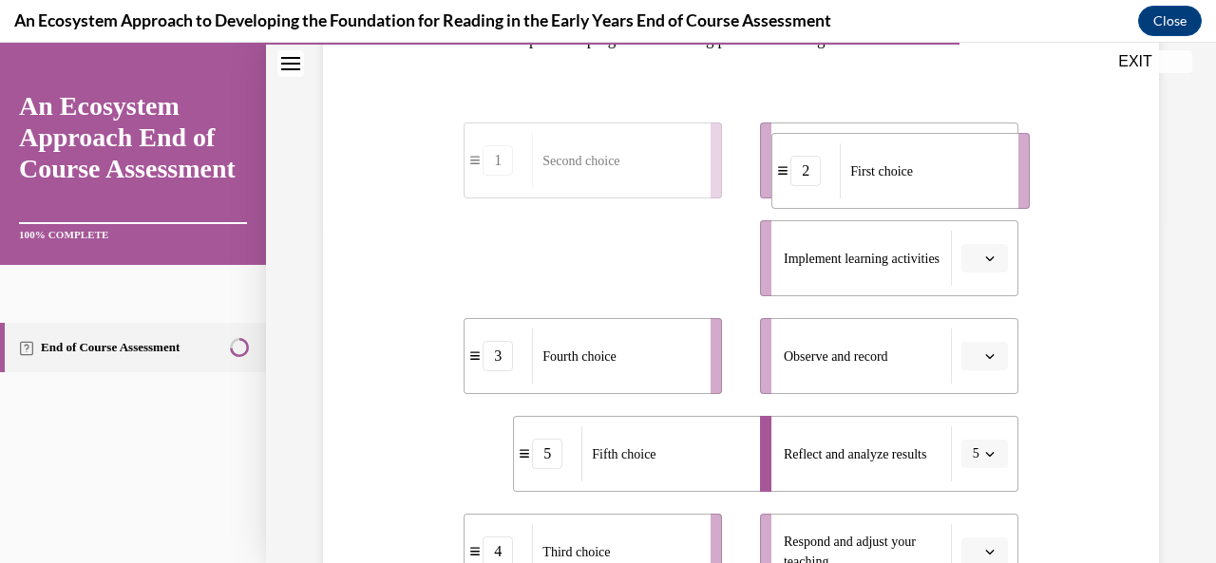
drag, startPoint x: 606, startPoint y: 284, endPoint x: 971, endPoint y: 163, distance: 384.3
click at [972, 164] on div "First choice" at bounding box center [923, 170] width 166 height 55
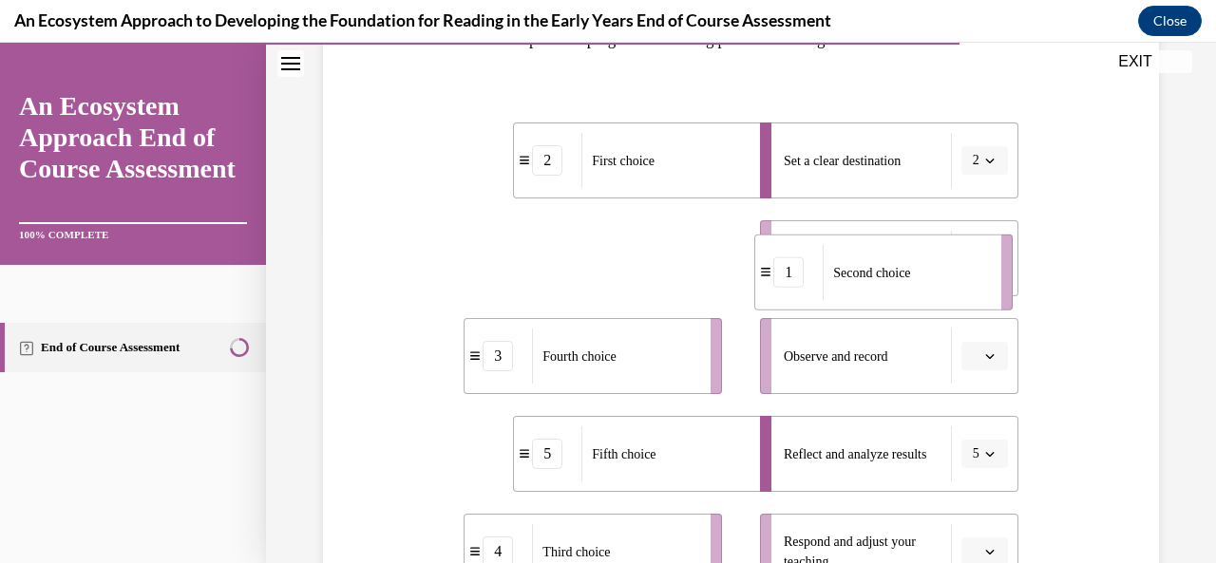
drag, startPoint x: 595, startPoint y: 273, endPoint x: 886, endPoint y: 279, distance: 291.8
click at [886, 280] on div "Second choice" at bounding box center [906, 272] width 166 height 55
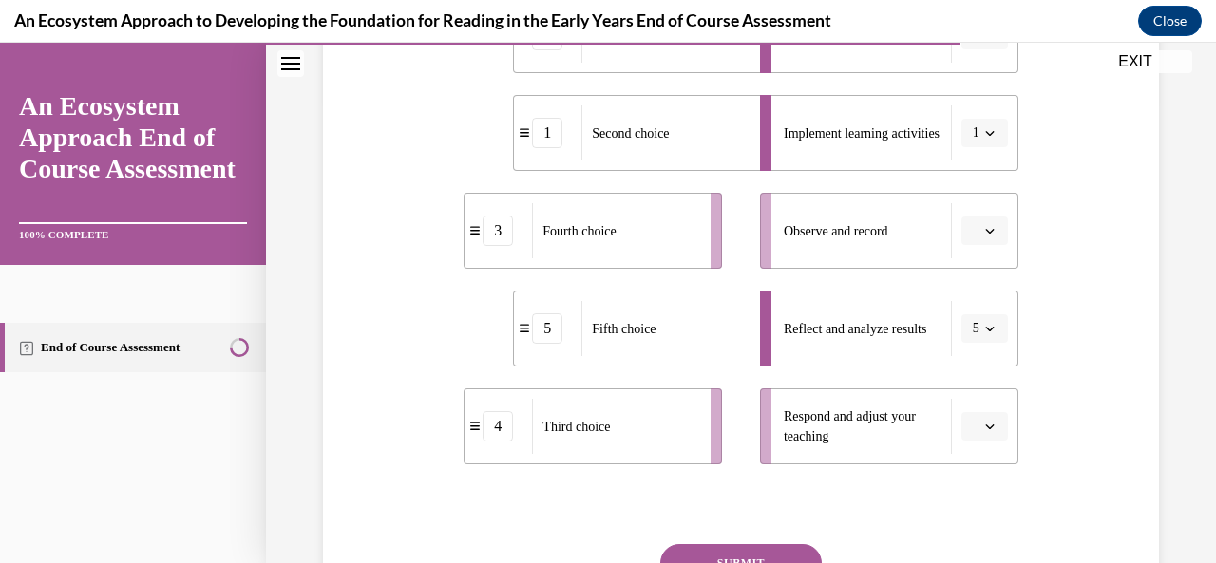
scroll to position [463, 0]
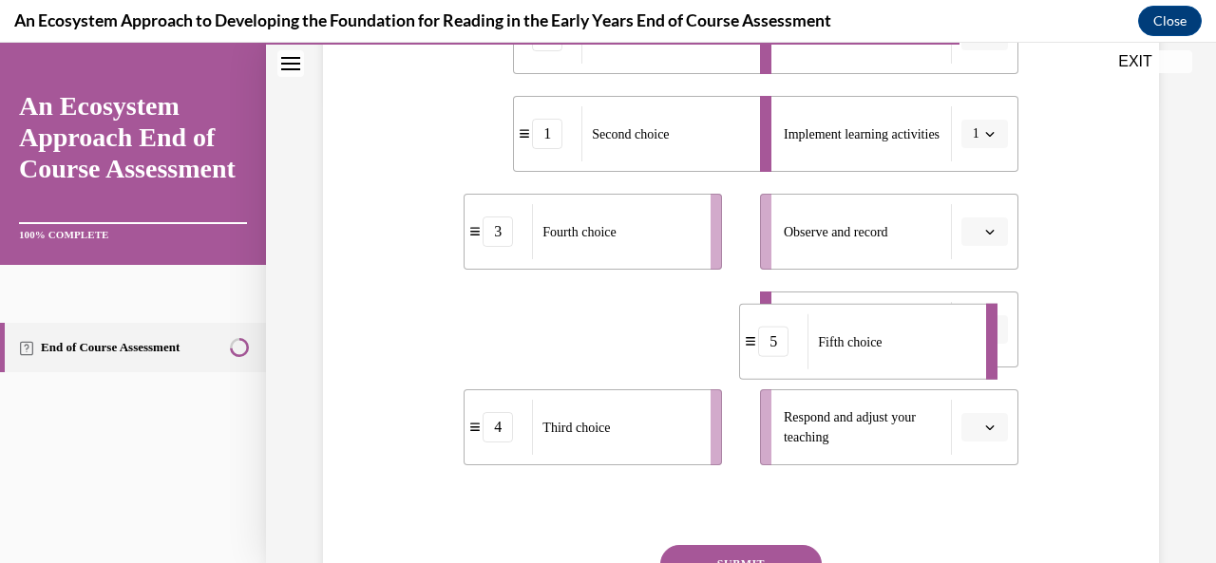
drag, startPoint x: 716, startPoint y: 351, endPoint x: 979, endPoint y: 358, distance: 262.3
click at [979, 359] on li "5 Fifth choice" at bounding box center [868, 342] width 258 height 76
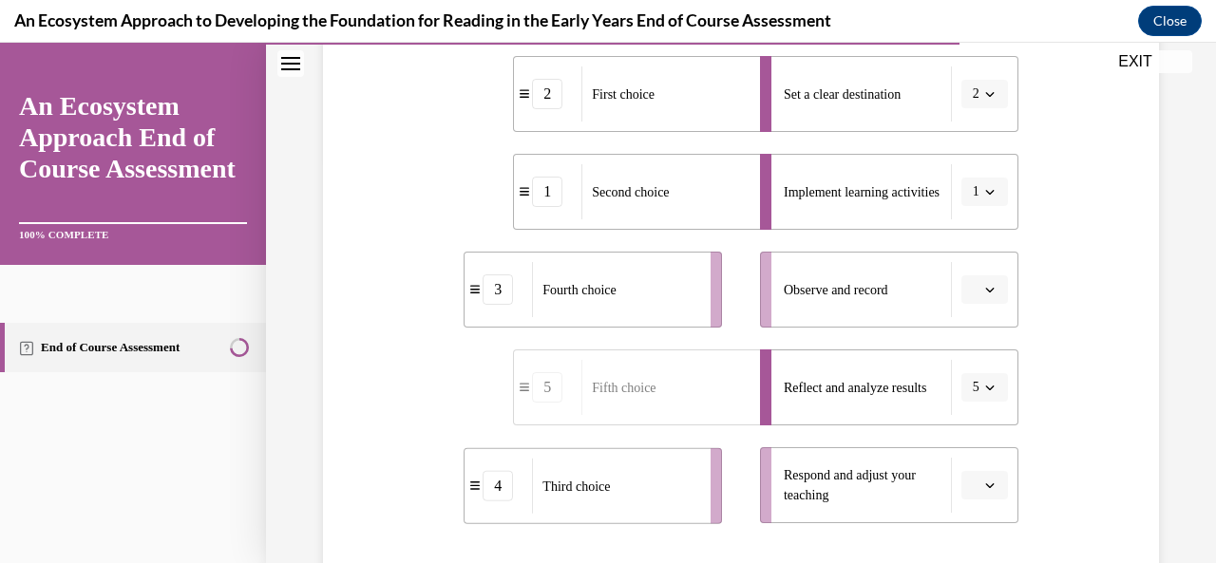
scroll to position [419, 0]
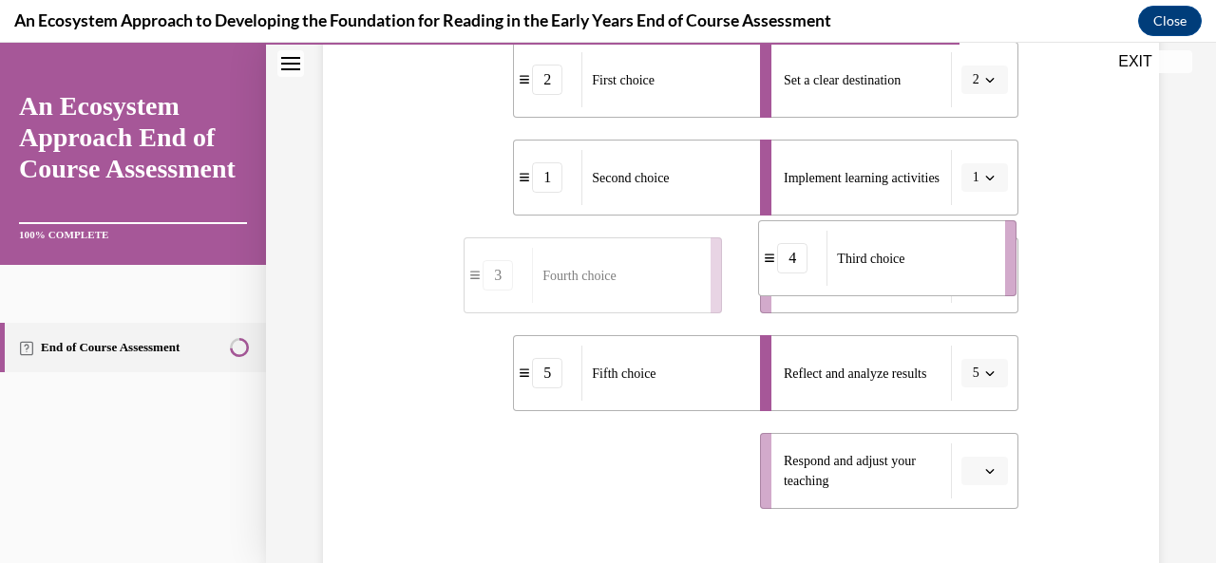
drag, startPoint x: 627, startPoint y: 510, endPoint x: 930, endPoint y: 245, distance: 402.6
click at [930, 245] on div "Third choice" at bounding box center [910, 258] width 166 height 55
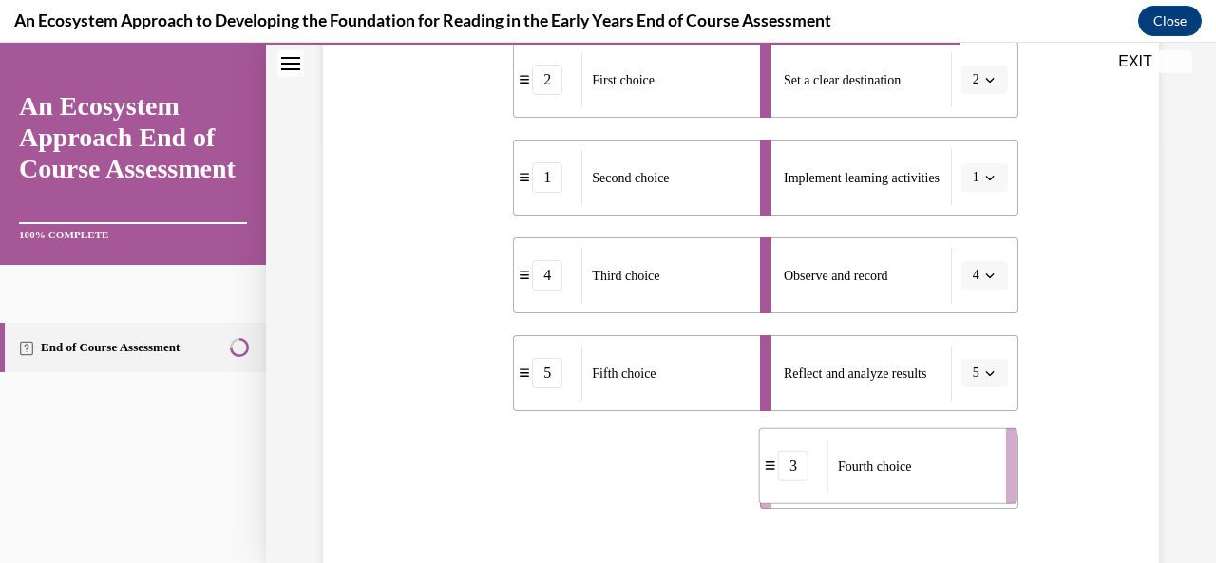
drag, startPoint x: 676, startPoint y: 484, endPoint x: 1086, endPoint y: 447, distance: 411.2
click at [1086, 447] on div "Question 12/15 Put the steps of the progress monitoring process in the right or…" at bounding box center [741, 266] width 846 height 957
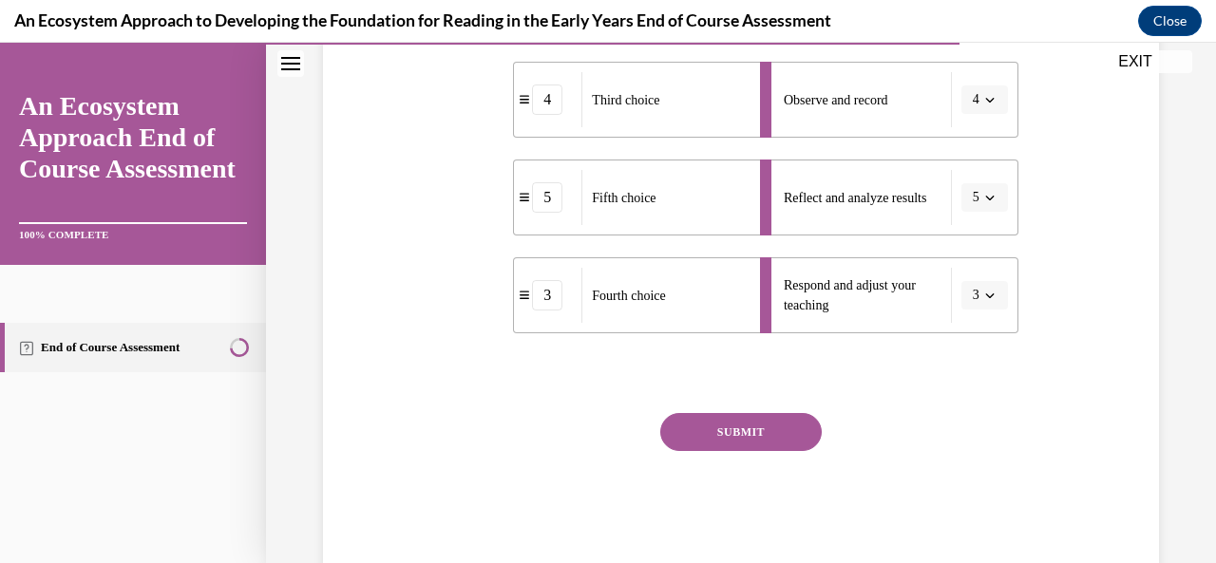
scroll to position [638, 0]
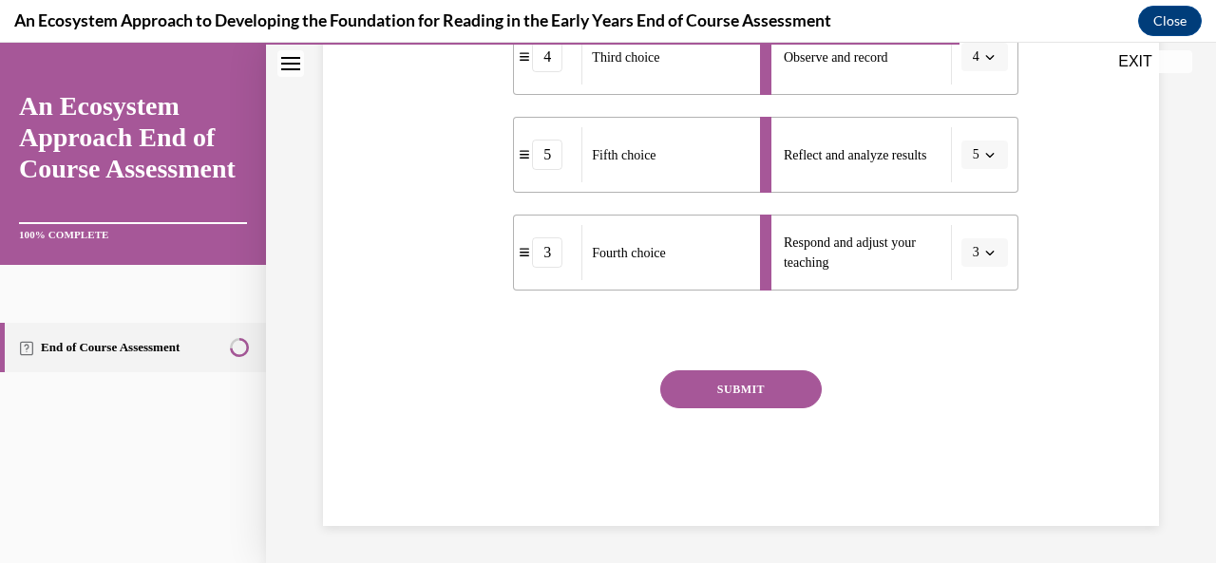
click at [719, 385] on button "SUBMIT" at bounding box center [741, 390] width 162 height 38
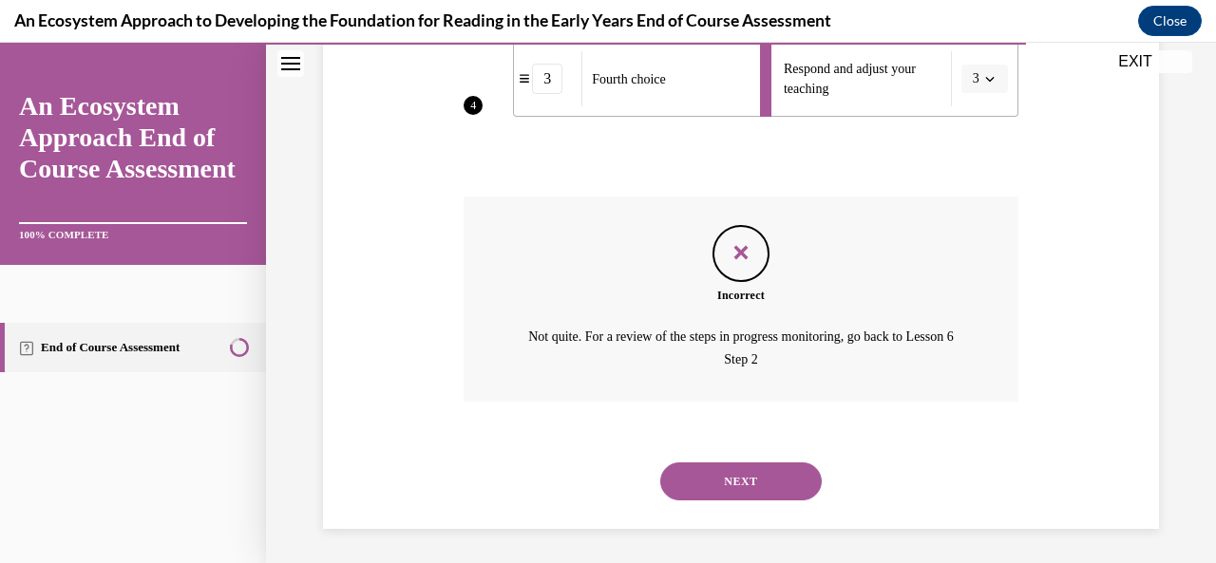
scroll to position [813, 0]
click at [745, 470] on button "NEXT" at bounding box center [741, 480] width 162 height 38
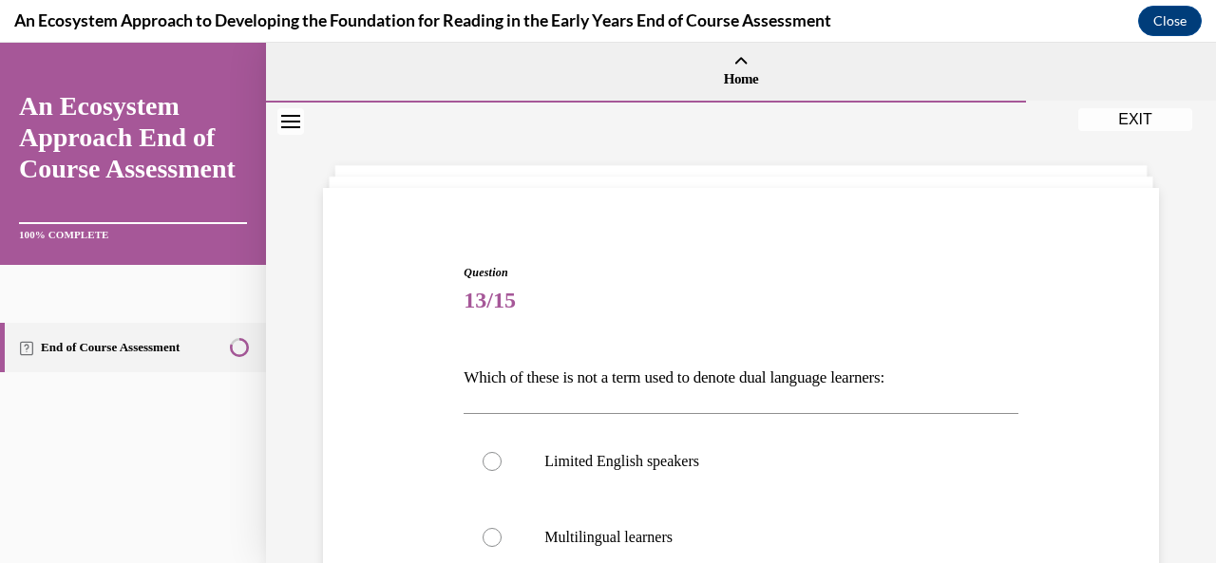
drag, startPoint x: 1200, startPoint y: 117, endPoint x: 1199, endPoint y: 197, distance: 79.8
click at [1199, 197] on div "Question 13/15 Which of these is not a term used to denote dual language learne…" at bounding box center [741, 514] width 950 height 823
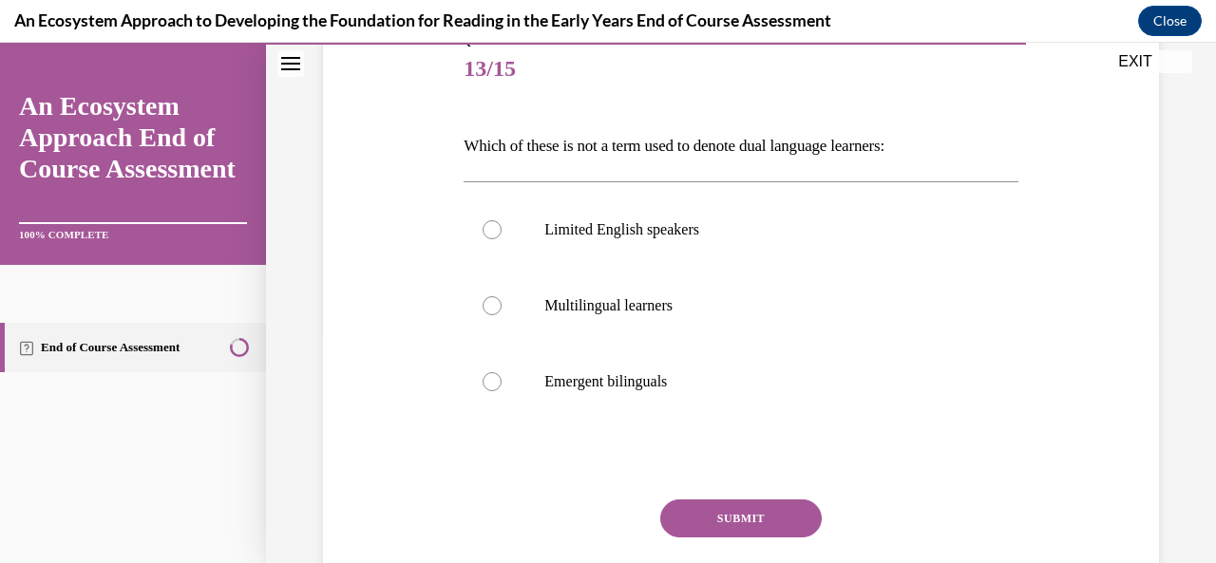
scroll to position [236, 0]
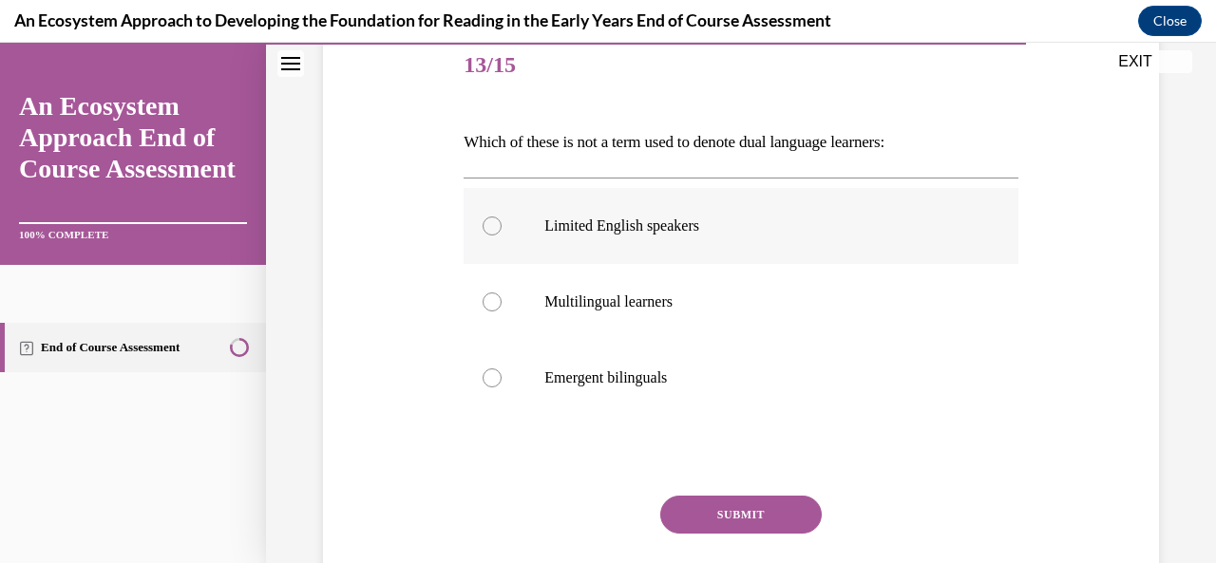
drag, startPoint x: 485, startPoint y: 222, endPoint x: 494, endPoint y: 230, distance: 11.4
click at [493, 228] on div at bounding box center [492, 226] width 19 height 19
click at [493, 228] on input "Limited English speakers" at bounding box center [492, 226] width 19 height 19
radio input "true"
click at [701, 510] on button "SUBMIT" at bounding box center [741, 515] width 162 height 38
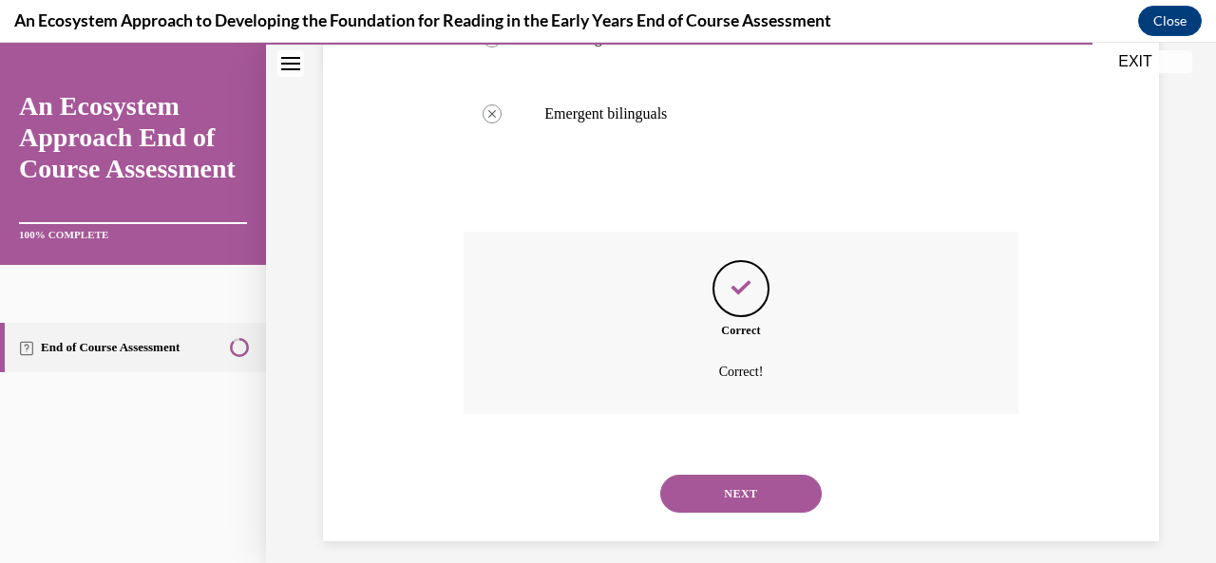
scroll to position [515, 0]
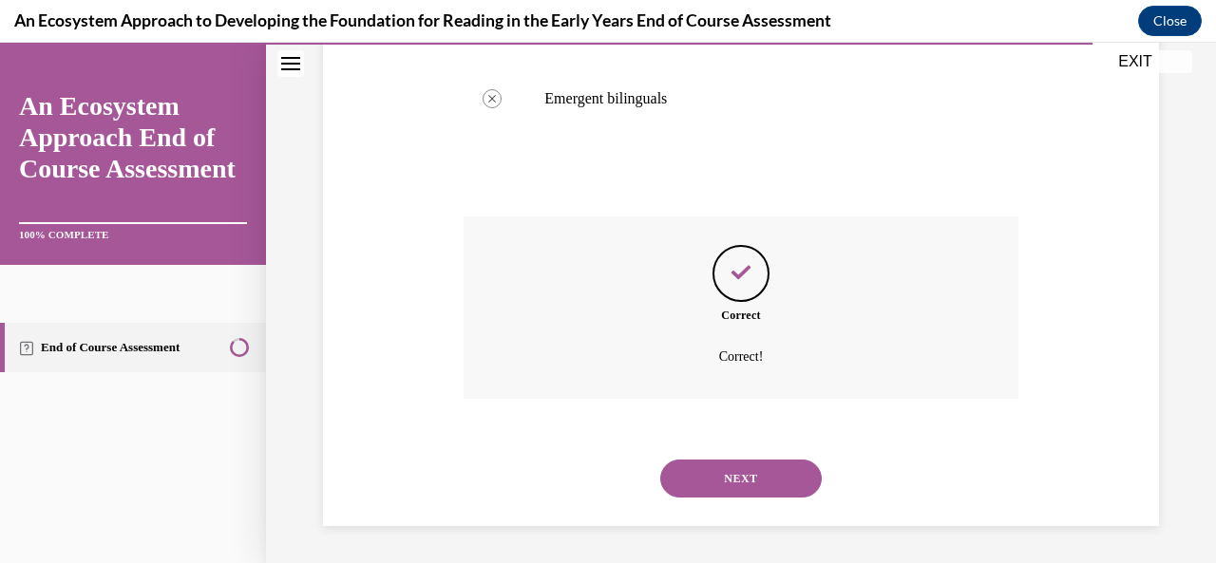
click at [728, 477] on button "NEXT" at bounding box center [741, 479] width 162 height 38
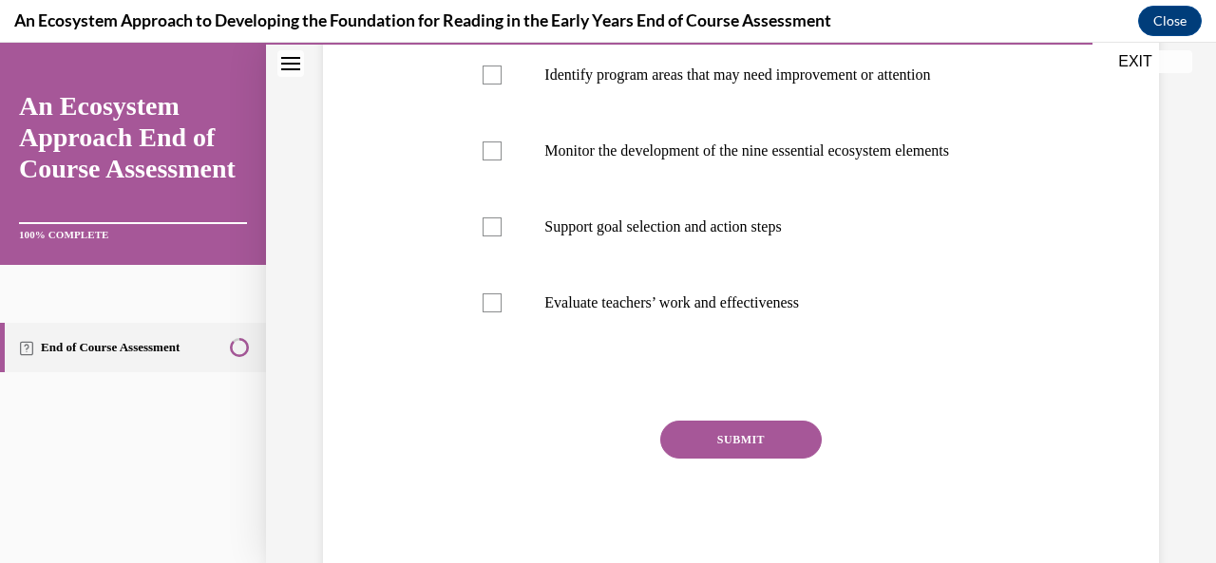
scroll to position [345, 0]
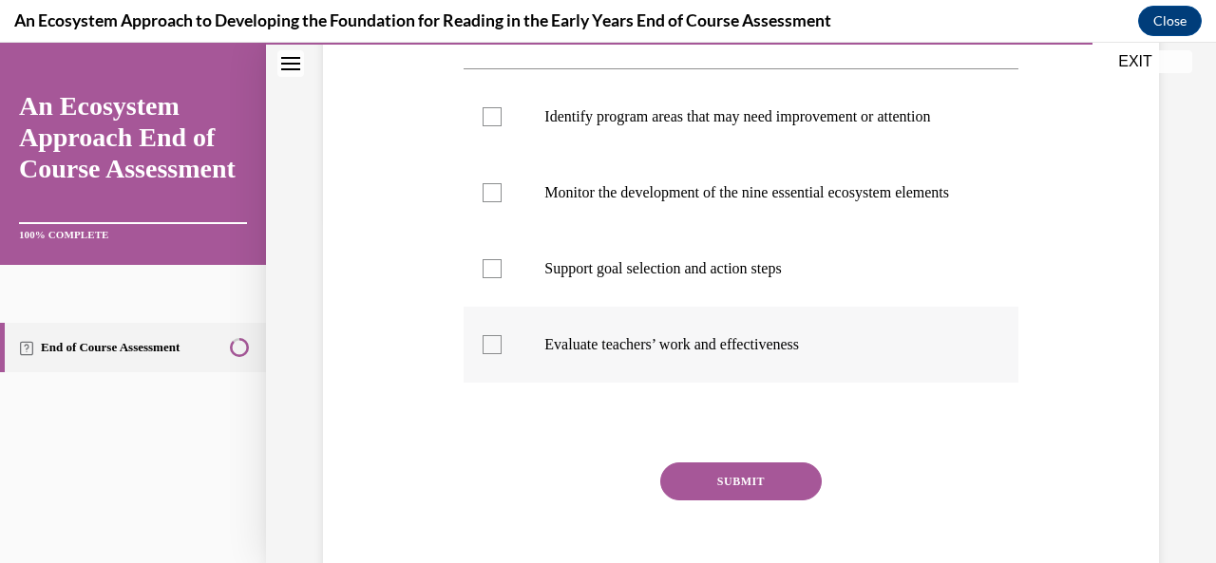
click at [498, 354] on div at bounding box center [492, 344] width 19 height 19
click at [498, 354] on input "Evaluate teachers’ work and effectiveness" at bounding box center [492, 344] width 19 height 19
checkbox input "true"
click at [486, 278] on div at bounding box center [492, 268] width 19 height 19
click at [486, 278] on input "Support goal selection and action steps" at bounding box center [492, 268] width 19 height 19
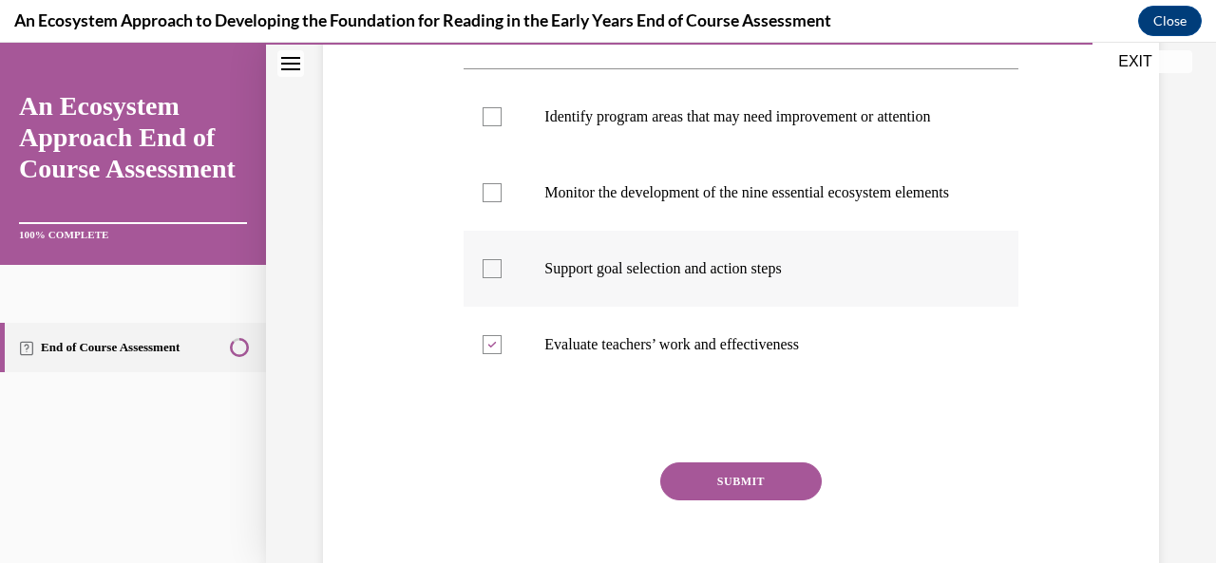
checkbox input "true"
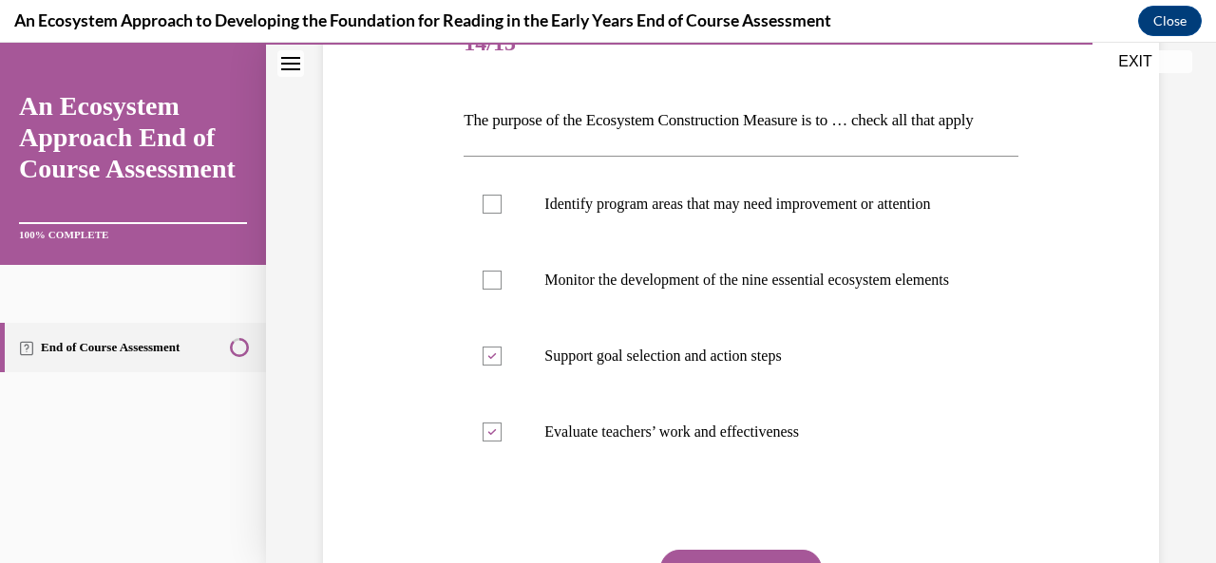
scroll to position [248, 0]
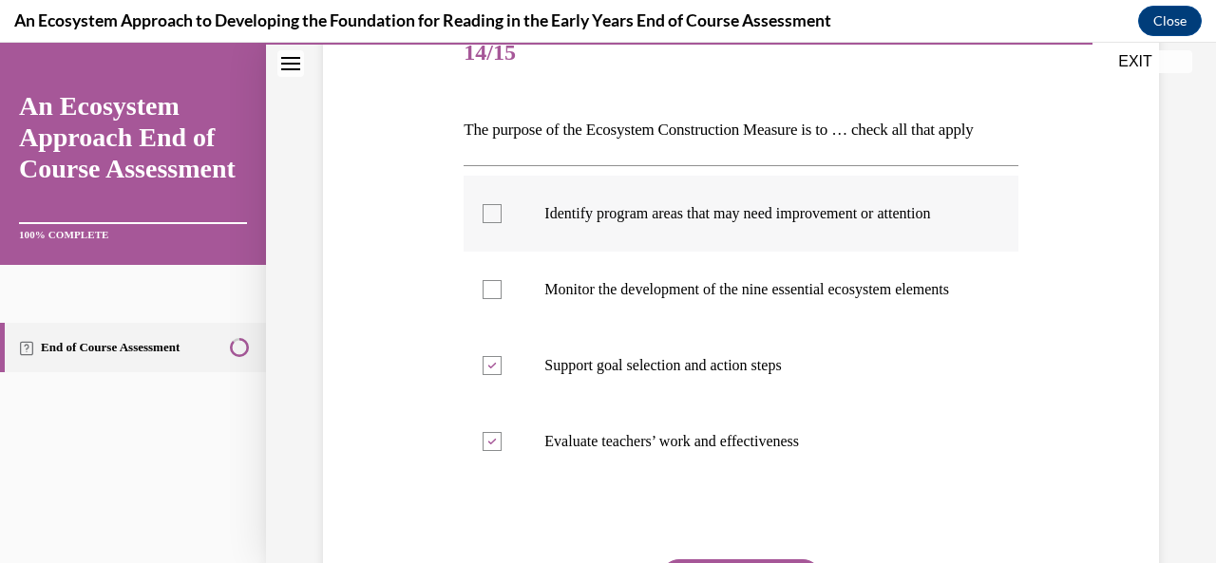
drag, startPoint x: 496, startPoint y: 348, endPoint x: 485, endPoint y: 292, distance: 57.2
click at [488, 328] on label "Monitor the development of the nine essential ecosystem elements" at bounding box center [741, 290] width 554 height 76
click at [488, 299] on input "Monitor the development of the nine essential ecosystem elements" at bounding box center [492, 289] width 19 height 19
checkbox input "true"
click at [496, 223] on div at bounding box center [492, 213] width 19 height 19
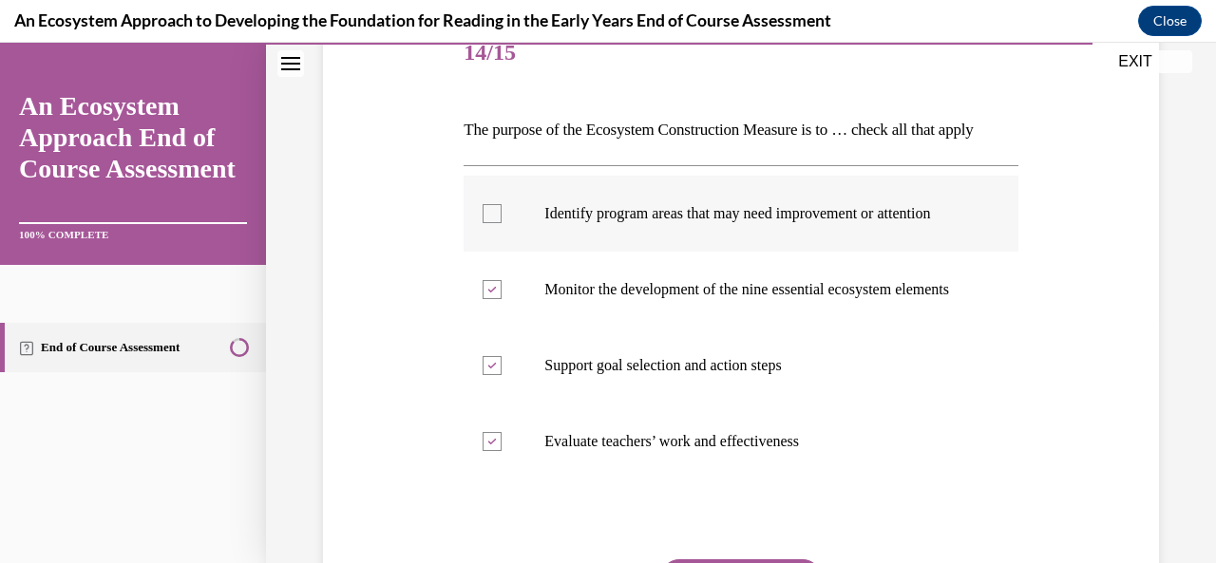
click at [496, 223] on input "Identify program areas that may need improvement or attention" at bounding box center [492, 213] width 19 height 19
checkbox input "true"
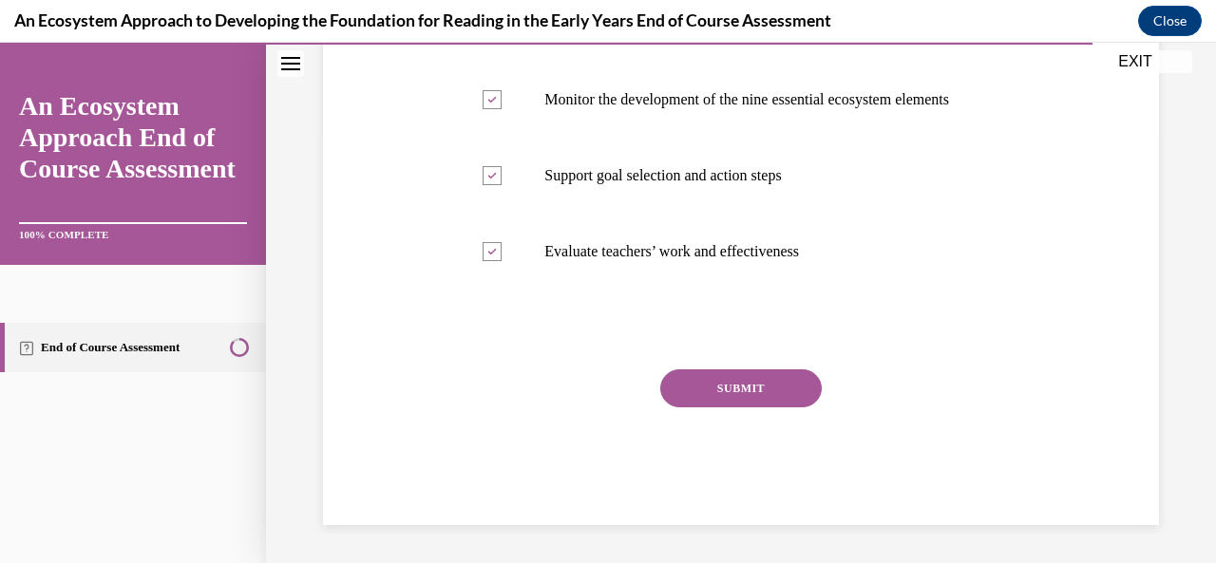
scroll to position [500, 0]
click at [722, 394] on button "SUBMIT" at bounding box center [741, 389] width 162 height 38
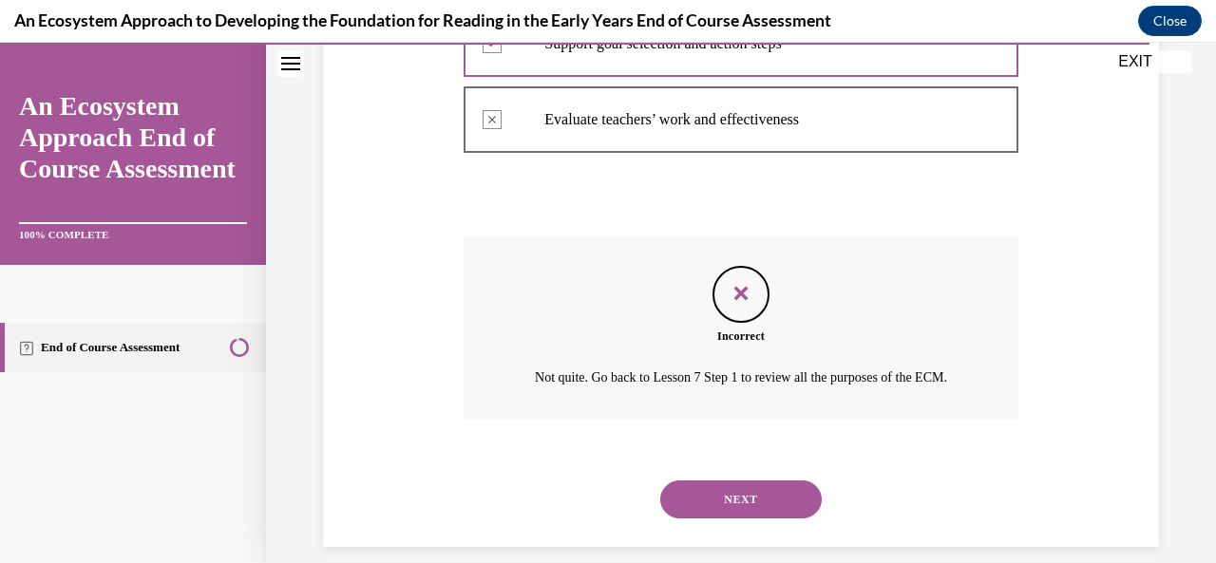
scroll to position [683, 0]
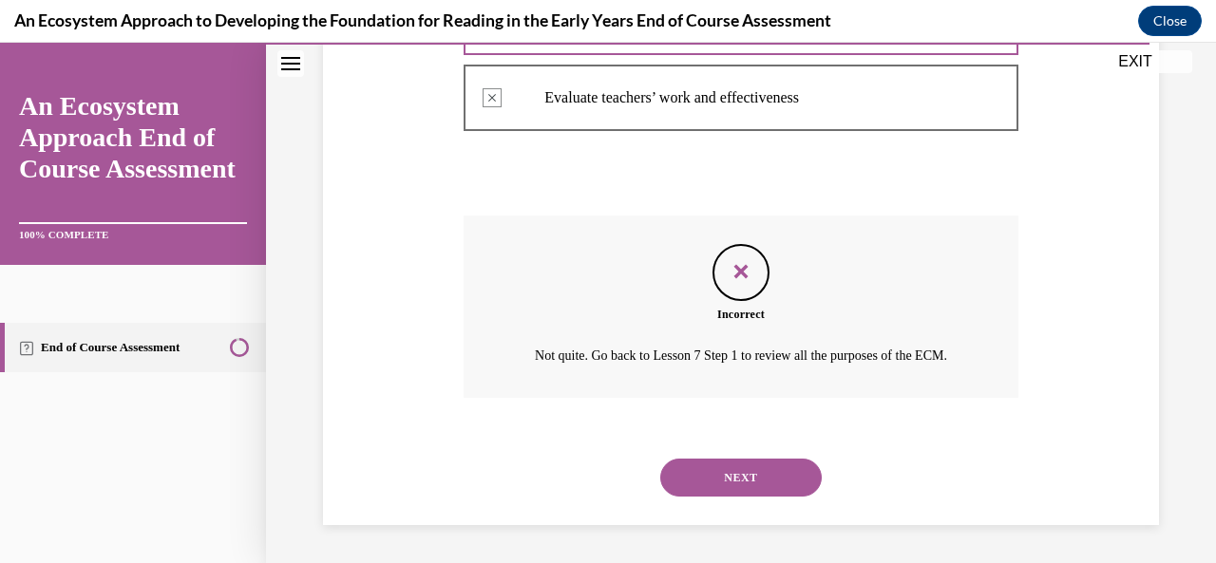
click at [706, 474] on button "NEXT" at bounding box center [741, 478] width 162 height 38
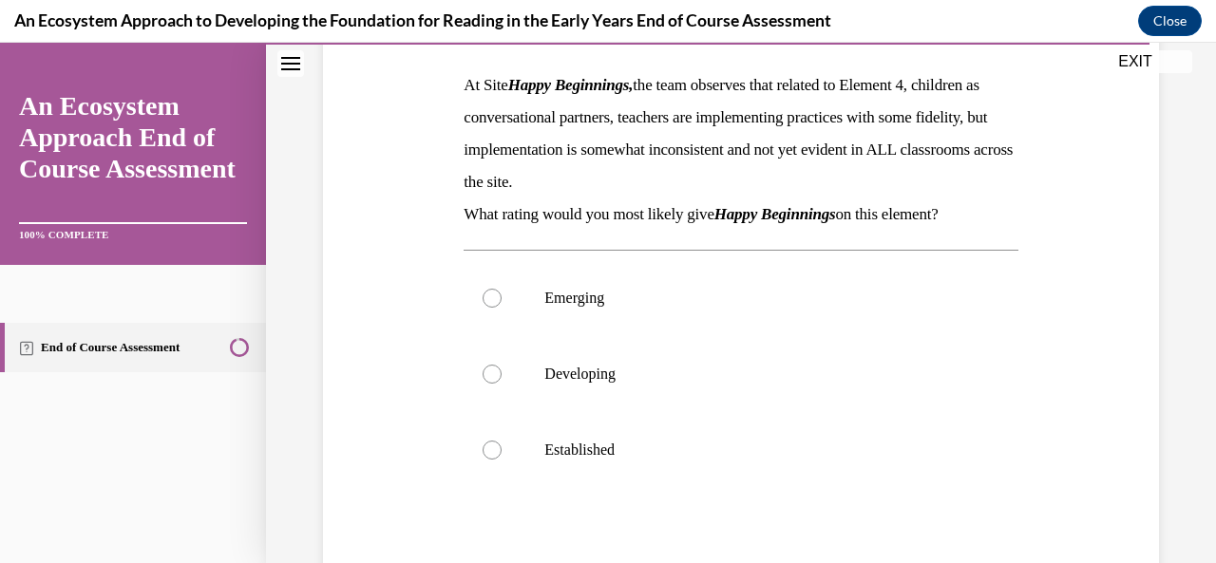
scroll to position [302, 0]
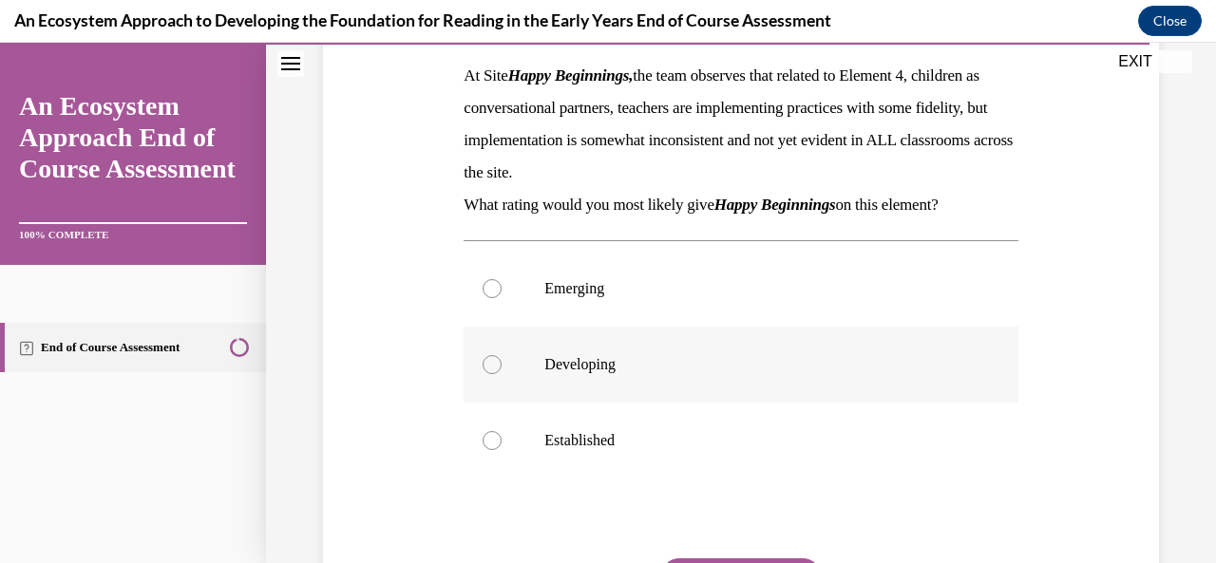
click at [492, 356] on div at bounding box center [492, 364] width 19 height 19
click at [492, 356] on input "Developing" at bounding box center [492, 364] width 19 height 19
radio input "true"
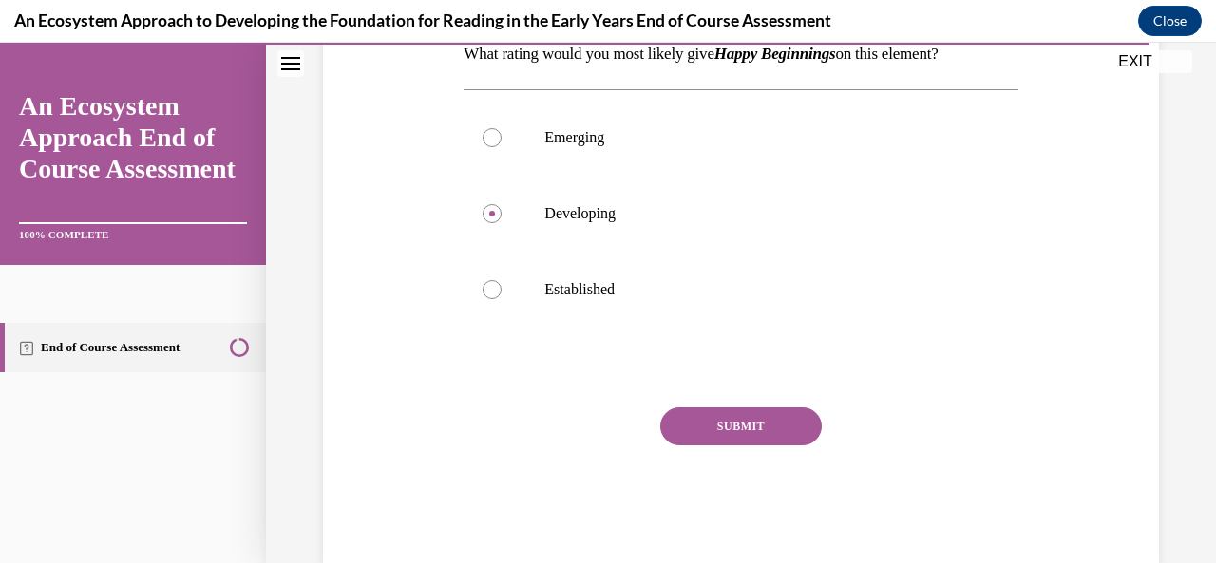
scroll to position [454, 0]
click at [749, 432] on button "SUBMIT" at bounding box center [741, 426] width 162 height 38
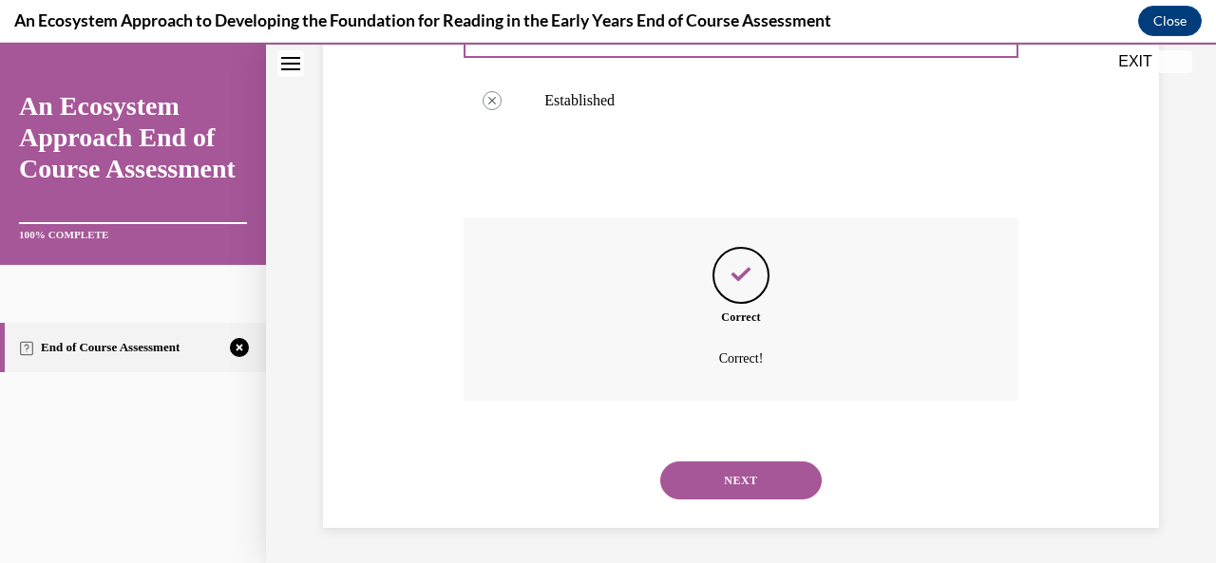
scroll to position [644, 0]
click at [746, 473] on button "NEXT" at bounding box center [741, 479] width 162 height 38
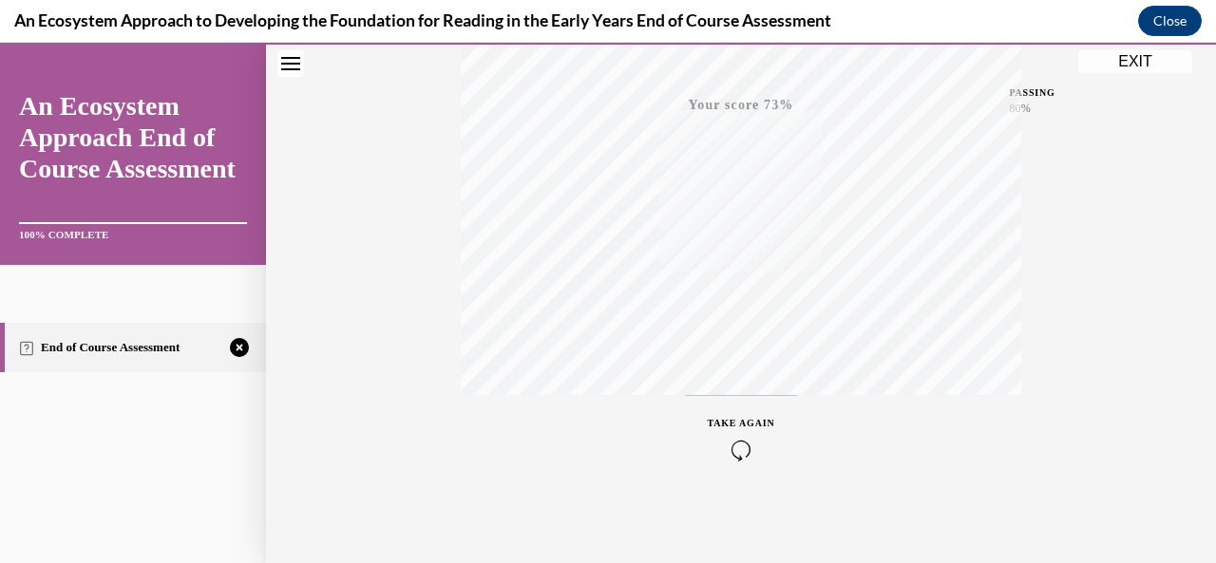
scroll to position [452, 0]
click at [750, 430] on div "TAKE AGAIN" at bounding box center [741, 436] width 67 height 45
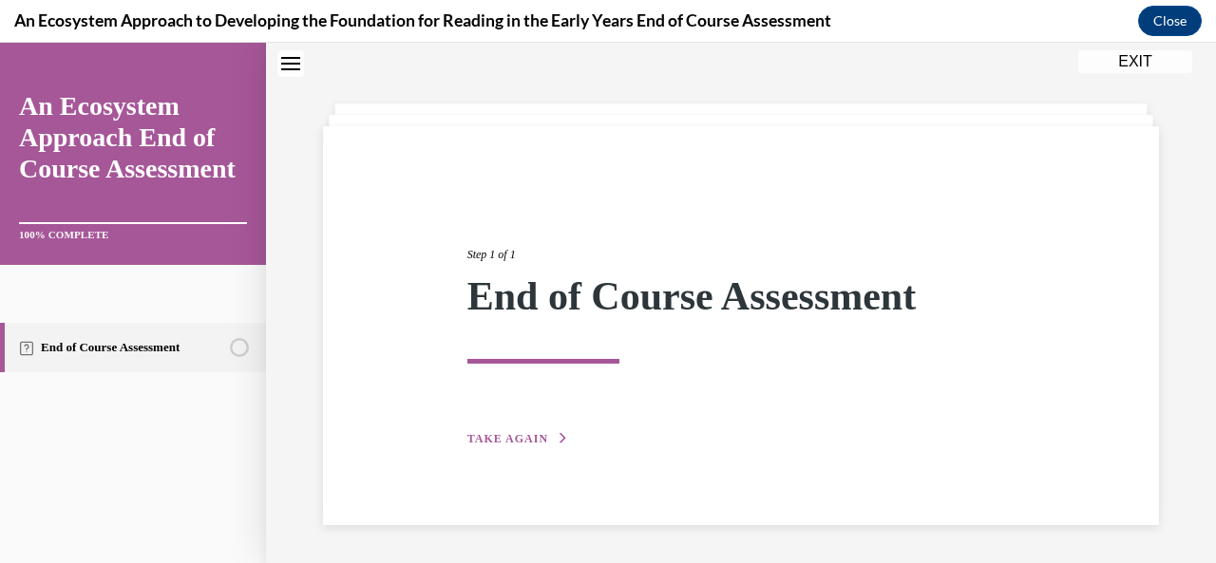
scroll to position [61, 0]
click at [525, 434] on span "TAKE AGAIN" at bounding box center [507, 439] width 81 height 13
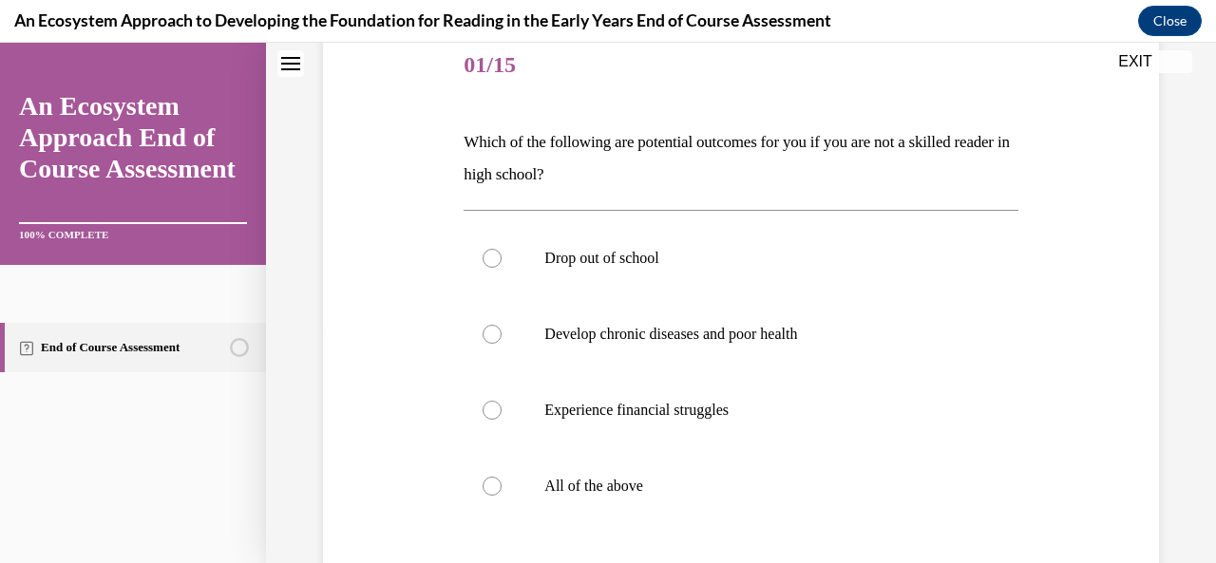
scroll to position [249, 0]
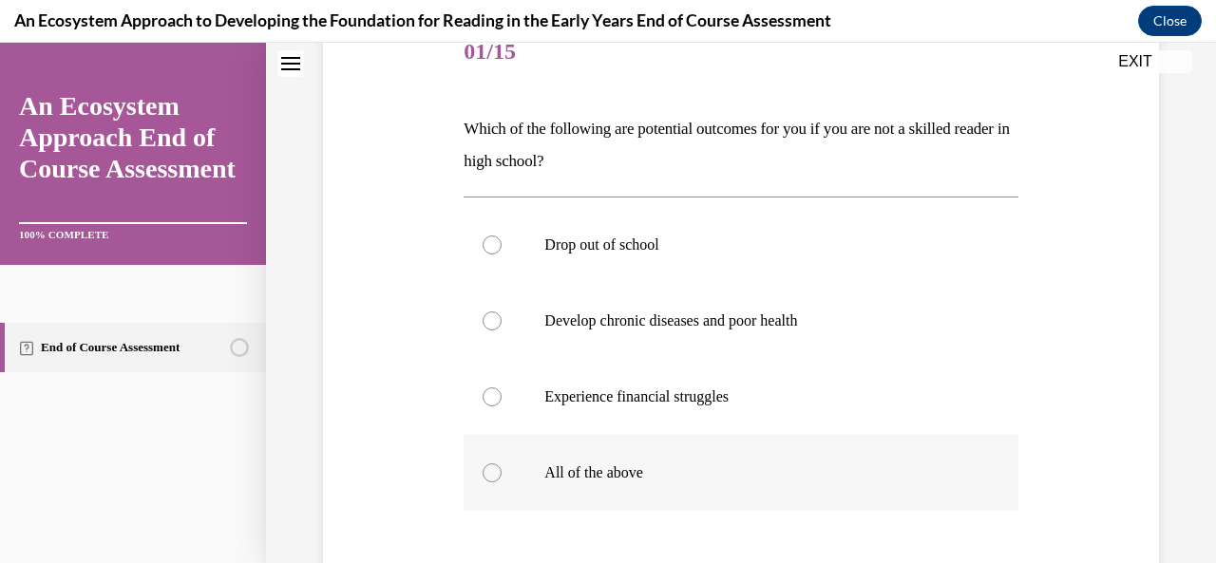
click at [492, 466] on div at bounding box center [492, 473] width 19 height 19
click at [492, 466] on input "All of the above" at bounding box center [492, 473] width 19 height 19
radio input "true"
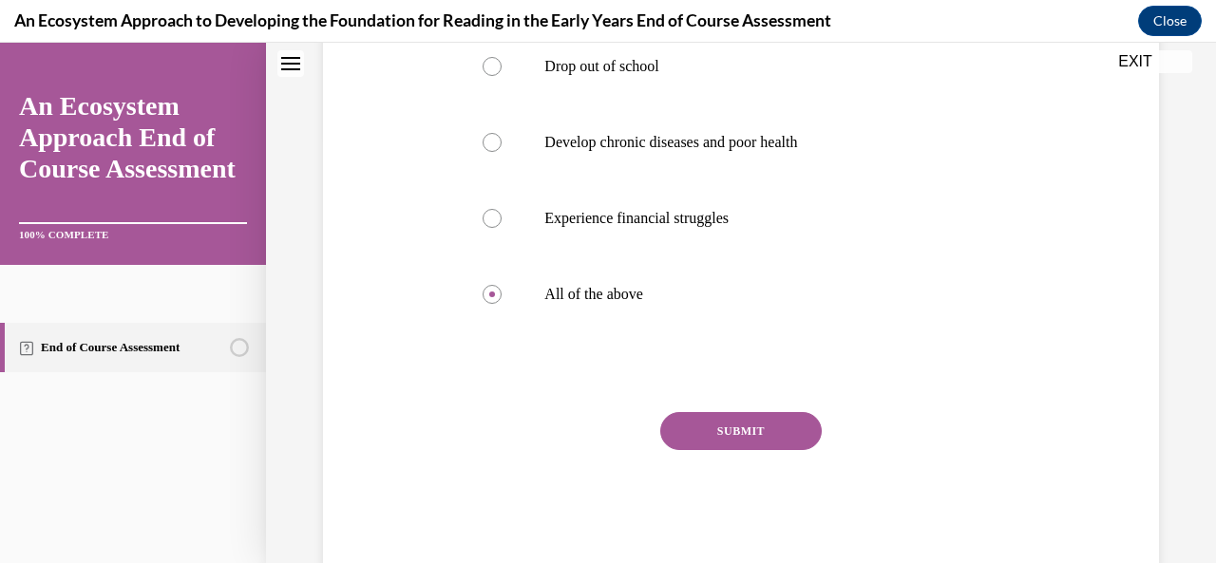
scroll to position [469, 0]
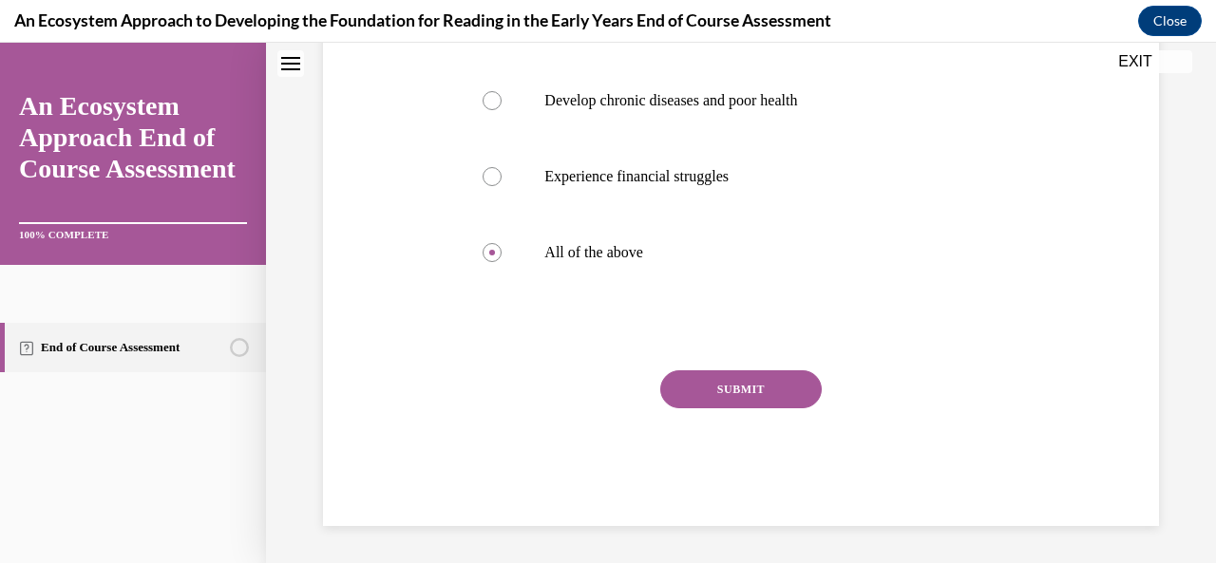
click at [733, 385] on button "SUBMIT" at bounding box center [741, 390] width 162 height 38
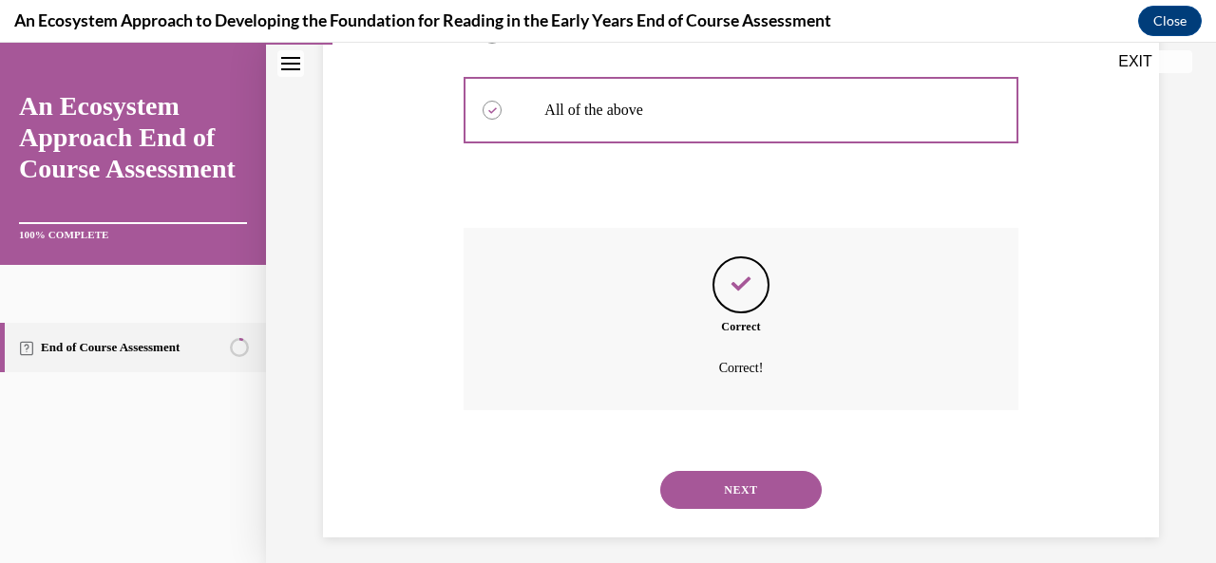
scroll to position [623, 0]
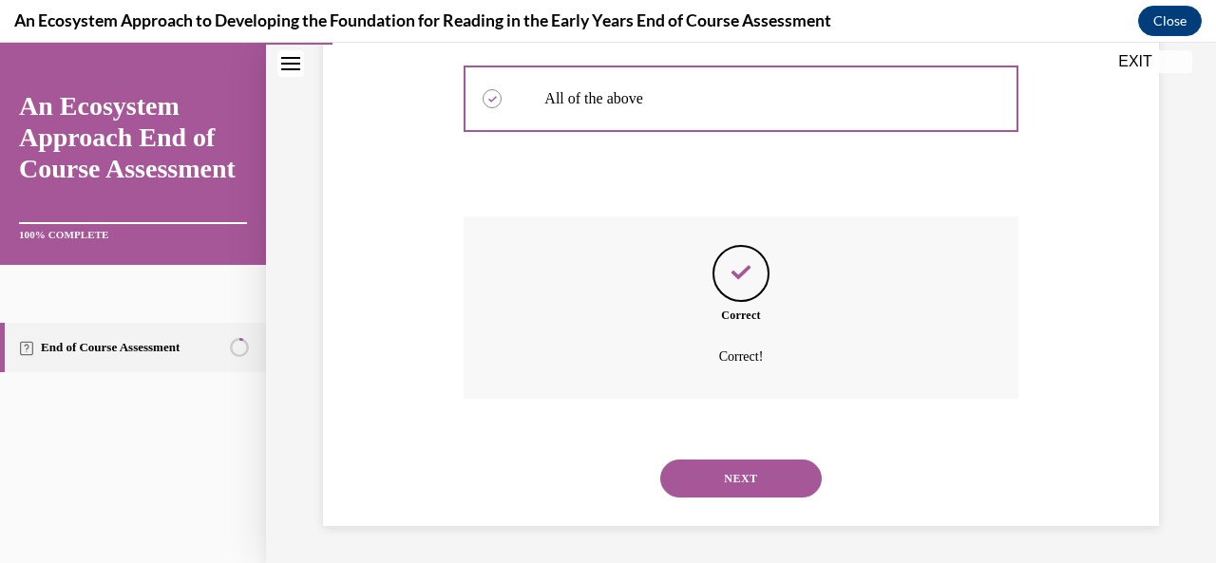
click at [719, 480] on button "NEXT" at bounding box center [741, 479] width 162 height 38
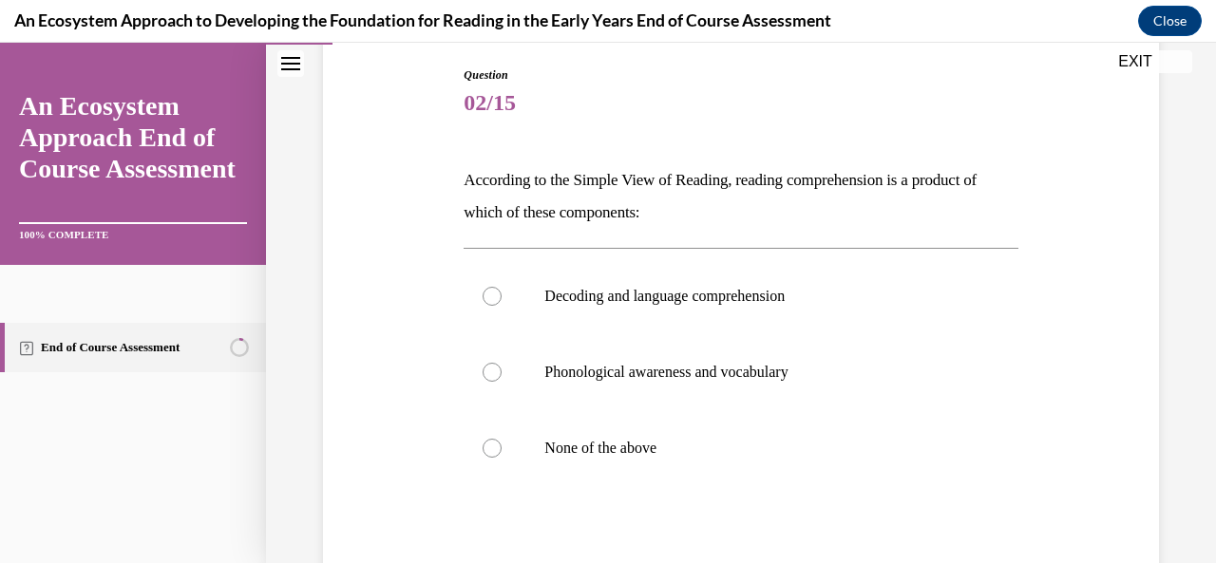
scroll to position [199, 0]
click at [490, 297] on div at bounding box center [492, 295] width 19 height 19
click at [490, 297] on input "Decoding and language comprehension" at bounding box center [492, 295] width 19 height 19
radio input "true"
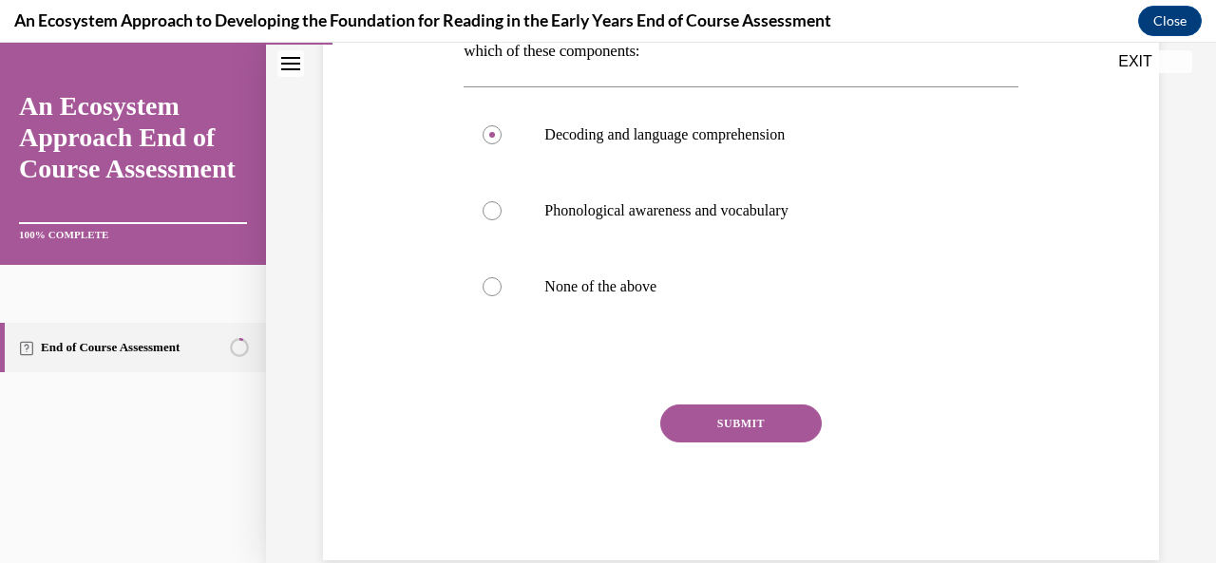
scroll to position [362, 0]
click at [724, 425] on button "SUBMIT" at bounding box center [741, 421] width 162 height 38
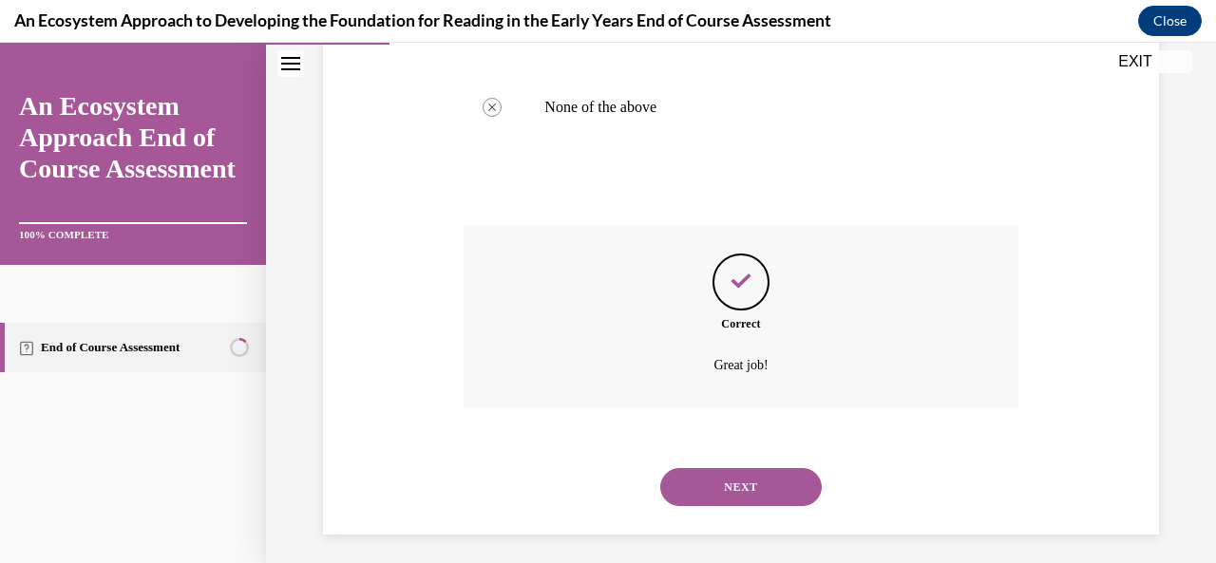
scroll to position [547, 0]
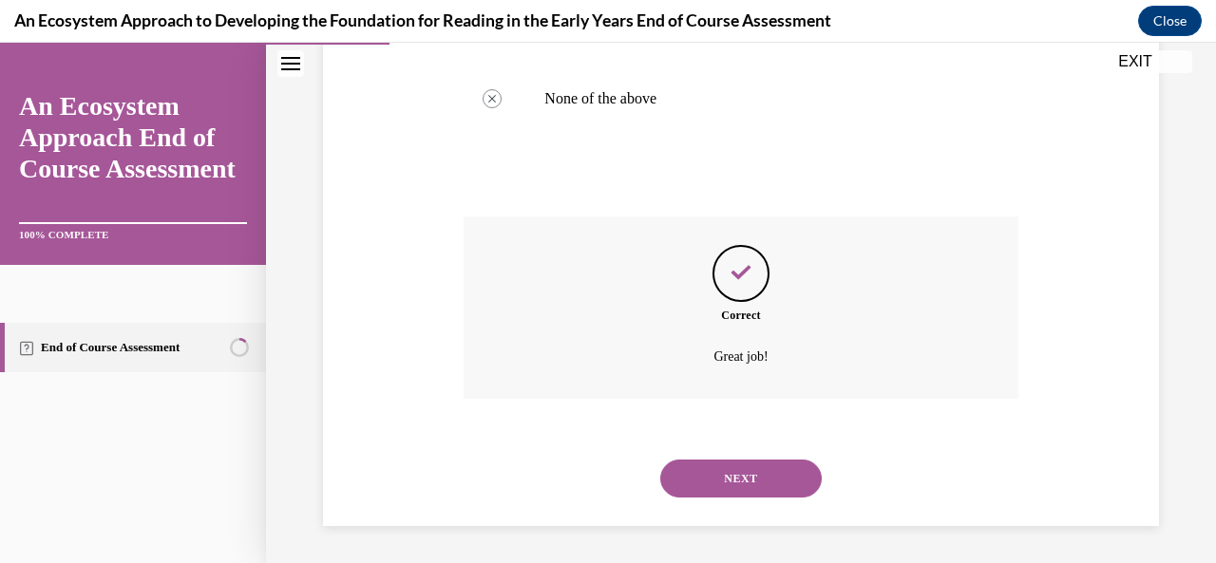
drag, startPoint x: 754, startPoint y: 466, endPoint x: 755, endPoint y: 479, distance: 12.4
click at [754, 476] on button "NEXT" at bounding box center [741, 479] width 162 height 38
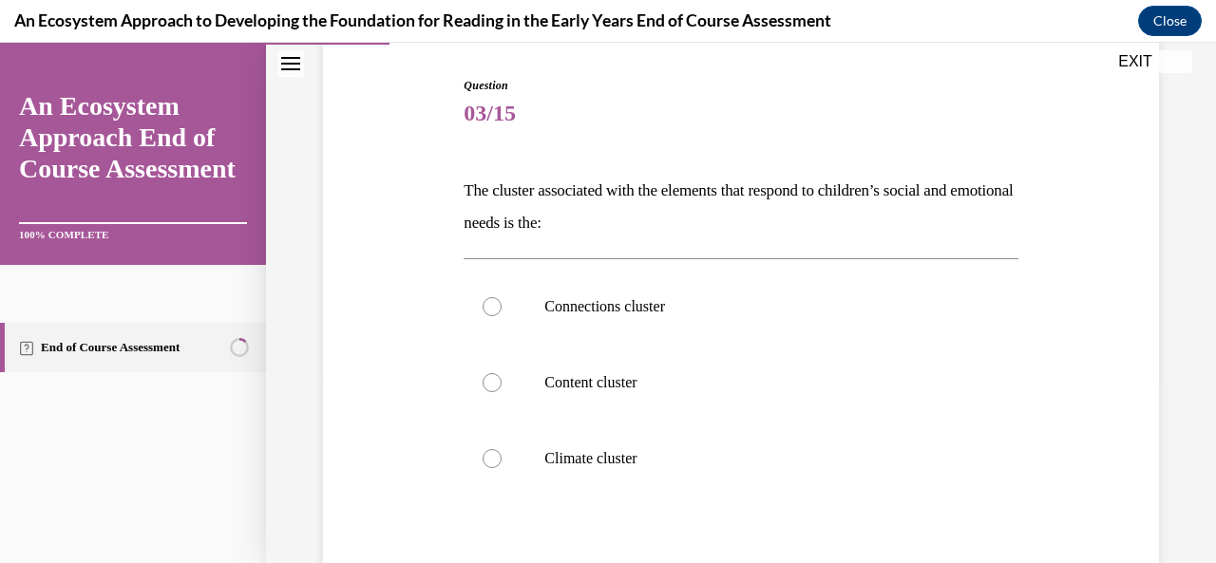
scroll to position [188, 0]
click at [487, 455] on div at bounding box center [492, 457] width 19 height 19
click at [487, 455] on input "Climate cluster" at bounding box center [492, 457] width 19 height 19
radio input "true"
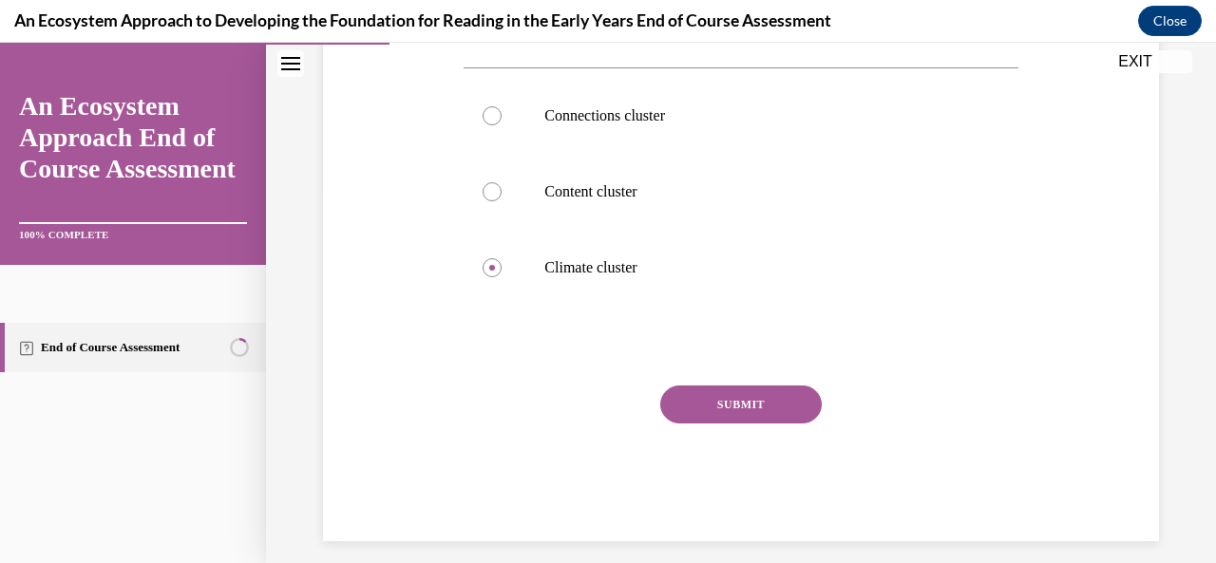
scroll to position [393, 0]
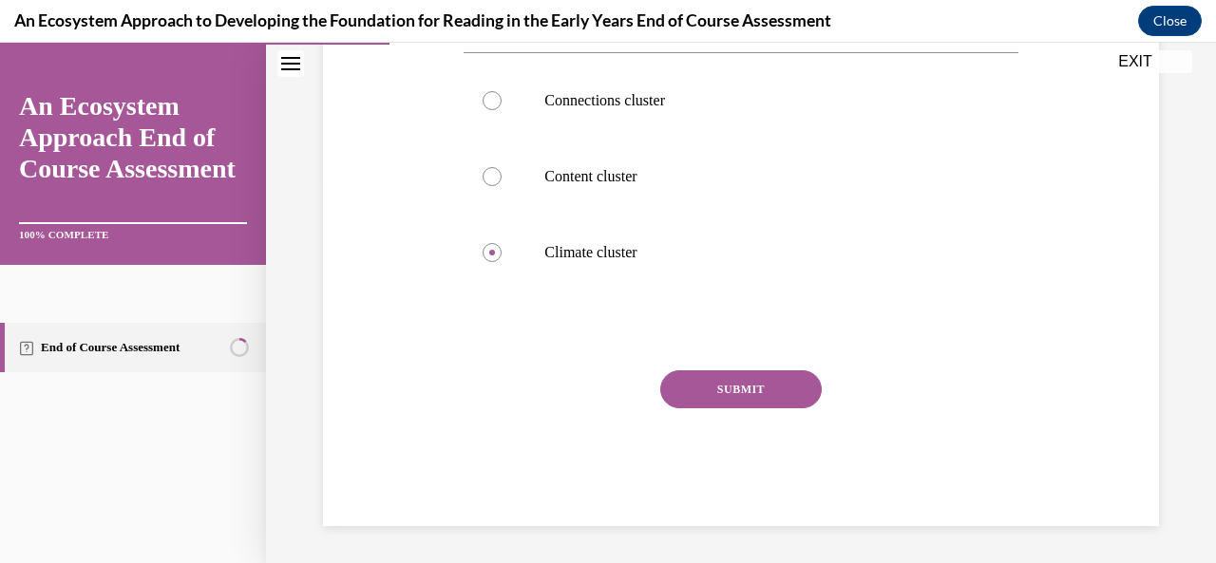
click at [732, 385] on button "SUBMIT" at bounding box center [741, 390] width 162 height 38
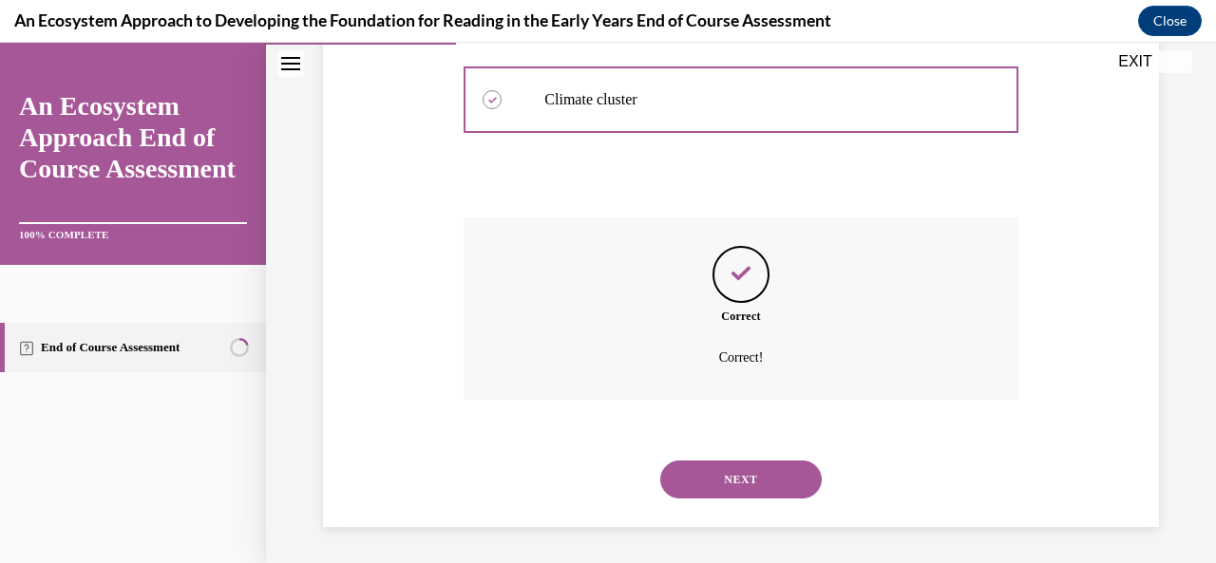
scroll to position [547, 0]
click at [713, 472] on button "NEXT" at bounding box center [741, 479] width 162 height 38
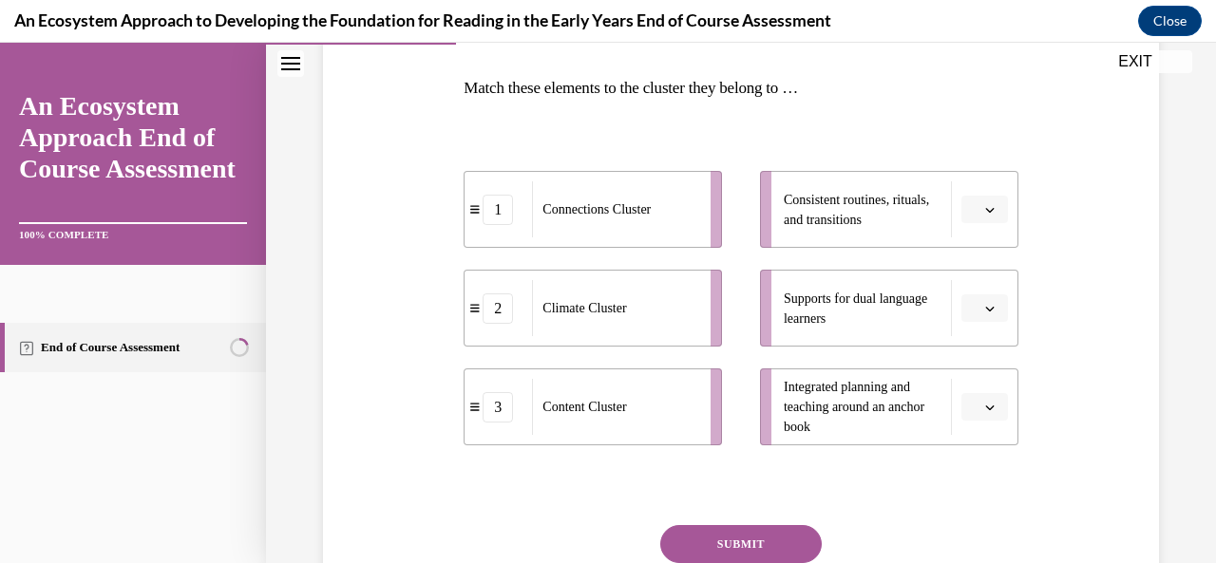
scroll to position [293, 0]
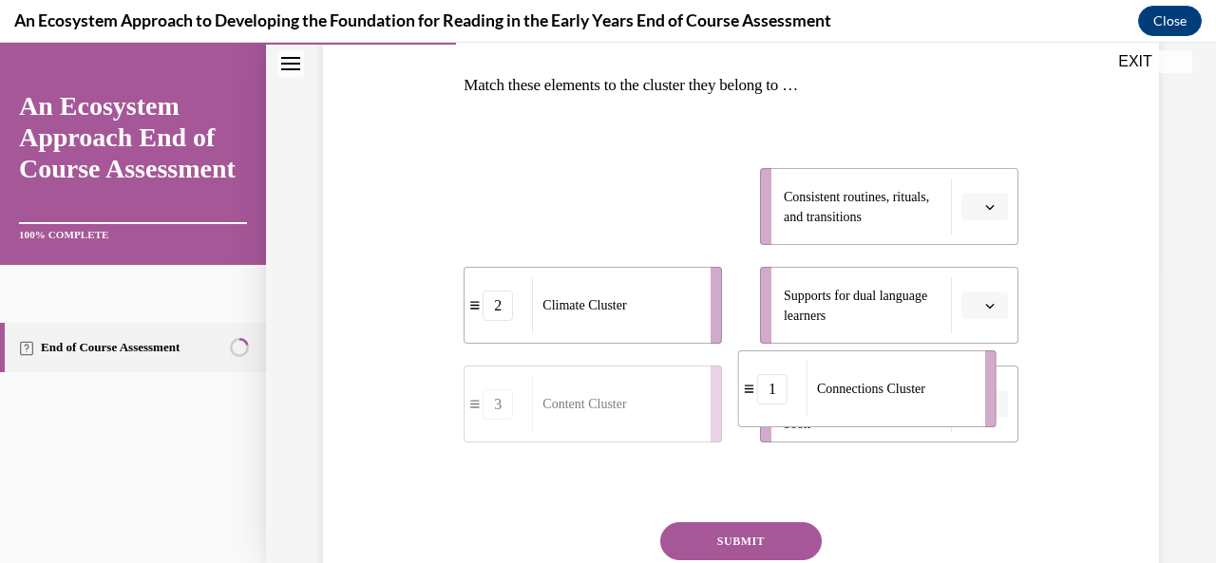
drag, startPoint x: 667, startPoint y: 211, endPoint x: 942, endPoint y: 393, distance: 329.6
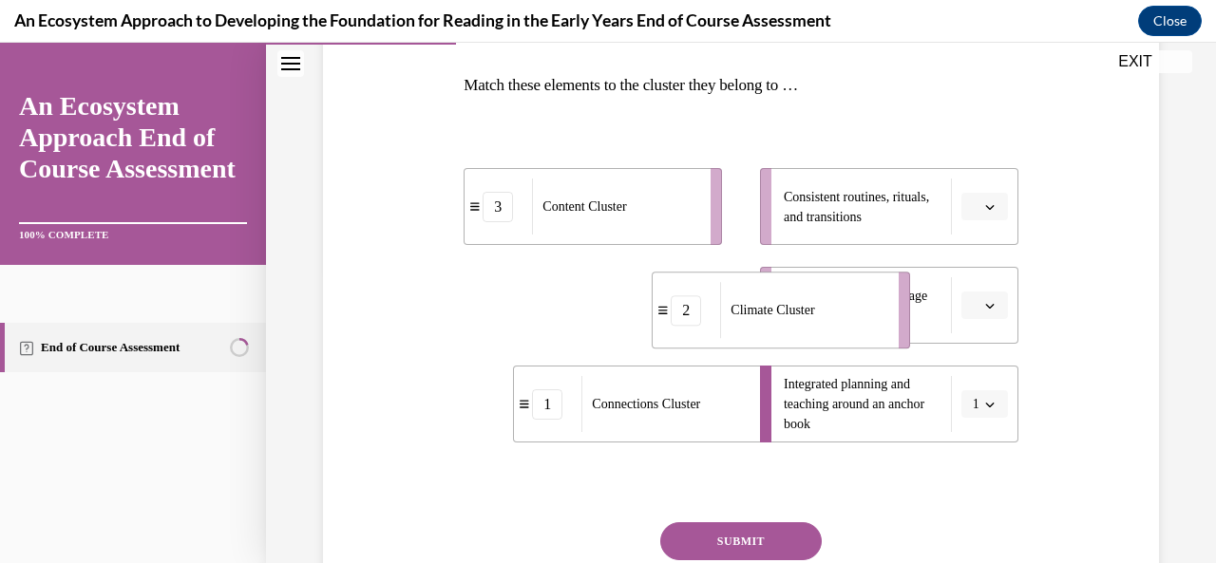
drag, startPoint x: 630, startPoint y: 324, endPoint x: 909, endPoint y: 336, distance: 279.6
click at [873, 333] on div "Climate Cluster" at bounding box center [803, 310] width 166 height 56
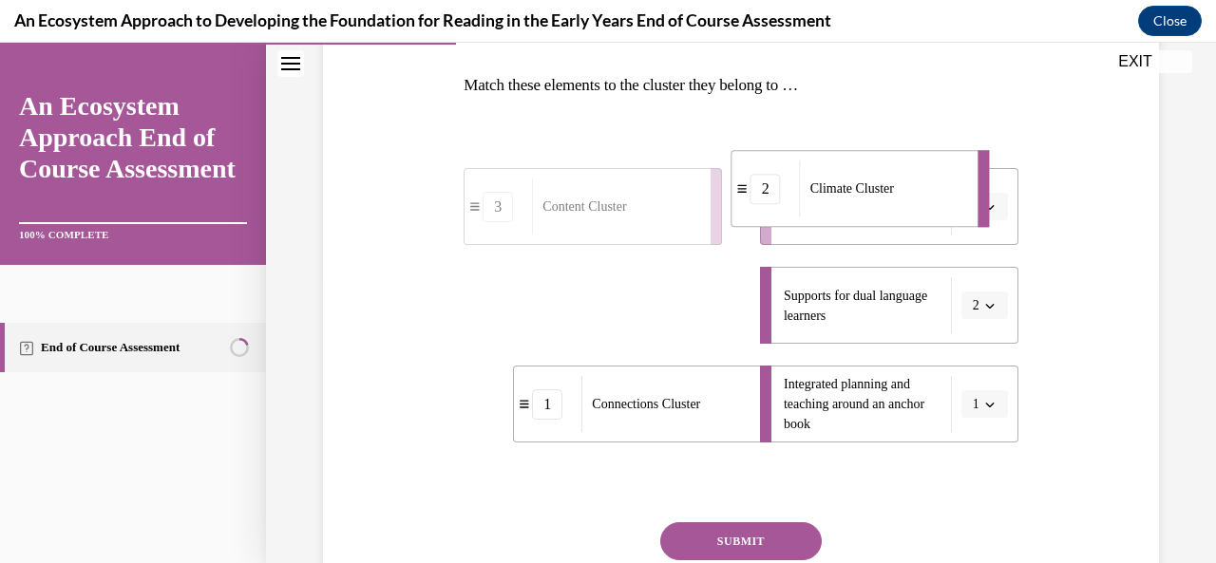
drag, startPoint x: 667, startPoint y: 322, endPoint x: 893, endPoint y: 210, distance: 252.4
click at [891, 208] on div "Climate Cluster" at bounding box center [883, 189] width 166 height 56
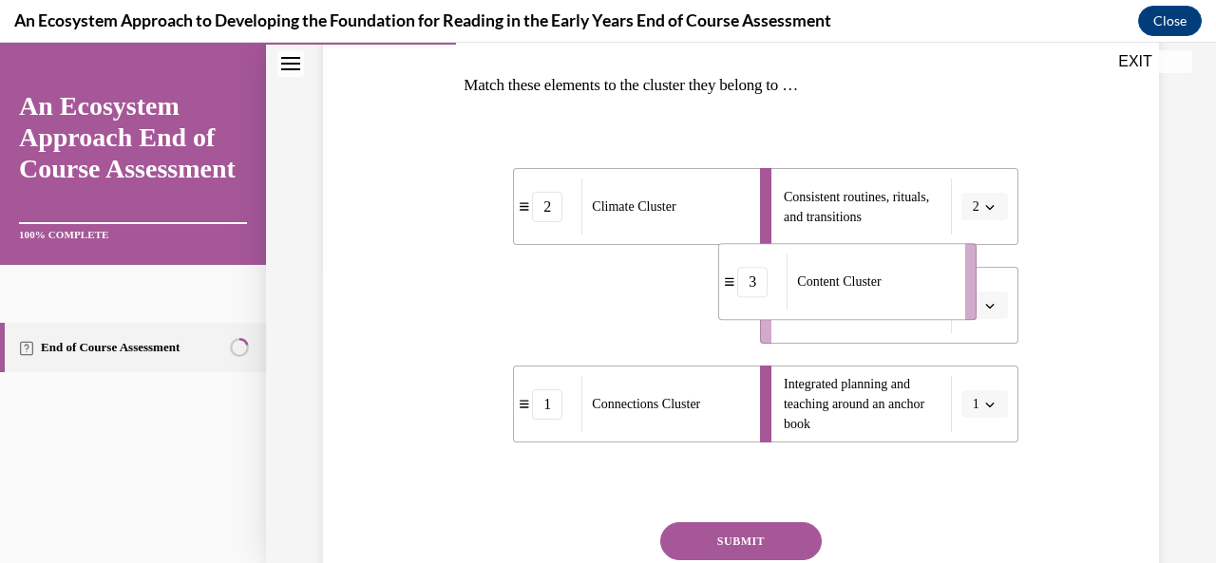
drag, startPoint x: 679, startPoint y: 291, endPoint x: 993, endPoint y: 277, distance: 313.8
click at [977, 274] on li "3 Content Cluster" at bounding box center [847, 281] width 258 height 77
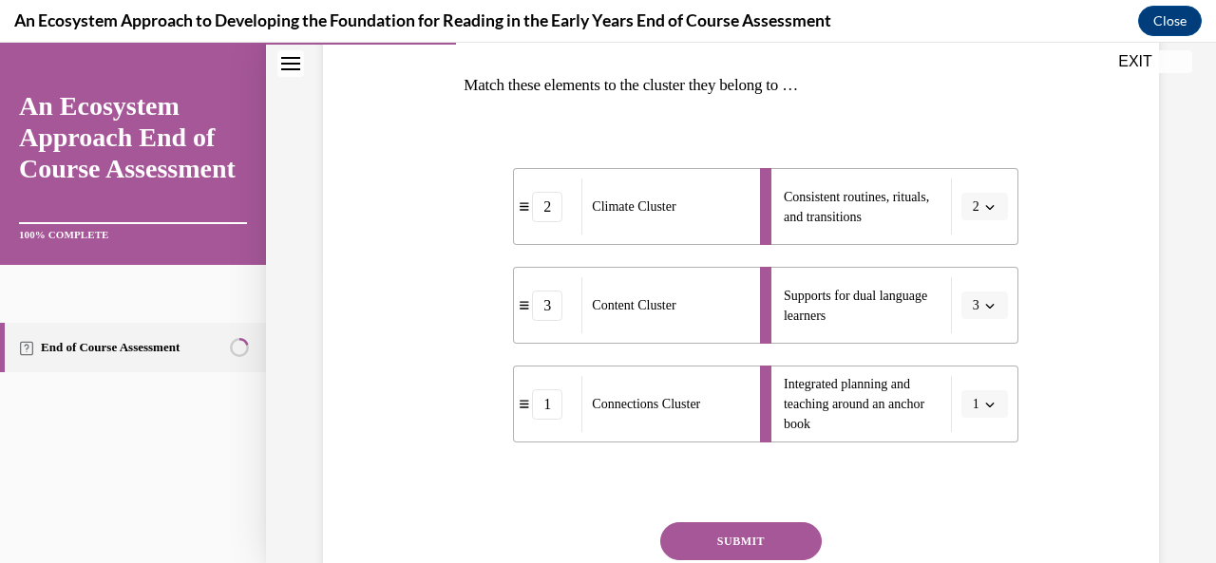
click at [794, 269] on li "Supports for dual language learners 3" at bounding box center [889, 305] width 258 height 77
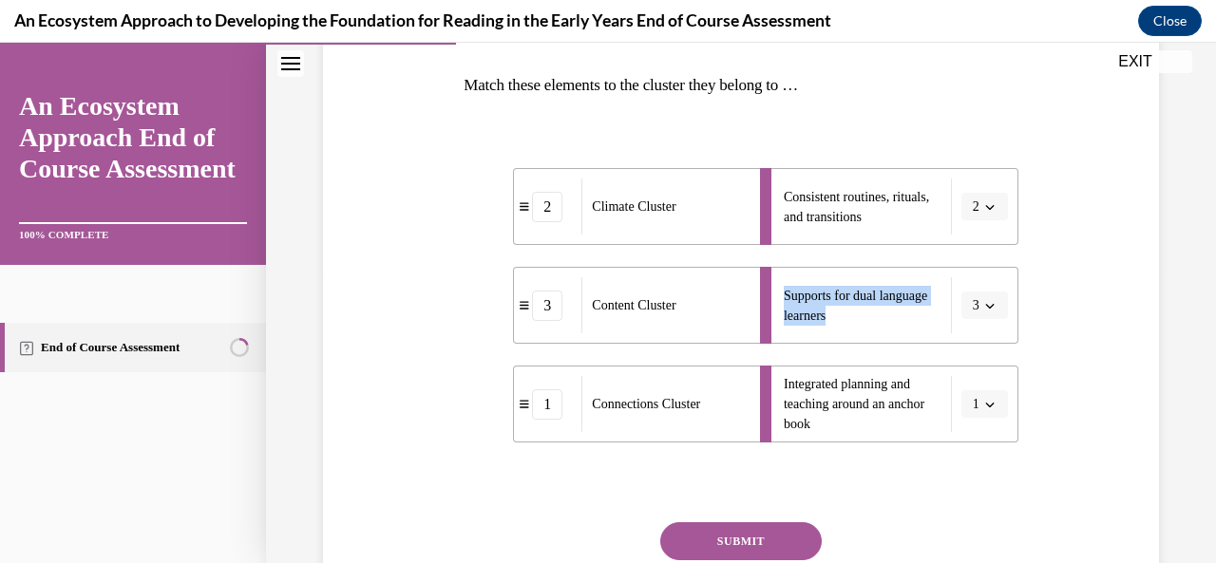
click at [732, 535] on button "SUBMIT" at bounding box center [741, 542] width 162 height 38
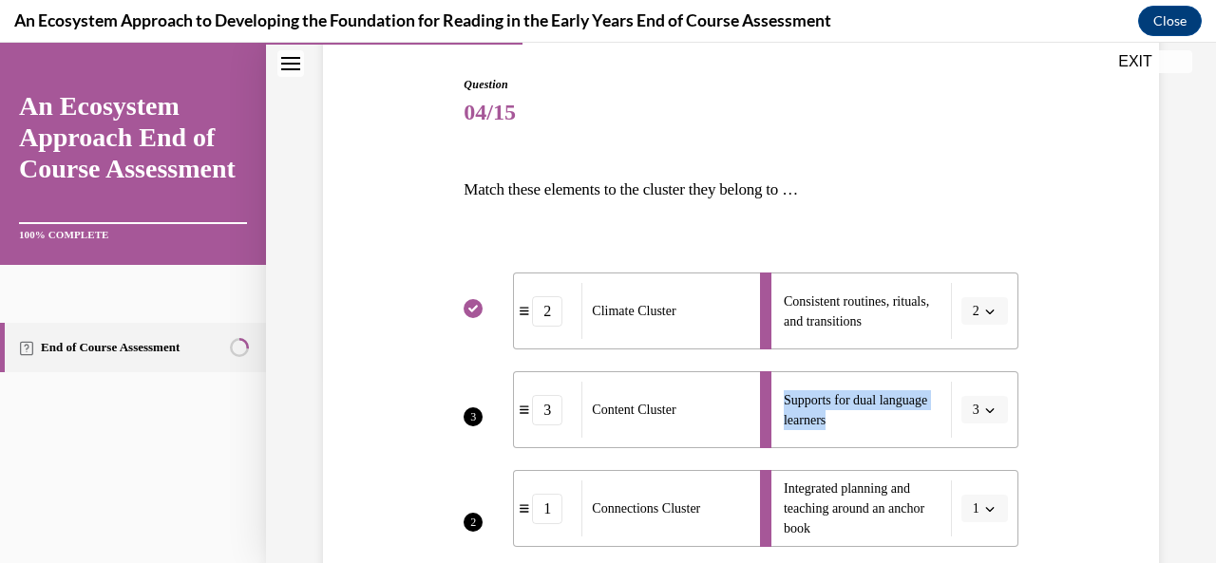
scroll to position [242, 0]
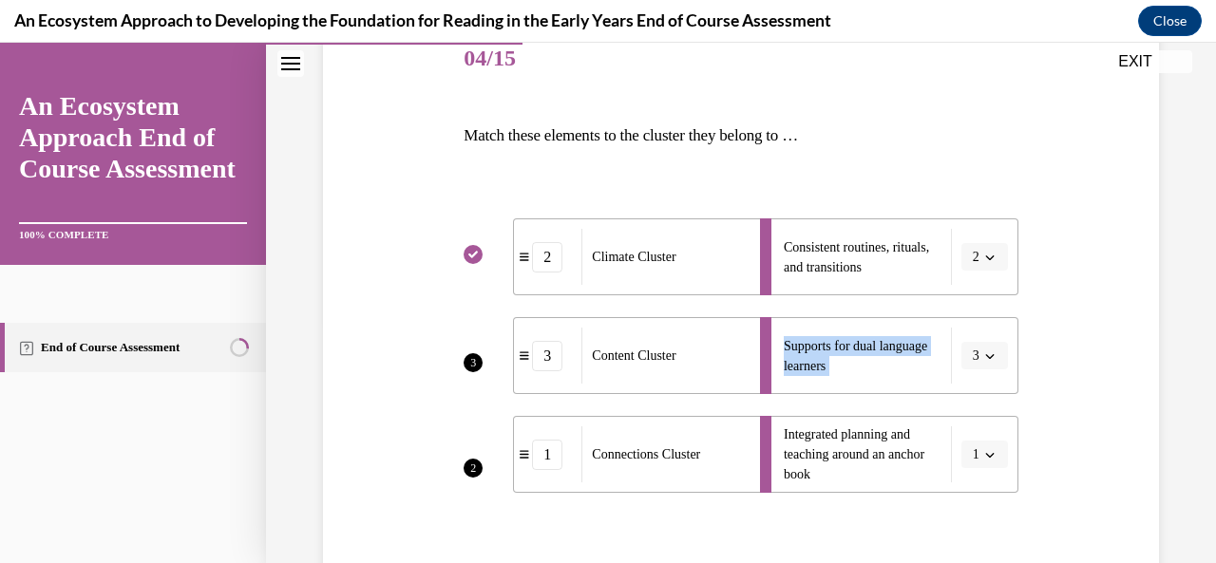
drag, startPoint x: 1201, startPoint y: 286, endPoint x: 1199, endPoint y: 337, distance: 51.3
click at [1199, 364] on div "Question 04/15 Match these elements to the cluster they belong to … 3 2 2 Clima…" at bounding box center [741, 401] width 950 height 1083
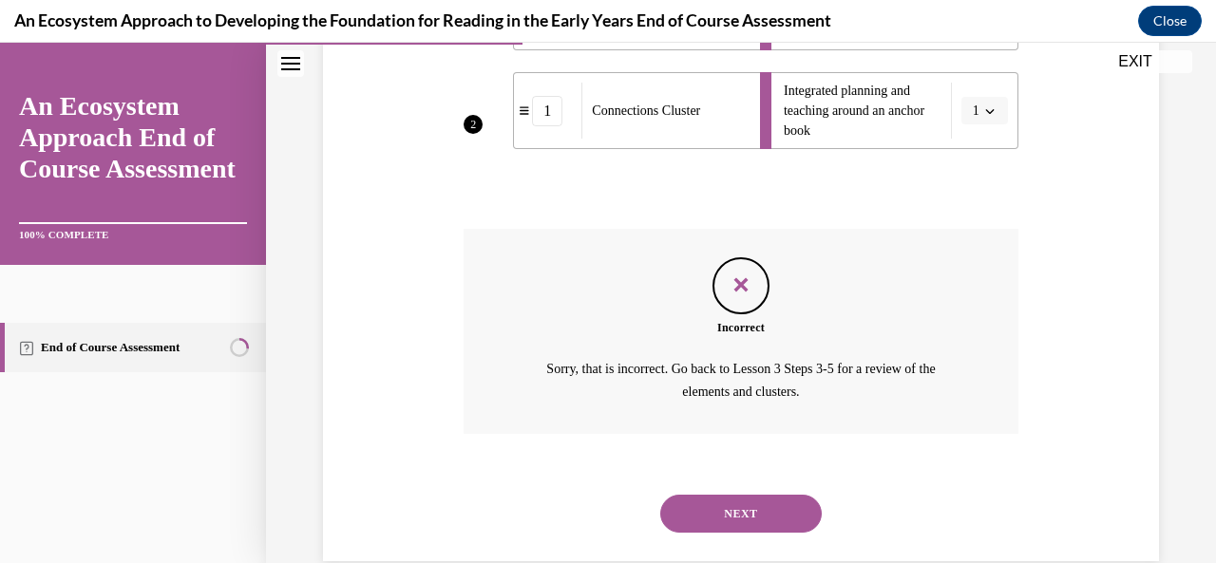
scroll to position [580, 0]
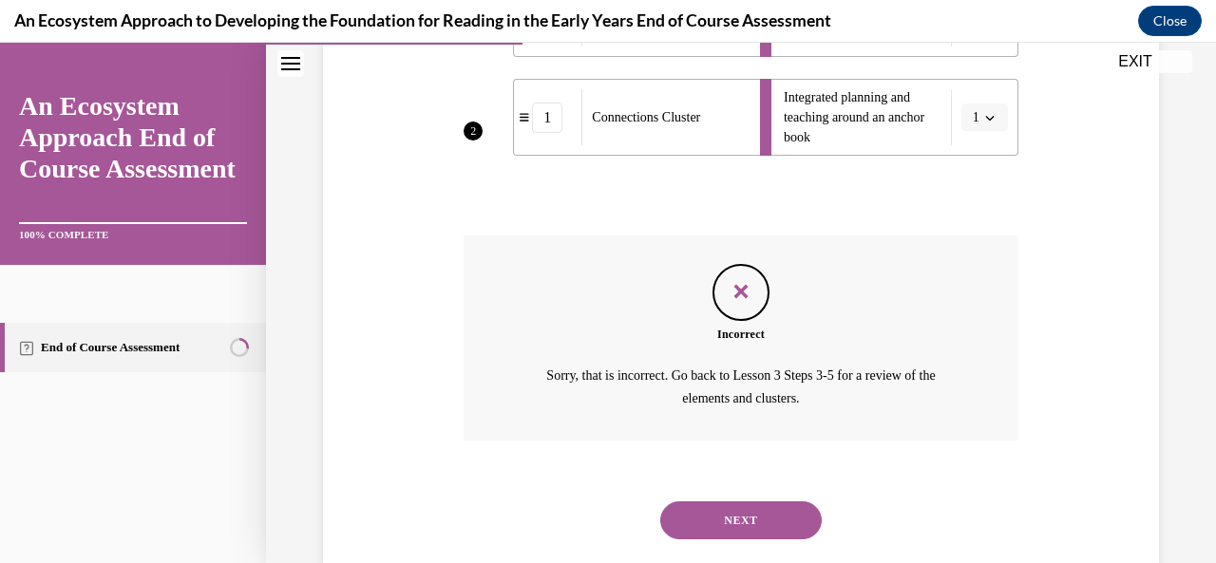
click at [737, 518] on button "NEXT" at bounding box center [741, 521] width 162 height 38
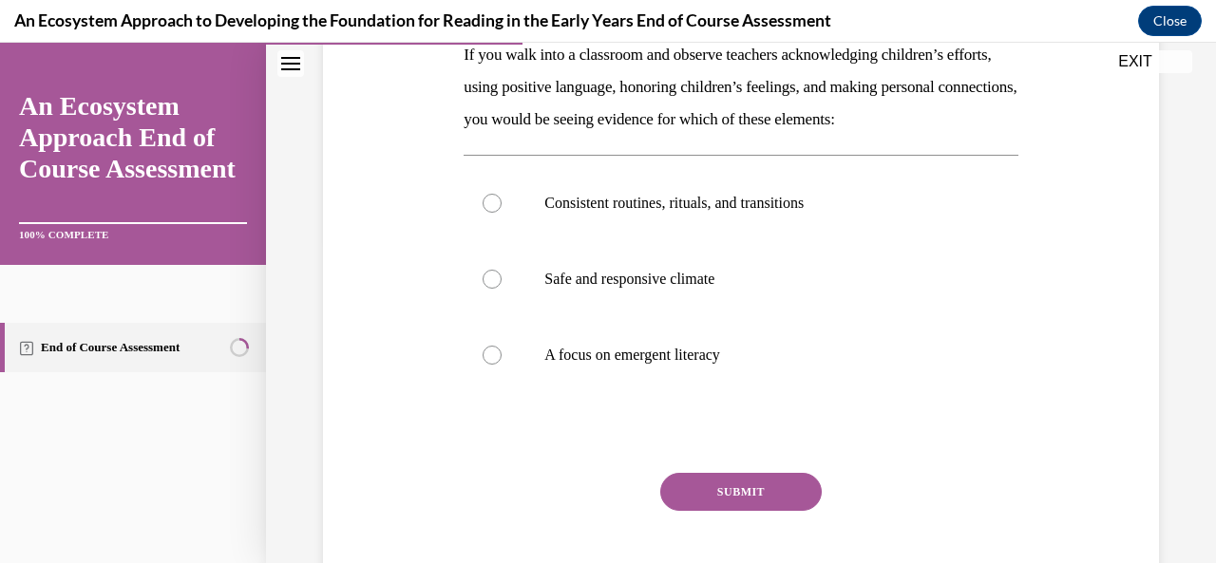
scroll to position [328, 0]
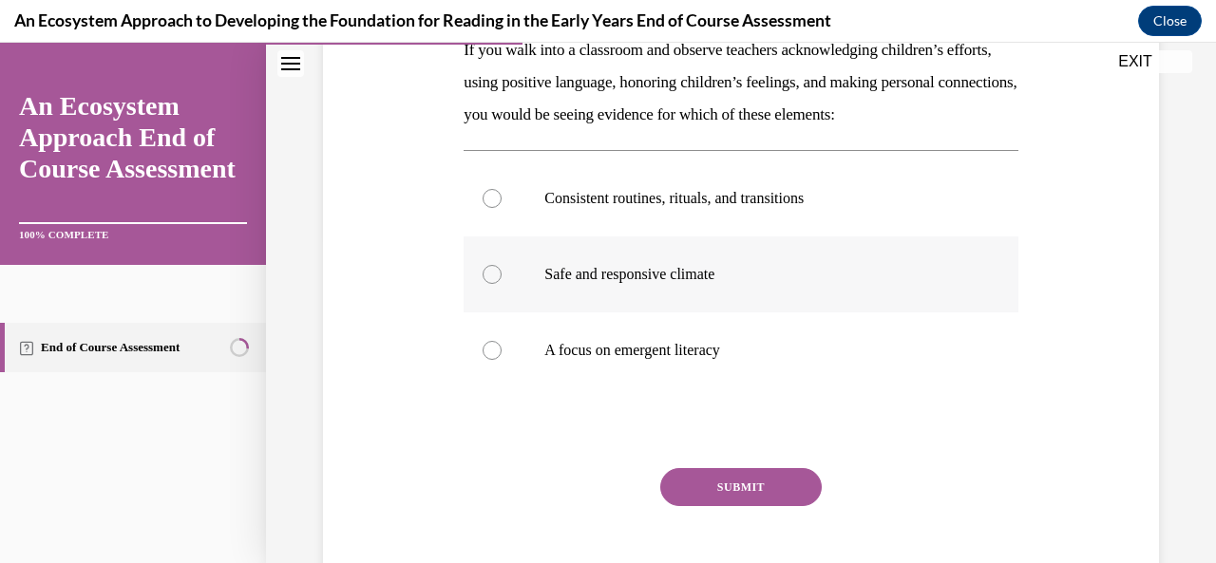
click at [490, 284] on div at bounding box center [492, 274] width 19 height 19
click at [490, 284] on input "Safe and responsive climate" at bounding box center [492, 274] width 19 height 19
radio input "true"
click at [710, 506] on button "SUBMIT" at bounding box center [741, 487] width 162 height 38
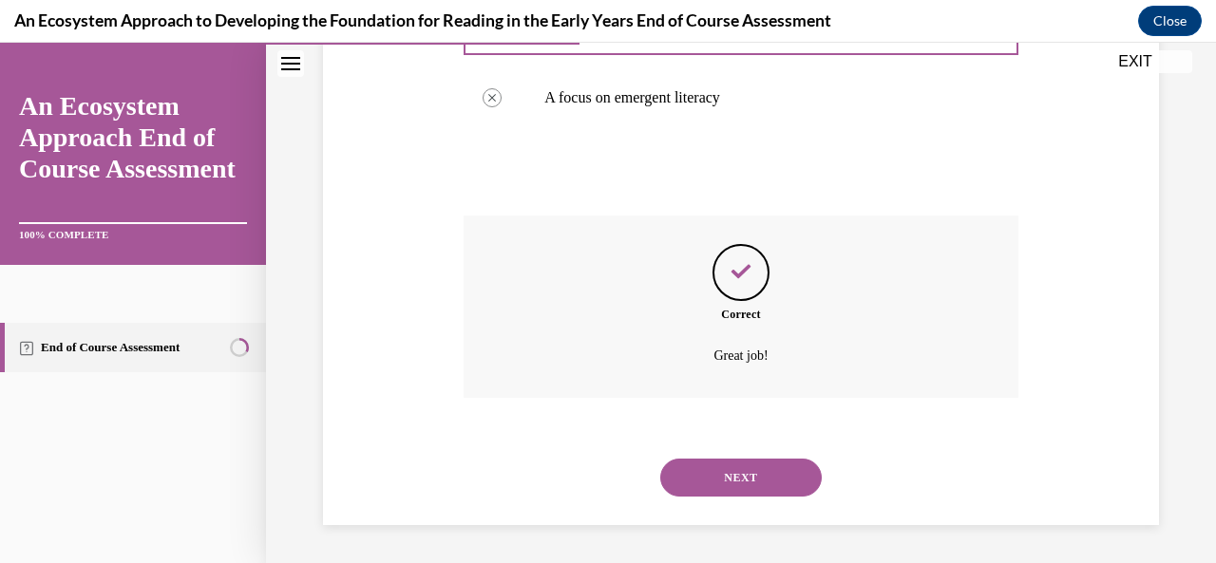
scroll to position [612, 0]
click at [694, 478] on button "NEXT" at bounding box center [741, 478] width 162 height 38
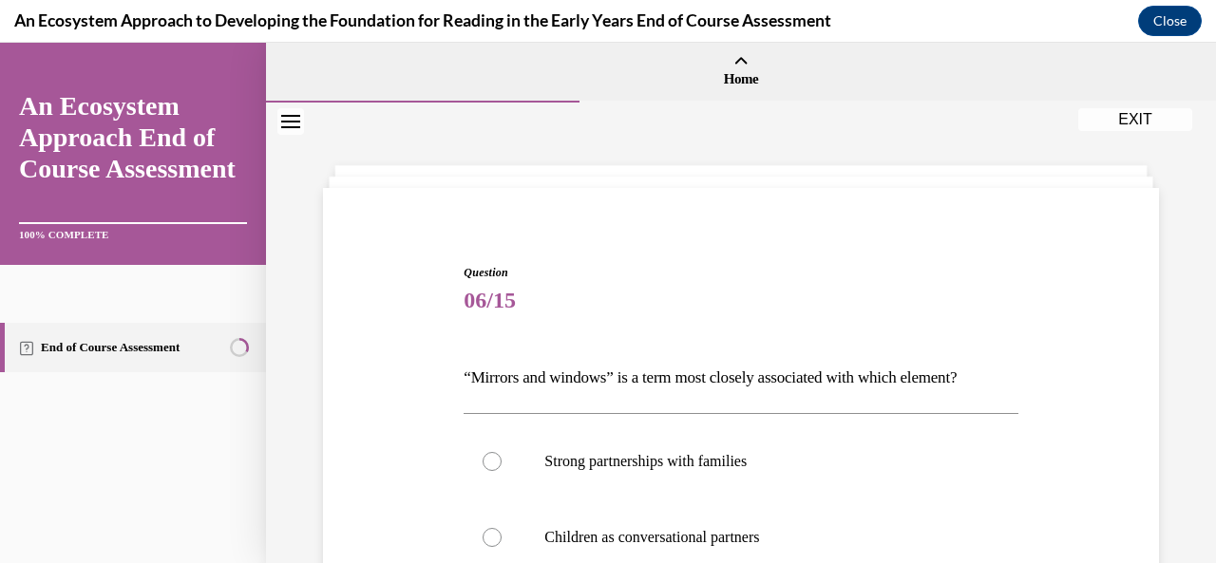
drag, startPoint x: 1197, startPoint y: 109, endPoint x: 1197, endPoint y: 124, distance: 15.2
click at [1198, 160] on div "Question 06/15 “Mirrors and windows” is a term most closely associated with whi…" at bounding box center [741, 514] width 950 height 823
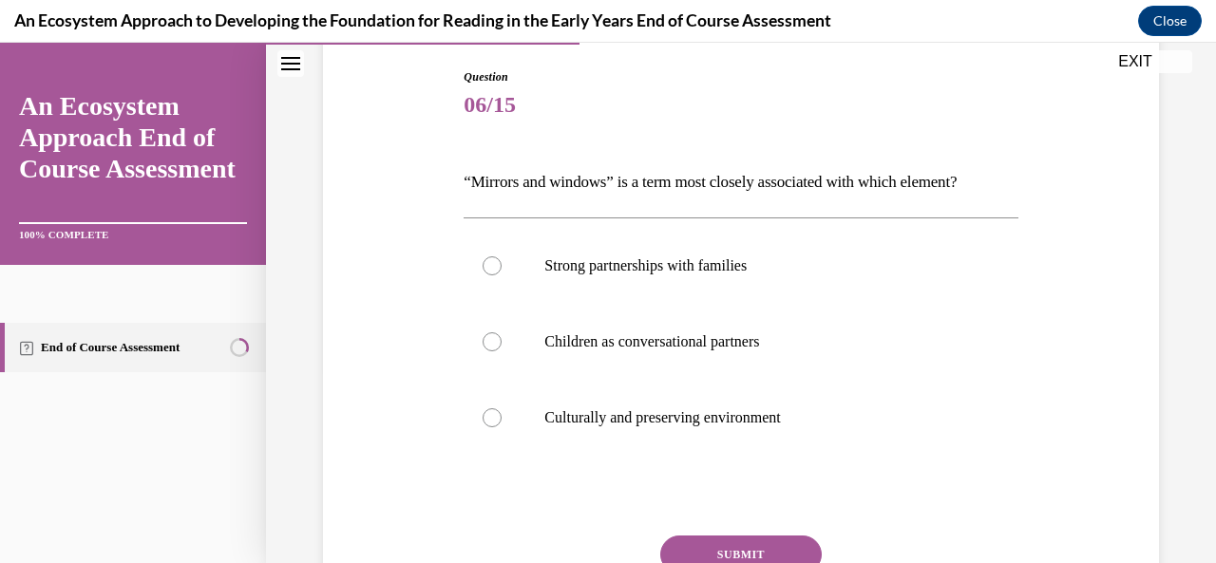
scroll to position [204, 0]
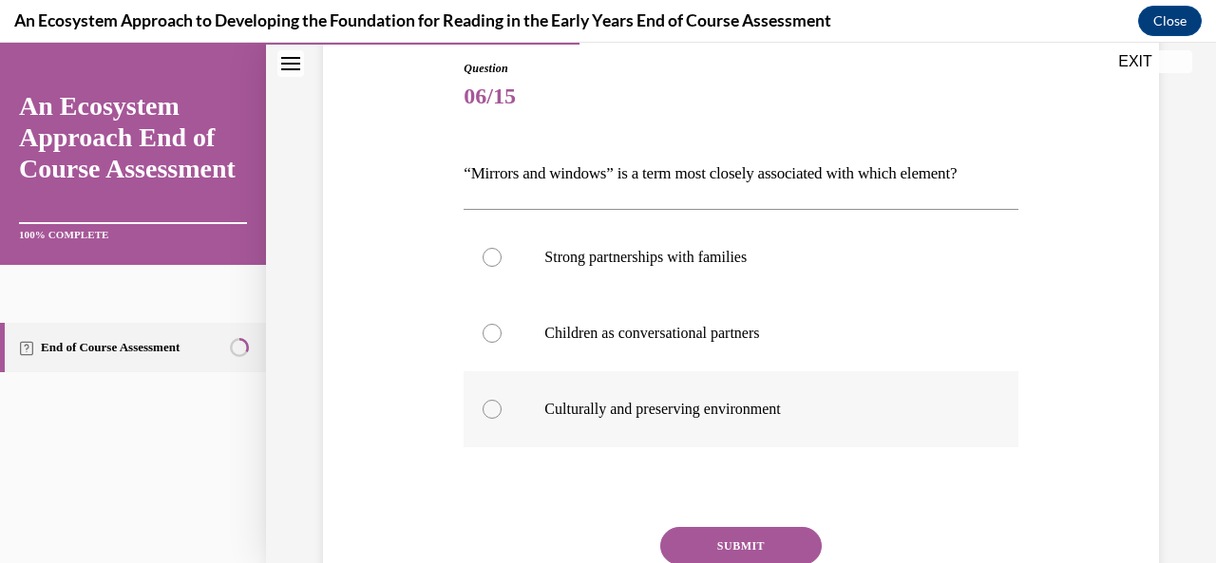
click at [496, 407] on div at bounding box center [492, 409] width 19 height 19
click at [496, 407] on input "Culturally and preserving environment" at bounding box center [492, 409] width 19 height 19
radio input "true"
drag, startPoint x: 740, startPoint y: 542, endPoint x: 723, endPoint y: 514, distance: 33.2
click at [738, 540] on button "SUBMIT" at bounding box center [741, 546] width 162 height 38
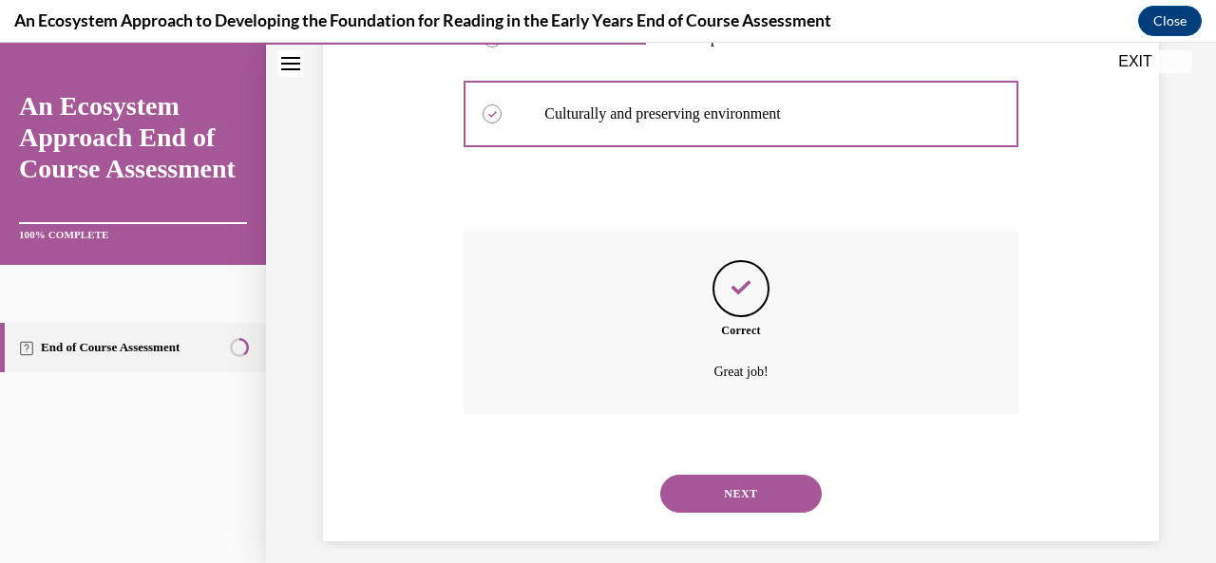
scroll to position [515, 0]
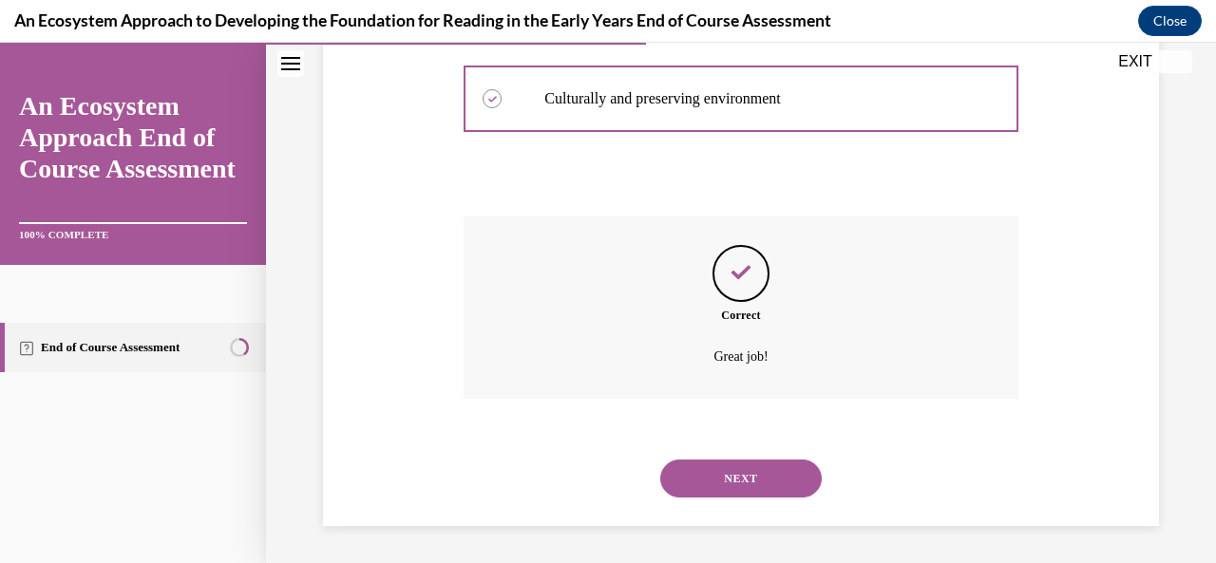
click at [716, 474] on button "NEXT" at bounding box center [741, 479] width 162 height 38
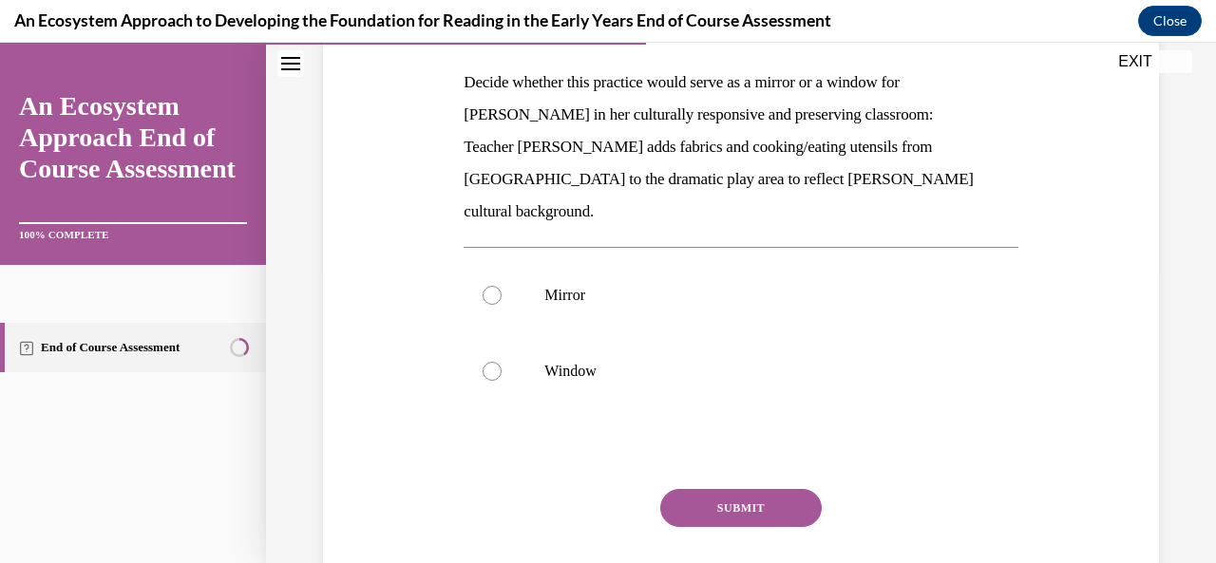
scroll to position [293, 0]
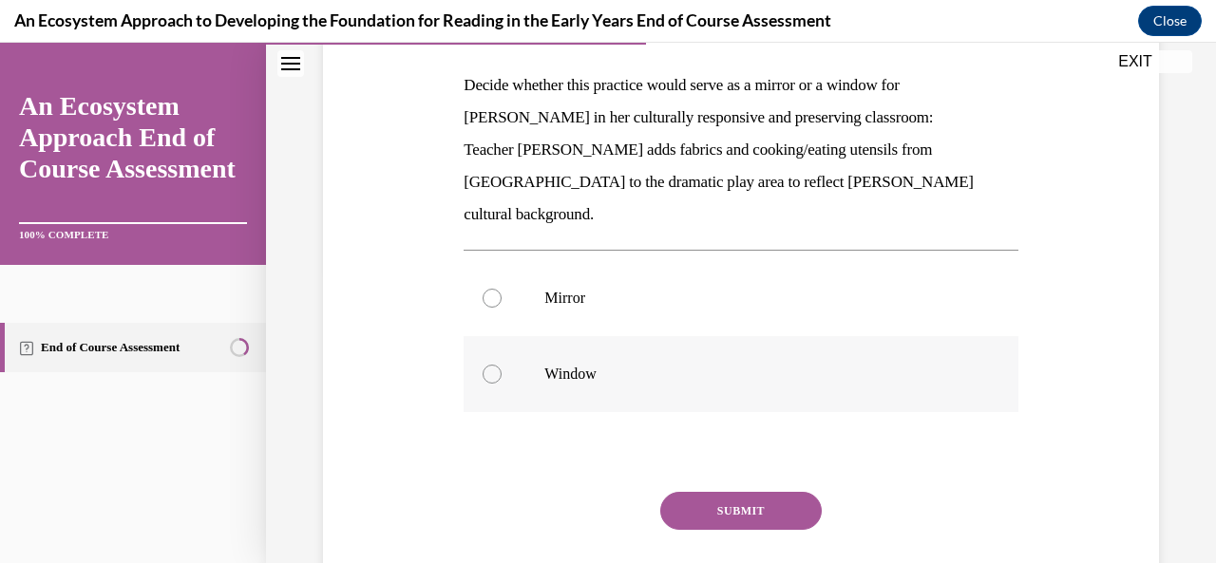
click at [492, 365] on div at bounding box center [492, 374] width 19 height 19
click at [492, 365] on input "Window" at bounding box center [492, 374] width 19 height 19
radio input "true"
click at [741, 492] on button "SUBMIT" at bounding box center [741, 511] width 162 height 38
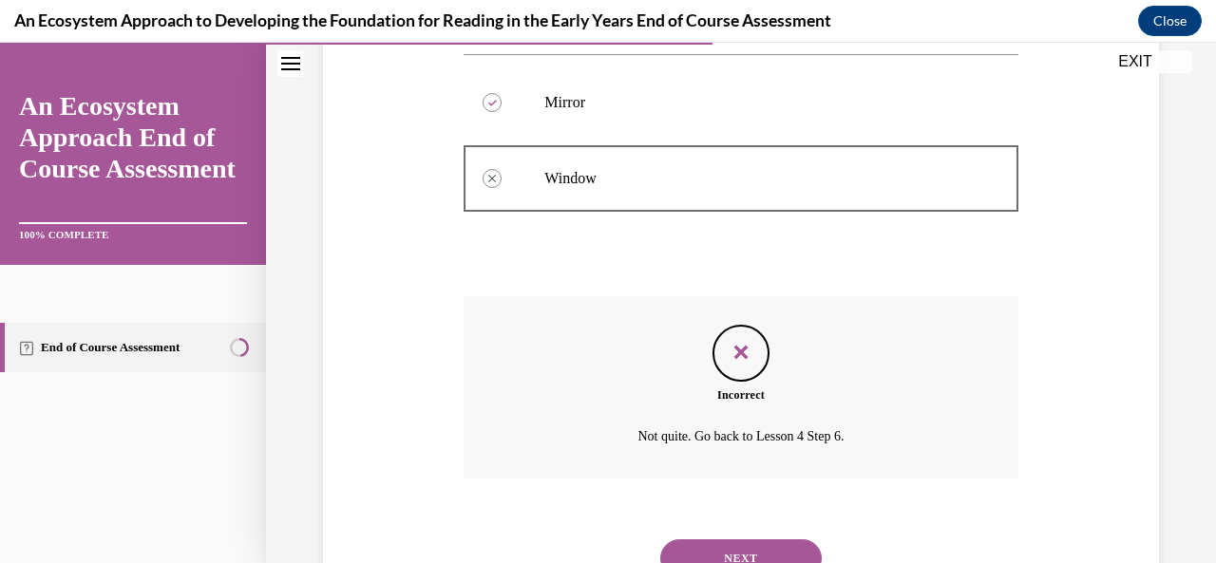
scroll to position [536, 0]
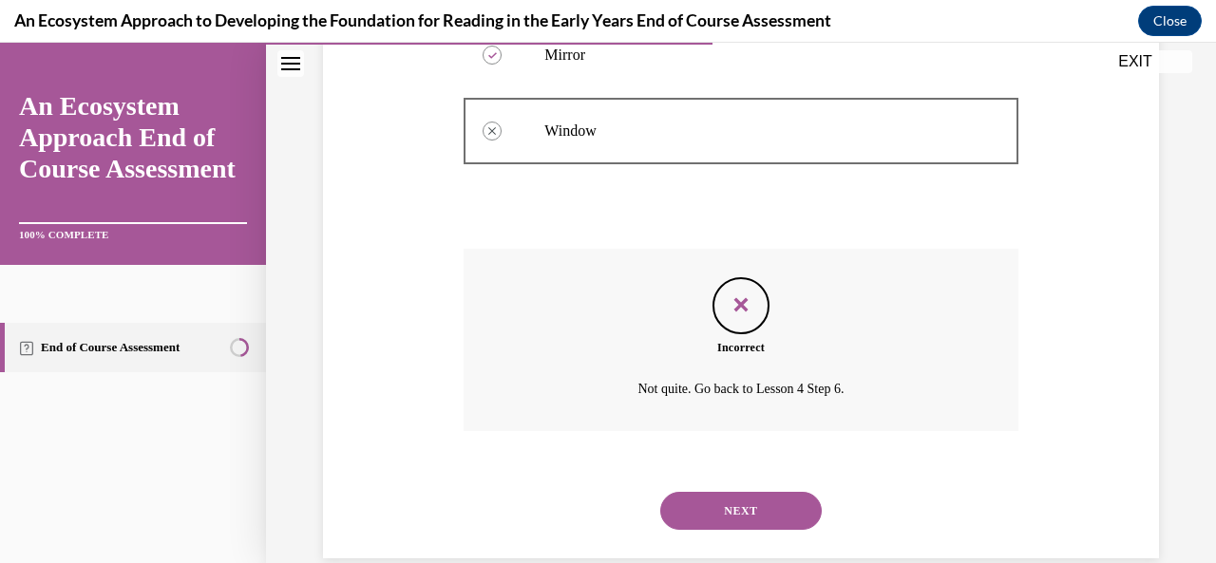
click at [718, 492] on button "NEXT" at bounding box center [741, 511] width 162 height 38
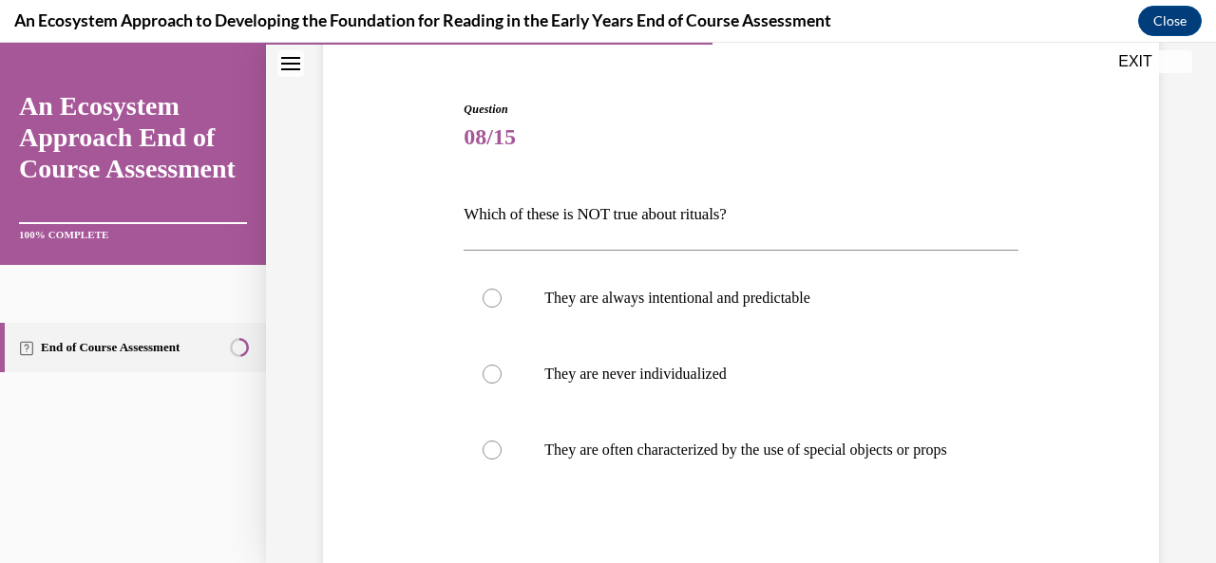
scroll to position [167, 0]
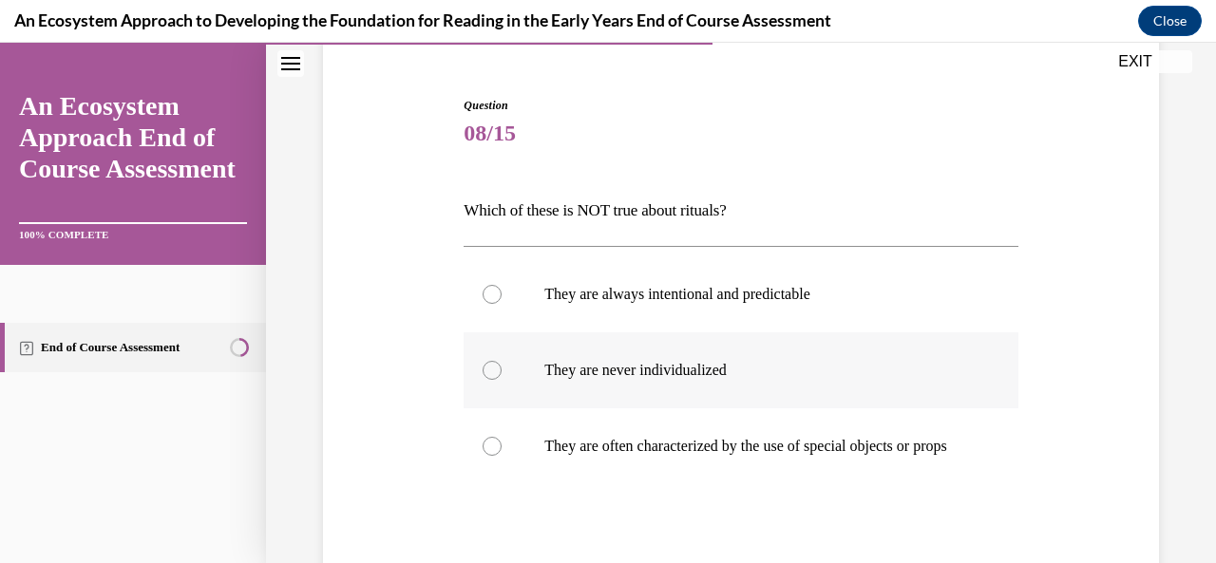
click at [493, 380] on label "They are never individualized" at bounding box center [741, 371] width 554 height 76
click at [493, 380] on input "They are never individualized" at bounding box center [492, 370] width 19 height 19
radio input "true"
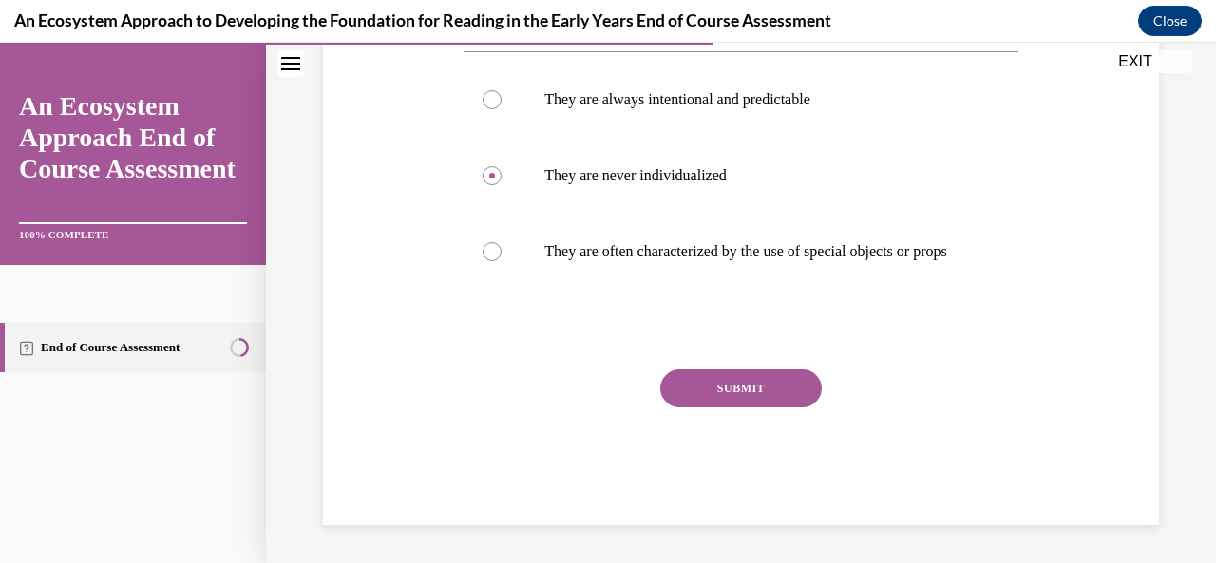
scroll to position [380, 0]
click at [752, 390] on button "SUBMIT" at bounding box center [741, 389] width 162 height 38
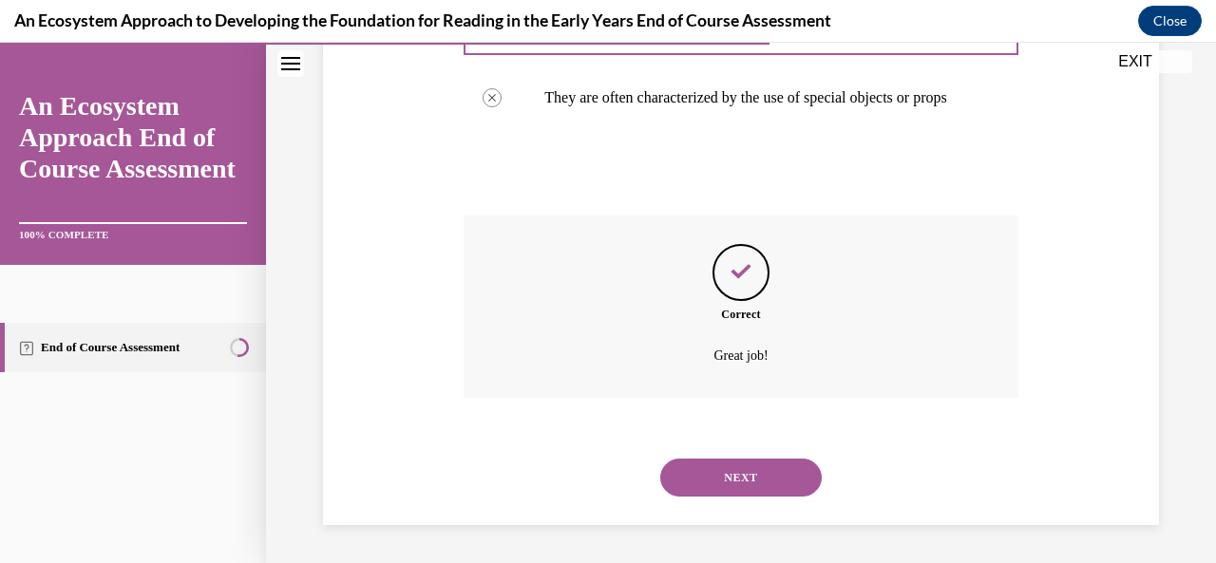
scroll to position [534, 0]
click at [718, 472] on button "NEXT" at bounding box center [741, 478] width 162 height 38
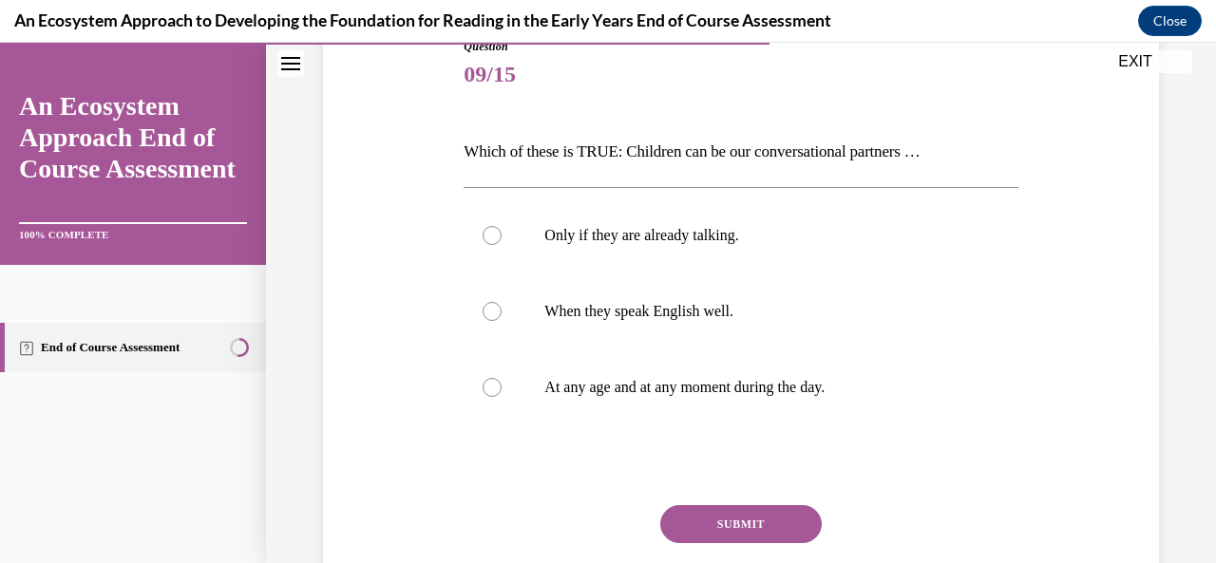
scroll to position [231, 0]
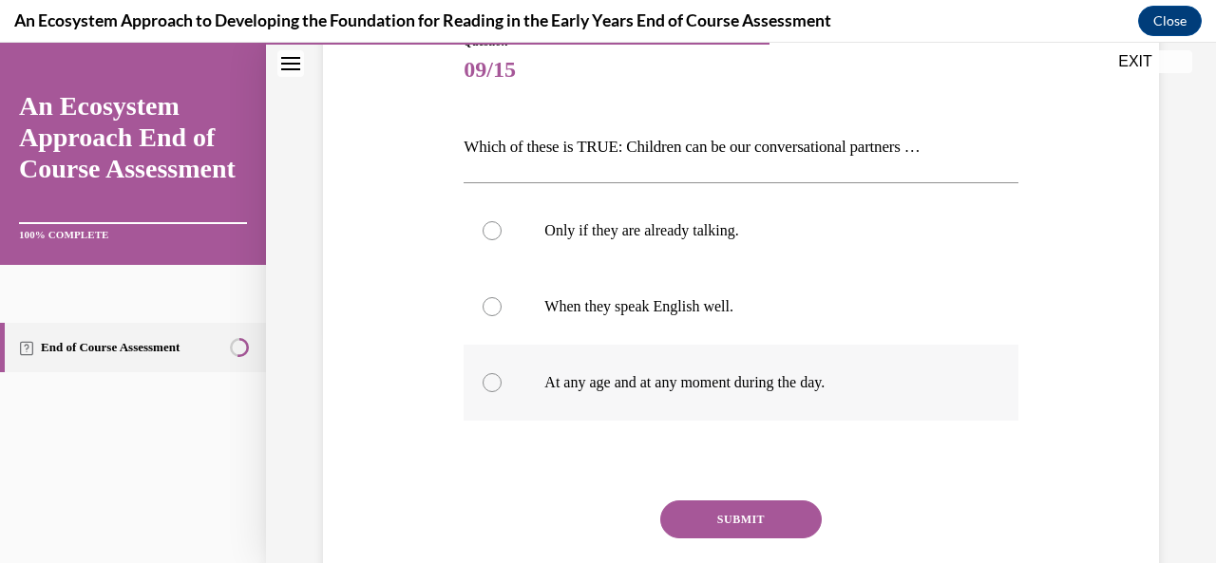
click at [493, 383] on div at bounding box center [492, 382] width 19 height 19
click at [493, 383] on input "At any age and at any moment during the day." at bounding box center [492, 382] width 19 height 19
radio input "true"
drag, startPoint x: 718, startPoint y: 518, endPoint x: 714, endPoint y: 503, distance: 15.9
click at [719, 518] on button "SUBMIT" at bounding box center [741, 520] width 162 height 38
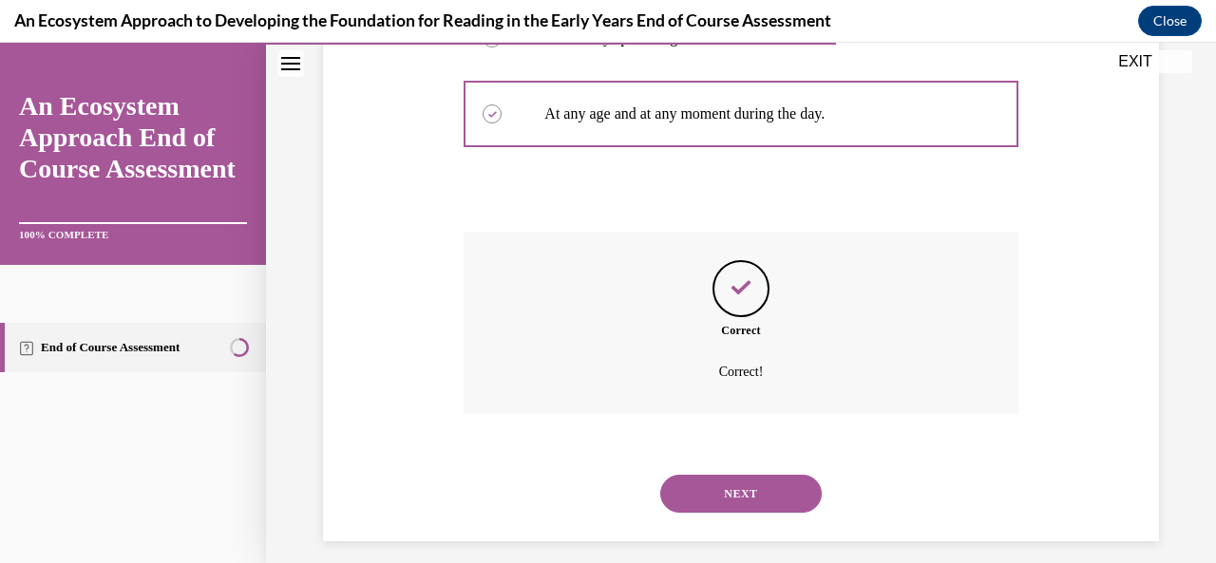
scroll to position [515, 0]
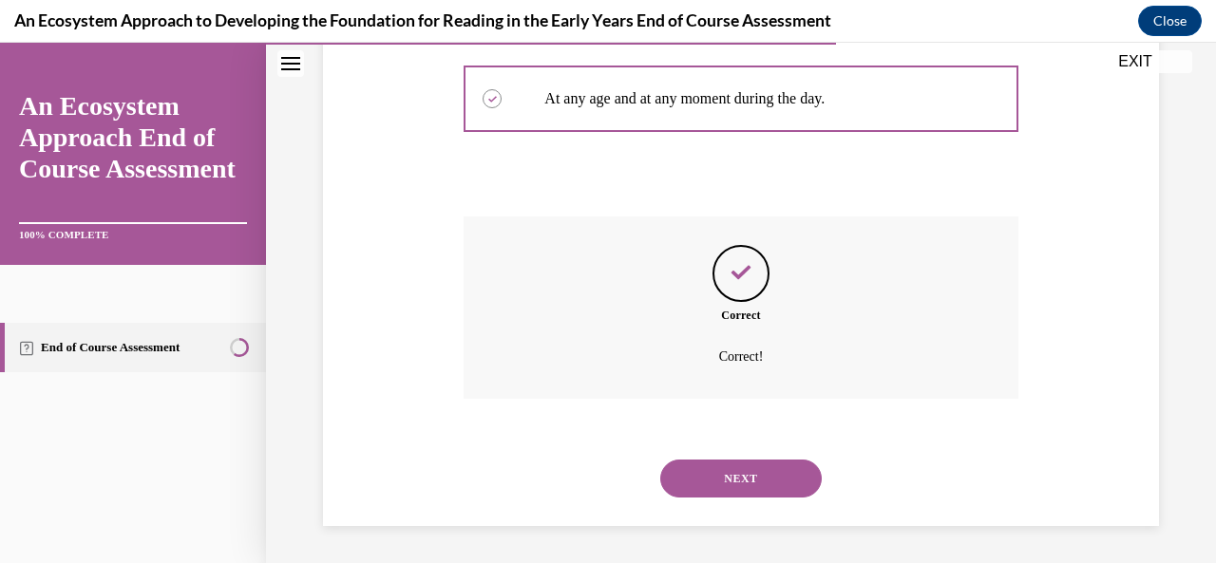
click at [748, 468] on button "NEXT" at bounding box center [741, 479] width 162 height 38
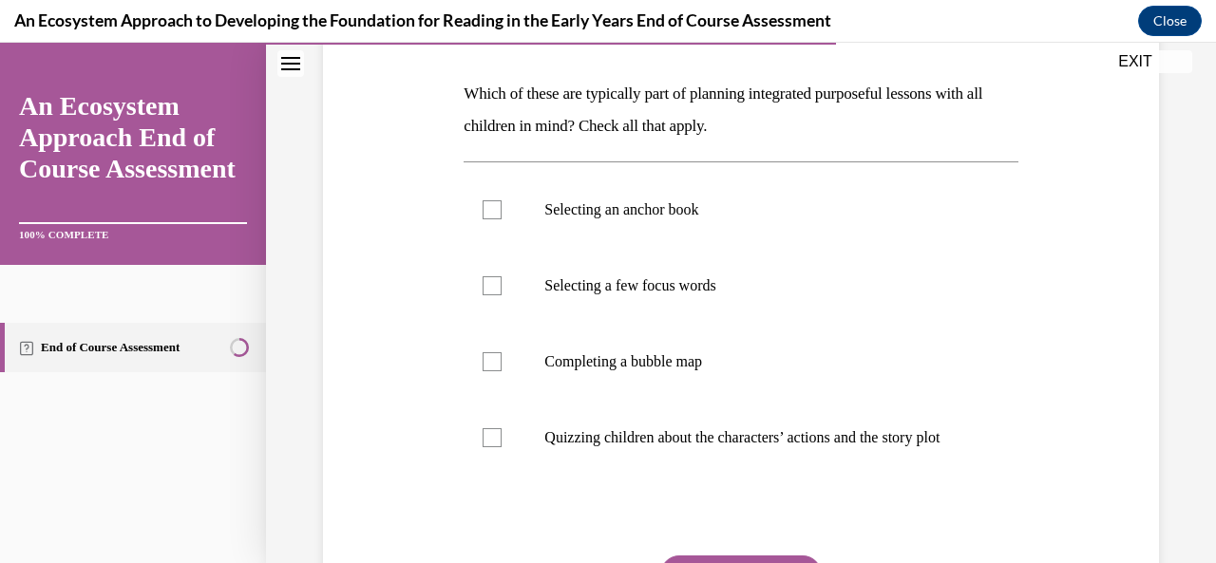
scroll to position [287, 0]
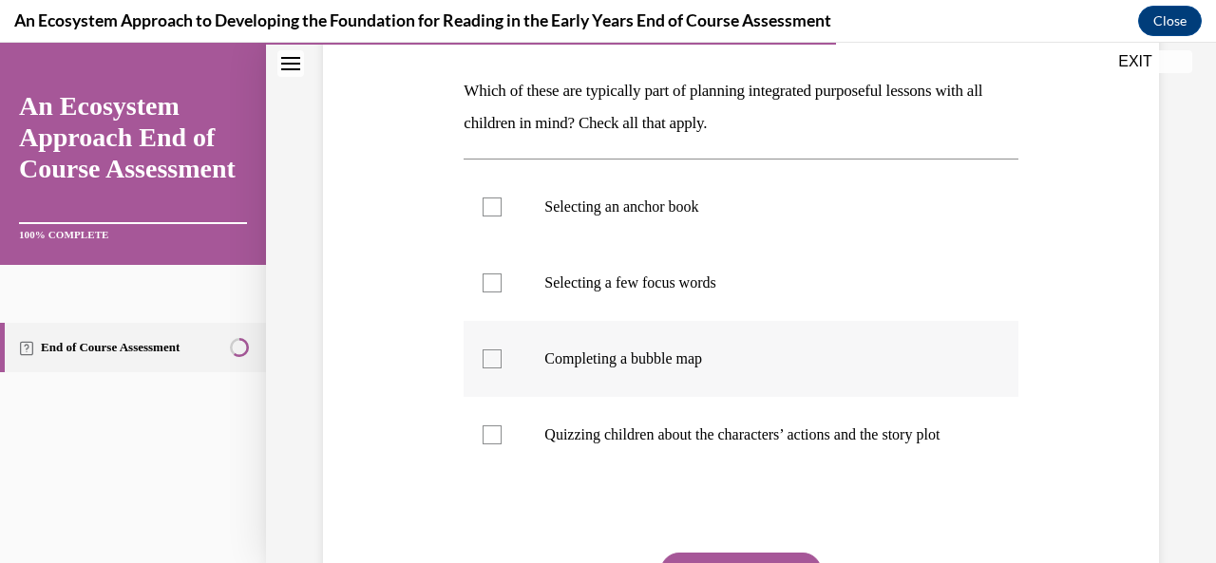
drag, startPoint x: 486, startPoint y: 358, endPoint x: 490, endPoint y: 346, distance: 12.9
click at [488, 355] on div at bounding box center [492, 359] width 19 height 19
click at [488, 355] on input "Completing a bubble map" at bounding box center [492, 359] width 19 height 19
checkbox input "true"
click at [489, 282] on div at bounding box center [492, 283] width 19 height 19
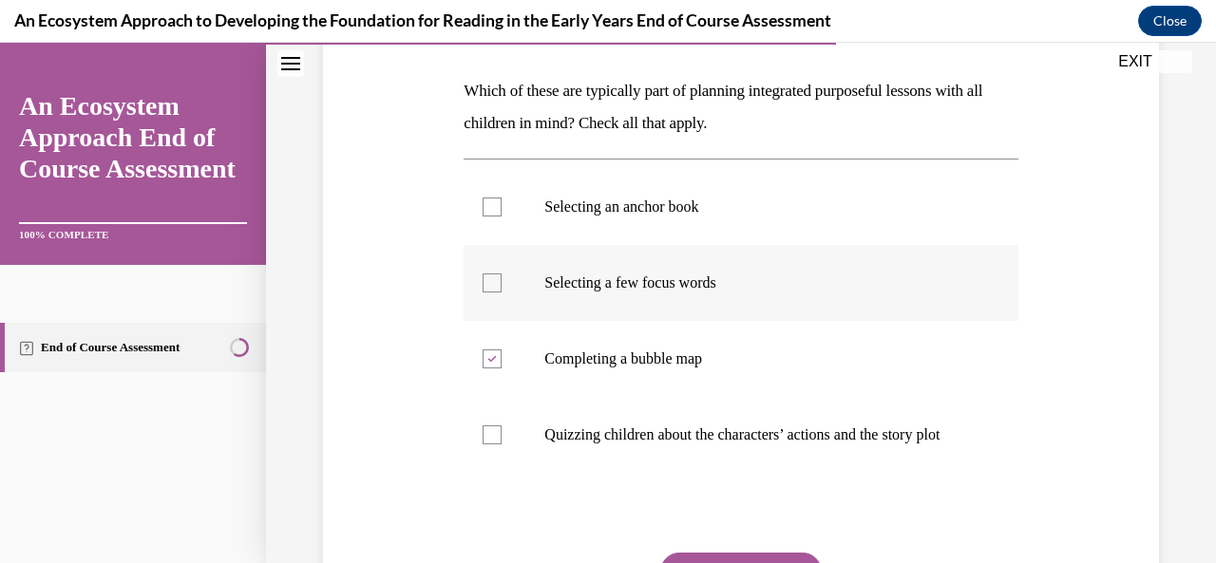
click at [489, 282] on input "Selecting a few focus words" at bounding box center [492, 283] width 19 height 19
checkbox input "true"
click at [492, 204] on div at bounding box center [492, 207] width 19 height 19
click at [492, 204] on input "Selecting an anchor book" at bounding box center [492, 207] width 19 height 19
checkbox input "true"
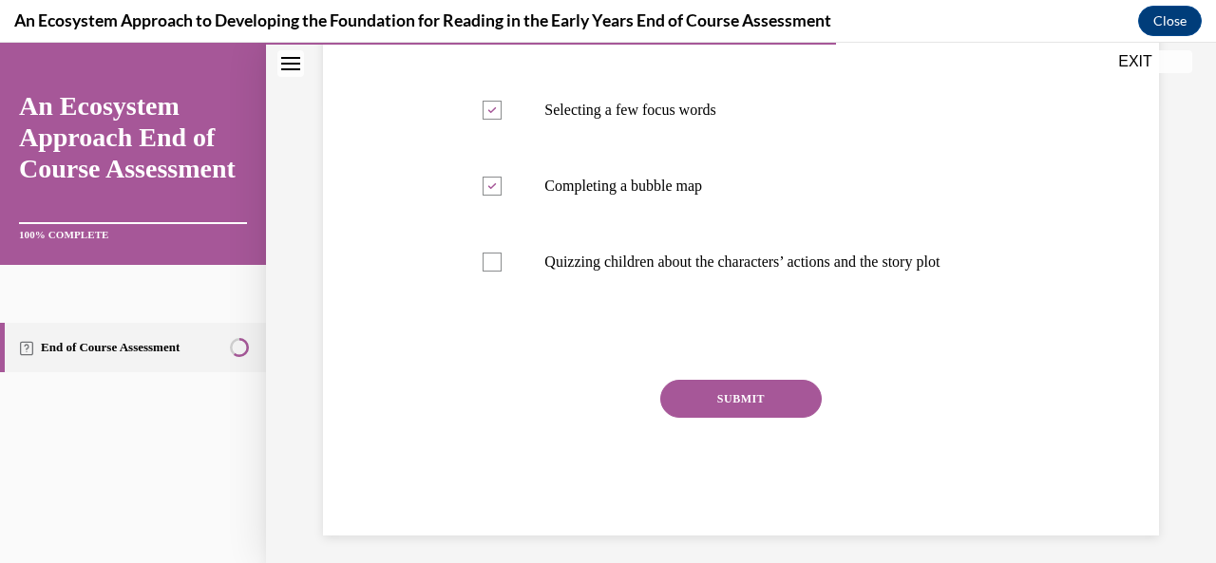
scroll to position [488, 0]
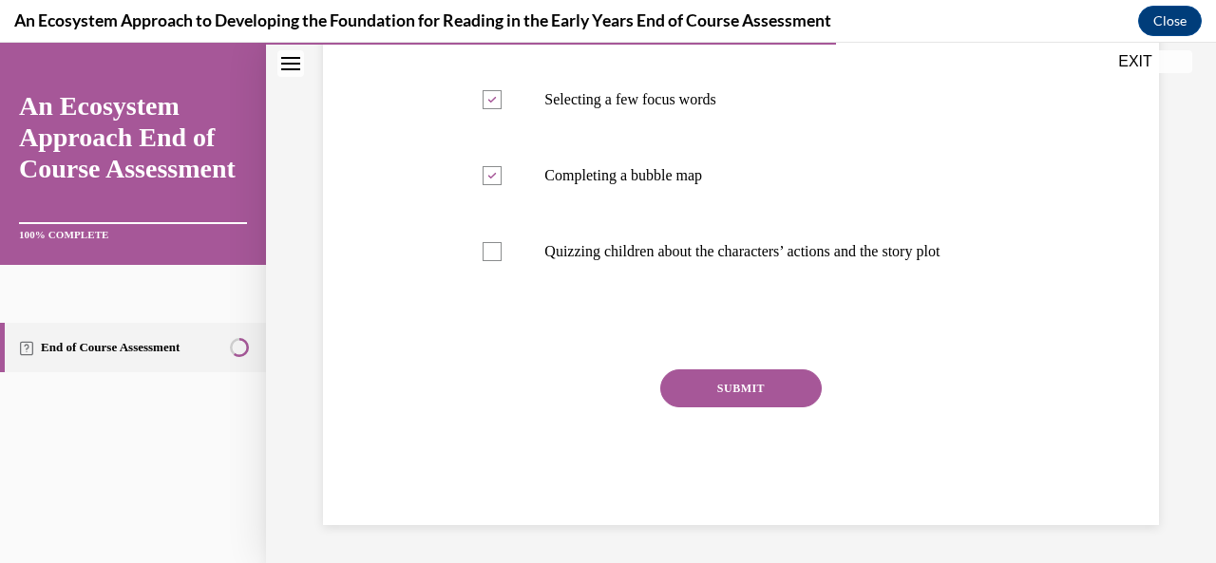
click at [747, 399] on button "SUBMIT" at bounding box center [741, 389] width 162 height 38
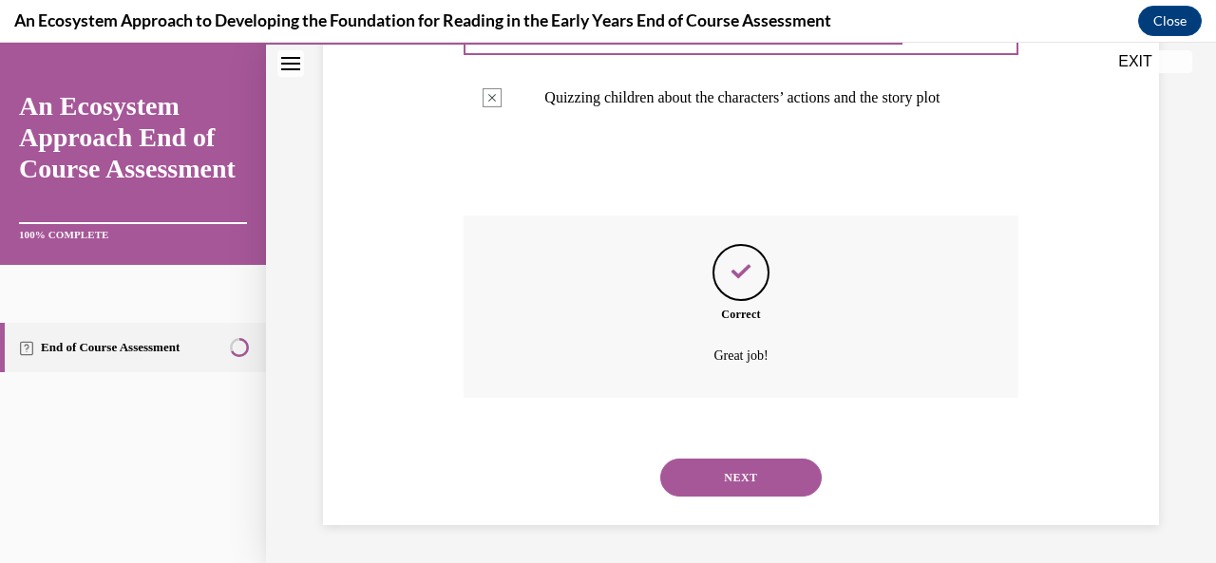
scroll to position [642, 0]
click at [738, 483] on button "NEXT" at bounding box center [741, 478] width 162 height 38
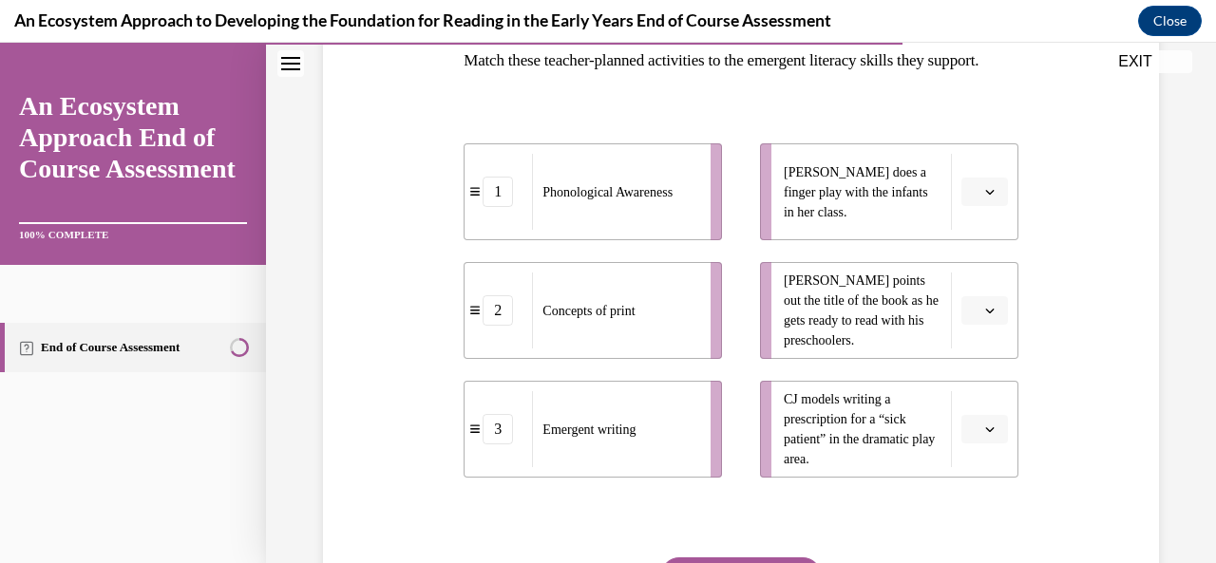
scroll to position [358, 0]
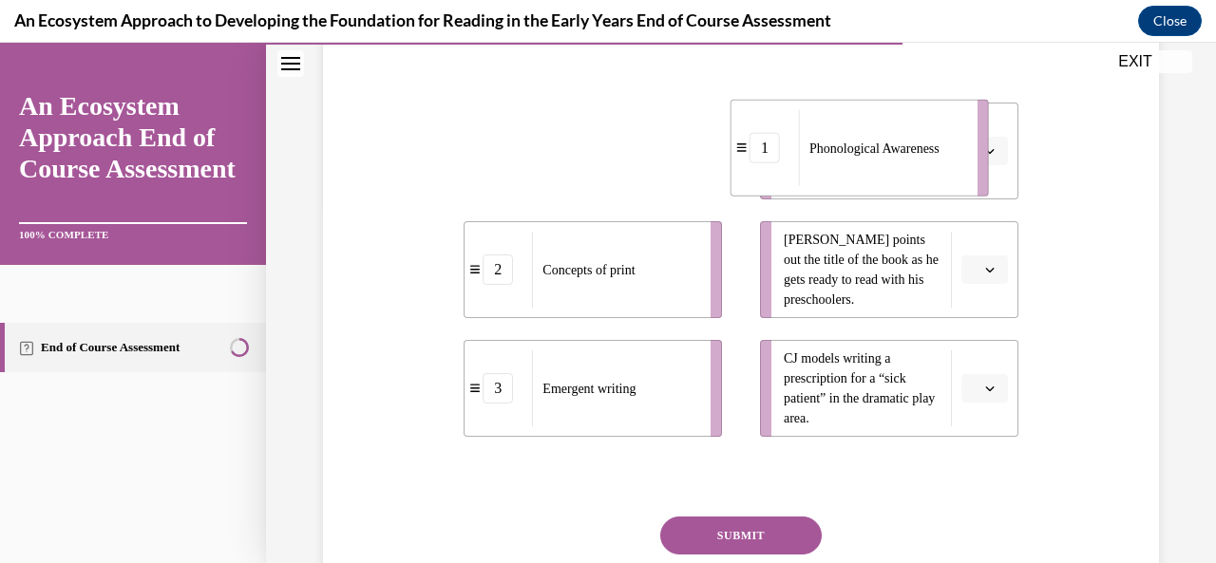
drag, startPoint x: 649, startPoint y: 180, endPoint x: 933, endPoint y: 180, distance: 284.1
click at [929, 155] on span "Phonological Awareness" at bounding box center [874, 148] width 130 height 14
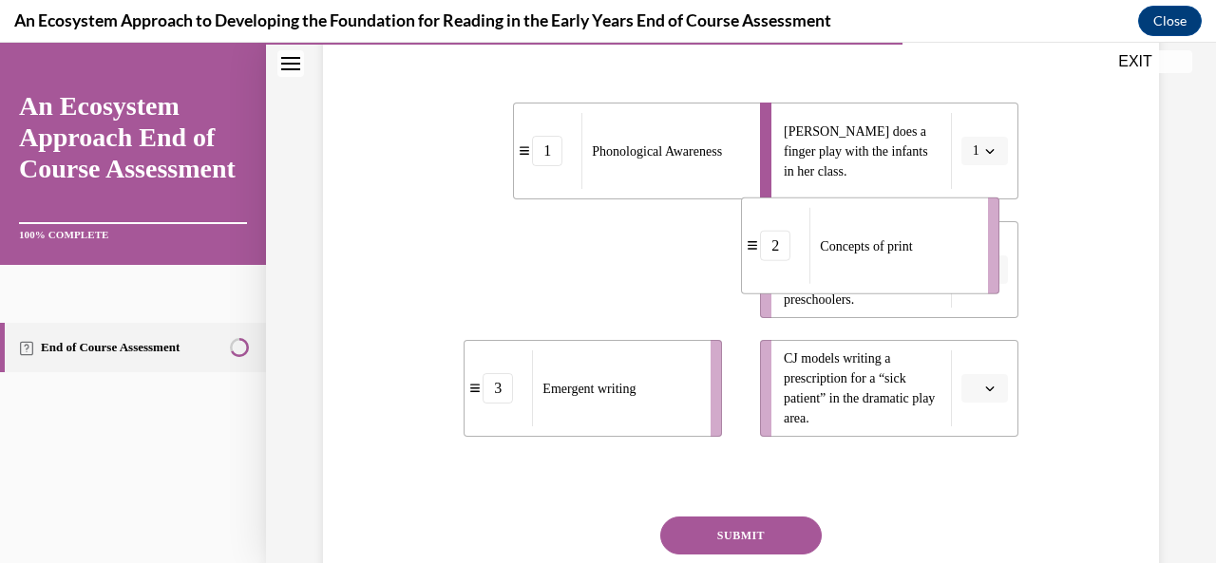
drag, startPoint x: 658, startPoint y: 307, endPoint x: 946, endPoint y: 295, distance: 288.1
click at [943, 284] on div "Concepts of print" at bounding box center [892, 246] width 166 height 76
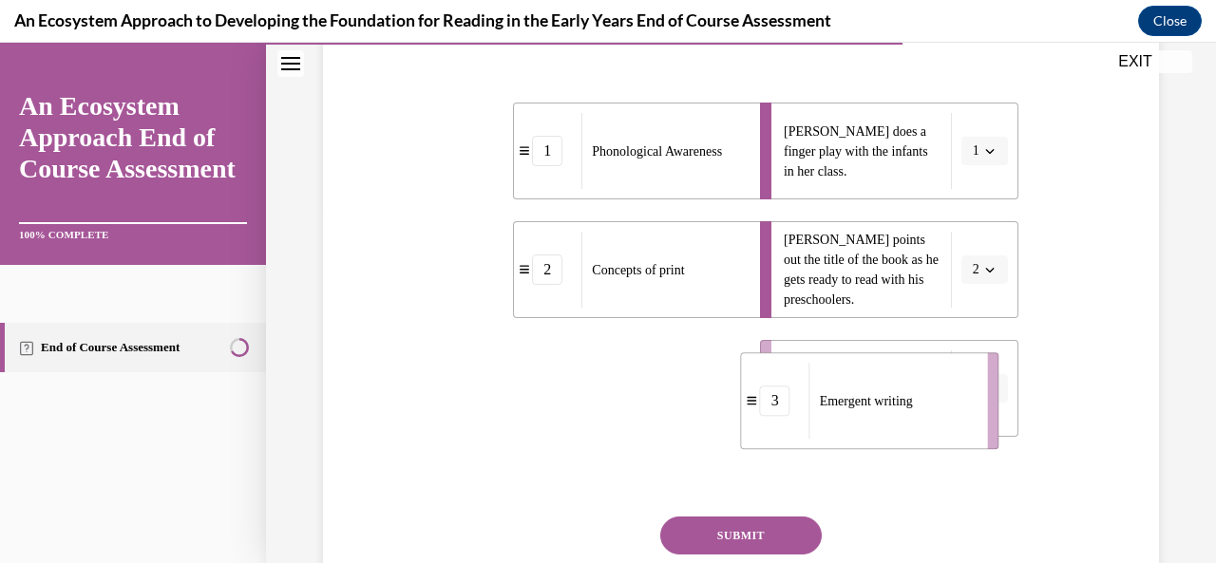
drag, startPoint x: 619, startPoint y: 421, endPoint x: 919, endPoint y: 446, distance: 300.3
click at [913, 409] on span "Emergent writing" at bounding box center [866, 401] width 93 height 14
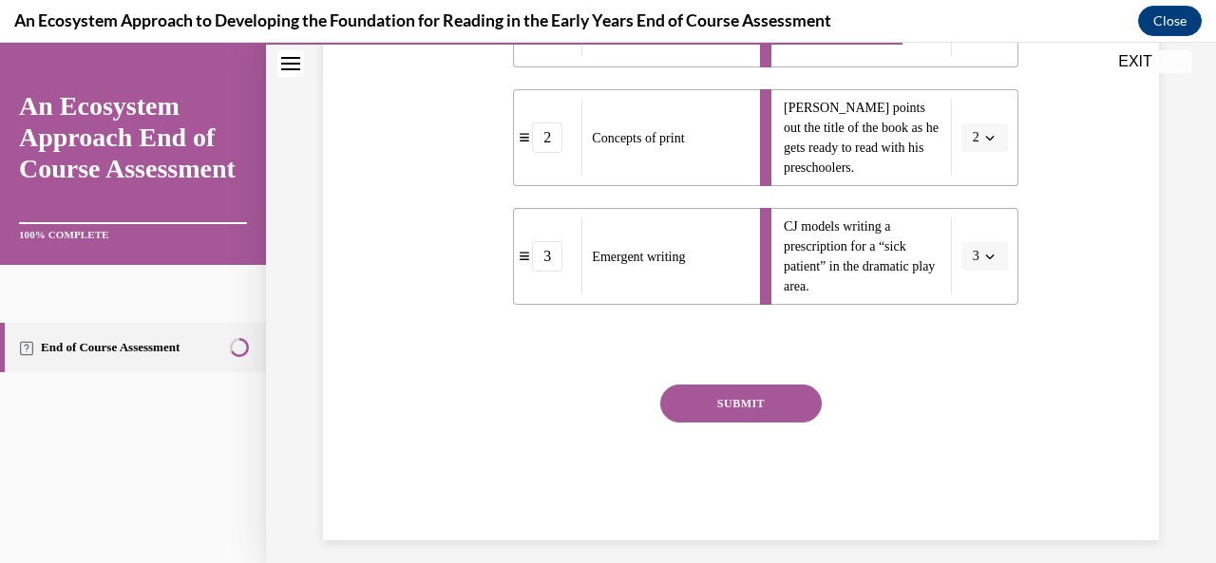
scroll to position [537, 0]
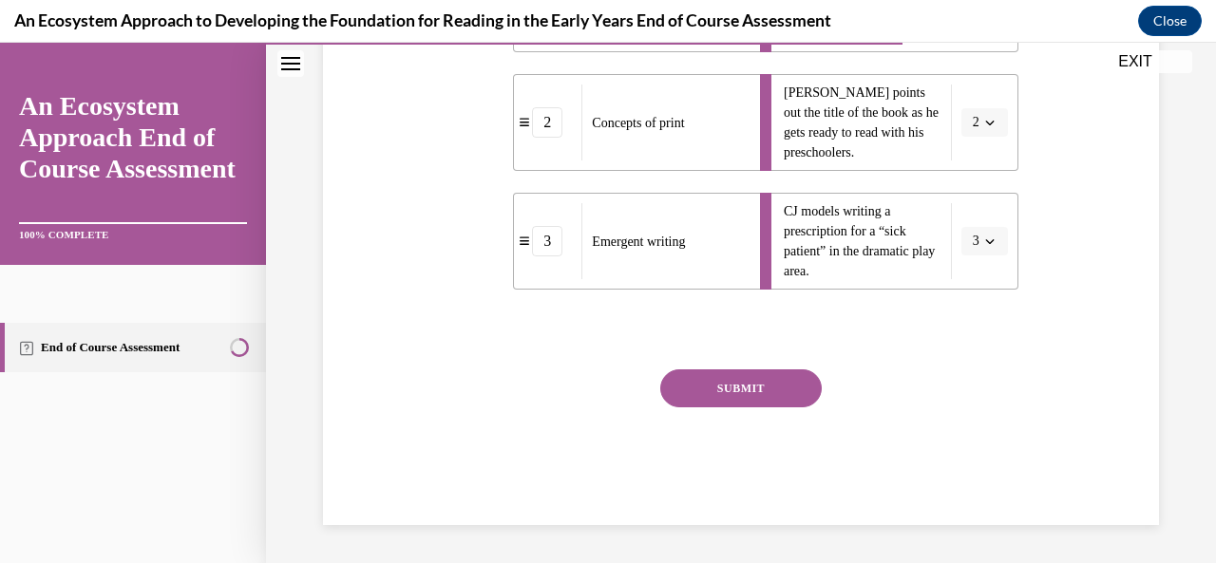
click at [702, 390] on button "SUBMIT" at bounding box center [741, 389] width 162 height 38
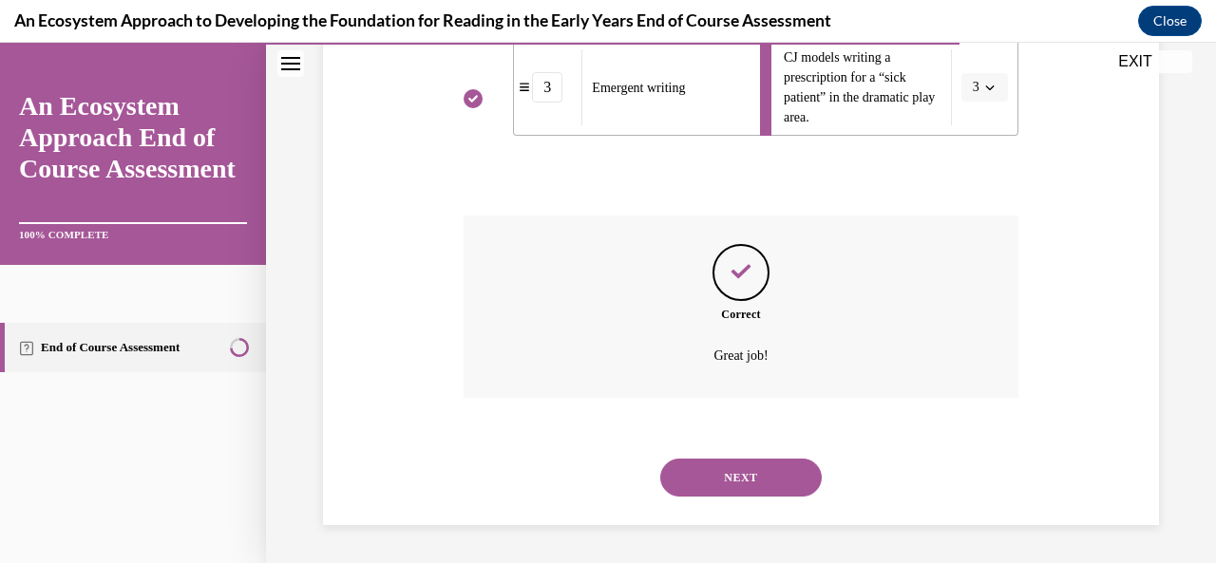
scroll to position [691, 0]
click at [739, 478] on button "NEXT" at bounding box center [741, 478] width 162 height 38
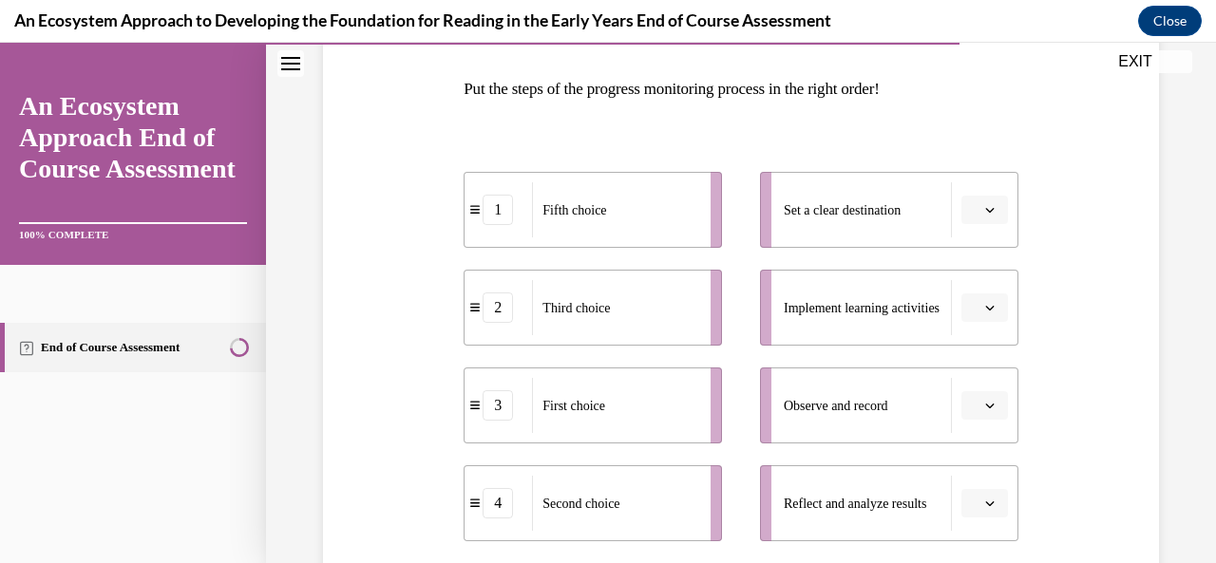
scroll to position [285, 0]
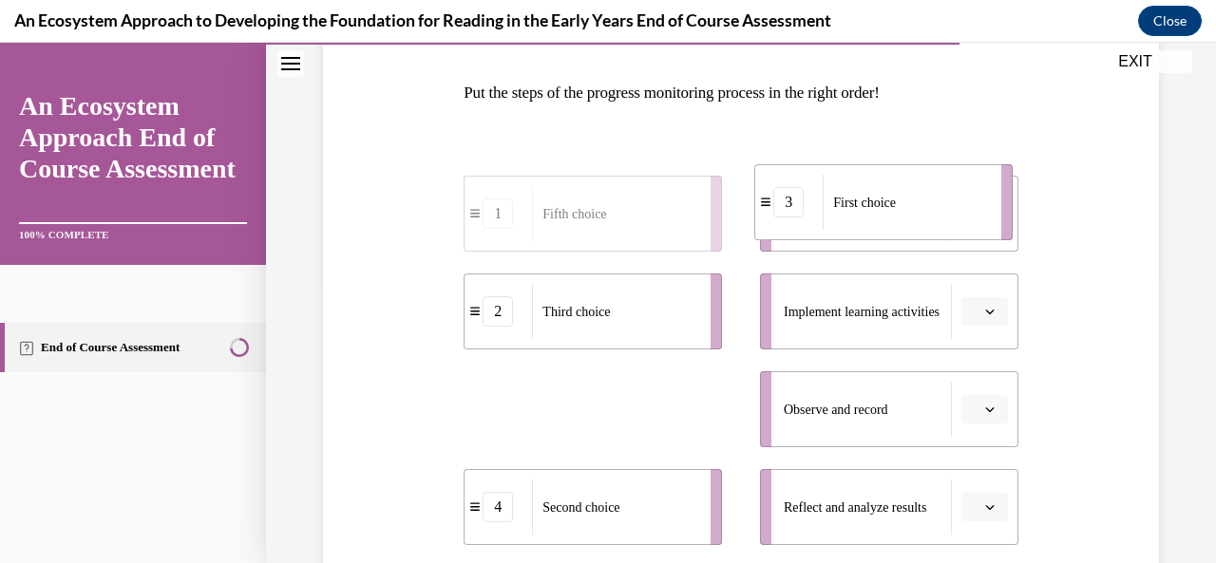
drag, startPoint x: 648, startPoint y: 424, endPoint x: 939, endPoint y: 229, distance: 349.9
click at [939, 225] on div "First choice" at bounding box center [906, 202] width 166 height 55
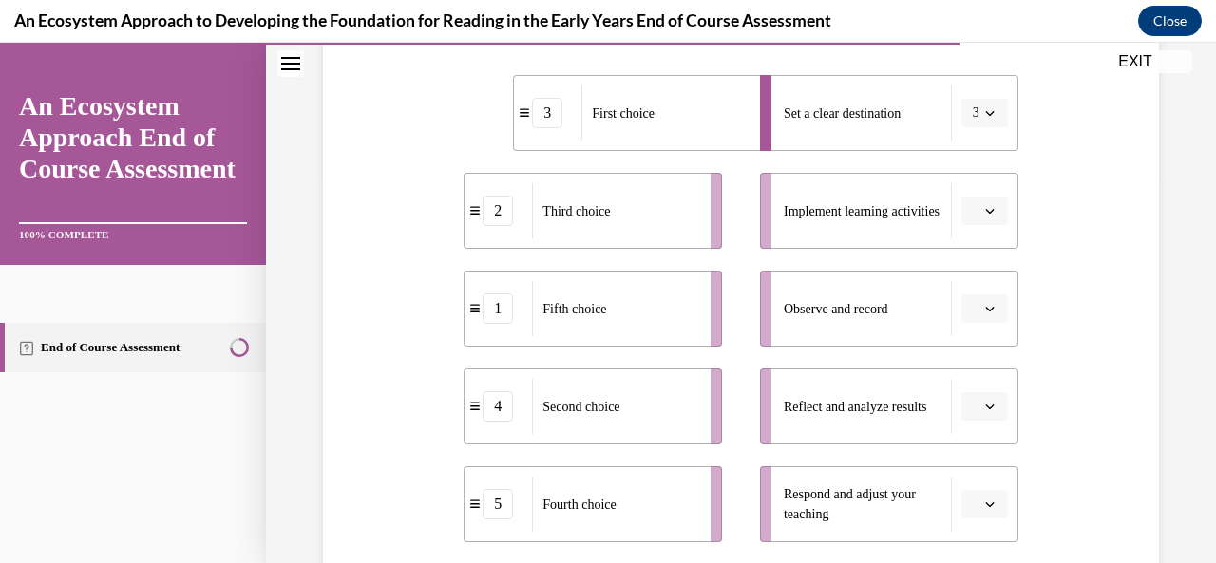
scroll to position [388, 0]
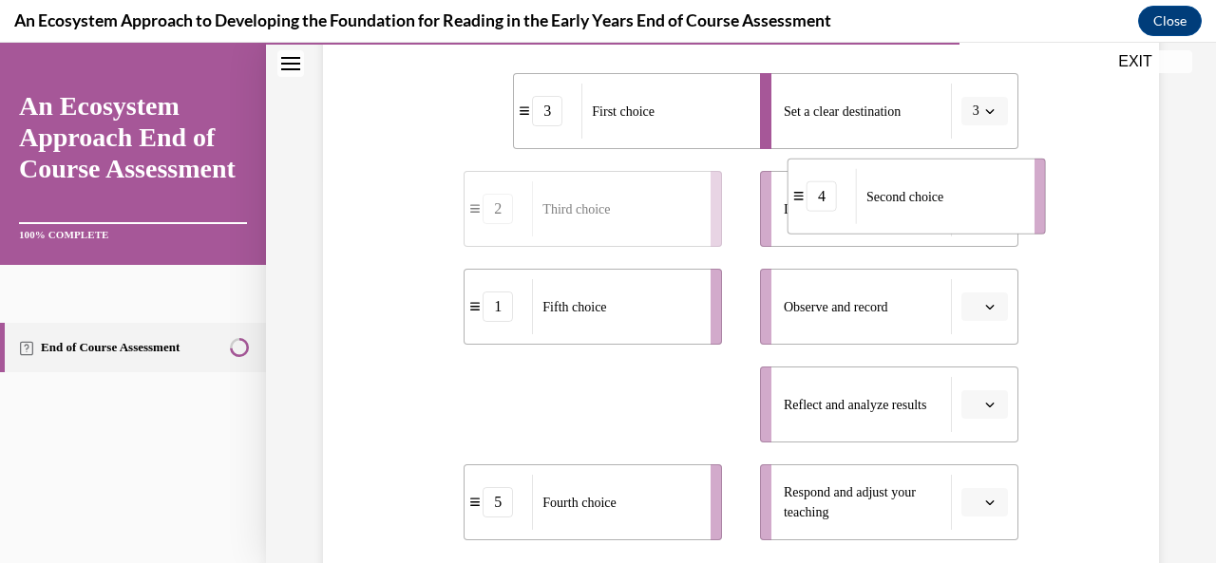
drag, startPoint x: 638, startPoint y: 417, endPoint x: 958, endPoint y: 211, distance: 380.0
click at [961, 209] on div "Second choice" at bounding box center [939, 196] width 166 height 55
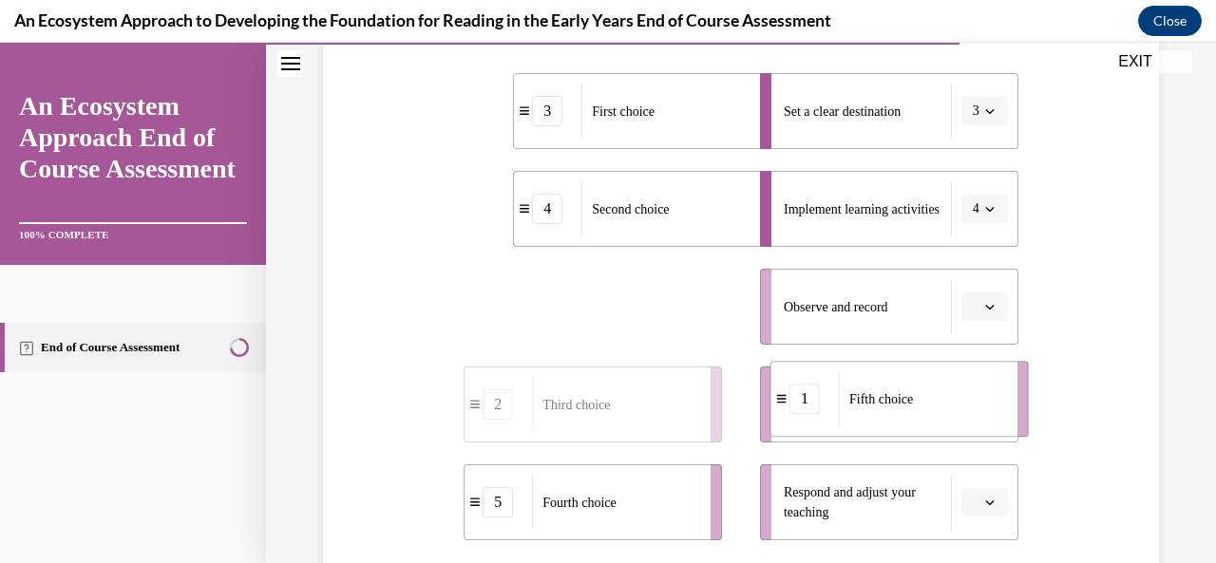
drag, startPoint x: 627, startPoint y: 307, endPoint x: 933, endPoint y: 400, distance: 319.8
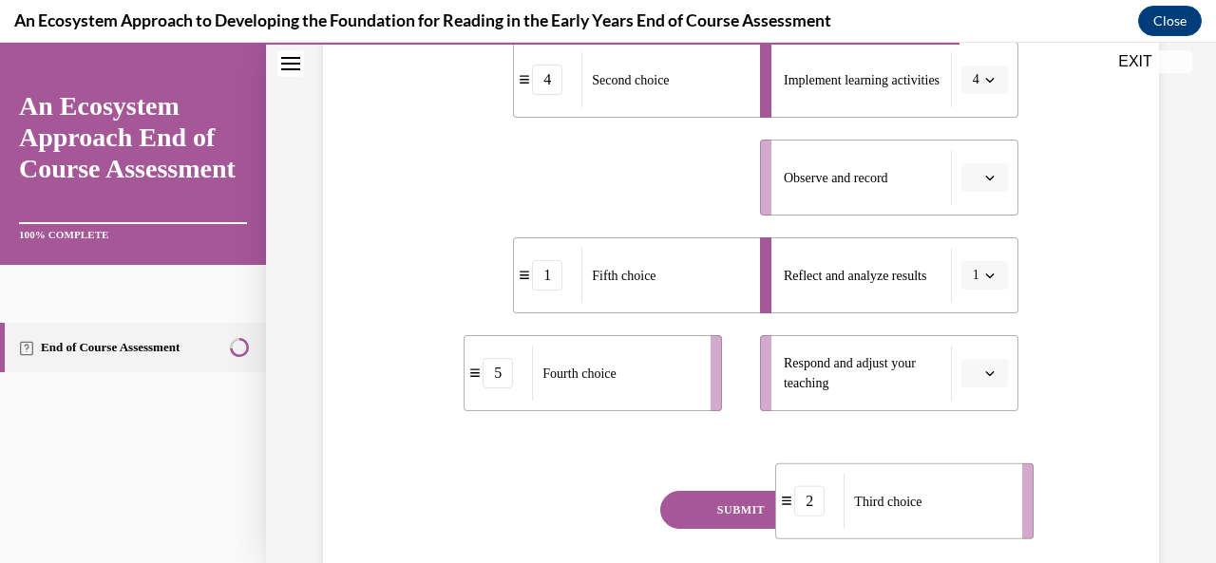
scroll to position [544, 0]
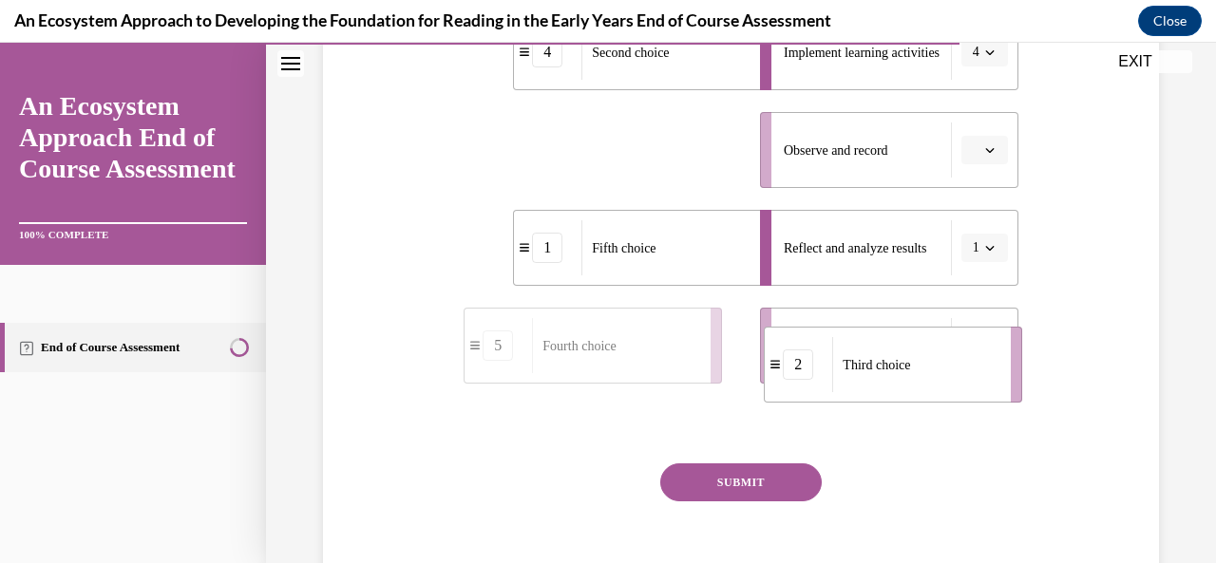
drag, startPoint x: 532, startPoint y: 299, endPoint x: 832, endPoint y: 352, distance: 304.9
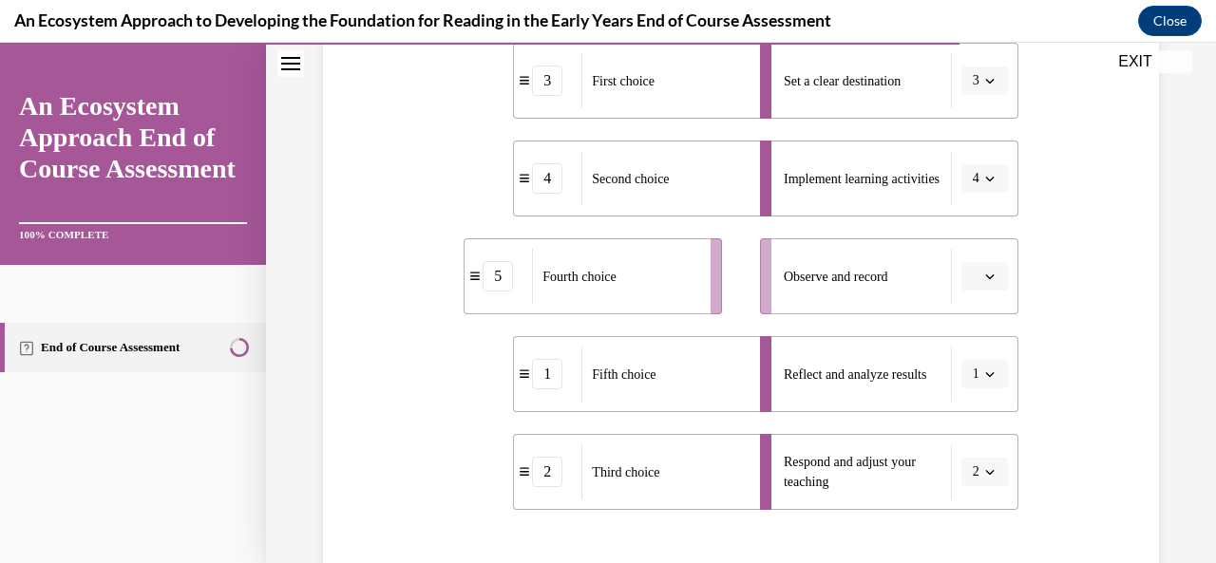
scroll to position [429, 0]
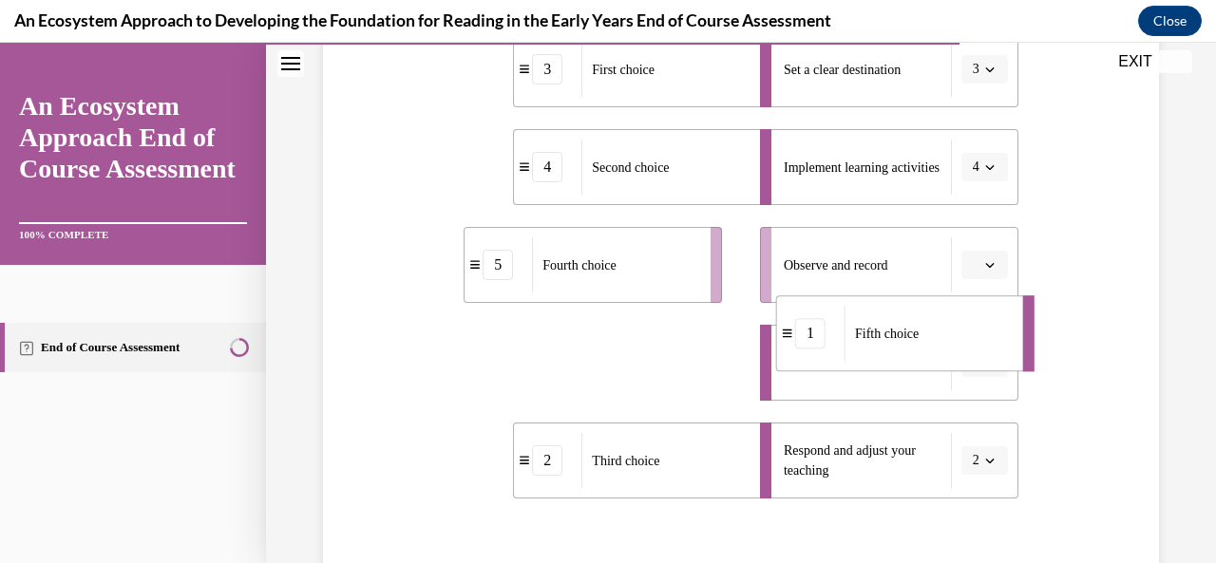
drag, startPoint x: 681, startPoint y: 373, endPoint x: 946, endPoint y: 343, distance: 266.8
click at [946, 343] on div "Fifth choice" at bounding box center [928, 333] width 166 height 55
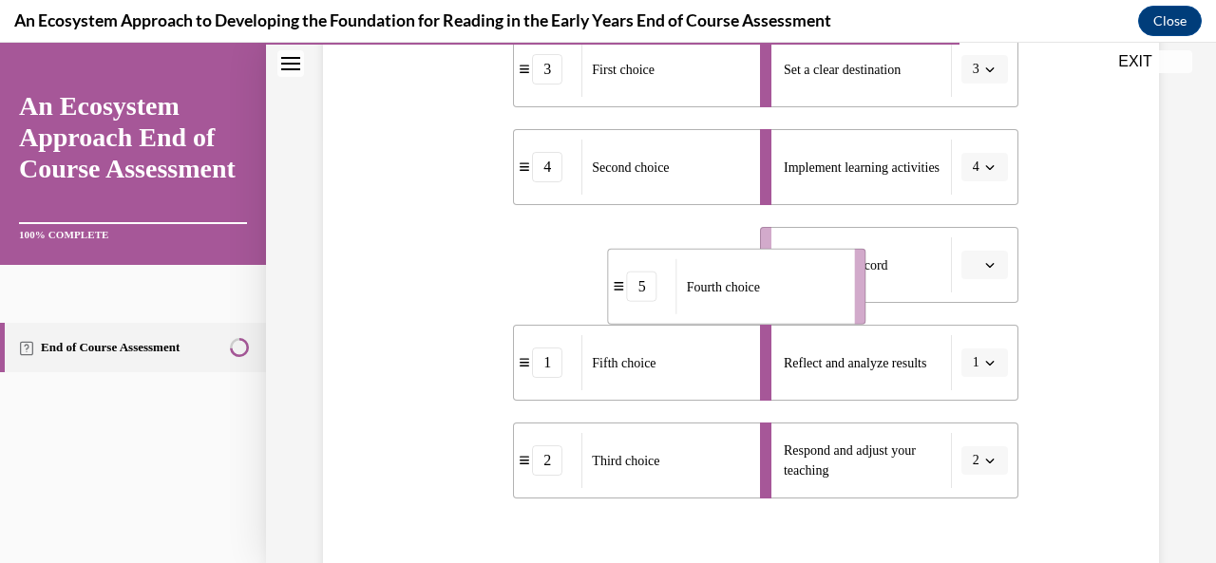
drag, startPoint x: 654, startPoint y: 231, endPoint x: 885, endPoint y: 221, distance: 231.1
click at [866, 249] on li "5 Fourth choice" at bounding box center [737, 287] width 258 height 76
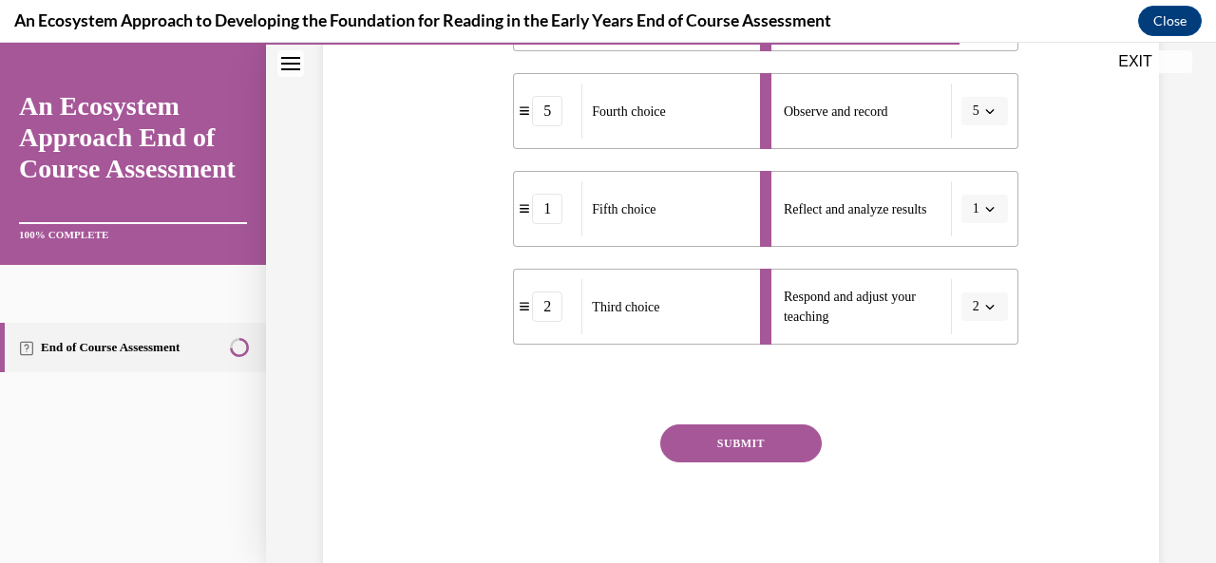
scroll to position [638, 0]
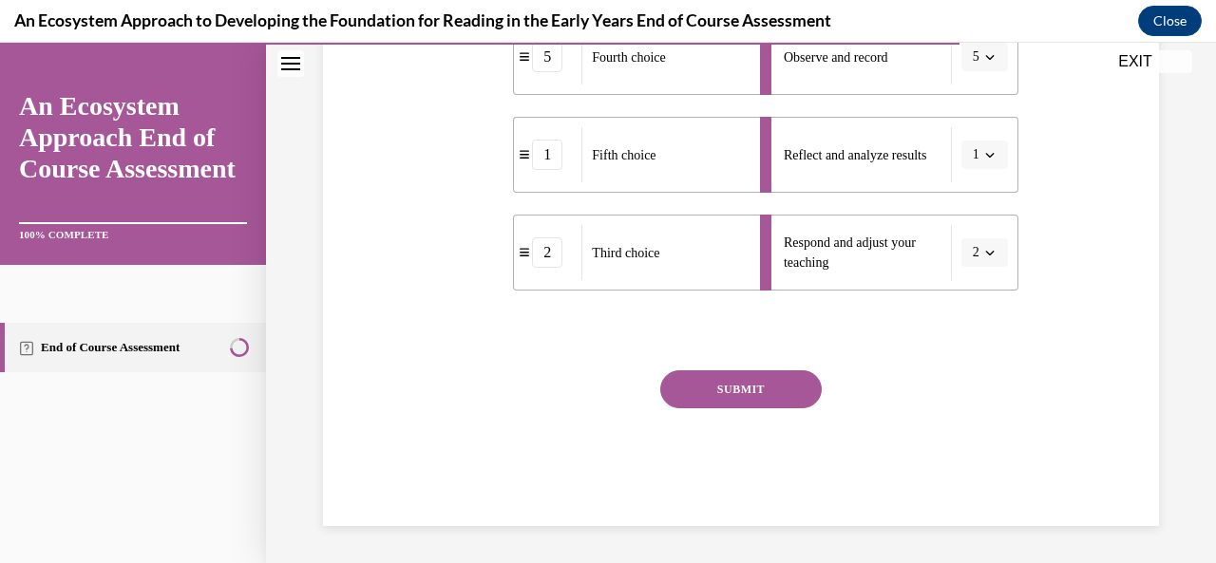
click at [740, 385] on button "SUBMIT" at bounding box center [741, 390] width 162 height 38
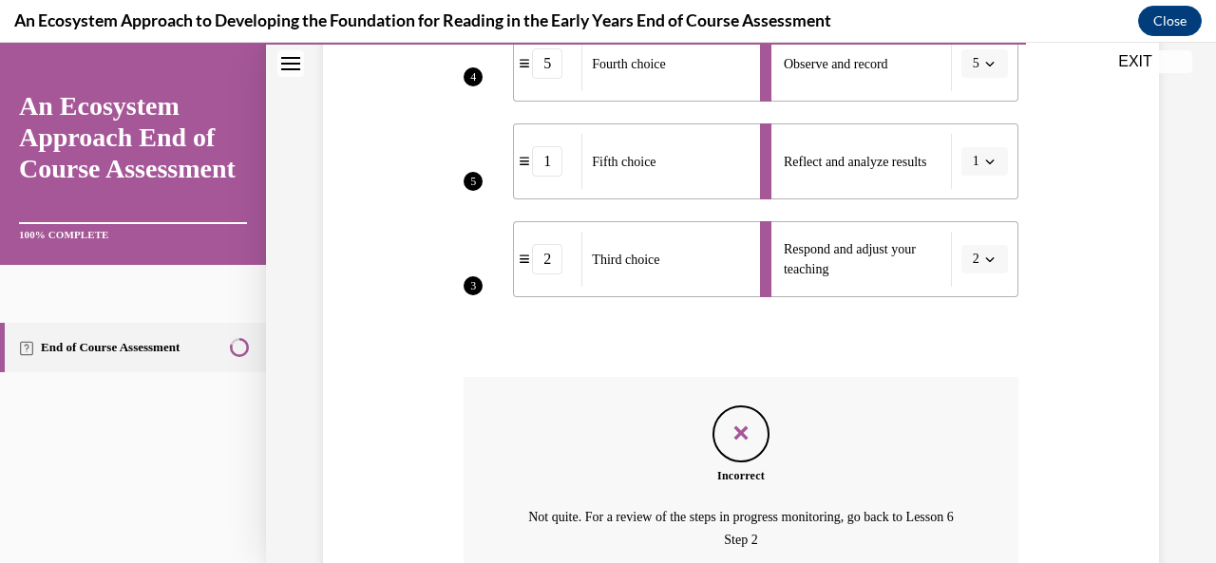
scroll to position [813, 0]
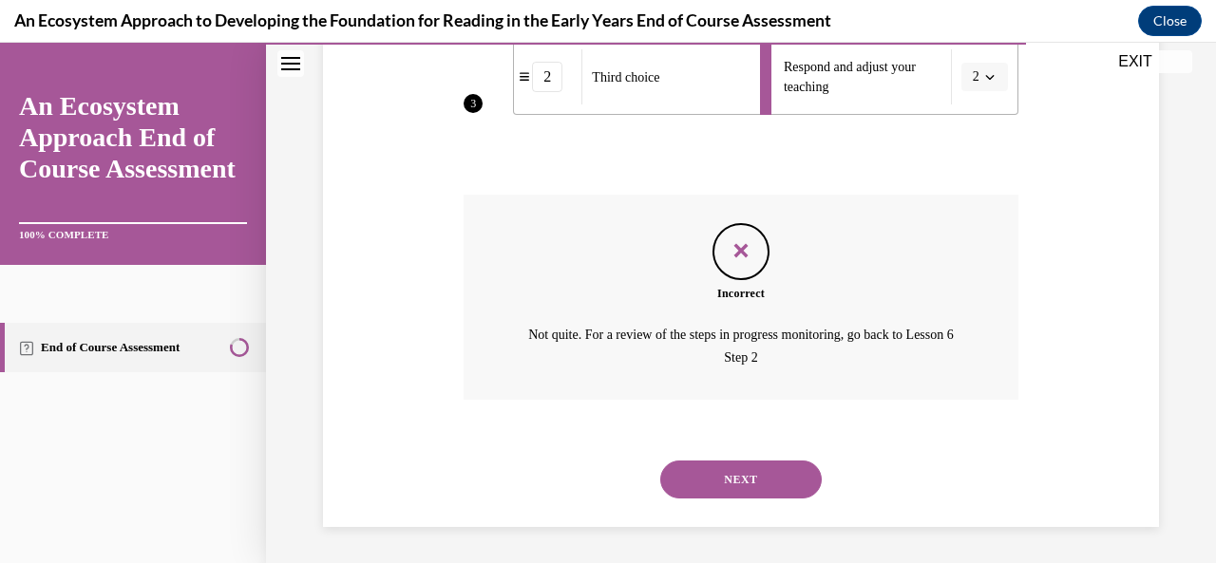
click at [733, 483] on button "NEXT" at bounding box center [741, 480] width 162 height 38
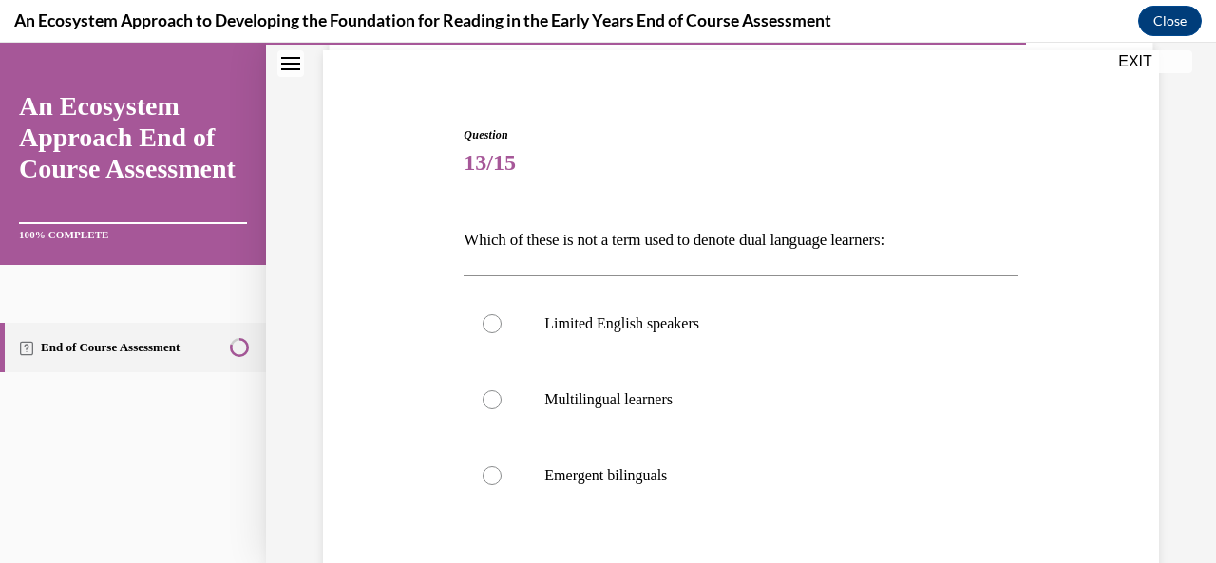
scroll to position [154, 0]
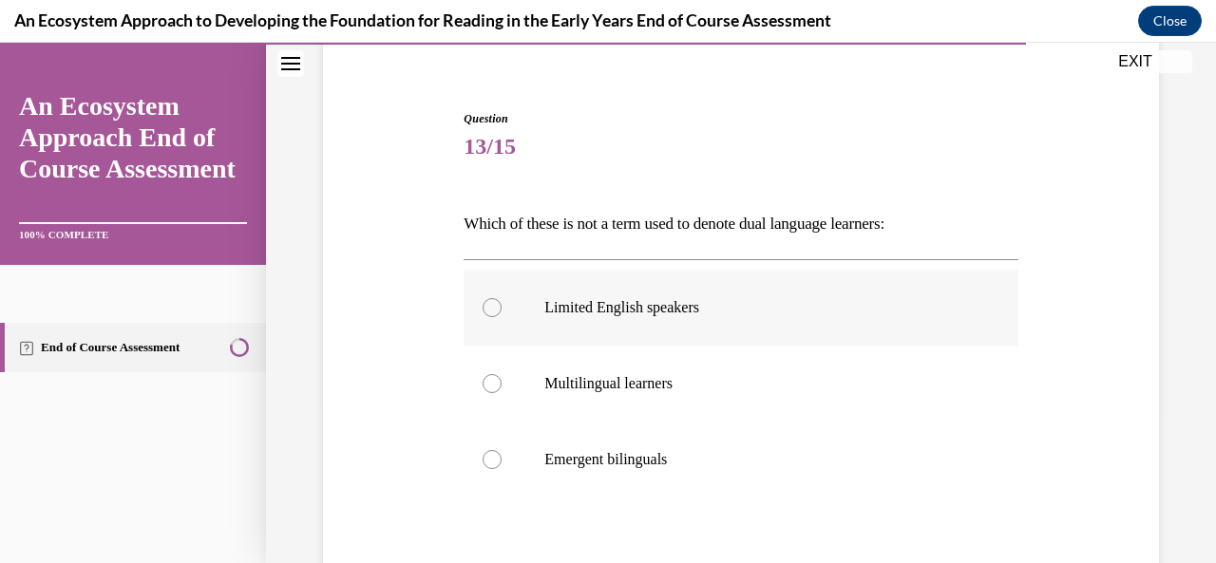
click at [494, 307] on div at bounding box center [492, 307] width 19 height 19
click at [494, 307] on input "Limited English speakers" at bounding box center [492, 307] width 19 height 19
radio input "true"
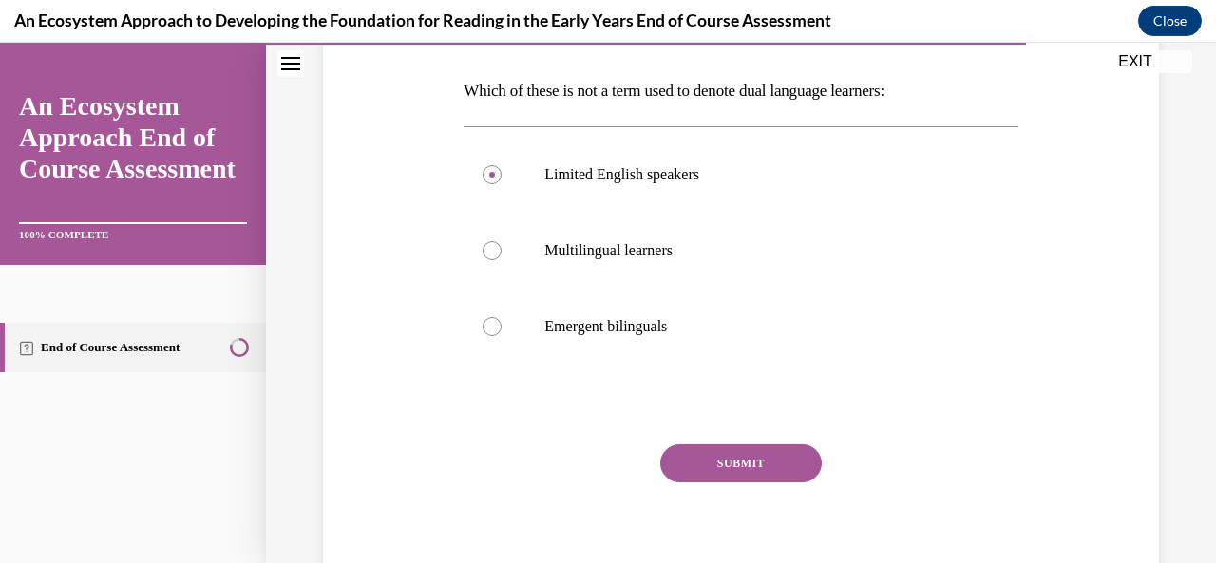
scroll to position [361, 0]
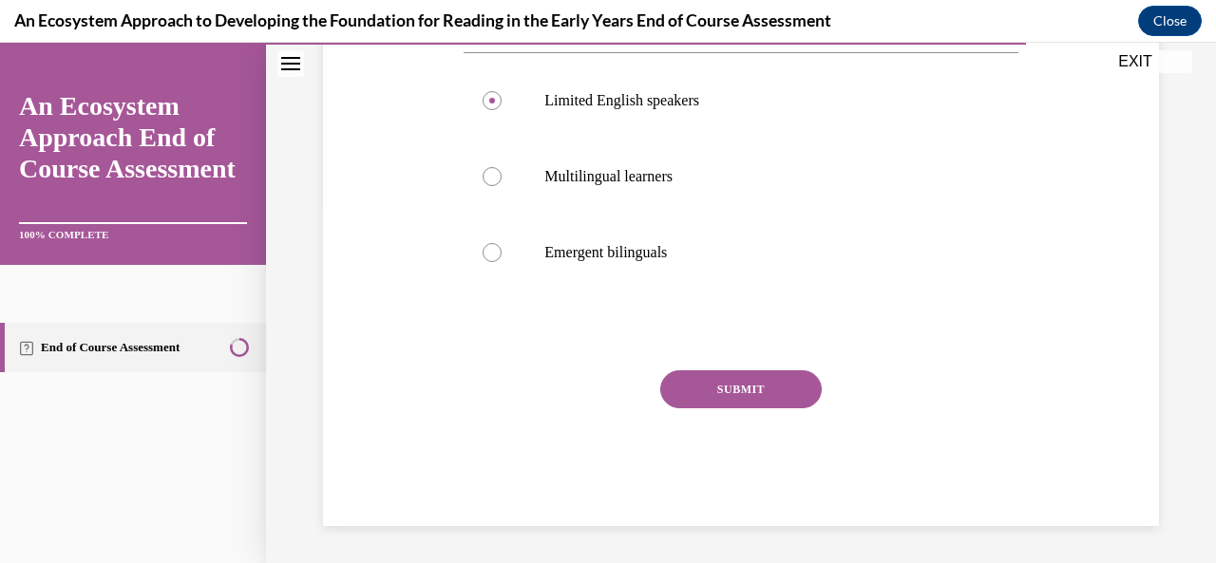
click at [714, 390] on button "SUBMIT" at bounding box center [741, 390] width 162 height 38
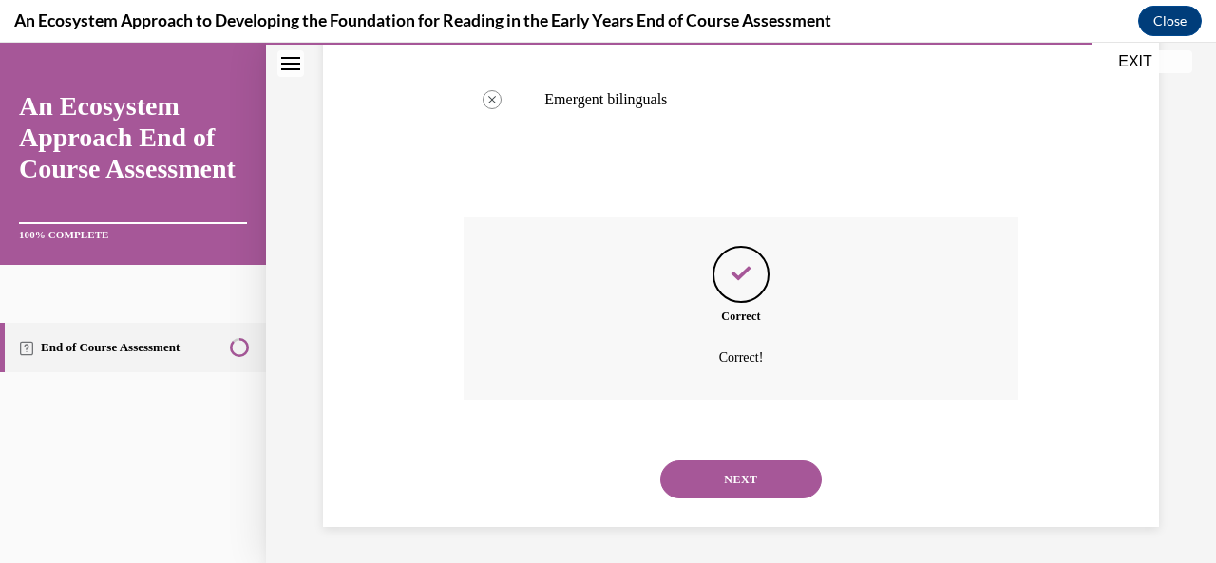
scroll to position [515, 0]
click at [748, 482] on button "NEXT" at bounding box center [741, 479] width 162 height 38
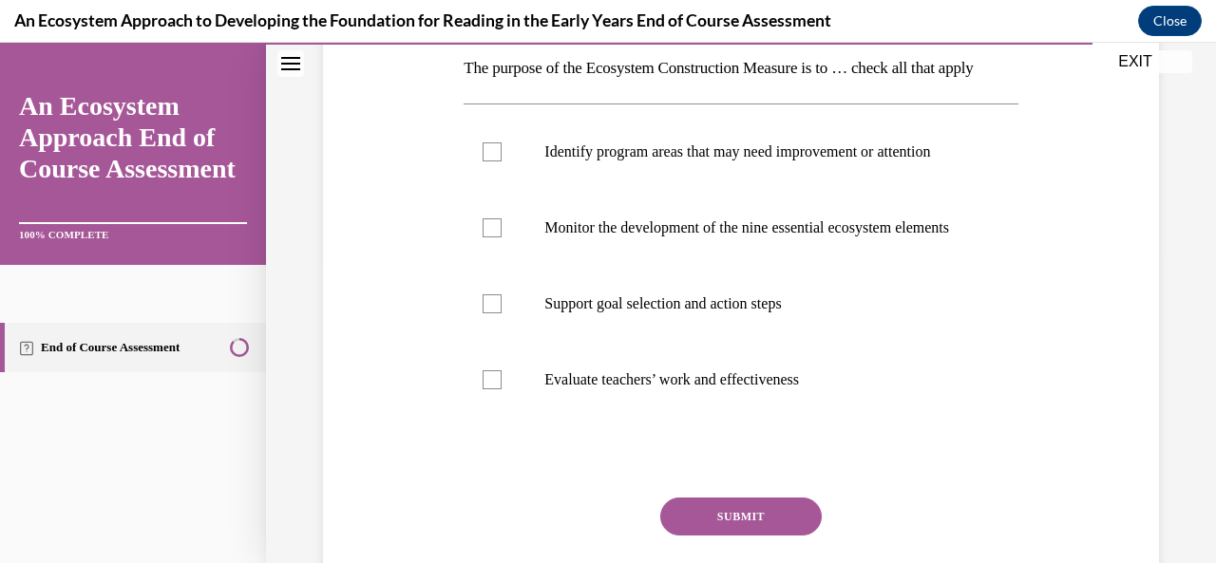
scroll to position [285, 0]
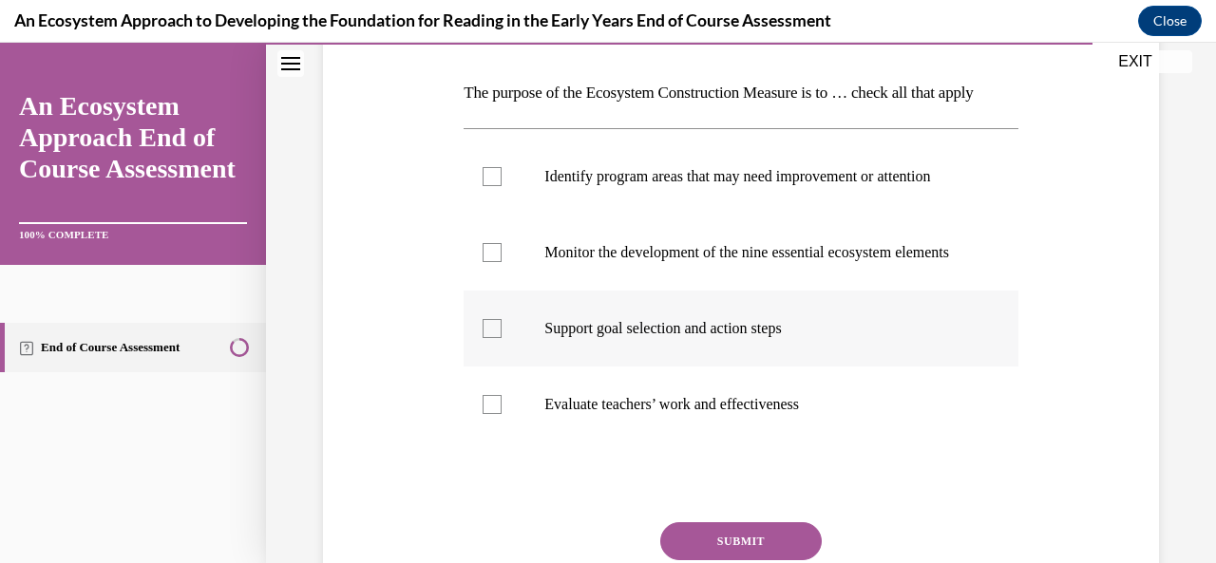
click at [491, 338] on div at bounding box center [492, 328] width 19 height 19
click at [491, 338] on input "Support goal selection and action steps" at bounding box center [492, 328] width 19 height 19
checkbox input "true"
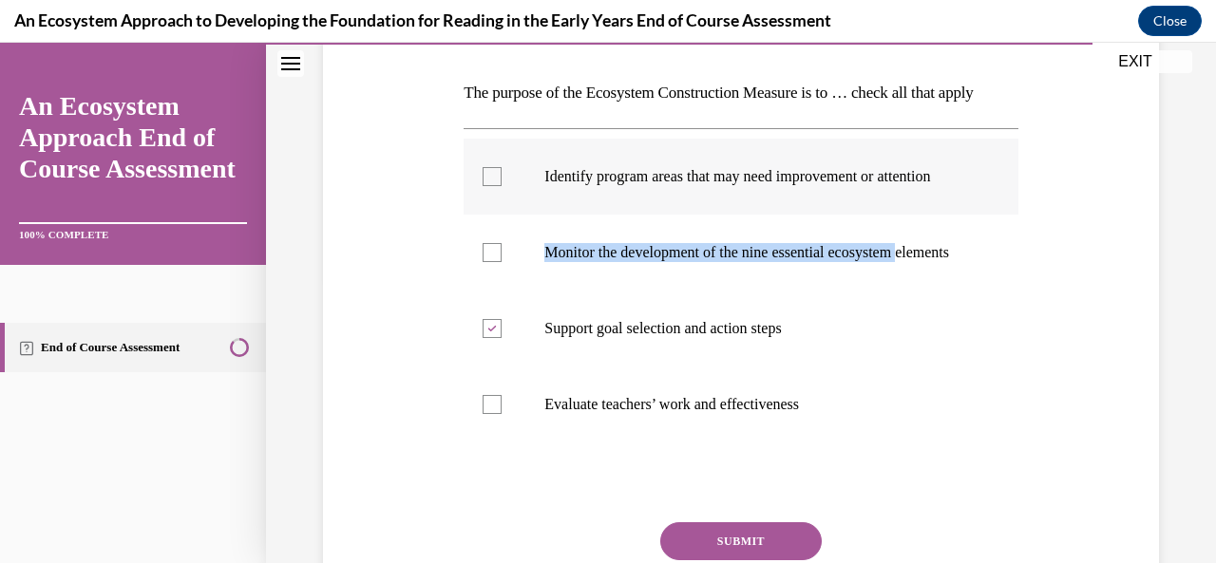
drag, startPoint x: 494, startPoint y: 322, endPoint x: 488, endPoint y: 258, distance: 63.9
click at [492, 291] on label "Monitor the development of the nine essential ecosystem elements" at bounding box center [741, 253] width 554 height 76
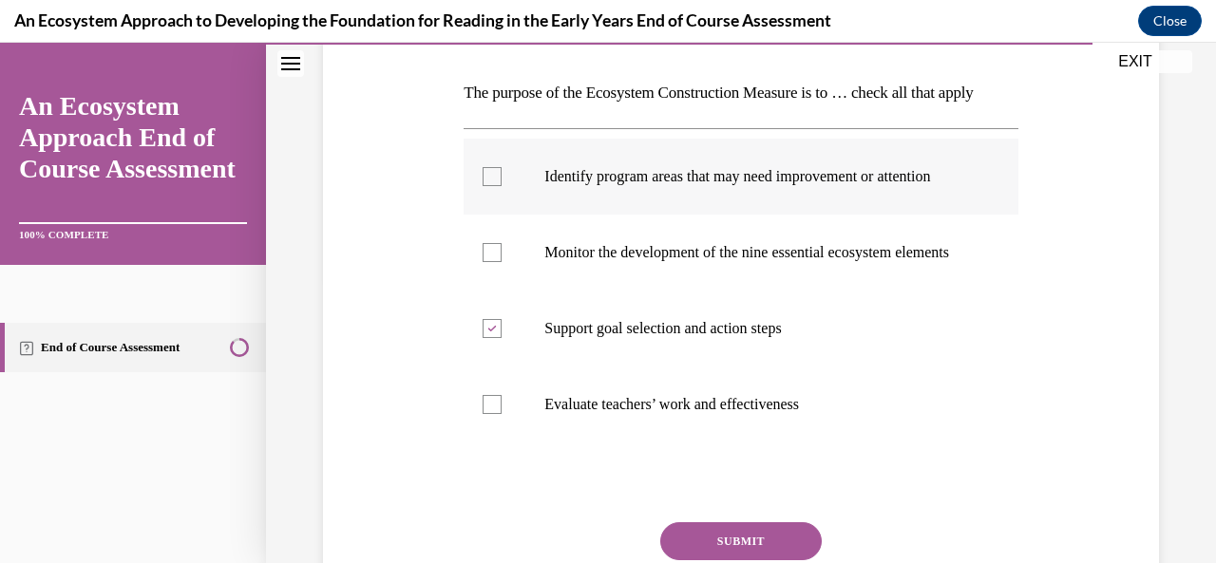
click at [491, 208] on label "Identify program areas that may need improvement or attention" at bounding box center [741, 177] width 554 height 76
click at [491, 186] on input "Identify program areas that may need improvement or attention" at bounding box center [492, 176] width 19 height 19
checkbox input "true"
drag, startPoint x: 491, startPoint y: 314, endPoint x: 484, endPoint y: 299, distance: 16.2
click at [485, 291] on label "Monitor the development of the nine essential ecosystem elements" at bounding box center [741, 253] width 554 height 76
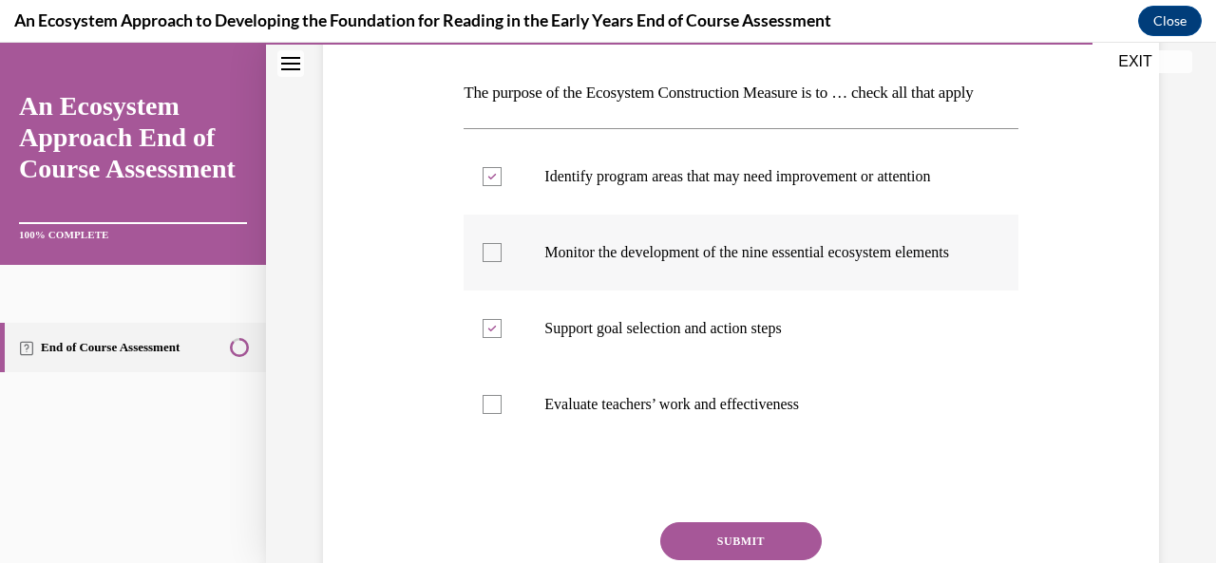
click at [485, 262] on input "Monitor the development of the nine essential ecosystem elements" at bounding box center [492, 252] width 19 height 19
checkbox input "true"
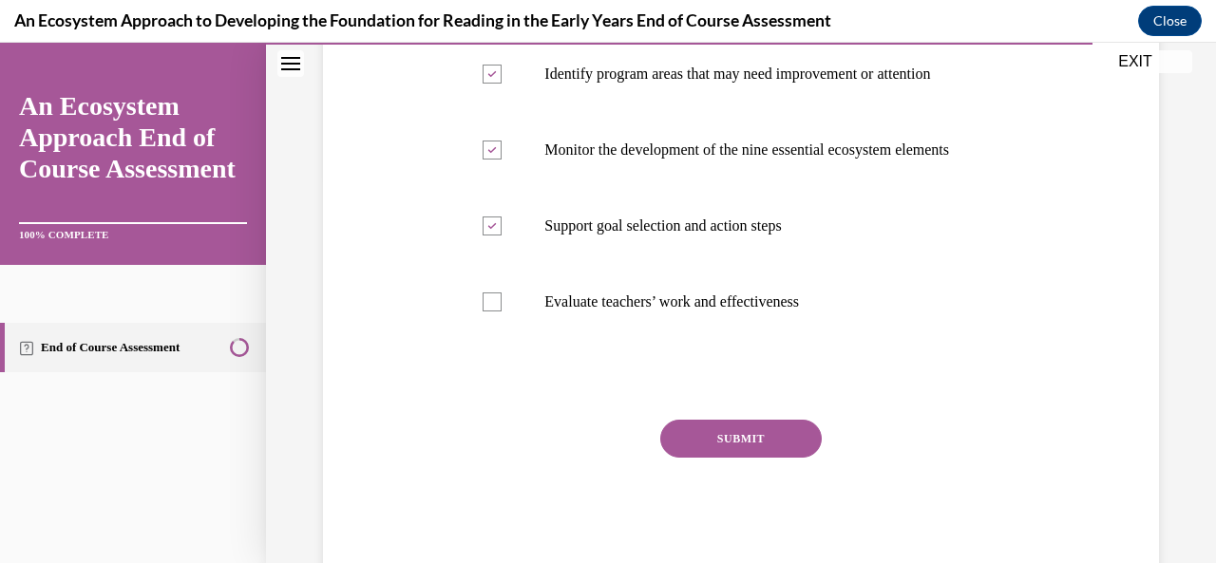
scroll to position [390, 0]
click at [735, 456] on button "SUBMIT" at bounding box center [741, 437] width 162 height 38
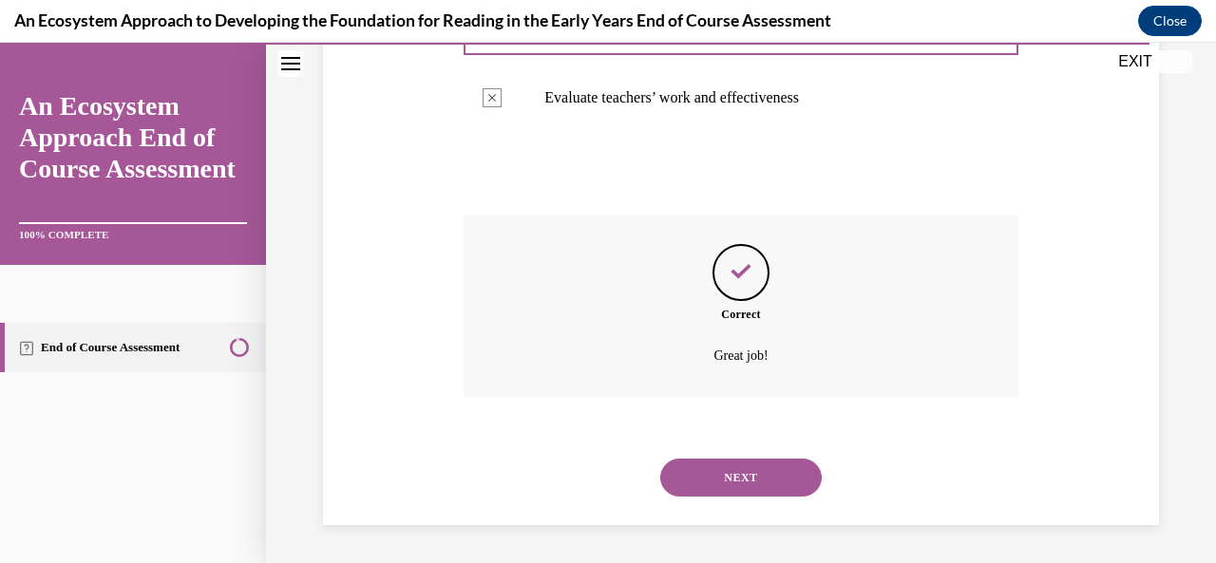
scroll to position [661, 0]
click at [735, 472] on button "NEXT" at bounding box center [741, 478] width 162 height 38
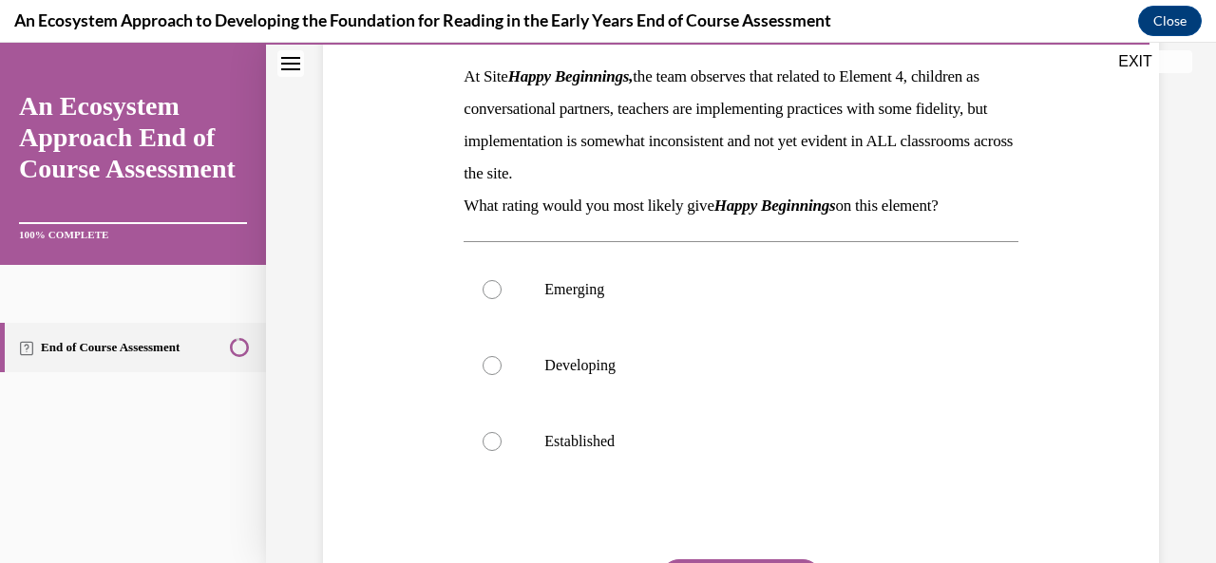
scroll to position [307, 0]
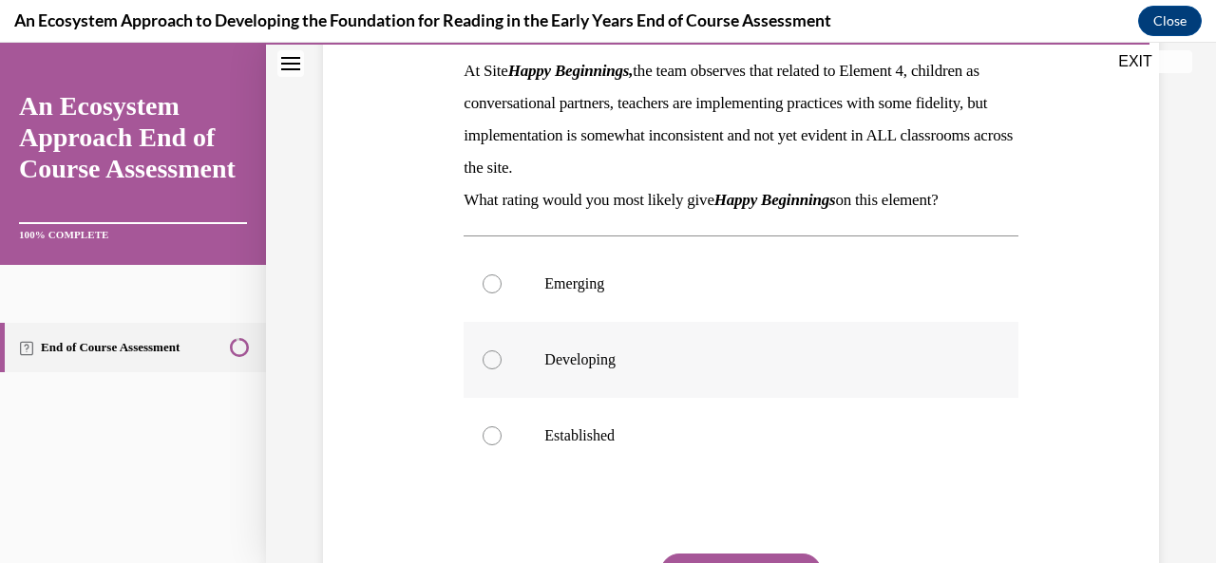
click at [494, 356] on div at bounding box center [492, 360] width 19 height 19
click at [494, 356] on input "Developing" at bounding box center [492, 360] width 19 height 19
radio input "true"
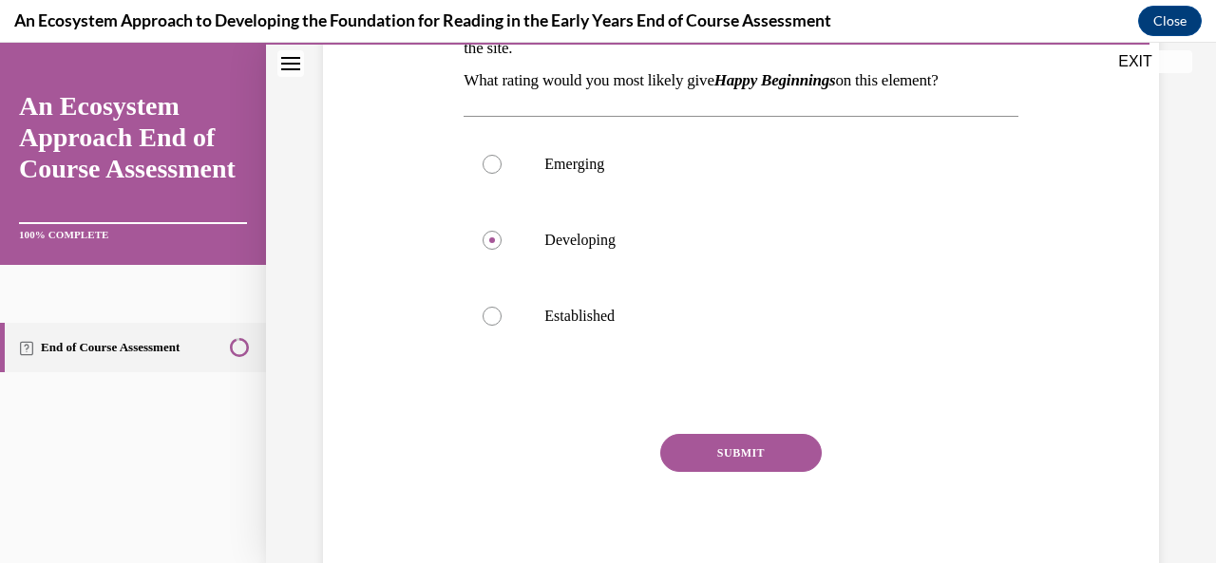
scroll to position [431, 0]
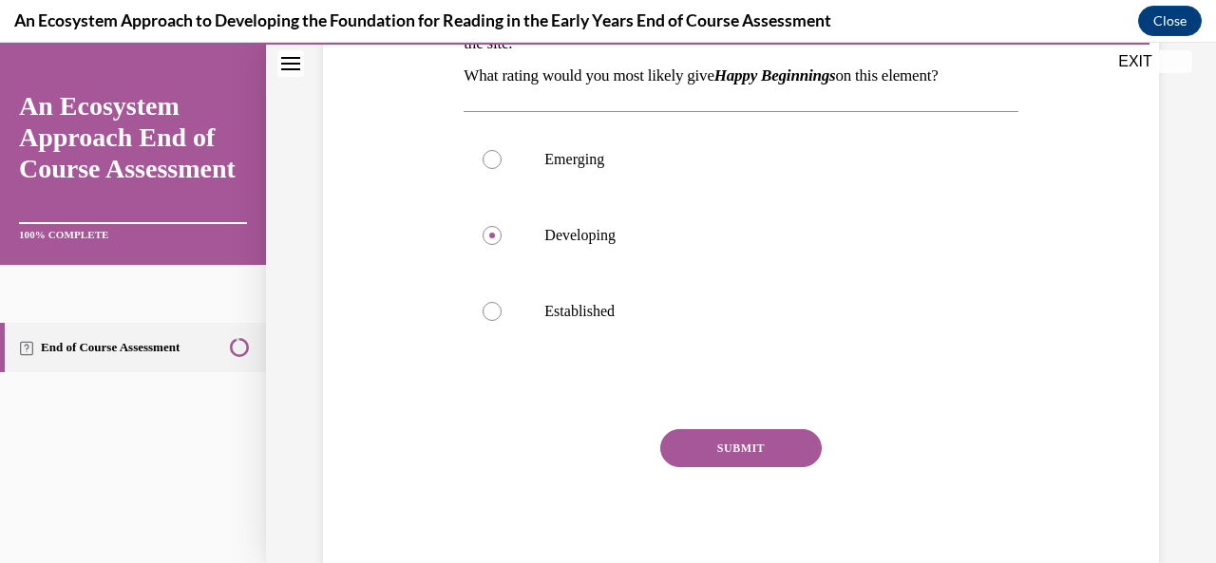
click at [728, 459] on button "SUBMIT" at bounding box center [741, 448] width 162 height 38
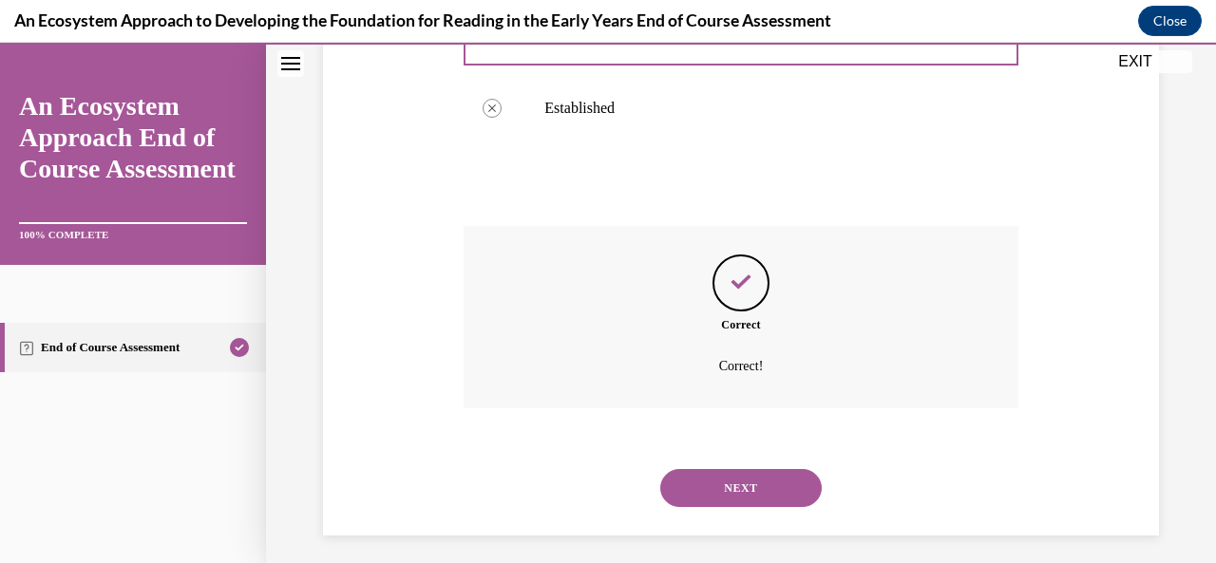
scroll to position [644, 0]
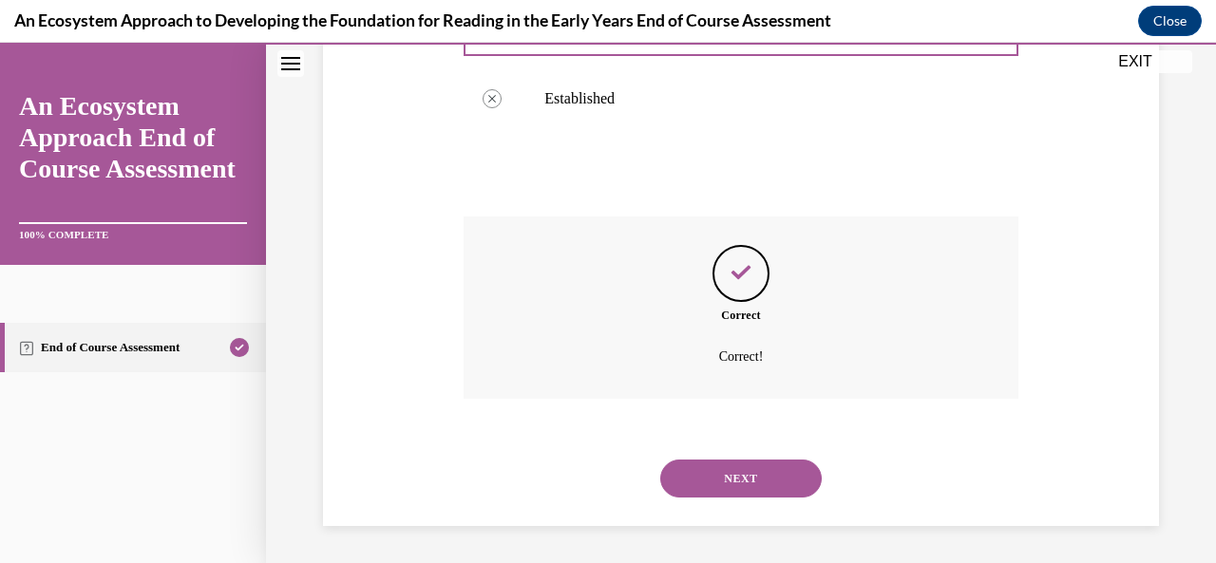
click at [734, 487] on button "NEXT" at bounding box center [741, 479] width 162 height 38
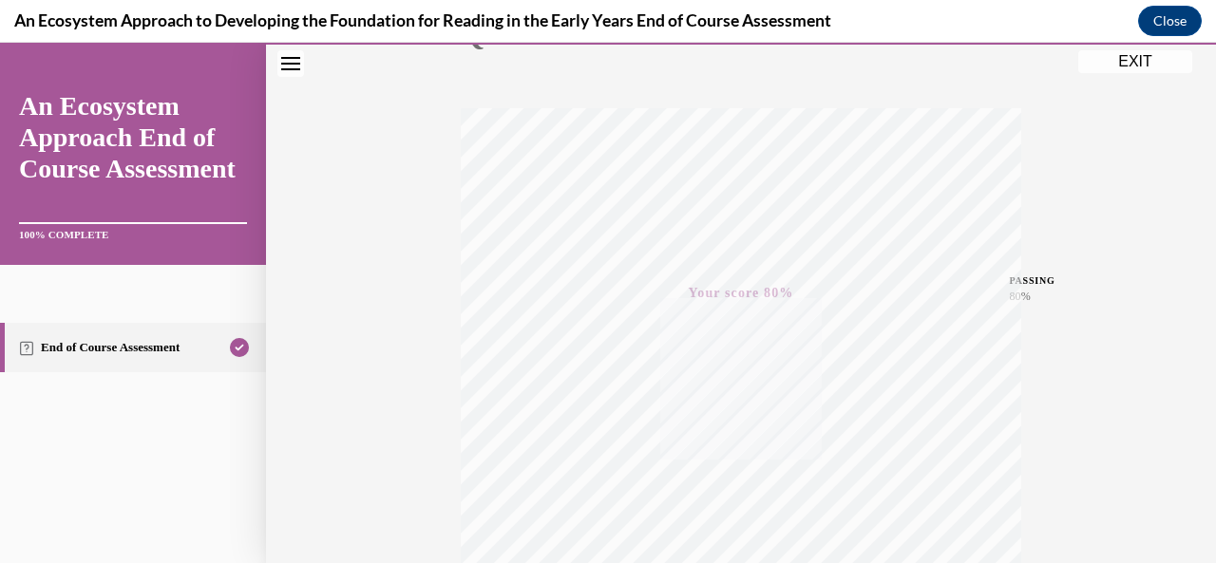
scroll to position [185, 0]
click at [1131, 62] on button "EXIT" at bounding box center [1135, 61] width 114 height 23
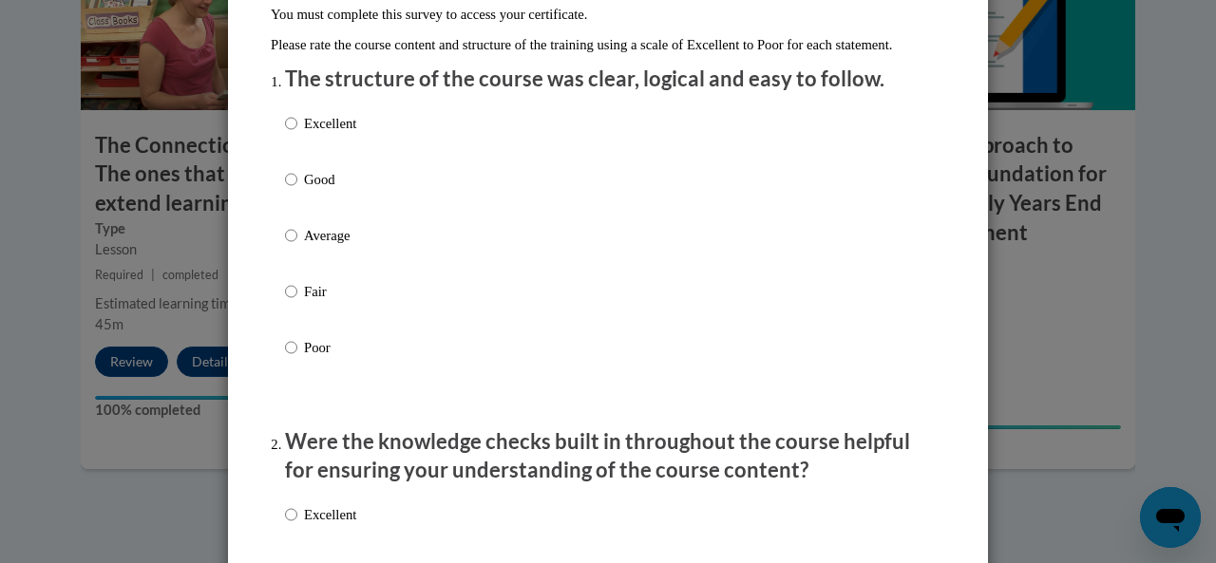
scroll to position [191, 0]
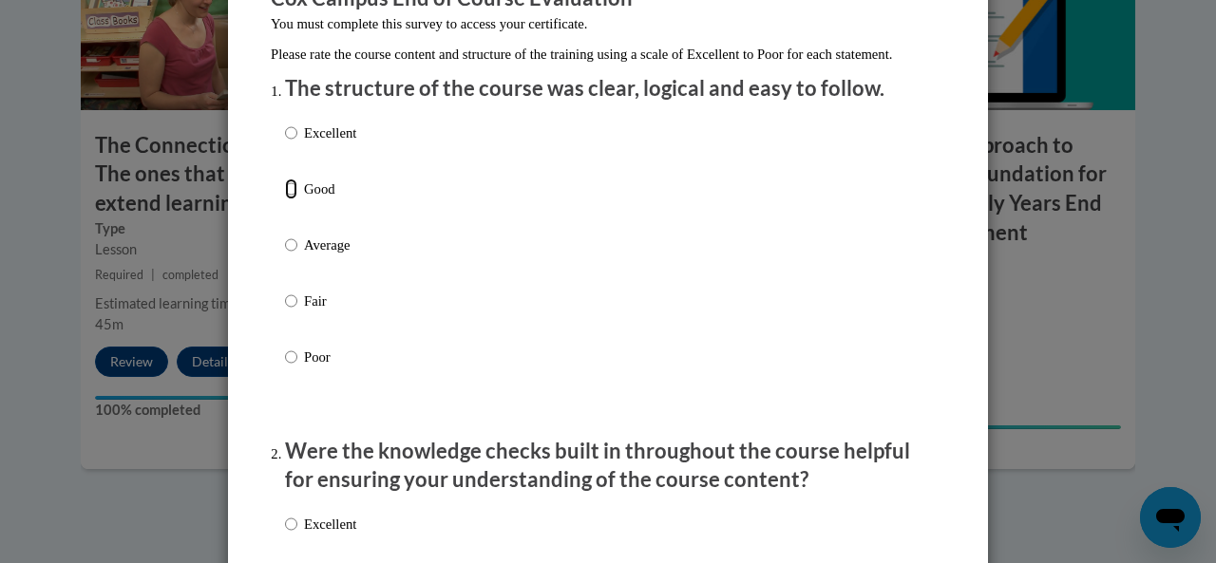
click at [285, 200] on input "Good" at bounding box center [291, 189] width 12 height 21
radio input "true"
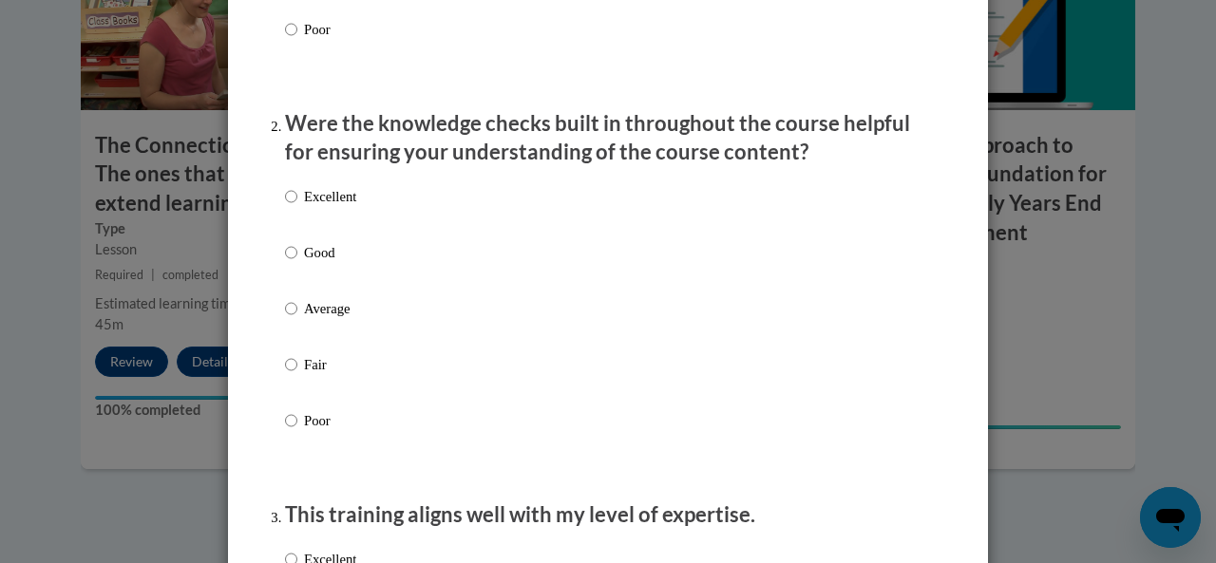
scroll to position [472, 0]
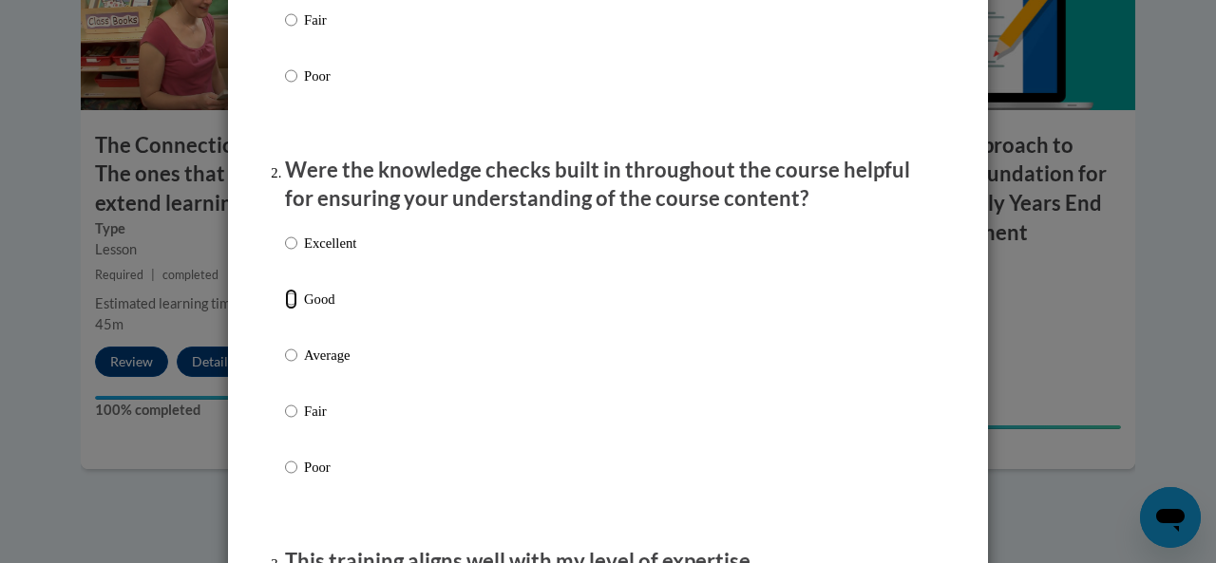
click at [285, 310] on input "Good" at bounding box center [291, 299] width 12 height 21
radio input "true"
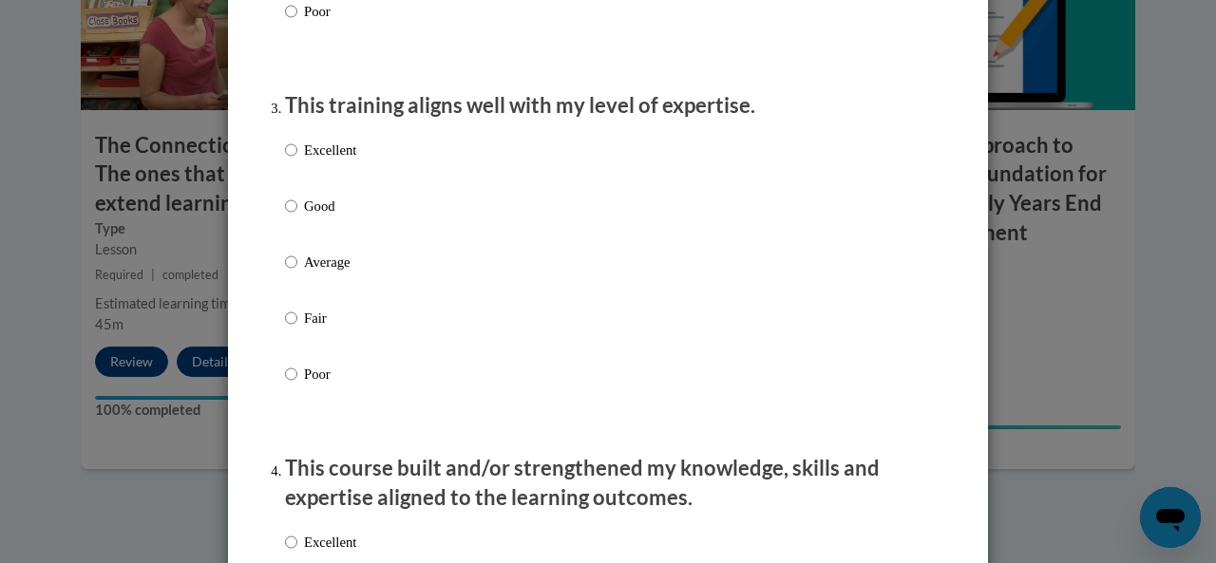
scroll to position [933, 0]
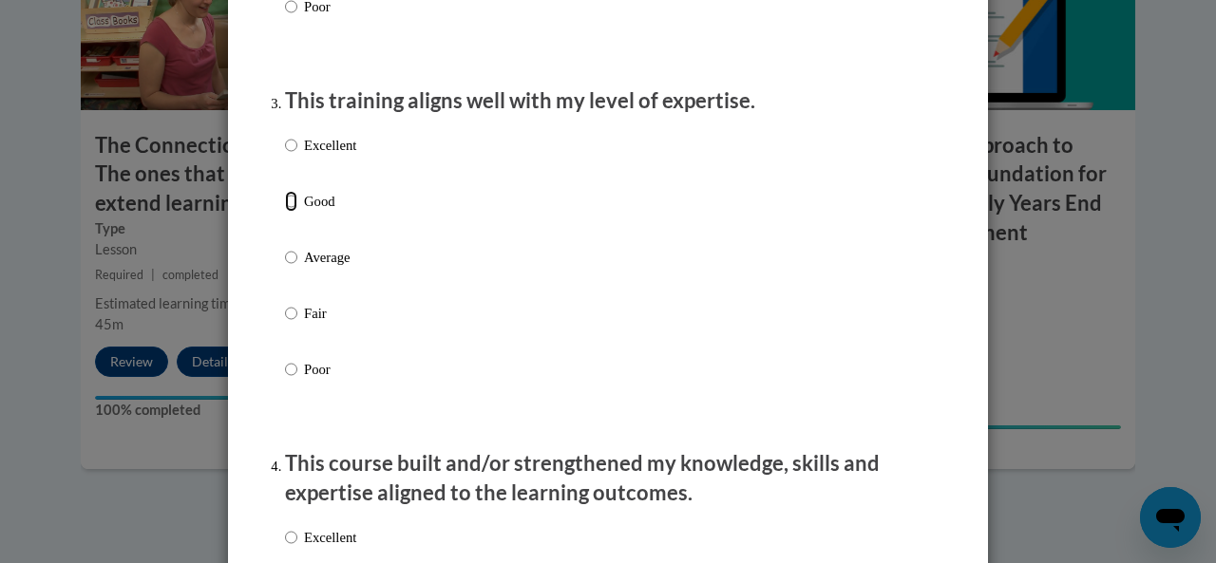
click at [286, 212] on input "Good" at bounding box center [291, 201] width 12 height 21
radio input "true"
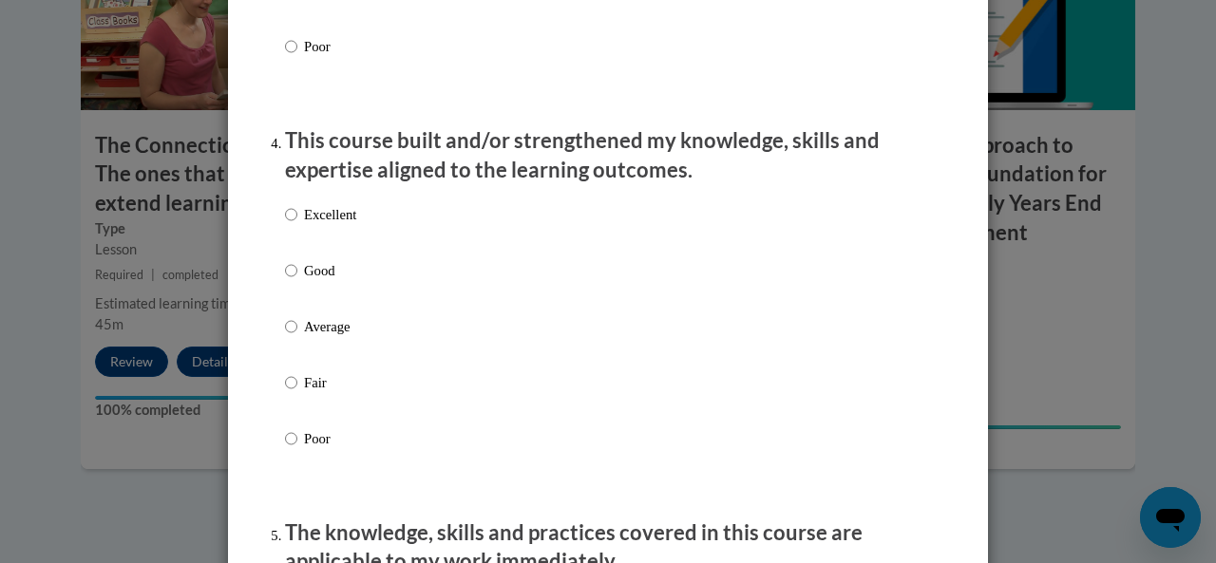
scroll to position [1252, 0]
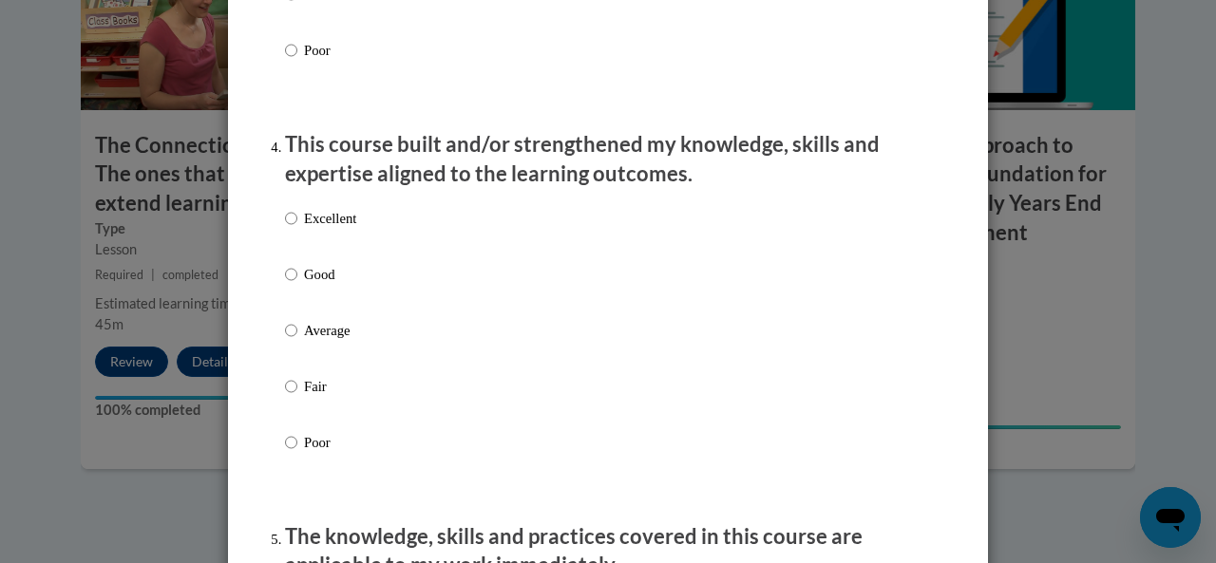
click at [290, 293] on label "Good" at bounding box center [320, 289] width 71 height 51
click at [290, 285] on input "Good" at bounding box center [291, 274] width 12 height 21
radio input "true"
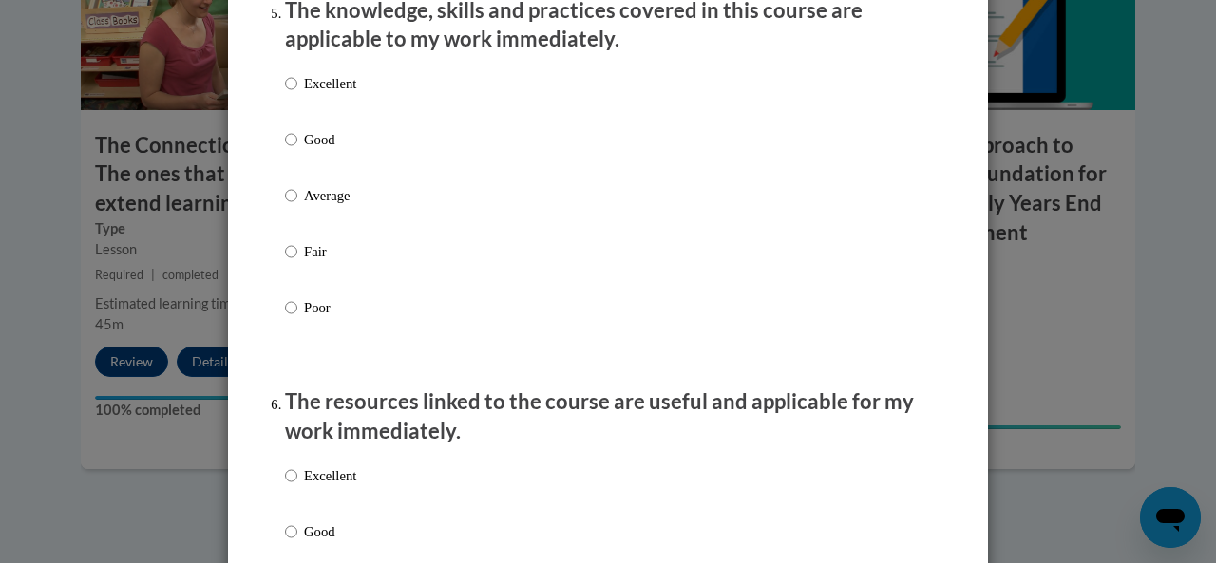
scroll to position [1887, 0]
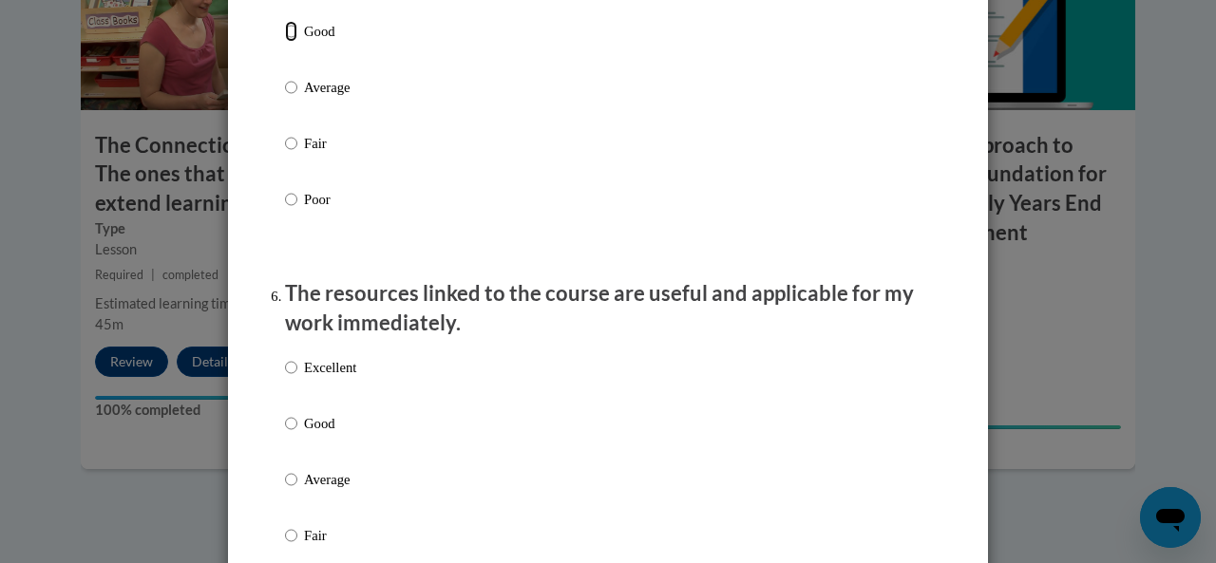
click at [285, 42] on input "Good" at bounding box center [291, 31] width 12 height 21
radio input "true"
drag, startPoint x: 284, startPoint y: 436, endPoint x: 276, endPoint y: 425, distance: 14.3
click at [276, 425] on ol "The structure of the course was clear, logical and easy to follow. Excellent Go…" at bounding box center [608, 183] width 675 height 3611
click at [286, 434] on input "Good" at bounding box center [291, 423] width 12 height 21
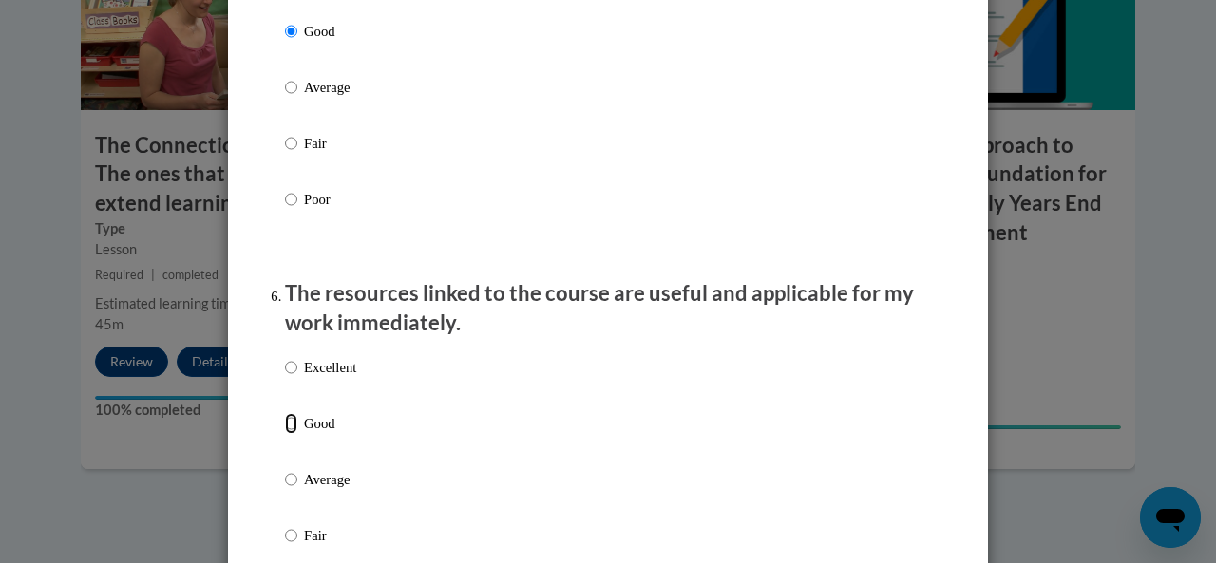
radio input "true"
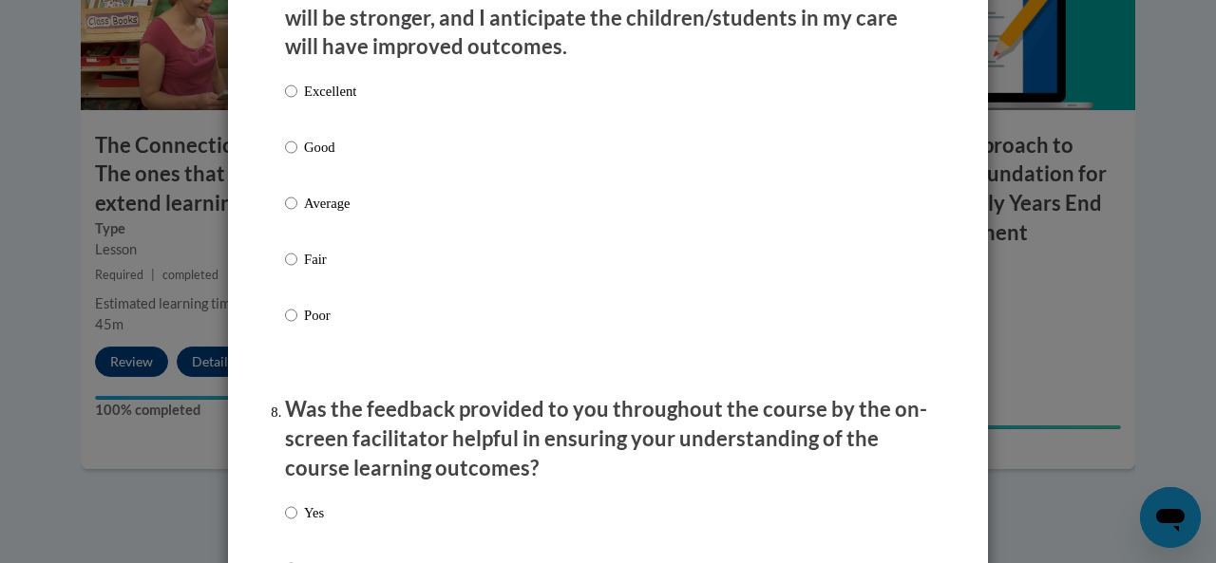
scroll to position [2598, 0]
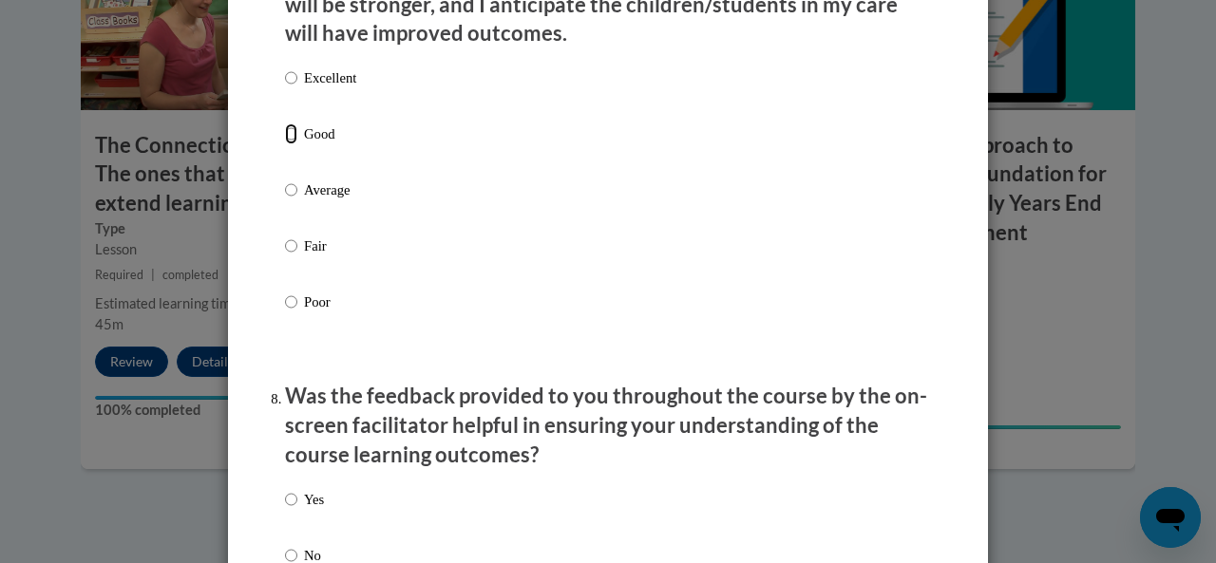
click at [285, 144] on input "Good" at bounding box center [291, 134] width 12 height 21
radio input "true"
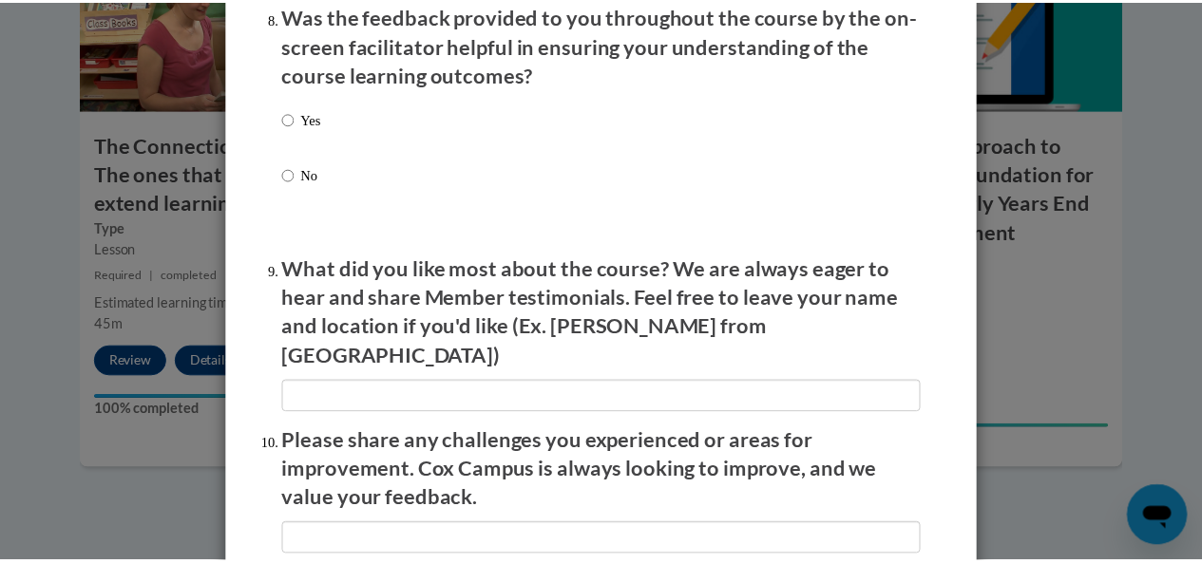
scroll to position [2983, 0]
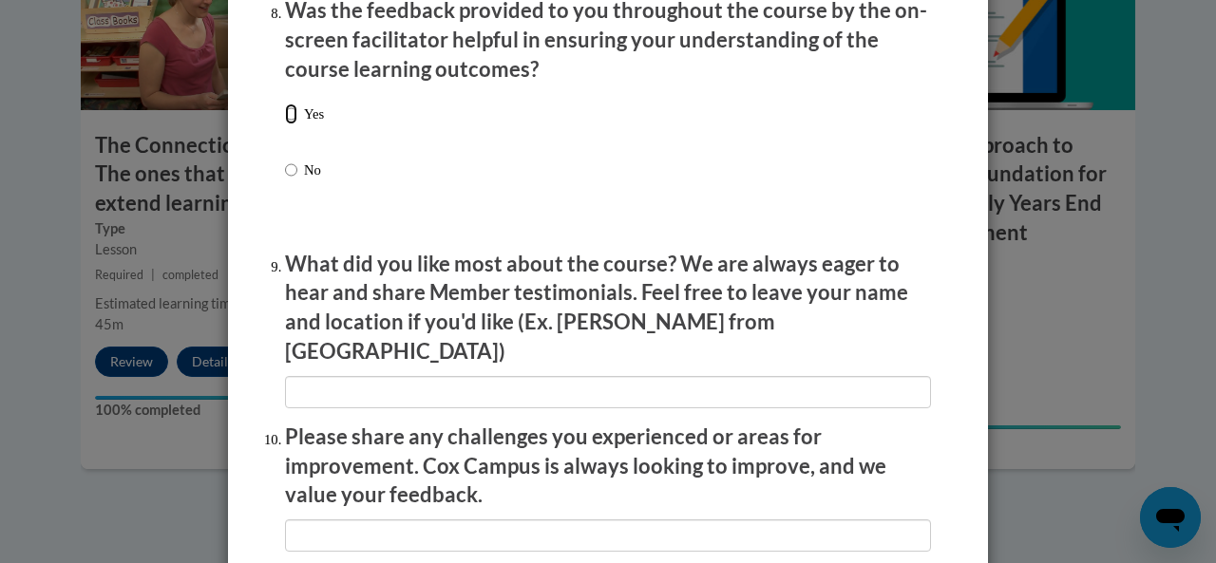
click at [285, 123] on input "Yes" at bounding box center [291, 114] width 12 height 21
radio input "true"
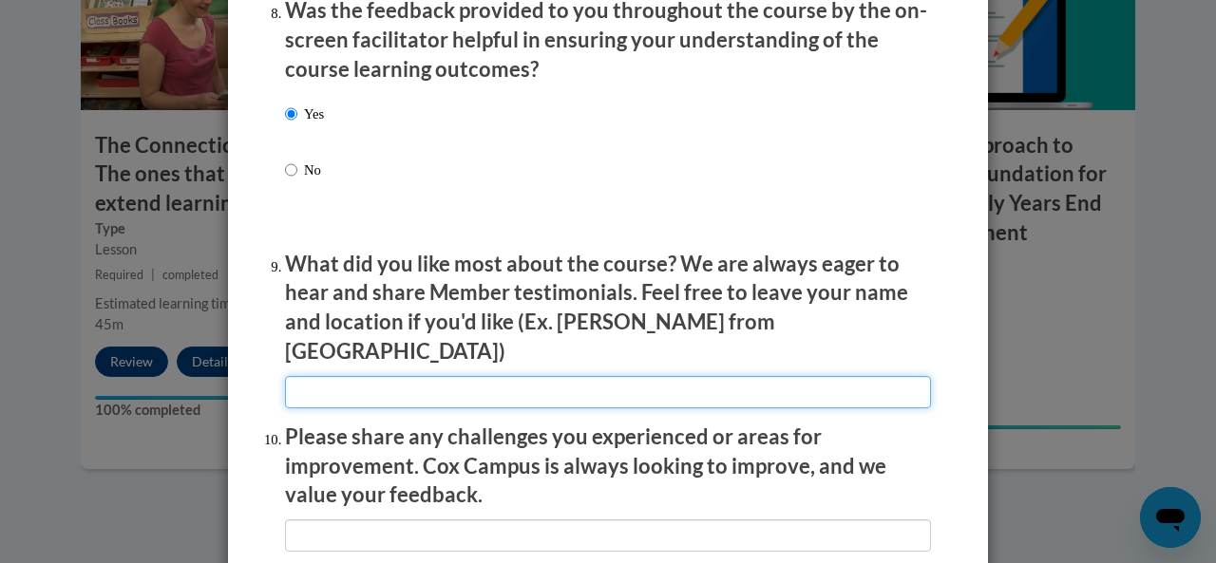
click at [394, 379] on input "textbox" at bounding box center [608, 392] width 646 height 32
type input "t"
type input "The different slide shows"
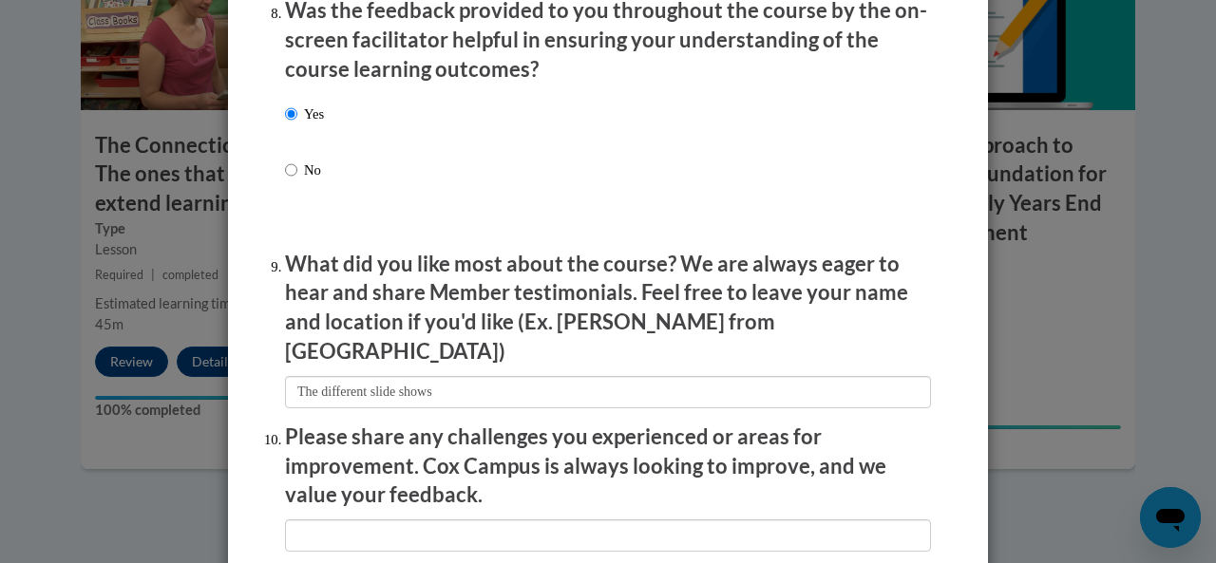
drag, startPoint x: 1199, startPoint y: 433, endPoint x: 1204, endPoint y: 453, distance: 20.5
click at [1201, 455] on div "Feedback Questionnaire Rate Course Comments Cox Campus End of Course Evaluation…" at bounding box center [608, 281] width 1216 height 563
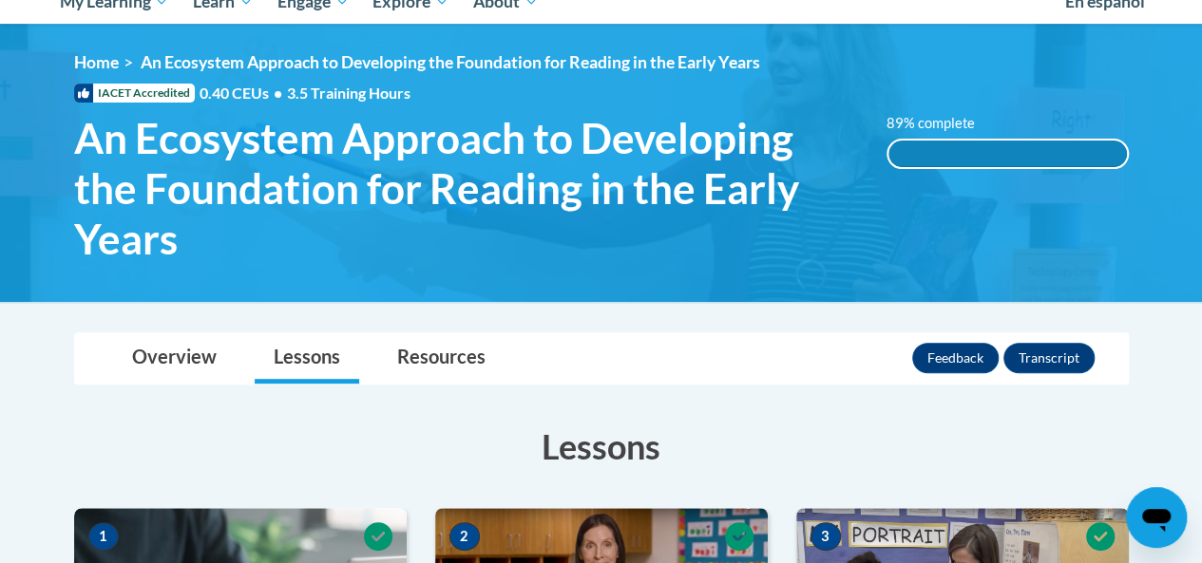
scroll to position [133, 0]
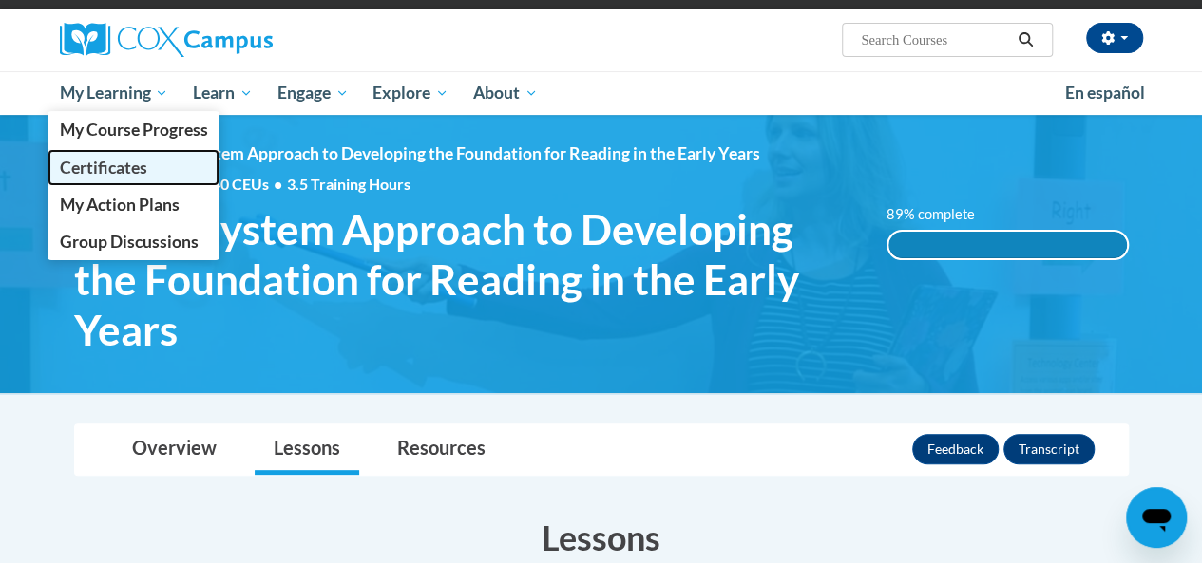
click at [142, 171] on span "Certificates" at bounding box center [102, 168] width 87 height 20
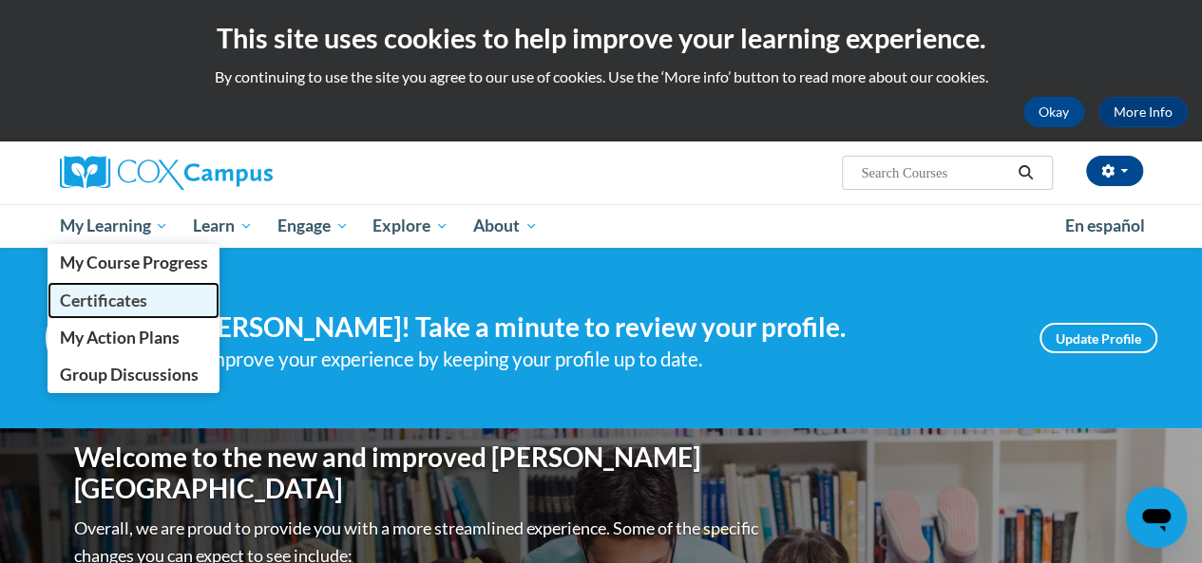
click at [131, 307] on span "Certificates" at bounding box center [102, 301] width 87 height 20
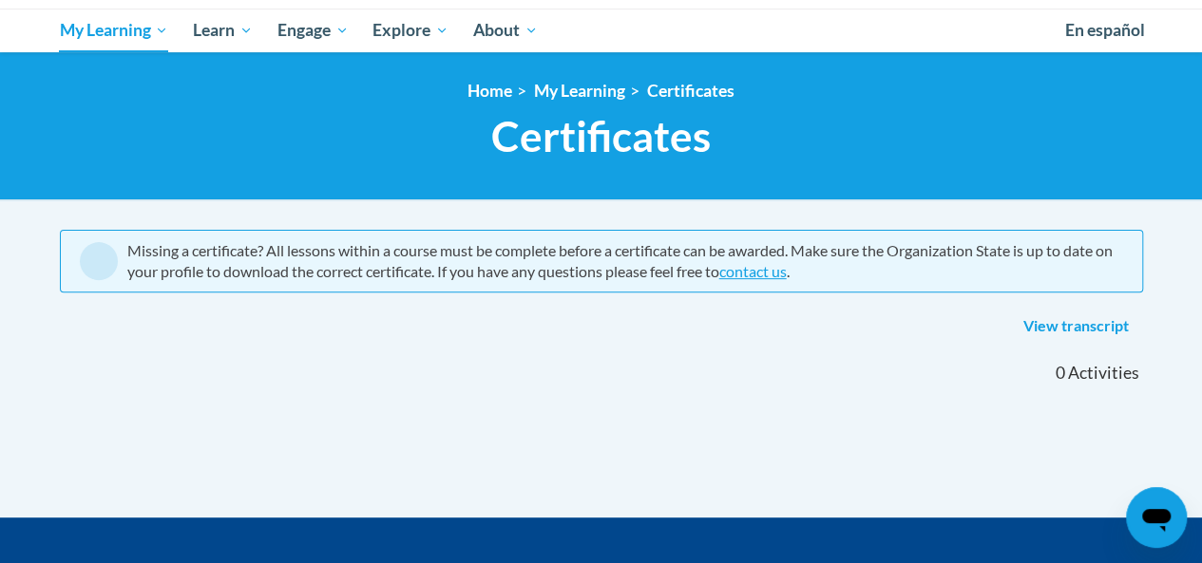
scroll to position [205, 0]
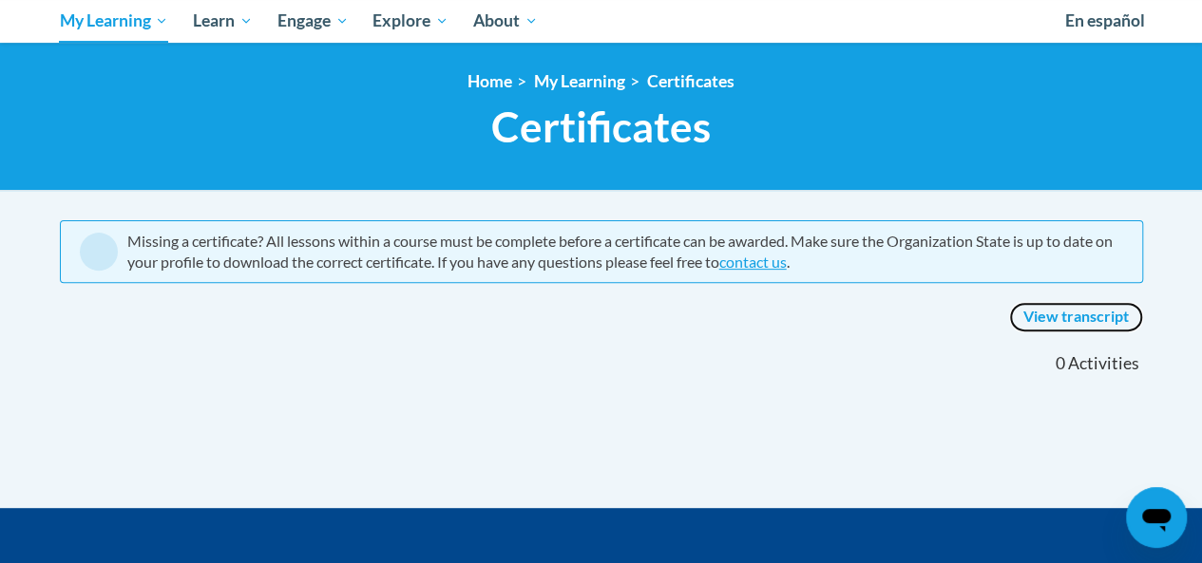
click at [1092, 315] on link "View transcript" at bounding box center [1076, 317] width 134 height 30
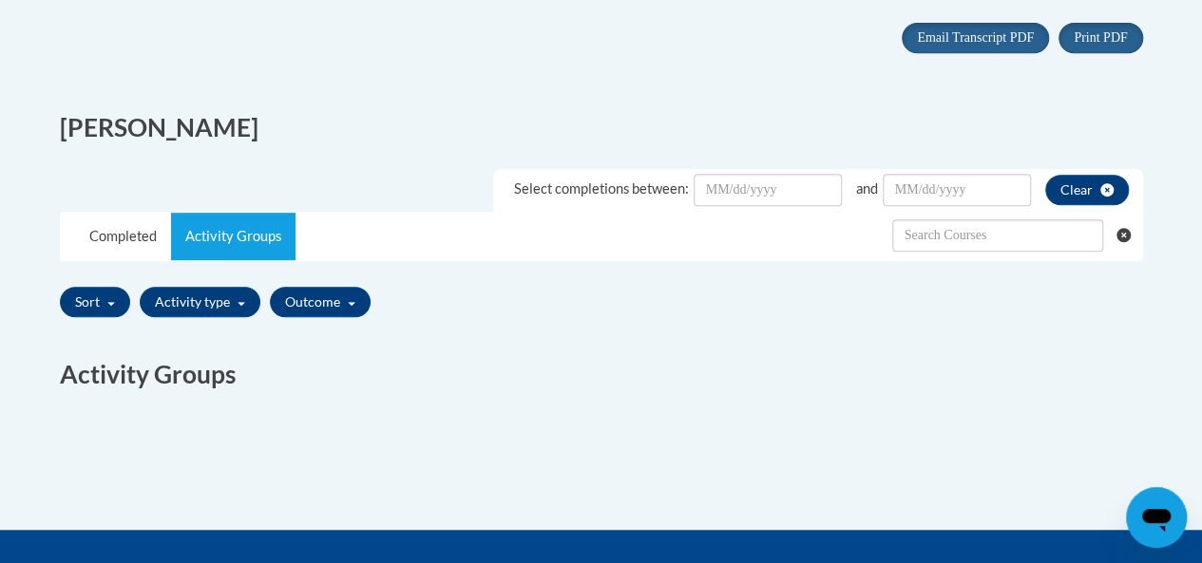
scroll to position [384, 0]
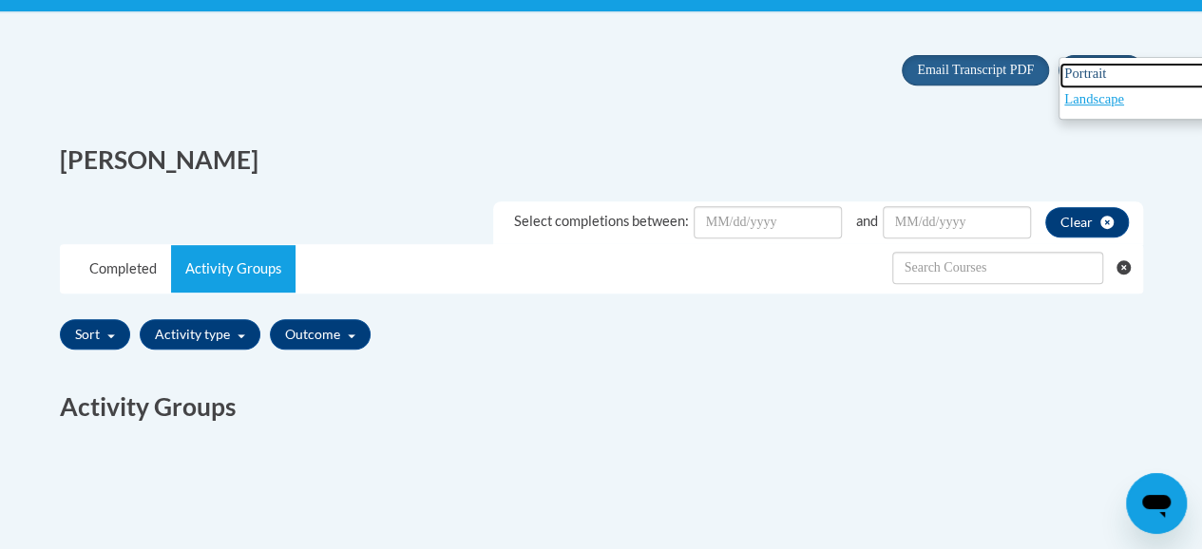
click at [1098, 81] on link "Portrait" at bounding box center [1134, 76] width 150 height 26
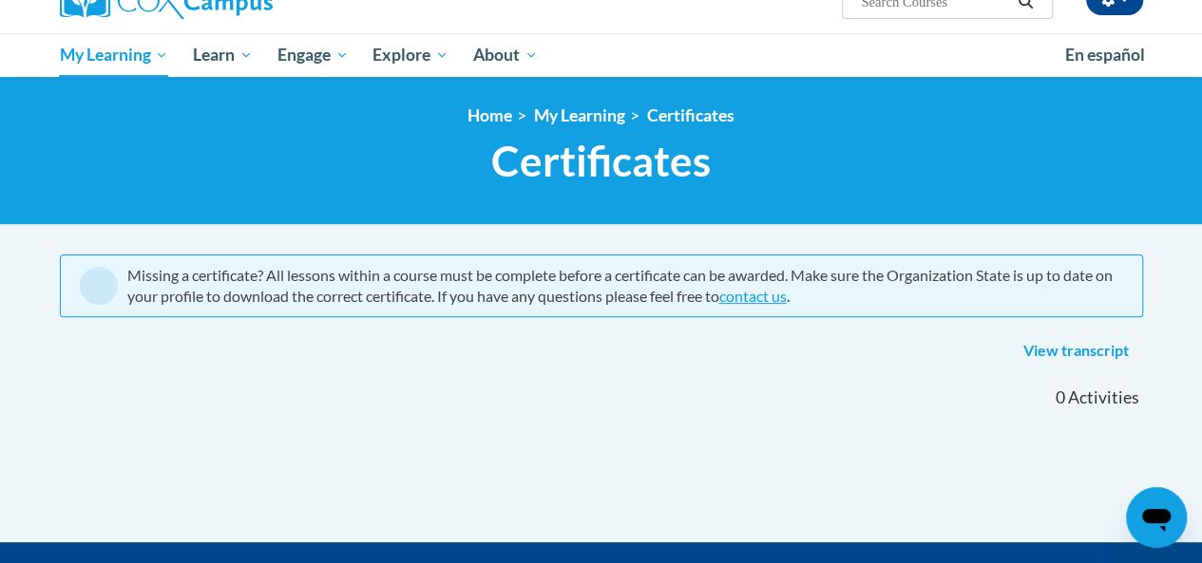
scroll to position [168, 0]
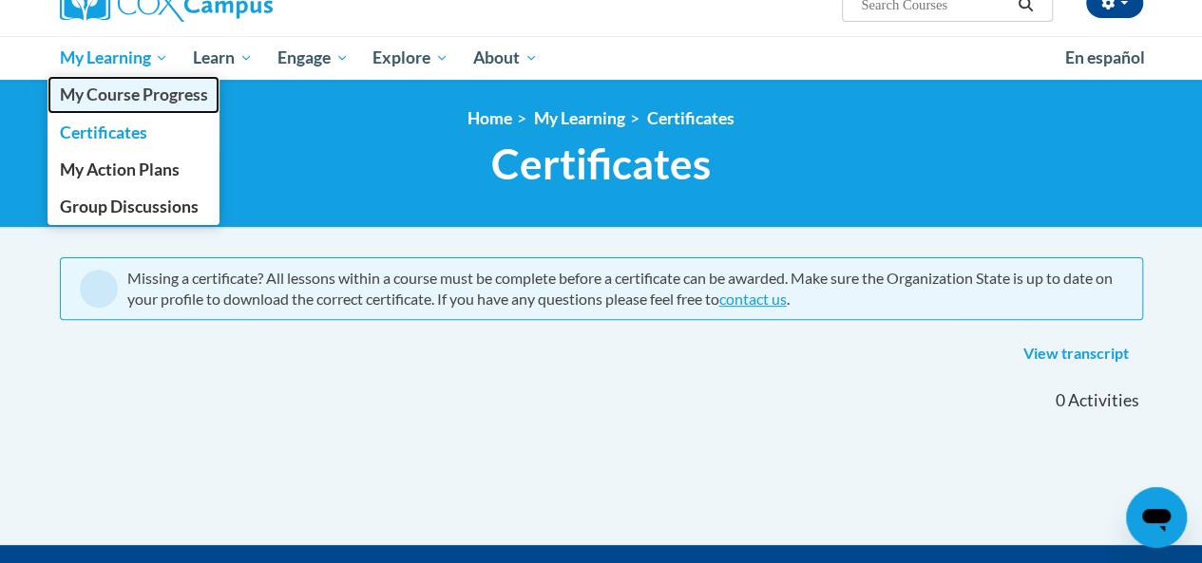
click at [133, 100] on span "My Course Progress" at bounding box center [133, 95] width 148 height 20
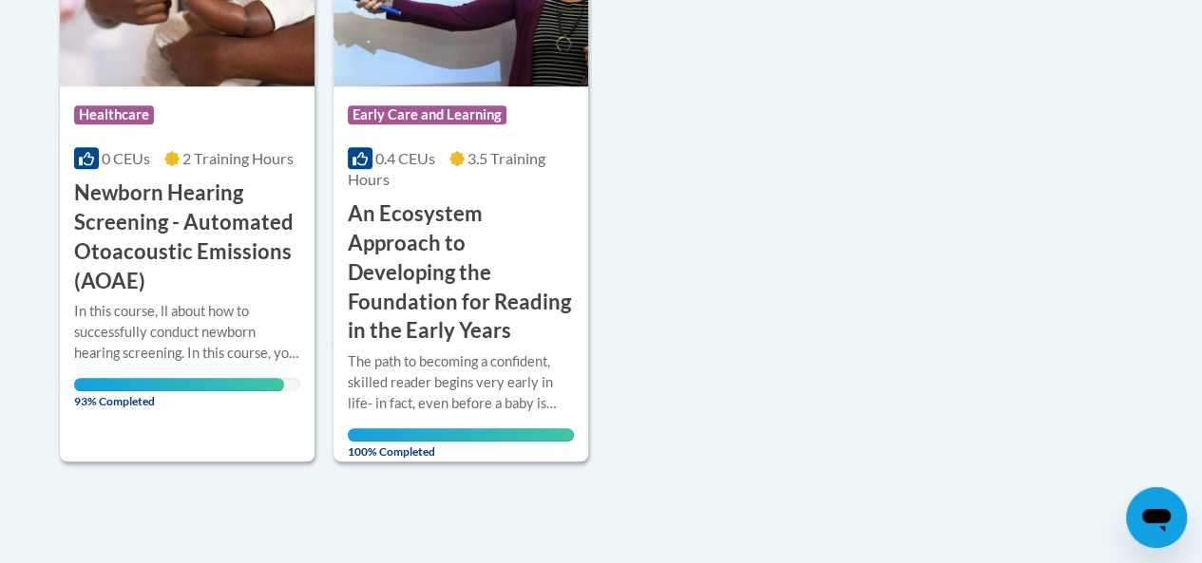
scroll to position [608, 0]
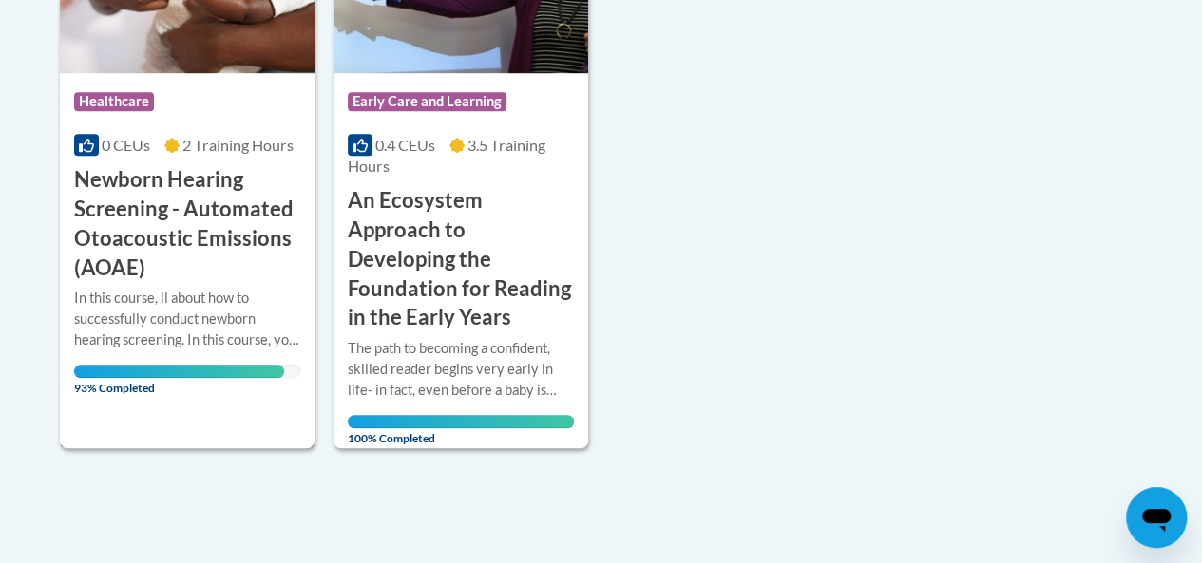
click at [251, 320] on div "In this course, ll about how to successfully conduct newborn hearing screening.…" at bounding box center [187, 319] width 226 height 63
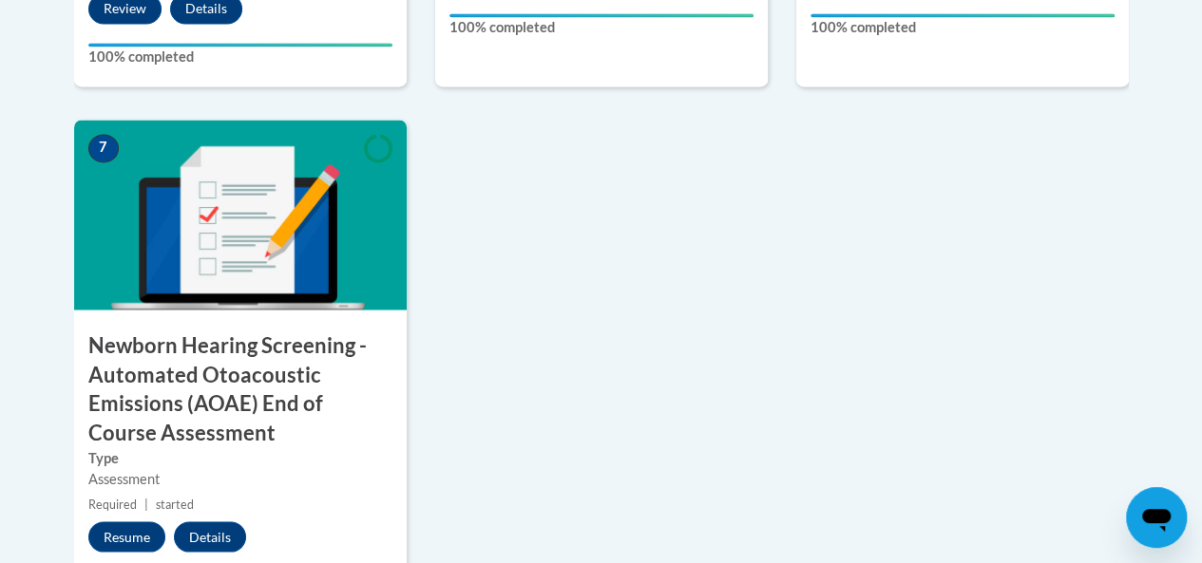
scroll to position [1590, 0]
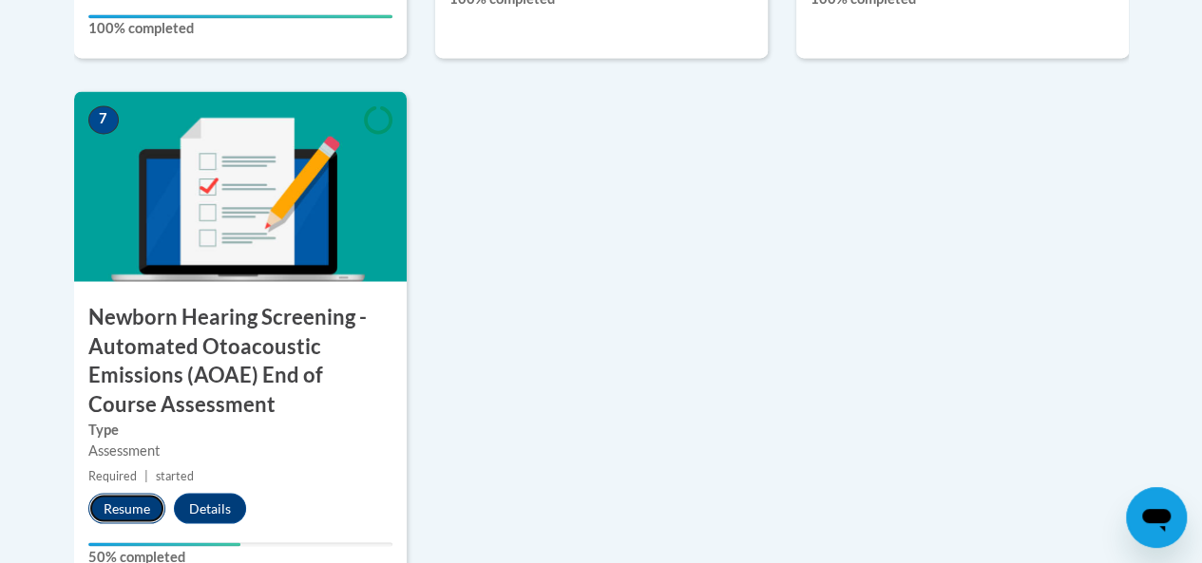
click at [141, 493] on button "Resume" at bounding box center [126, 508] width 77 height 30
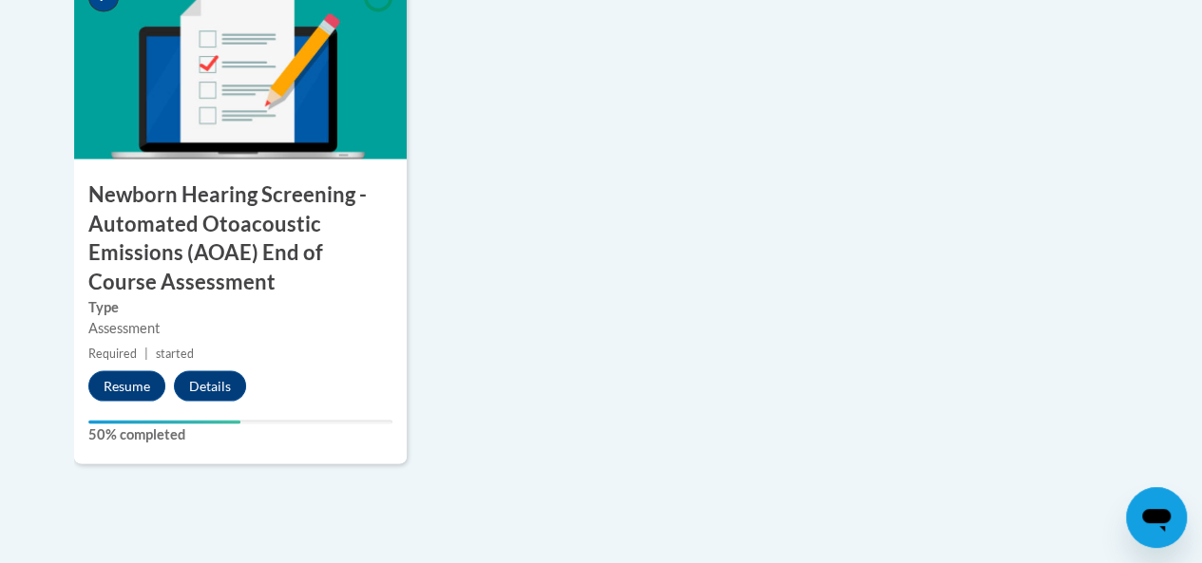
scroll to position [1589, 0]
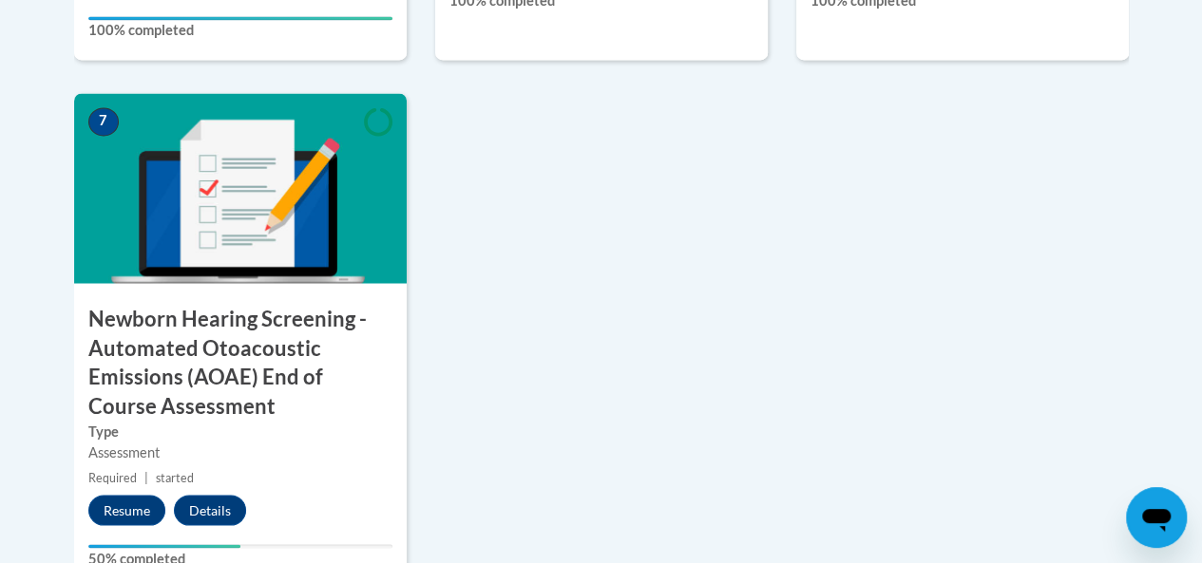
drag, startPoint x: 1198, startPoint y: 362, endPoint x: 1209, endPoint y: 401, distance: 40.6
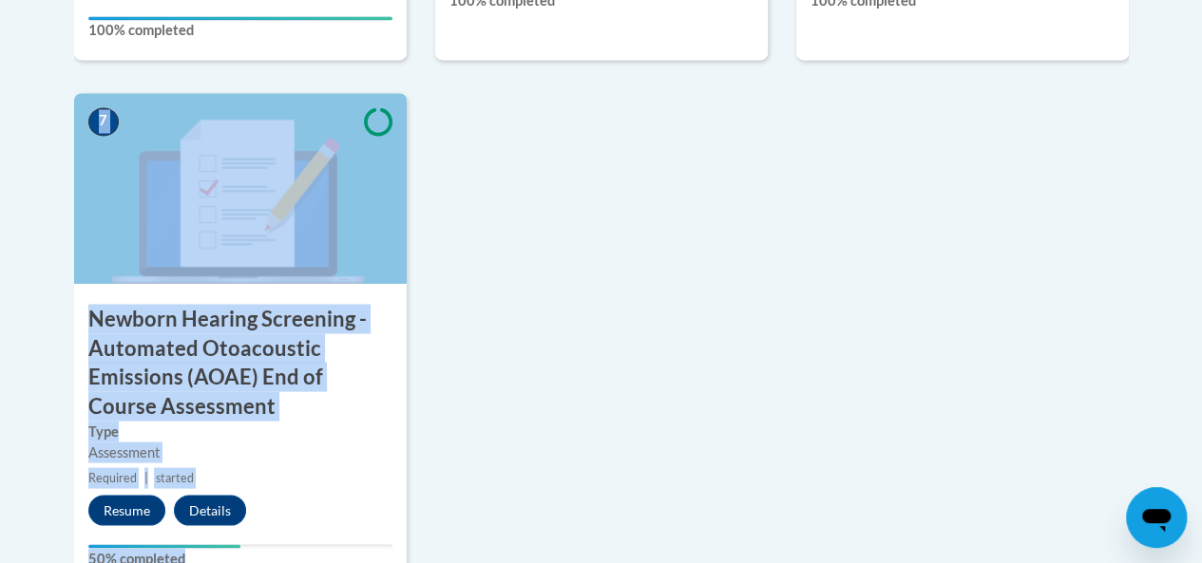
drag, startPoint x: 1160, startPoint y: 387, endPoint x: 907, endPoint y: 396, distance: 252.9
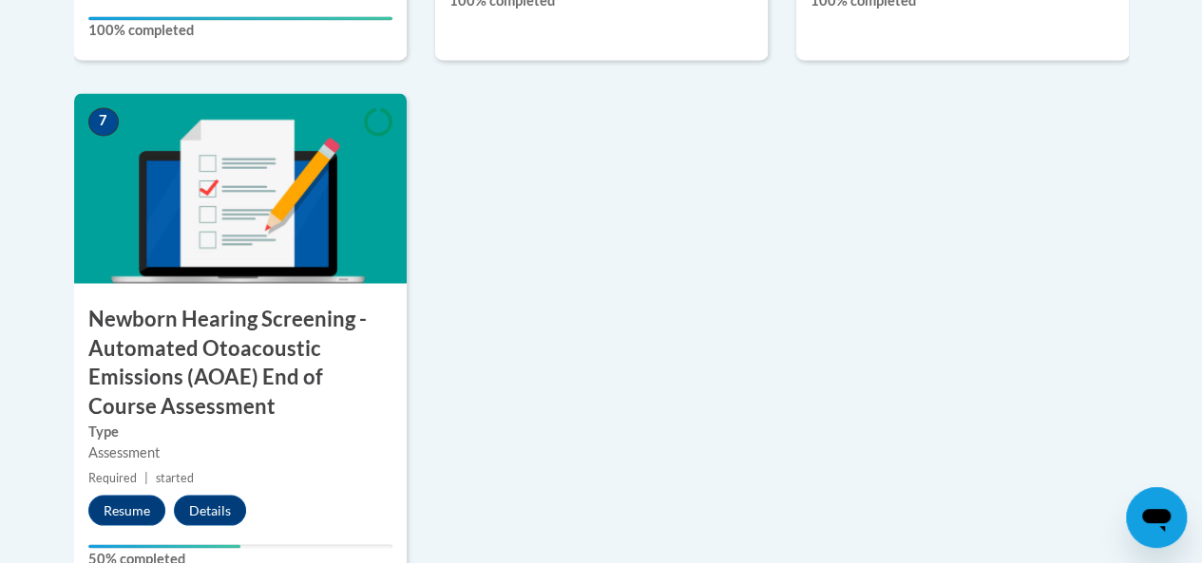
drag, startPoint x: 783, startPoint y: 323, endPoint x: 784, endPoint y: 311, distance: 12.4
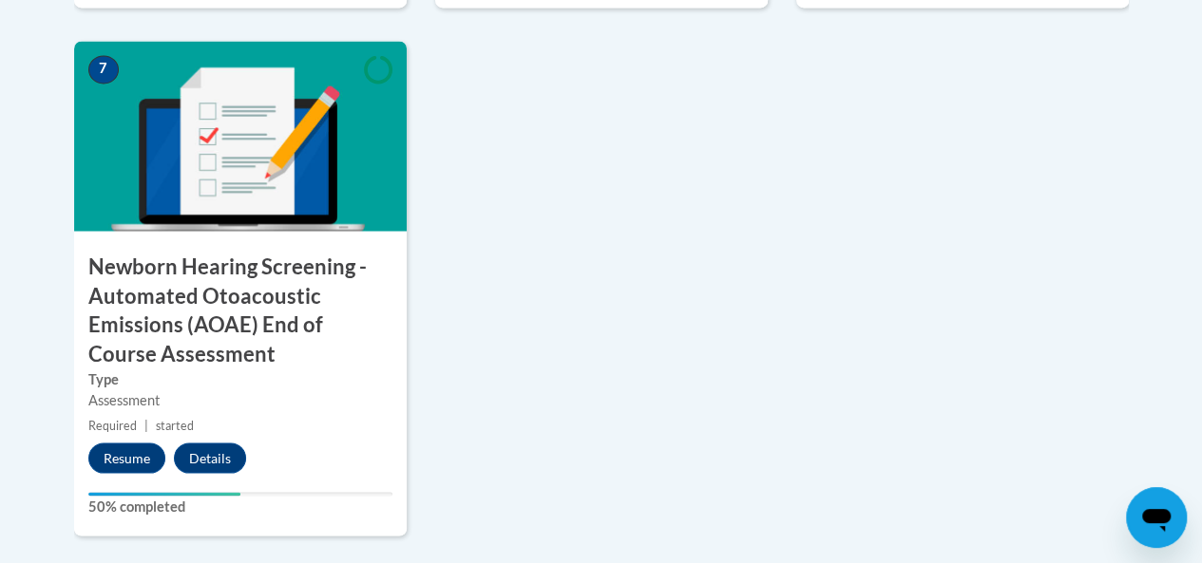
scroll to position [1638, 0]
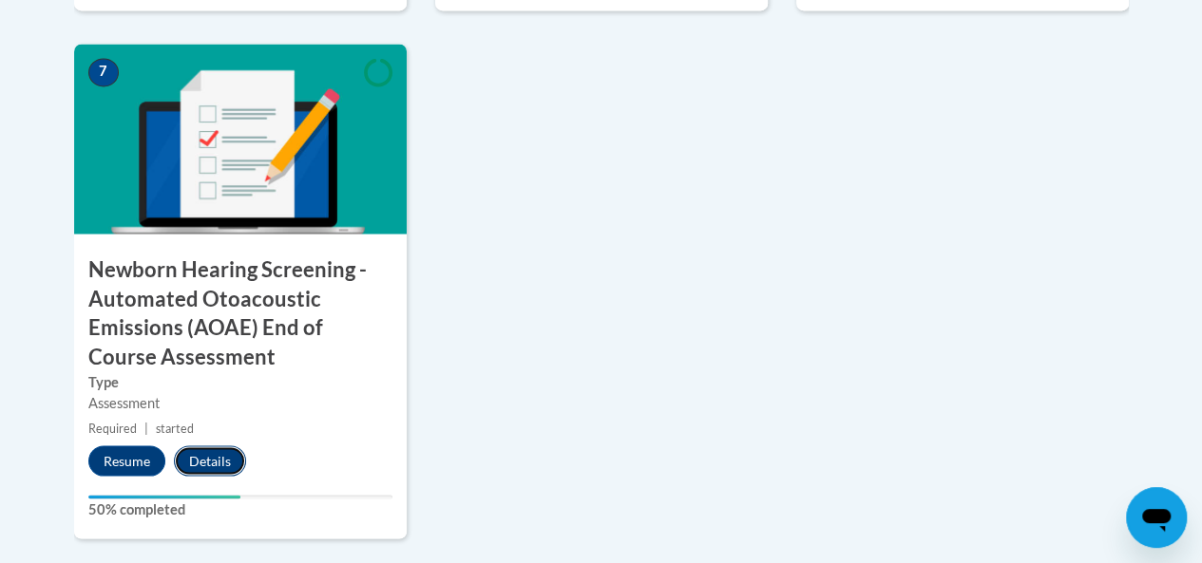
click at [215, 446] on button "Details" at bounding box center [210, 461] width 72 height 30
click at [217, 446] on button "Details" at bounding box center [210, 461] width 72 height 30
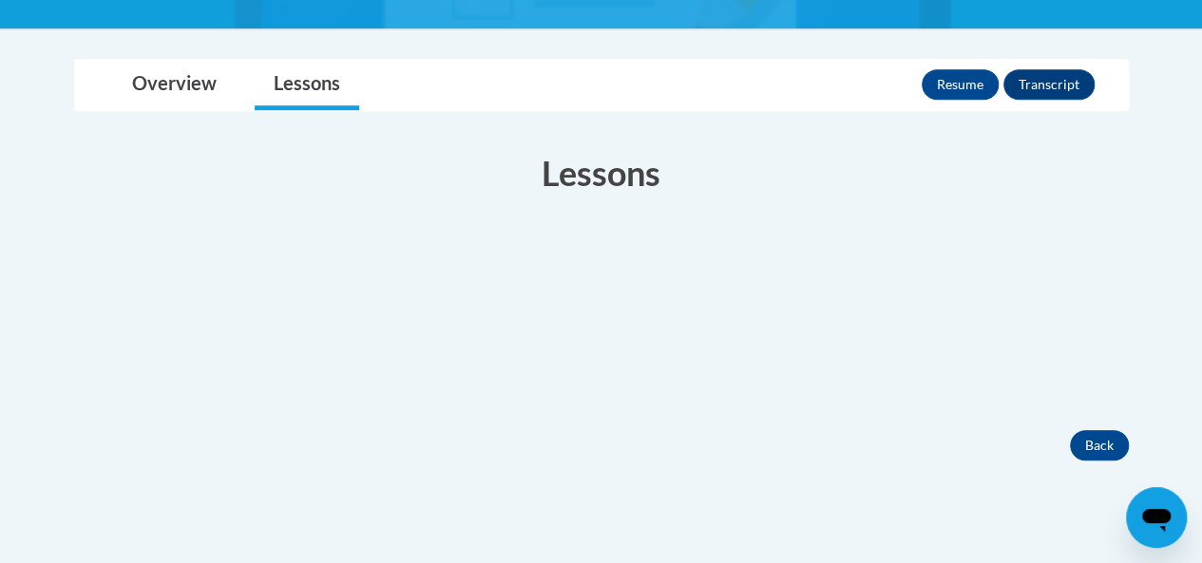
scroll to position [471, 0]
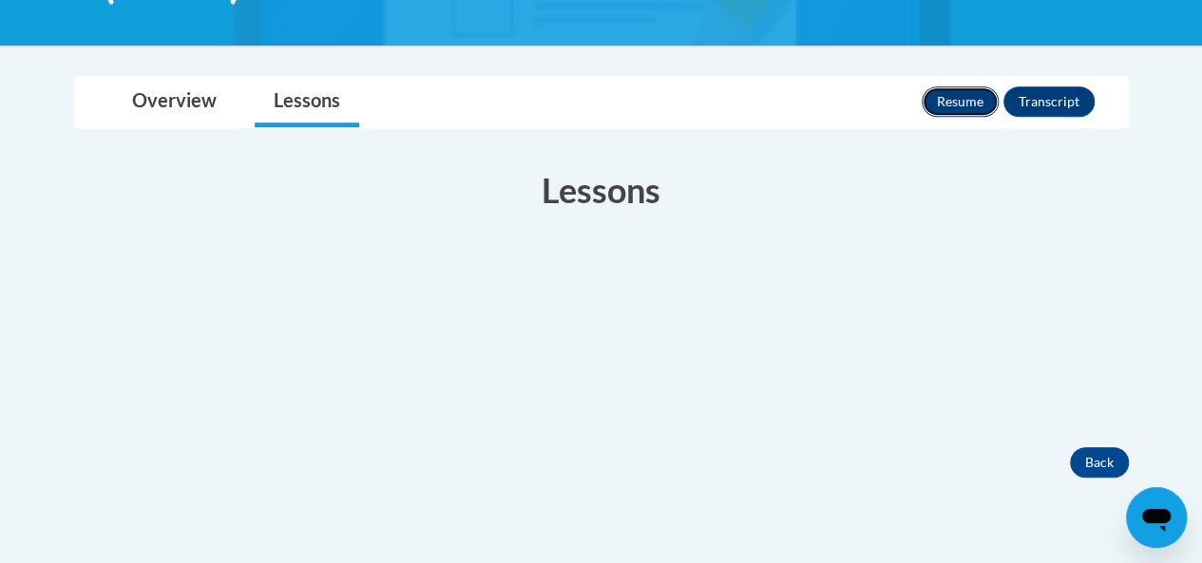
click at [962, 109] on button "Resume" at bounding box center [960, 101] width 77 height 30
click at [312, 112] on link "Lessons" at bounding box center [307, 102] width 105 height 50
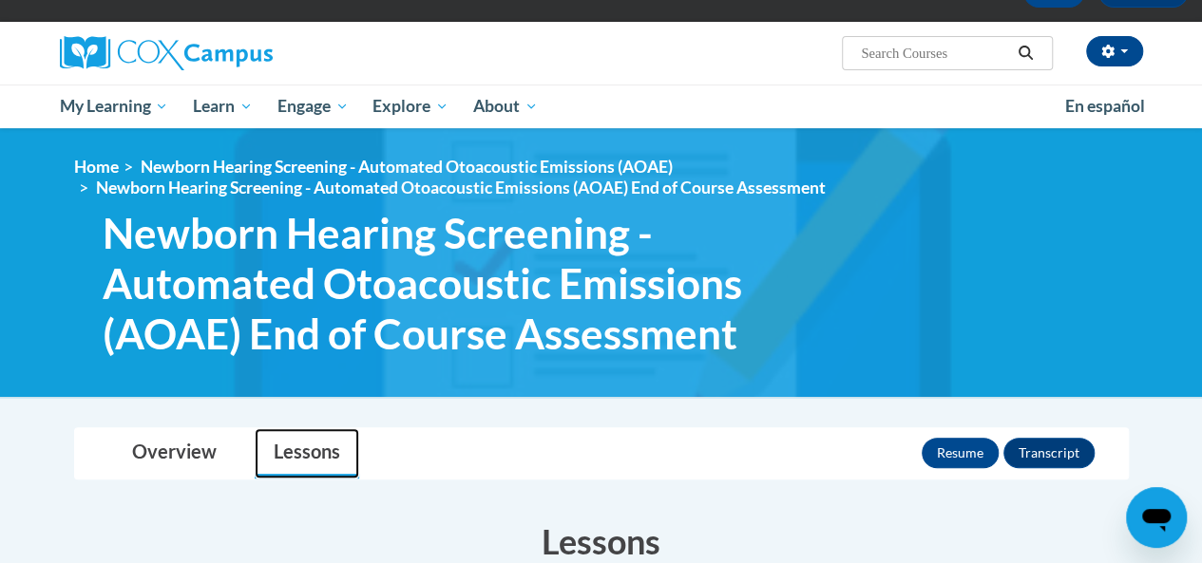
scroll to position [105, 0]
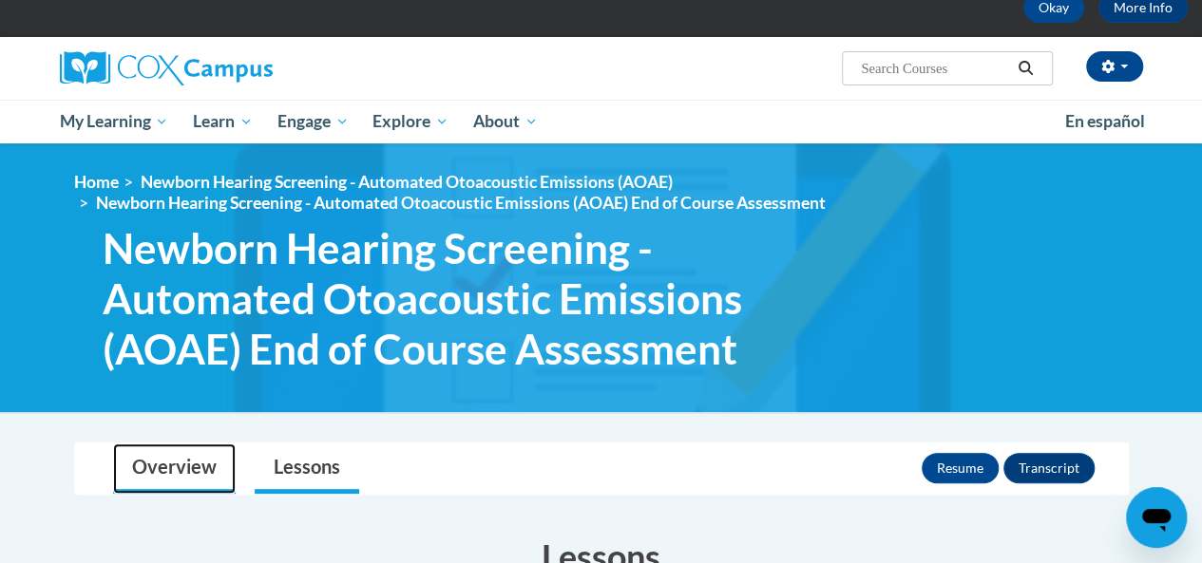
click at [174, 467] on link "Overview" at bounding box center [174, 469] width 123 height 50
click at [175, 467] on link "Overview" at bounding box center [174, 469] width 123 height 50
click at [175, 466] on link "Overview" at bounding box center [174, 469] width 123 height 50
click at [173, 466] on link "Overview" at bounding box center [174, 469] width 123 height 50
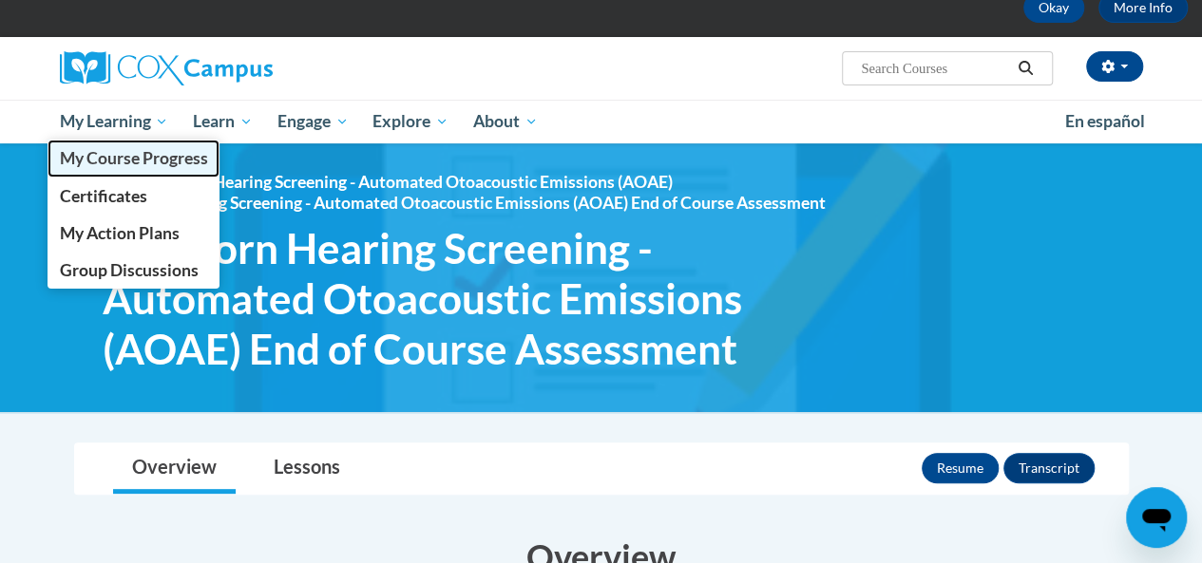
click at [124, 158] on span "My Course Progress" at bounding box center [133, 158] width 148 height 20
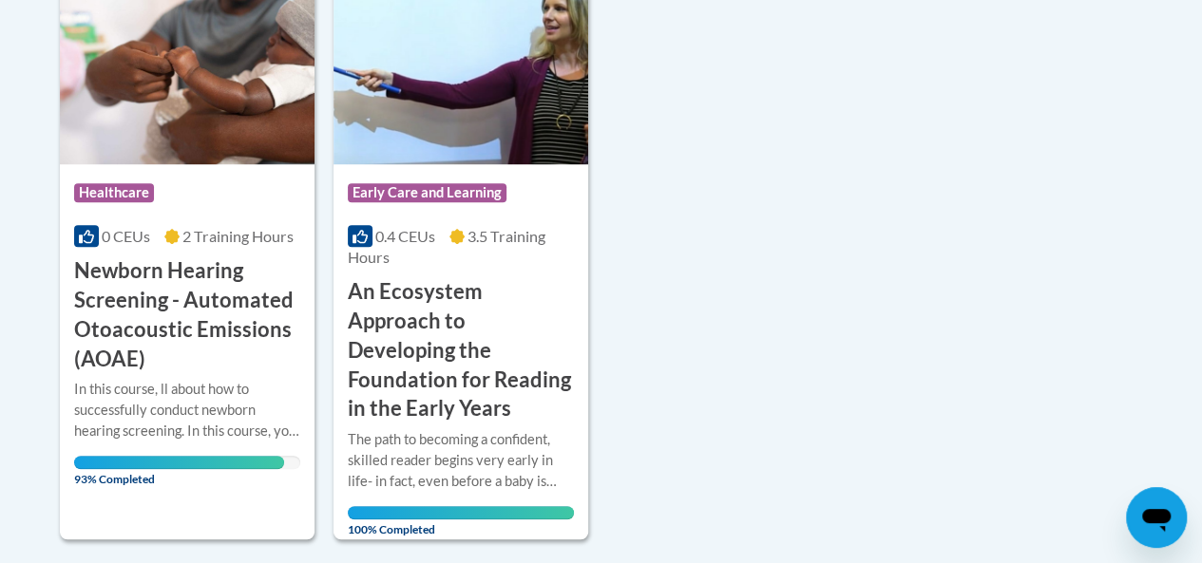
scroll to position [519, 0]
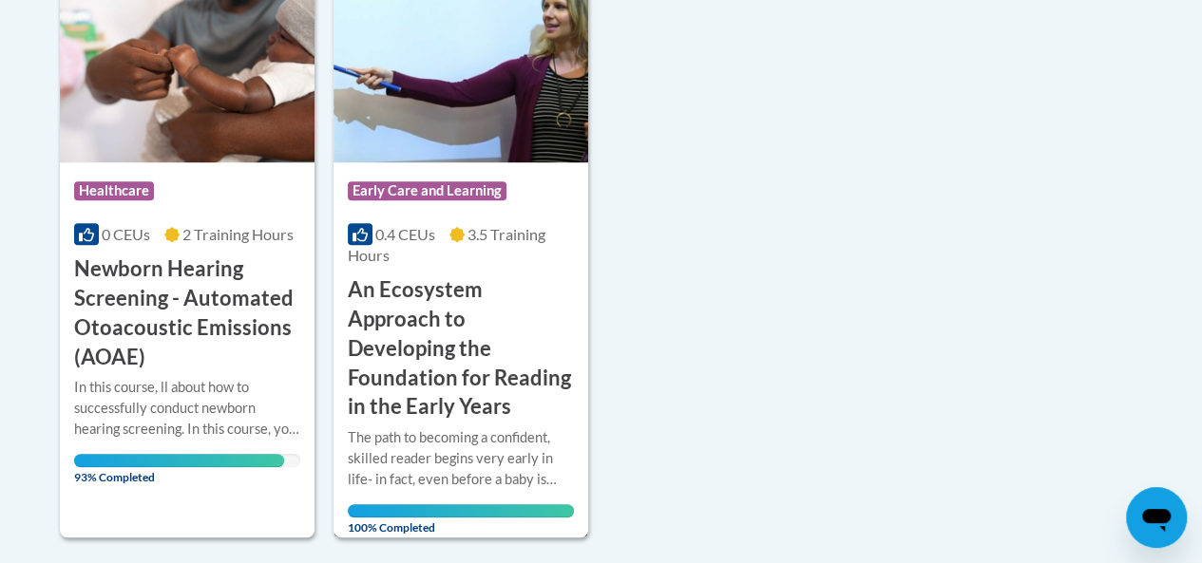
click at [471, 184] on span "Early Care and Learning" at bounding box center [427, 190] width 159 height 19
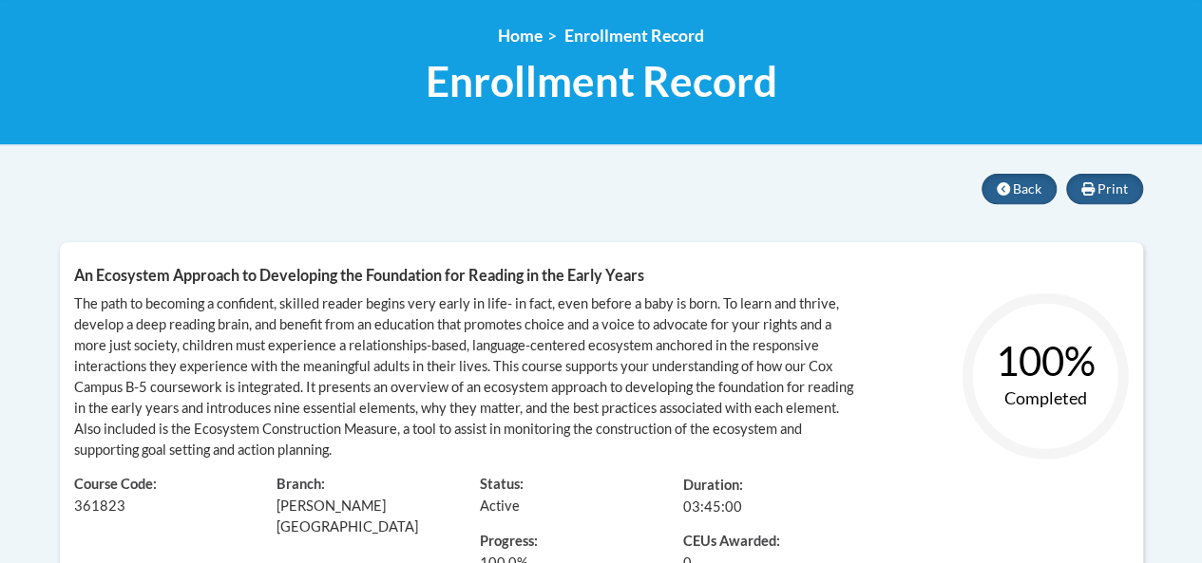
scroll to position [317, 0]
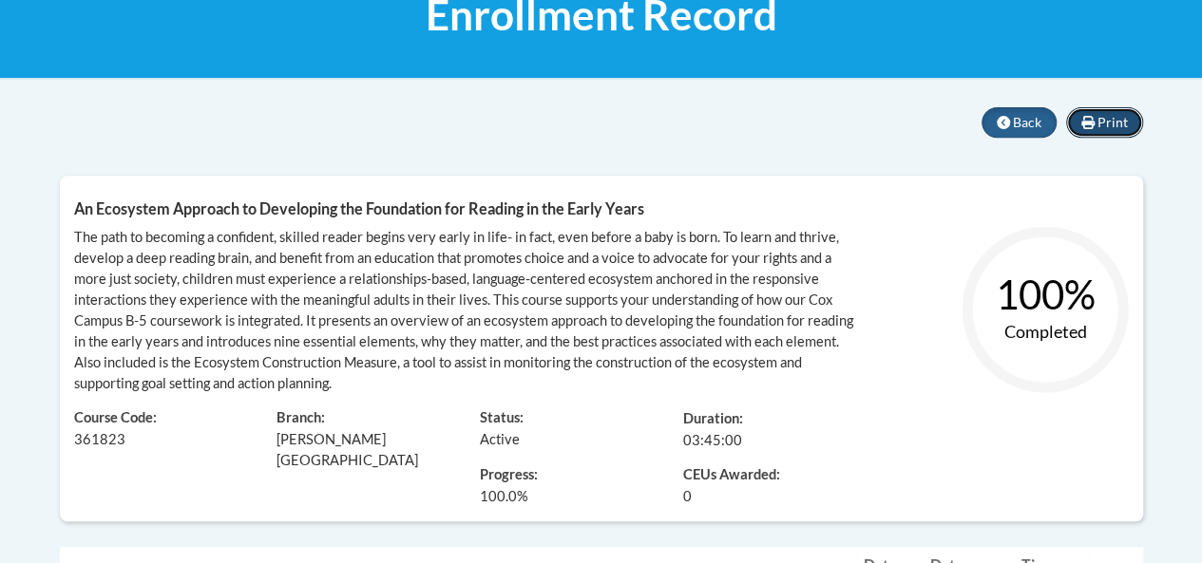
click at [1105, 120] on span "Print" at bounding box center [1112, 122] width 30 height 16
click at [1105, 121] on span "Print" at bounding box center [1112, 122] width 30 height 16
click at [1107, 123] on span "Print" at bounding box center [1112, 122] width 30 height 16
click at [1130, 119] on button "Print" at bounding box center [1104, 122] width 77 height 30
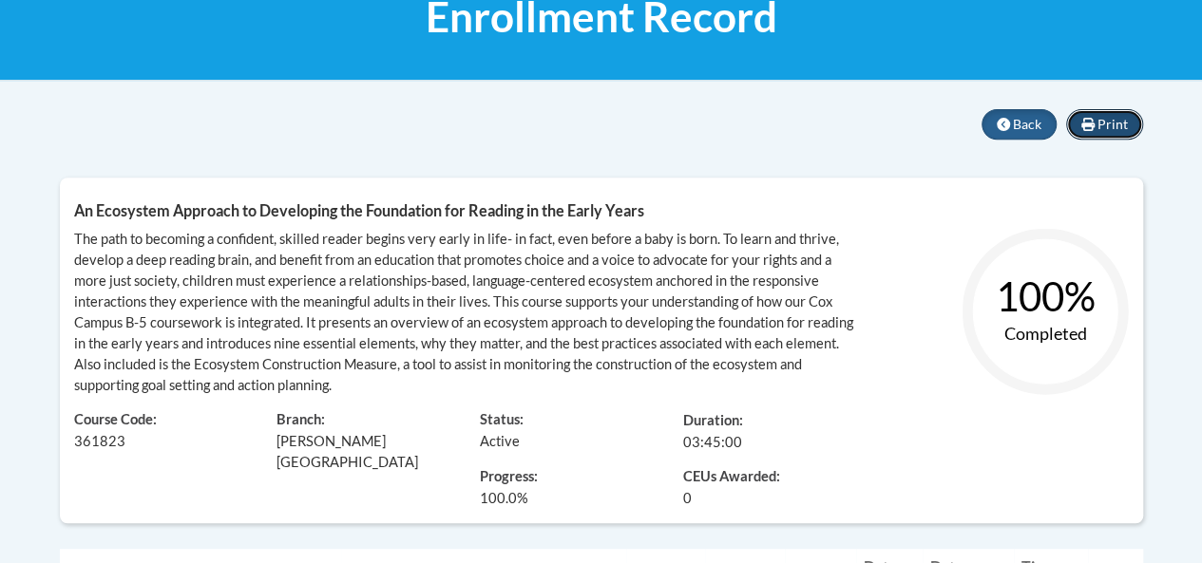
scroll to position [310, 0]
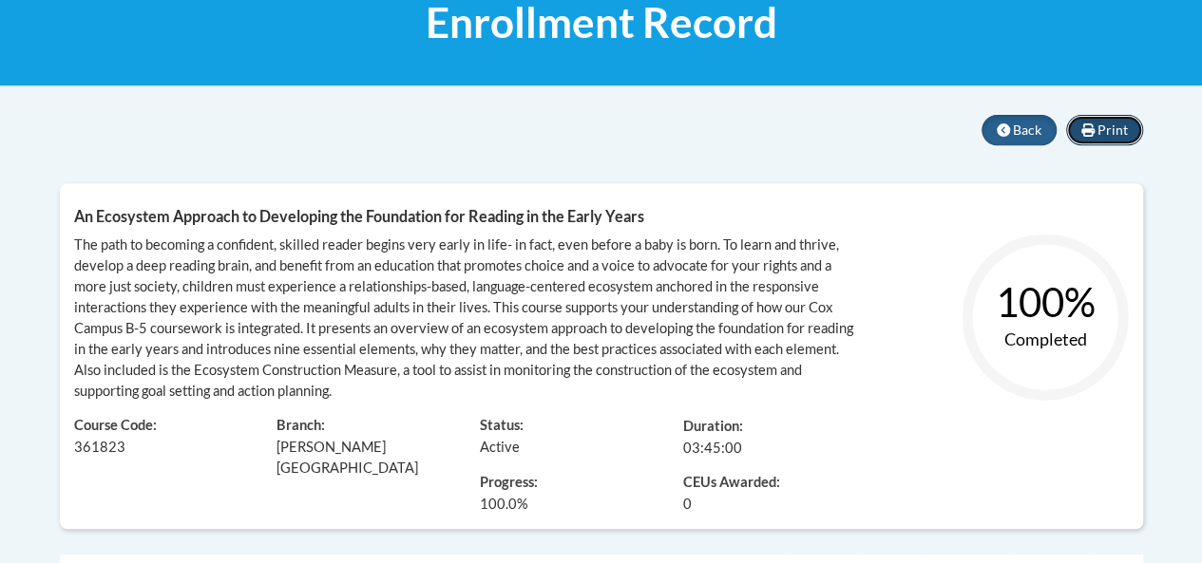
click at [1102, 132] on span "Print" at bounding box center [1112, 130] width 30 height 16
click at [1103, 133] on span "Print" at bounding box center [1112, 130] width 30 height 16
click at [1108, 119] on button "Print" at bounding box center [1104, 130] width 77 height 30
click at [1111, 125] on span "Print" at bounding box center [1112, 130] width 30 height 16
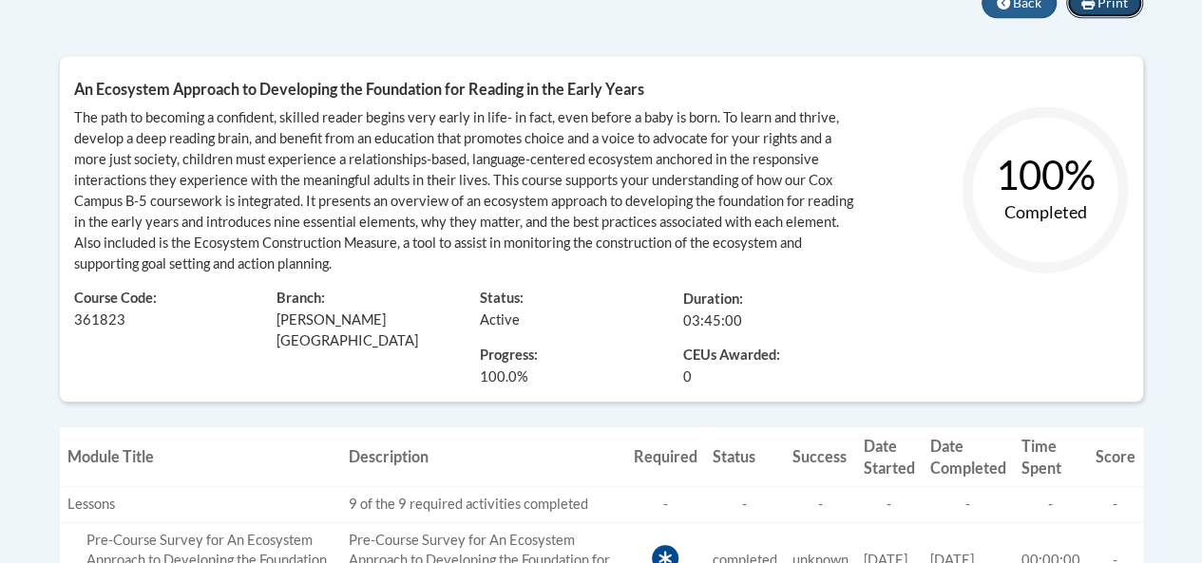
scroll to position [0, 0]
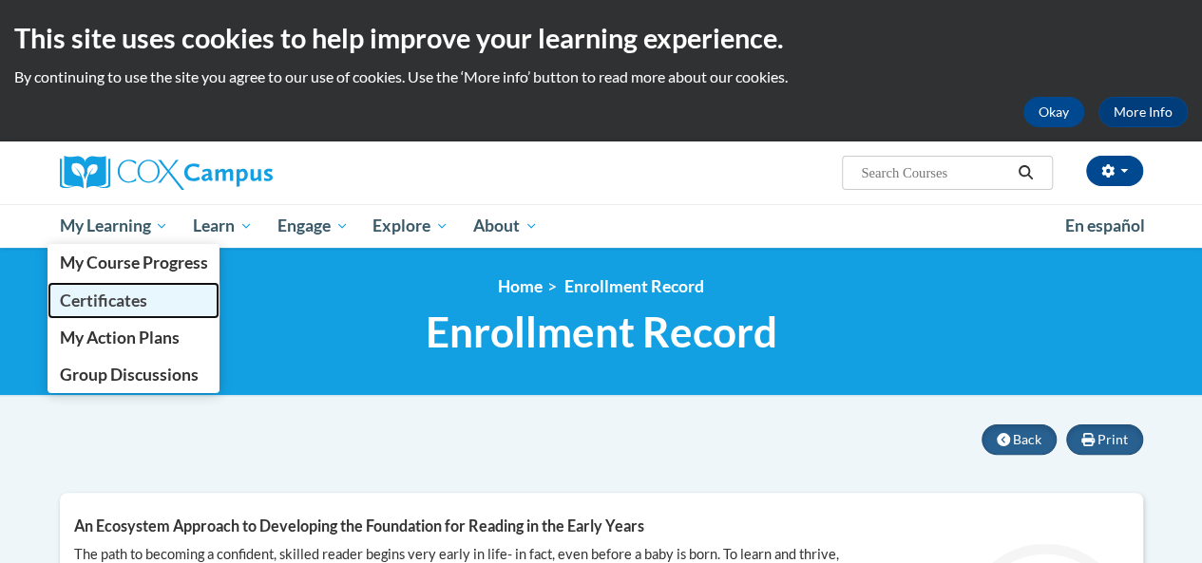
click at [121, 303] on span "Certificates" at bounding box center [102, 301] width 87 height 20
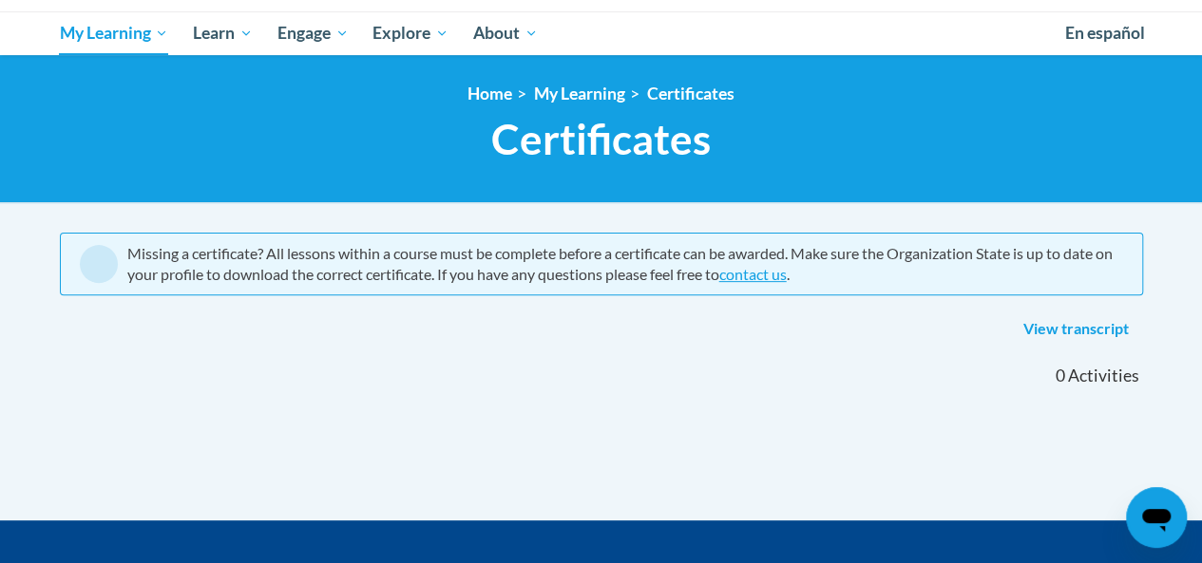
scroll to position [190, 0]
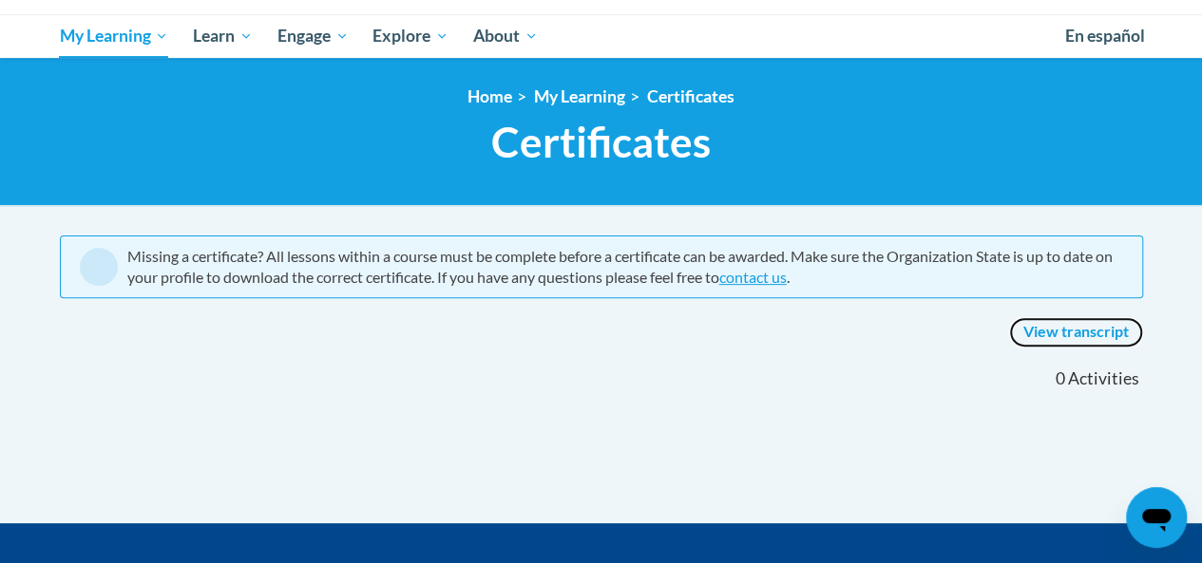
click at [1095, 324] on link "View transcript" at bounding box center [1076, 332] width 134 height 30
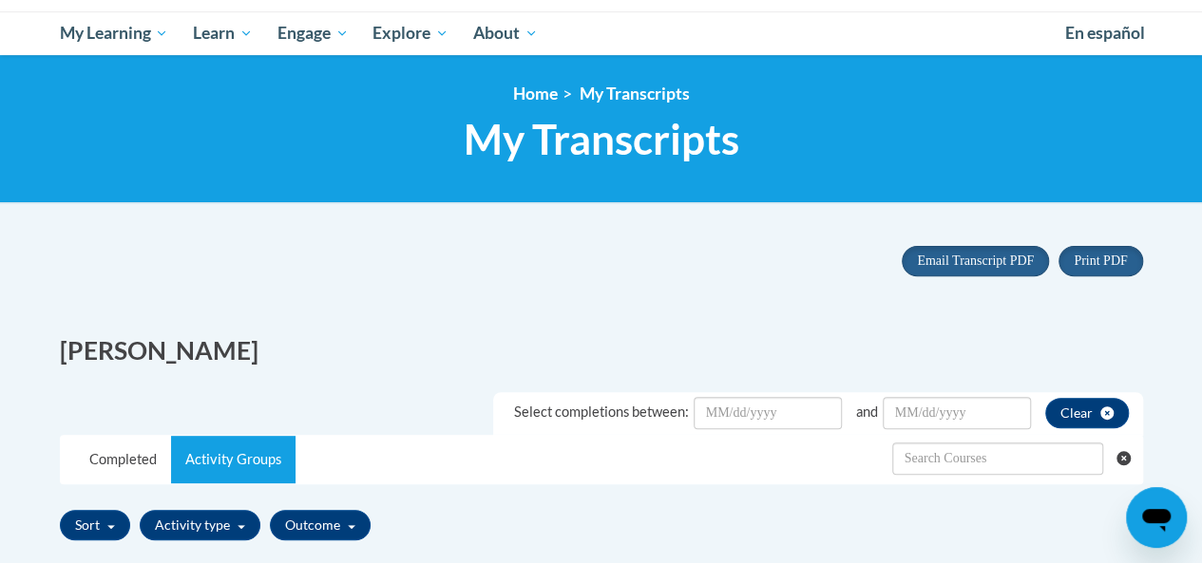
scroll to position [195, 0]
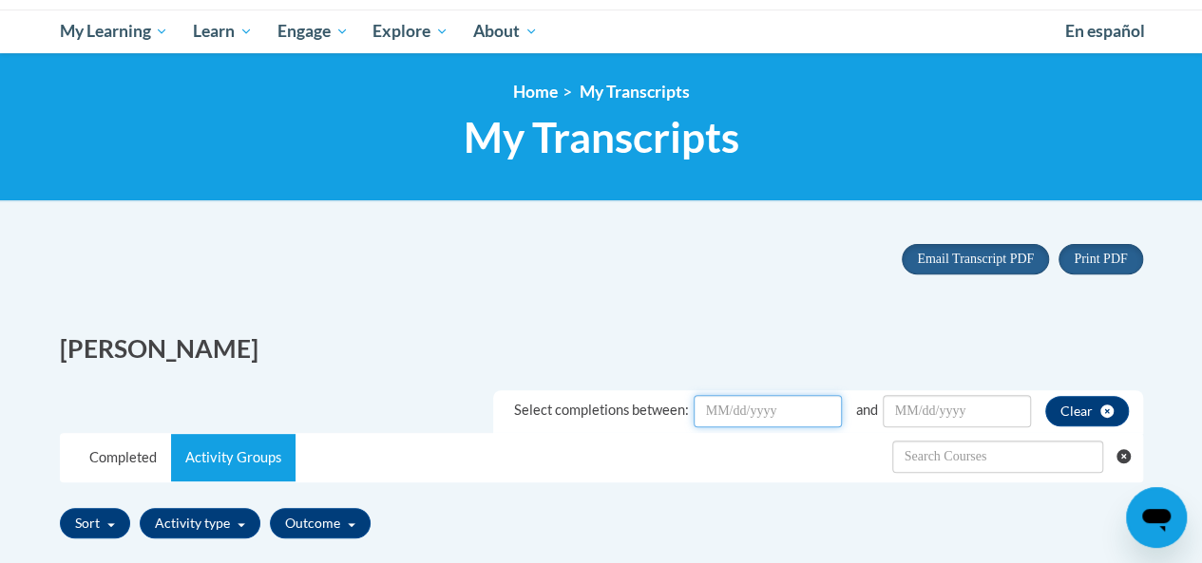
click at [811, 411] on input "Date Input" at bounding box center [768, 411] width 148 height 32
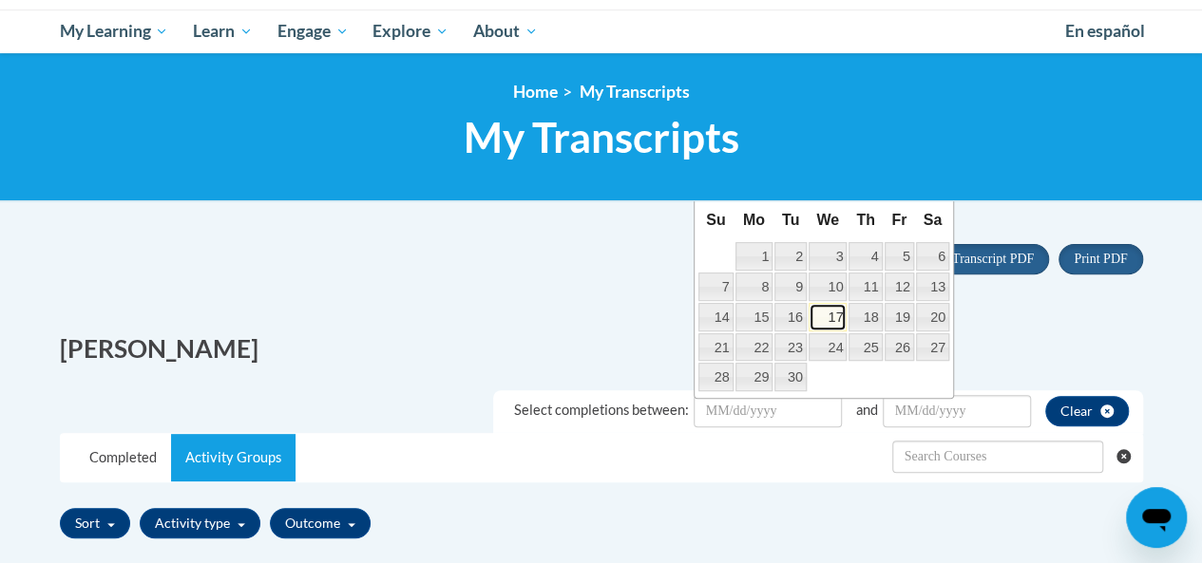
click at [838, 314] on link "17" at bounding box center [828, 317] width 39 height 29
type input "September/17/20252025"
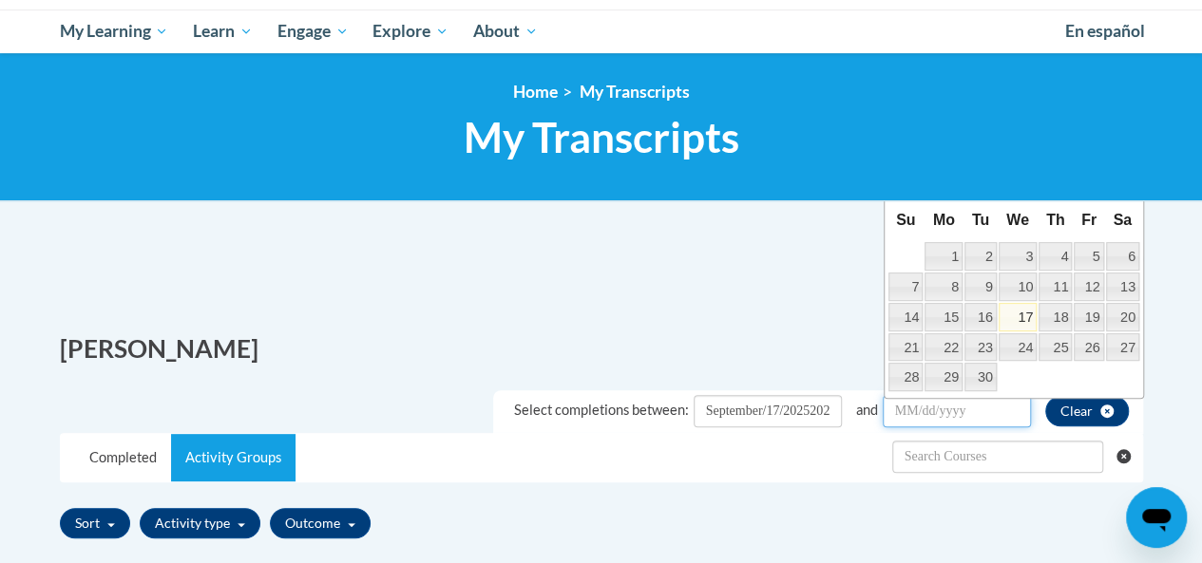
click at [992, 413] on input "Date Input" at bounding box center [957, 411] width 148 height 32
click at [1028, 313] on link "17" at bounding box center [1018, 317] width 39 height 29
type input "September/17/20252025"
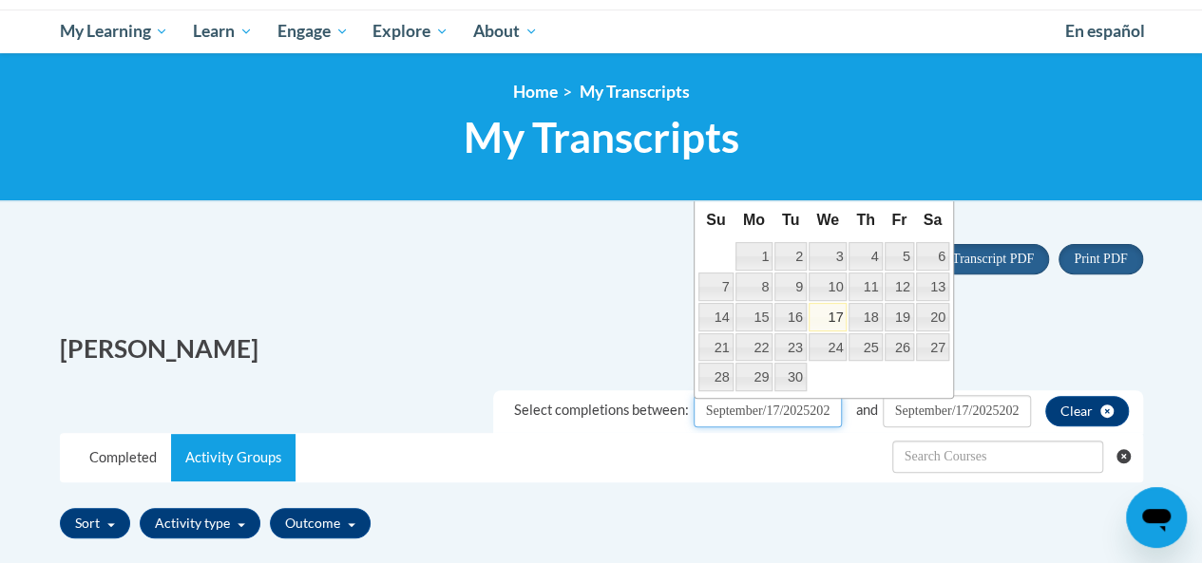
click at [830, 413] on input "September/17/20252025" at bounding box center [768, 411] width 148 height 32
click at [760, 317] on link "15" at bounding box center [754, 317] width 38 height 29
type input "September/15/20252025"
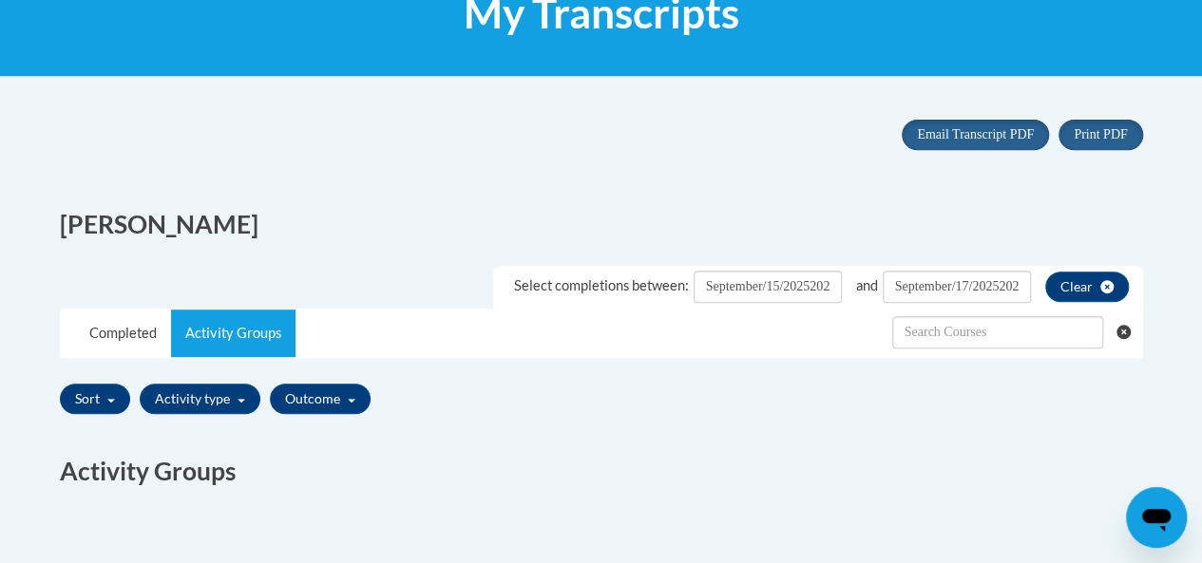
scroll to position [303, 0]
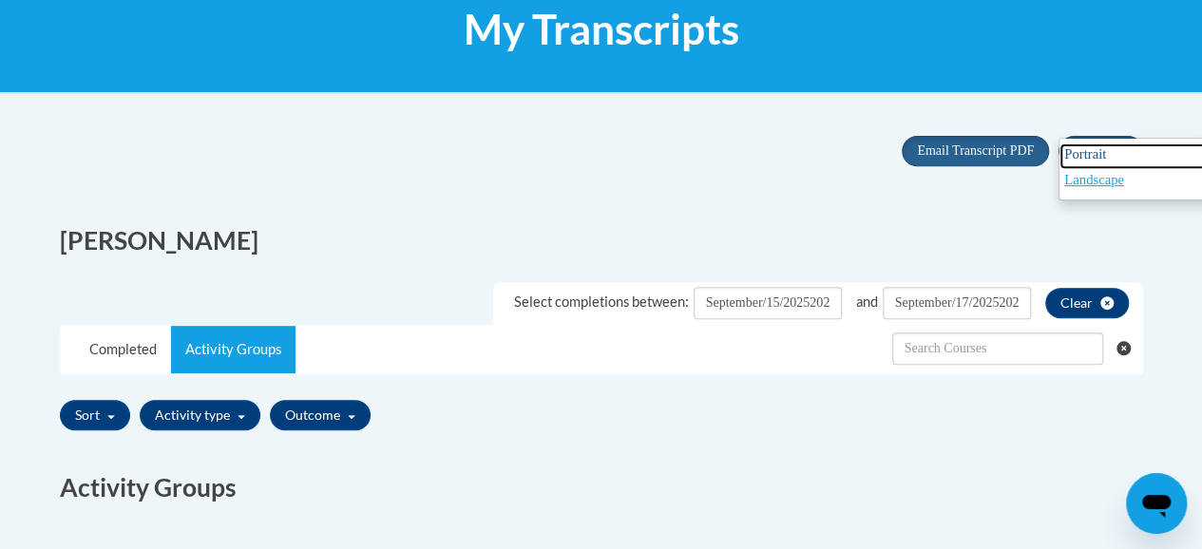
click at [1098, 153] on span "Portrait" at bounding box center [1085, 153] width 42 height 15
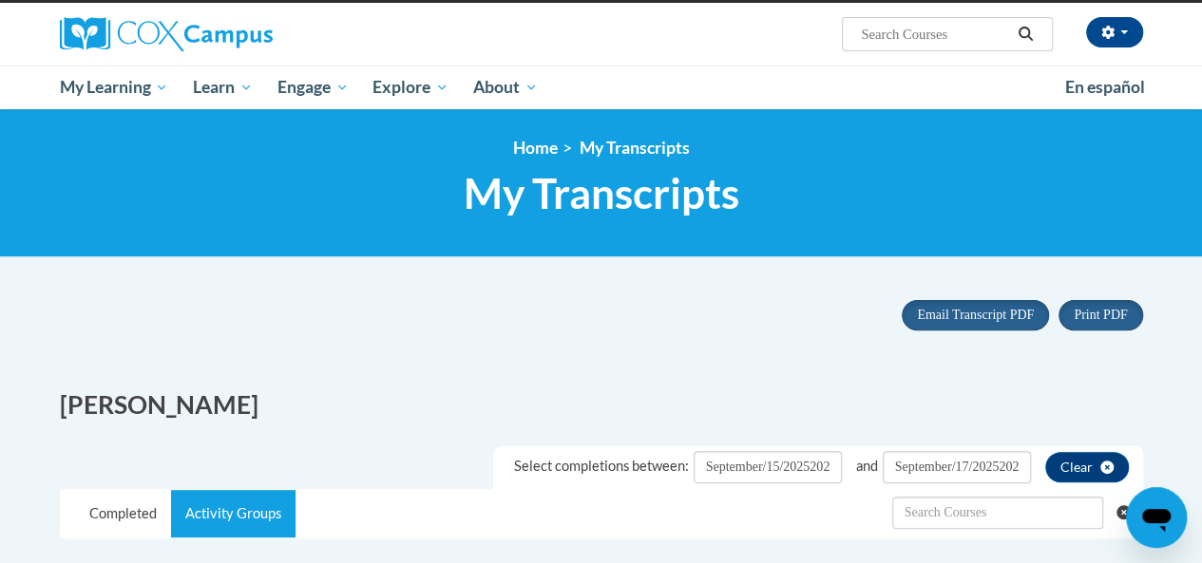
scroll to position [108, 0]
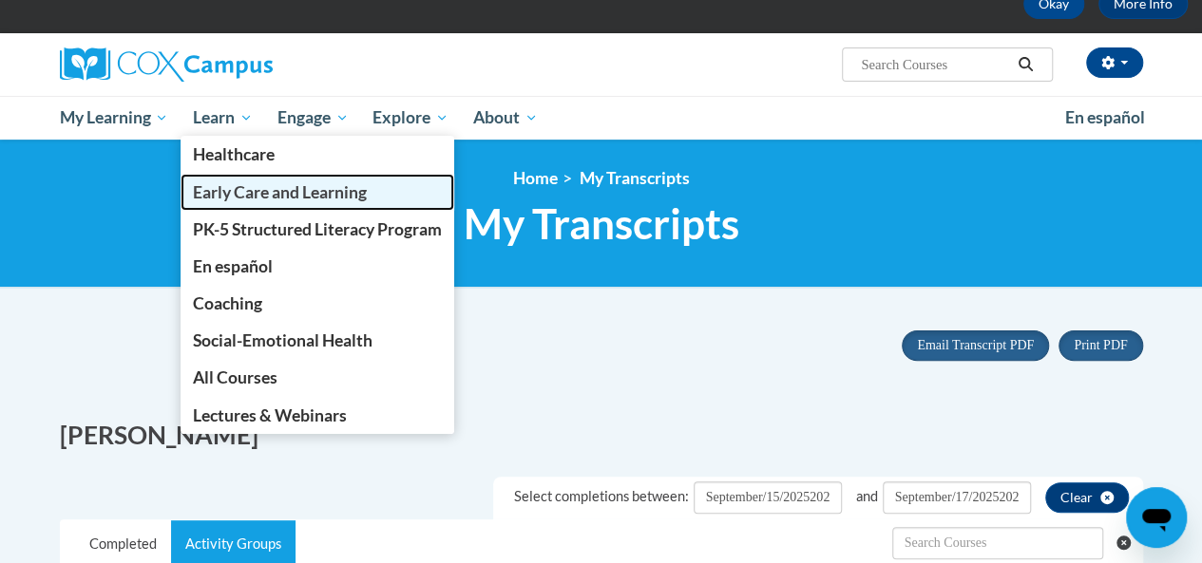
click at [279, 187] on span "Early Care and Learning" at bounding box center [280, 192] width 174 height 20
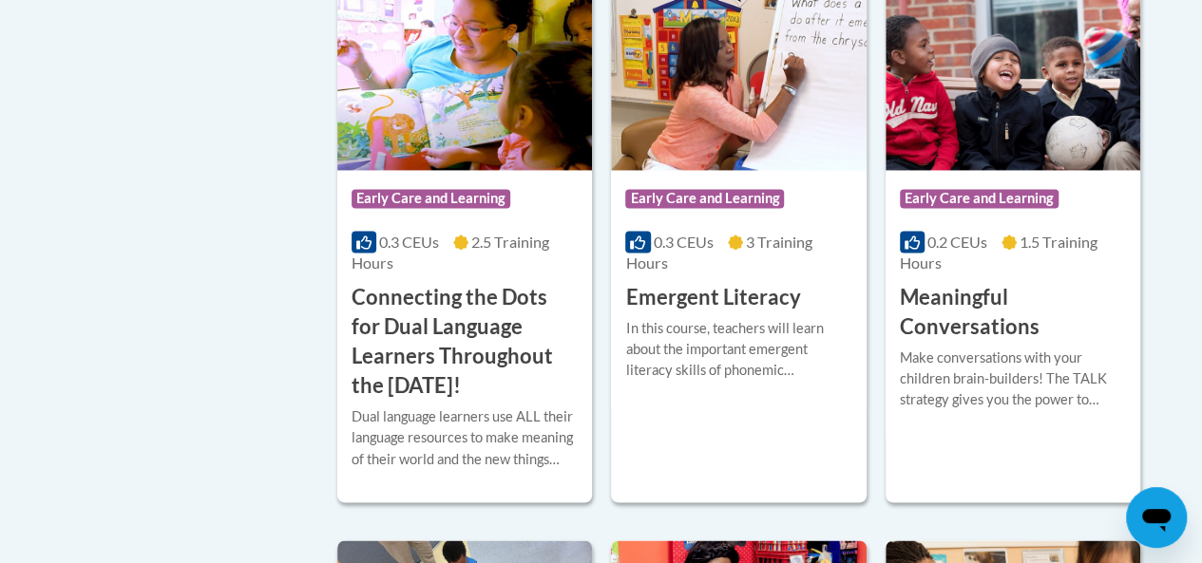
scroll to position [1341, 0]
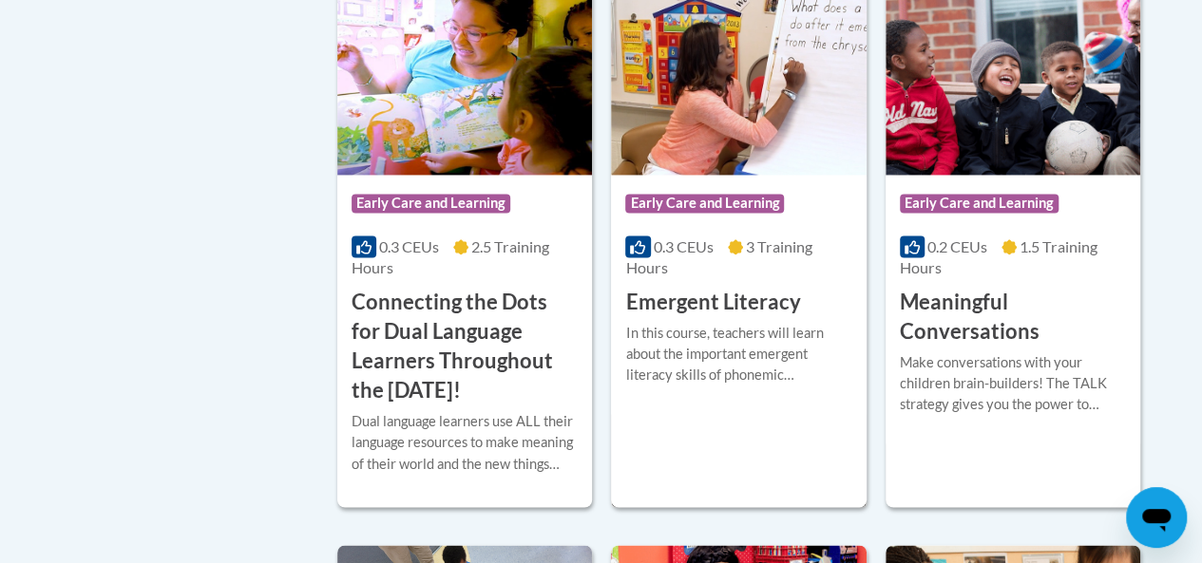
click at [777, 284] on div "Course Category: Early Care and Learning 0.3 CEUs 3 Training Hours COURSE Emerg…" at bounding box center [738, 246] width 255 height 143
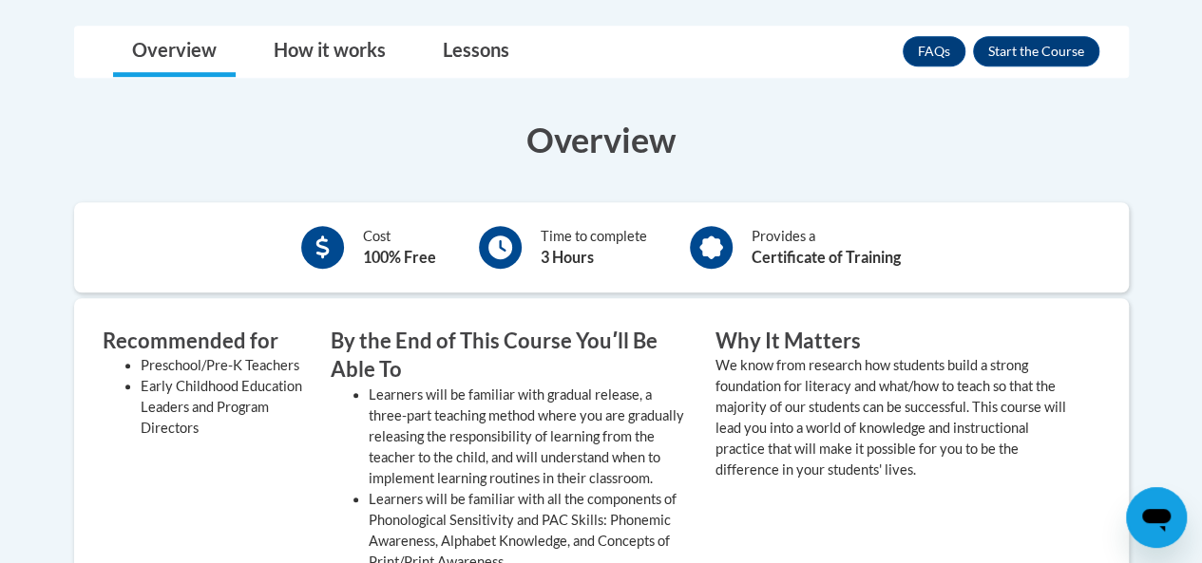
scroll to position [450, 0]
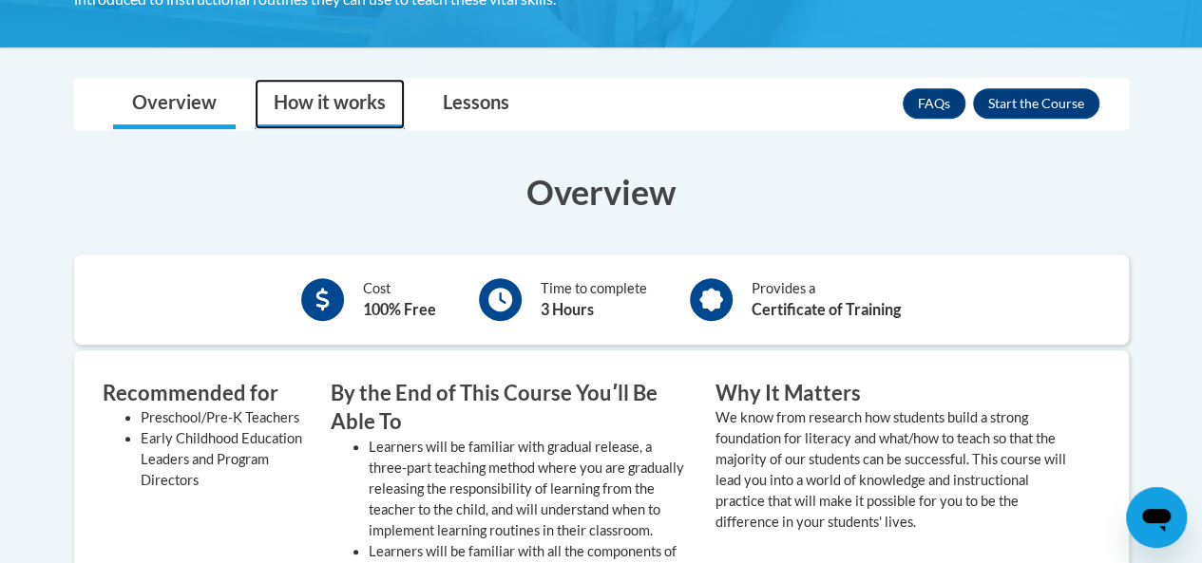
click at [345, 119] on link "How it works" at bounding box center [330, 104] width 150 height 50
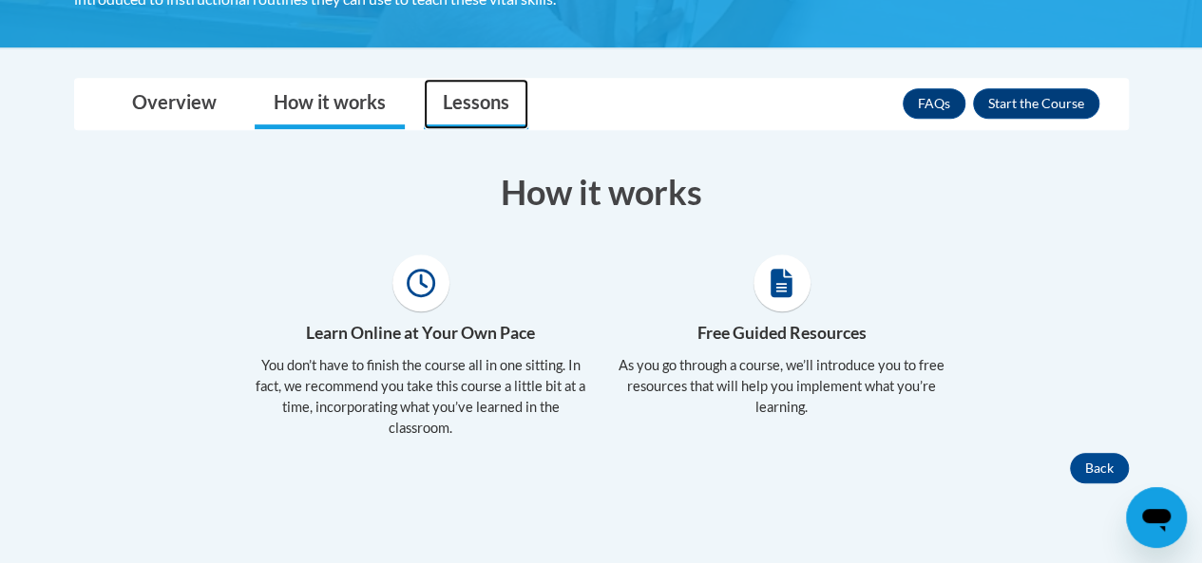
click at [444, 103] on link "Lessons" at bounding box center [476, 104] width 105 height 50
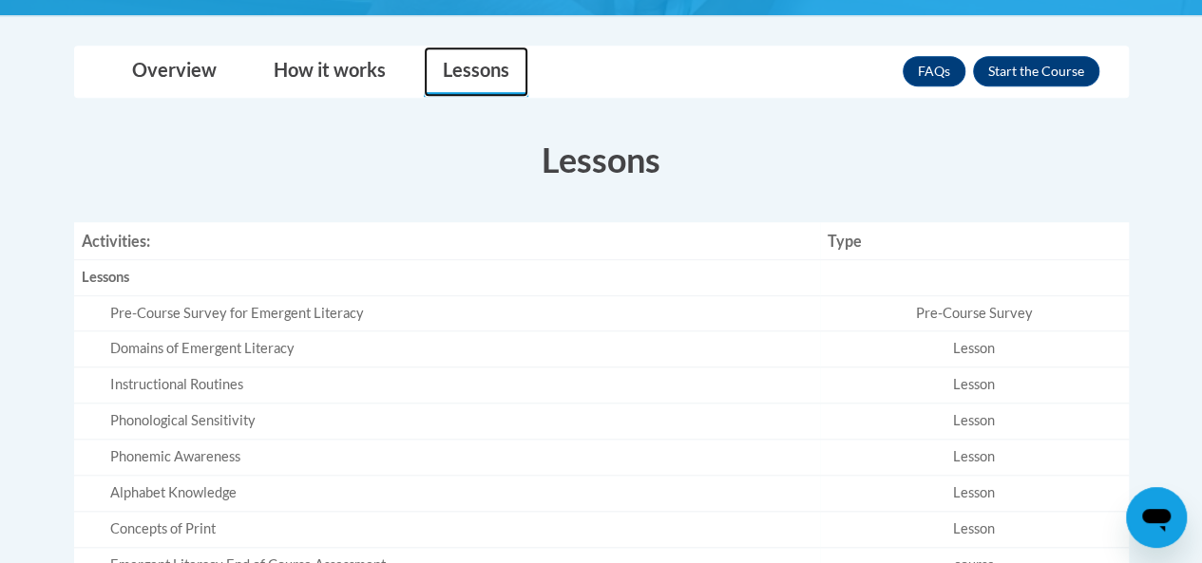
scroll to position [466, 0]
